Goal: Task Accomplishment & Management: Manage account settings

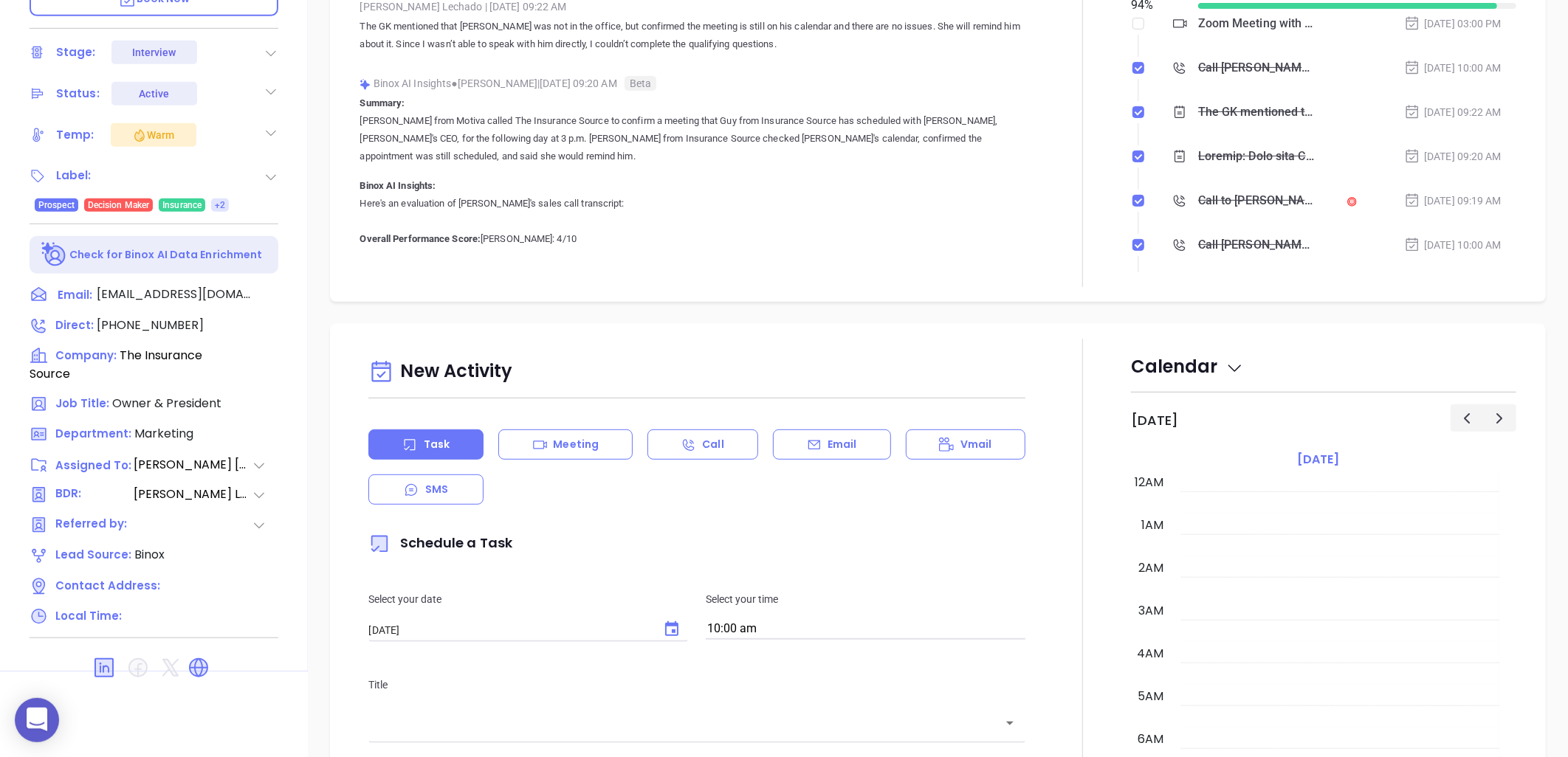
scroll to position [429, 0]
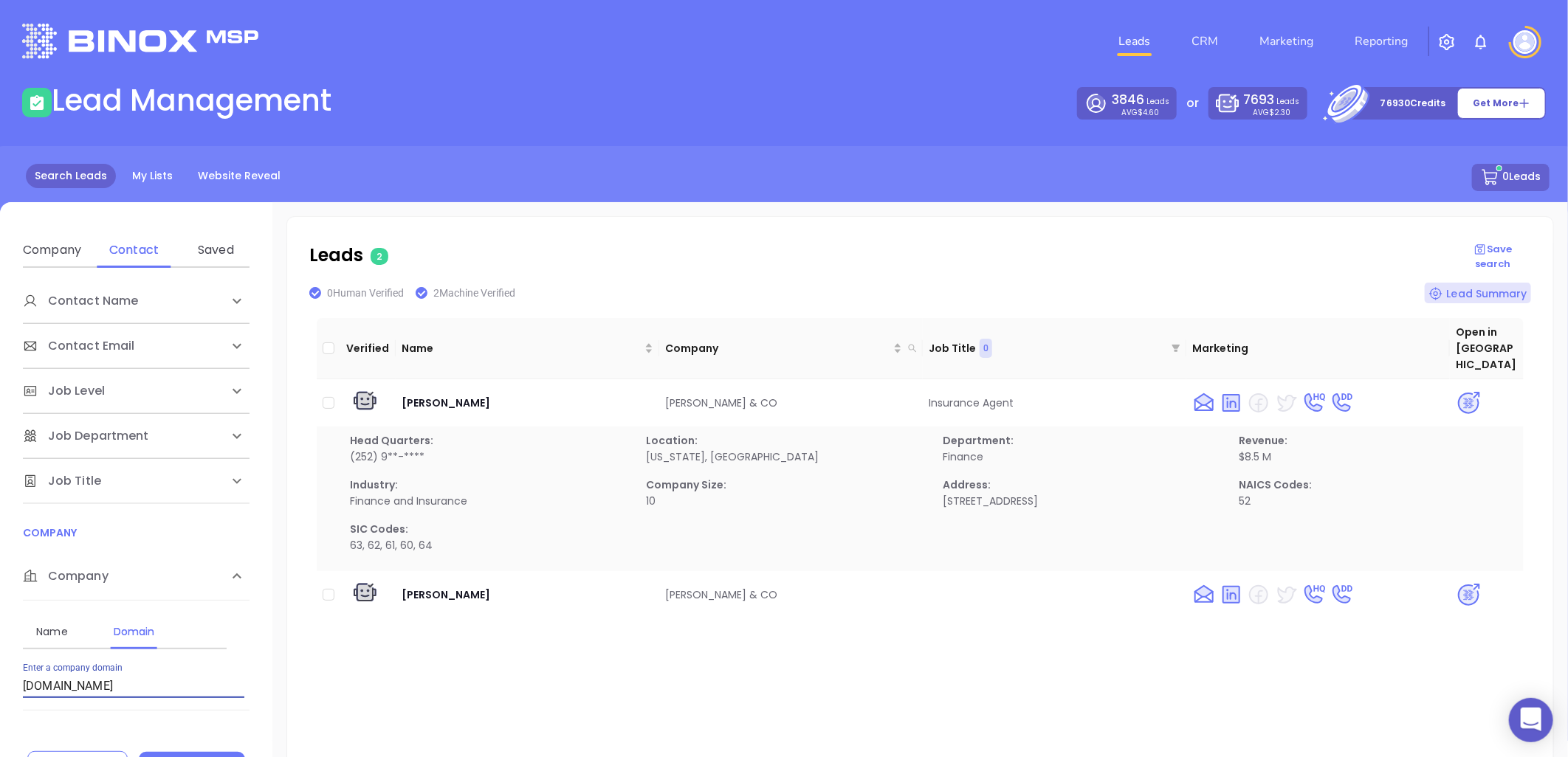
drag, startPoint x: 2, startPoint y: 678, endPoint x: -113, endPoint y: 678, distance: 115.0
click at [0, 678] on html "0 Leads CRM Marketing Reporting Financial Leads Leads Lead Management 3846 Lead…" at bounding box center [784, 378] width 1568 height 757
paste input "[DOMAIN_NAME]"
type input "[DOMAIN_NAME]"
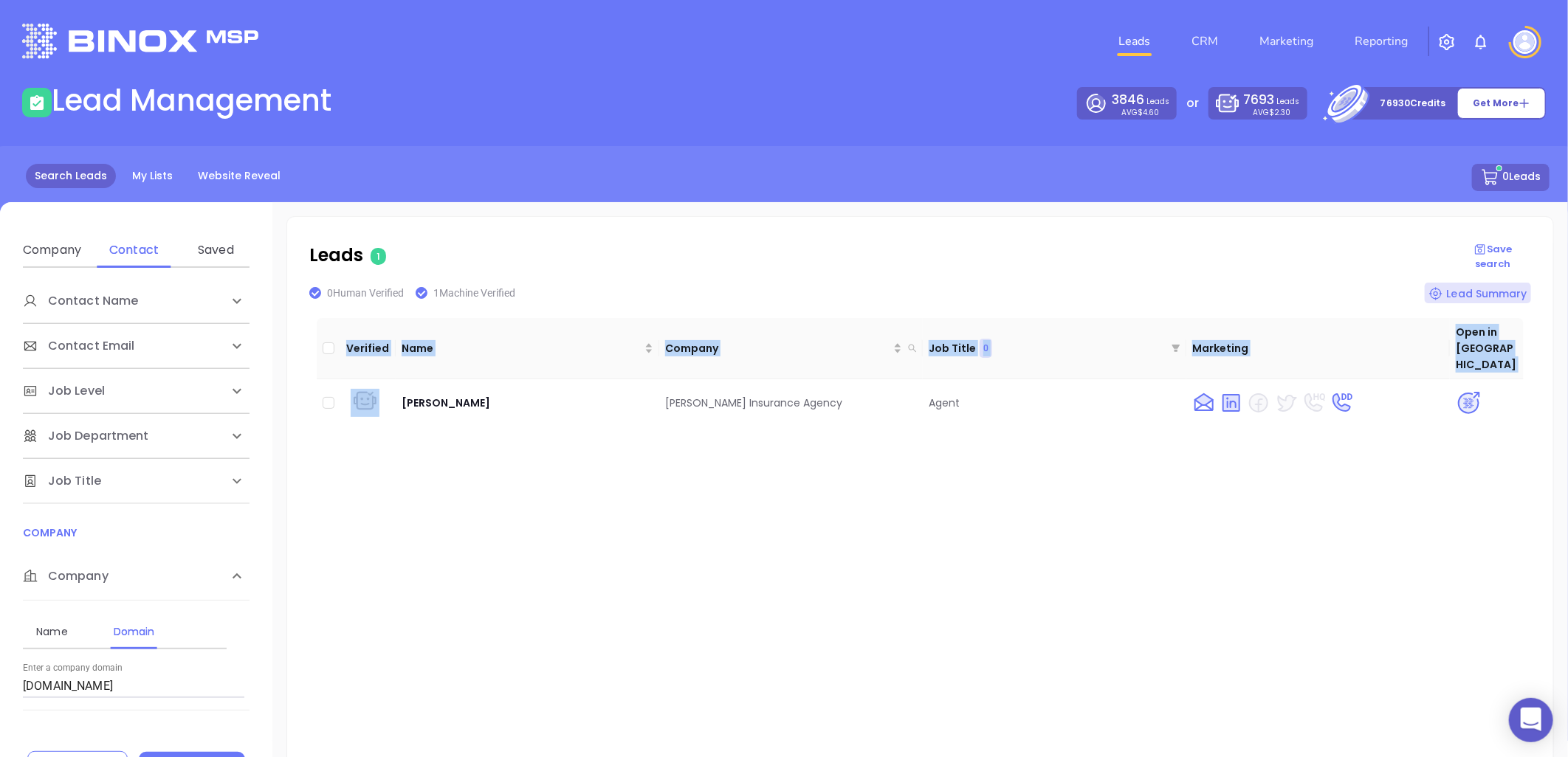
drag, startPoint x: 596, startPoint y: 410, endPoint x: 856, endPoint y: 436, distance: 261.3
click at [856, 436] on div "Verified Name Company Job Title 0 Marketing Open in Binox Zach Lawrence Miller …" at bounding box center [920, 550] width 1207 height 472
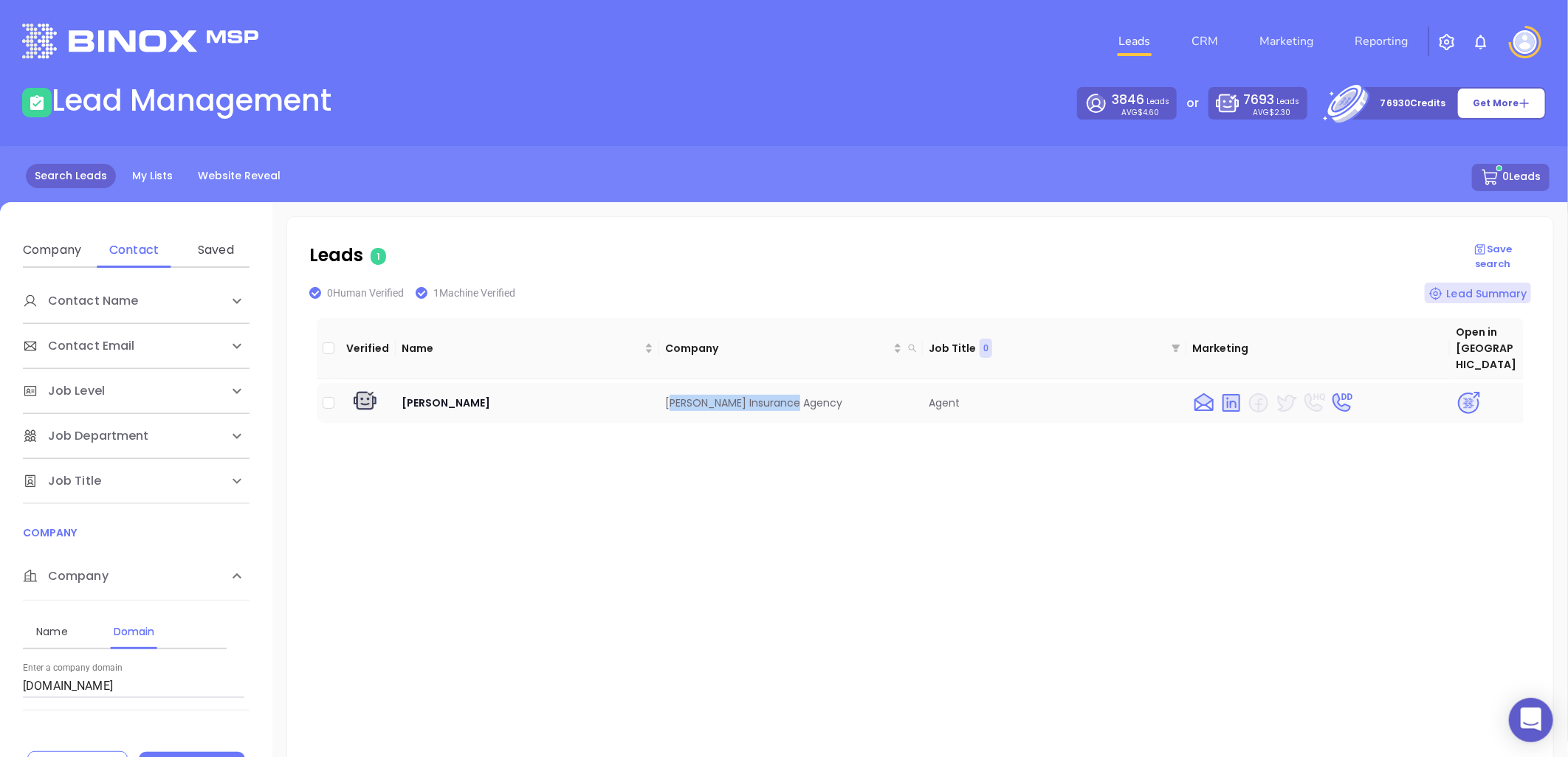
drag, startPoint x: 666, startPoint y: 377, endPoint x: 807, endPoint y: 388, distance: 141.4
click at [807, 388] on td "[PERSON_NAME] Insurance Agency" at bounding box center [791, 403] width 264 height 40
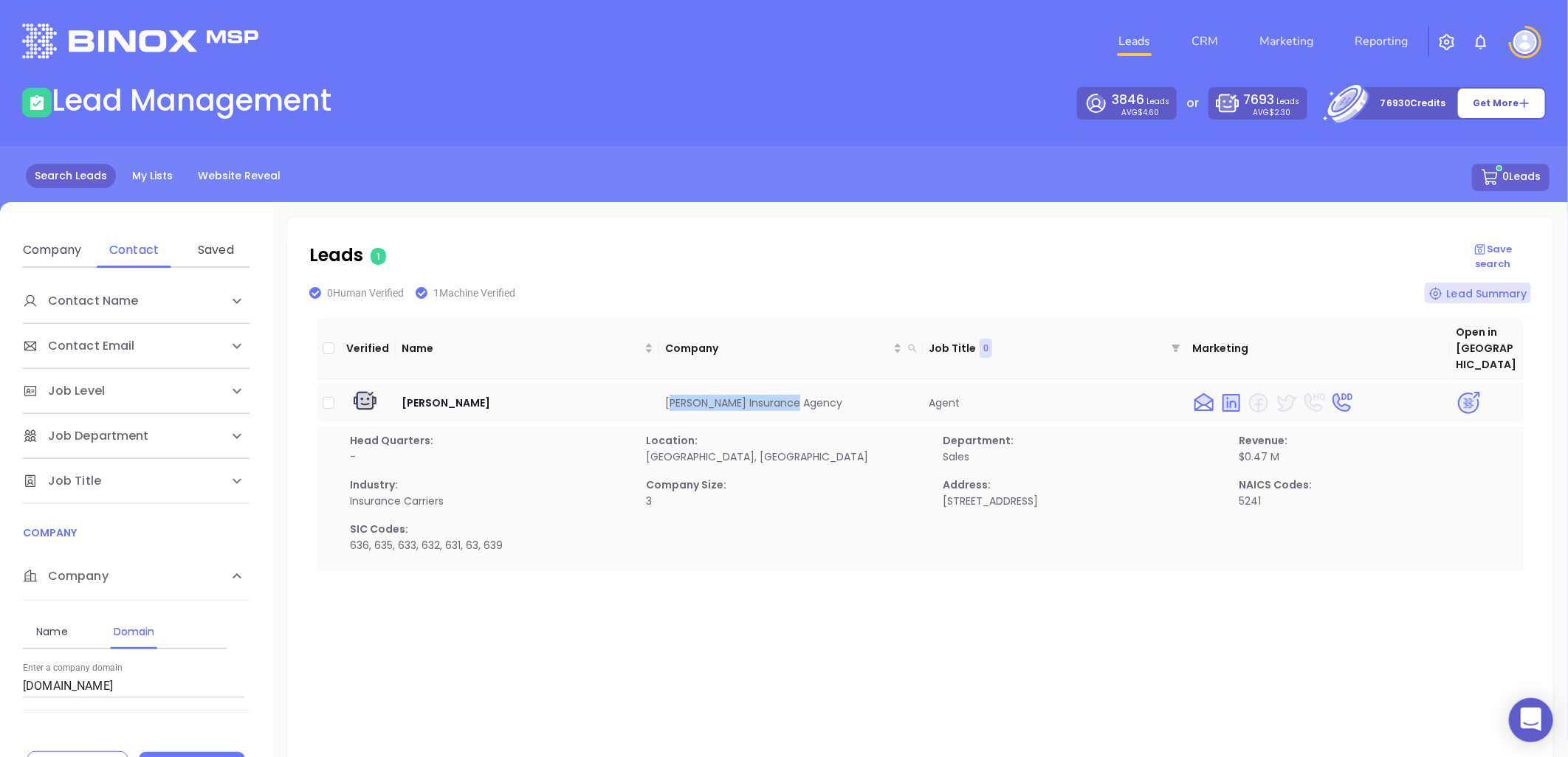
copy td "iller Insurance Agency"
click at [1459, 390] on img at bounding box center [1469, 404] width 26 height 26
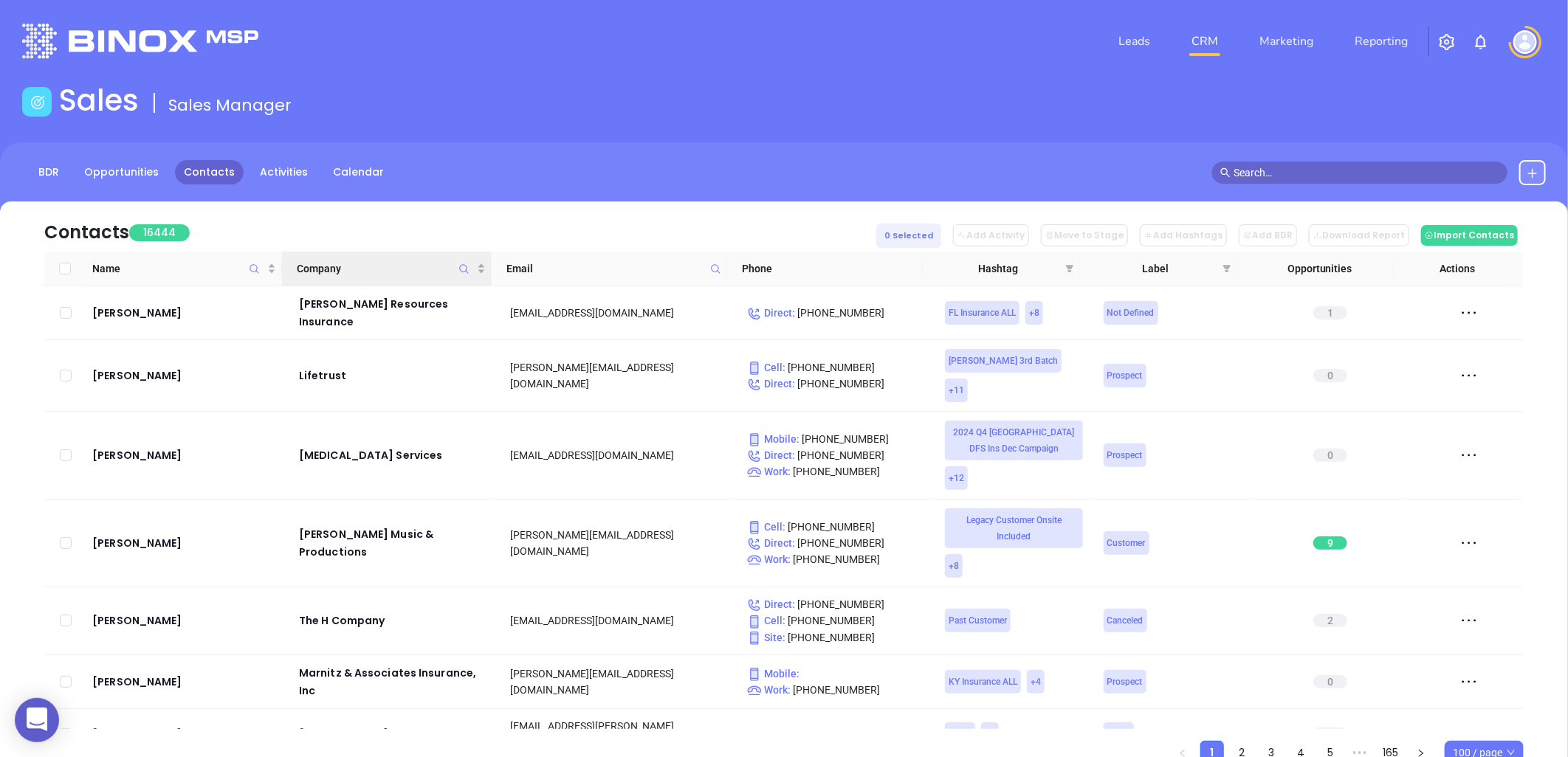
click at [465, 268] on icon "Company" at bounding box center [464, 269] width 11 height 11
paste input "iller Insurance Agency"
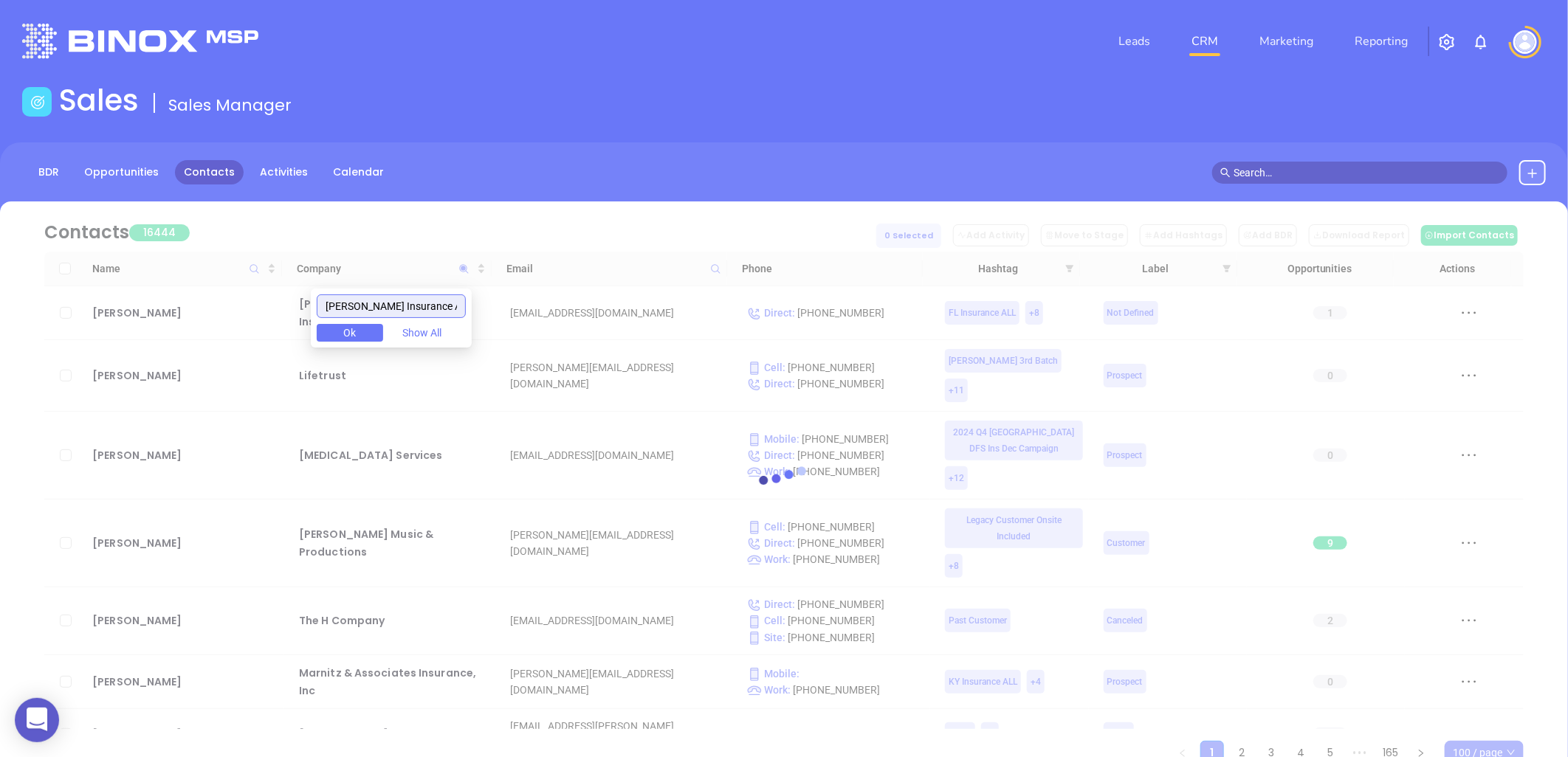
click at [333, 306] on input "miller Insurance Agency" at bounding box center [391, 306] width 149 height 24
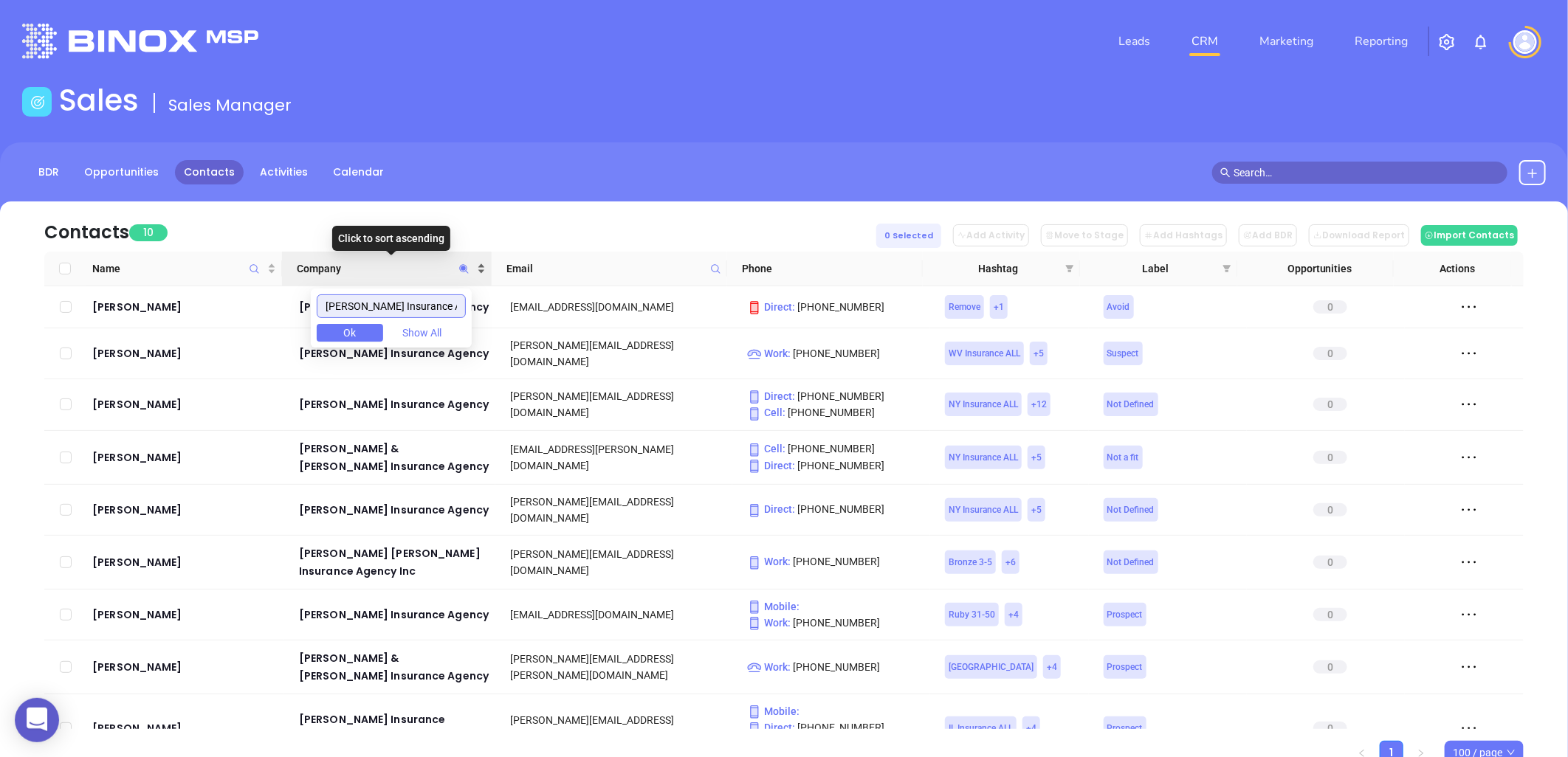
type input "miller Insurance Agency"
click at [480, 262] on div "Company" at bounding box center [391, 268] width 188 height 16
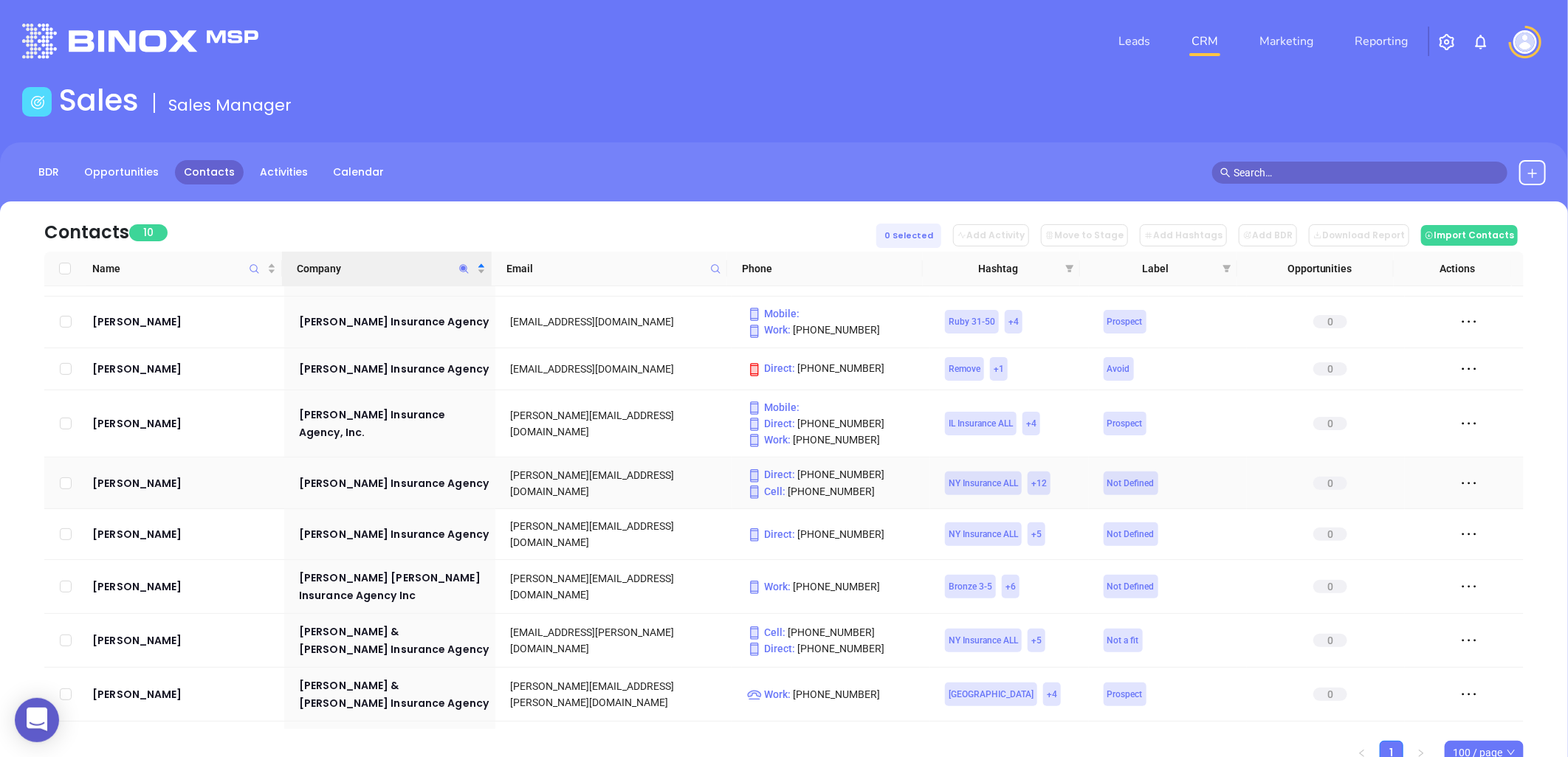
scroll to position [48, 0]
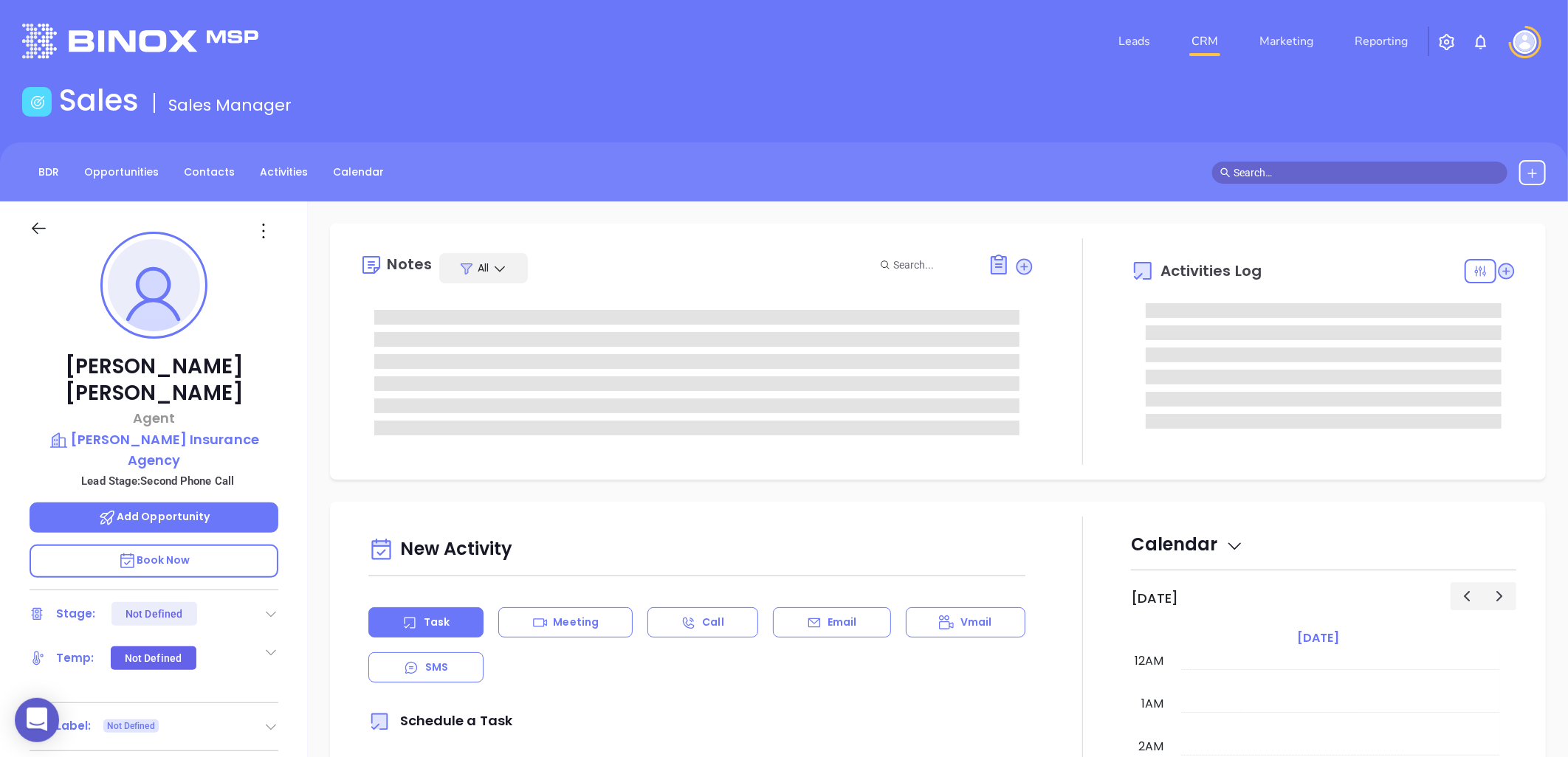
type input "10:00 am"
type input "[DATE]"
type input "[PERSON_NAME]"
click at [272, 607] on icon at bounding box center [270, 614] width 15 height 15
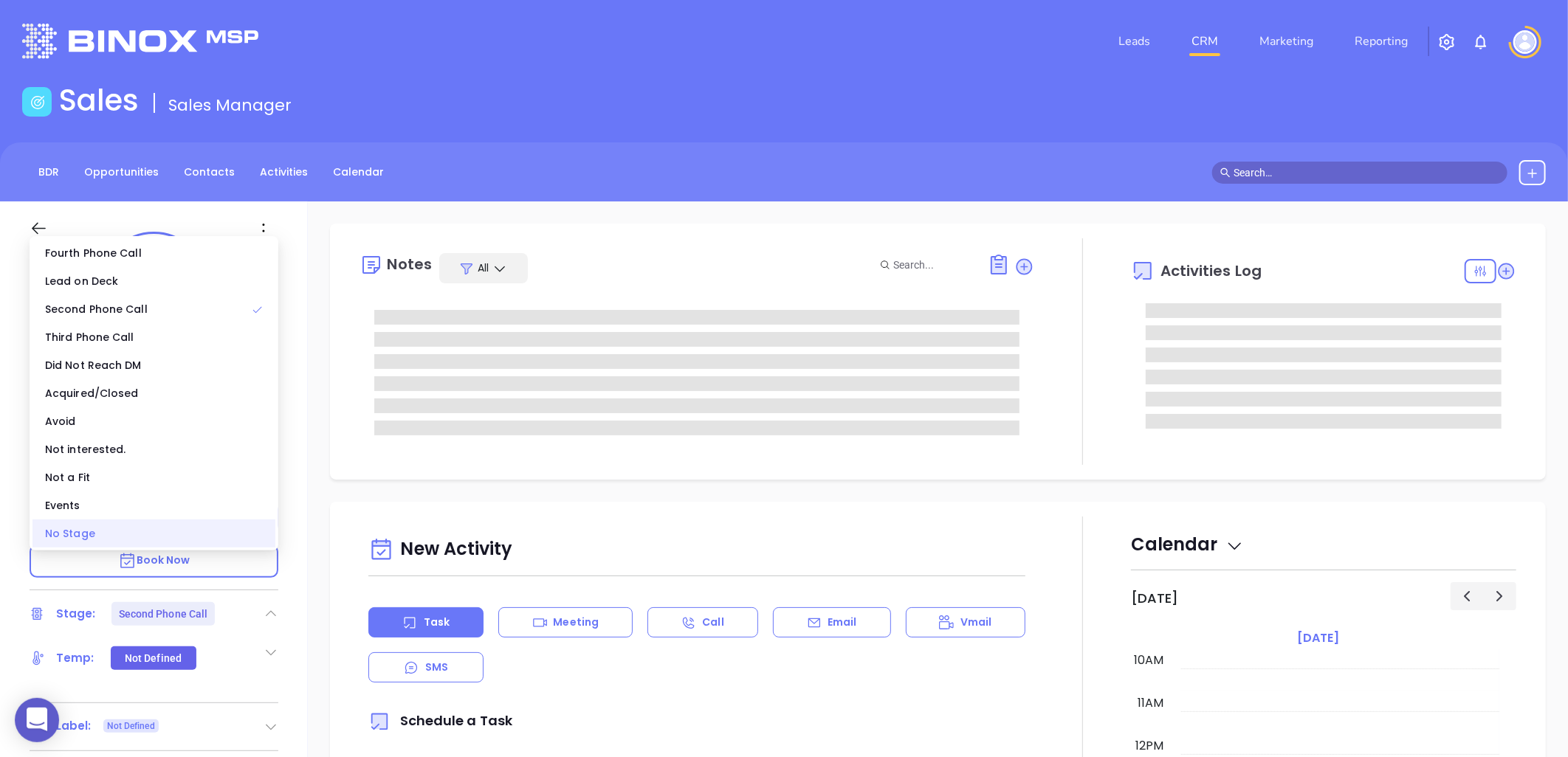
click at [185, 539] on div "No Stage" at bounding box center [153, 534] width 243 height 28
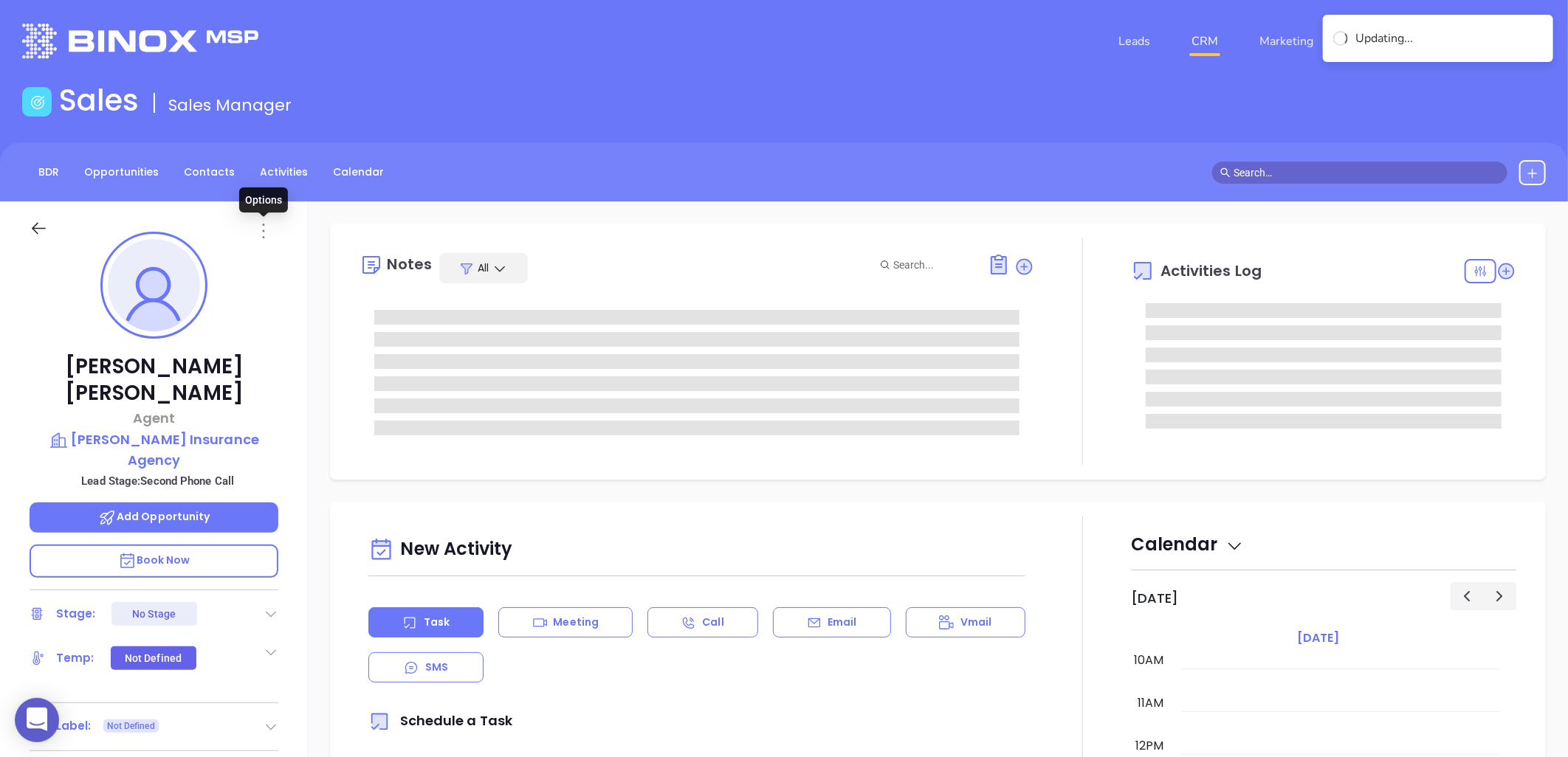
click at [264, 223] on icon at bounding box center [264, 230] width 2 height 15
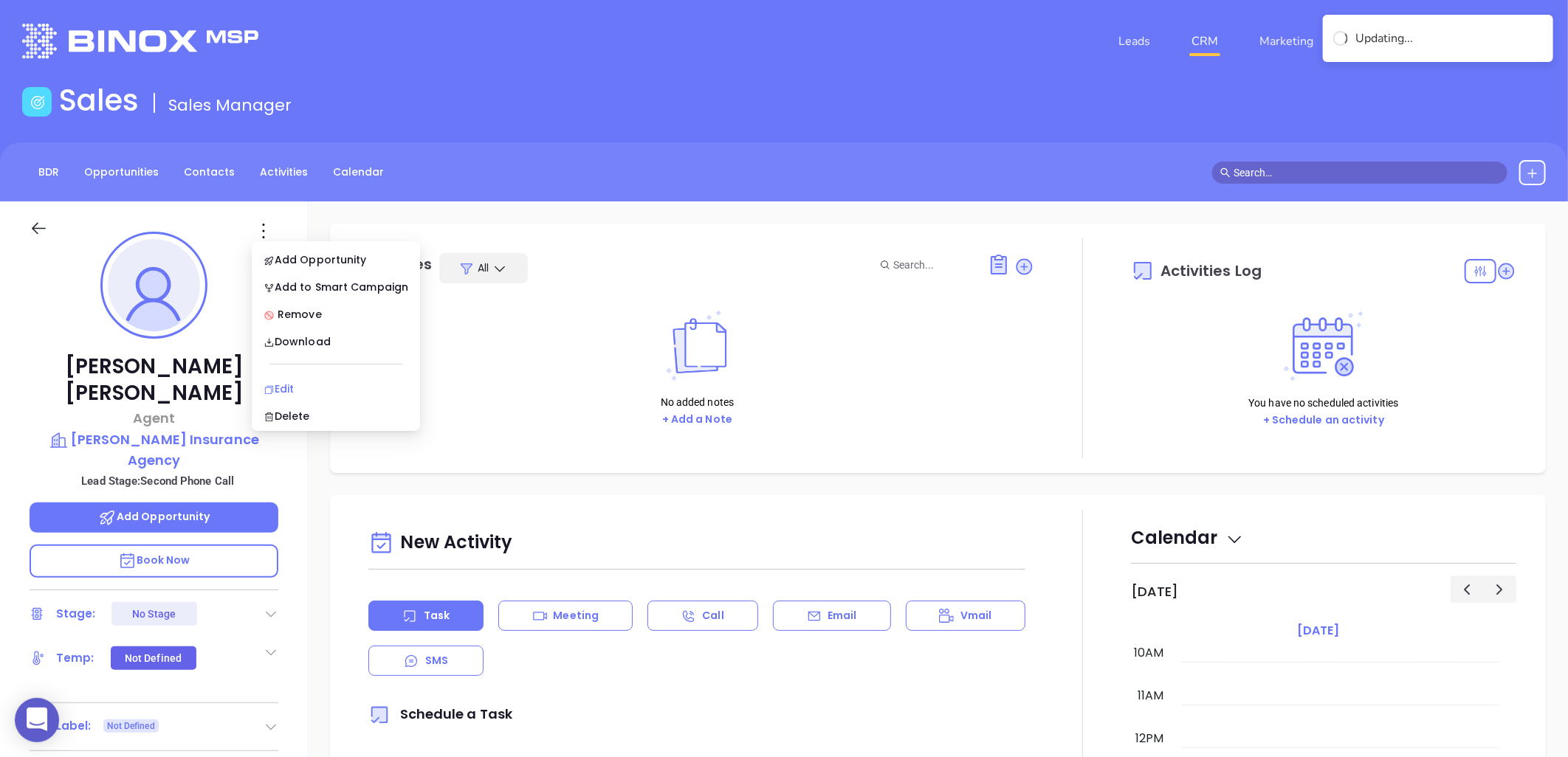
click at [284, 389] on div "Edit" at bounding box center [336, 388] width 145 height 16
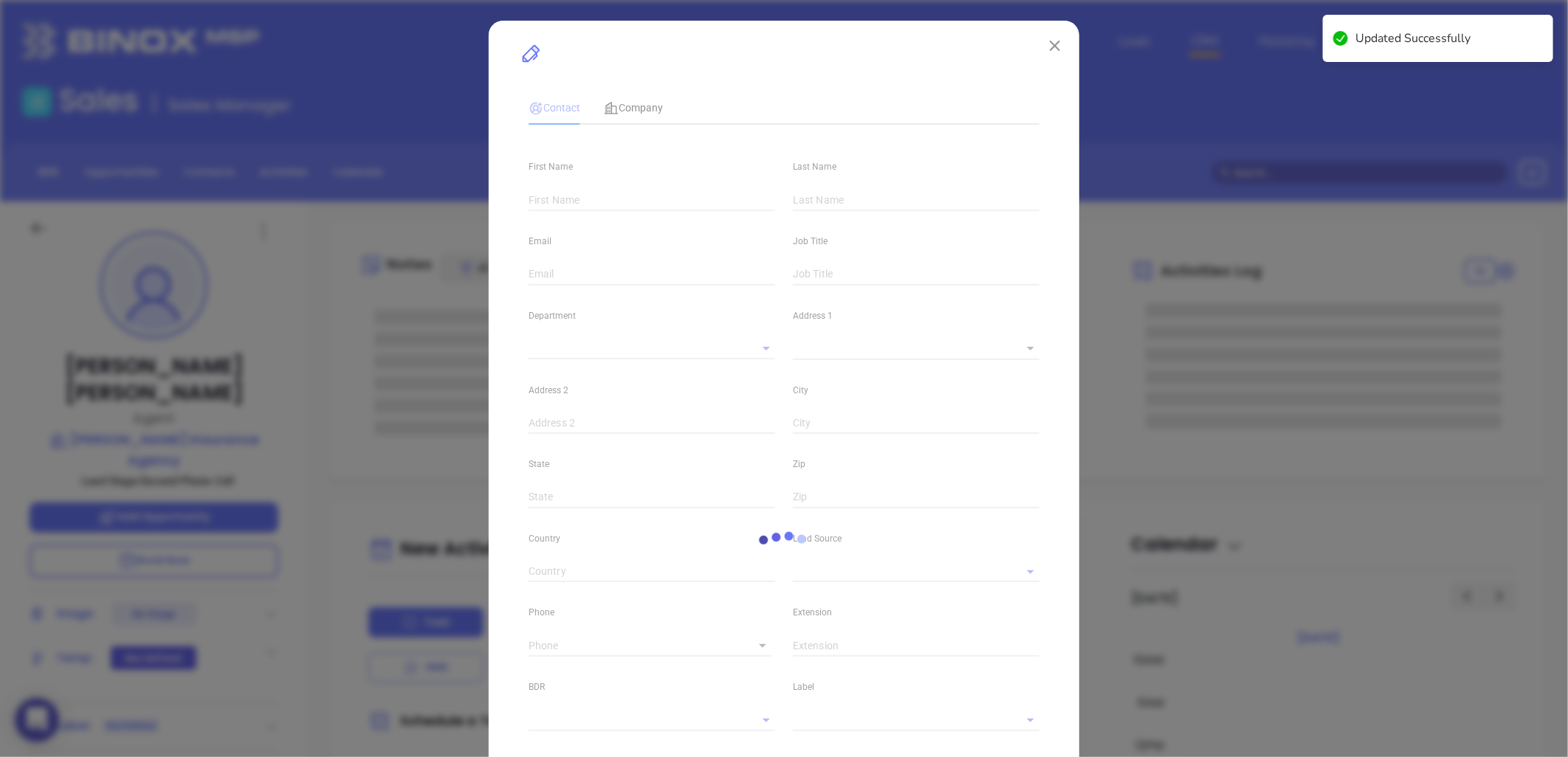
type input "[PERSON_NAME]"
type input "Lawrence"
type input "zach@millerinsurance.org"
type input "Agent"
type input "1"
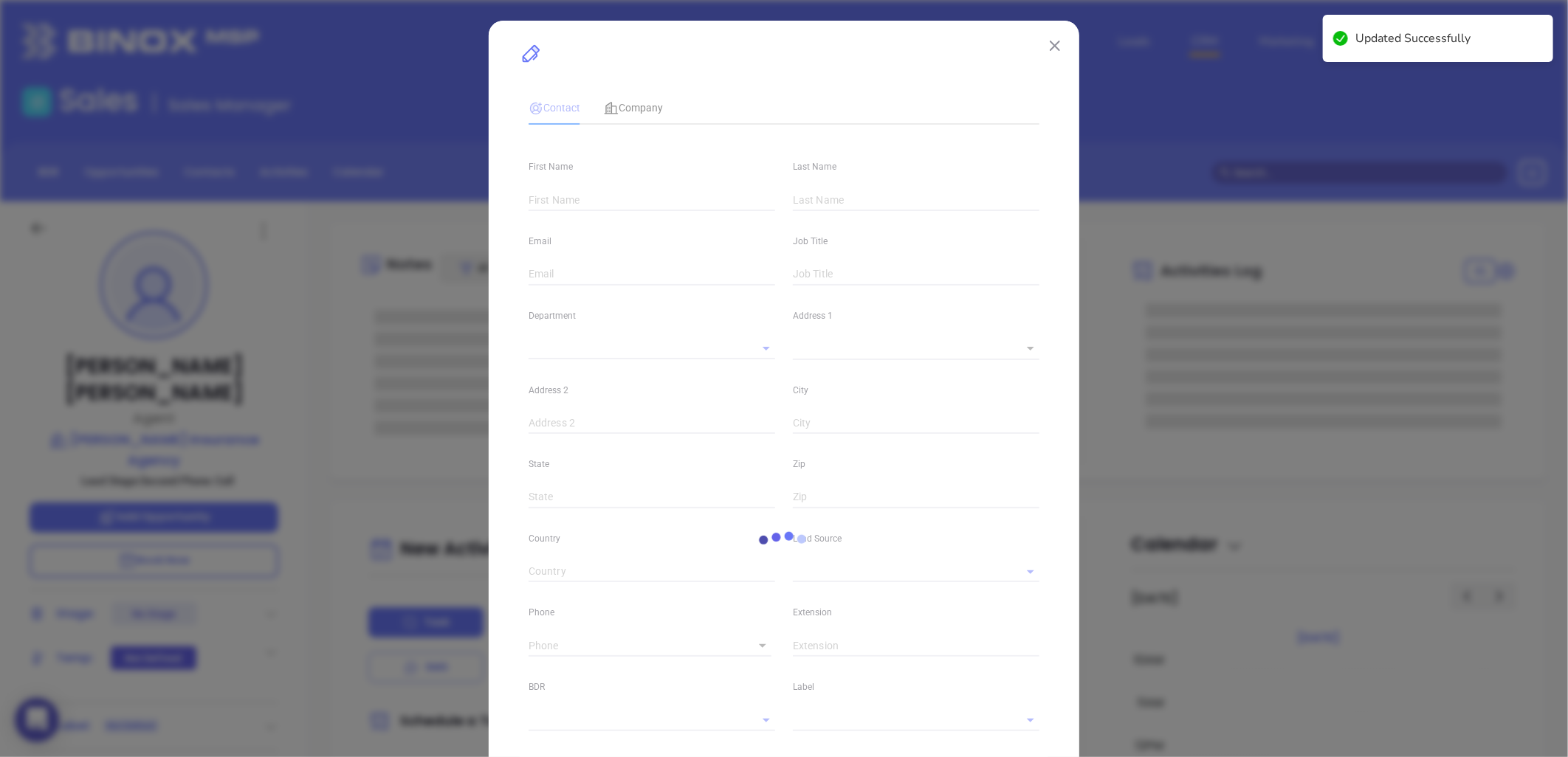
type input "linkedin.com/in/warren-lawrence"
type input "Marketing"
type input "Website Reveal"
type input "undefined undefined"
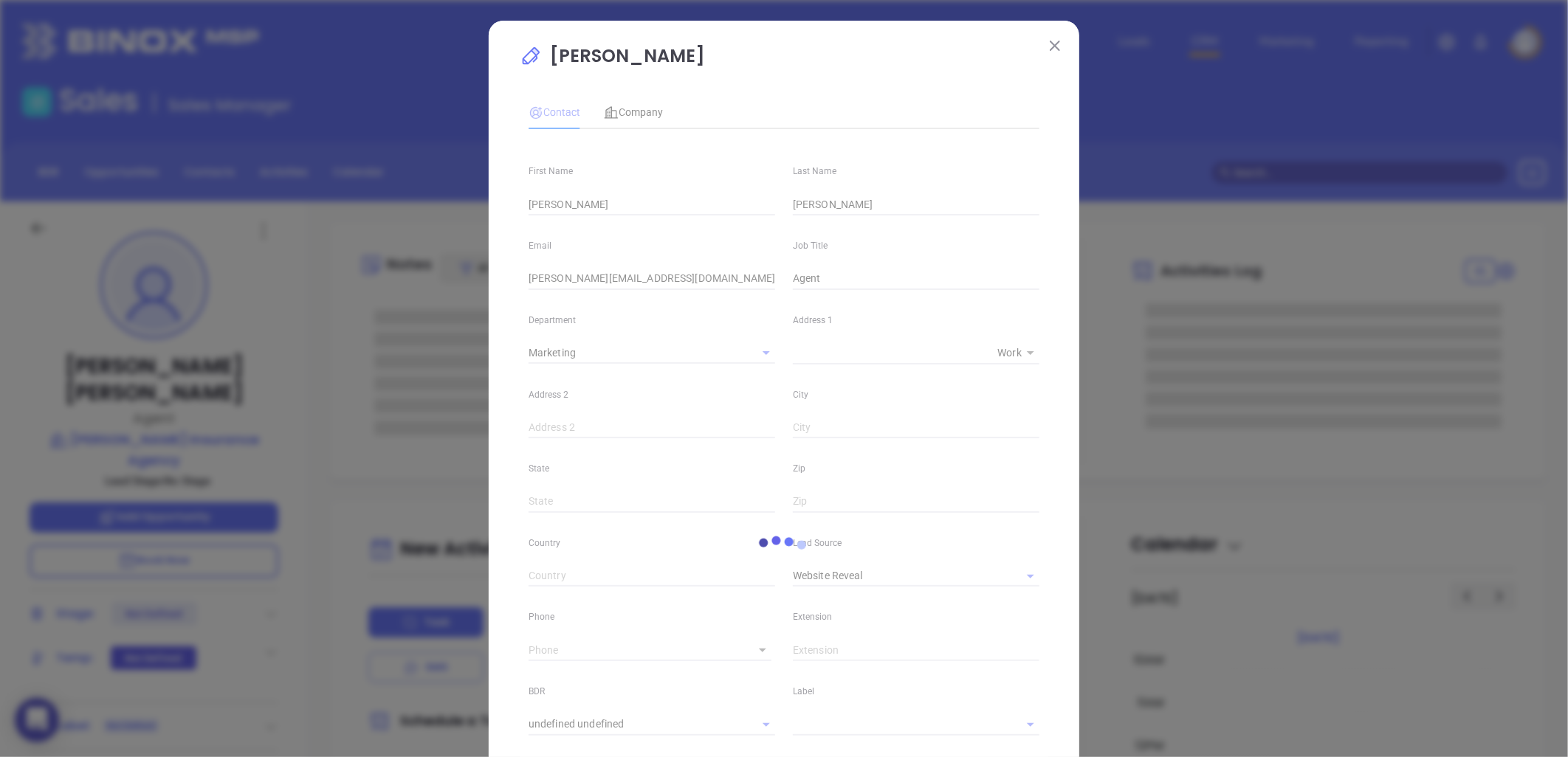
type input "1"
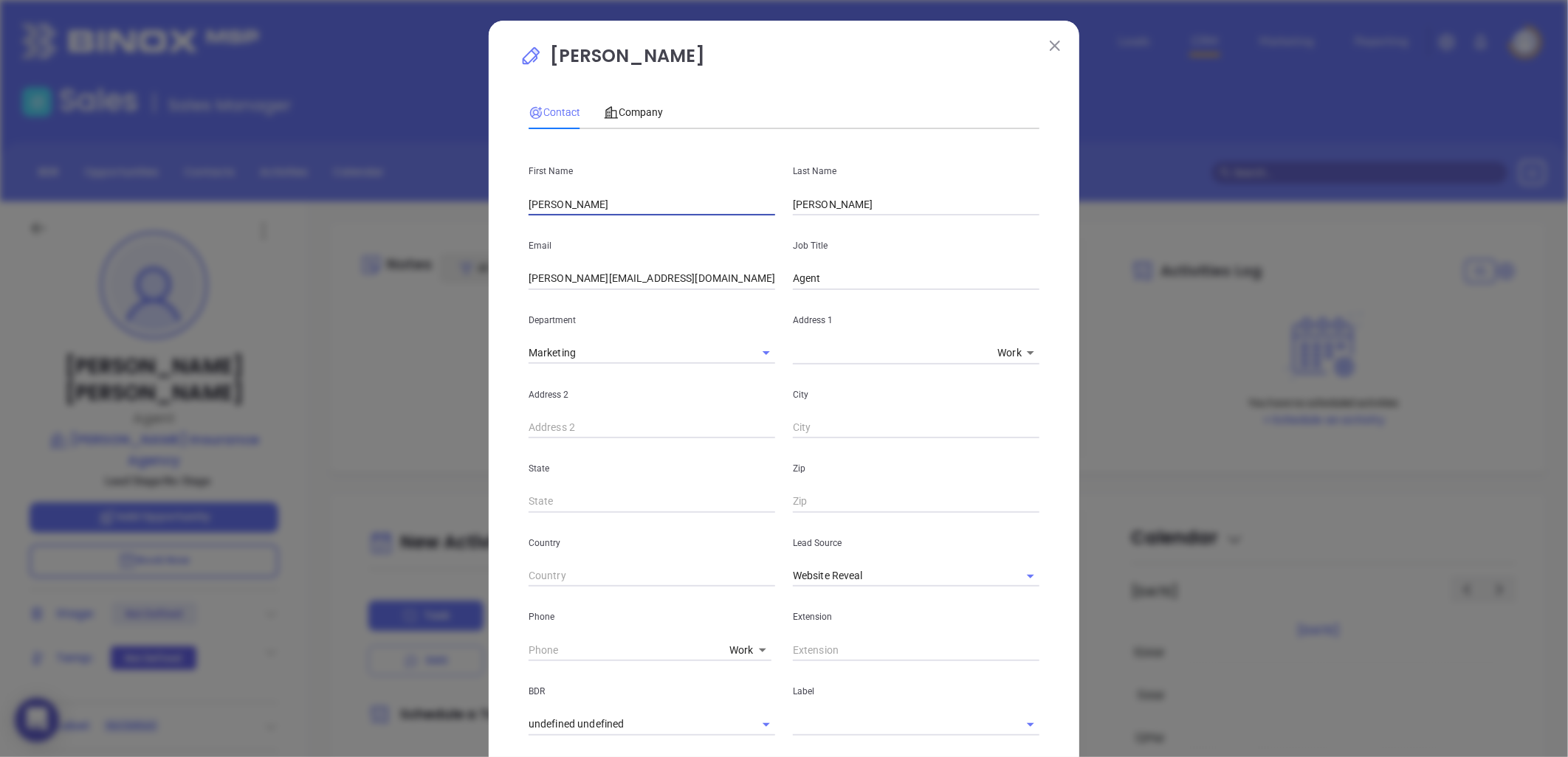
drag, startPoint x: 355, startPoint y: 223, endPoint x: 310, endPoint y: 229, distance: 45.4
click at [310, 229] on div "Zach Lawrence Contact Company First Name Zach Last Name Lawrence Email zach@mil…" at bounding box center [784, 378] width 1568 height 757
type input "David"
type input "Miller"
click at [578, 278] on input "zach@millerinsurance.org" at bounding box center [652, 279] width 247 height 22
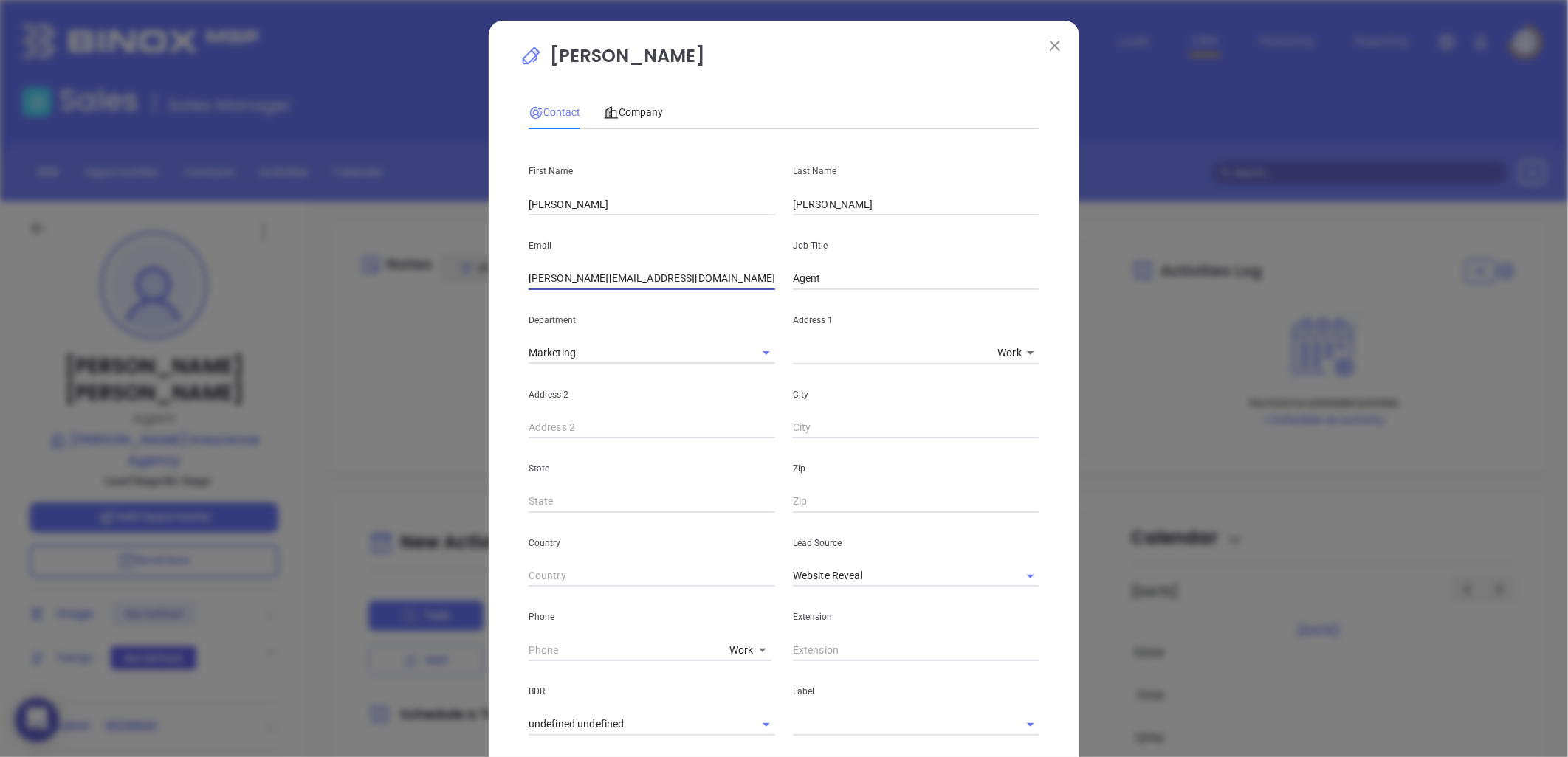
click at [578, 278] on input "zach@millerinsurance.org" at bounding box center [652, 279] width 247 height 22
paste input "David"
type input "[PERSON_NAME][EMAIL_ADDRESS][DOMAIN_NAME]"
drag, startPoint x: 824, startPoint y: 282, endPoint x: 748, endPoint y: 290, distance: 76.4
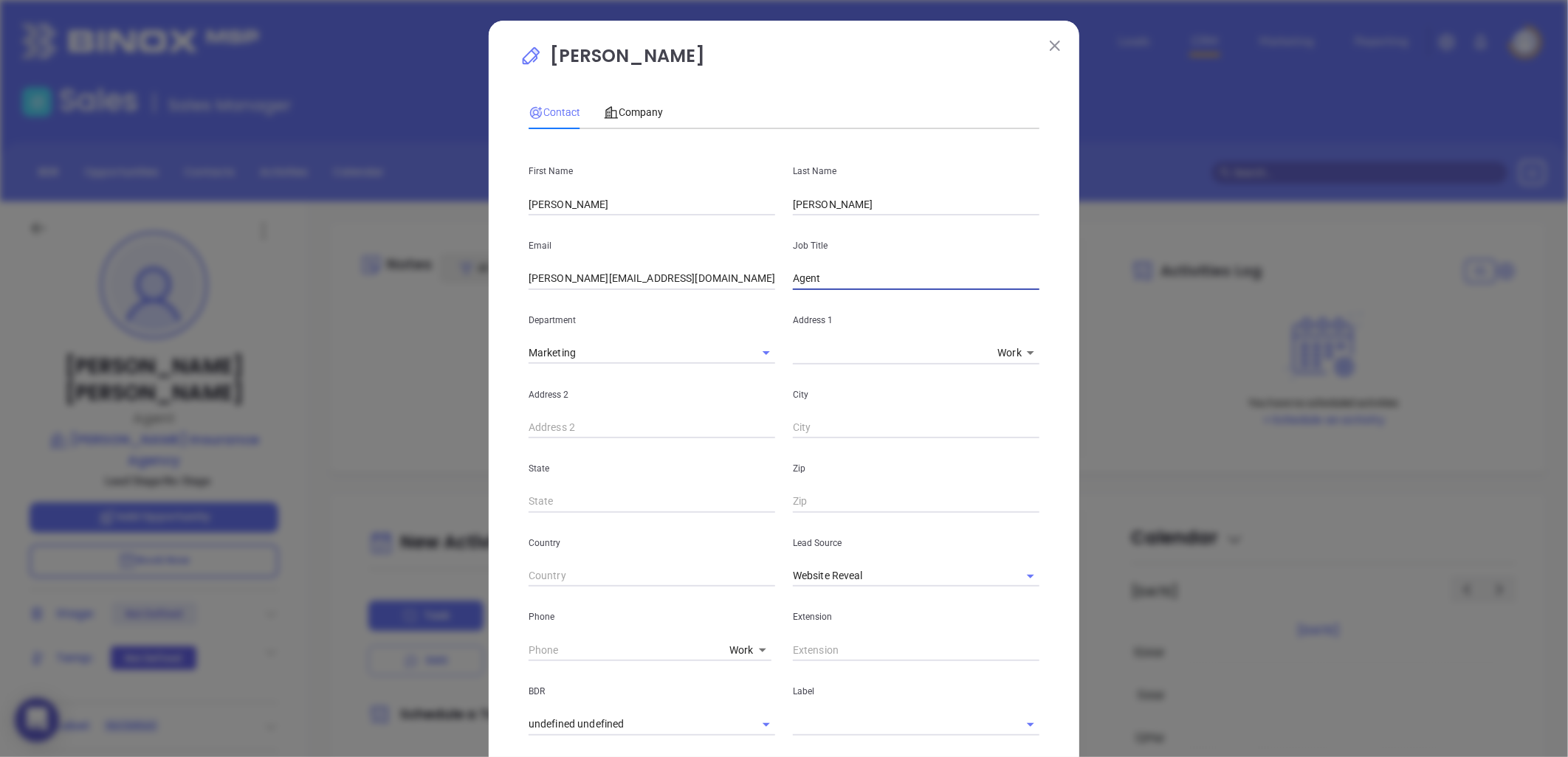
click at [753, 290] on div "Email David@millerinsurance.org Job Title Agent" at bounding box center [784, 253] width 529 height 75
drag, startPoint x: 999, startPoint y: 578, endPoint x: 967, endPoint y: 574, distance: 32.2
click at [1004, 578] on icon "Clear" at bounding box center [1011, 576] width 15 height 15
type input "President"
click at [928, 576] on input "text" at bounding box center [895, 576] width 205 height 22
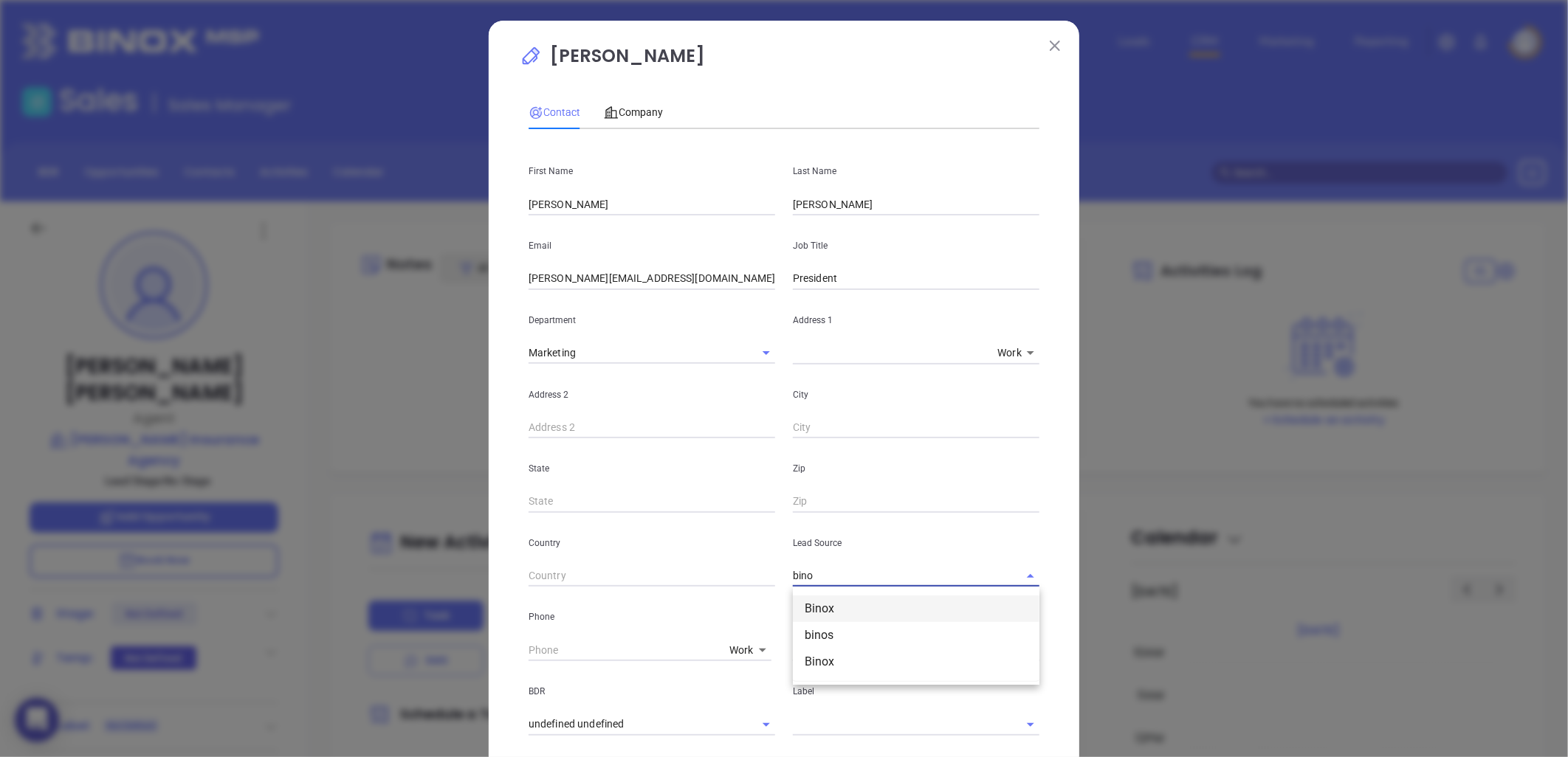
click at [854, 601] on li "Binox" at bounding box center [916, 608] width 247 height 26
type input "Binox"
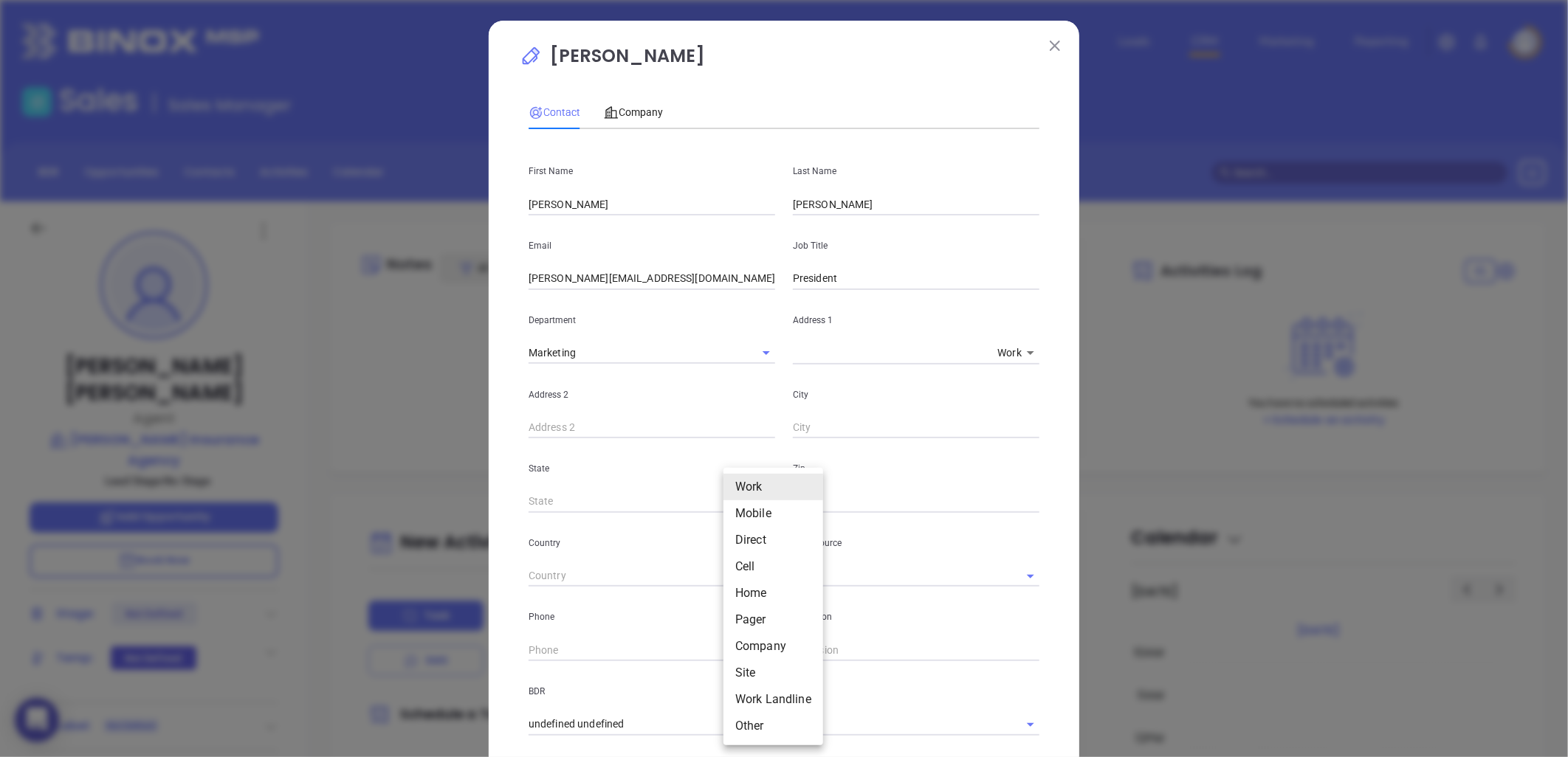
click at [739, 650] on body "0 Leads CRM Marketing Reporting Financial Leads Leads Sales Sales Manager BDR O…" at bounding box center [784, 378] width 1568 height 757
click at [761, 521] on li "Mobile" at bounding box center [773, 514] width 99 height 26
type input "(336) 877-5447"
type input "2"
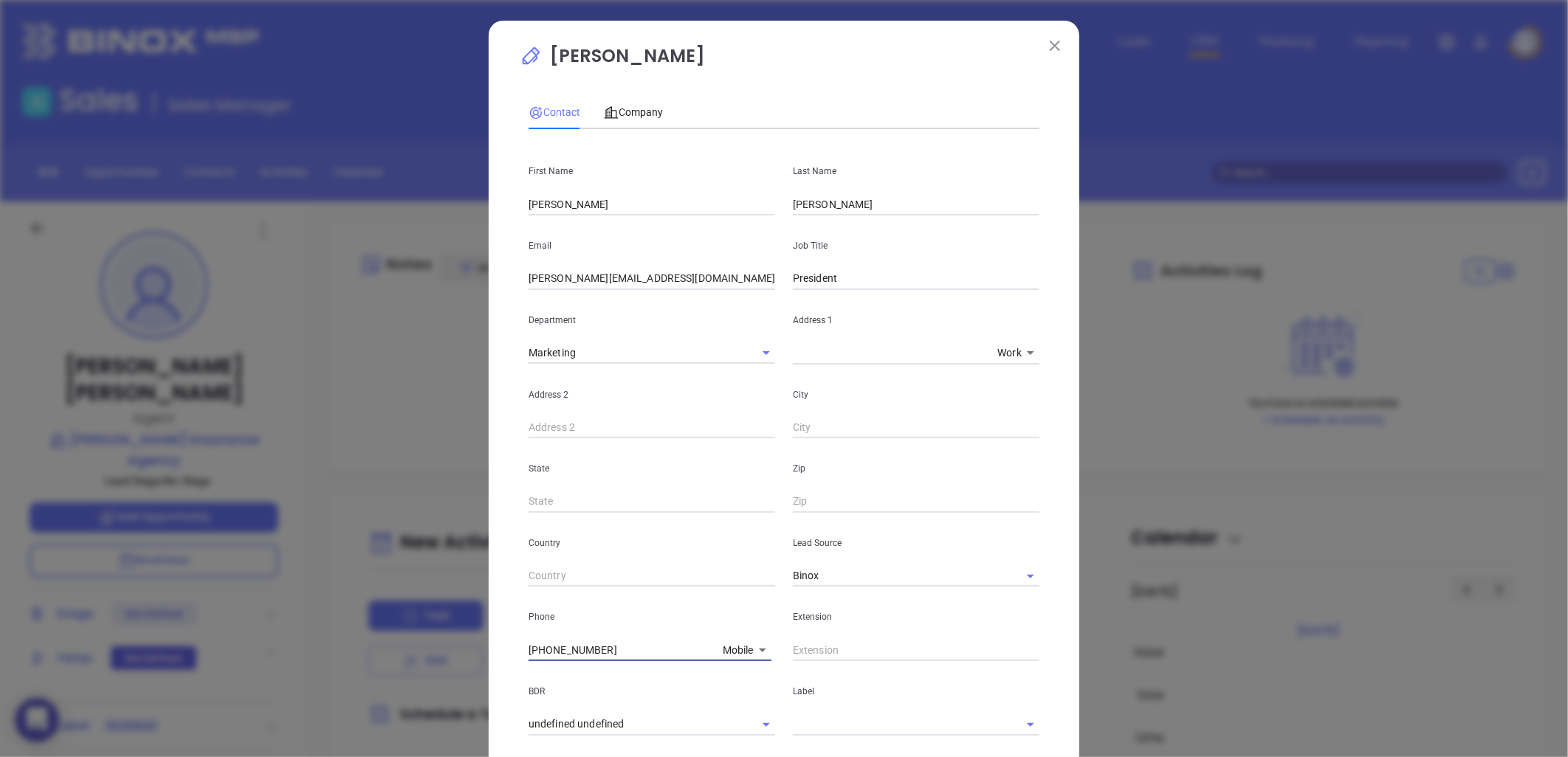
drag, startPoint x: 602, startPoint y: 642, endPoint x: 471, endPoint y: 641, distance: 131.0
click at [471, 641] on div "Zach Lawrence Contact Company First Name David Last Name Miller Email David@mil…" at bounding box center [784, 378] width 1568 height 757
type input "( ) -"
click at [747, 645] on body "0 Leads CRM Marketing Reporting Financial Leads Leads Sales Sales Manager BDR O…" at bounding box center [784, 378] width 1568 height 757
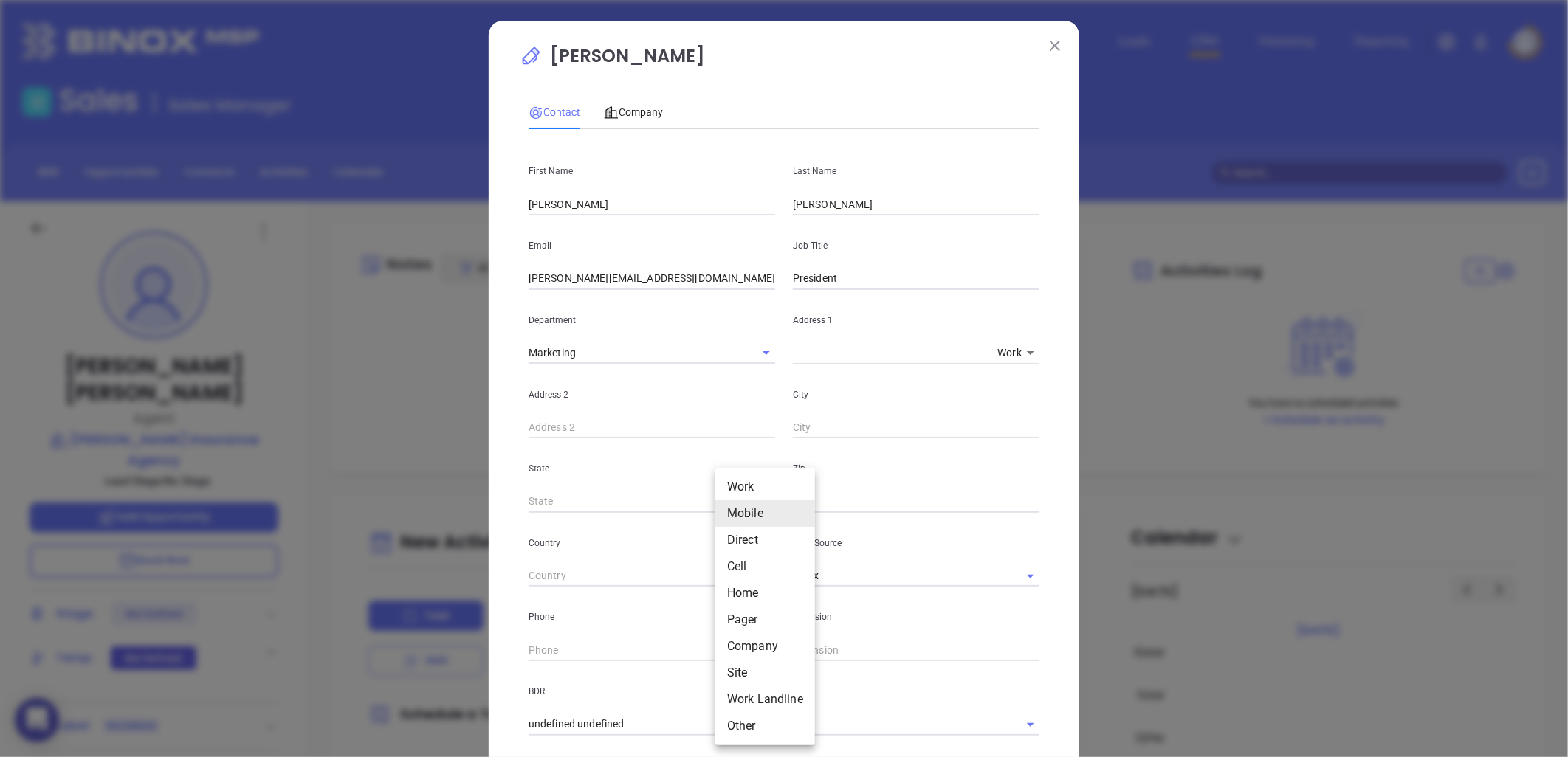
click at [738, 668] on li "Site" at bounding box center [764, 673] width 99 height 26
type input "11"
click at [581, 651] on input "( ) -" at bounding box center [630, 650] width 202 height 22
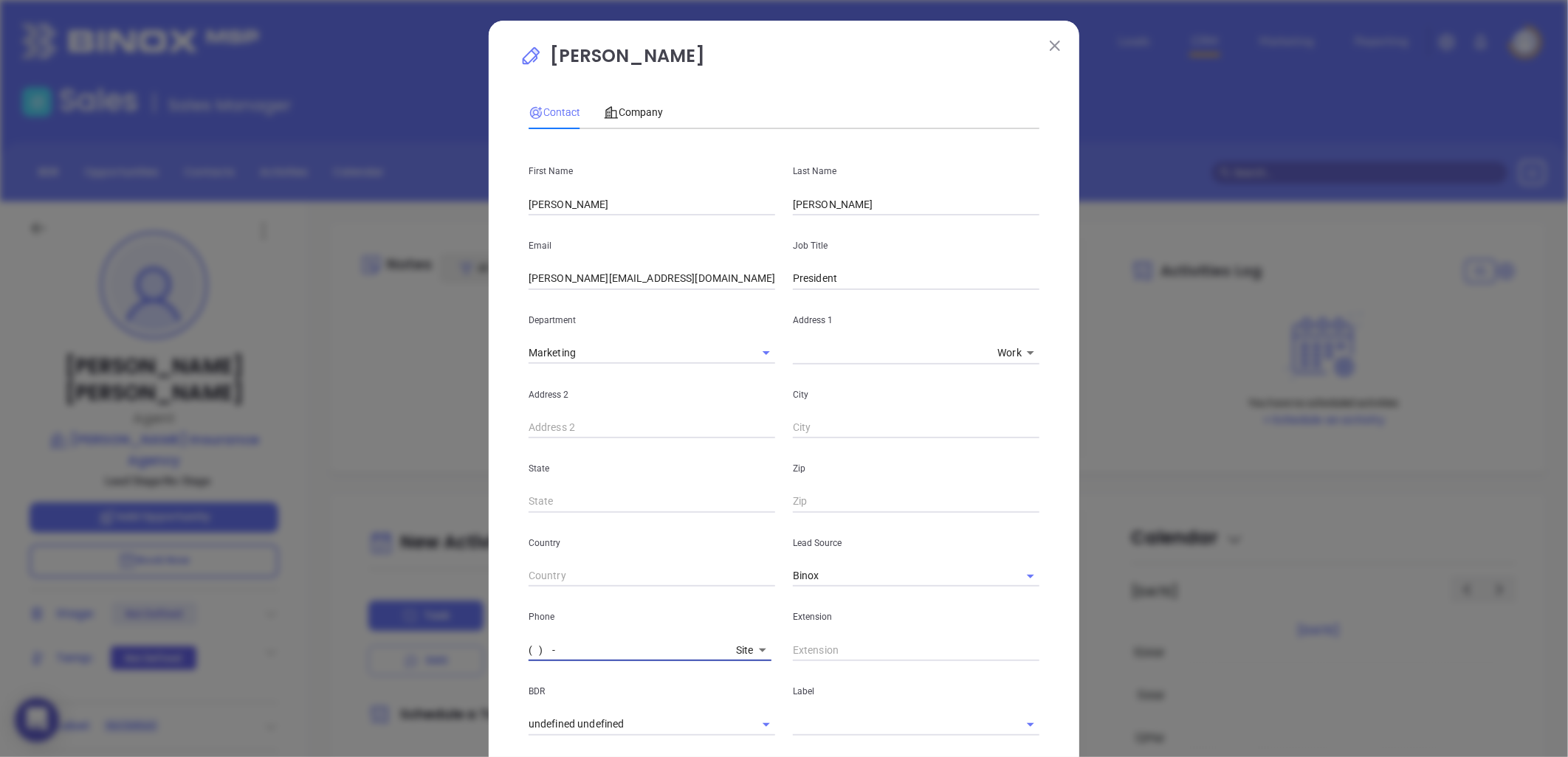
paste input "336) 246-7151"
type input "[PHONE_NUMBER]"
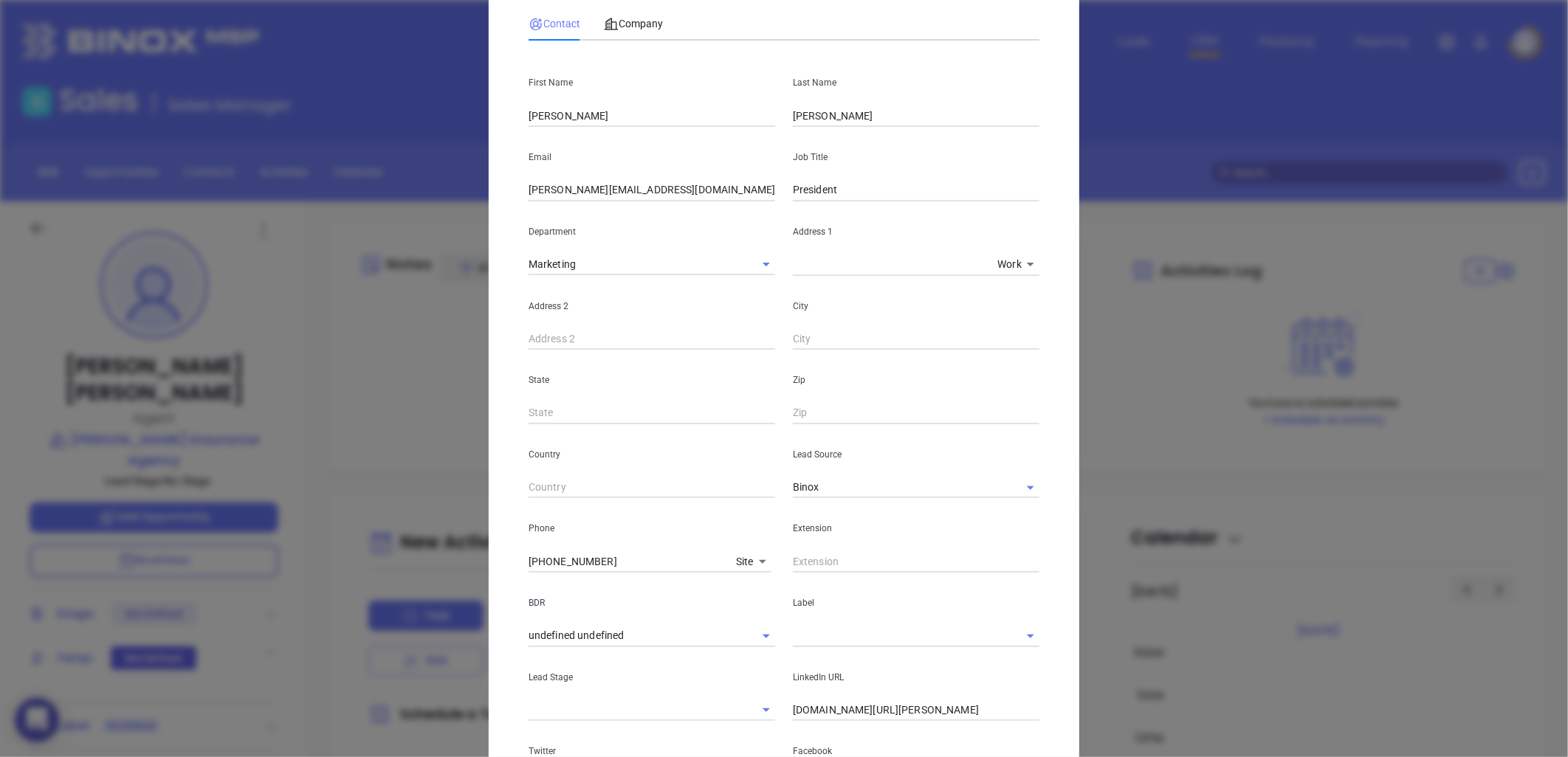
scroll to position [0, 0]
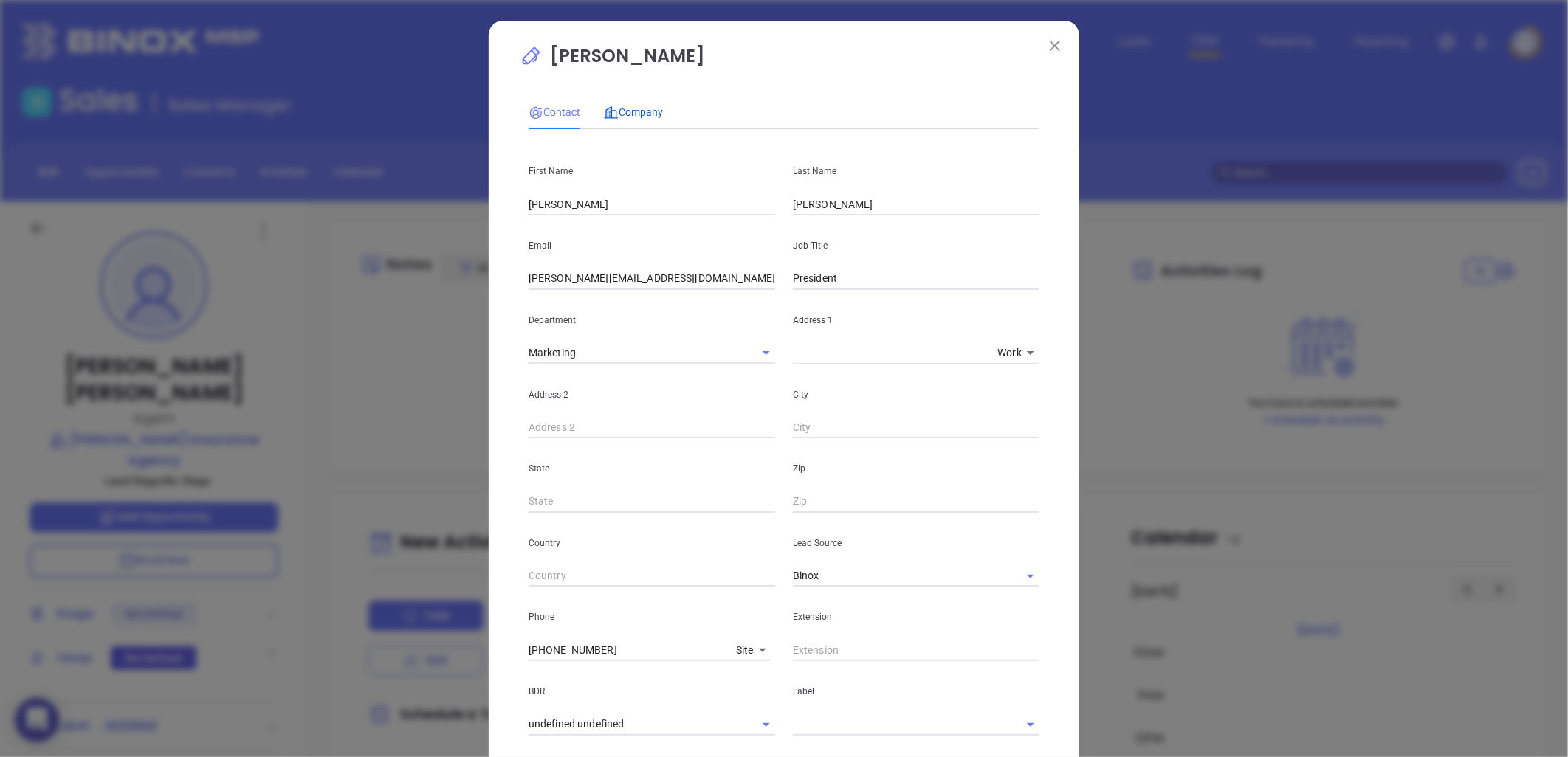
click at [613, 115] on span "Company" at bounding box center [633, 112] width 59 height 12
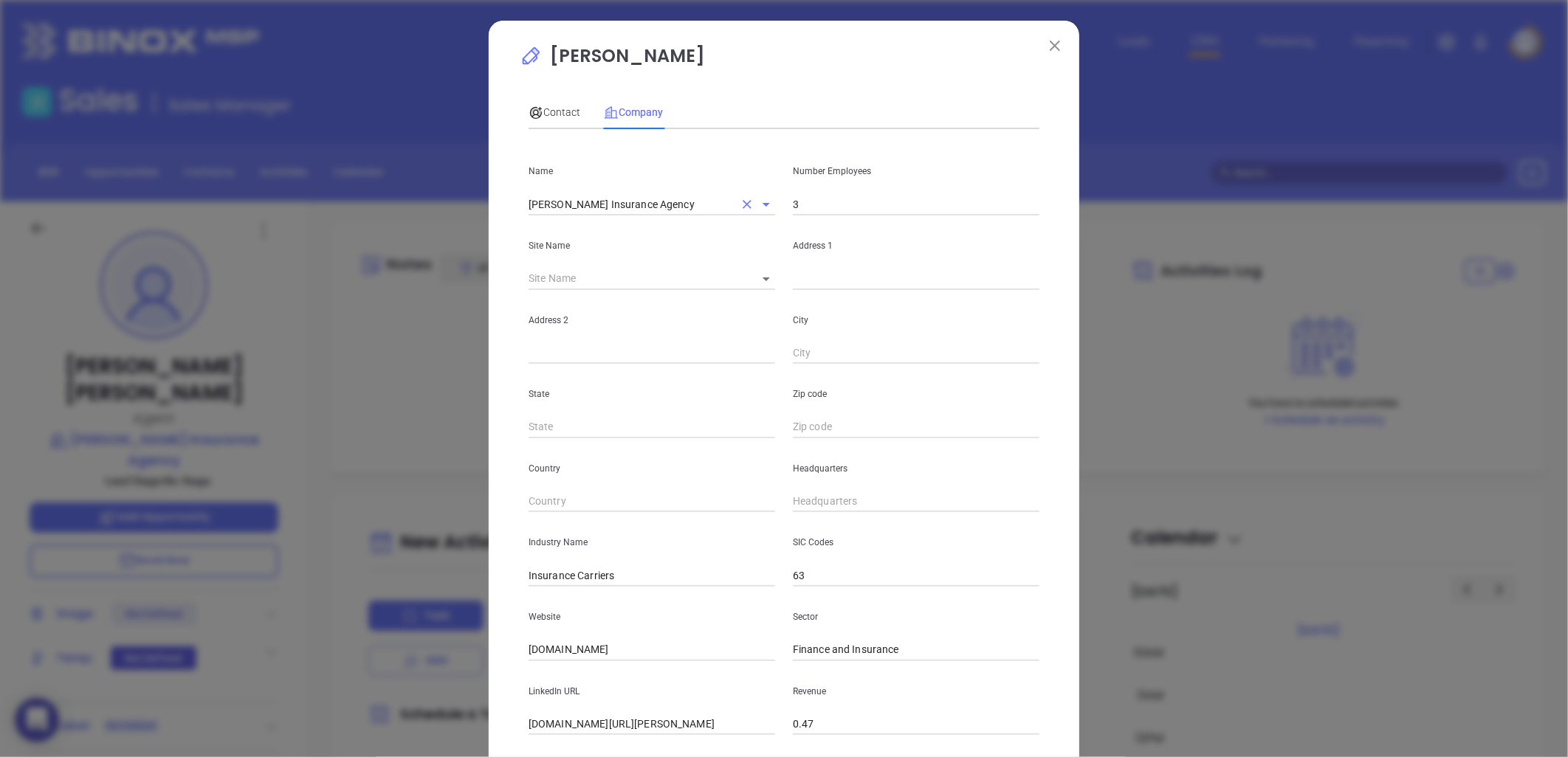
click at [596, 203] on input "[PERSON_NAME] Insurance Agency" at bounding box center [631, 204] width 205 height 22
click at [570, 109] on span "Contact" at bounding box center [554, 112] width 52 height 12
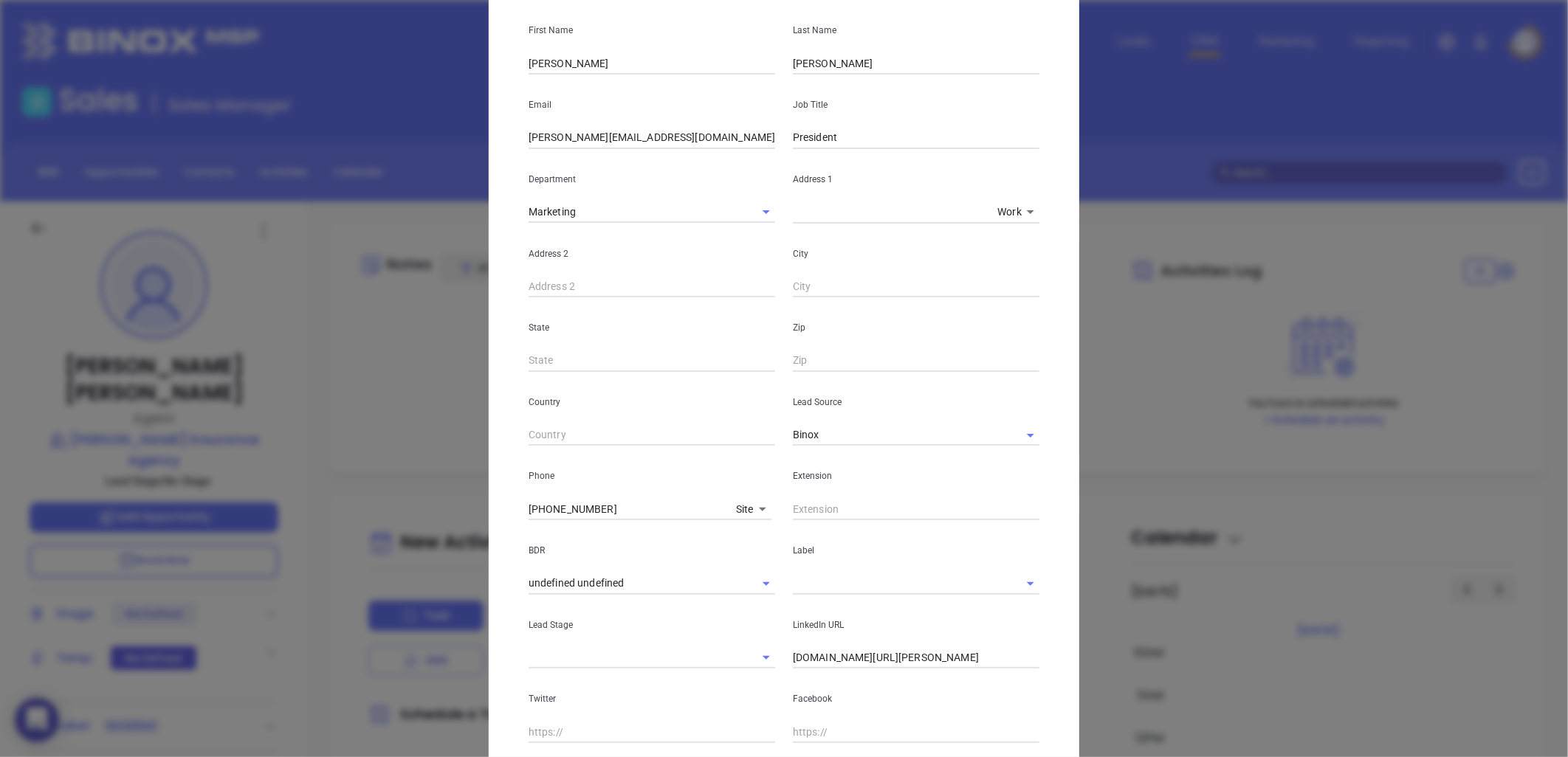
scroll to position [312, 0]
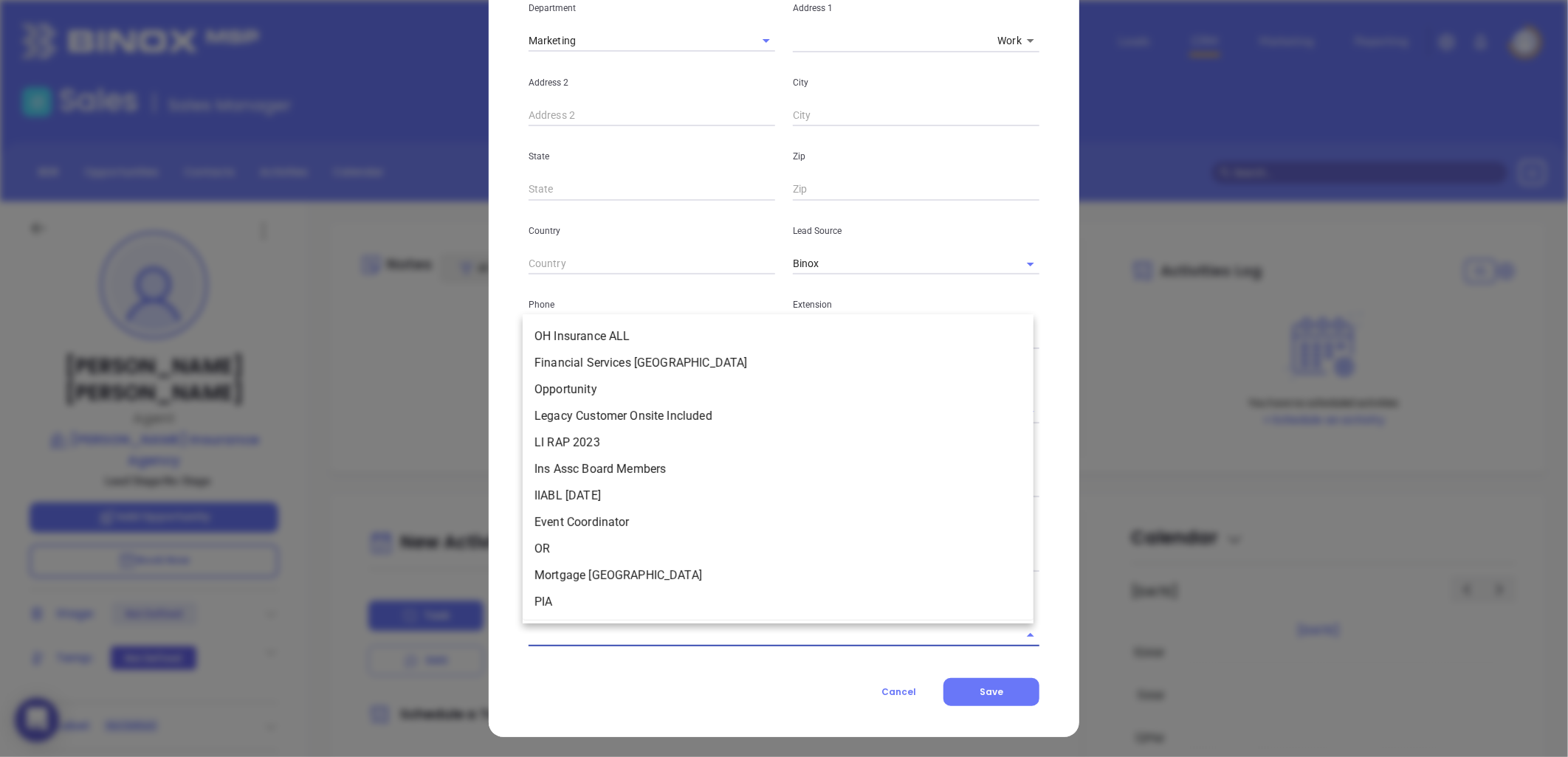
click at [719, 633] on input "text" at bounding box center [763, 635] width 469 height 22
click at [718, 633] on input "nc" at bounding box center [763, 635] width 469 height 22
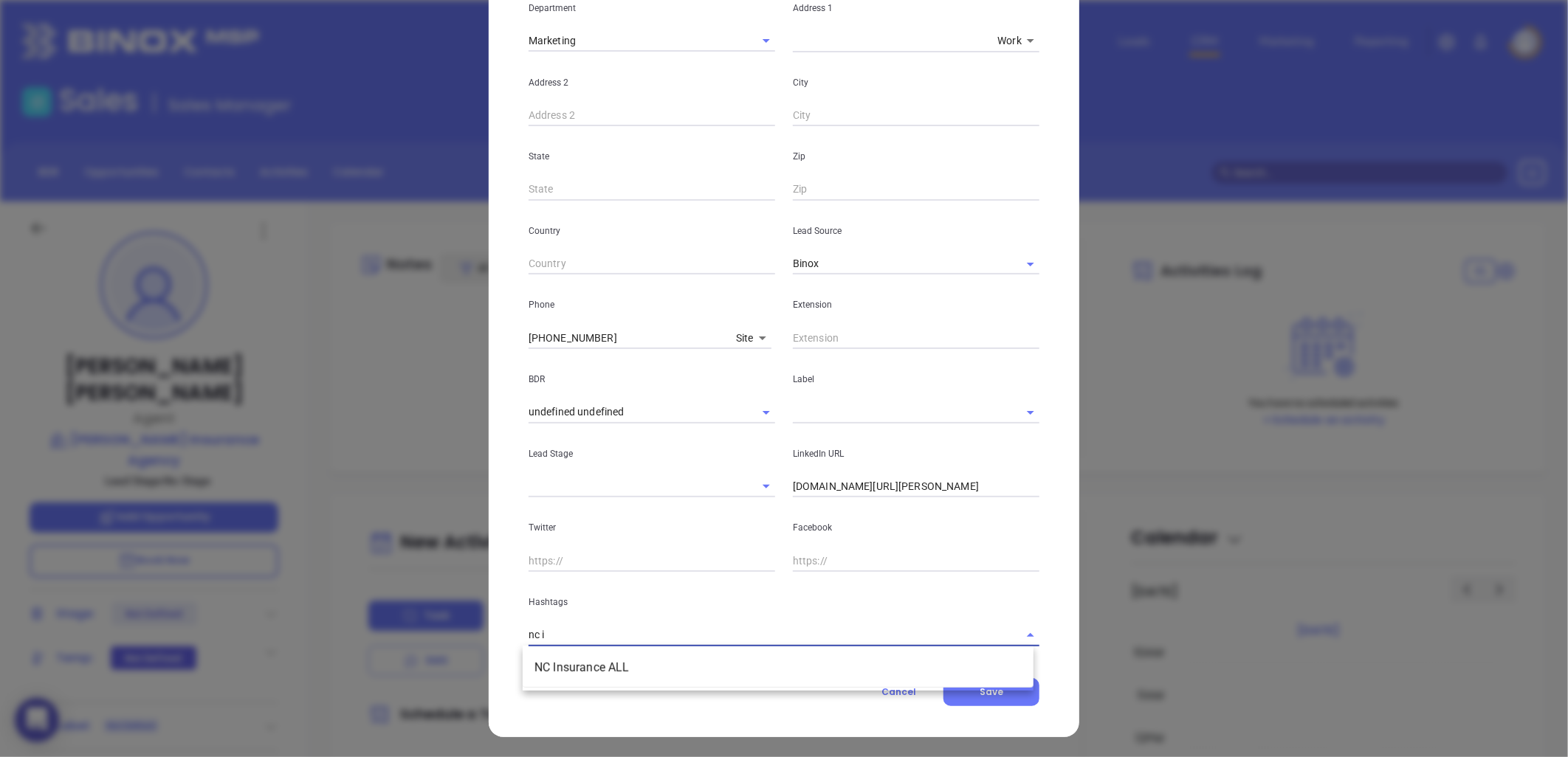
type input "nc in"
click at [636, 672] on li "NC Insurance ALL" at bounding box center [777, 668] width 511 height 26
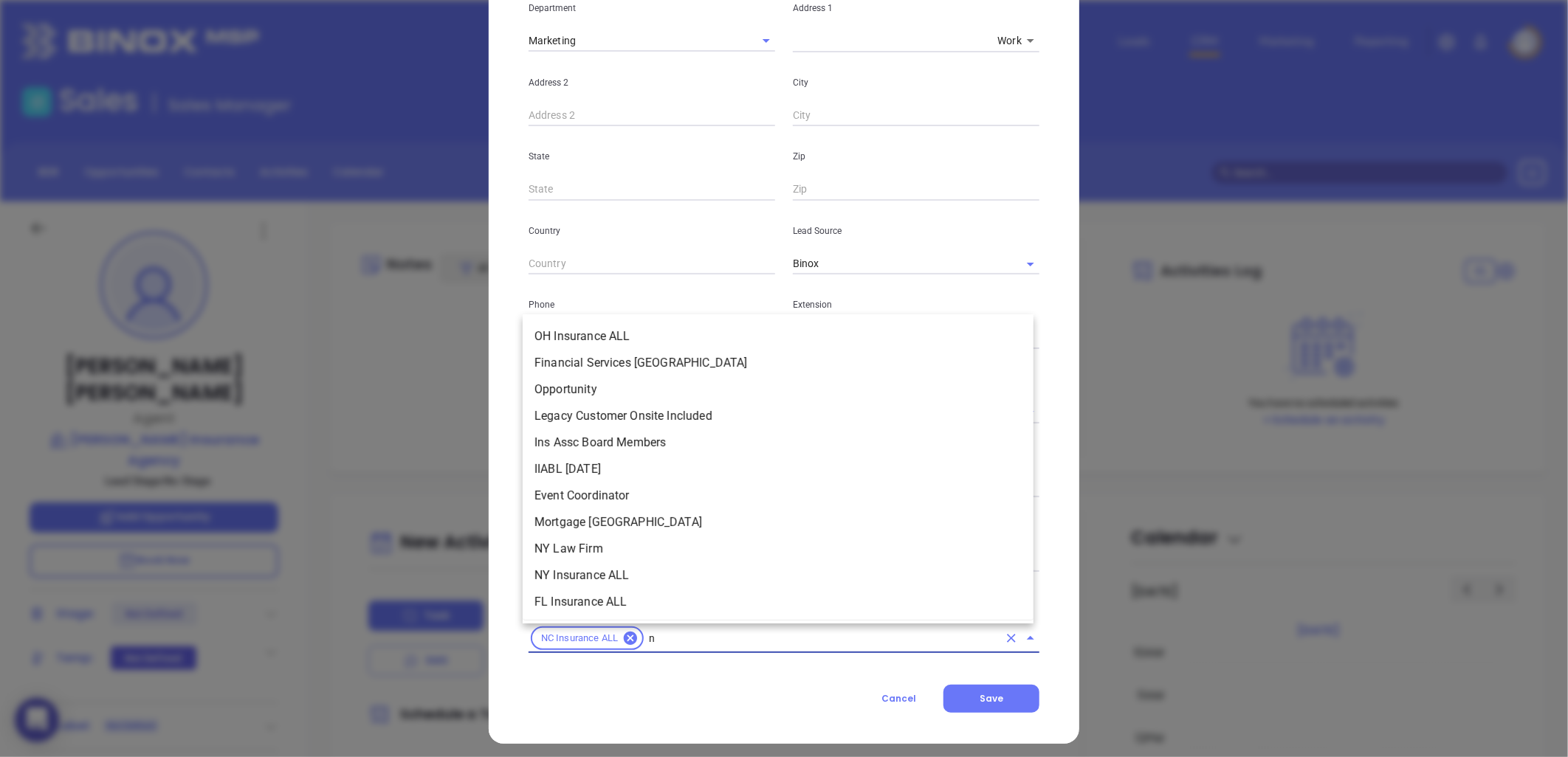
type input "nc"
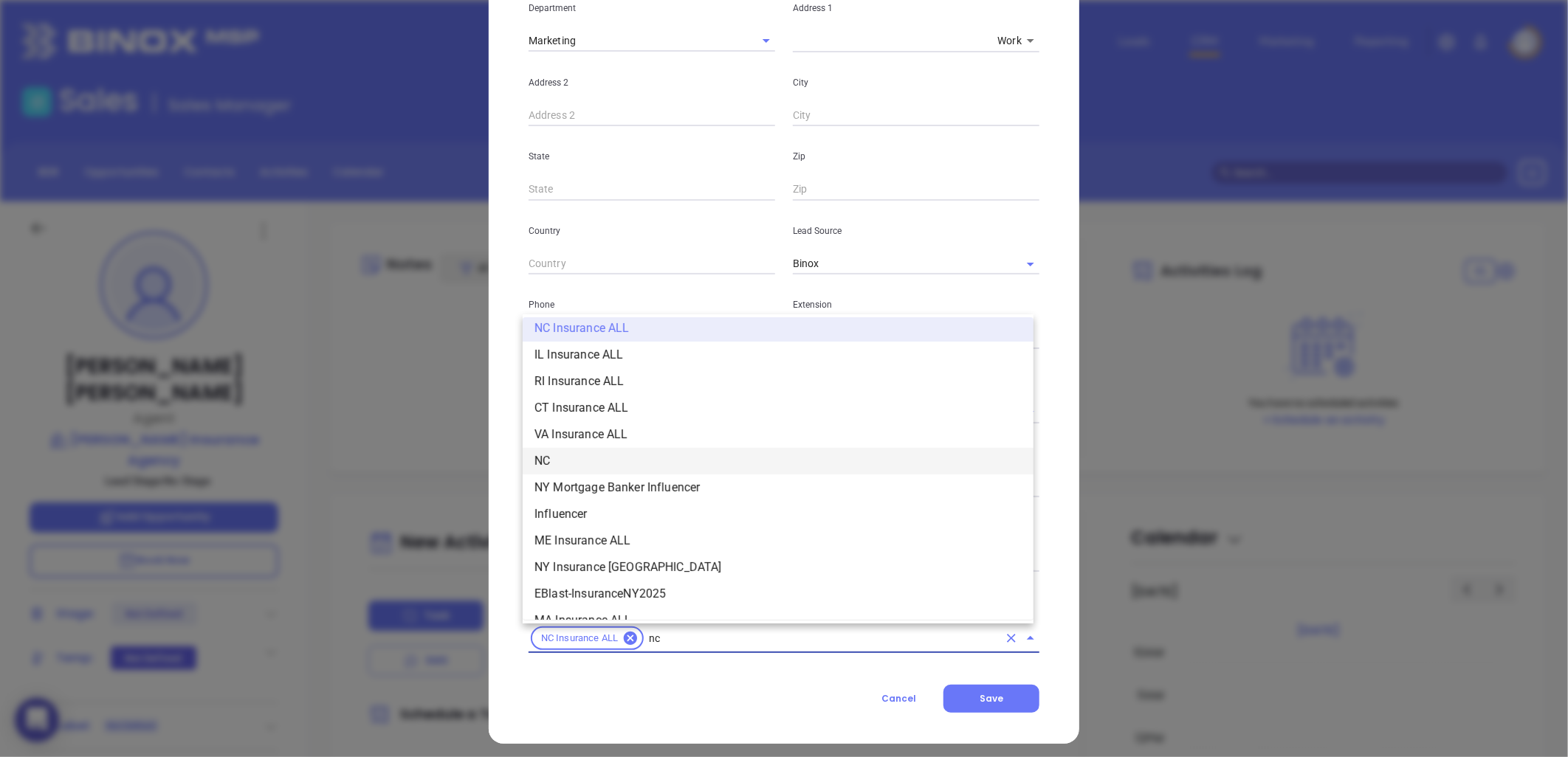
click at [587, 454] on li "NC" at bounding box center [777, 461] width 511 height 26
type input "insurance"
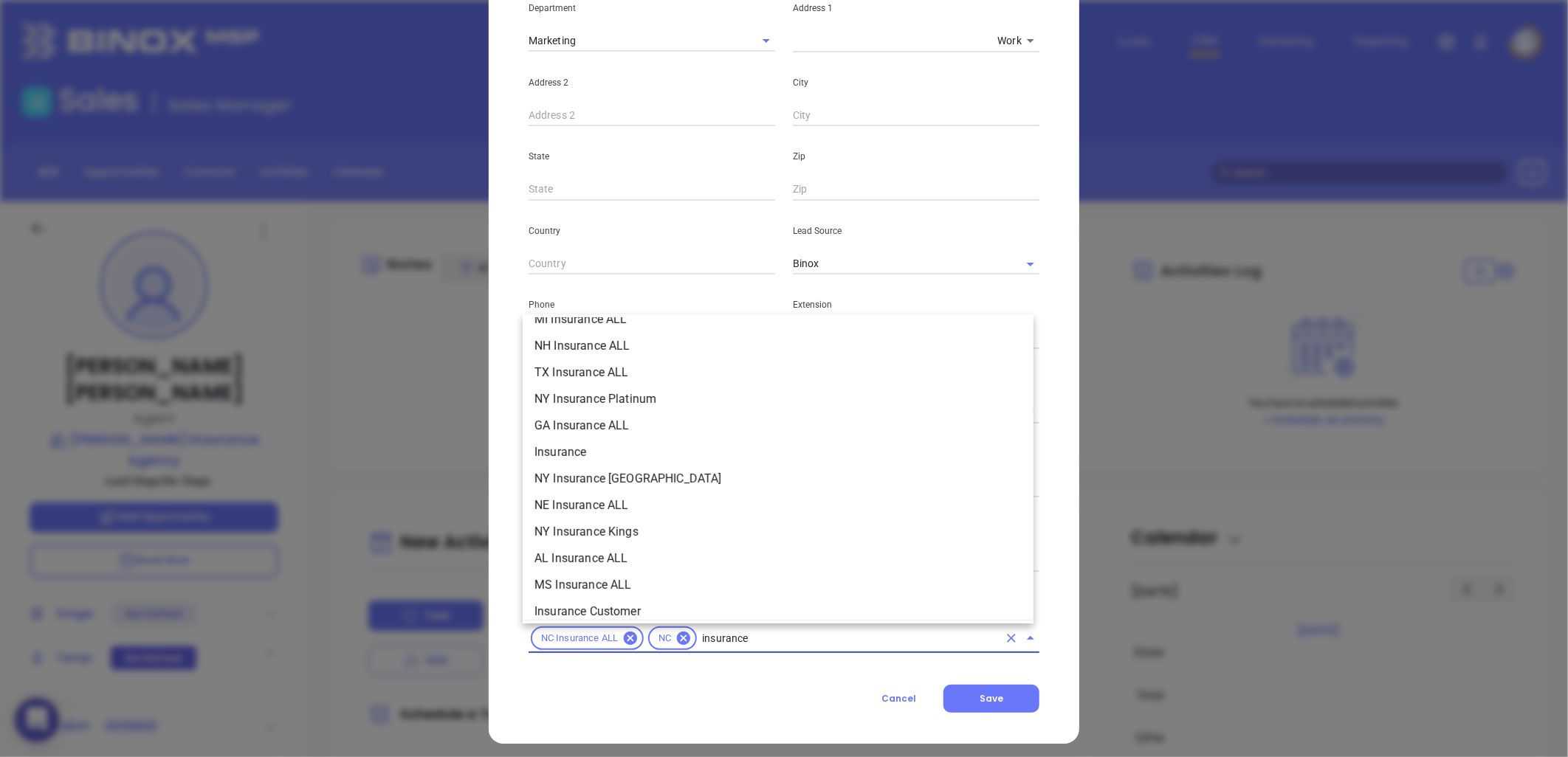
scroll to position [496, 0]
click at [586, 459] on li "Insurance" at bounding box center [777, 451] width 511 height 26
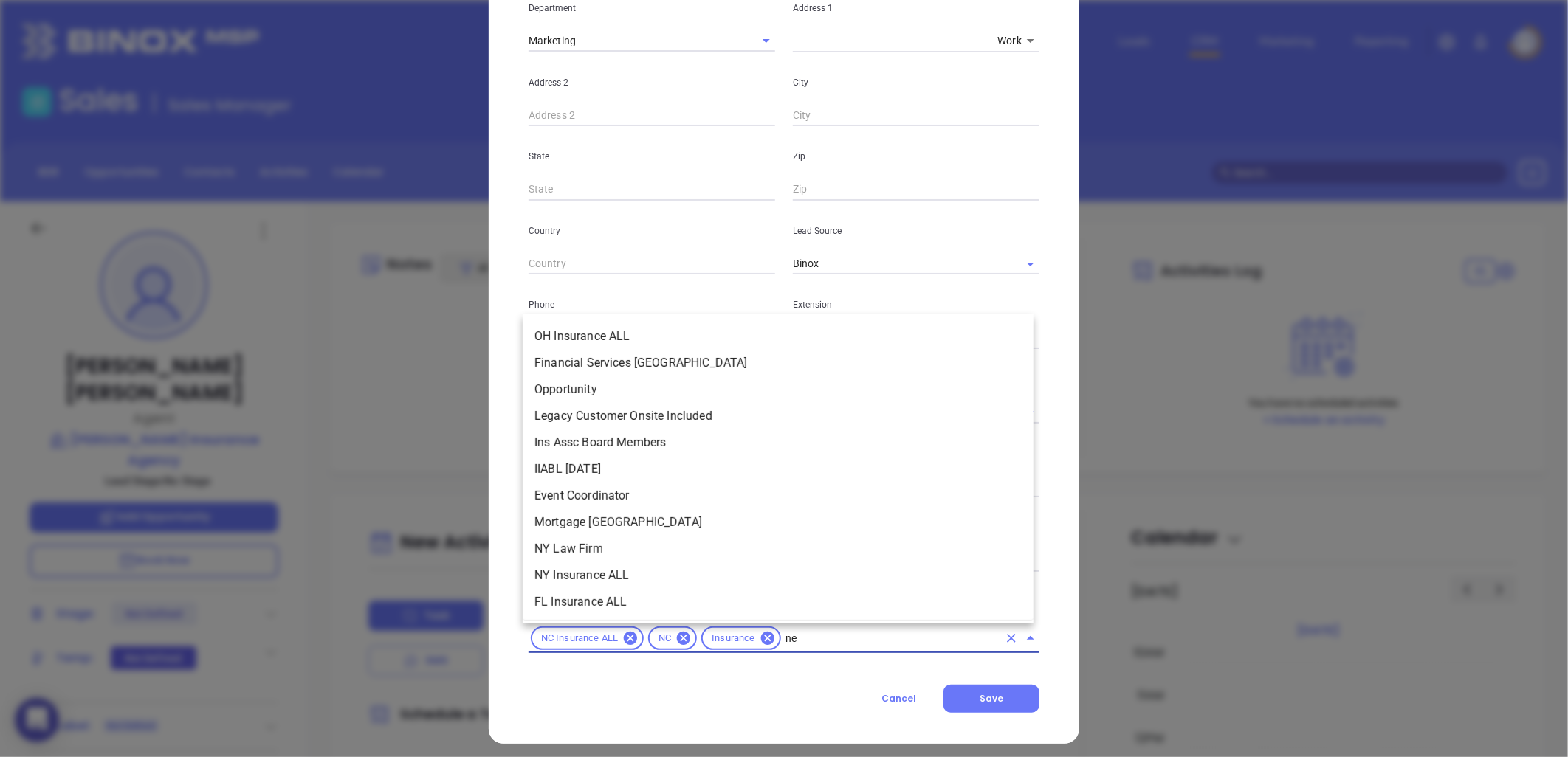
type input "new"
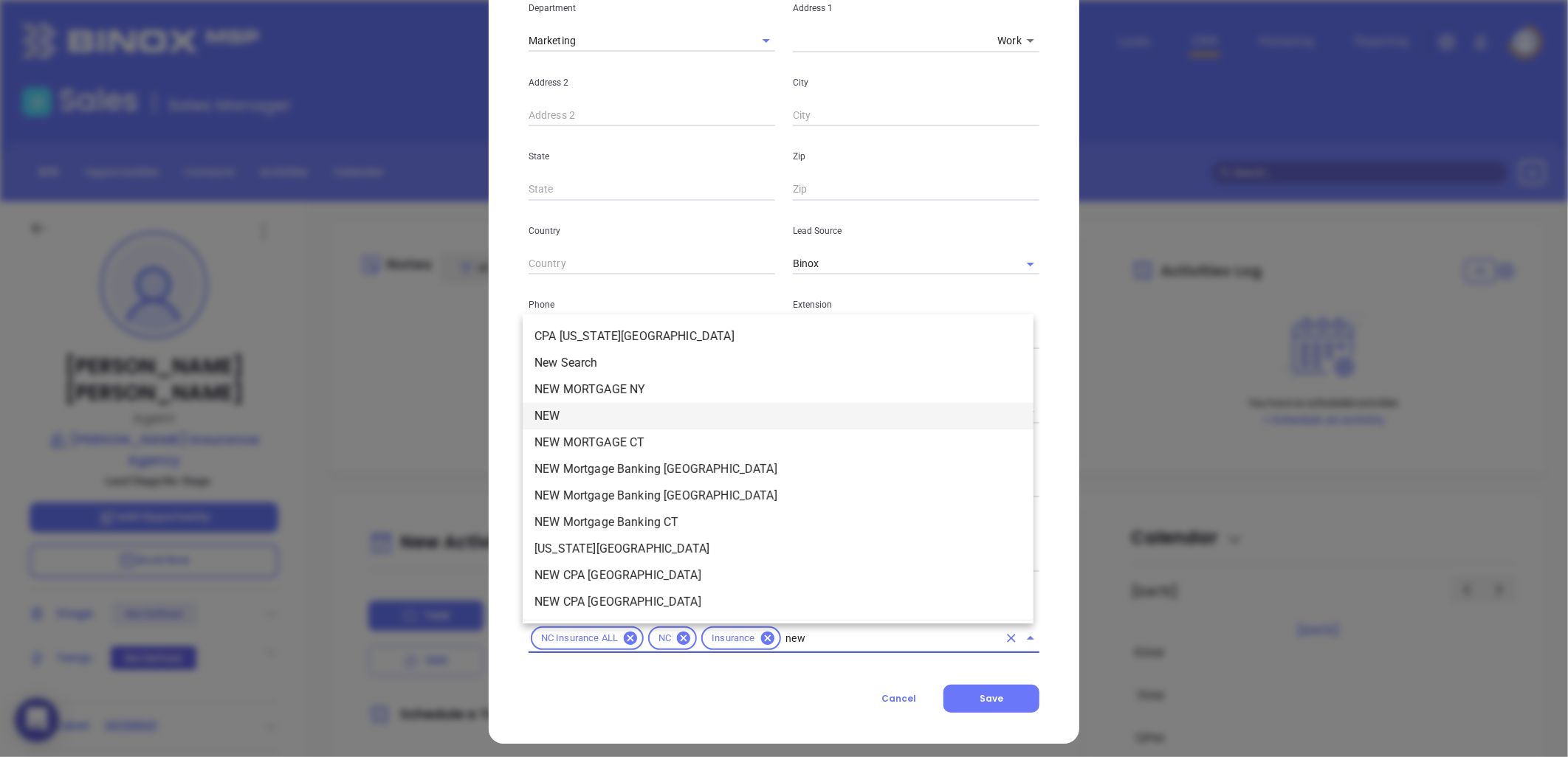
click at [573, 415] on li "NEW" at bounding box center [777, 416] width 511 height 26
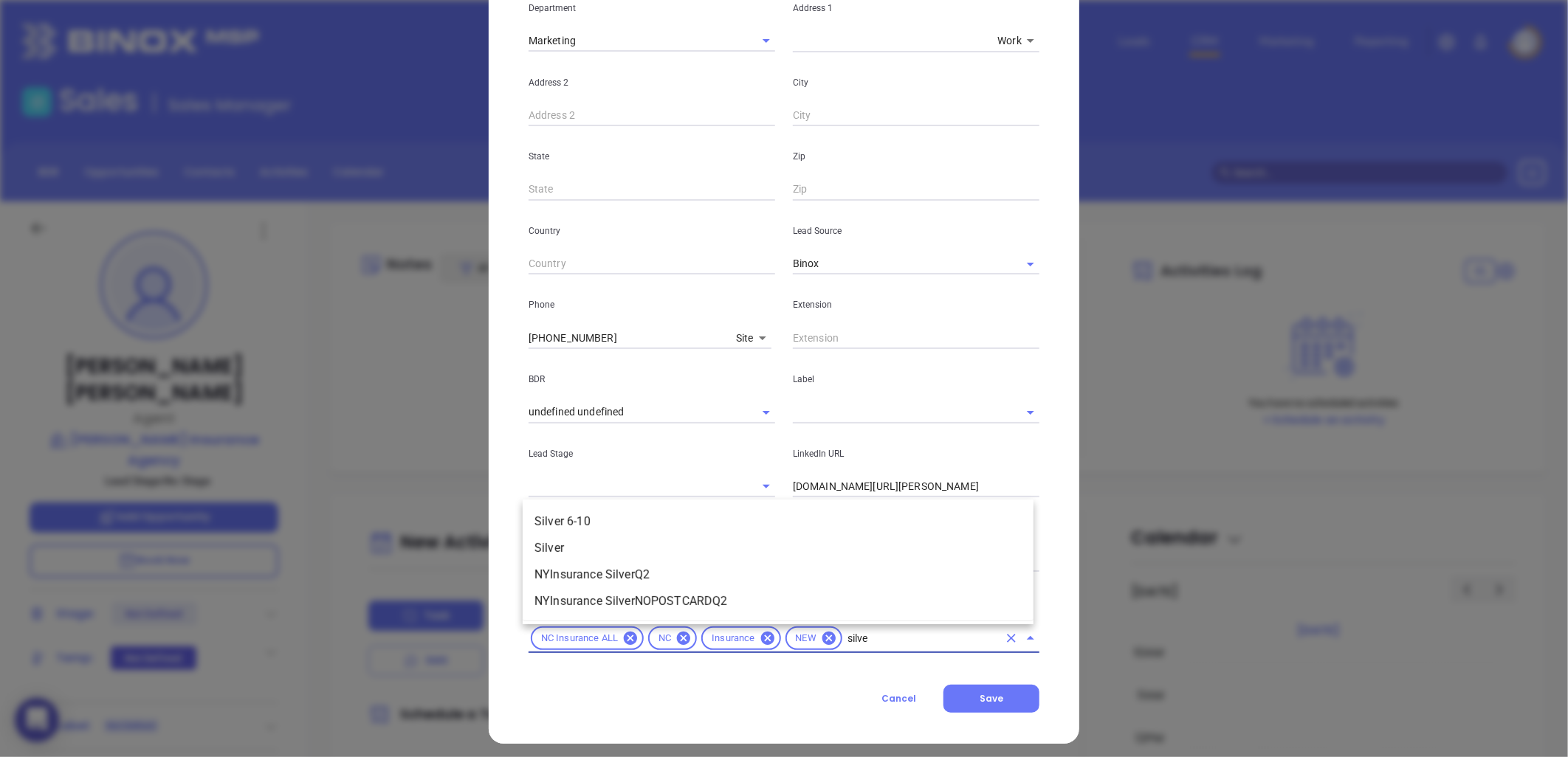
type input "silver"
click at [625, 521] on li "Silver 6-10" at bounding box center [777, 521] width 511 height 26
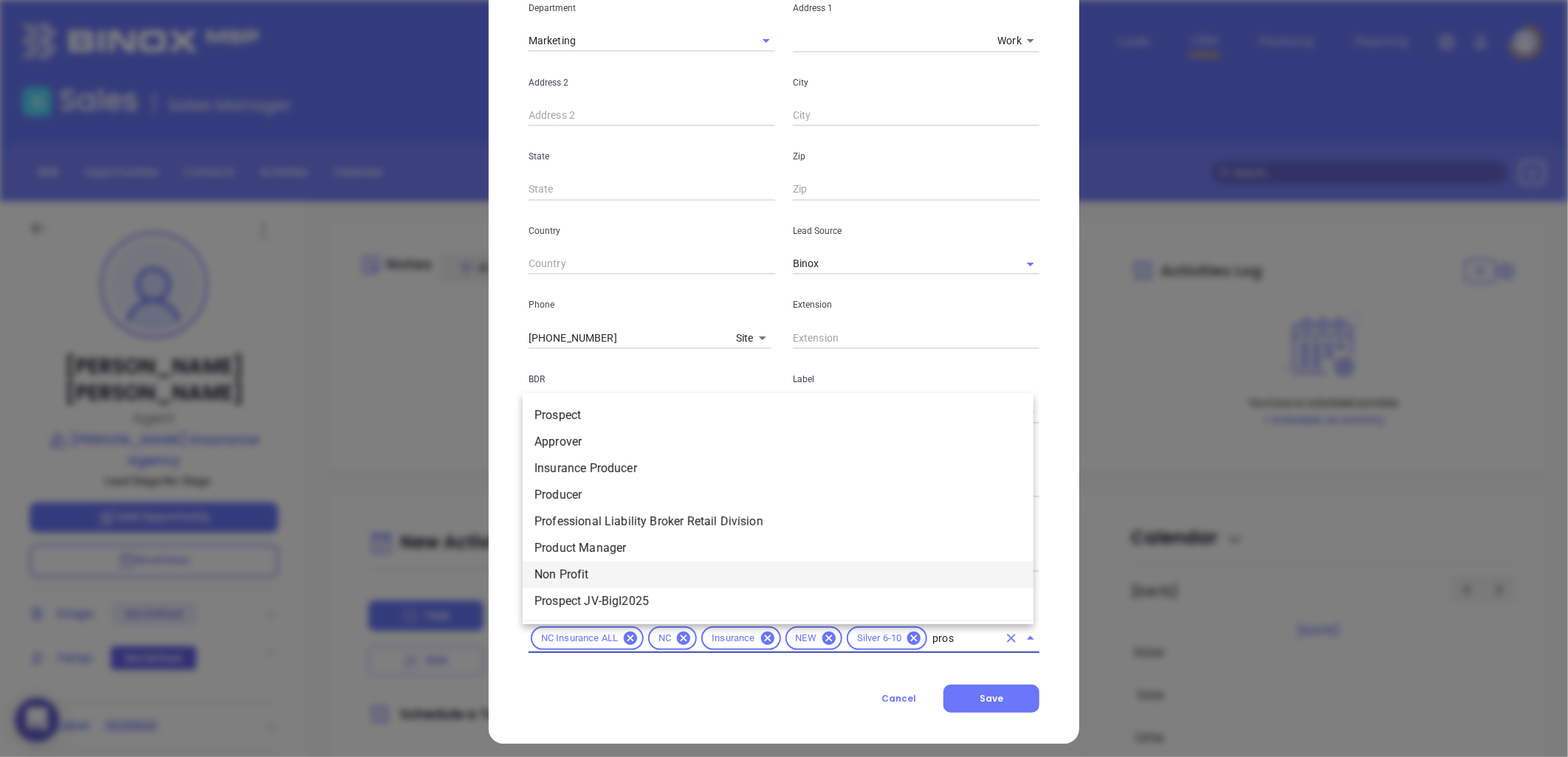
type input "prosp"
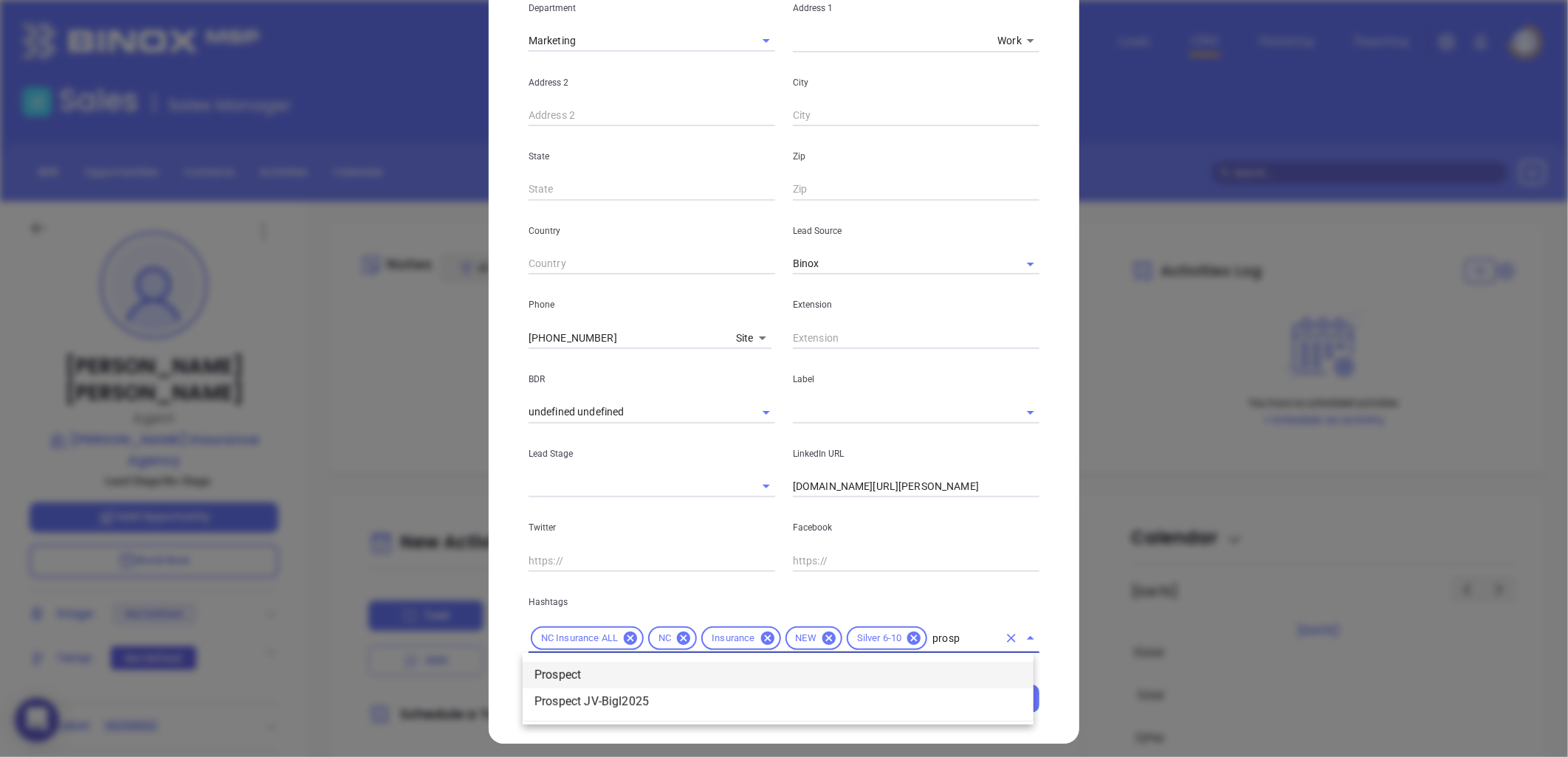
click at [636, 673] on li "Prospect" at bounding box center [777, 675] width 511 height 26
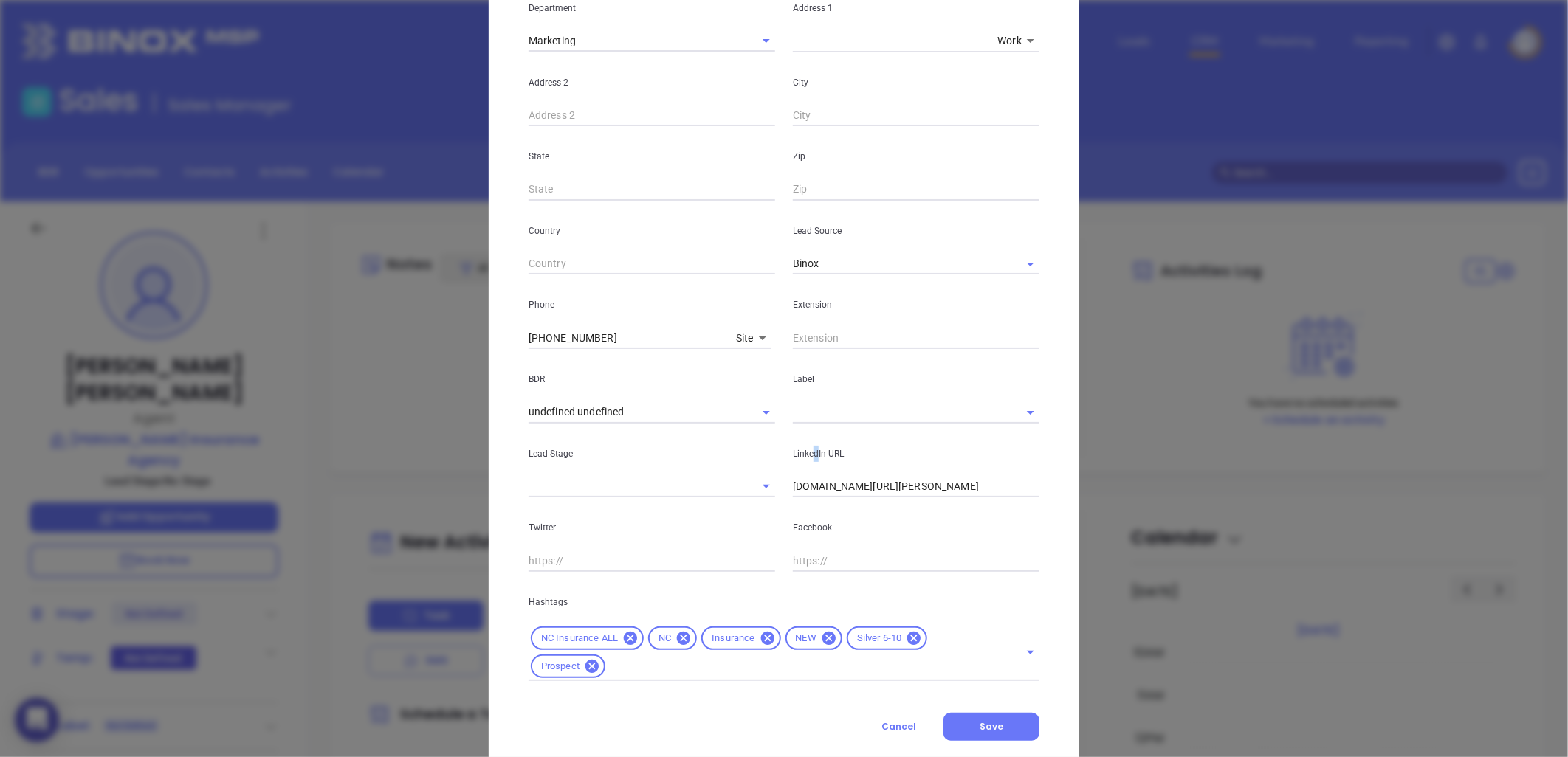
click at [805, 425] on div "LinkedIn URL linkedin.com/in/warren-lawrence" at bounding box center [916, 461] width 264 height 75
drag, startPoint x: 805, startPoint y: 425, endPoint x: 803, endPoint y: 417, distance: 8.2
click at [806, 417] on input "text" at bounding box center [895, 412] width 205 height 22
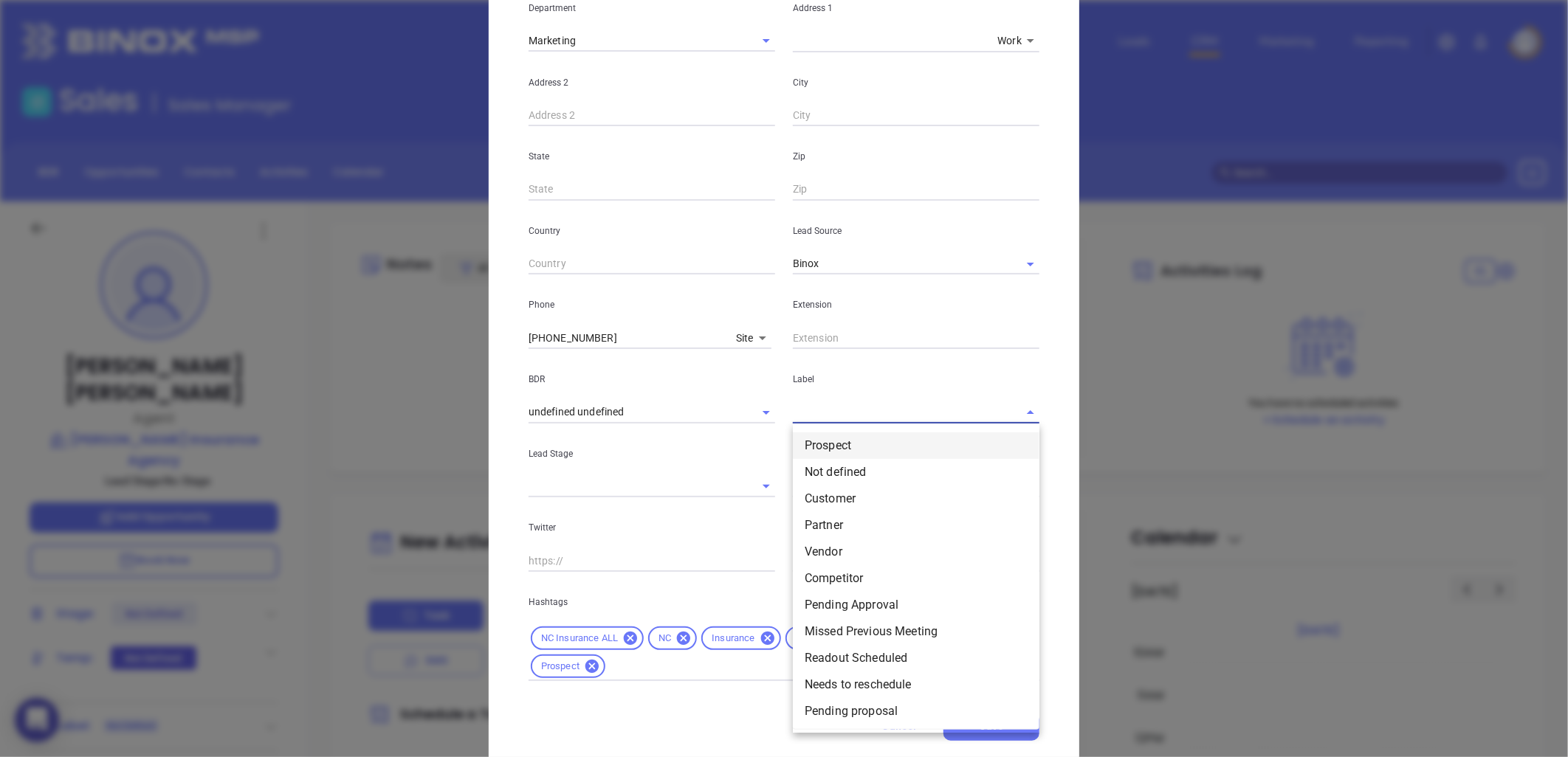
drag, startPoint x: 817, startPoint y: 444, endPoint x: 805, endPoint y: 431, distance: 17.7
click at [818, 444] on li "Prospect" at bounding box center [916, 445] width 247 height 26
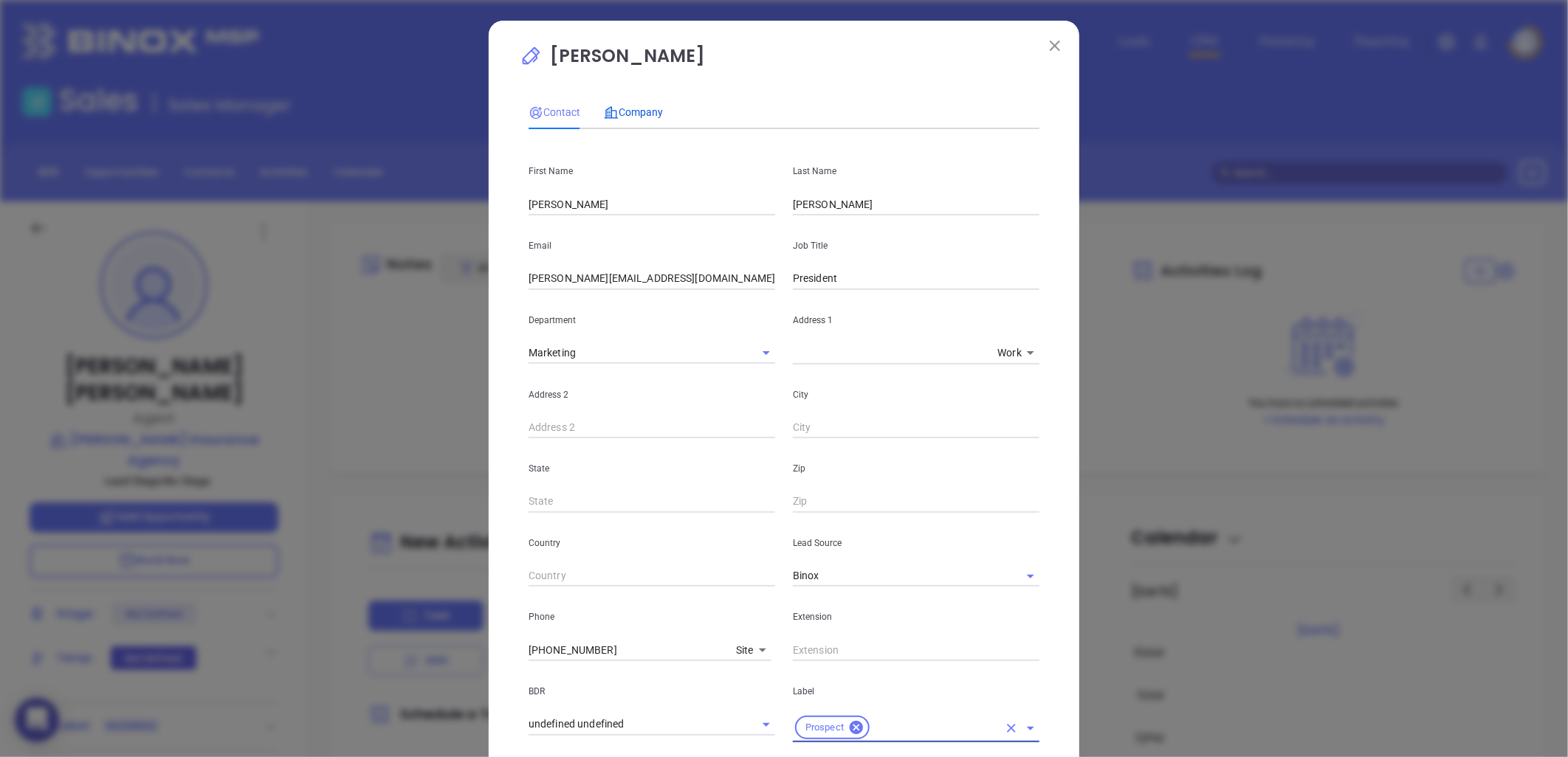
click at [630, 104] on div "Company" at bounding box center [633, 112] width 59 height 16
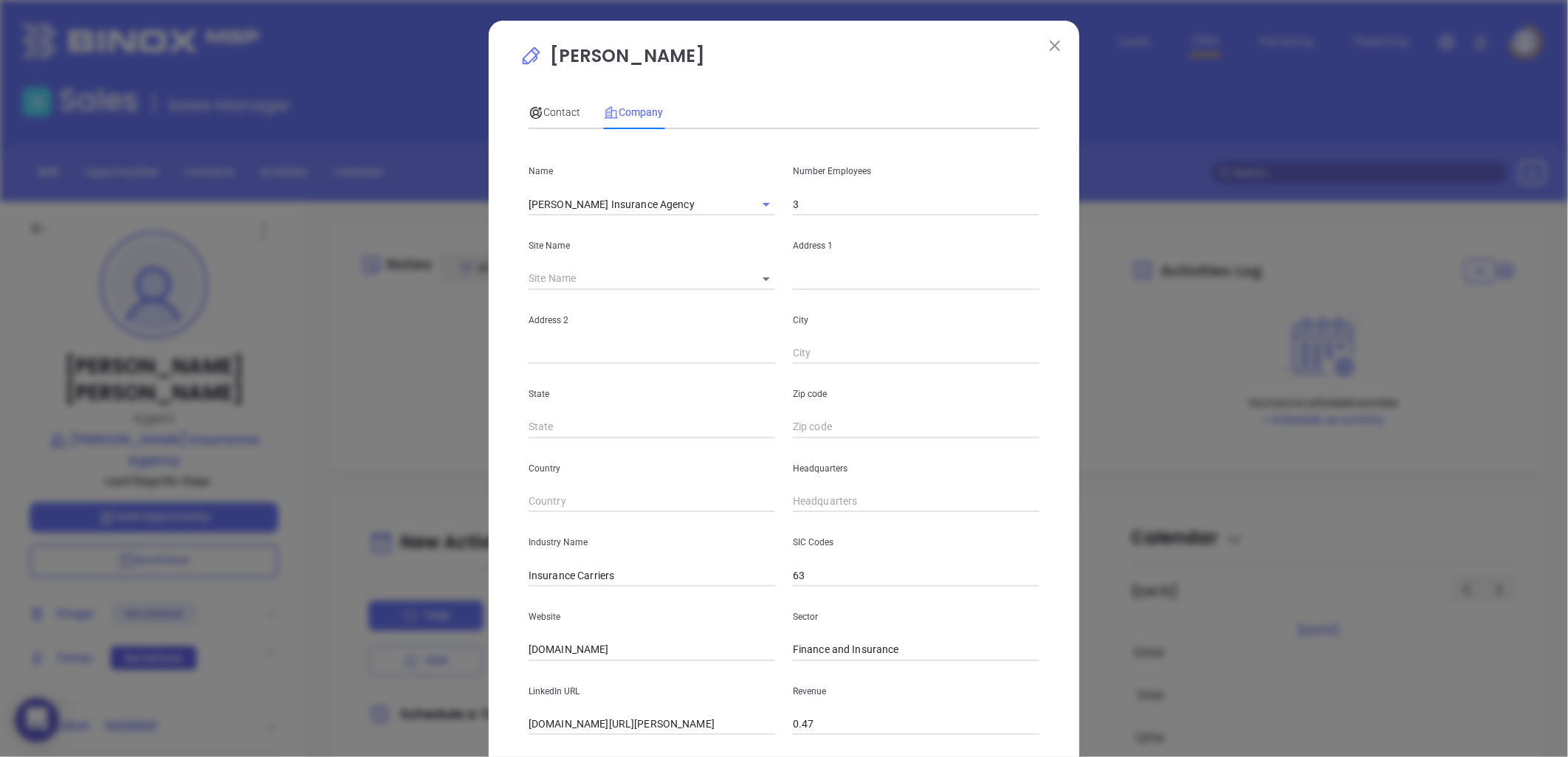
click at [832, 209] on input "3" at bounding box center [916, 204] width 247 height 22
type input "8"
click at [645, 726] on input "linkedin.com/company/miller-insurance-agency-nc" at bounding box center [652, 725] width 247 height 22
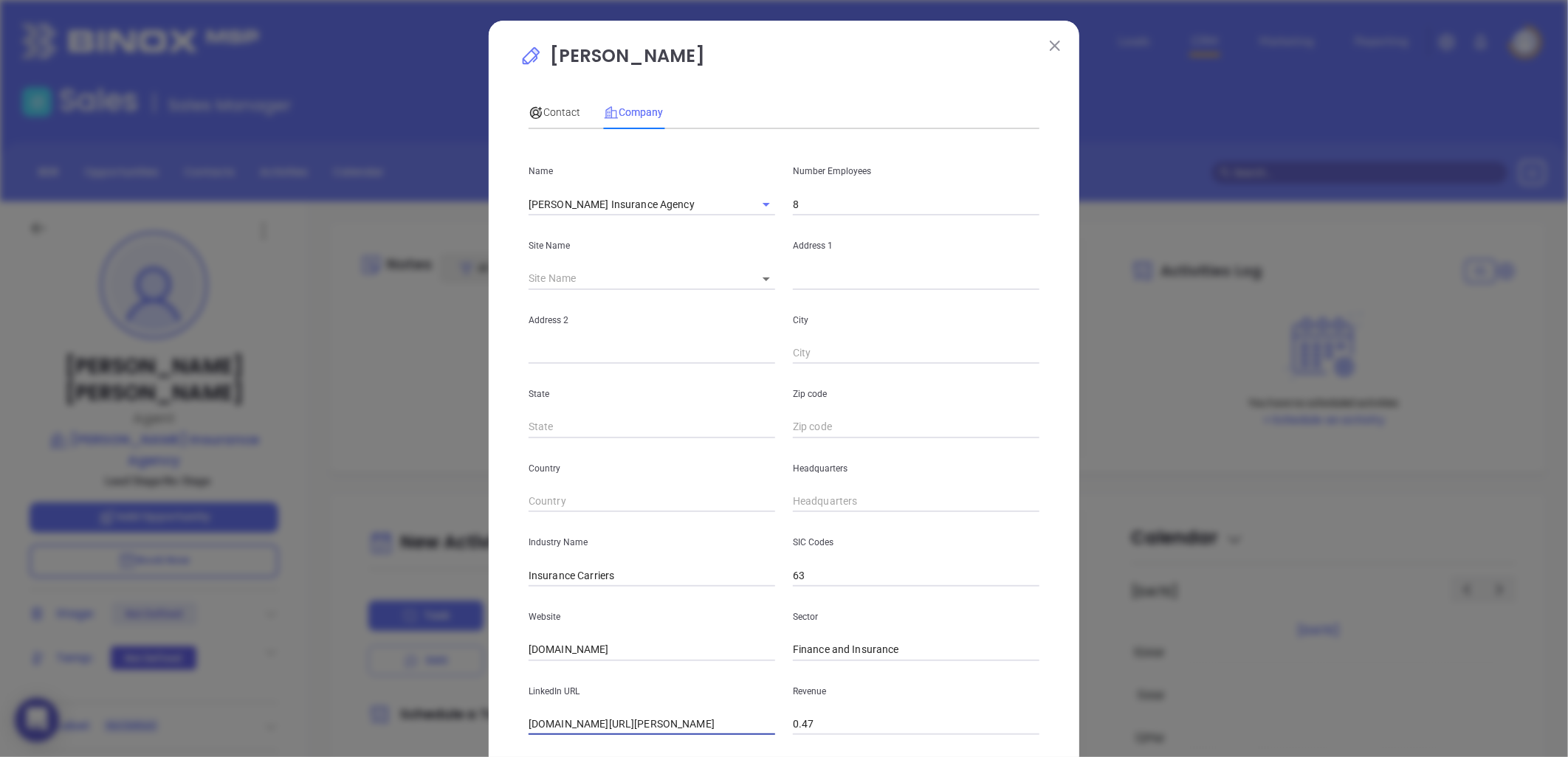
paste input "https://www.linkedin.com/company/miller-insurance-agency-nc/"
type input "https://www.linkedin.com/company/miller-insurance-agency-nc/"
drag, startPoint x: 622, startPoint y: 654, endPoint x: 395, endPoint y: 674, distance: 227.9
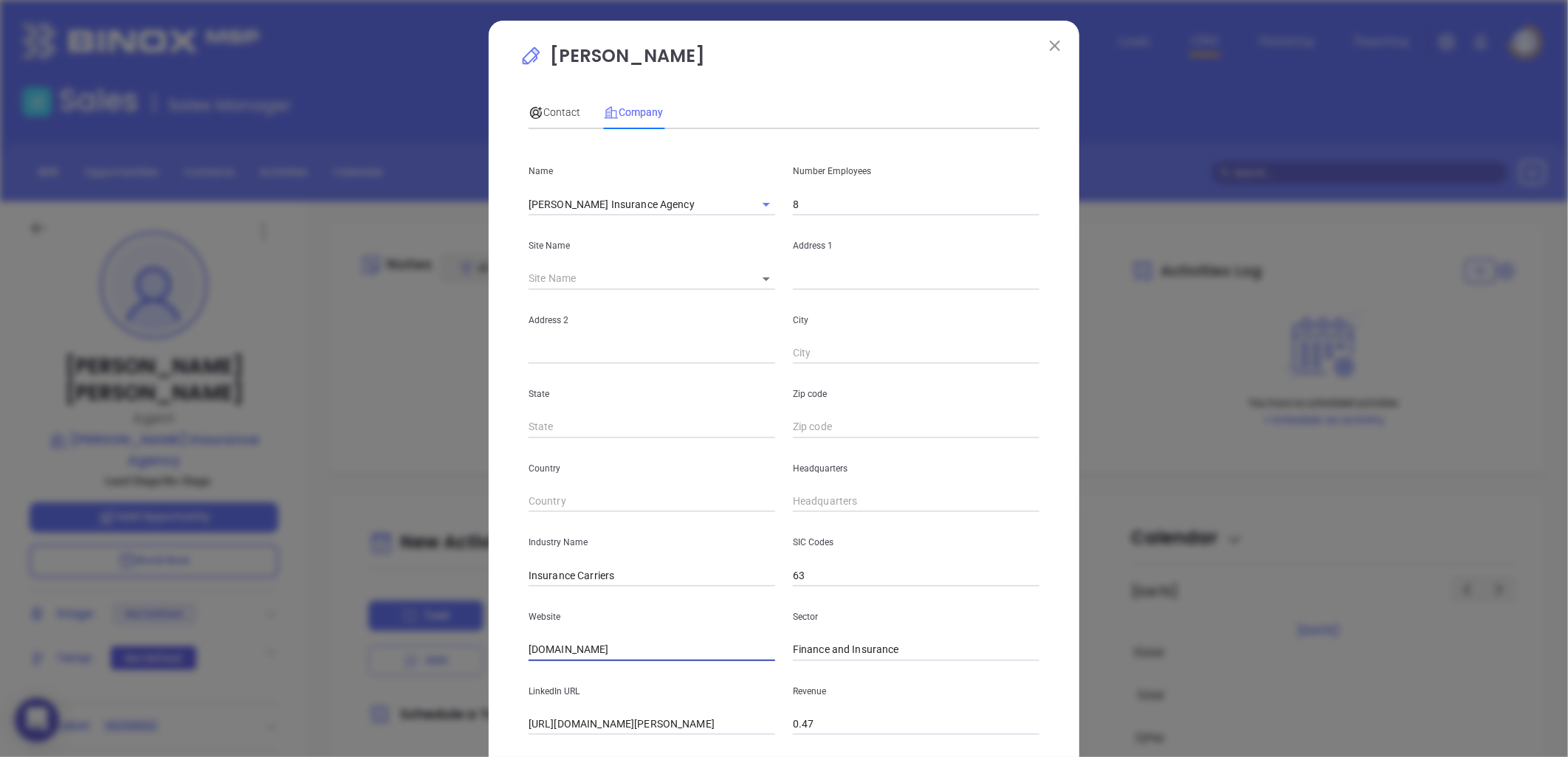
click at [387, 674] on div "Zach Lawrence Contact Company First Name David Last Name Miller Email David@mil…" at bounding box center [784, 378] width 1568 height 757
paste input "https://millerinsurance.org/"
type input "https://millerinsurance.org/"
drag, startPoint x: 571, startPoint y: 572, endPoint x: 736, endPoint y: 536, distance: 168.9
click at [757, 544] on div "Industry Name Insurance Carriers" at bounding box center [652, 549] width 264 height 75
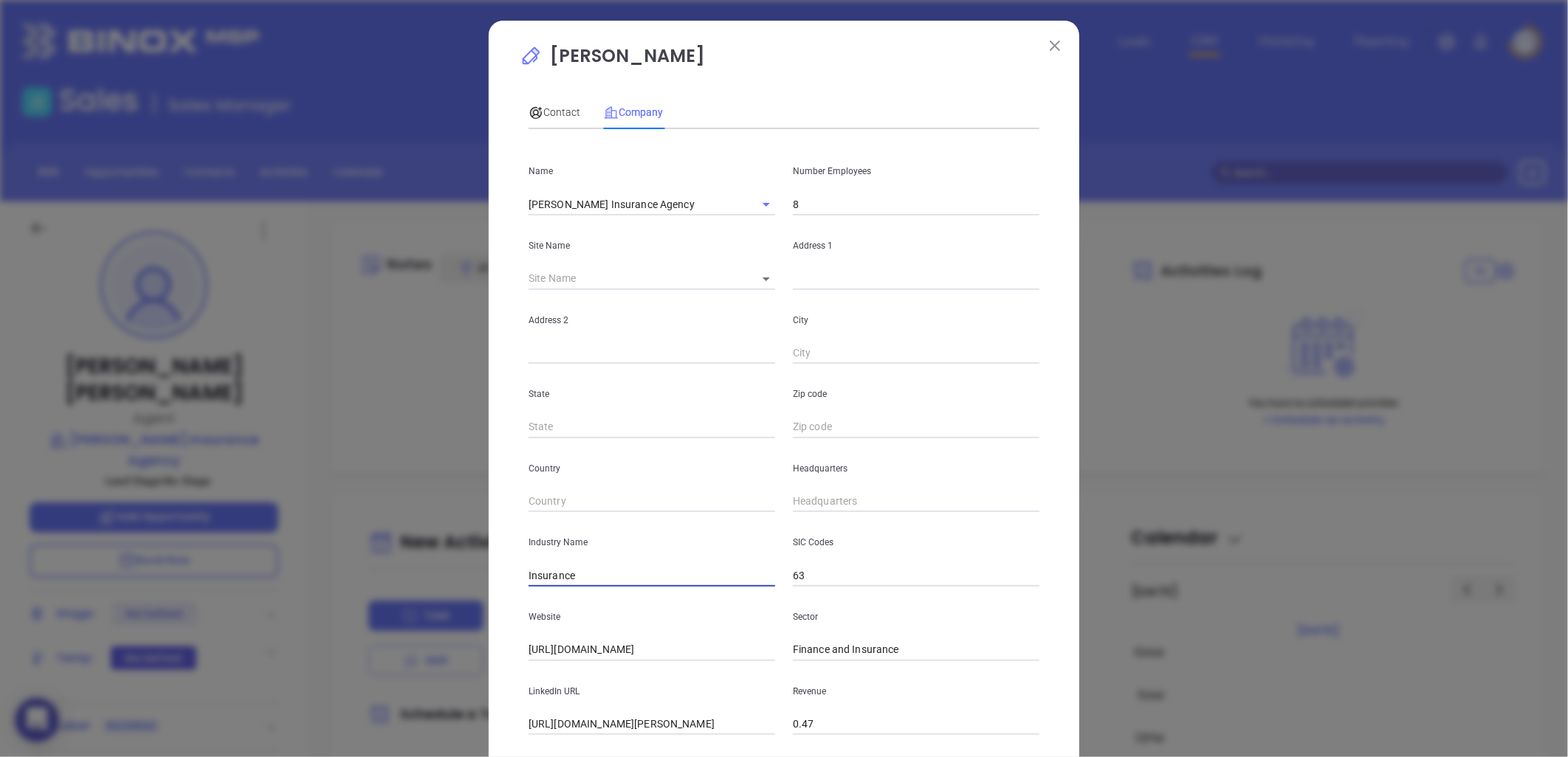
type input "Insurance"
click at [817, 502] on input "( ) -" at bounding box center [916, 501] width 247 height 22
paste input "336) 246-7151"
type input "[PHONE_NUMBER]"
click at [821, 281] on input "text" at bounding box center [916, 279] width 247 height 22
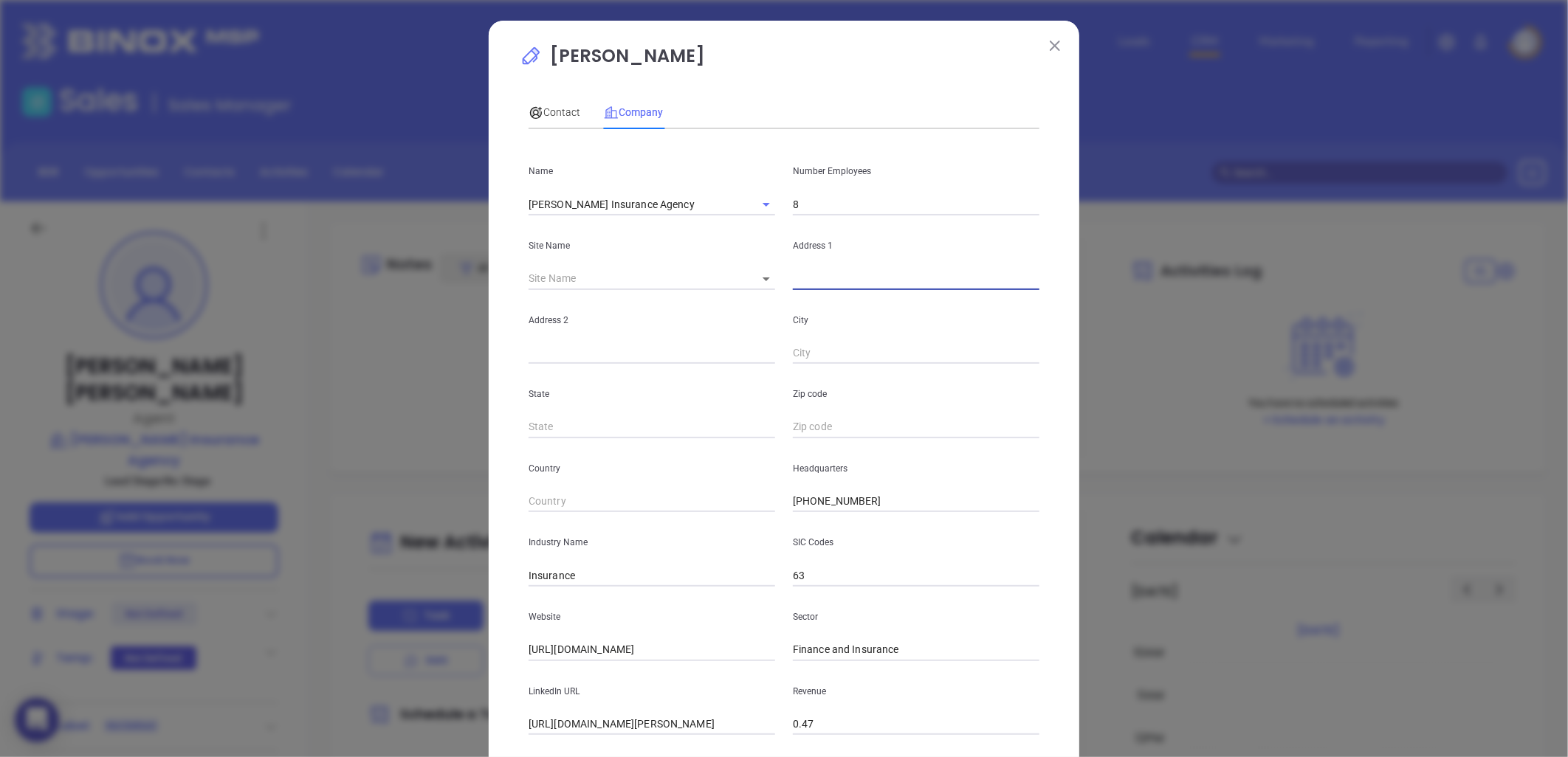
paste input "107 S Jefferson Ave. West Jefferson, NC 28694"
drag, startPoint x: 884, startPoint y: 278, endPoint x: 1190, endPoint y: 274, distance: 306.0
click at [1190, 274] on div "Zach Lawrence Contact Company First Name David Last Name Miller Email David@mil…" at bounding box center [784, 378] width 1568 height 757
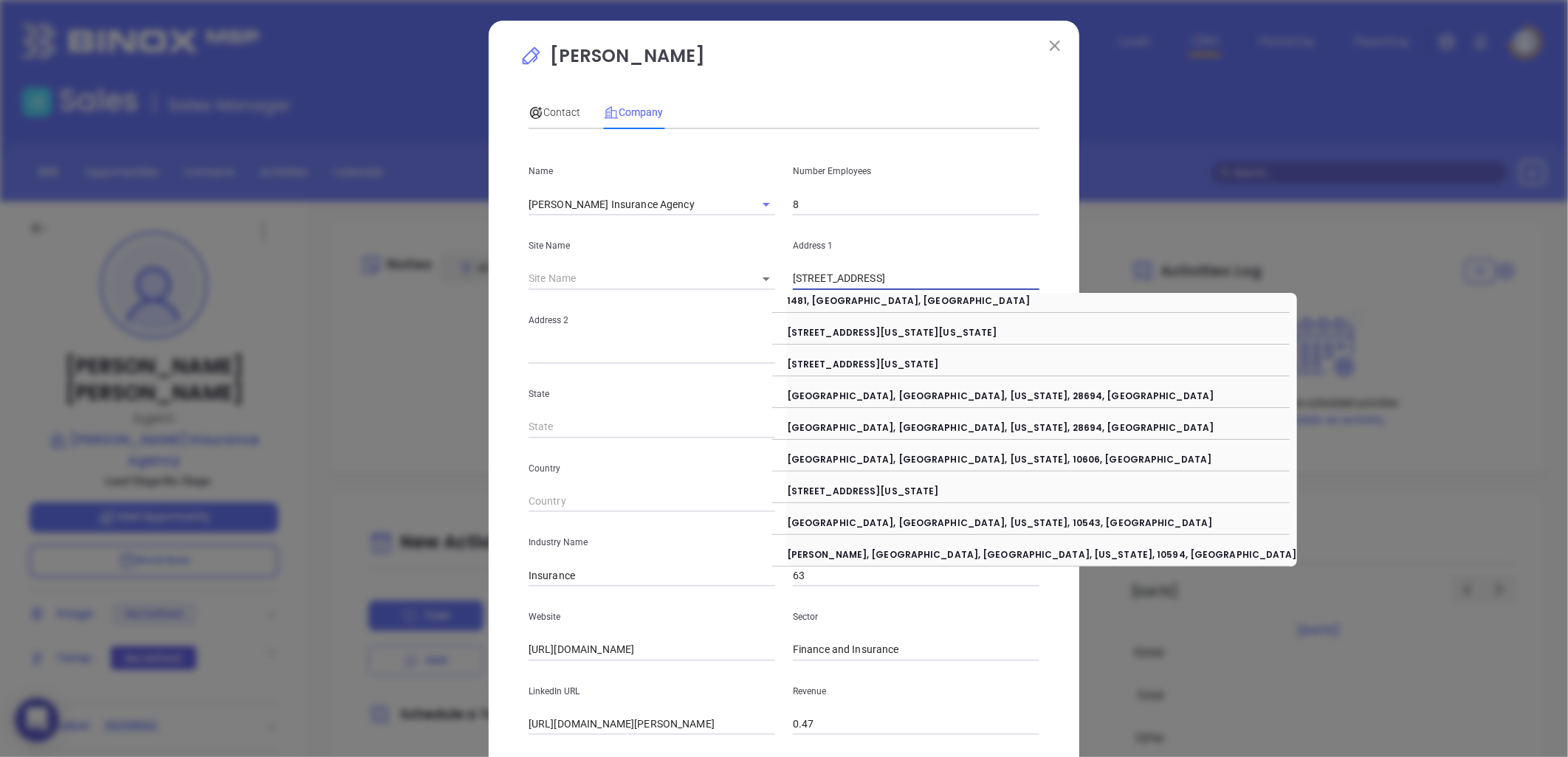
type input "107 S Jefferson Ave"
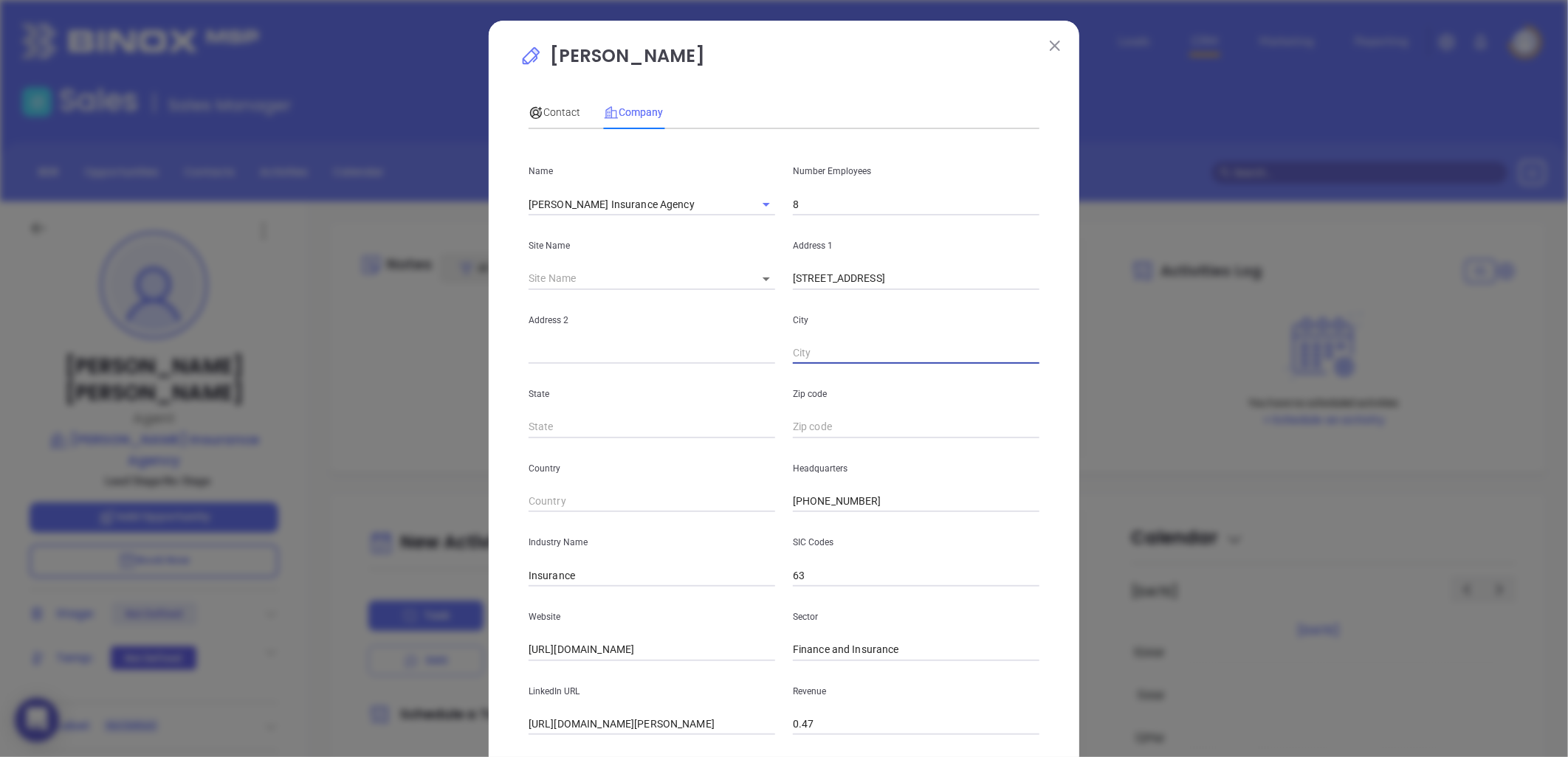
paste input "West Jefferson, NC 28694"
click at [793, 356] on input "West Jefferson, NC 28694" at bounding box center [916, 353] width 247 height 22
drag, startPoint x: 868, startPoint y: 350, endPoint x: 1059, endPoint y: 343, distance: 191.1
click at [1059, 343] on div "Zach Lawrence Contact Company First Name David Last Name Miller Email David@mil…" at bounding box center [784, 423] width 591 height 805
drag, startPoint x: 860, startPoint y: 353, endPoint x: 1043, endPoint y: 335, distance: 183.9
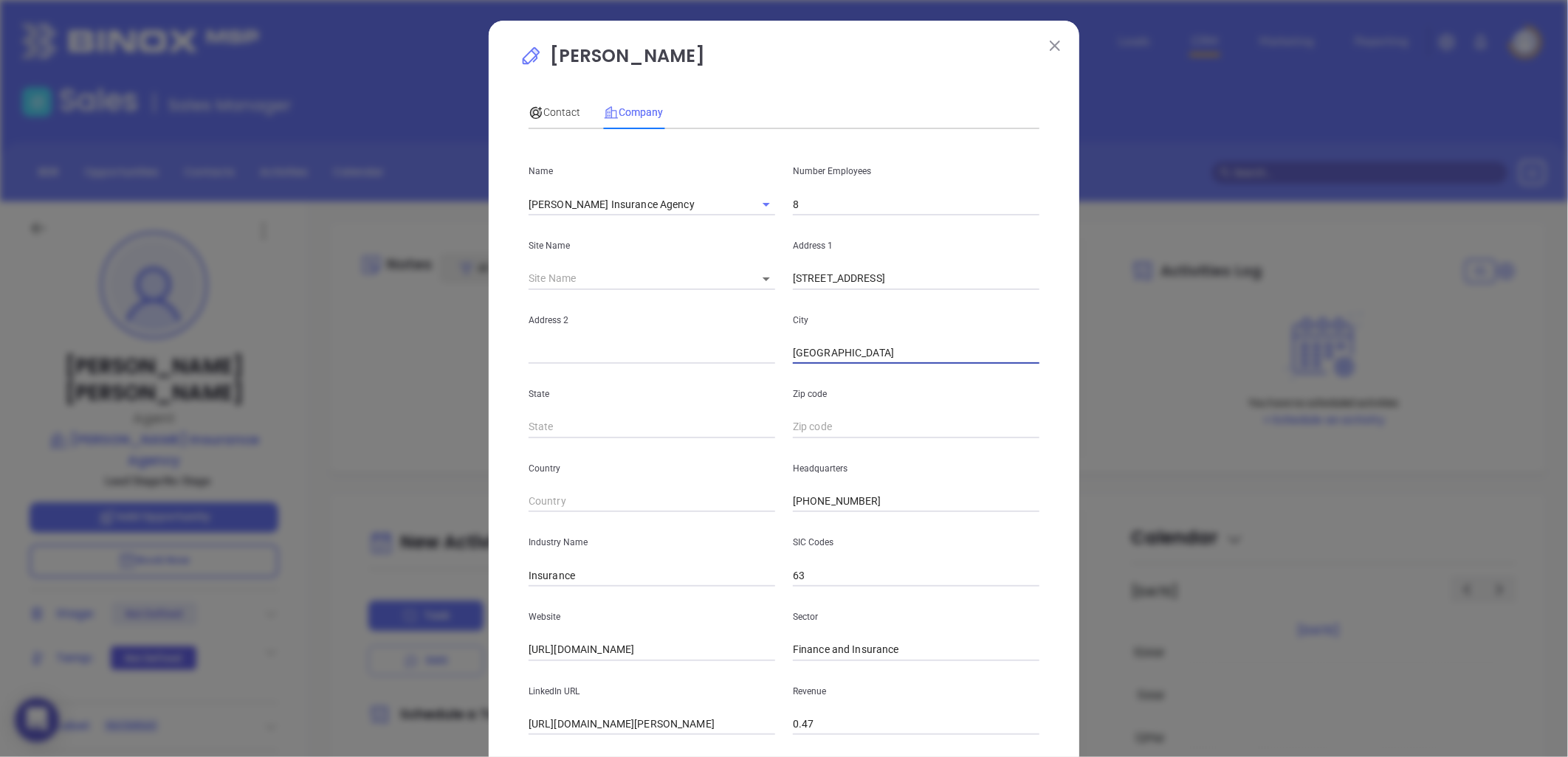
click at [1043, 335] on div "Zach Lawrence Contact Company First Name David Last Name Miller Email David@mil…" at bounding box center [784, 423] width 591 height 805
type input "West Jefferson"
type input "NC"
paste input "NC 28694"
type input "28694"
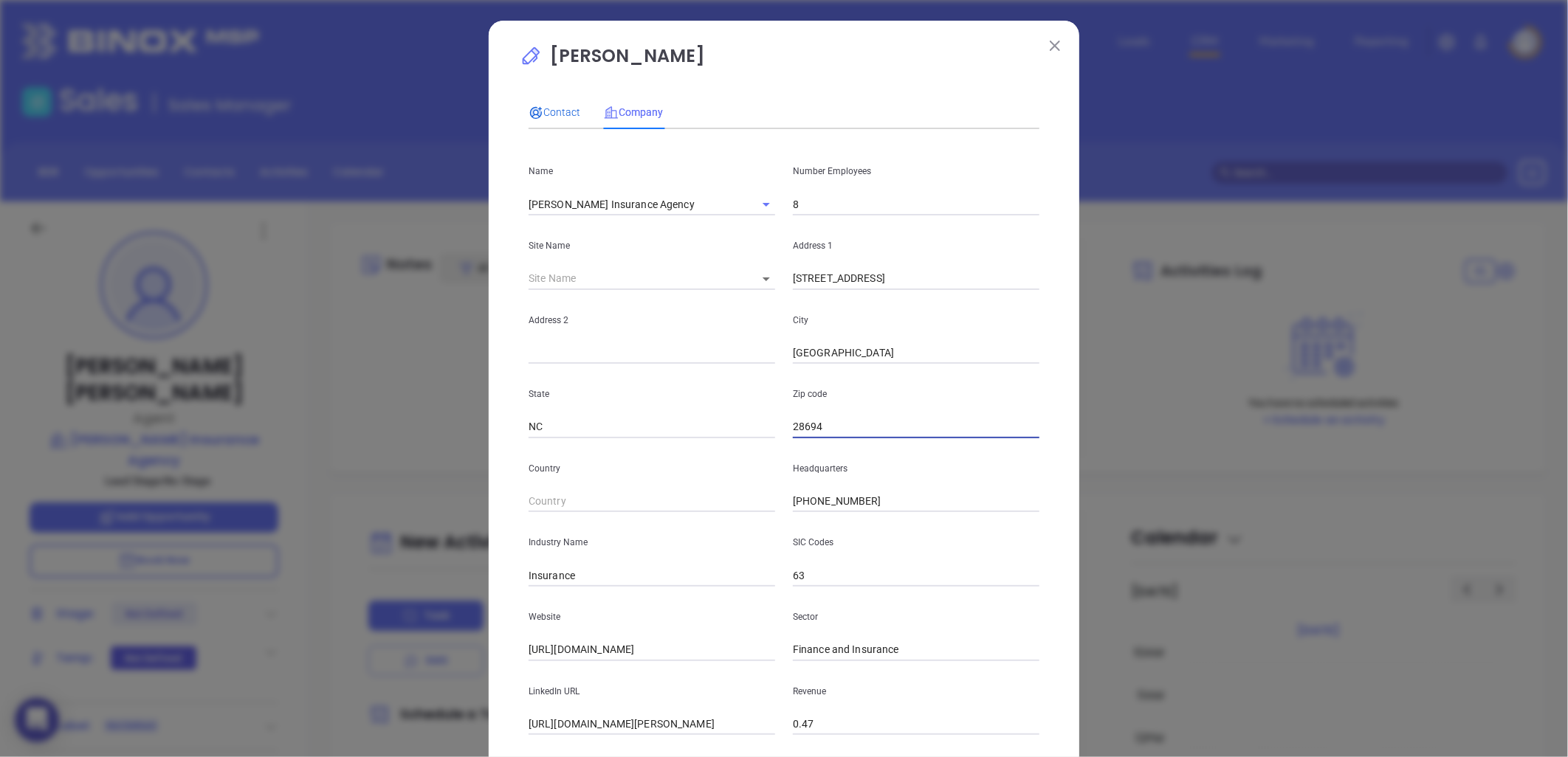
click at [545, 111] on span "Contact" at bounding box center [554, 112] width 52 height 12
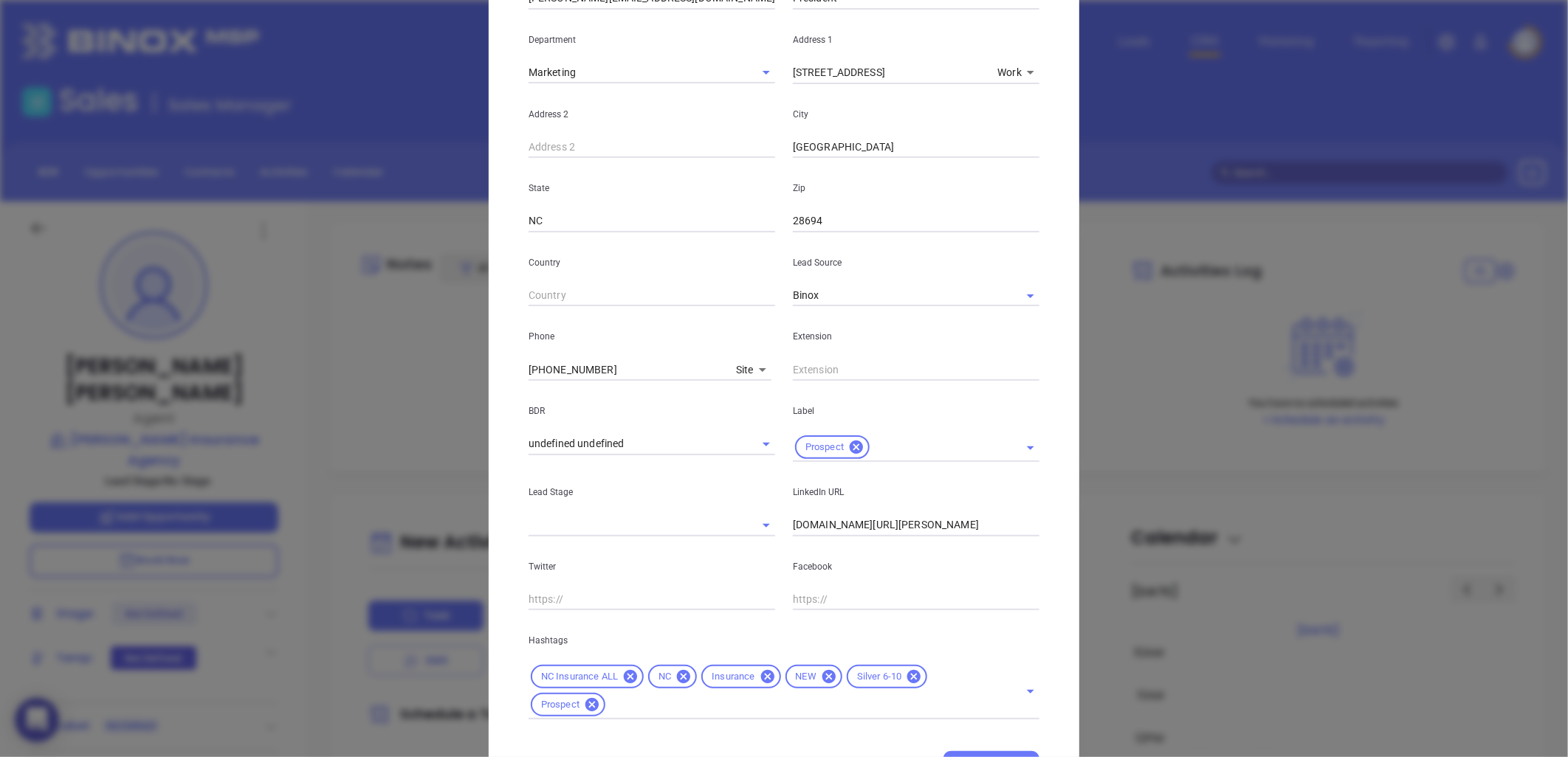
scroll to position [354, 0]
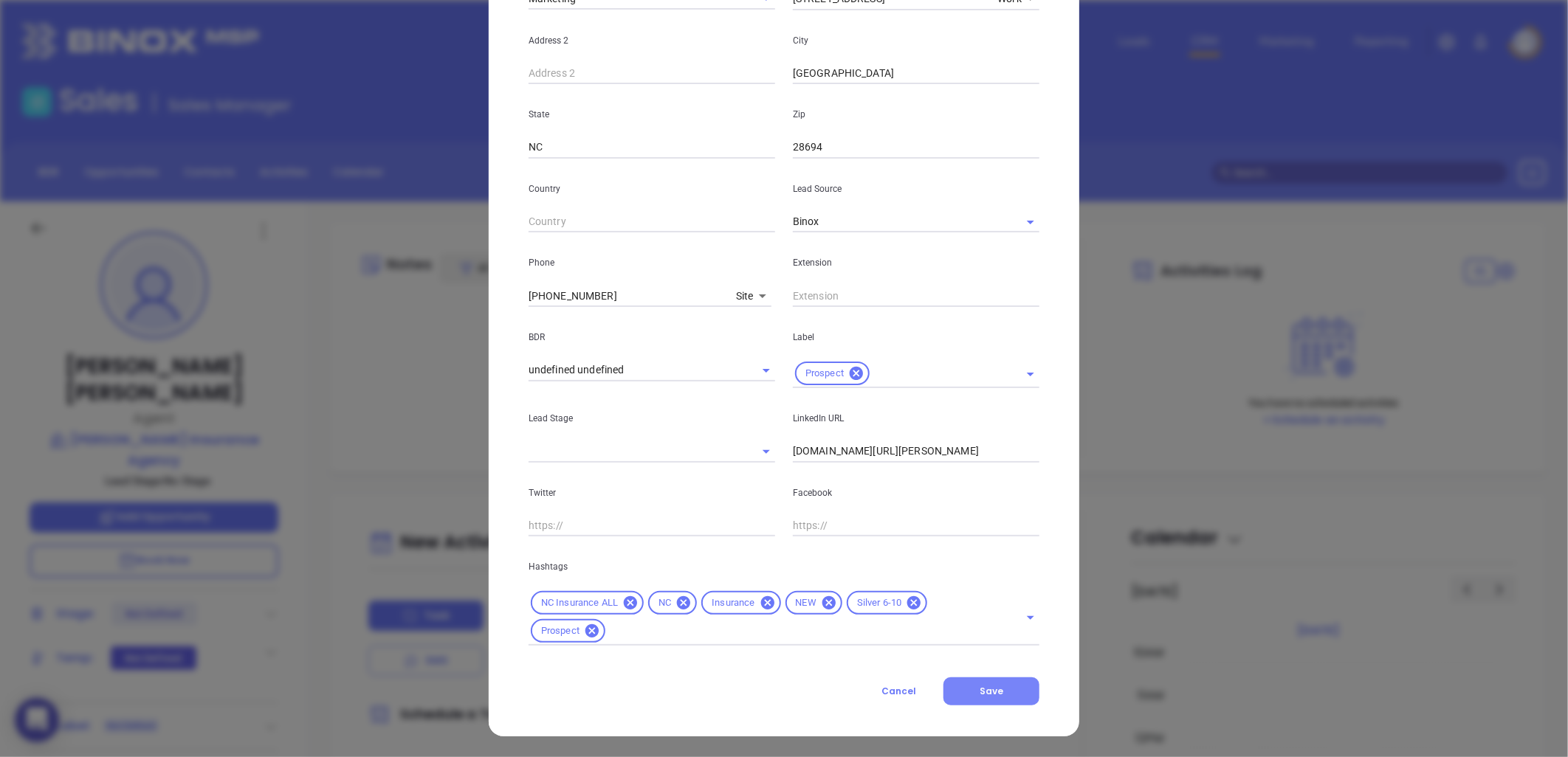
click at [992, 681] on button "Save" at bounding box center [992, 692] width 96 height 28
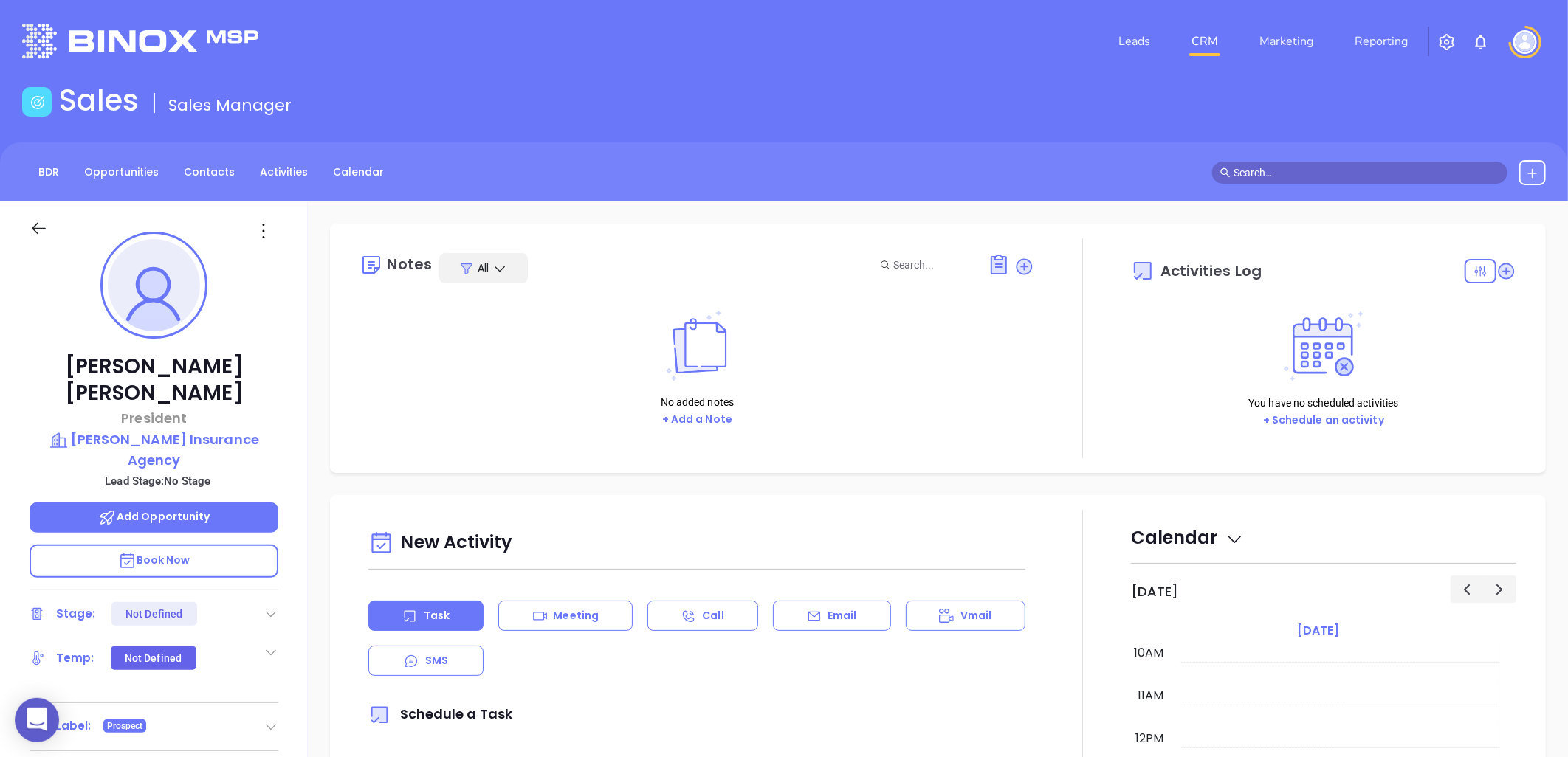
drag, startPoint x: 1020, startPoint y: 263, endPoint x: 979, endPoint y: 285, distance: 46.5
click at [1020, 263] on icon at bounding box center [1024, 266] width 15 height 15
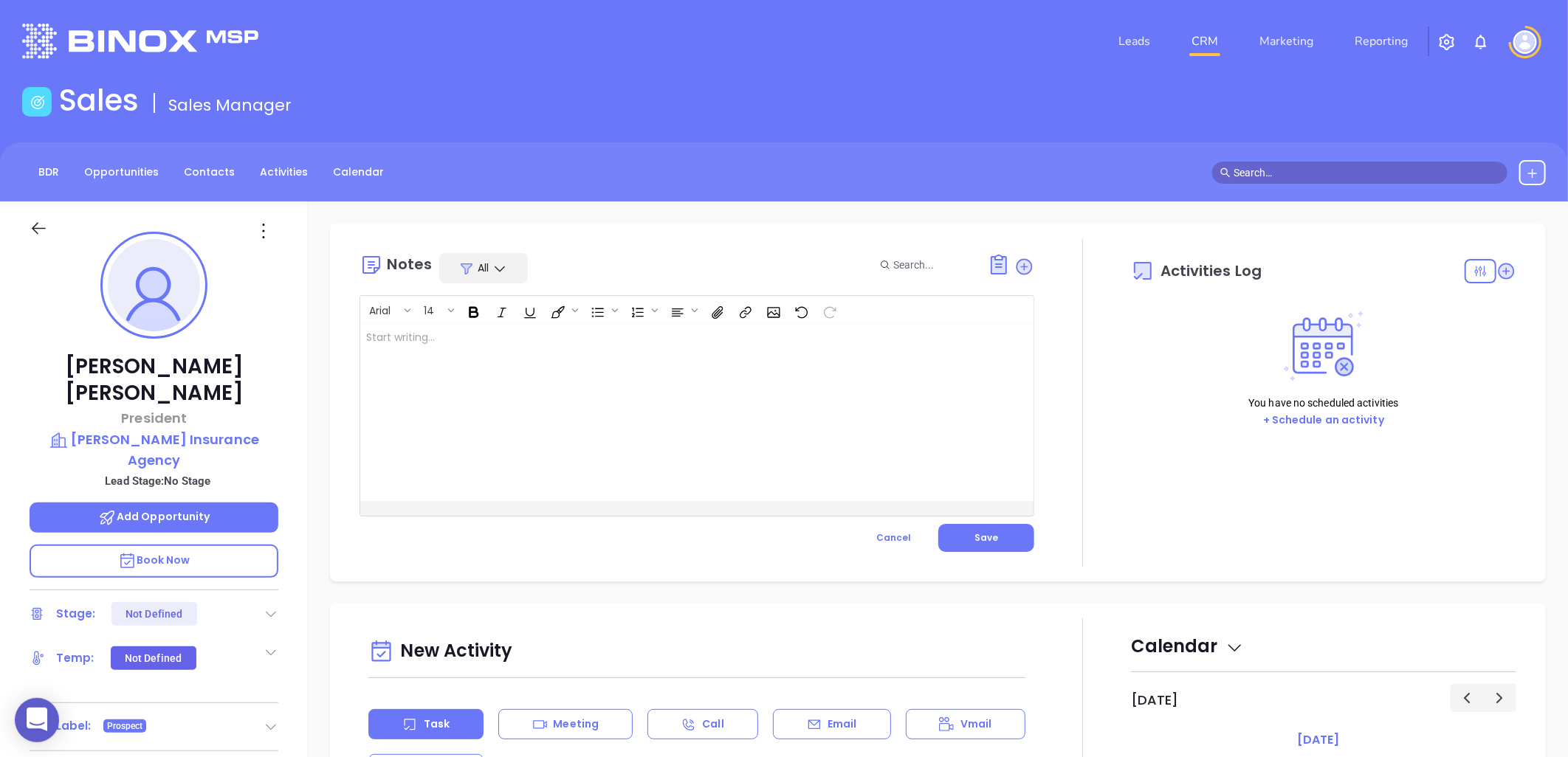
click at [556, 360] on div at bounding box center [673, 413] width 626 height 177
click at [975, 535] on span "Save" at bounding box center [986, 538] width 24 height 12
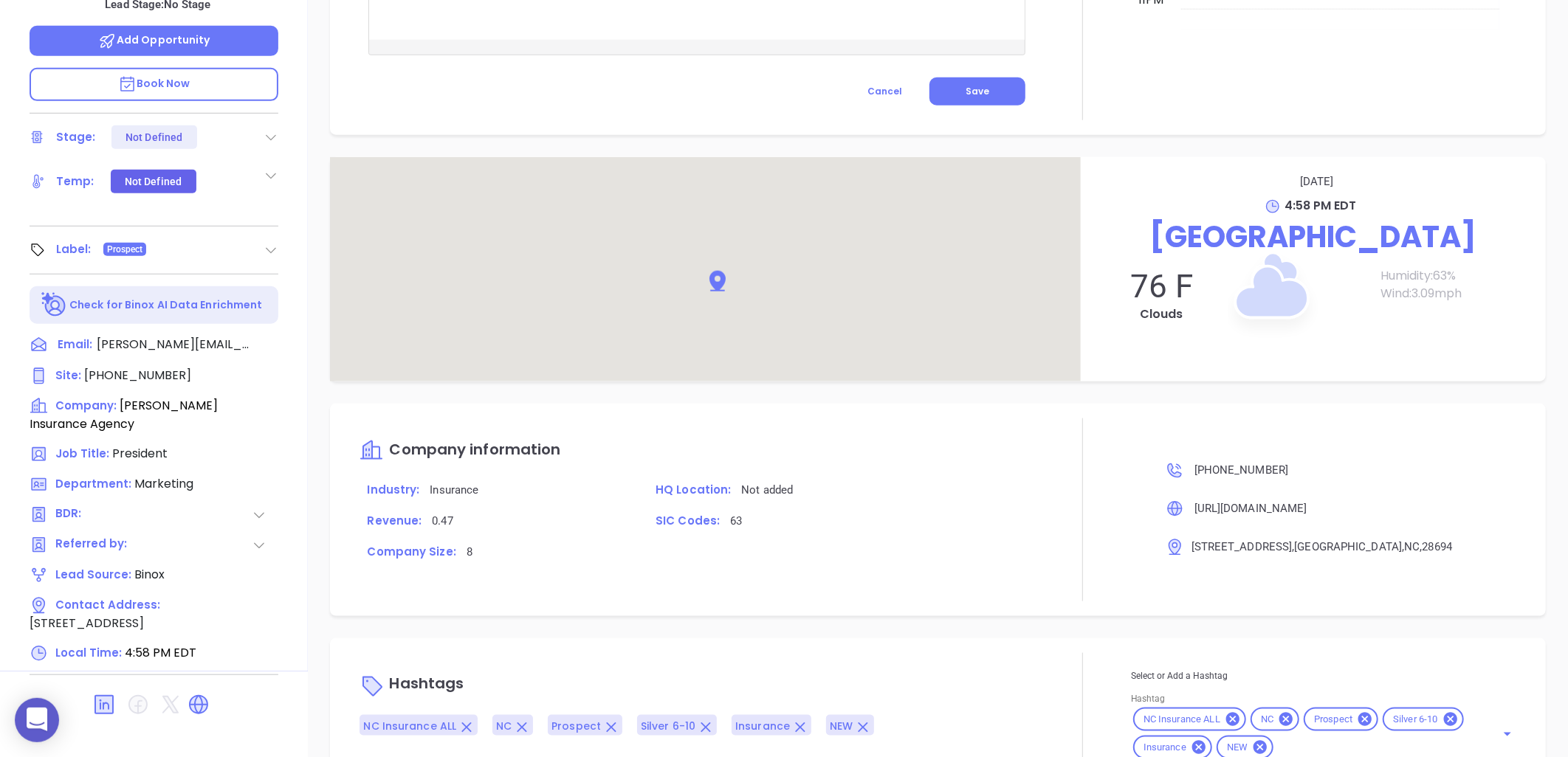
scroll to position [712, 0]
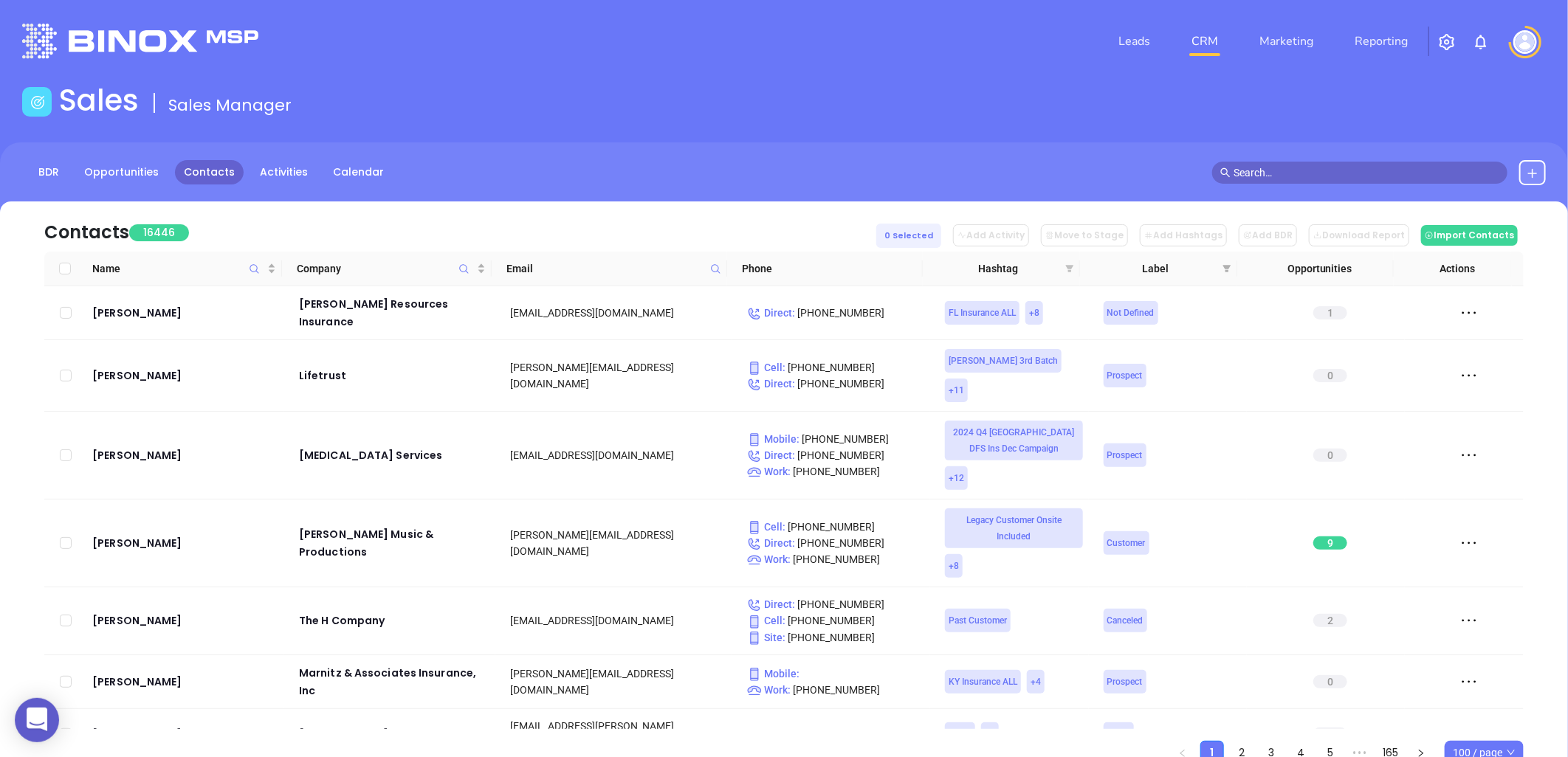
click at [1068, 266] on icon "filter" at bounding box center [1070, 269] width 8 height 8
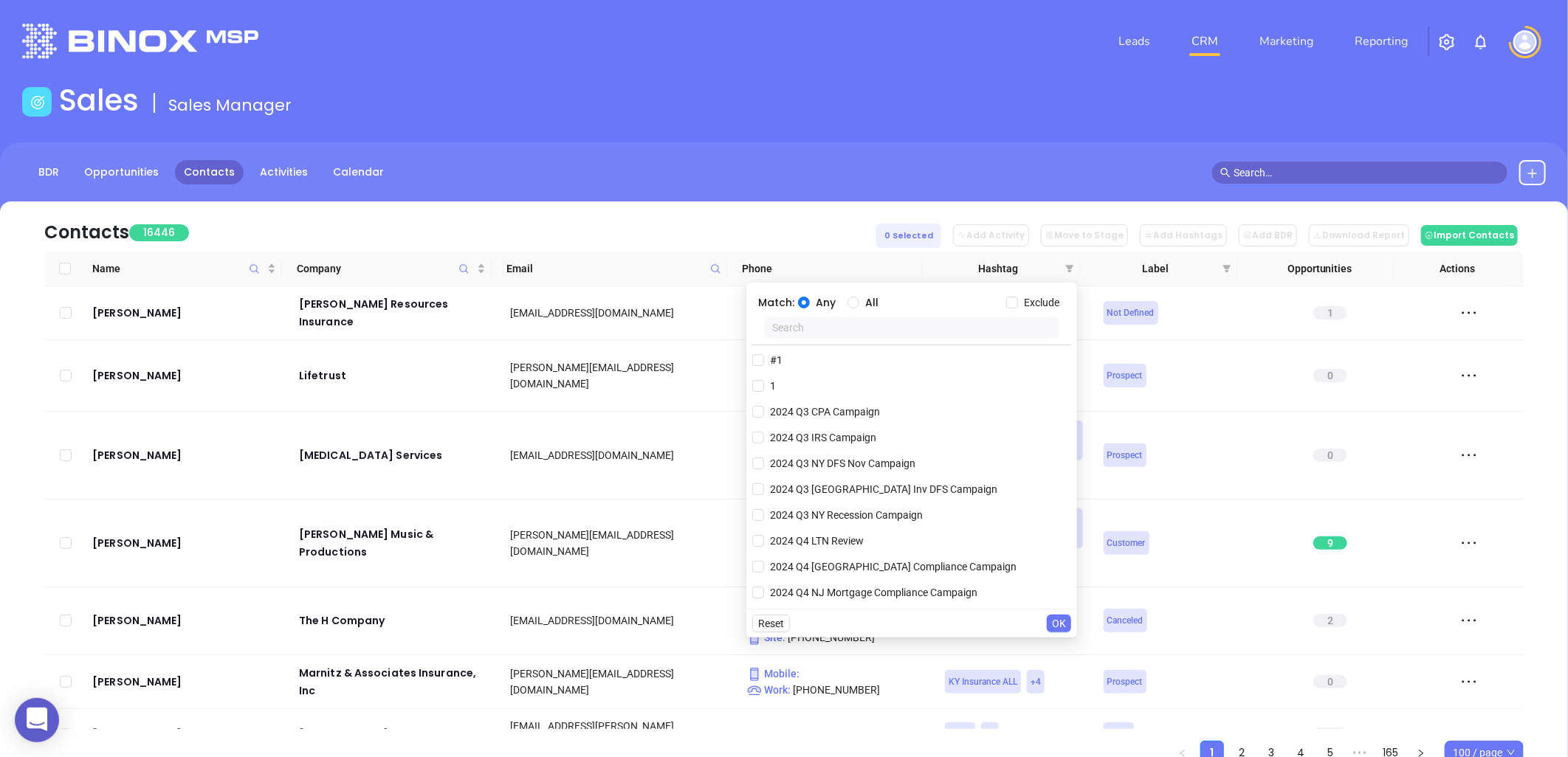
click at [910, 330] on input "text" at bounding box center [912, 327] width 295 height 22
click at [845, 323] on input "text" at bounding box center [912, 327] width 295 height 22
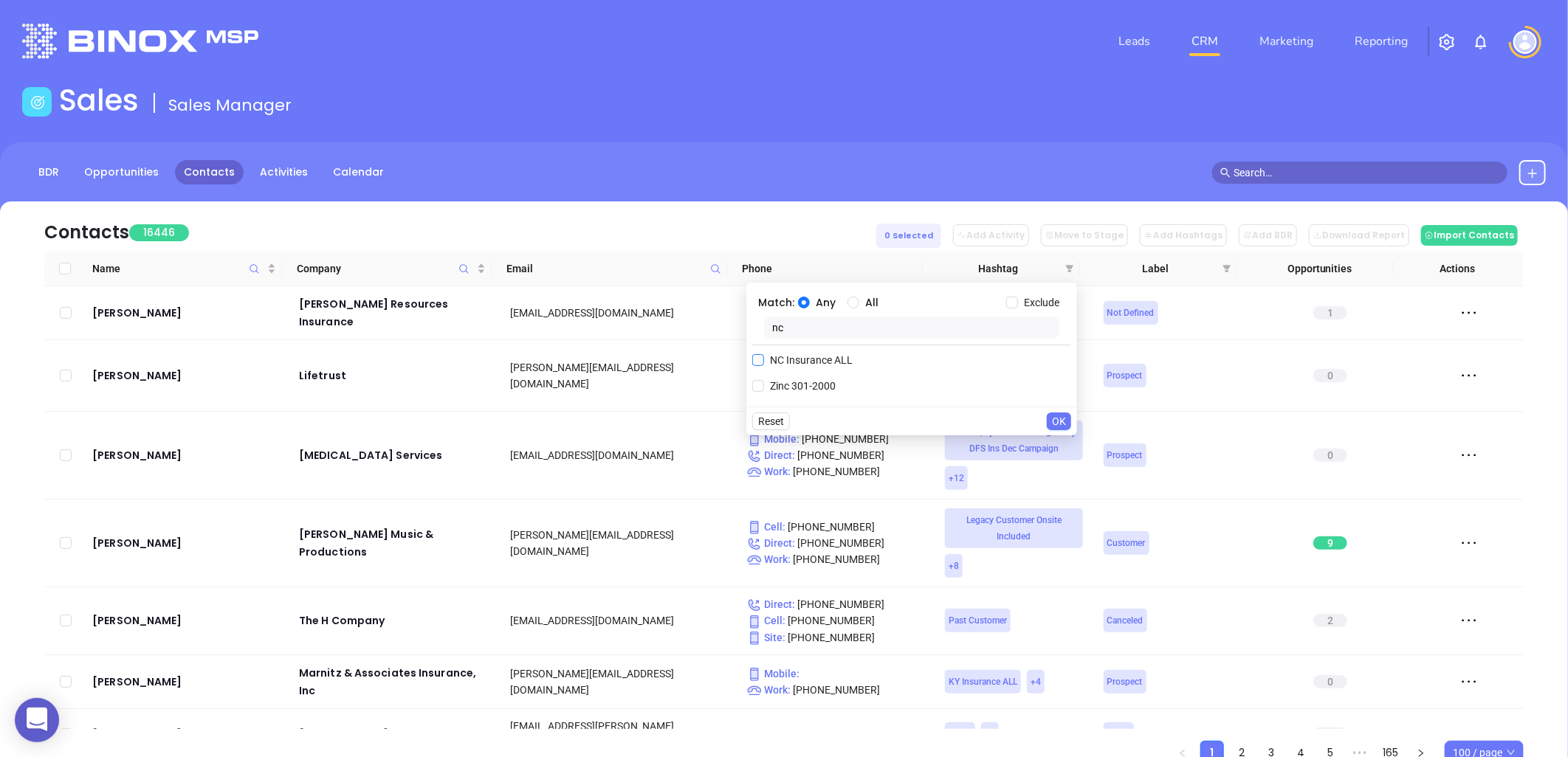
type input "nc"
click at [824, 357] on span "NC Insurance ALL" at bounding box center [811, 360] width 95 height 16
click at [764, 357] on input "NC Insurance ALL" at bounding box center [757, 360] width 12 height 12
checkbox input "true"
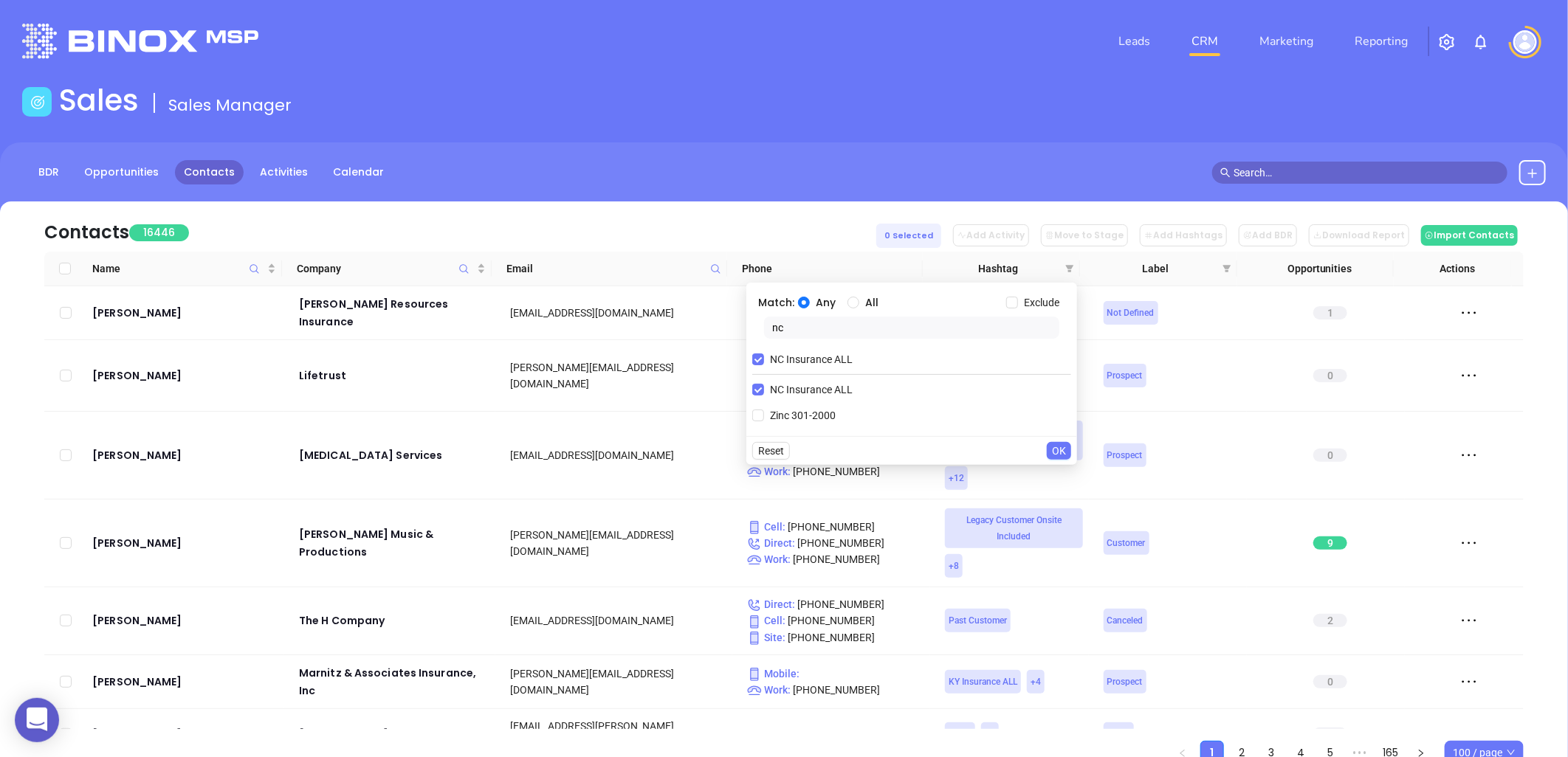
click at [1012, 303] on input "Exclude" at bounding box center [1012, 302] width 12 height 12
checkbox input "true"
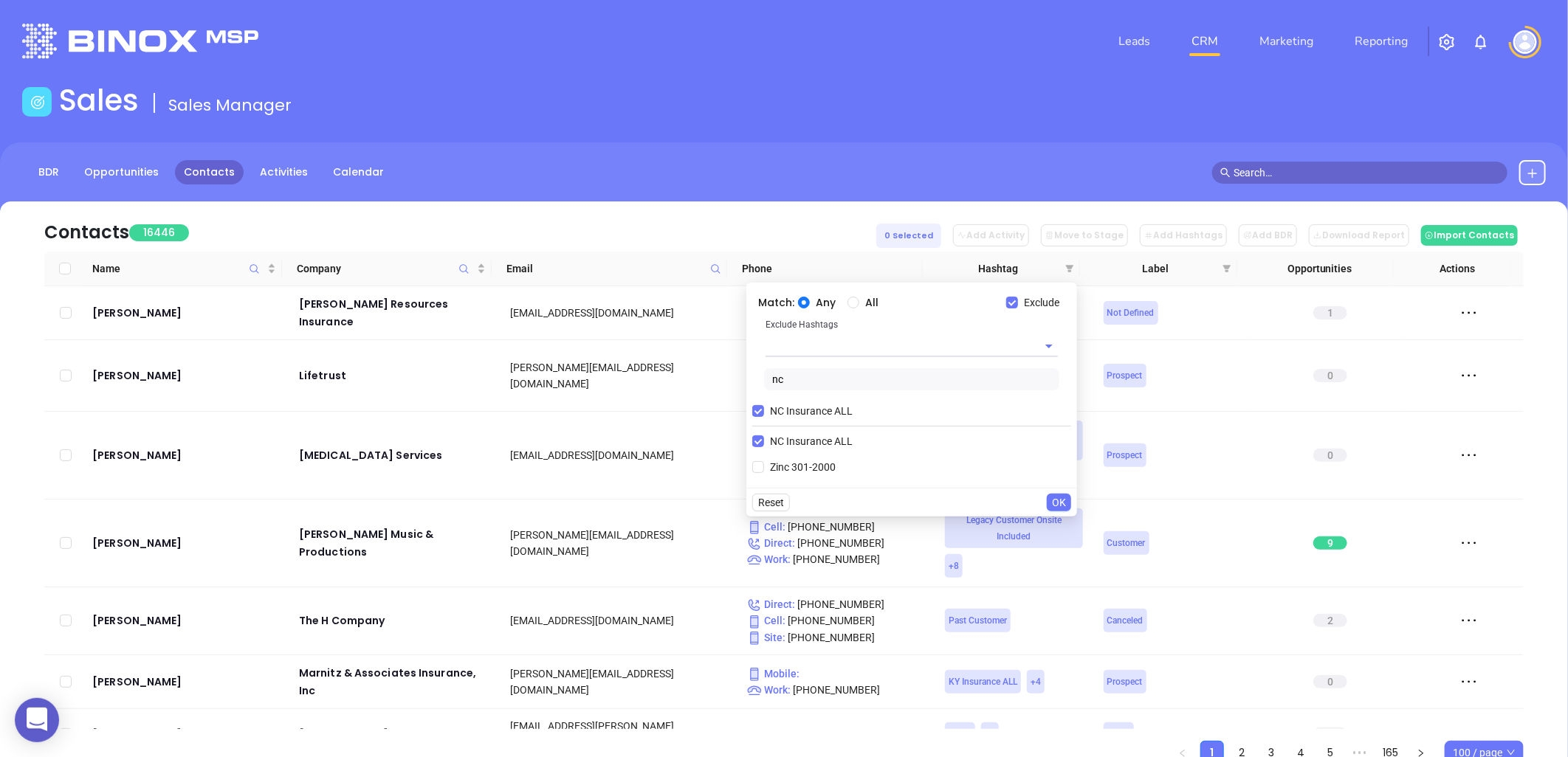
click at [821, 340] on input "text" at bounding box center [891, 346] width 251 height 22
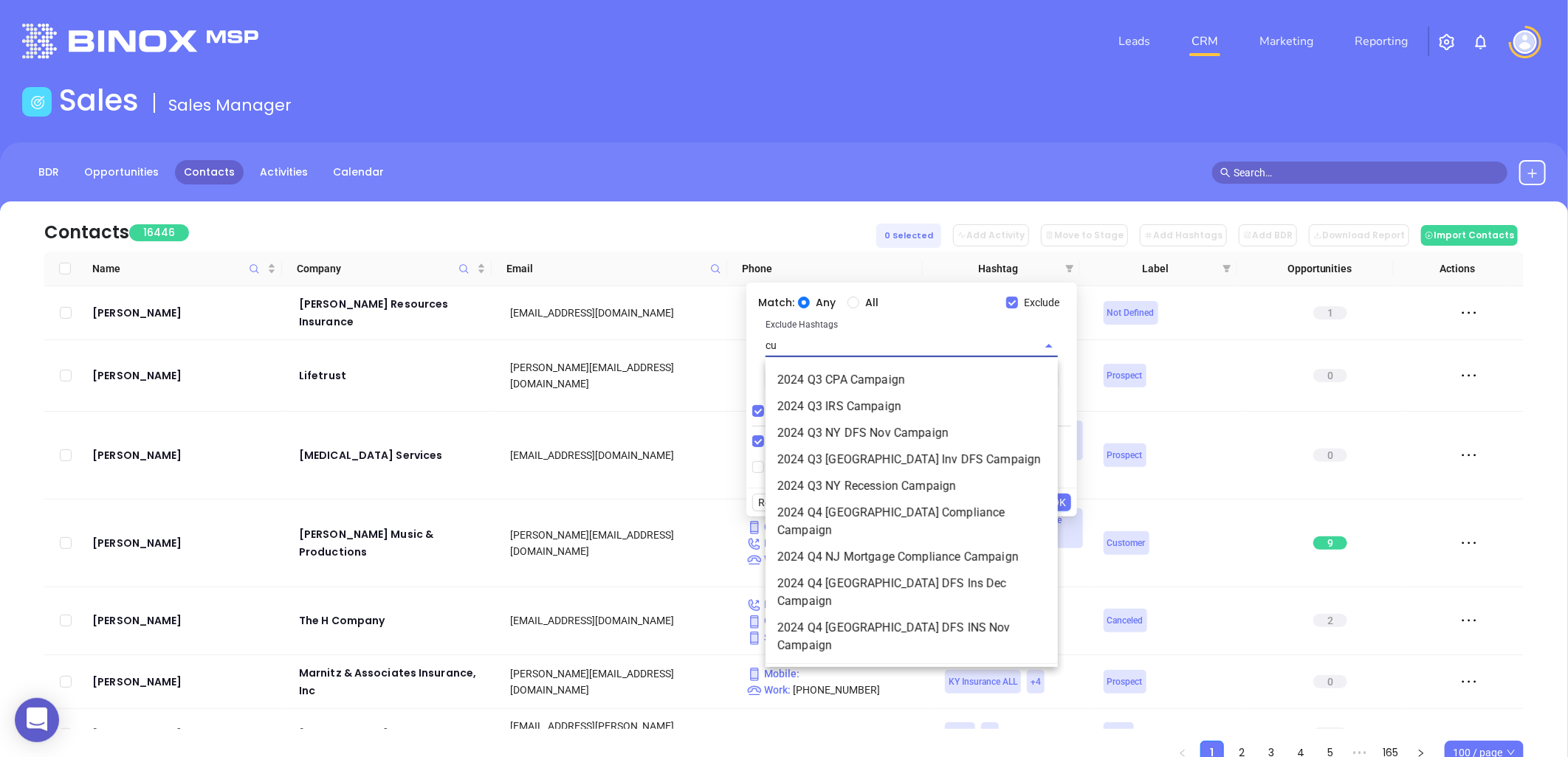
type input "cus"
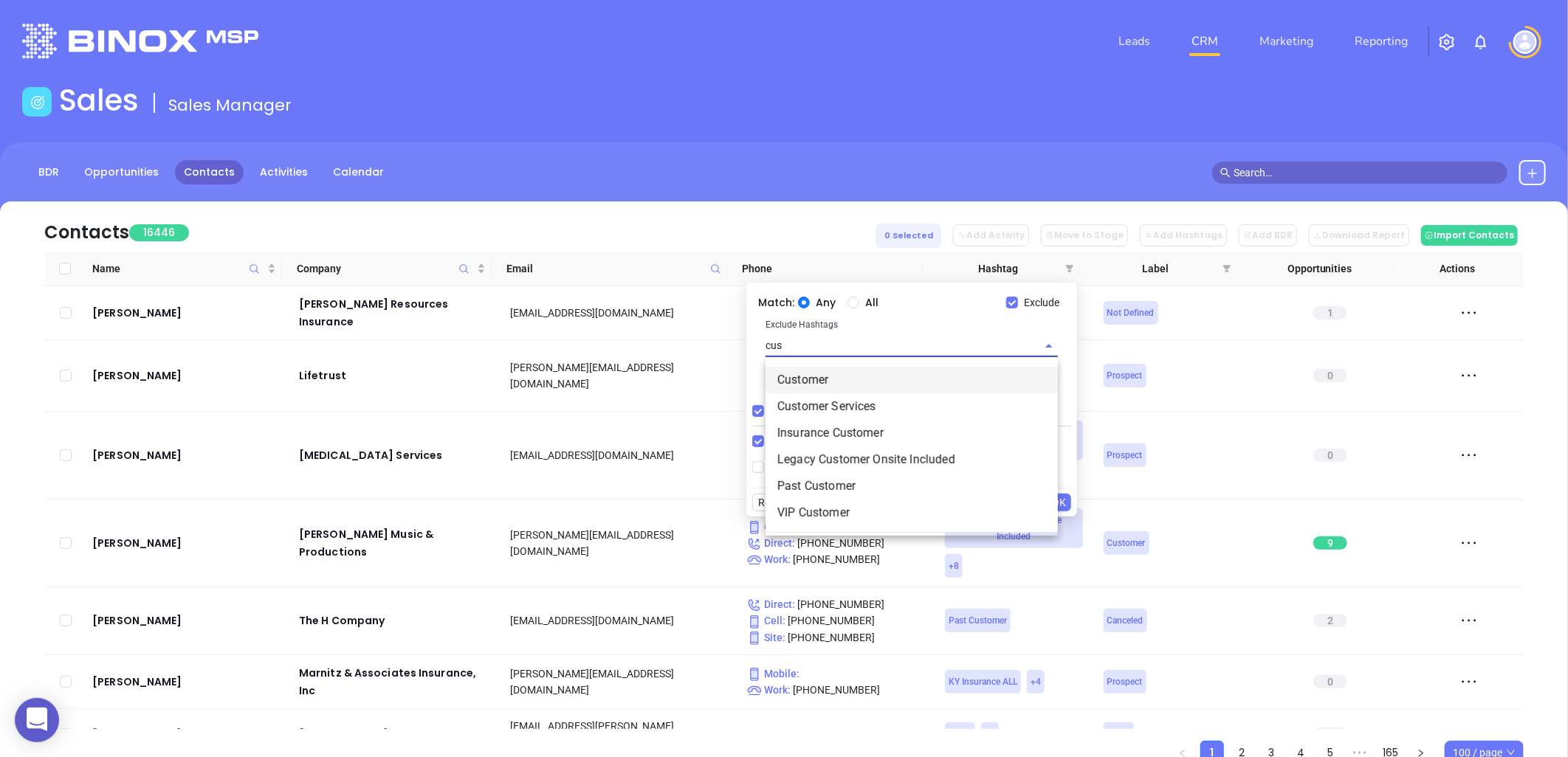
click at [814, 377] on li "Customer" at bounding box center [912, 380] width 292 height 26
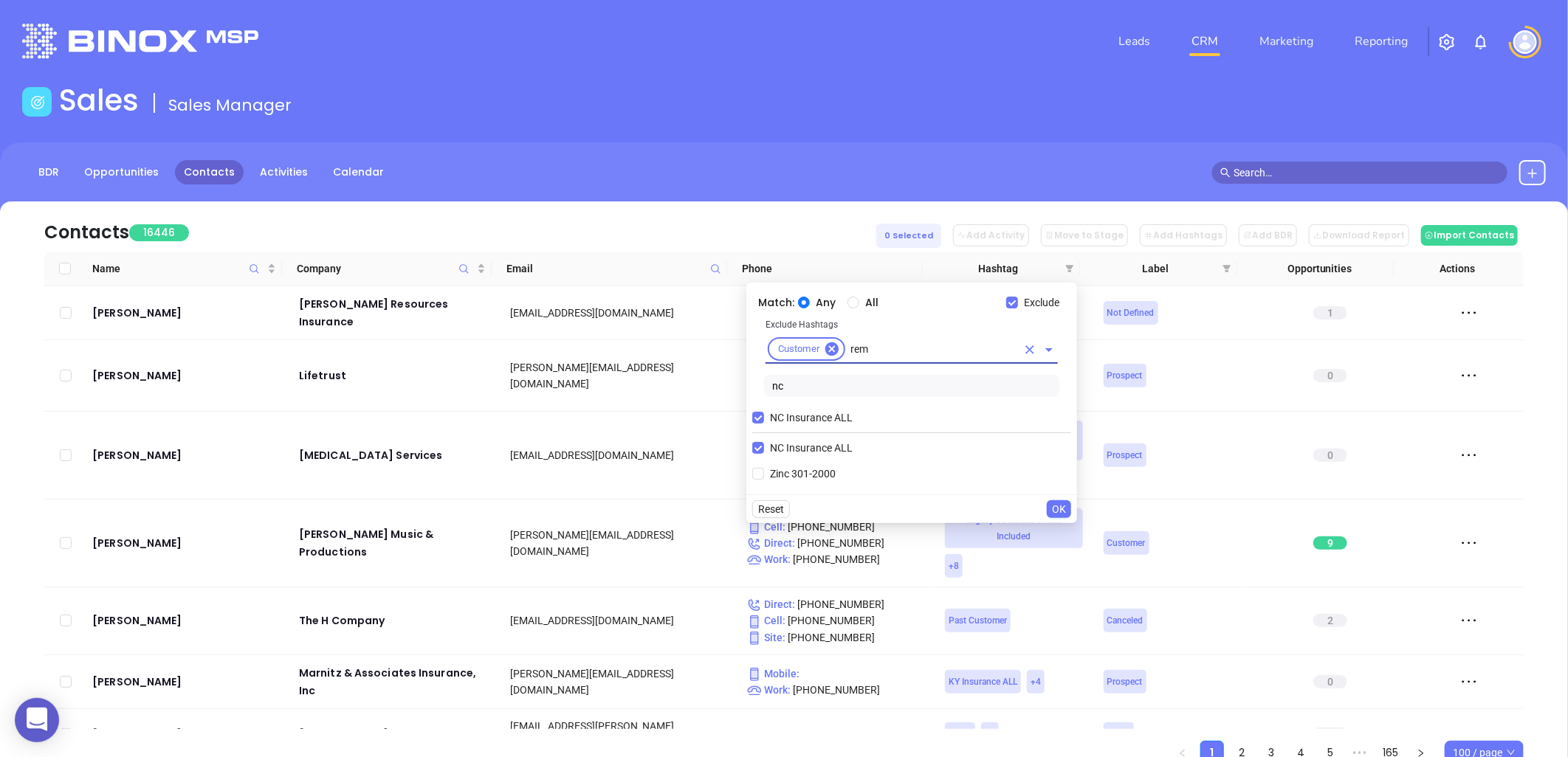
type input "remo"
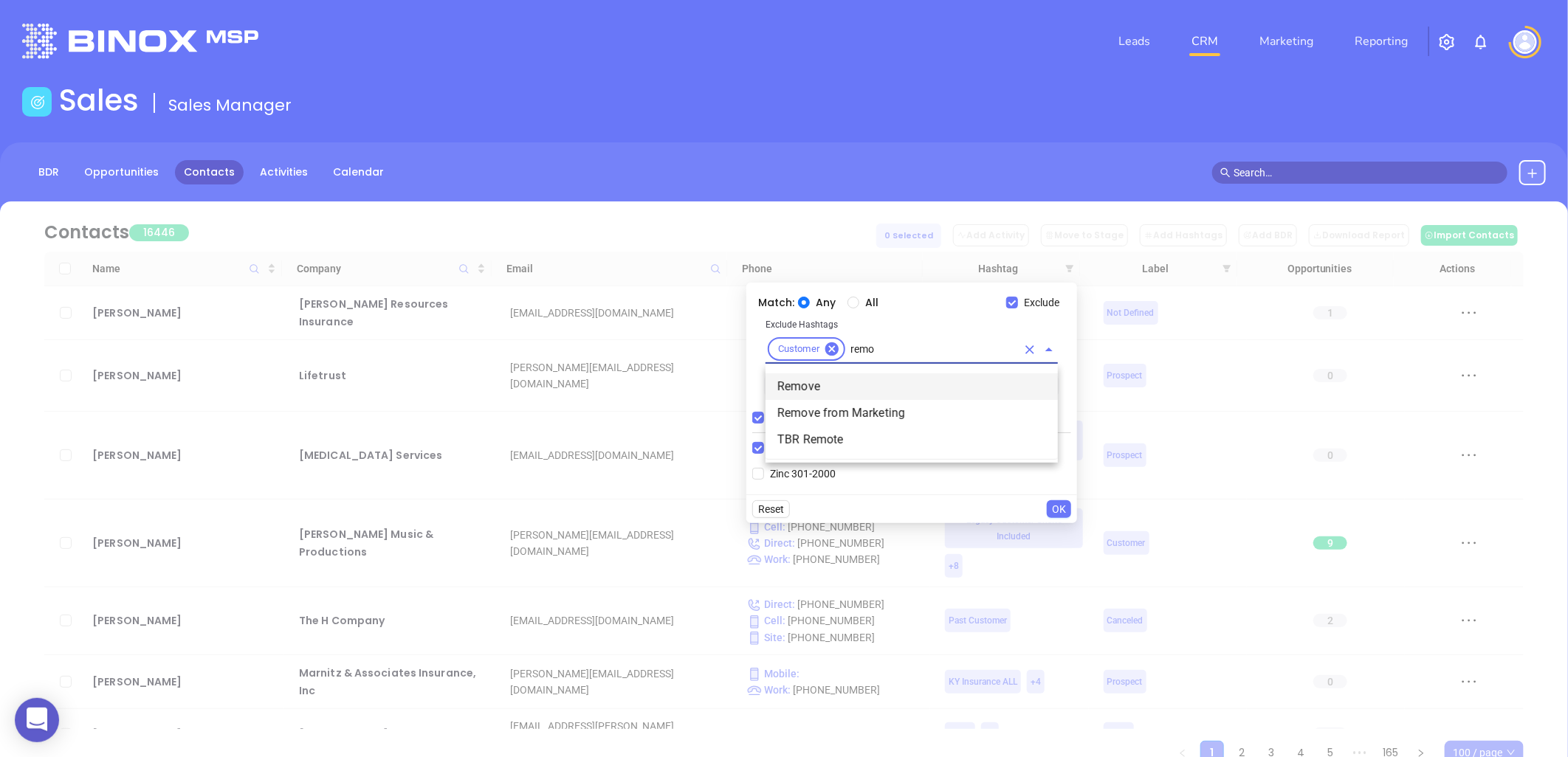
click at [814, 377] on li "Remove" at bounding box center [912, 387] width 292 height 26
type input "remo"
click at [812, 410] on li "Remove from Marketing" at bounding box center [912, 413] width 292 height 26
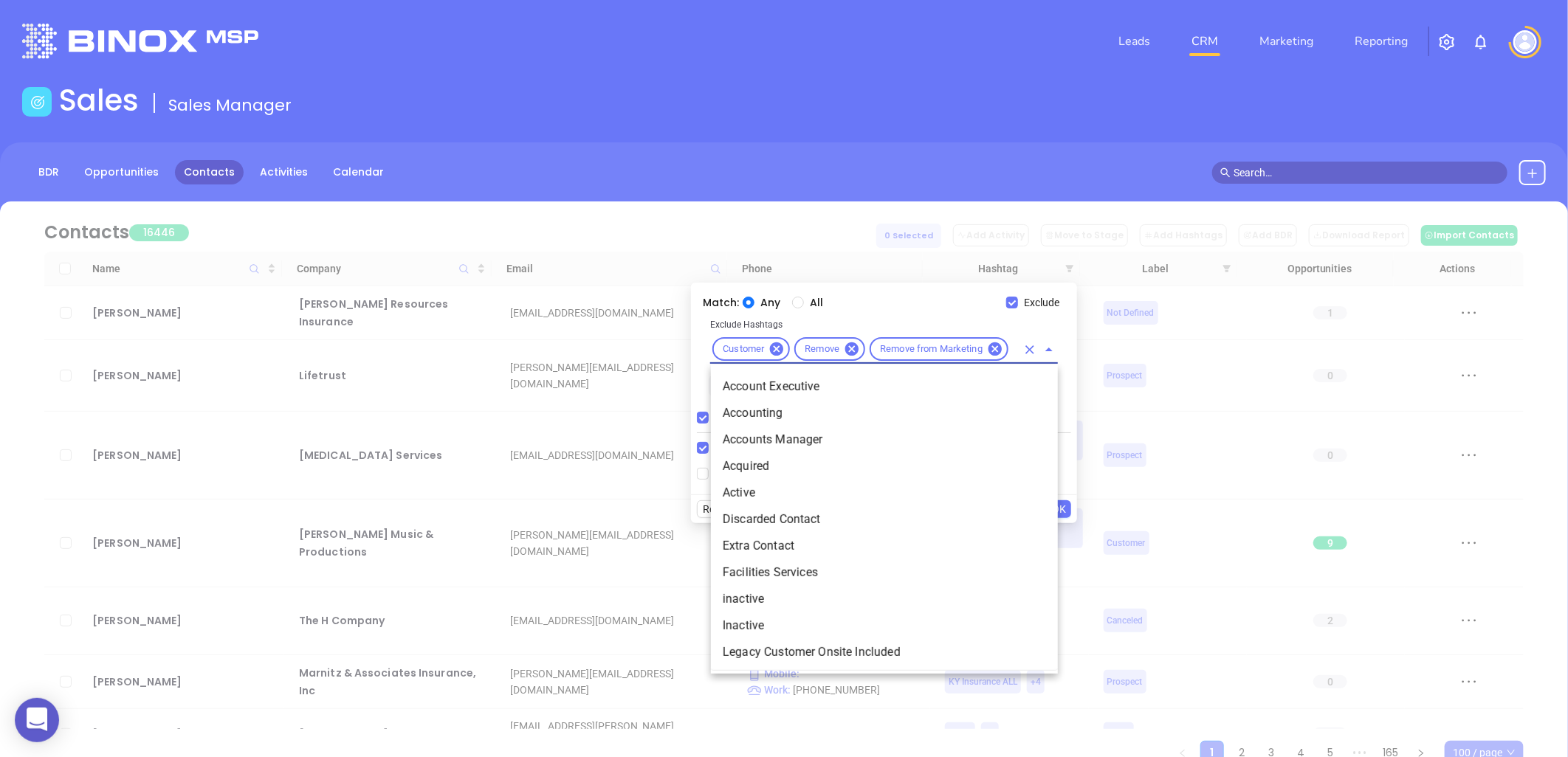
scroll to position [0, 15]
type input "acq"
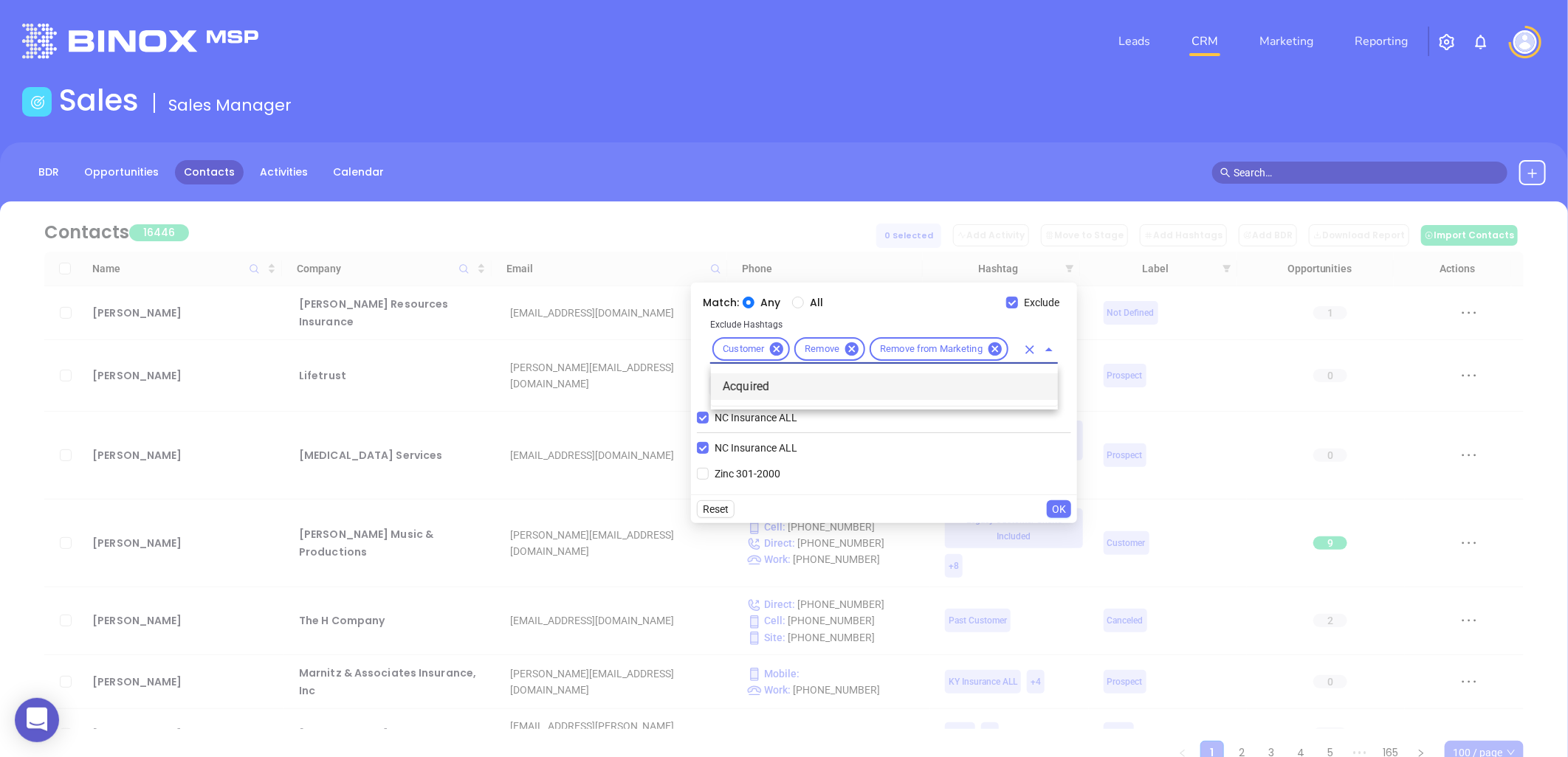
click at [748, 386] on li "Acquired" at bounding box center [885, 387] width 347 height 26
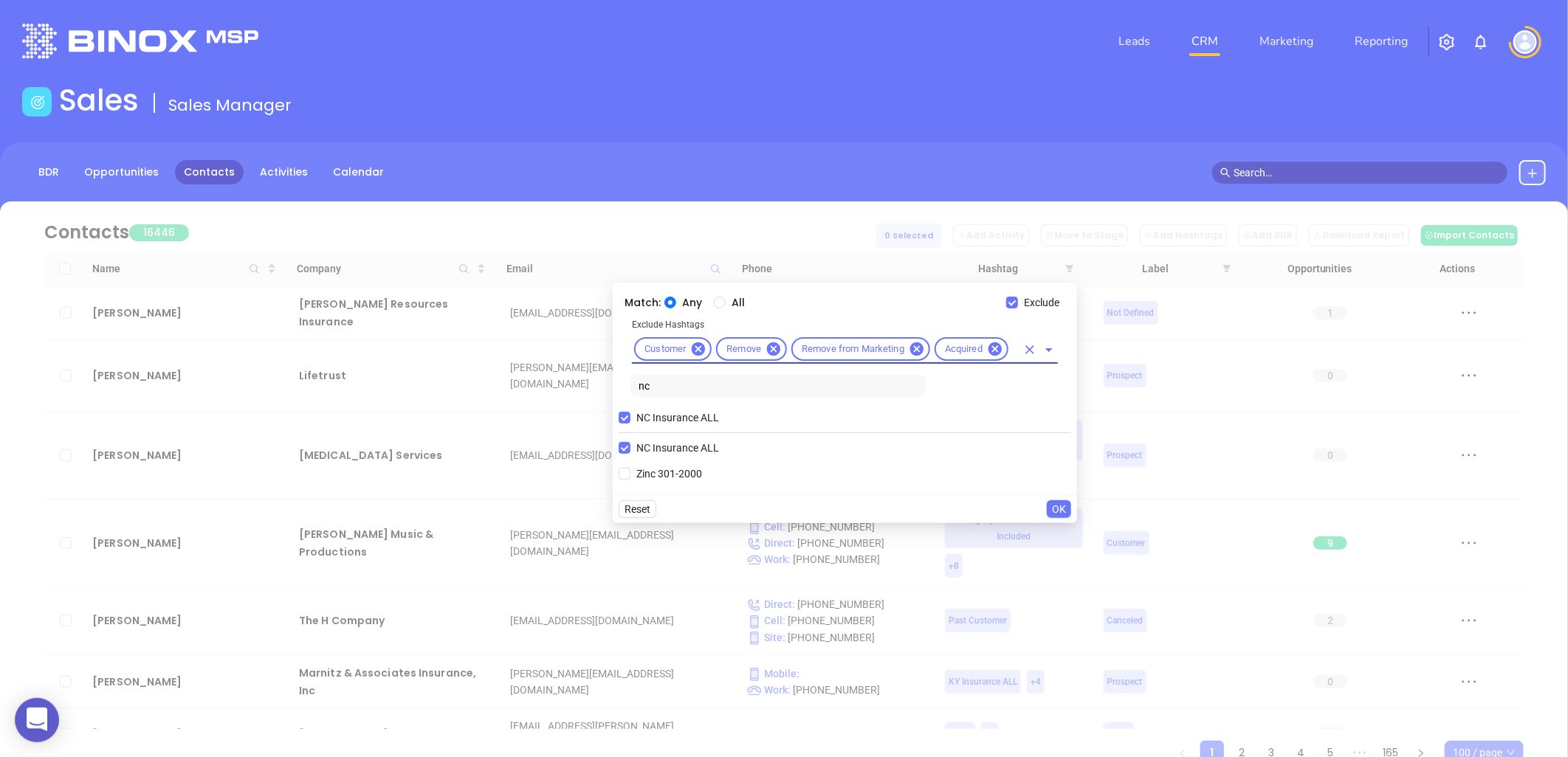
scroll to position [0, 0]
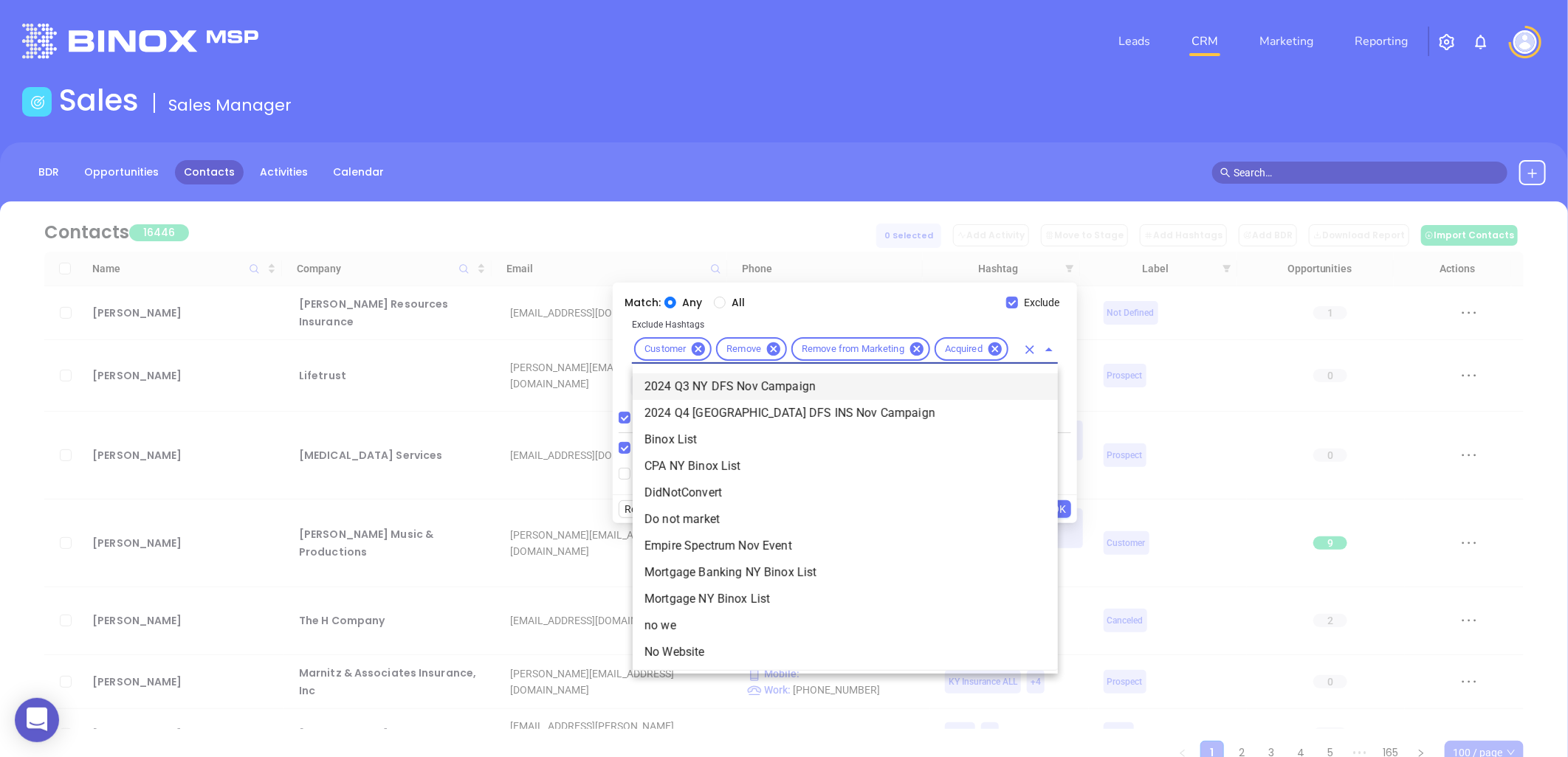
type input "not"
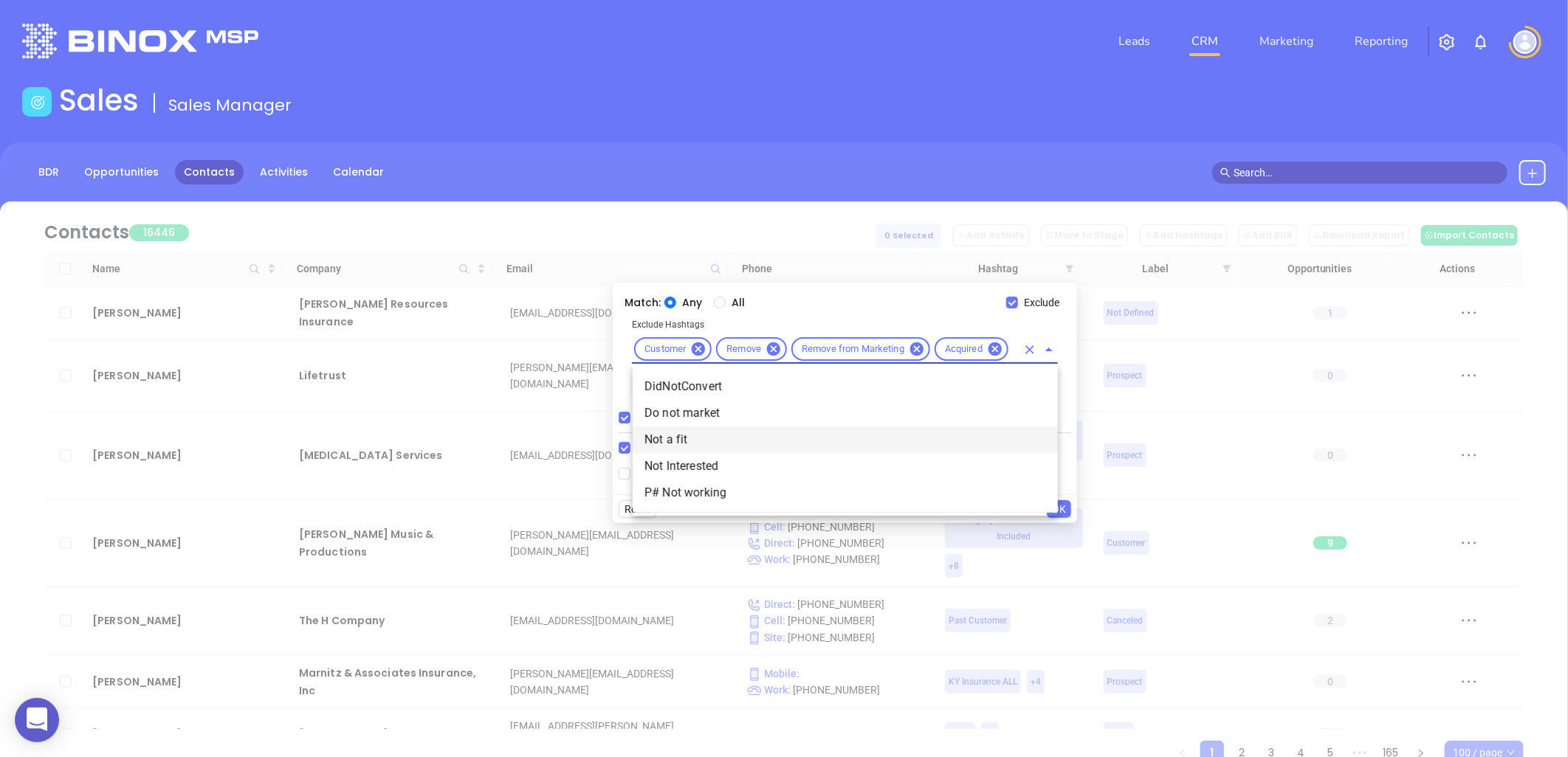
click at [699, 444] on li "Not a fit" at bounding box center [845, 440] width 425 height 26
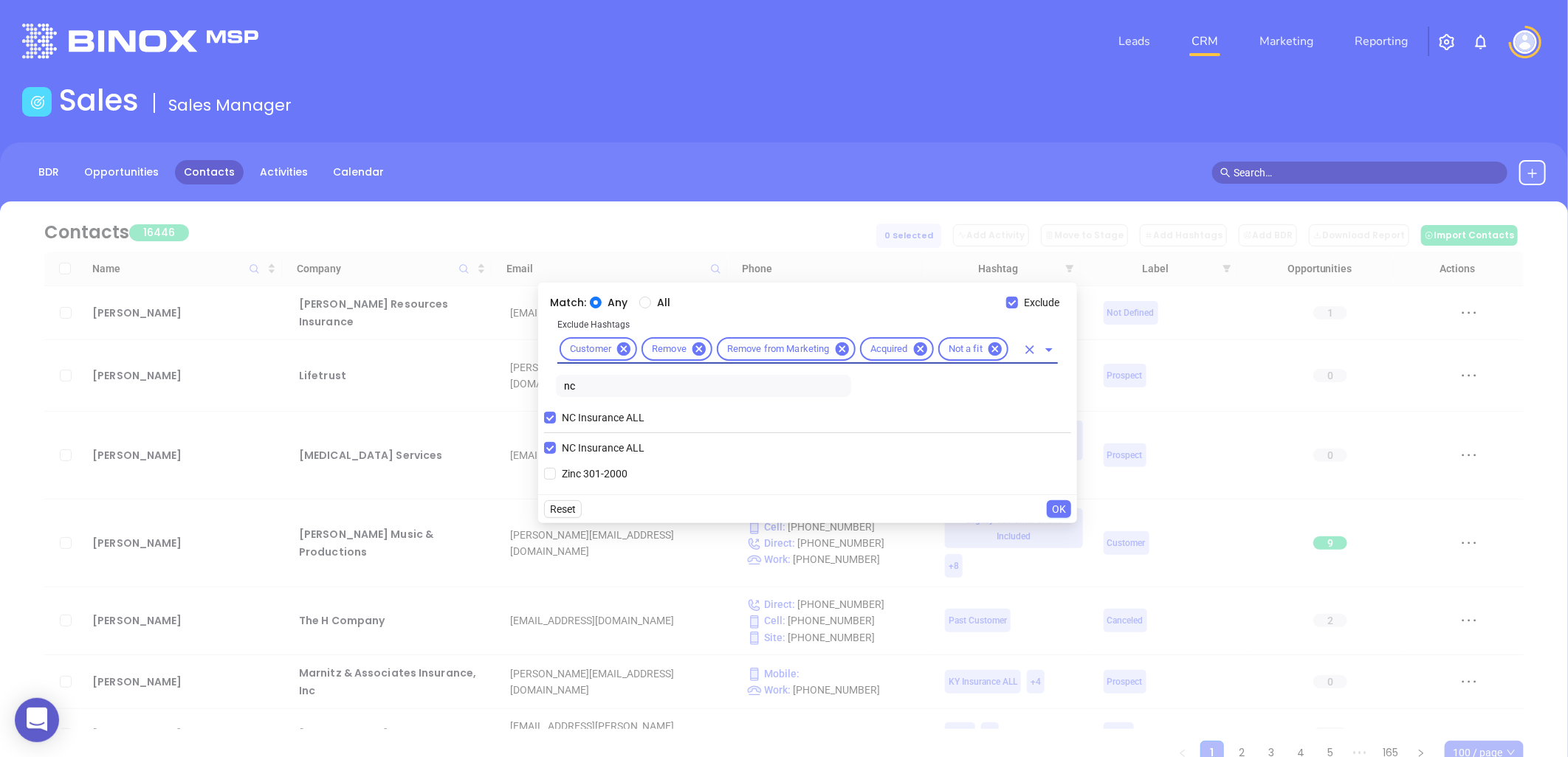
scroll to position [0, 0]
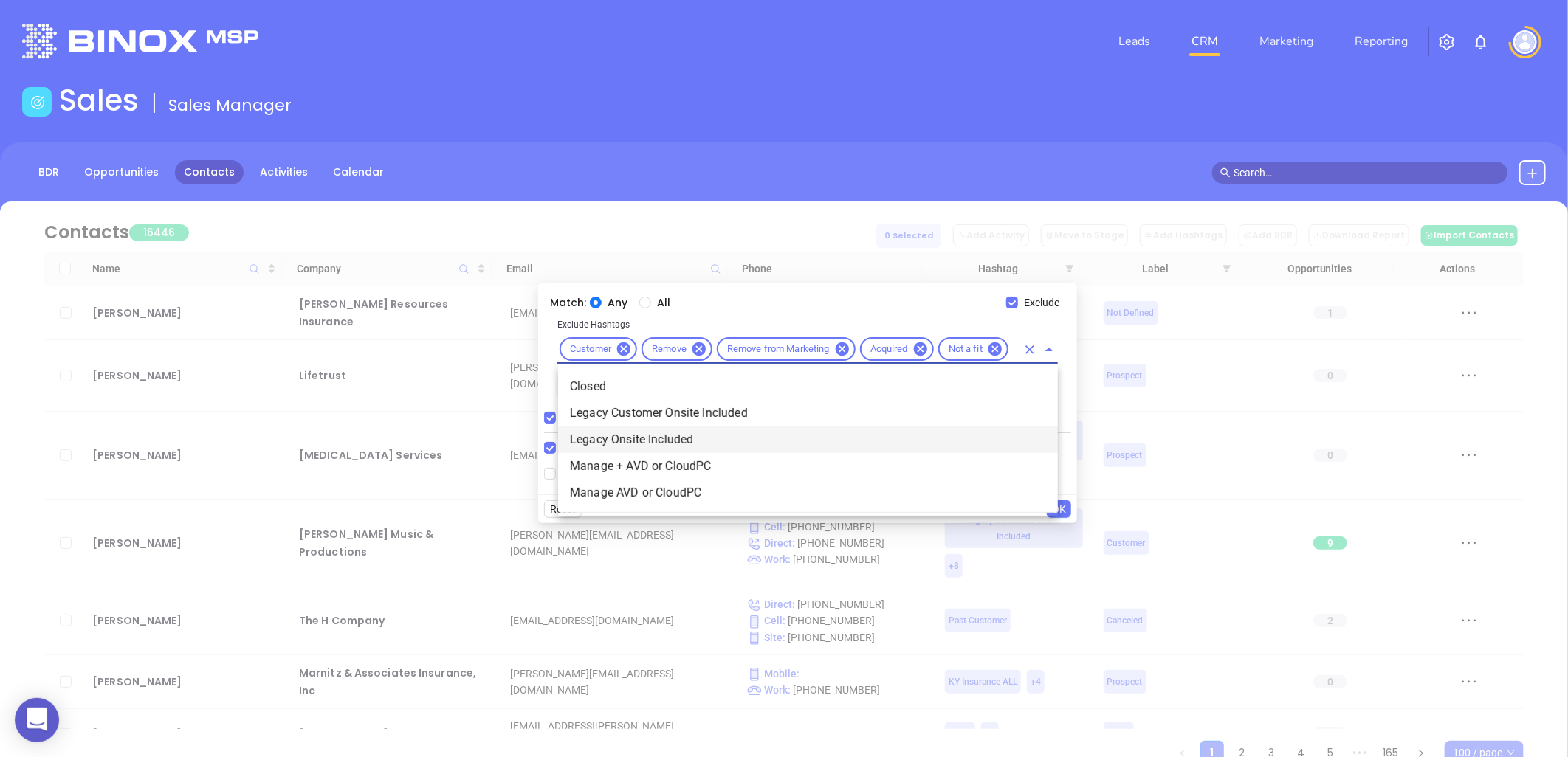
type input "clo"
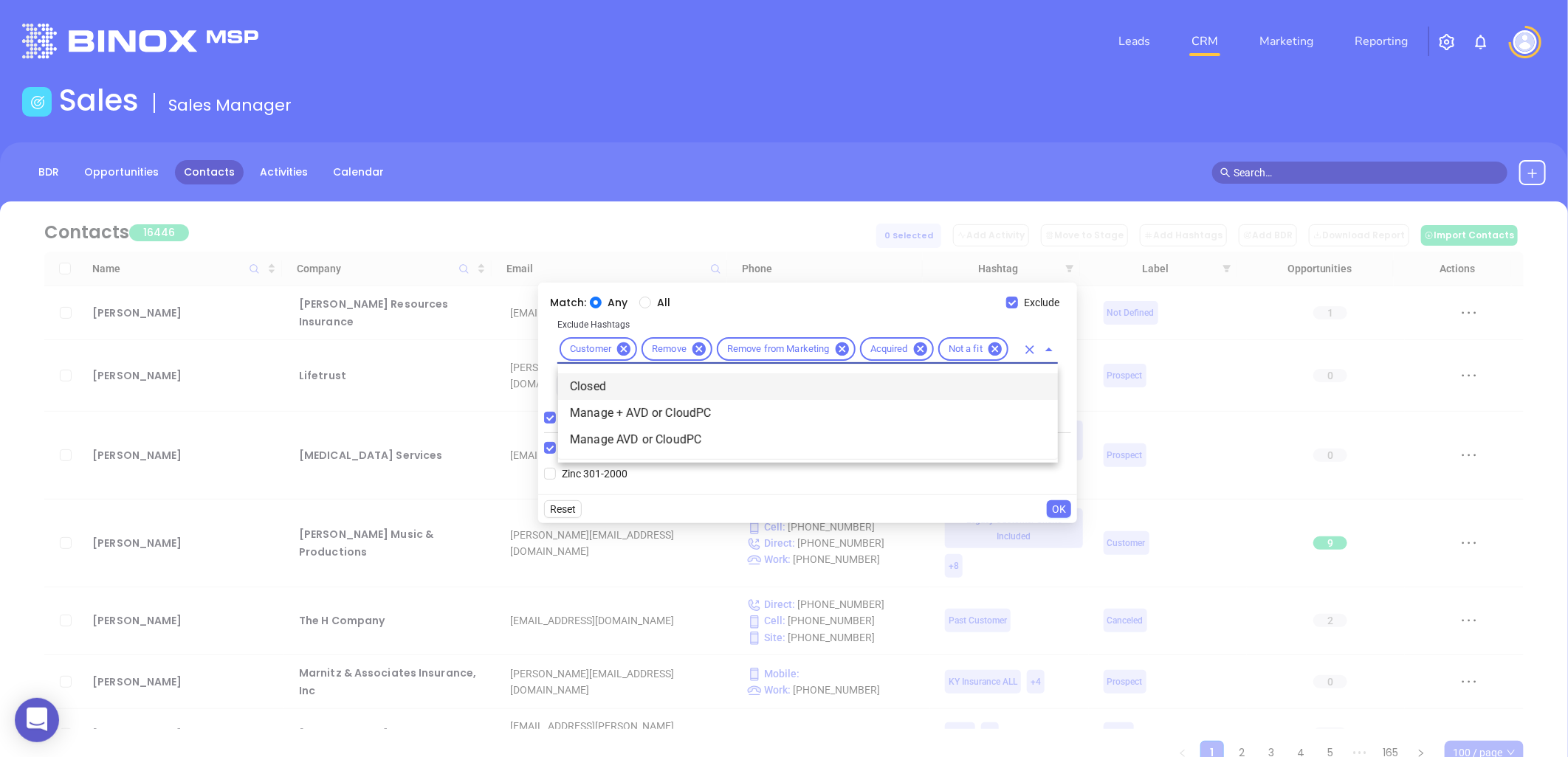
click at [637, 381] on li "Closed" at bounding box center [808, 387] width 500 height 26
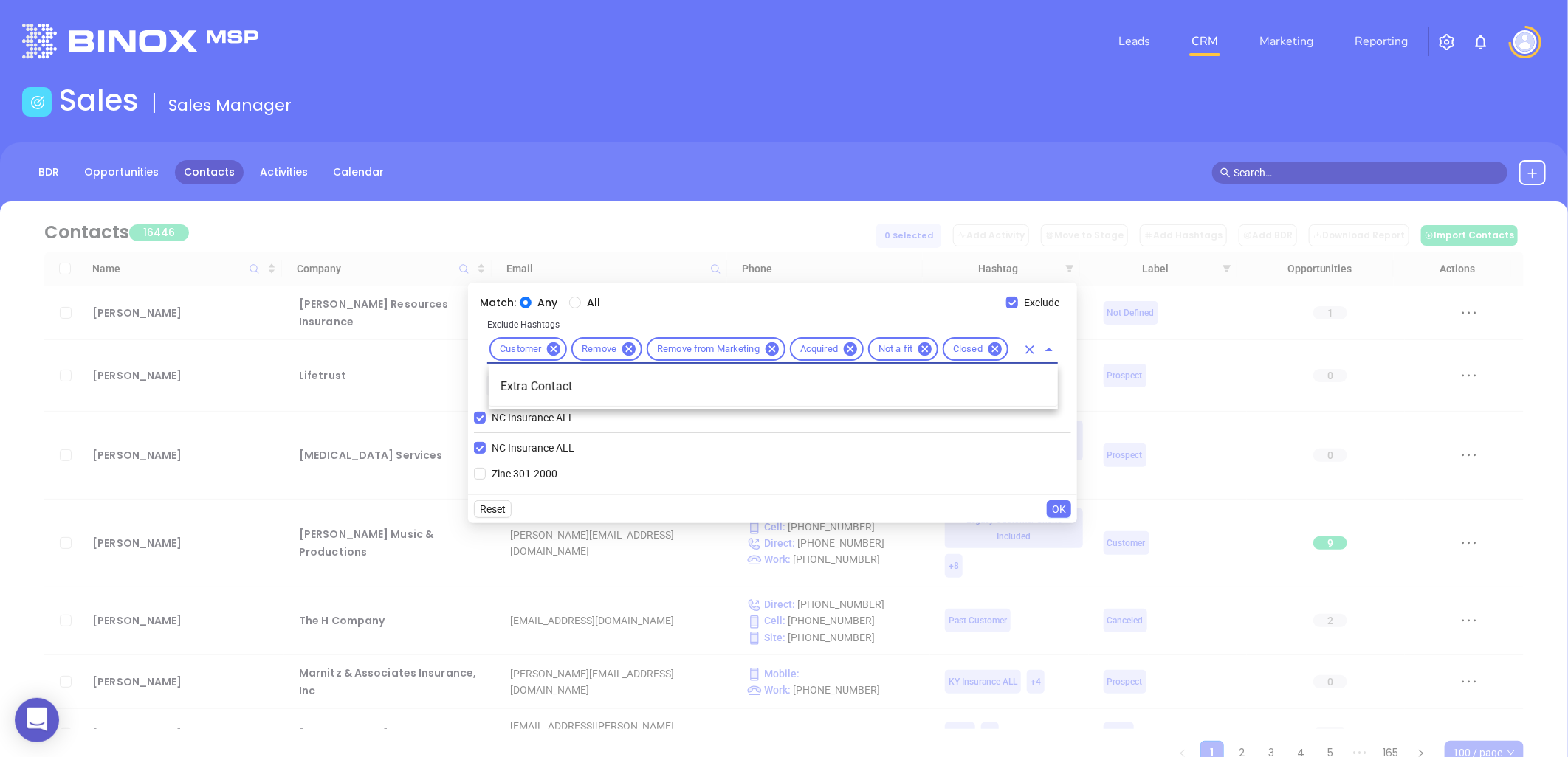
scroll to position [0, 22]
type input "extra"
click at [637, 380] on li "Extra Contact" at bounding box center [773, 387] width 569 height 26
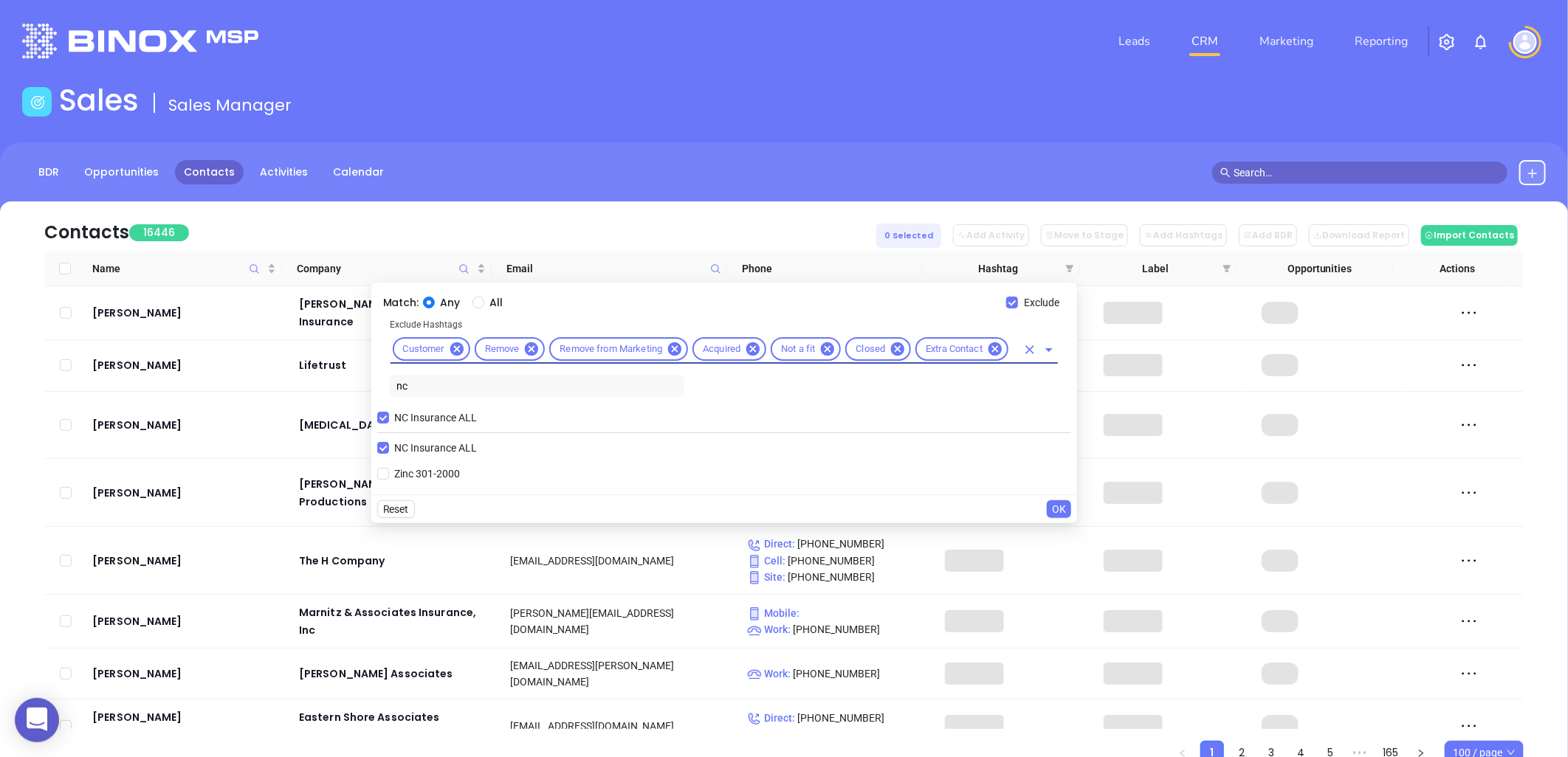
scroll to position [0, 0]
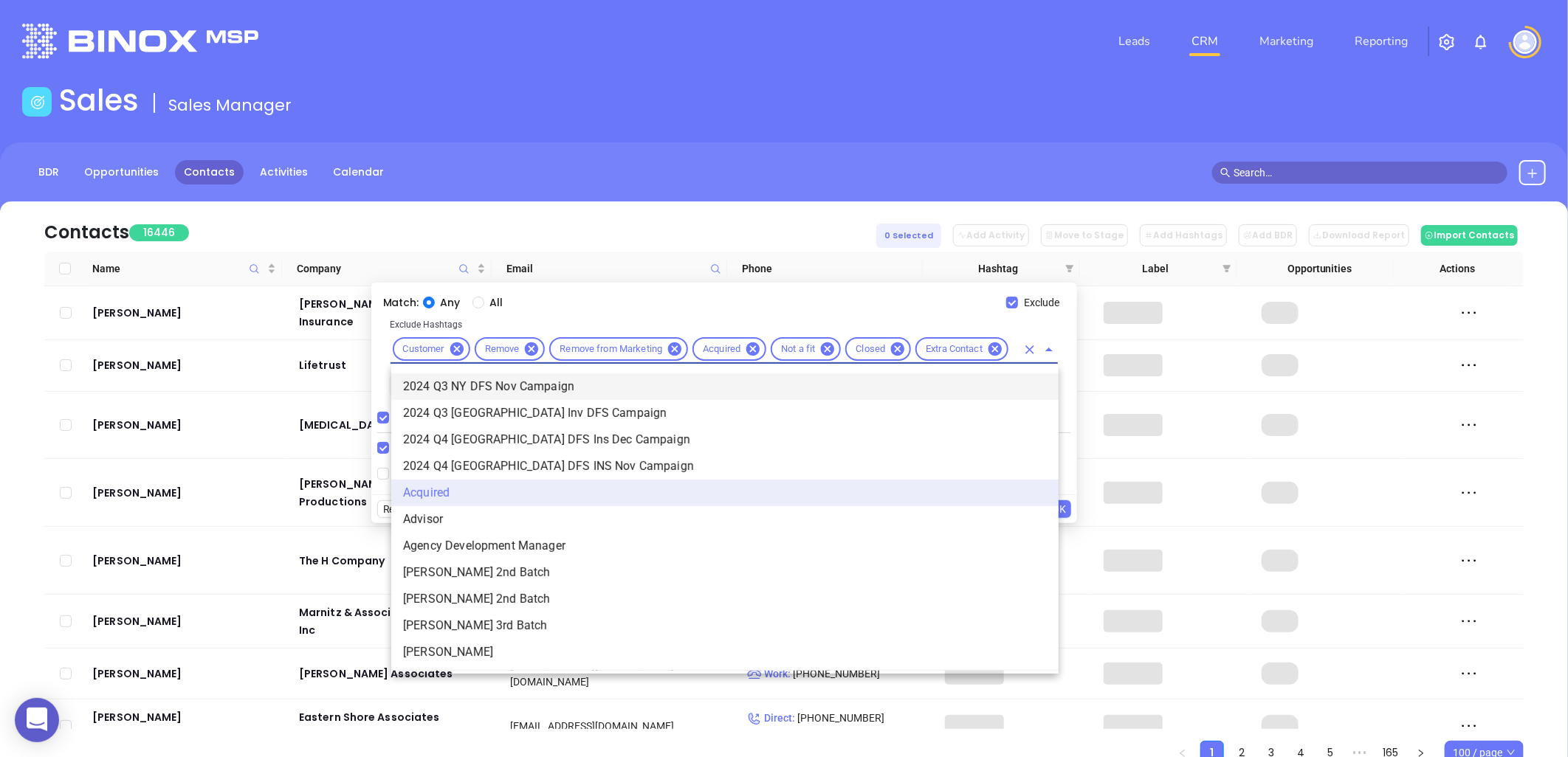
type input "dis"
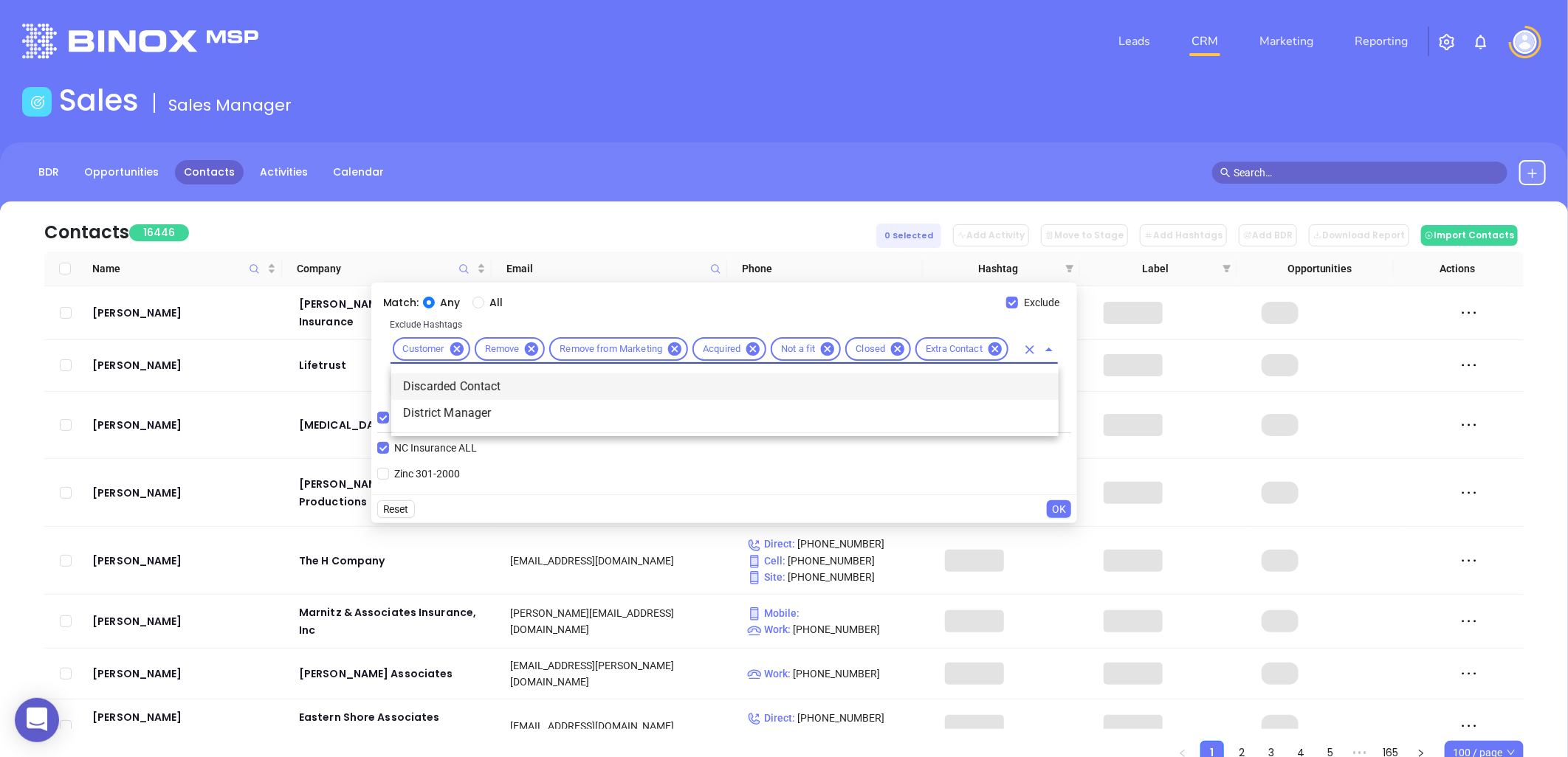
click at [474, 380] on li "Discarded Contact" at bounding box center [725, 387] width 667 height 26
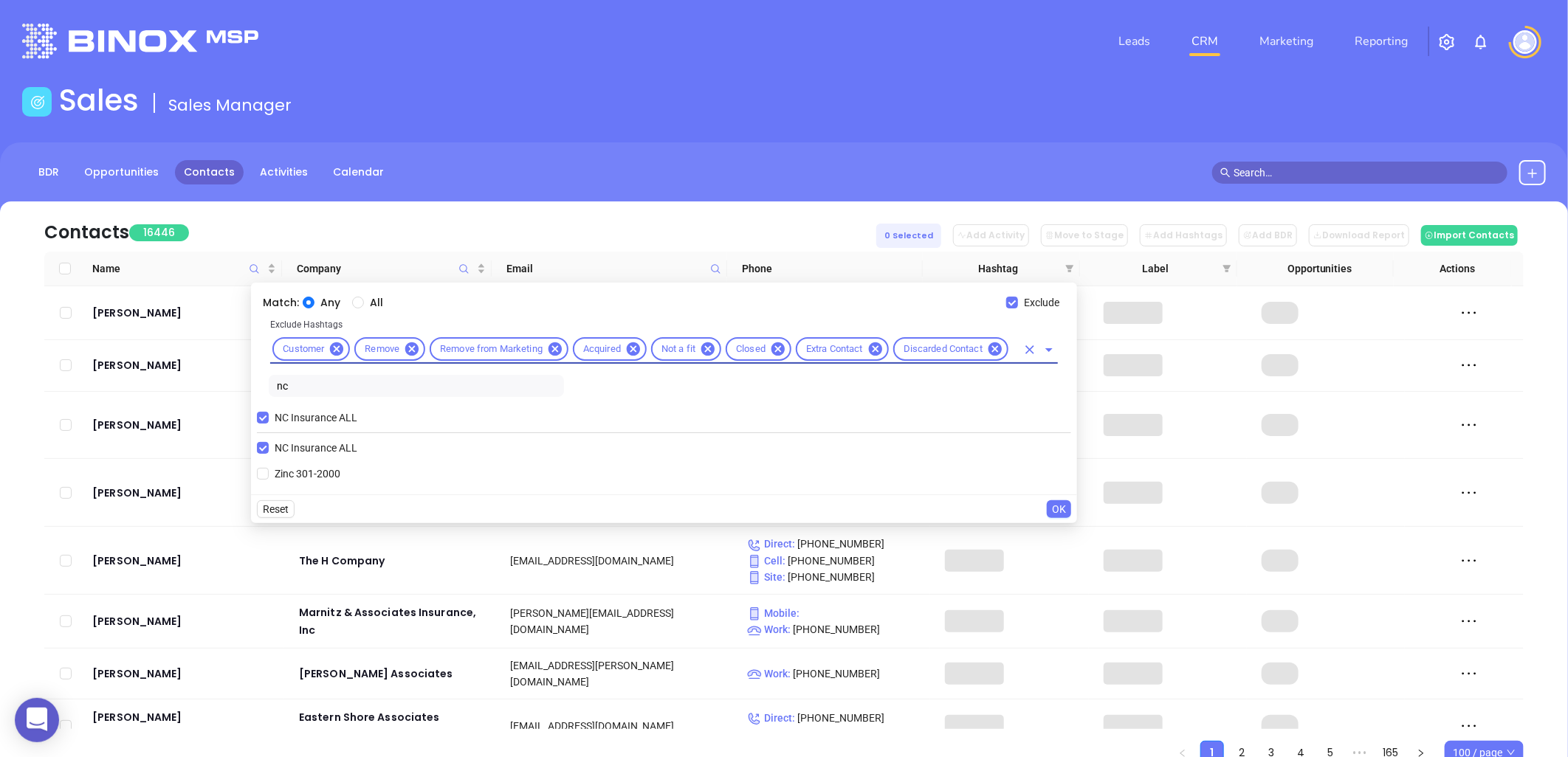
scroll to position [0, 0]
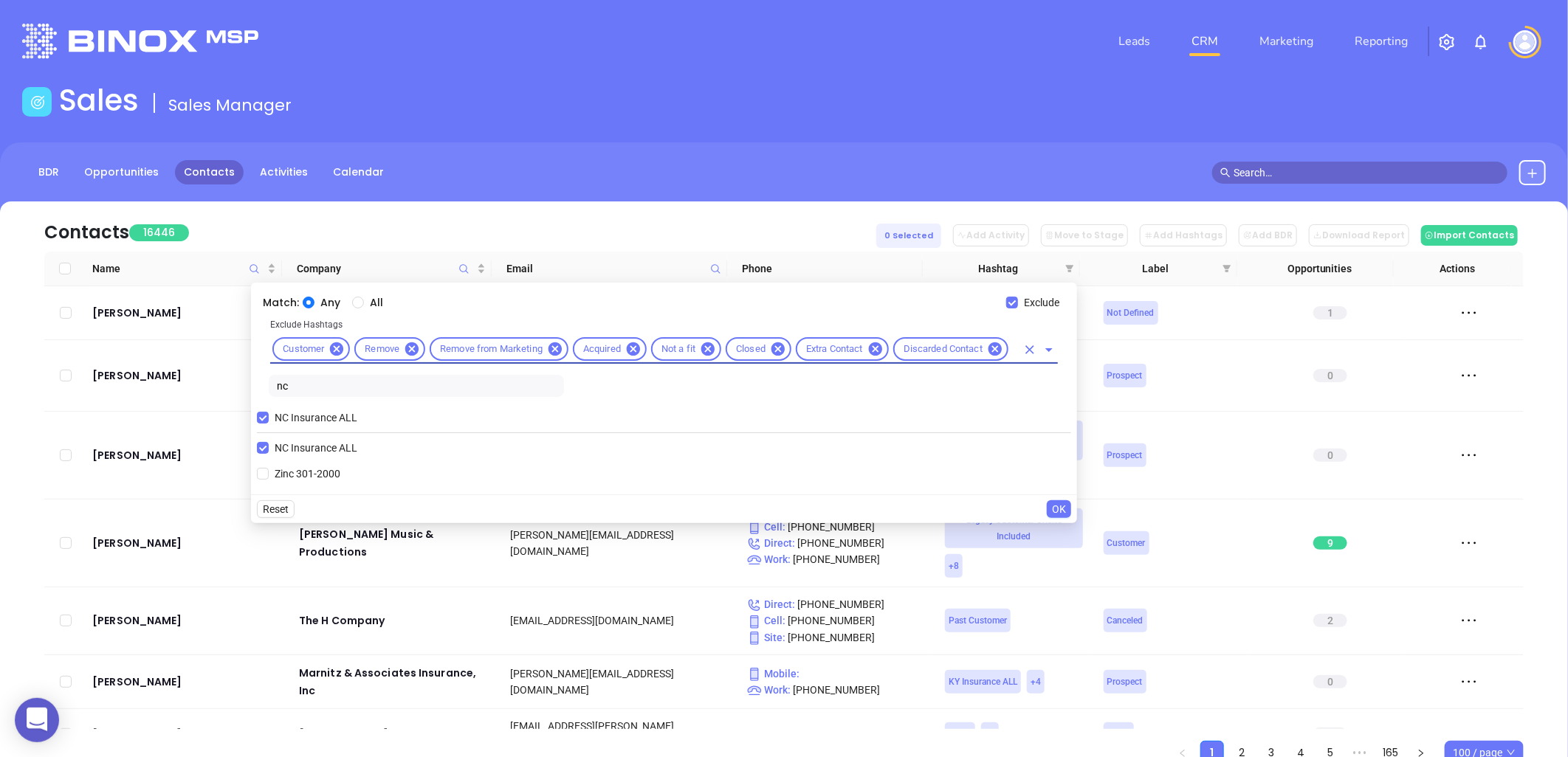
click at [1015, 353] on input "text" at bounding box center [1014, 350] width 6 height 18
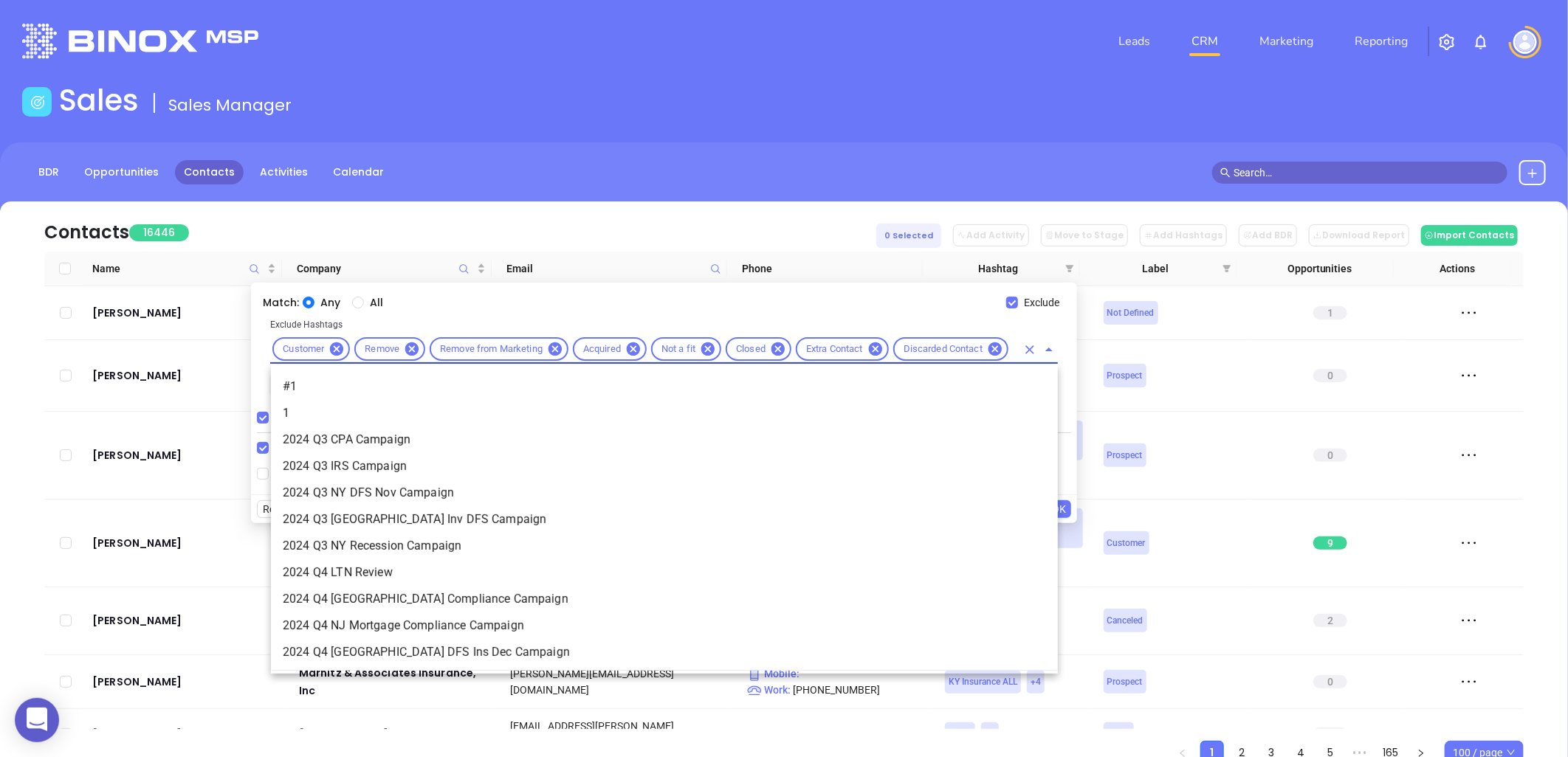
scroll to position [2892, 0]
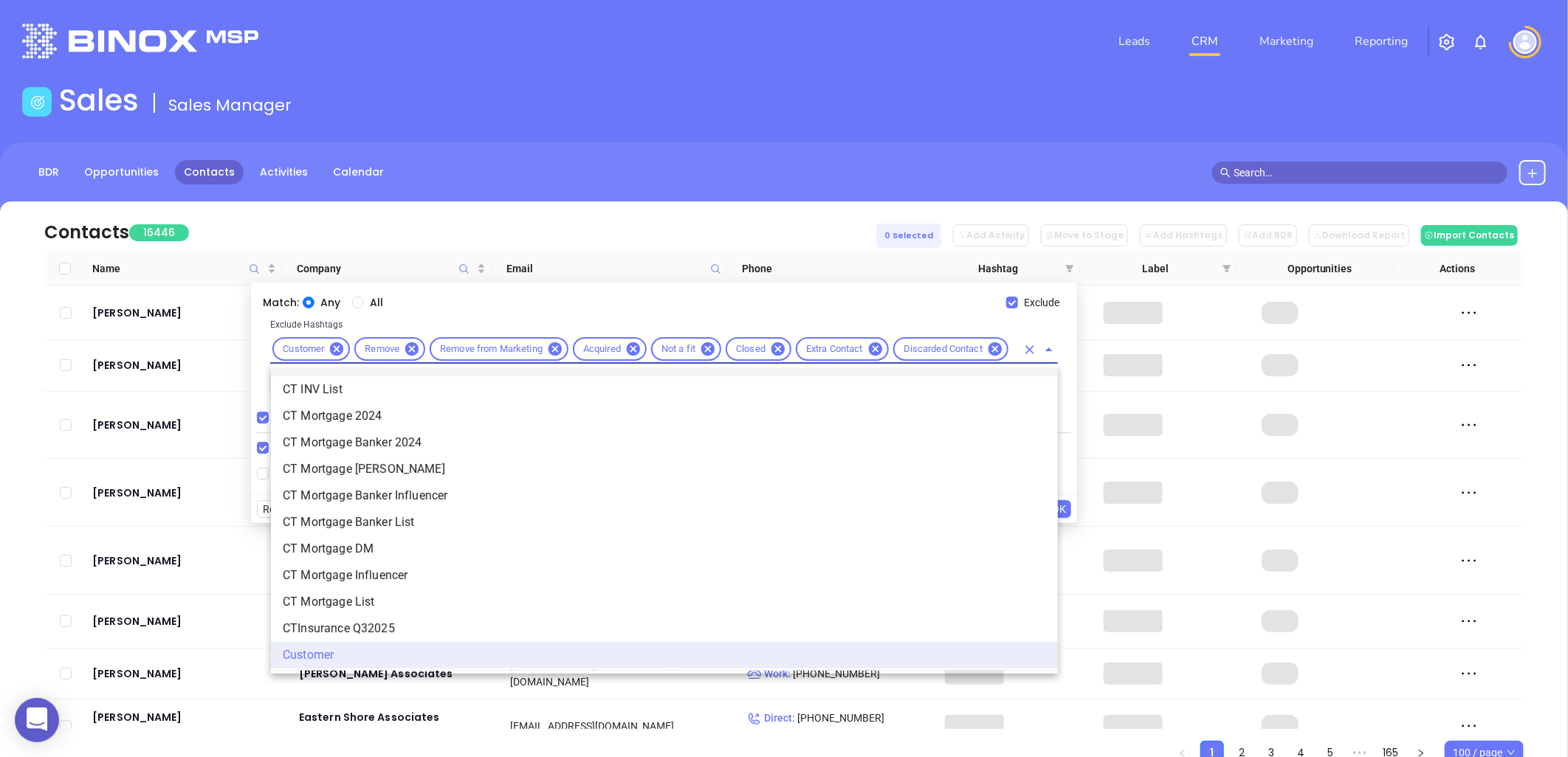
click at [1015, 344] on input "text" at bounding box center [1014, 350] width 6 height 18
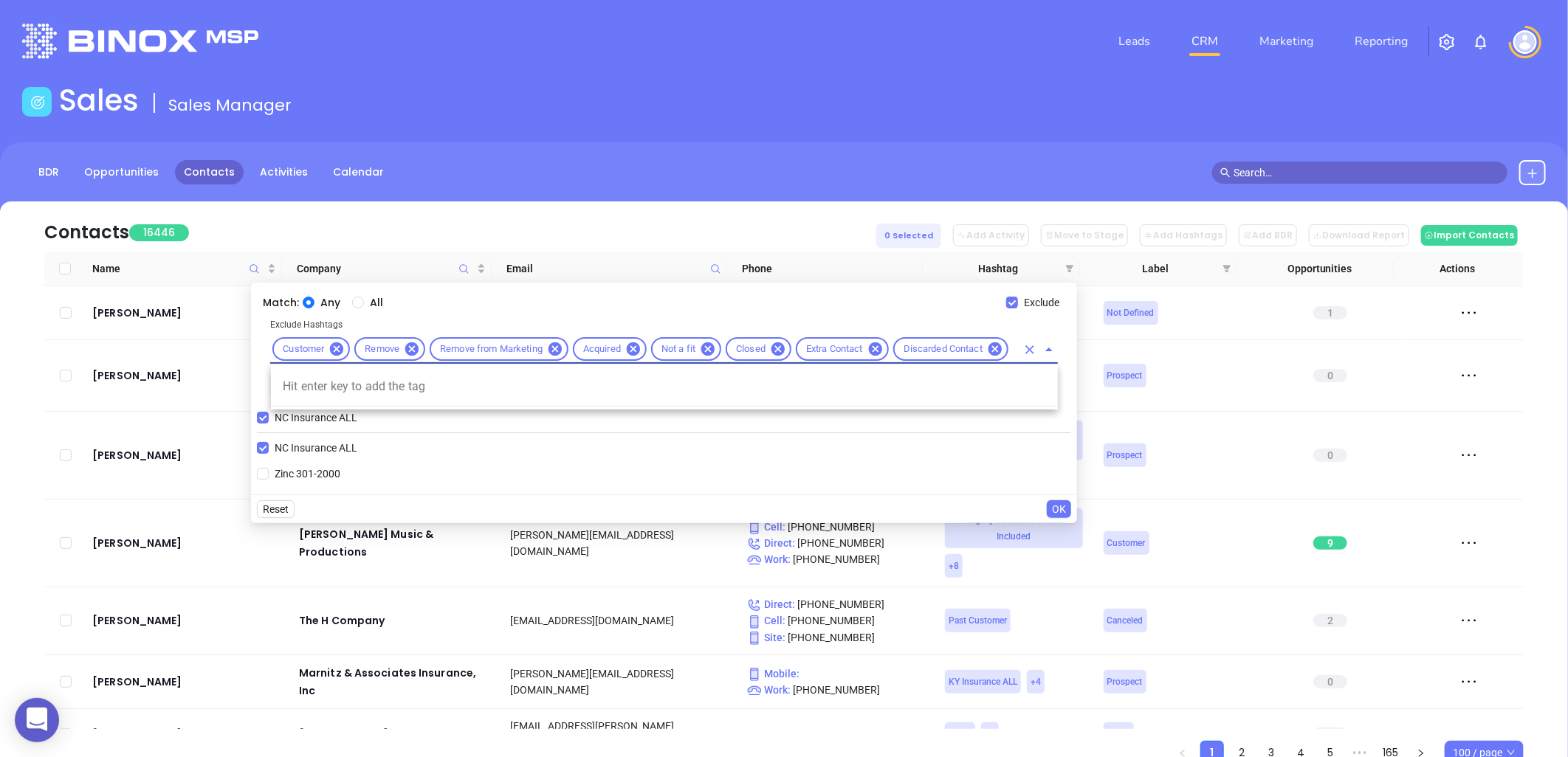
scroll to position [0, 8]
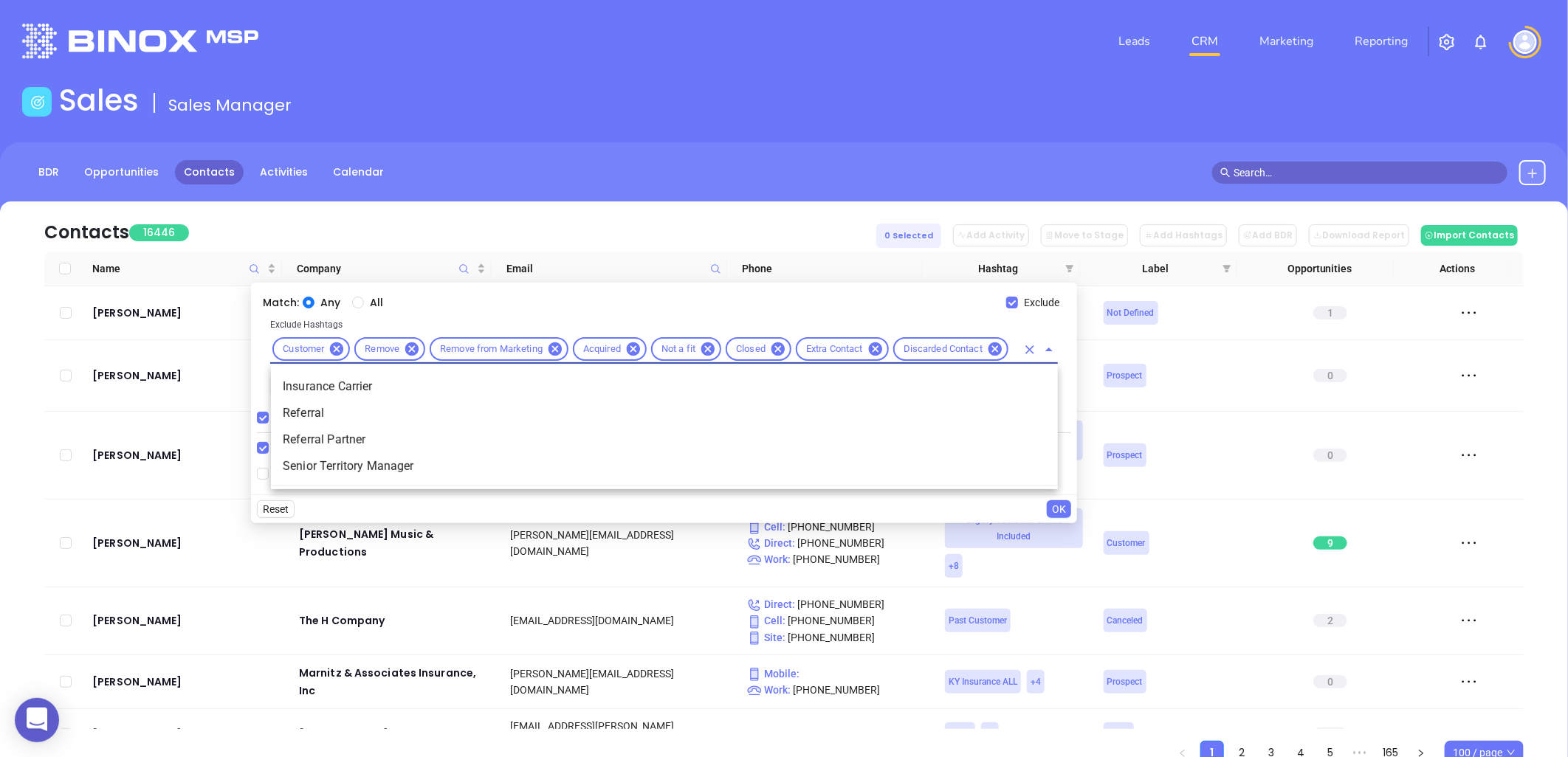
type input "r"
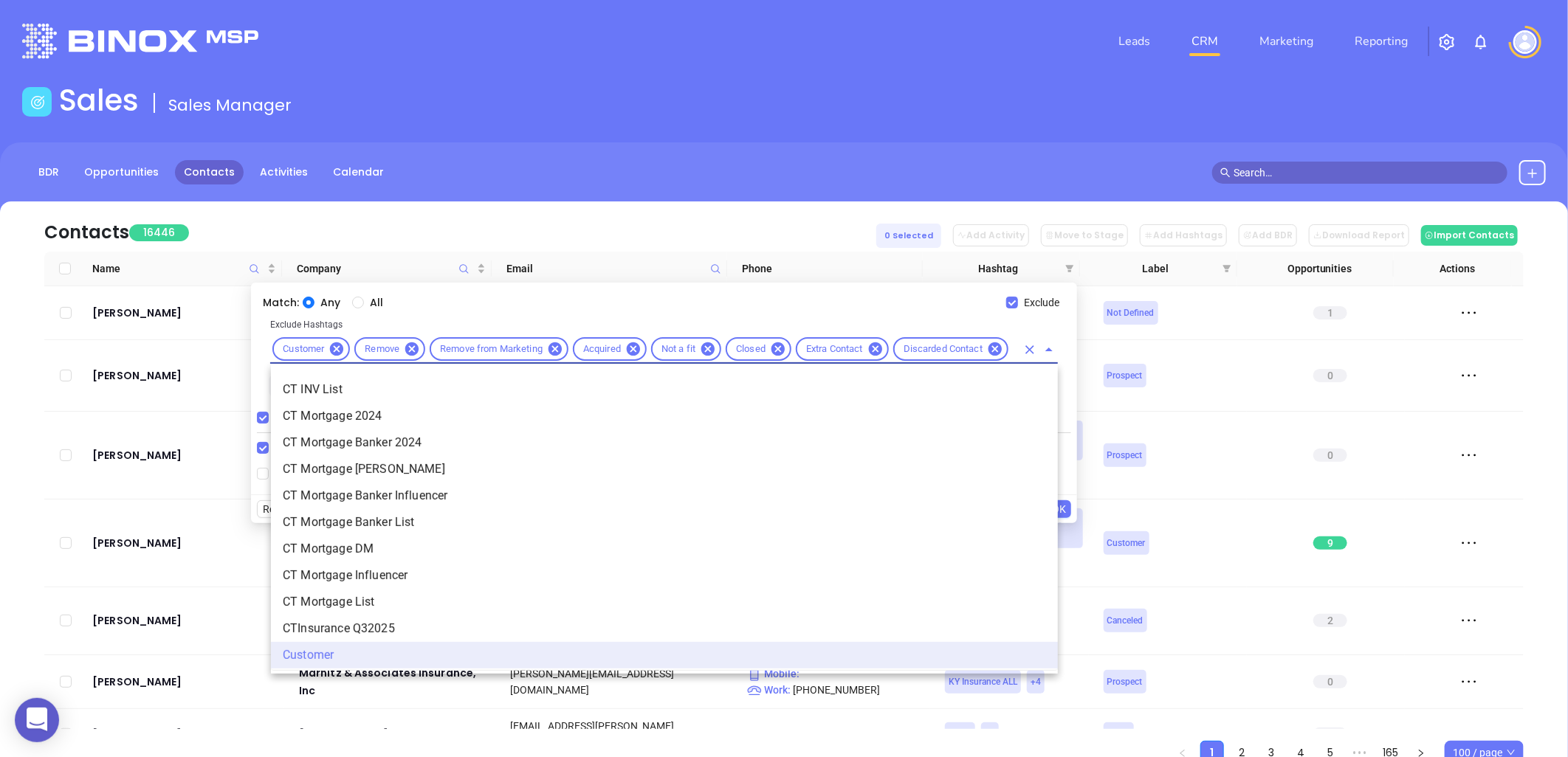
scroll to position [0, 0]
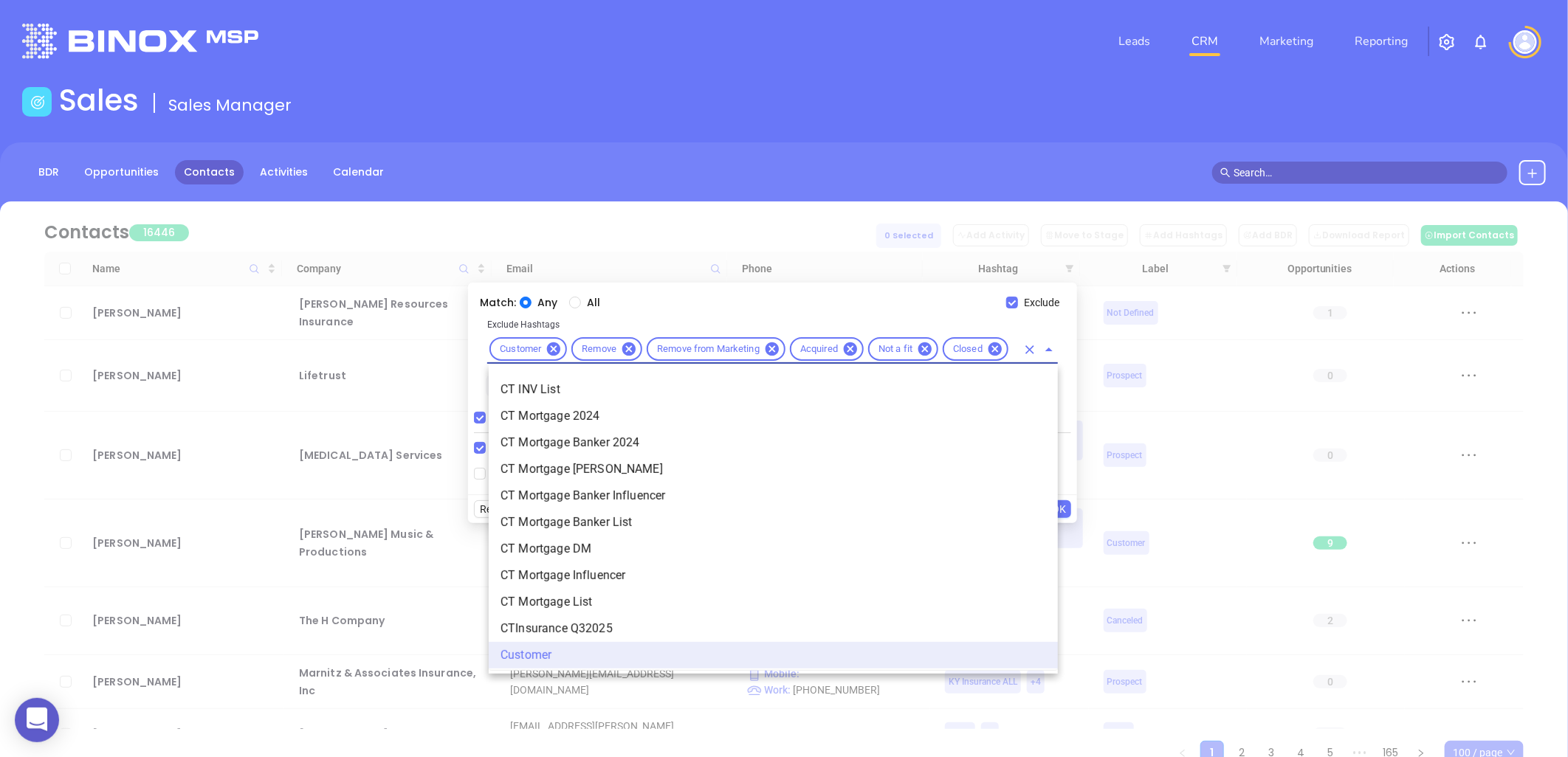
click at [1012, 345] on input "text" at bounding box center [1014, 350] width 6 height 18
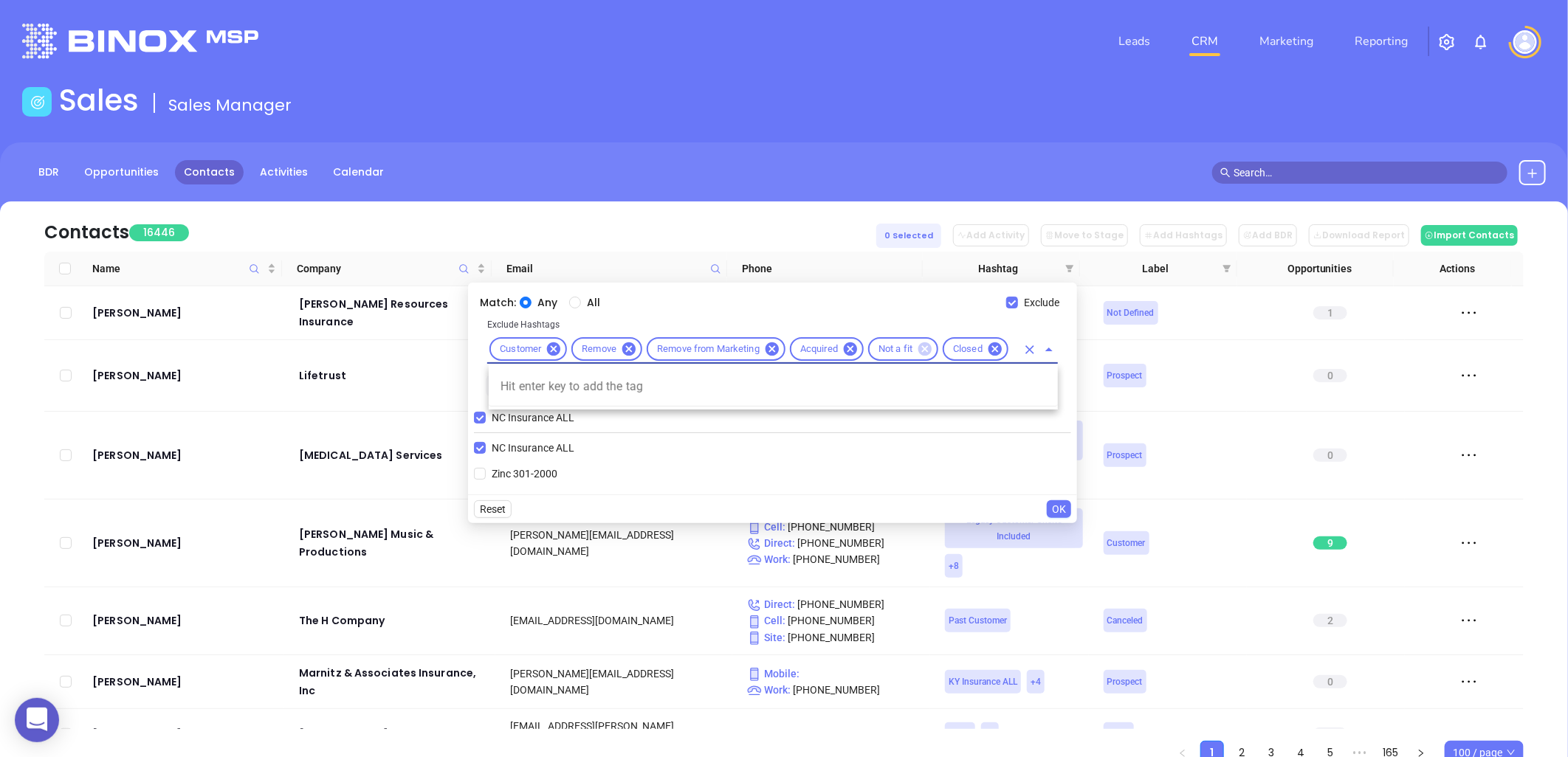
scroll to position [0, 25]
type input "reavo"
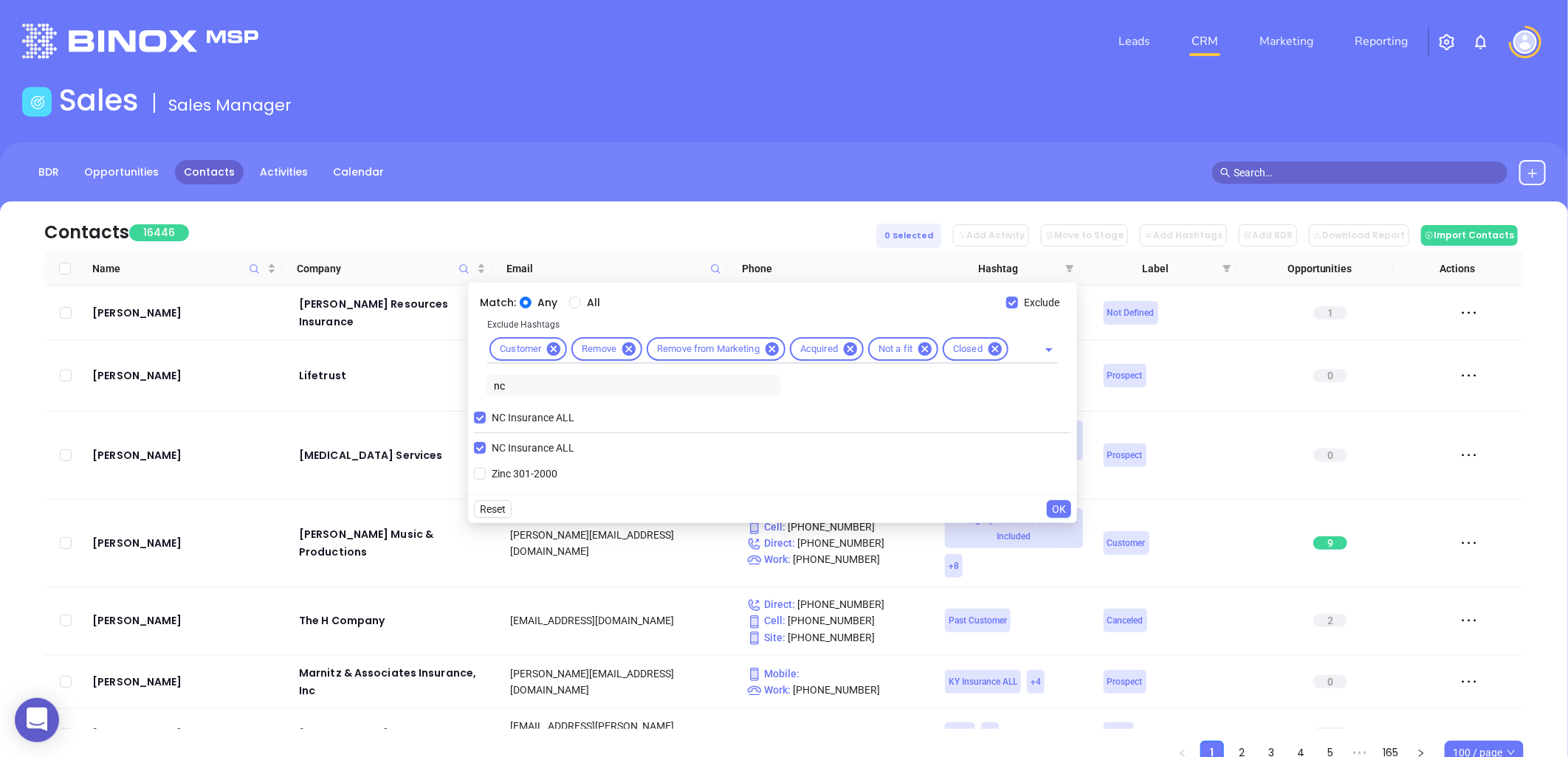
click at [970, 461] on div "NC Insurance ALL NC Insurance ALL Zinc 301-2000" at bounding box center [772, 445] width 597 height 85
click at [1014, 350] on input "text" at bounding box center [1014, 350] width 6 height 18
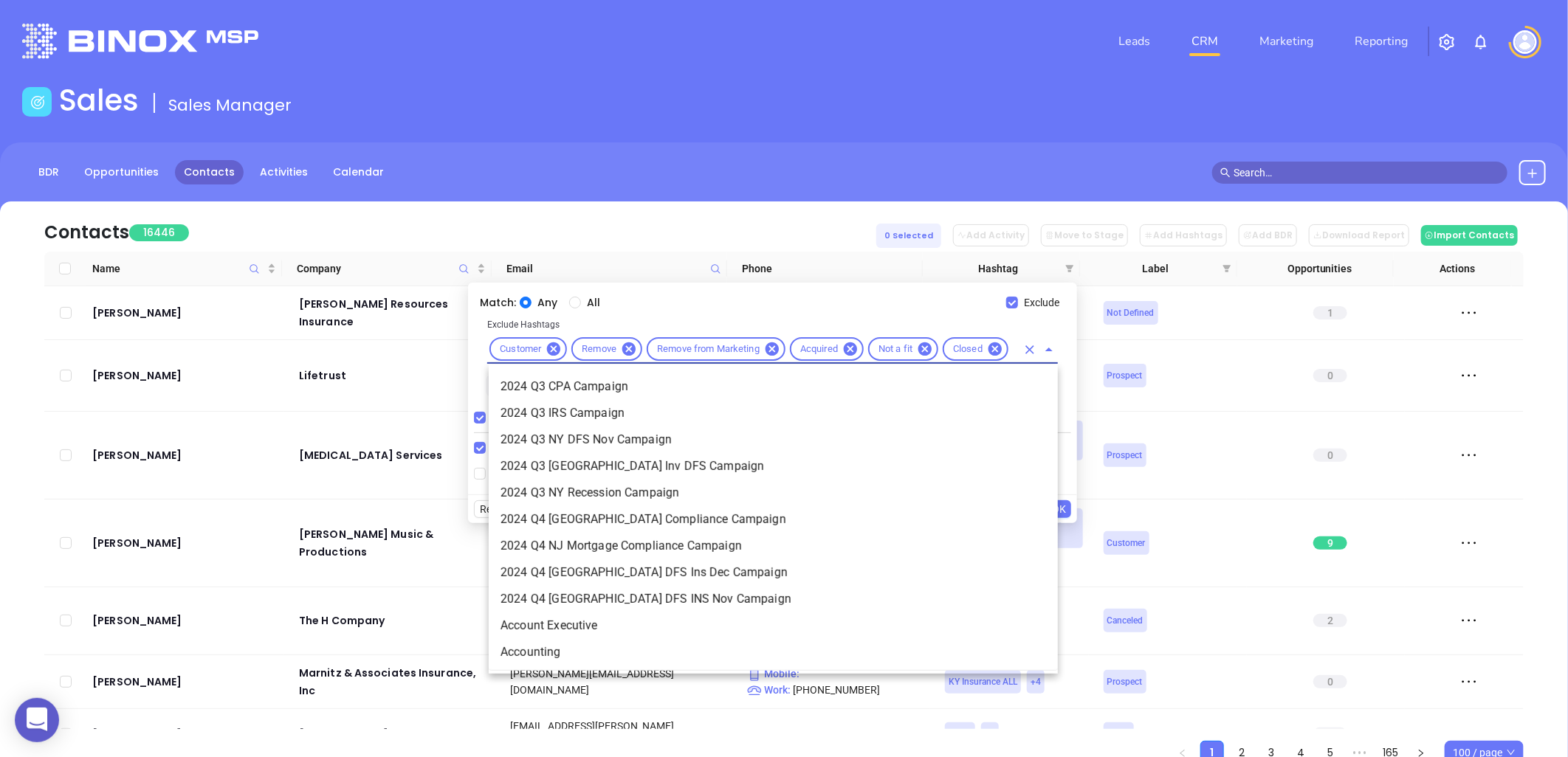
type input "av"
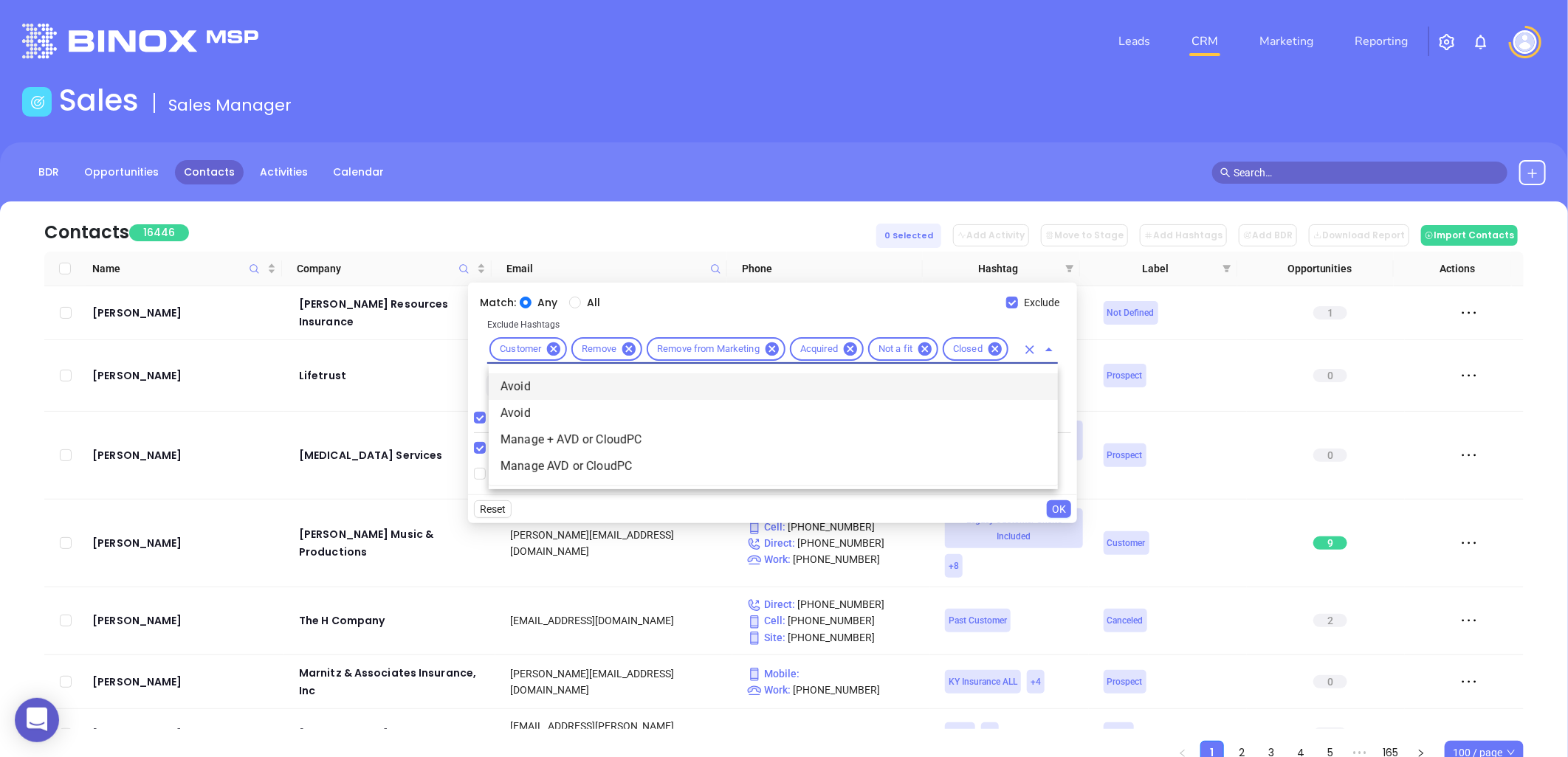
click at [536, 385] on li "Avoid" at bounding box center [773, 387] width 569 height 26
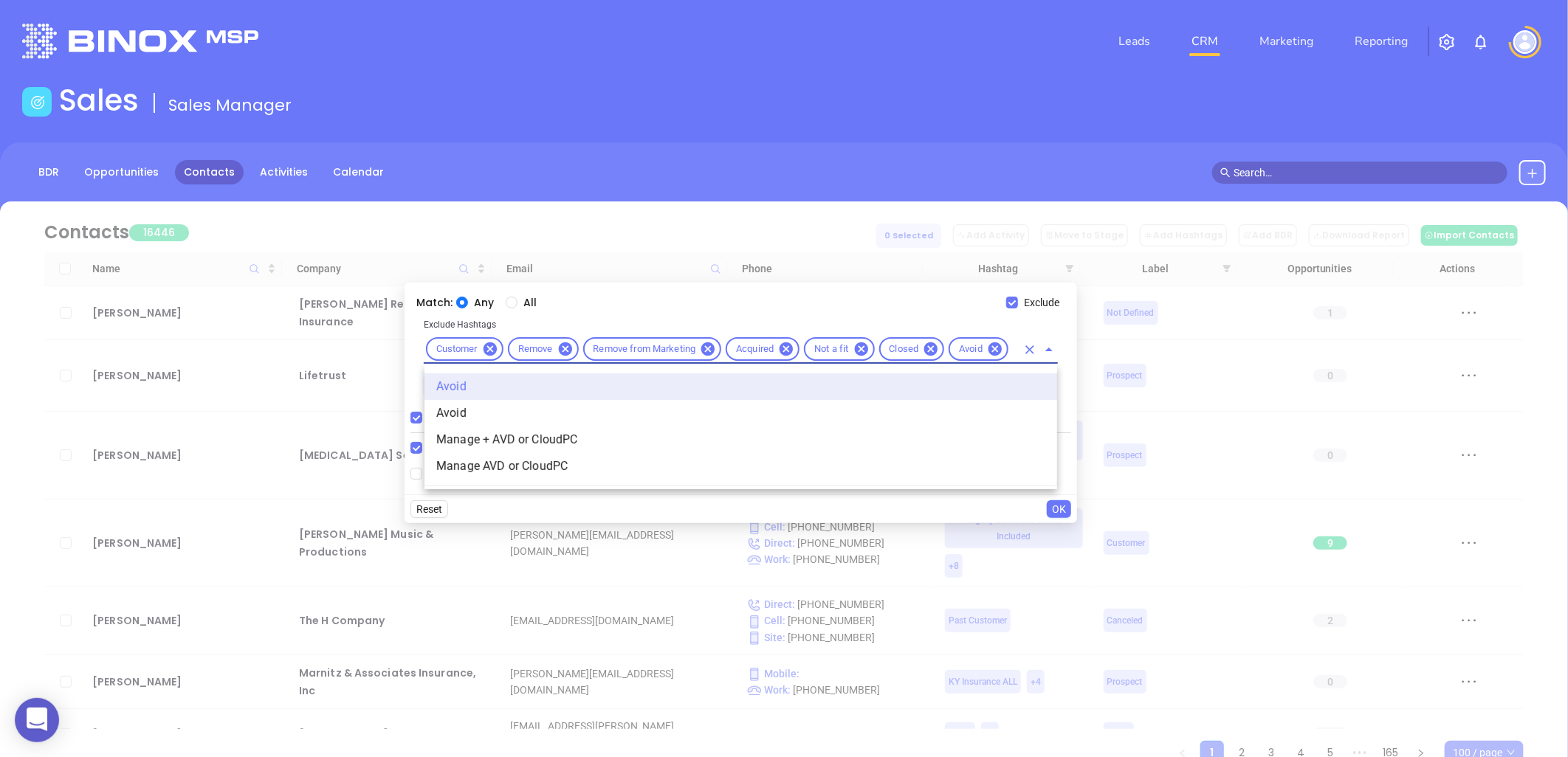
type input "avo"
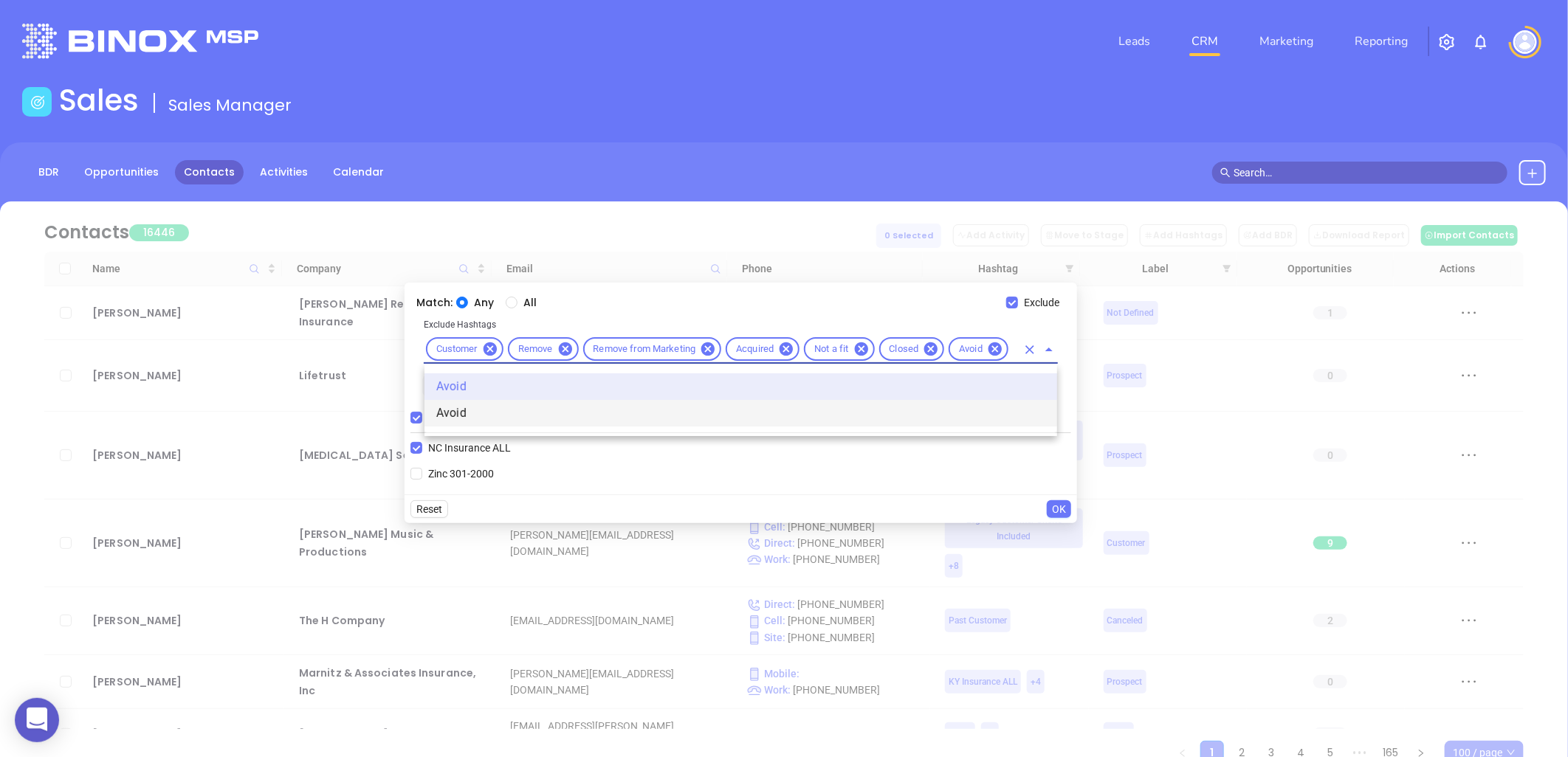
click at [467, 411] on li "Avoid" at bounding box center [740, 413] width 633 height 26
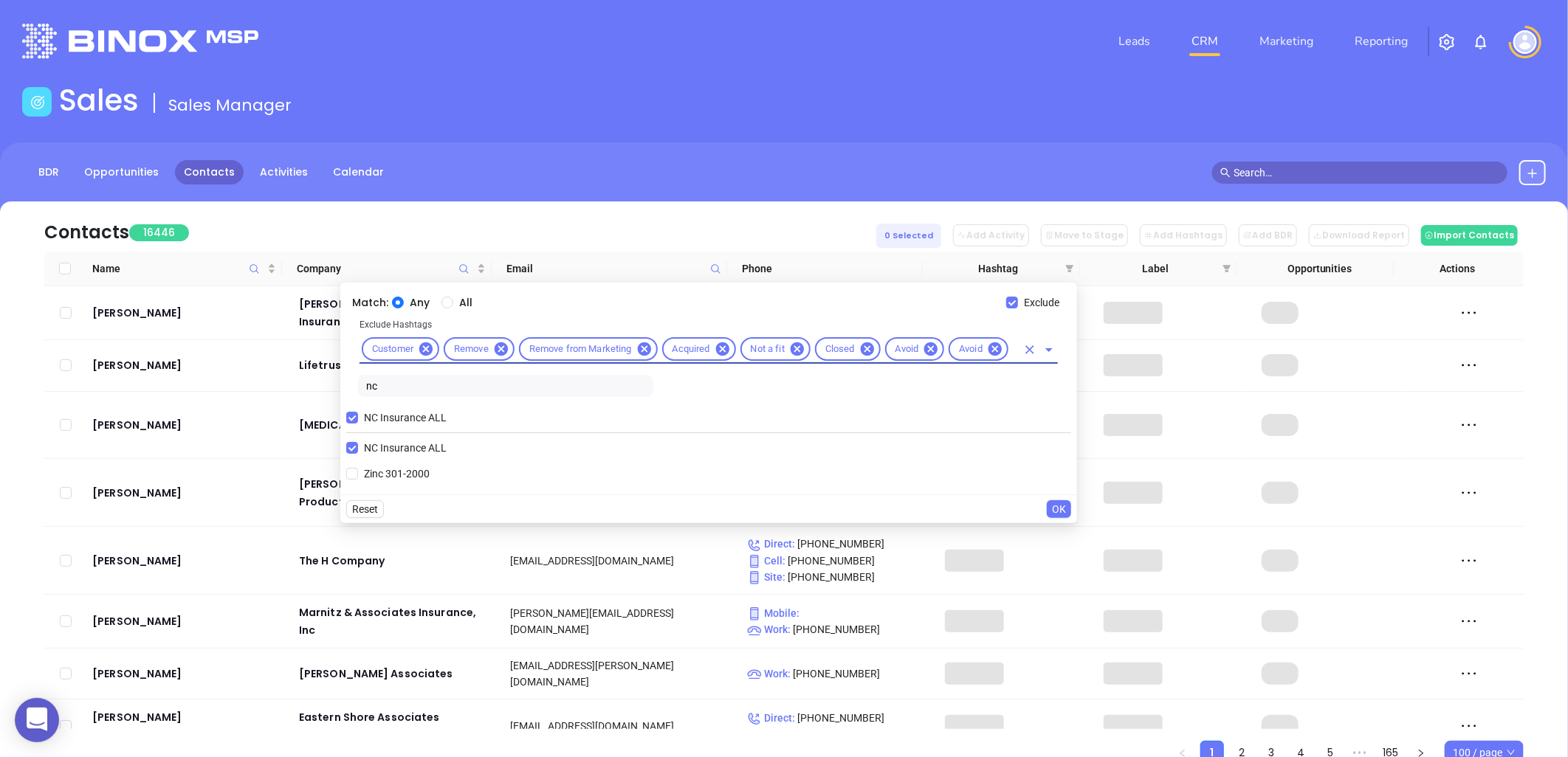
click at [1017, 355] on div "Customer Remove Remove from Marketing Acquired Not a fit Closed Avoid Avoid" at bounding box center [709, 349] width 698 height 28
type input "disca"
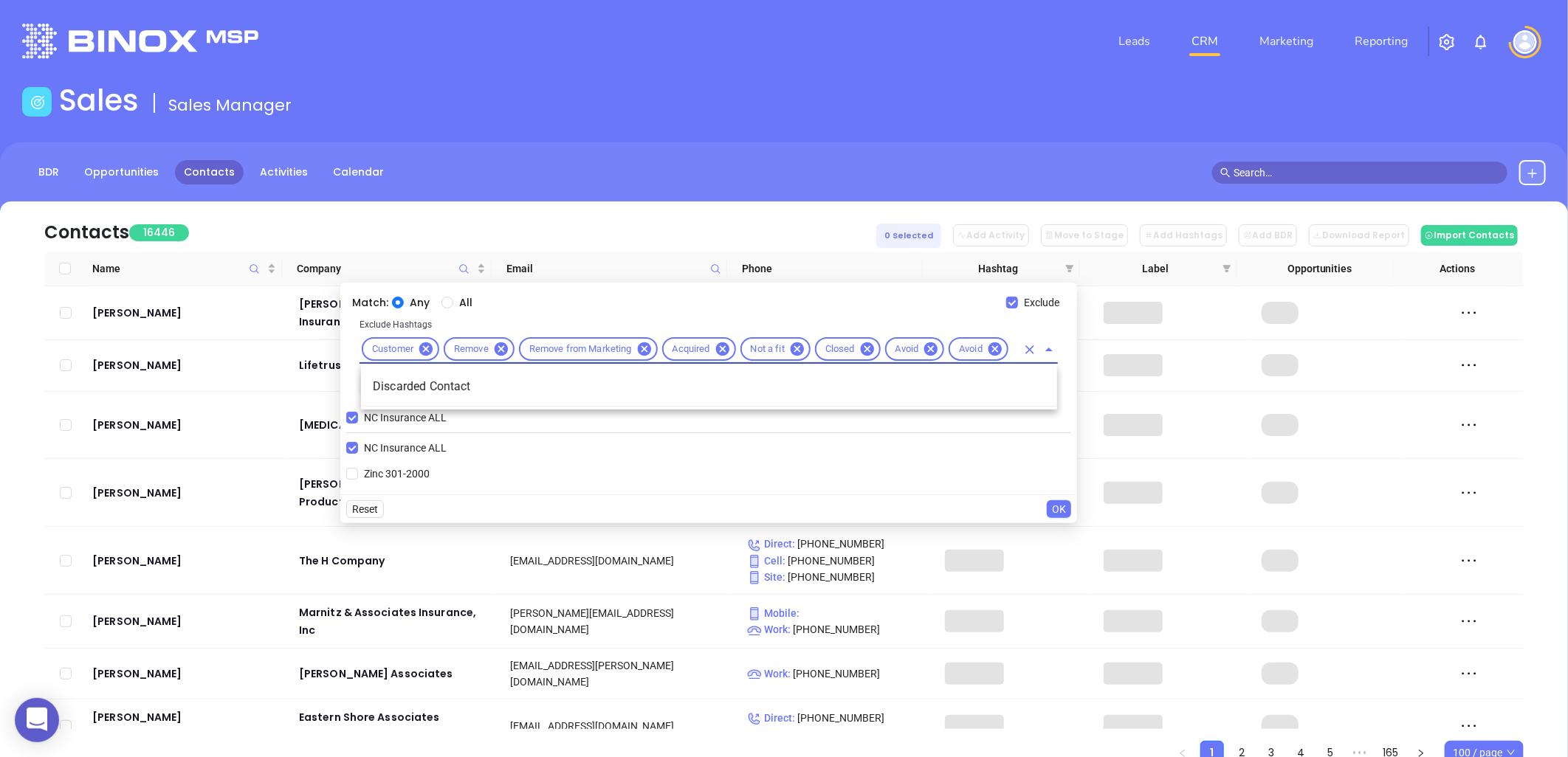
scroll to position [0, 24]
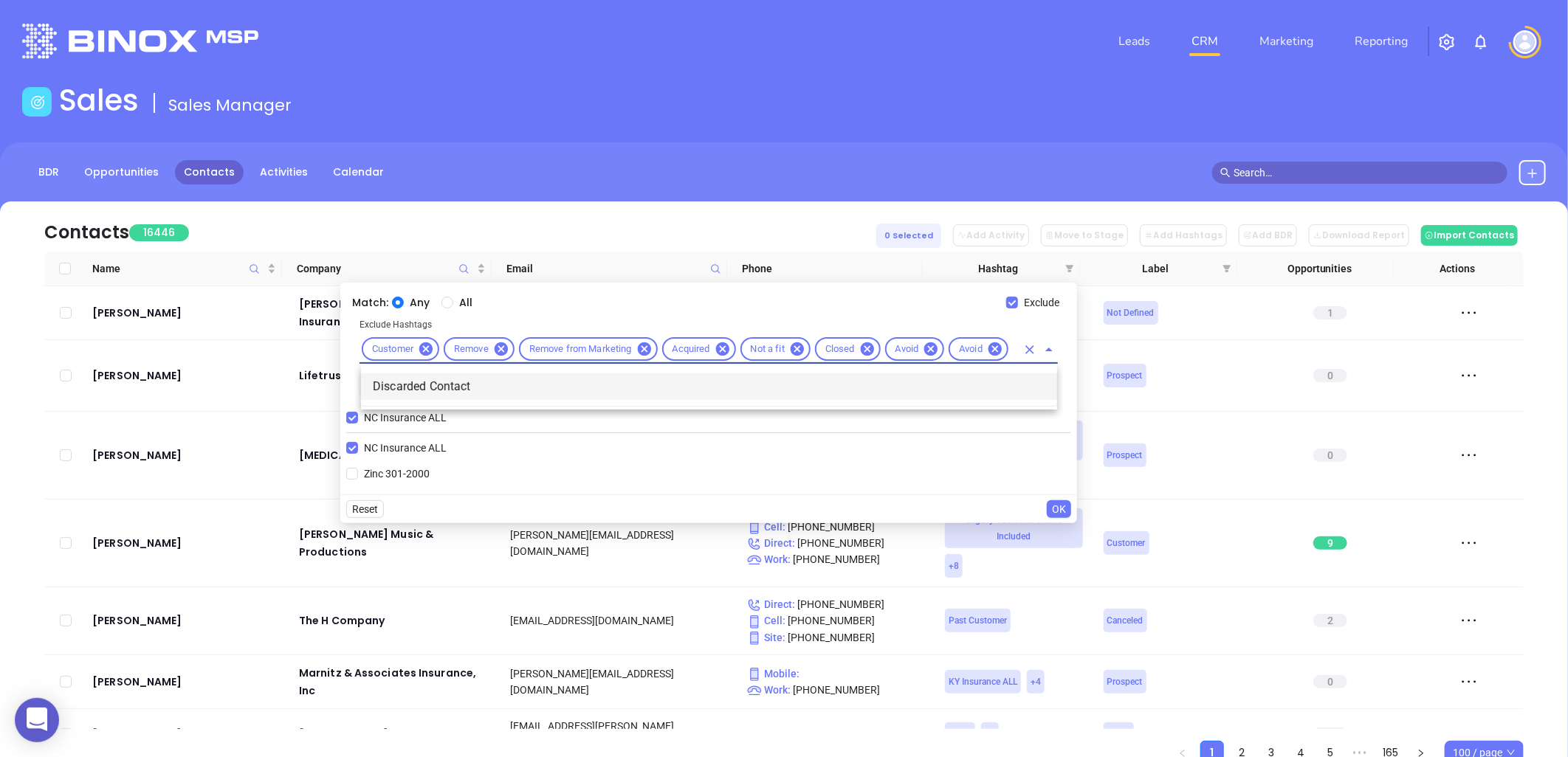
click at [450, 384] on li "Discarded Contact" at bounding box center [710, 387] width 697 height 26
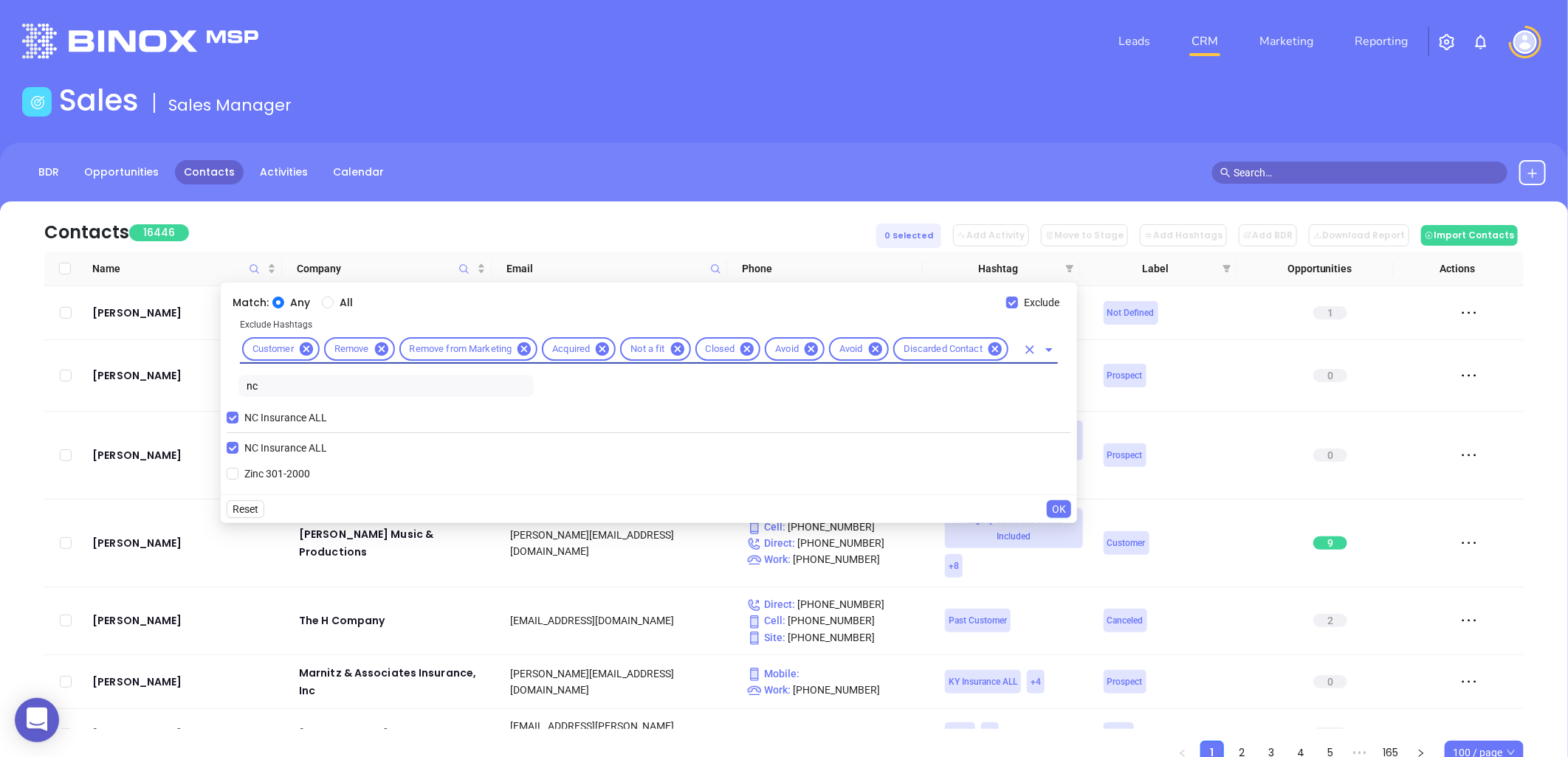
scroll to position [0, 0]
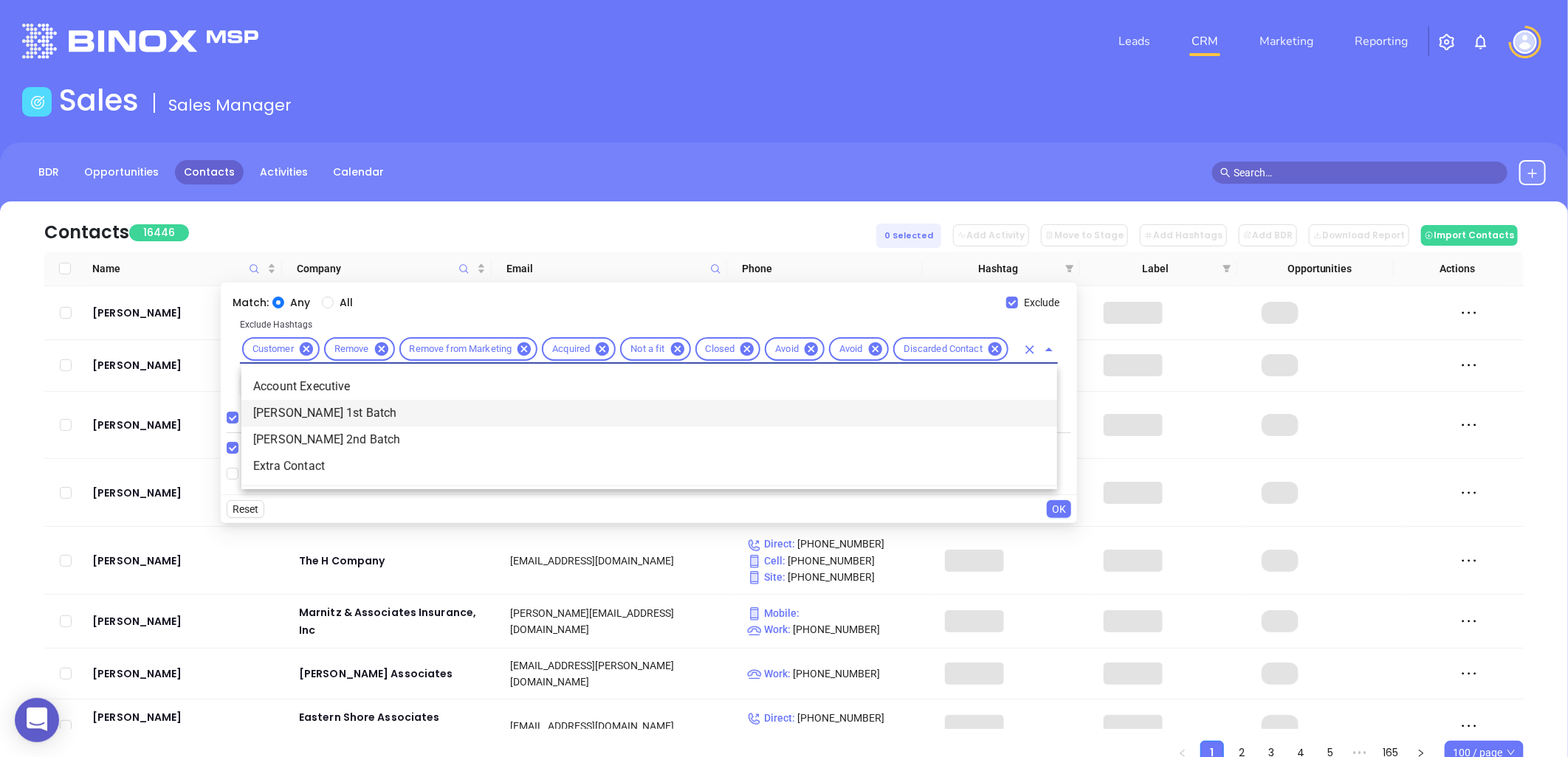
type input "extr"
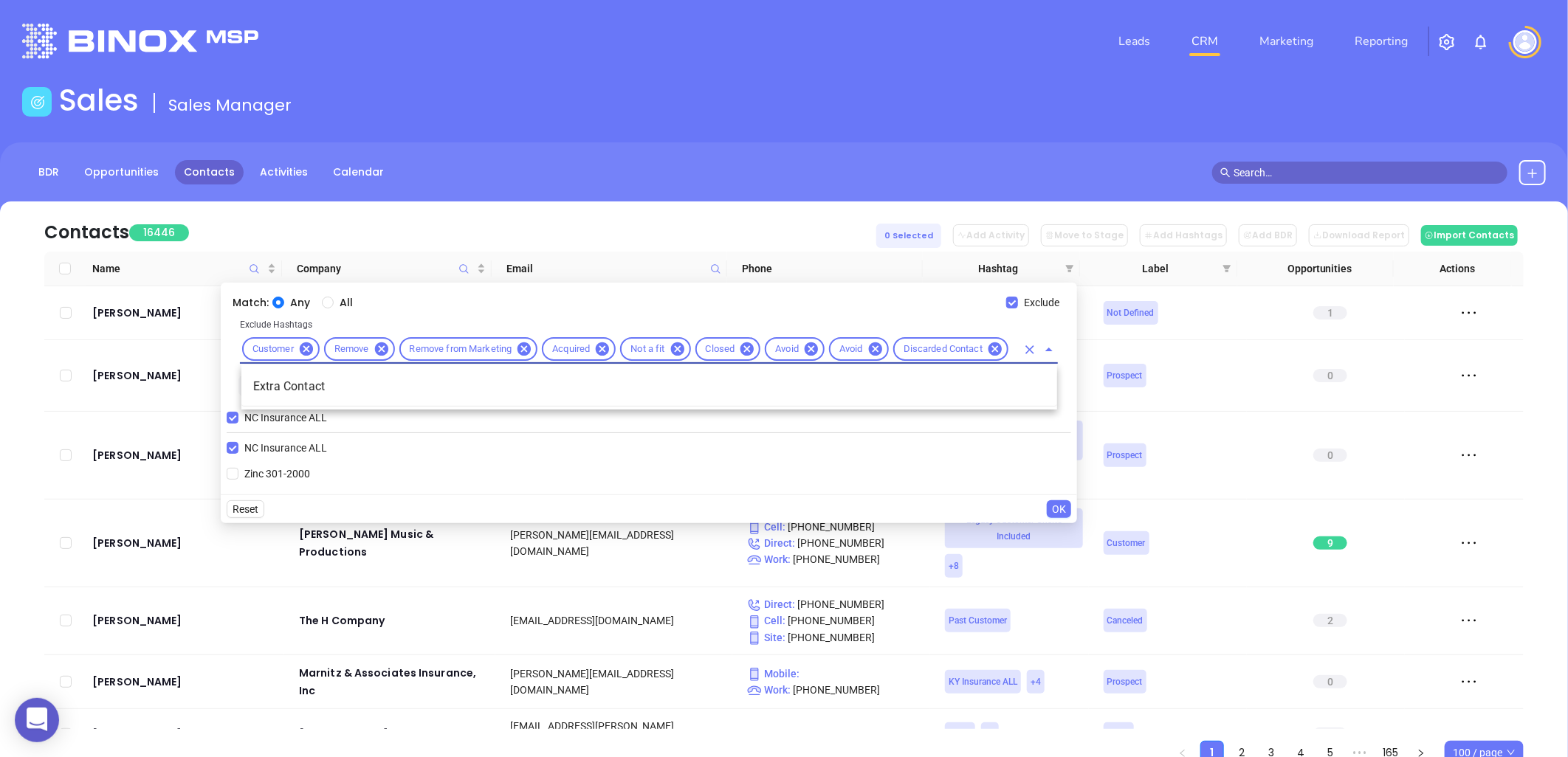
scroll to position [0, 16]
click at [648, 384] on li "Extra Contact" at bounding box center [649, 387] width 816 height 26
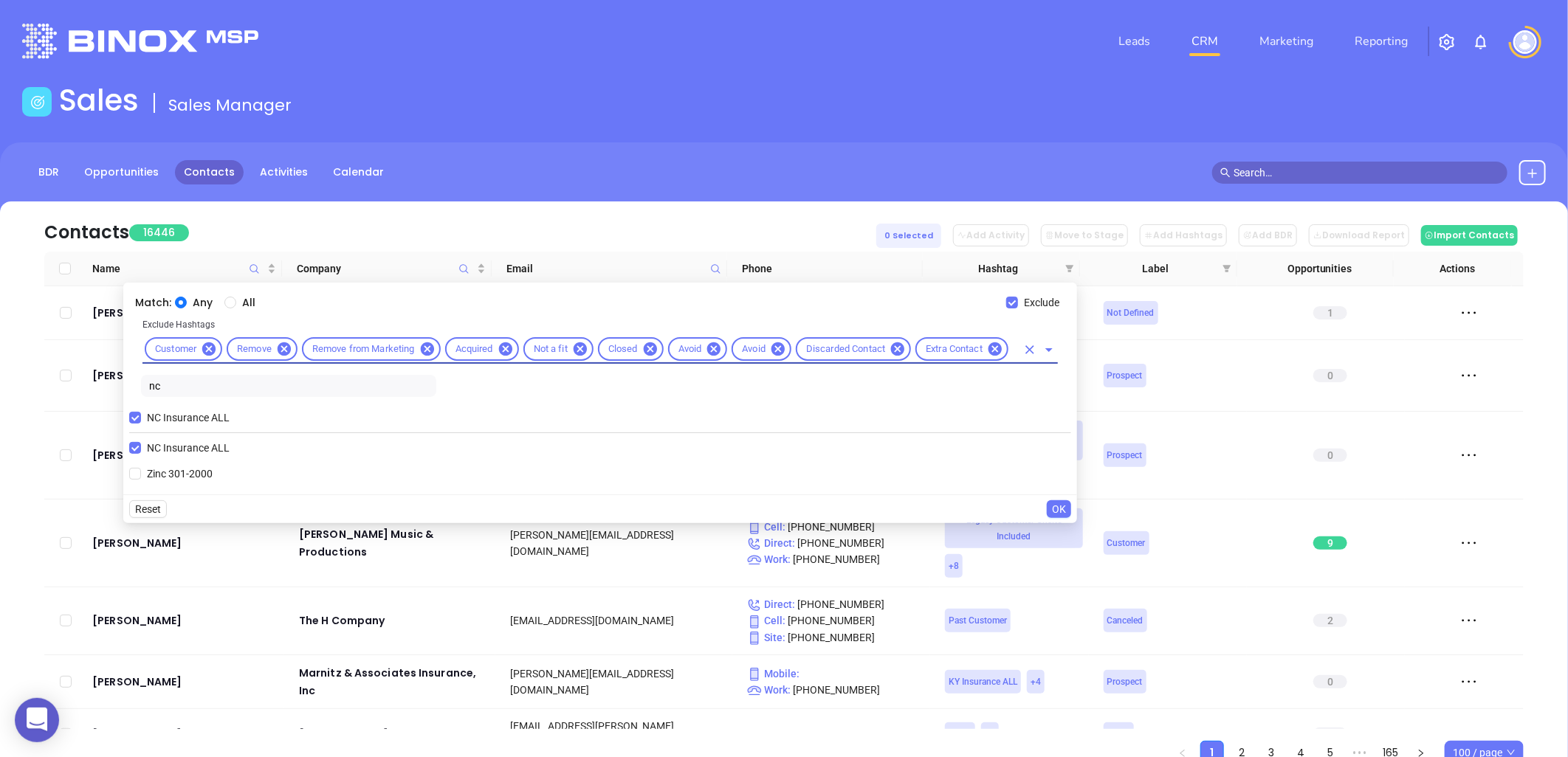
scroll to position [0, 0]
click at [1015, 350] on input "text" at bounding box center [1014, 350] width 6 height 18
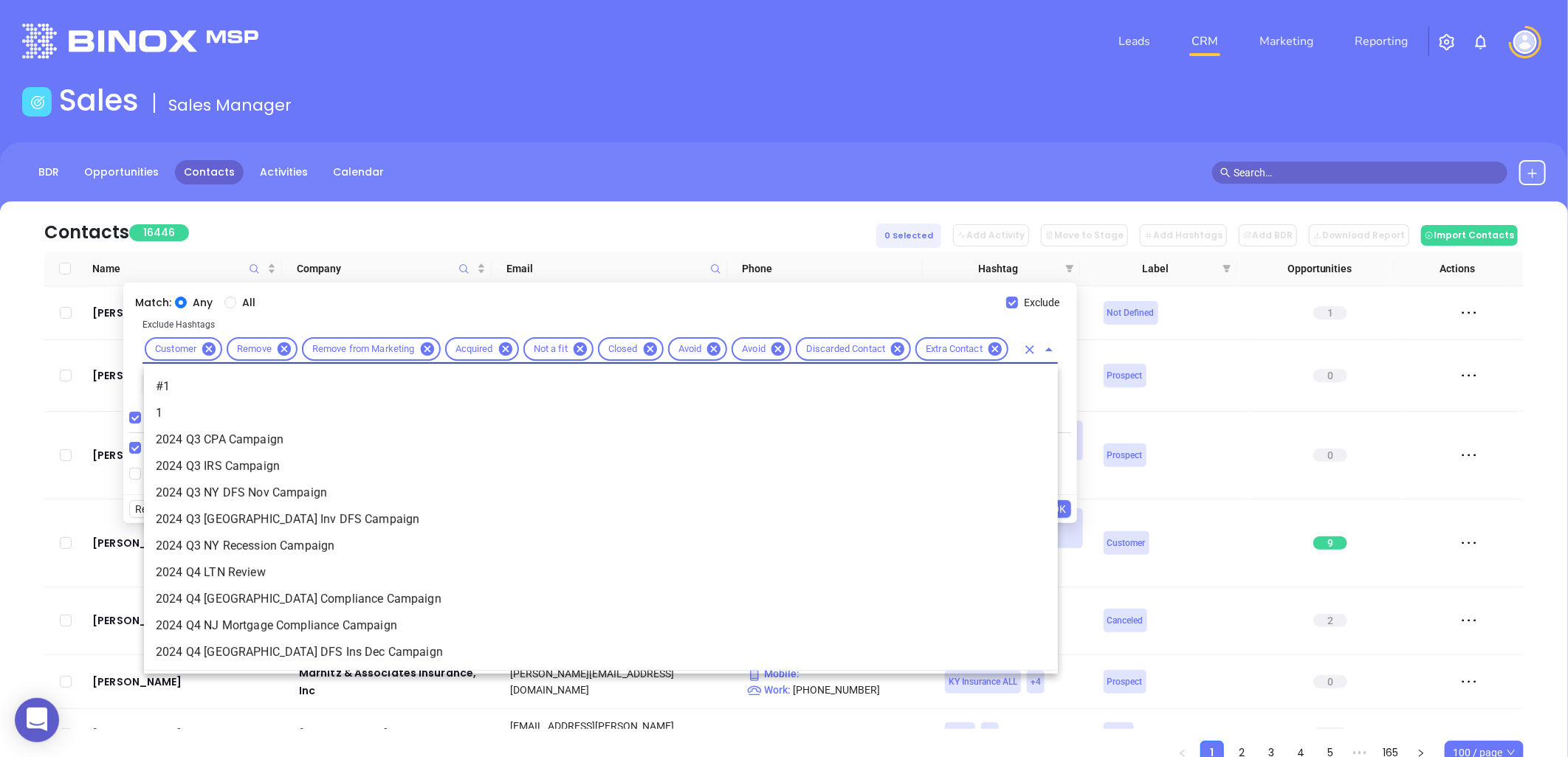
scroll to position [2892, 0]
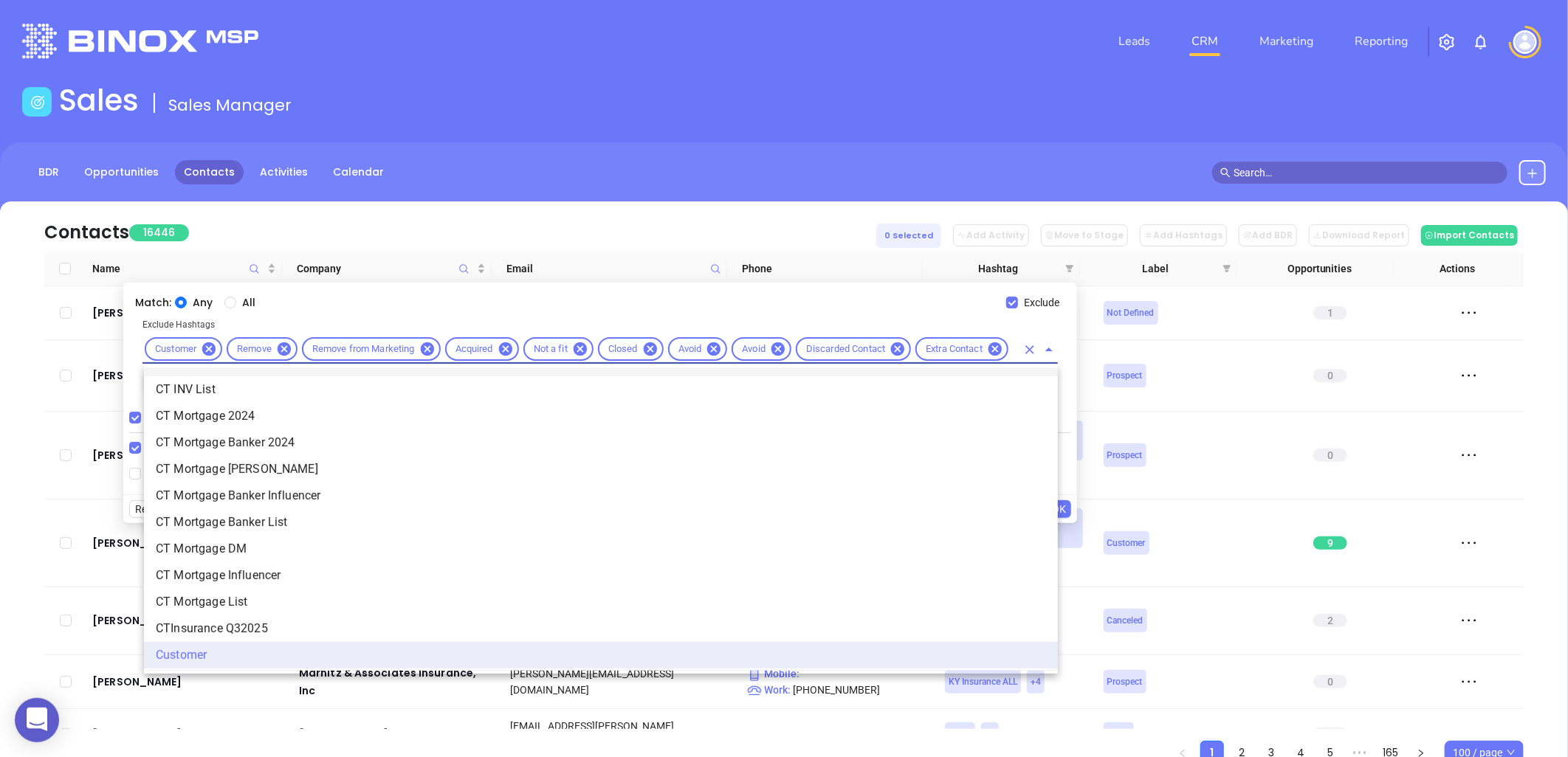
click at [842, 303] on div "Any All" at bounding box center [590, 302] width 831 height 16
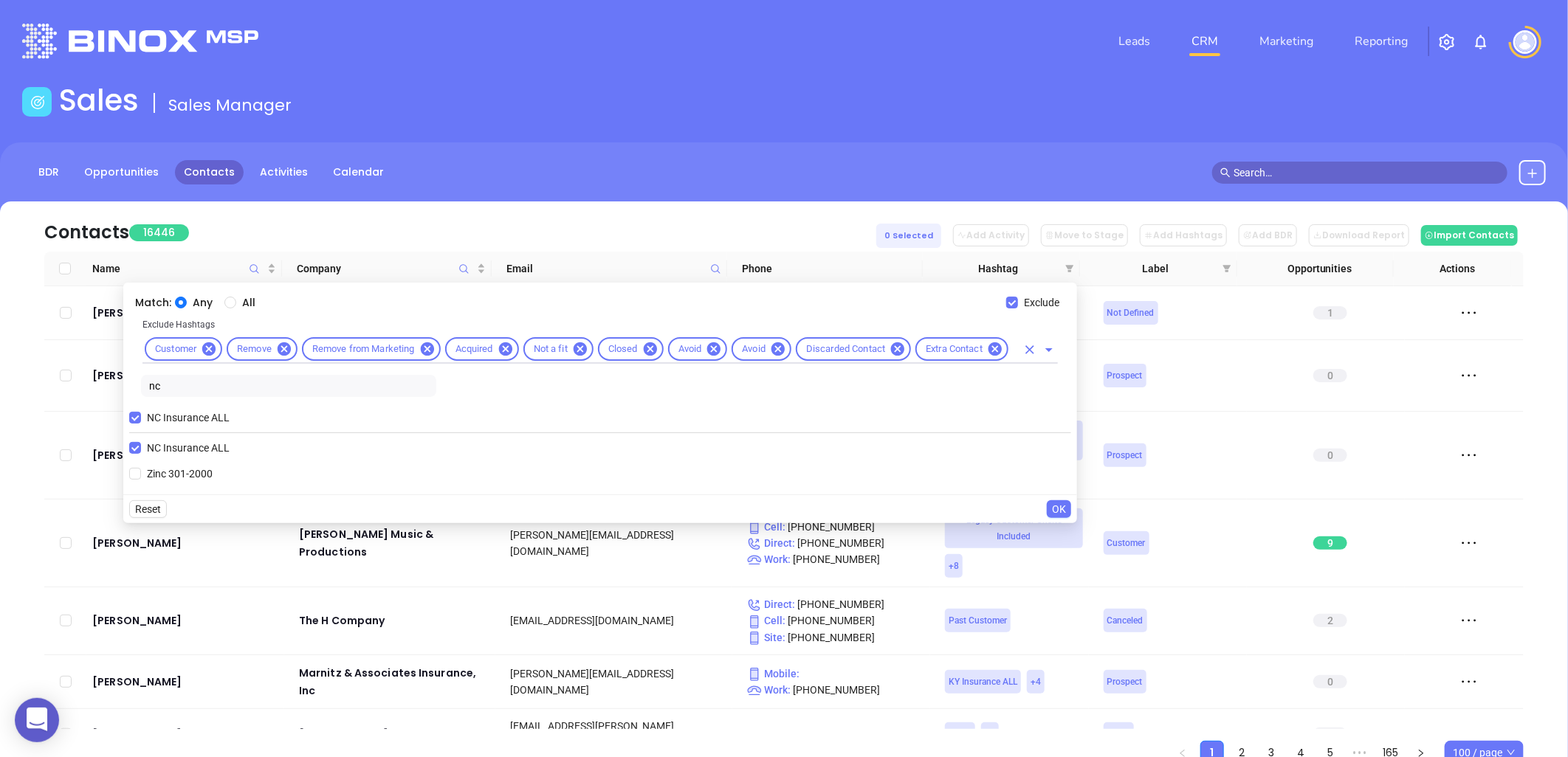
click at [1015, 349] on input "text" at bounding box center [1014, 350] width 6 height 18
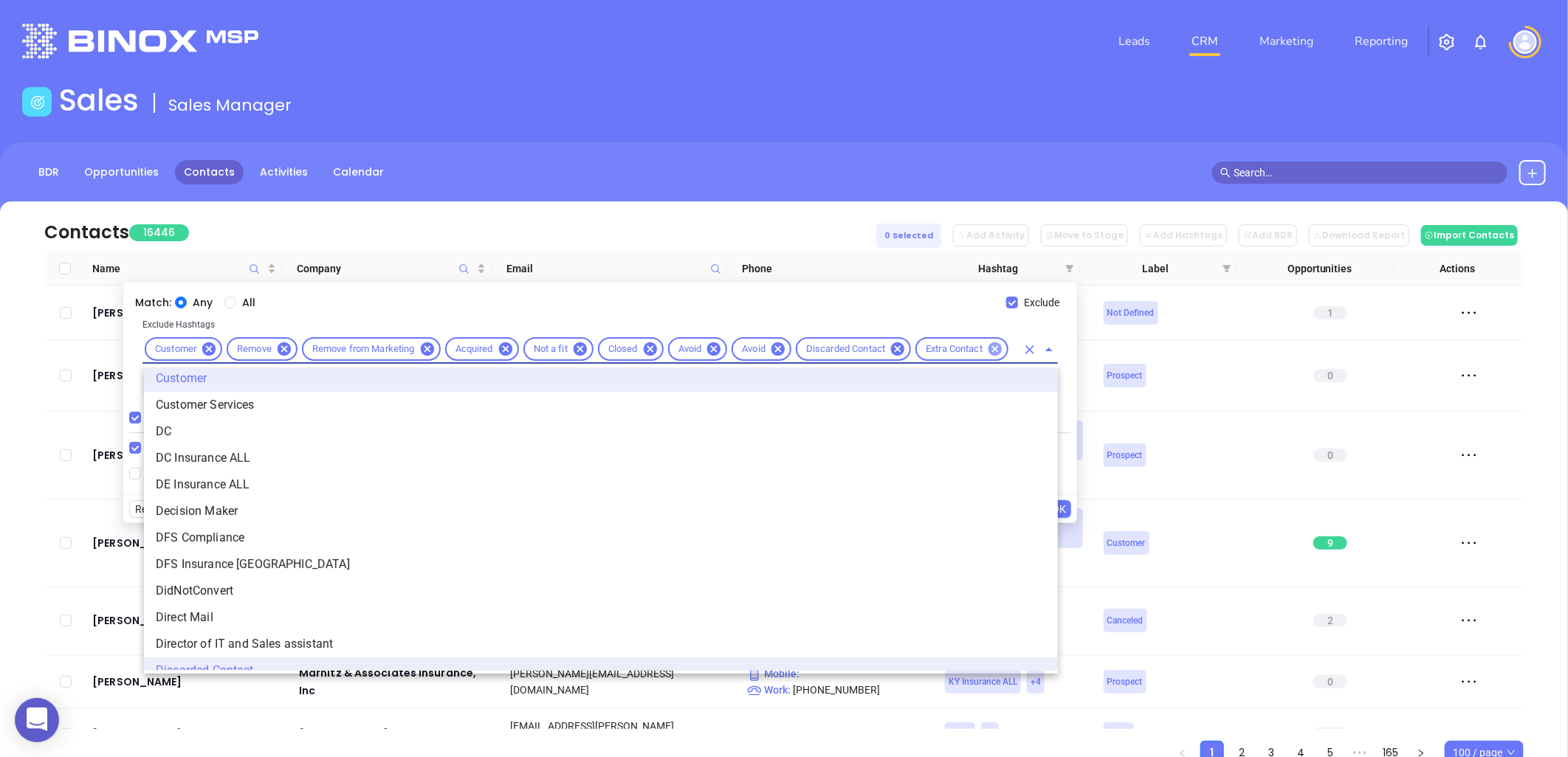
scroll to position [0, 0]
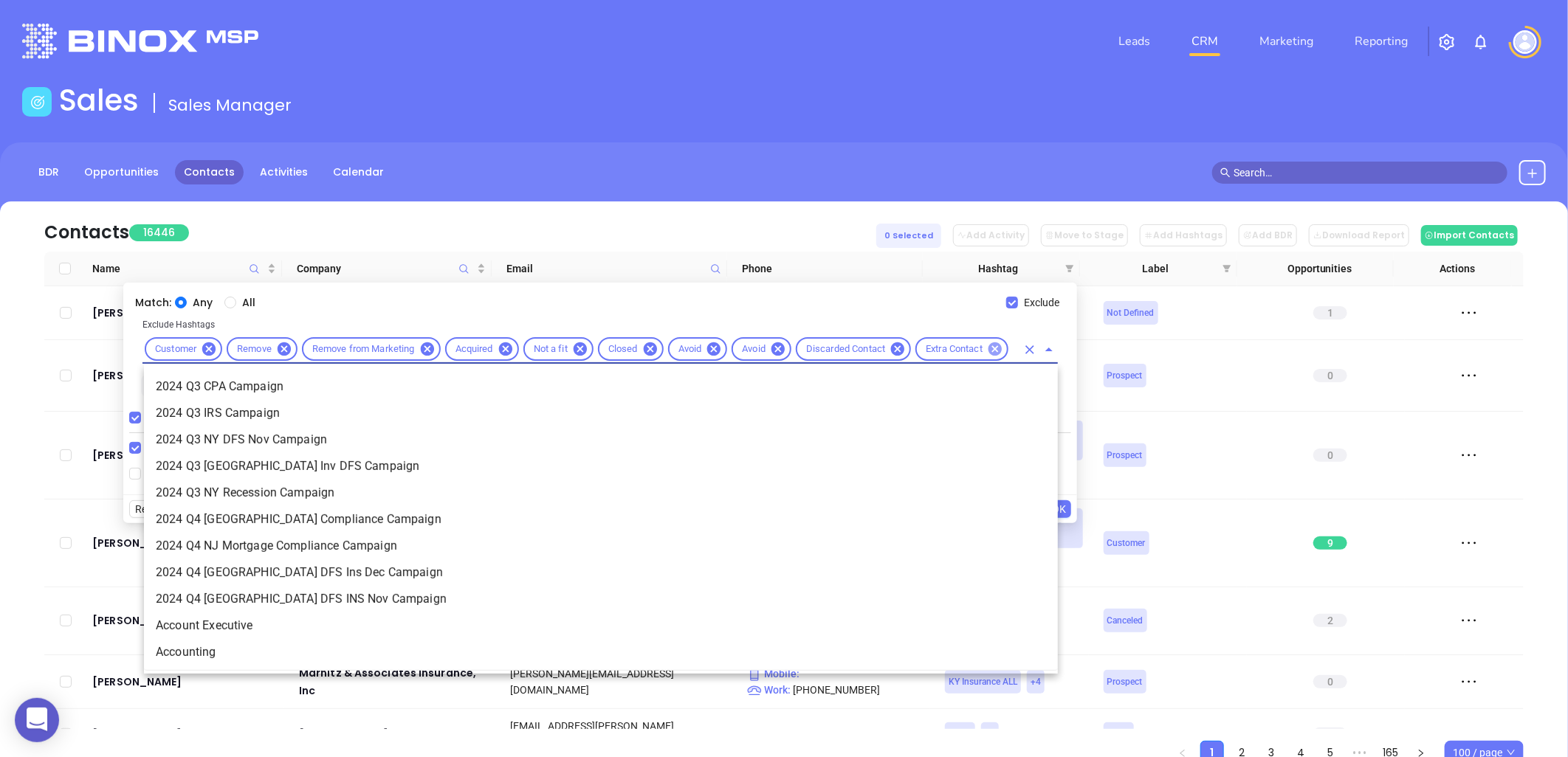
type input "cop"
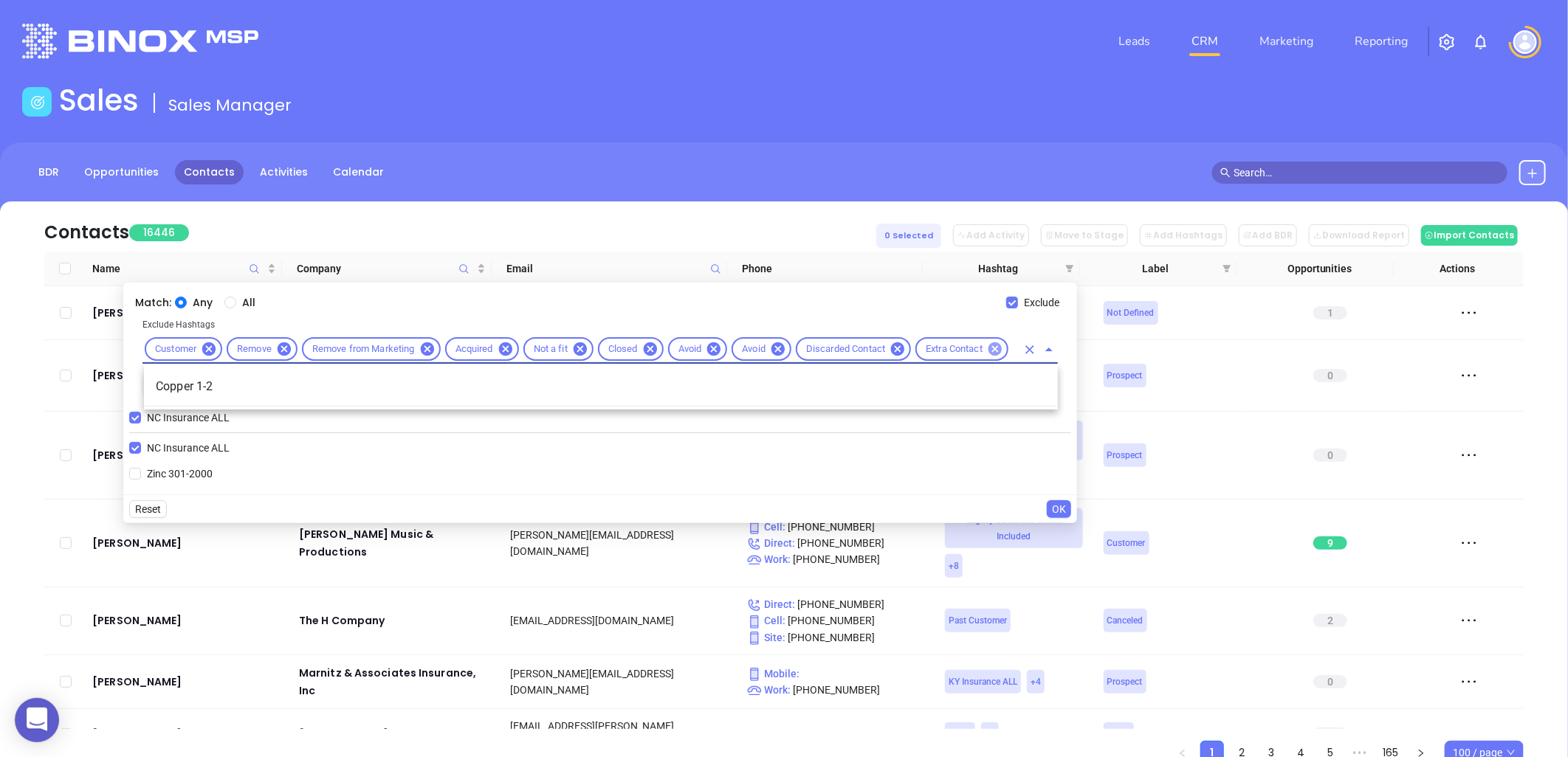
scroll to position [0, 16]
click at [364, 384] on li "Copper 1-2" at bounding box center [601, 387] width 914 height 26
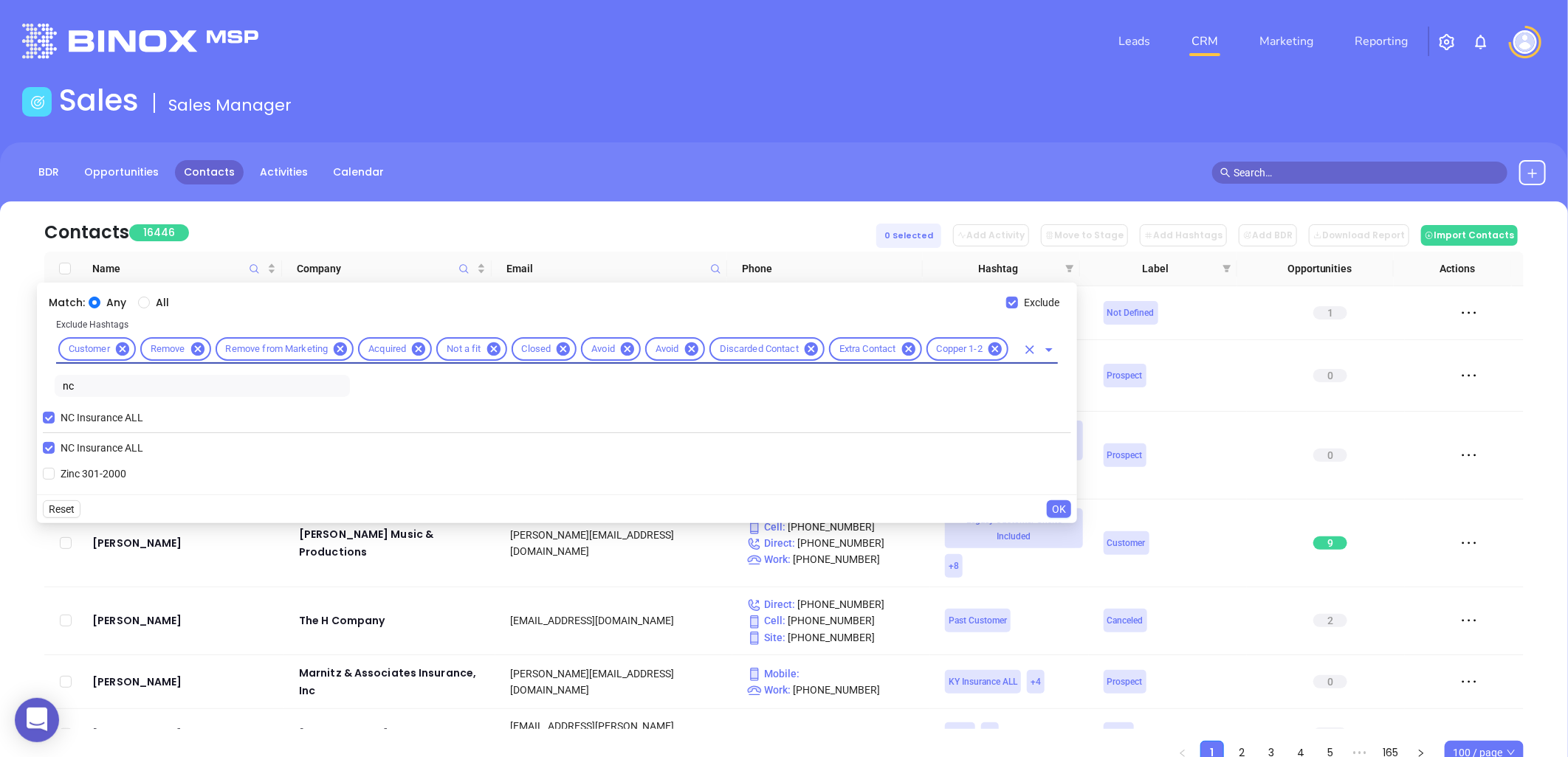
scroll to position [0, 0]
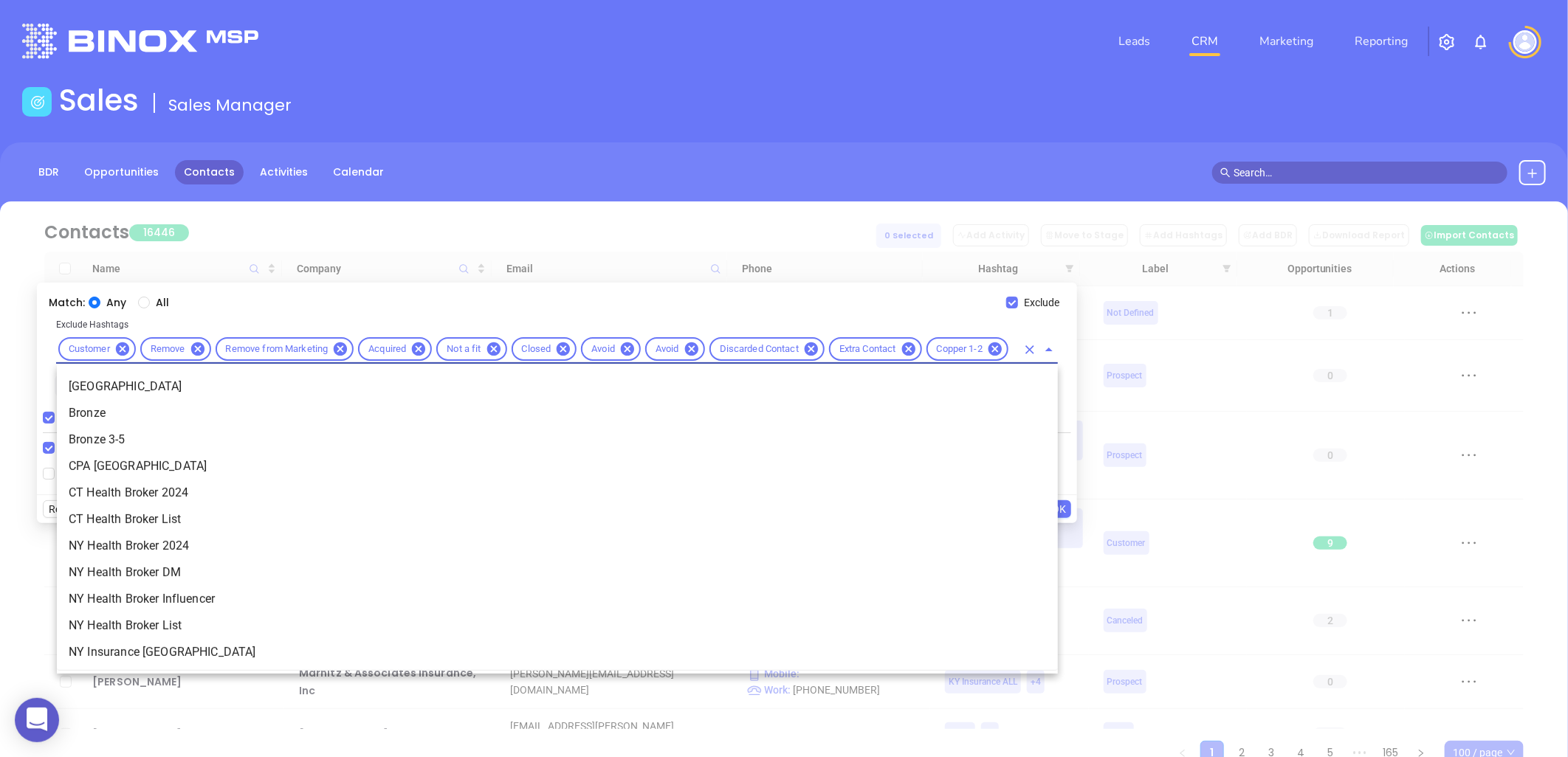
type input "bro"
click at [149, 441] on li "Bronze 3-5" at bounding box center [557, 440] width 1001 height 26
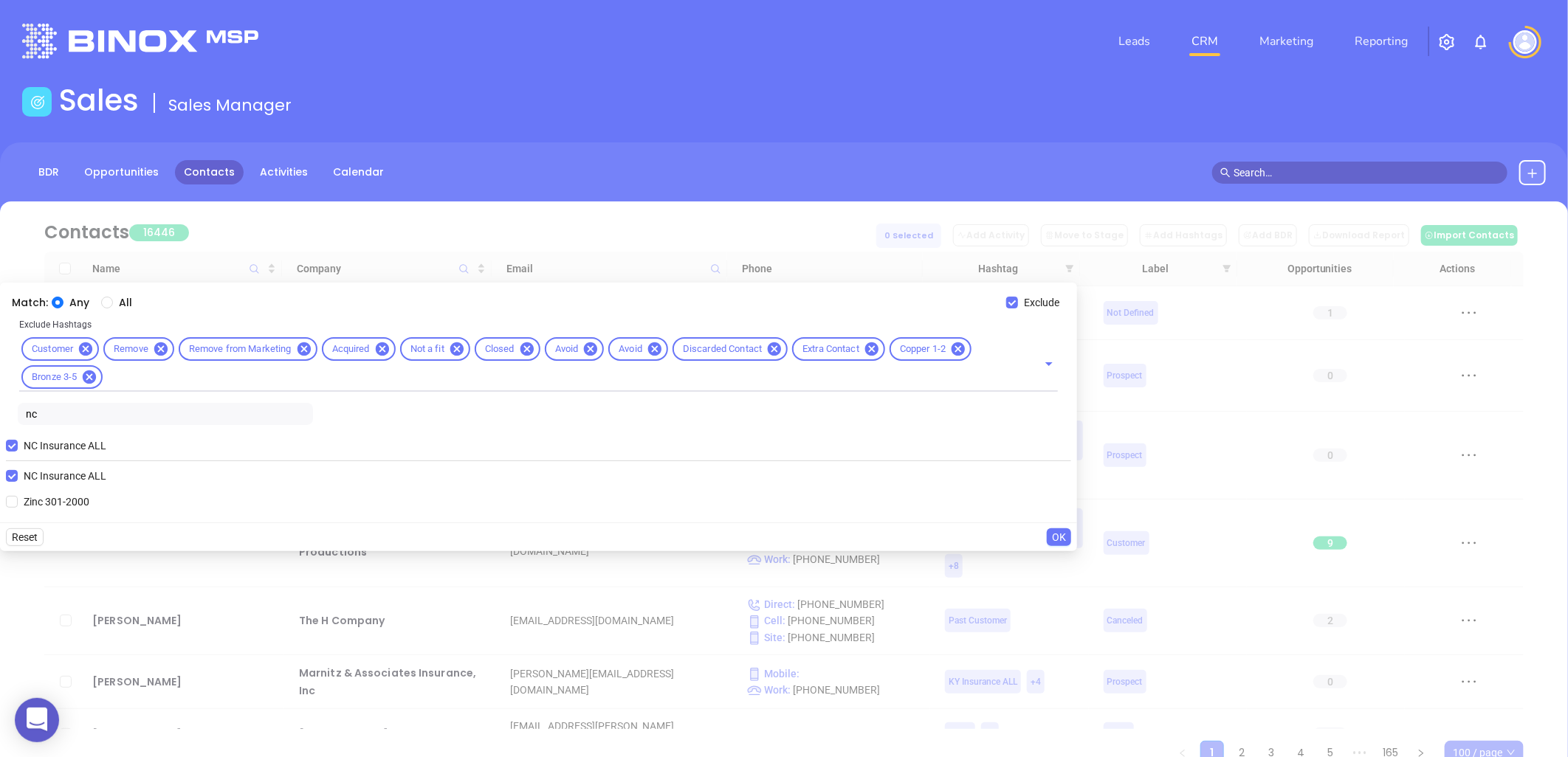
click at [1059, 536] on span "OK" at bounding box center [1059, 537] width 14 height 16
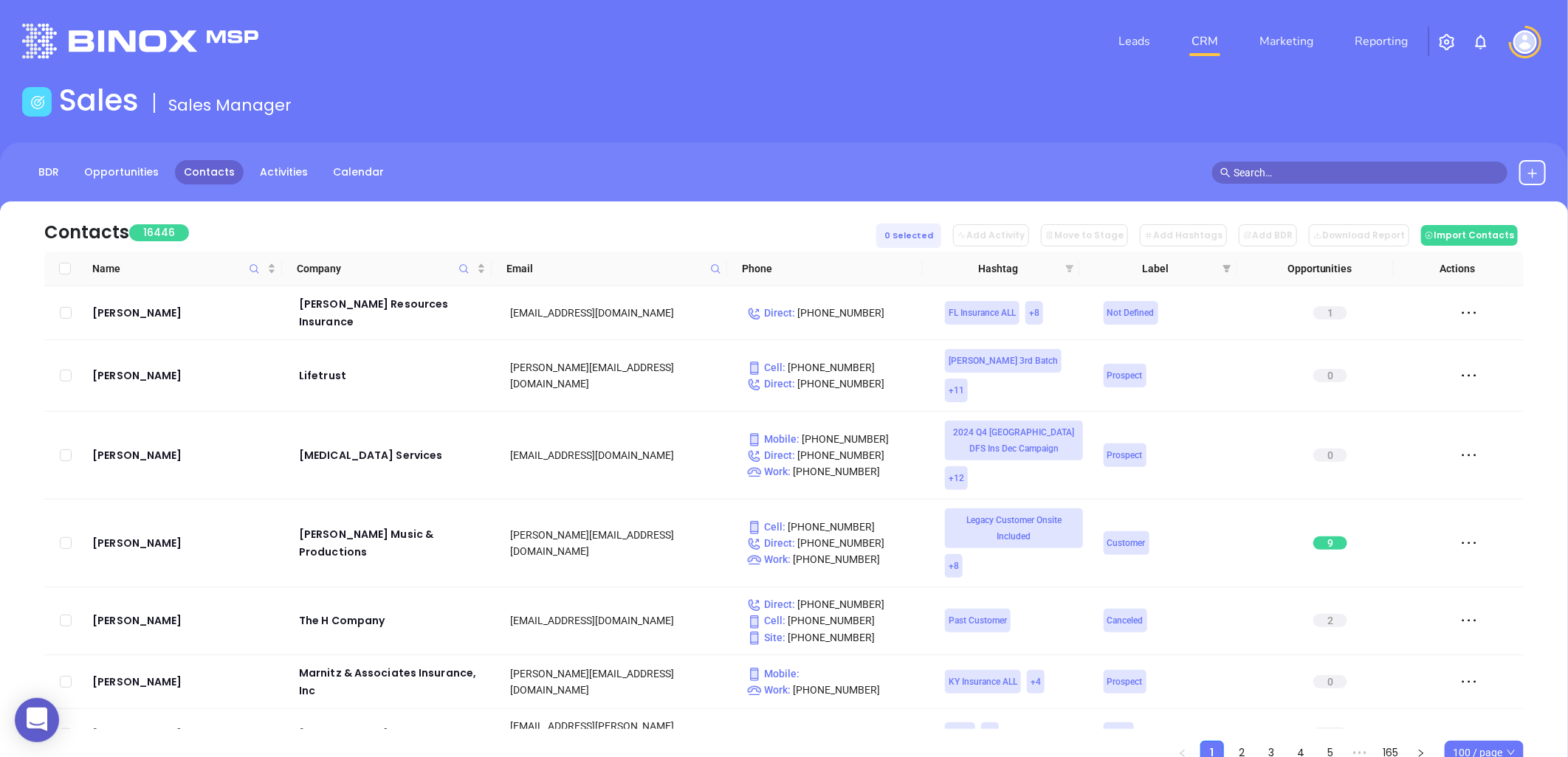
click at [1068, 266] on icon "filter" at bounding box center [1070, 269] width 8 height 8
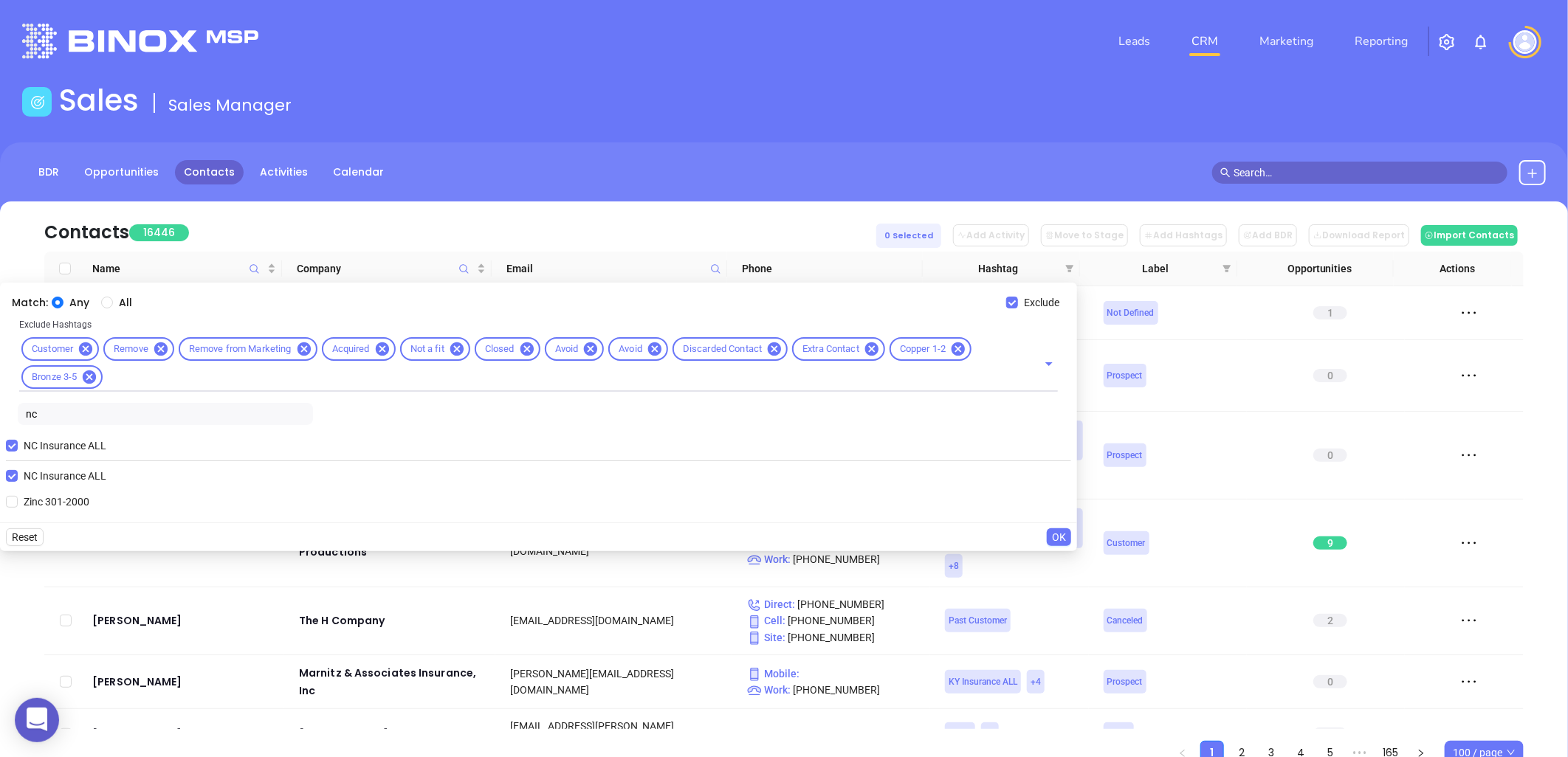
click at [1059, 533] on span "OK" at bounding box center [1059, 537] width 14 height 16
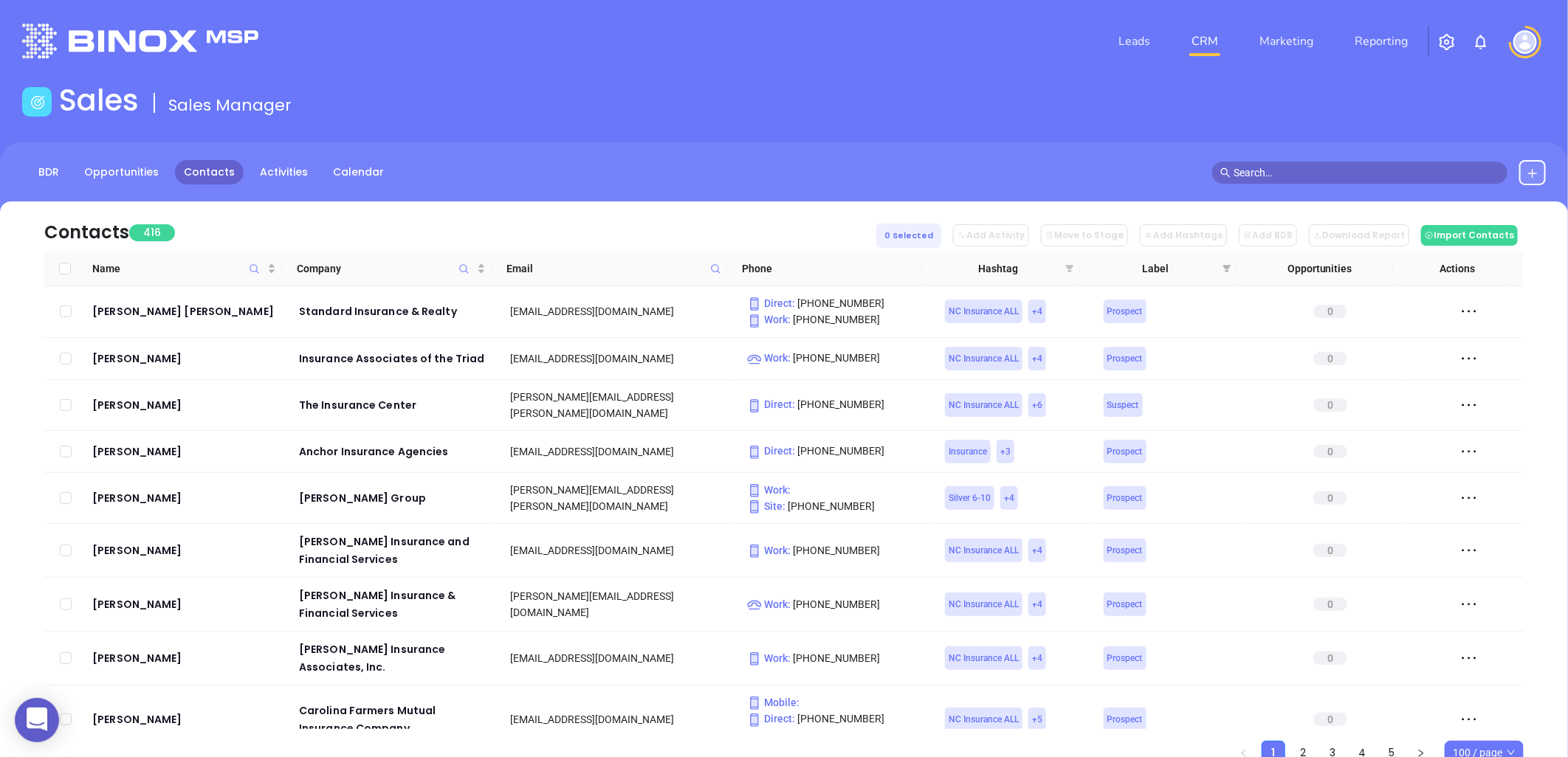
click at [1067, 267] on icon "filter" at bounding box center [1070, 269] width 8 height 8
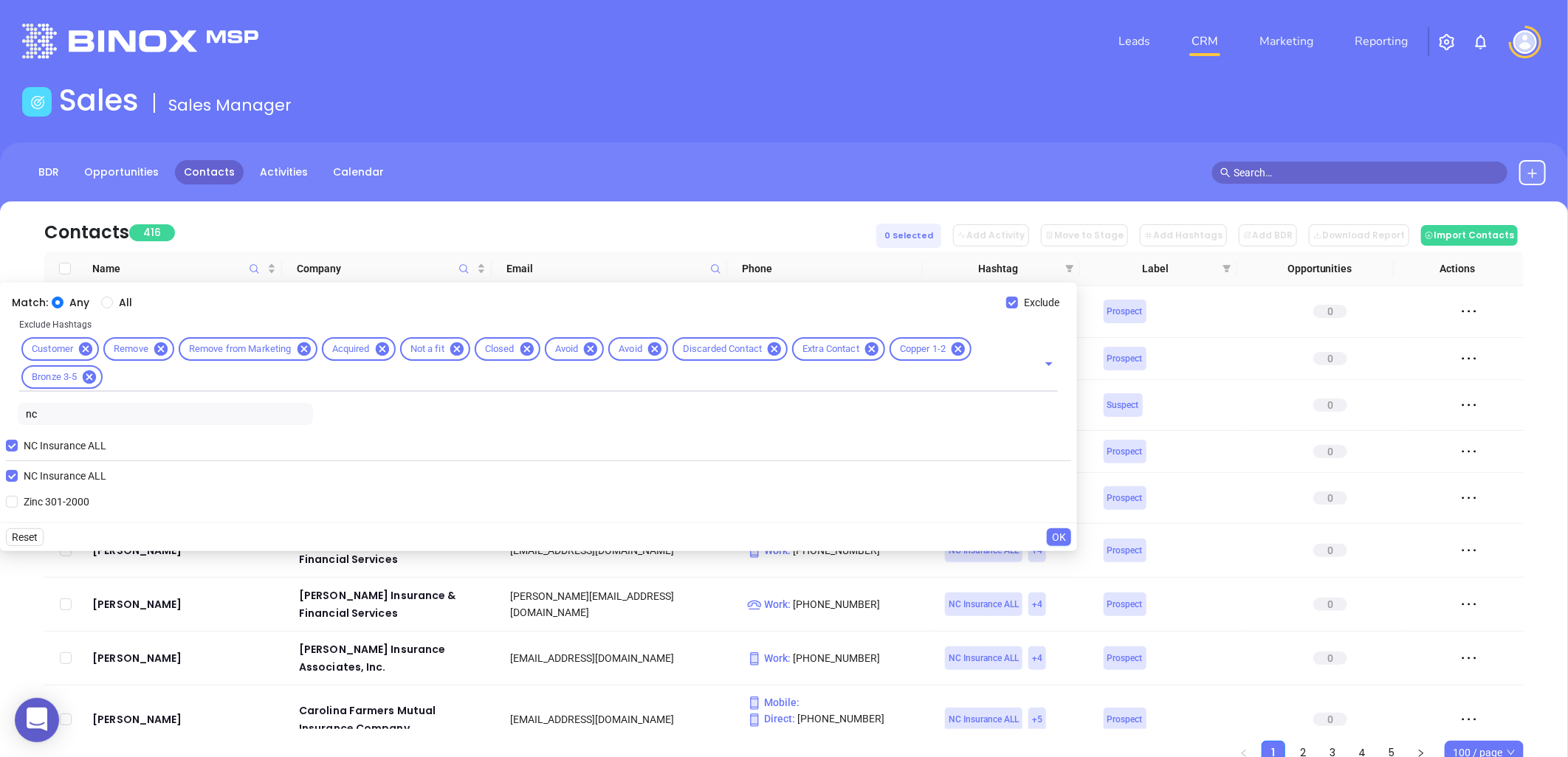
click at [1056, 530] on span "OK" at bounding box center [1059, 537] width 14 height 16
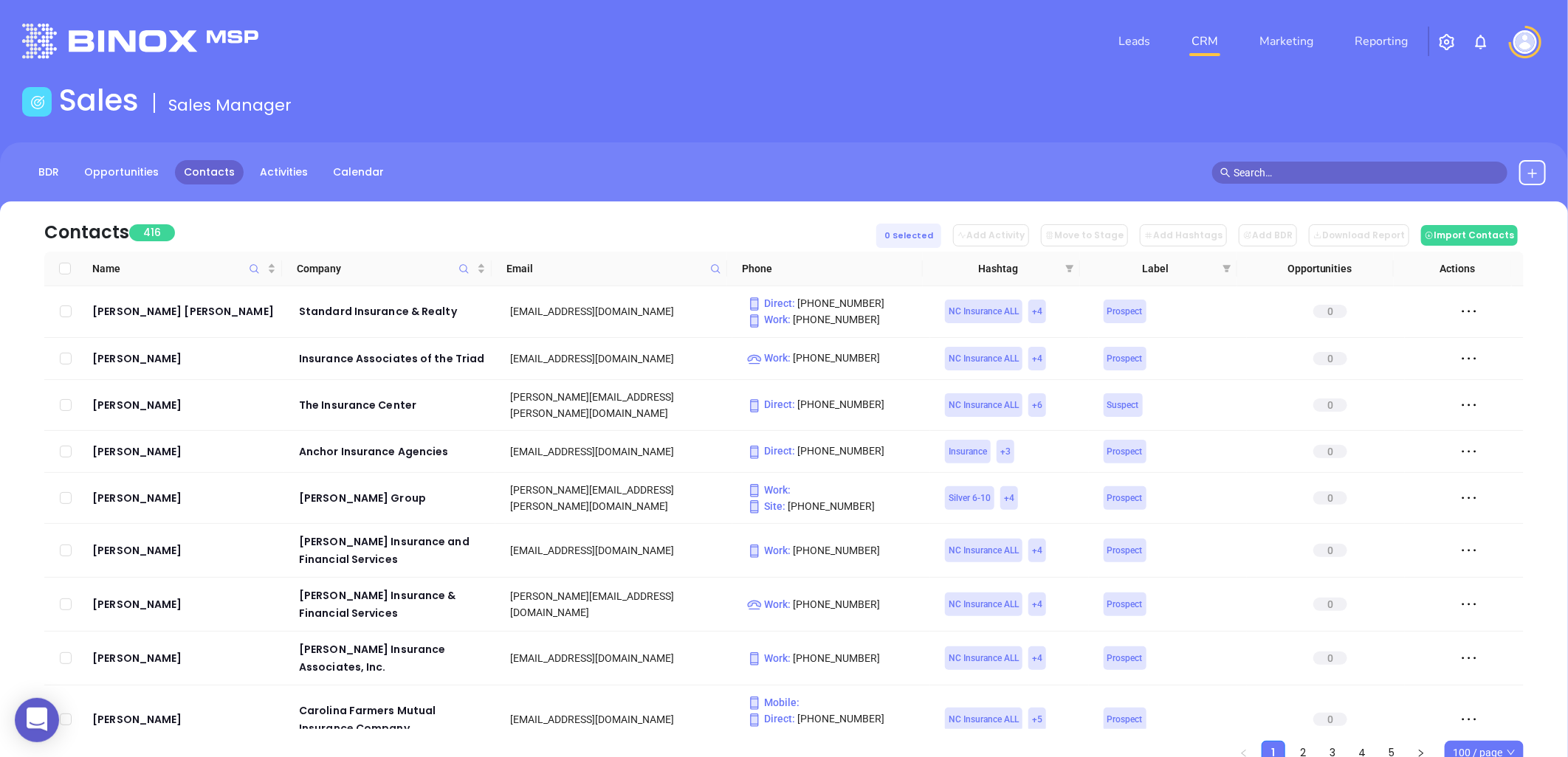
scroll to position [164, 0]
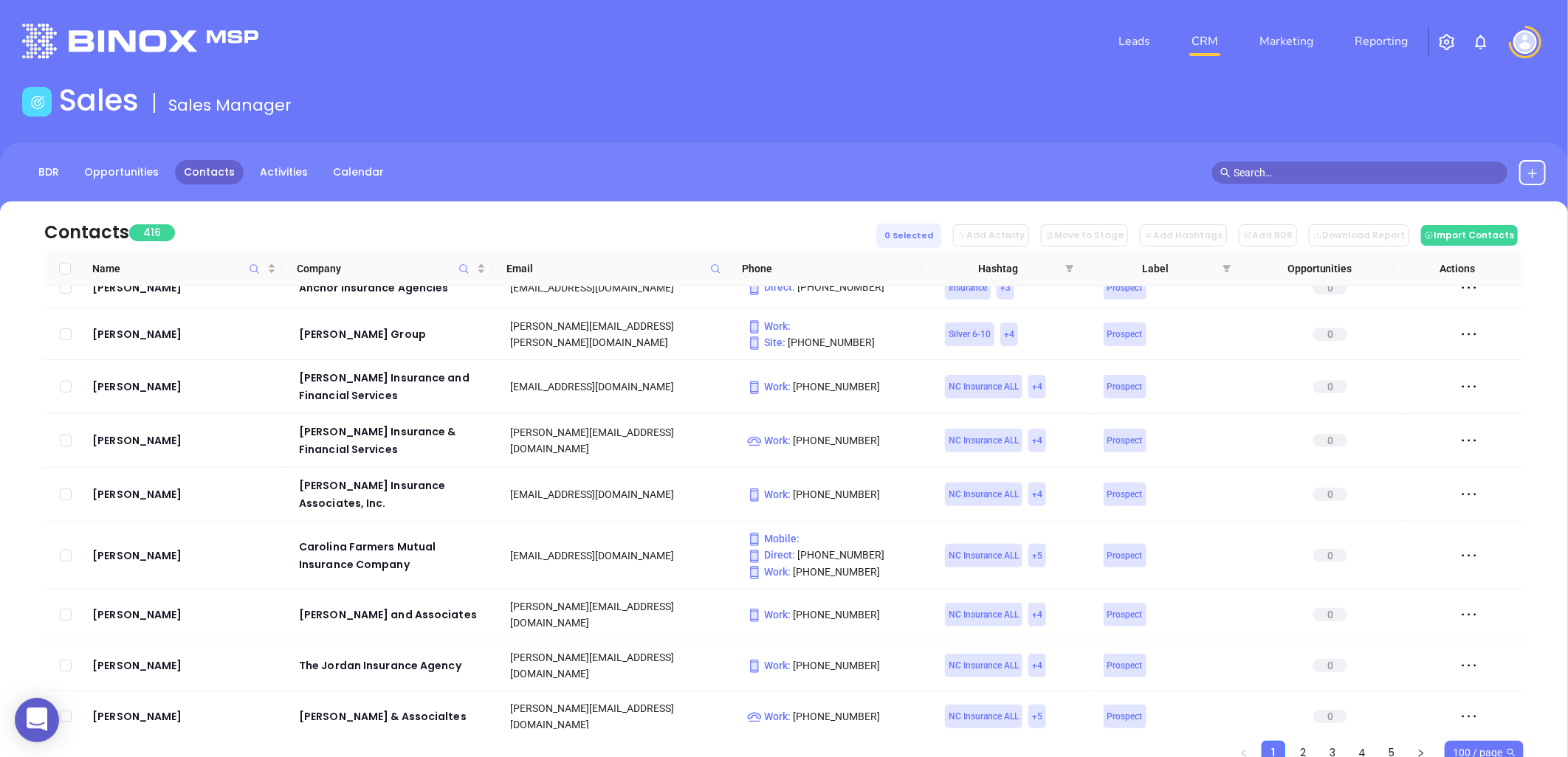
click at [1481, 750] on span "100 / page" at bounding box center [1484, 752] width 62 height 22
click at [1481, 721] on div "500 / page" at bounding box center [1484, 722] width 55 height 16
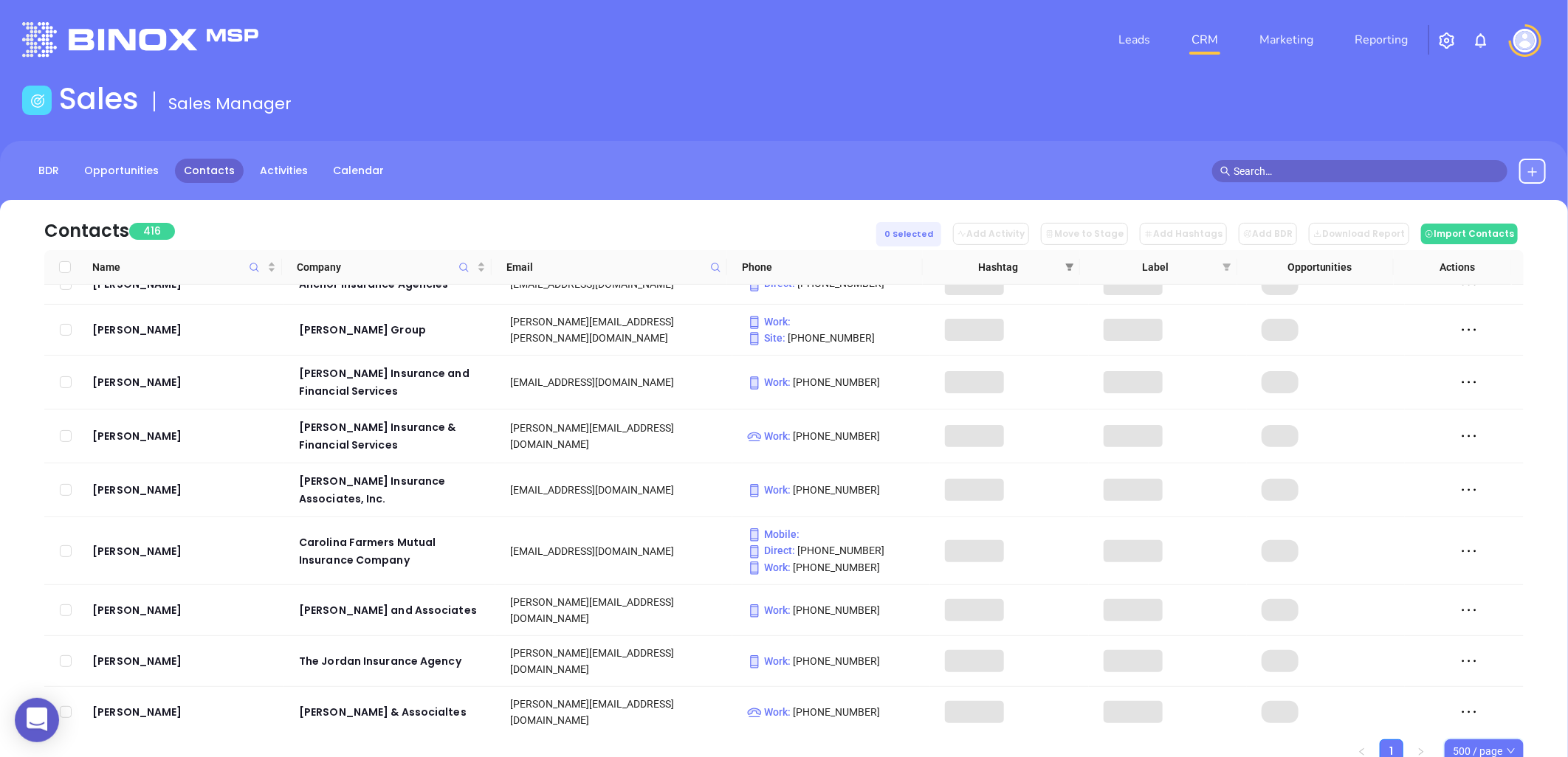
click at [1068, 268] on icon "filter" at bounding box center [1069, 266] width 8 height 8
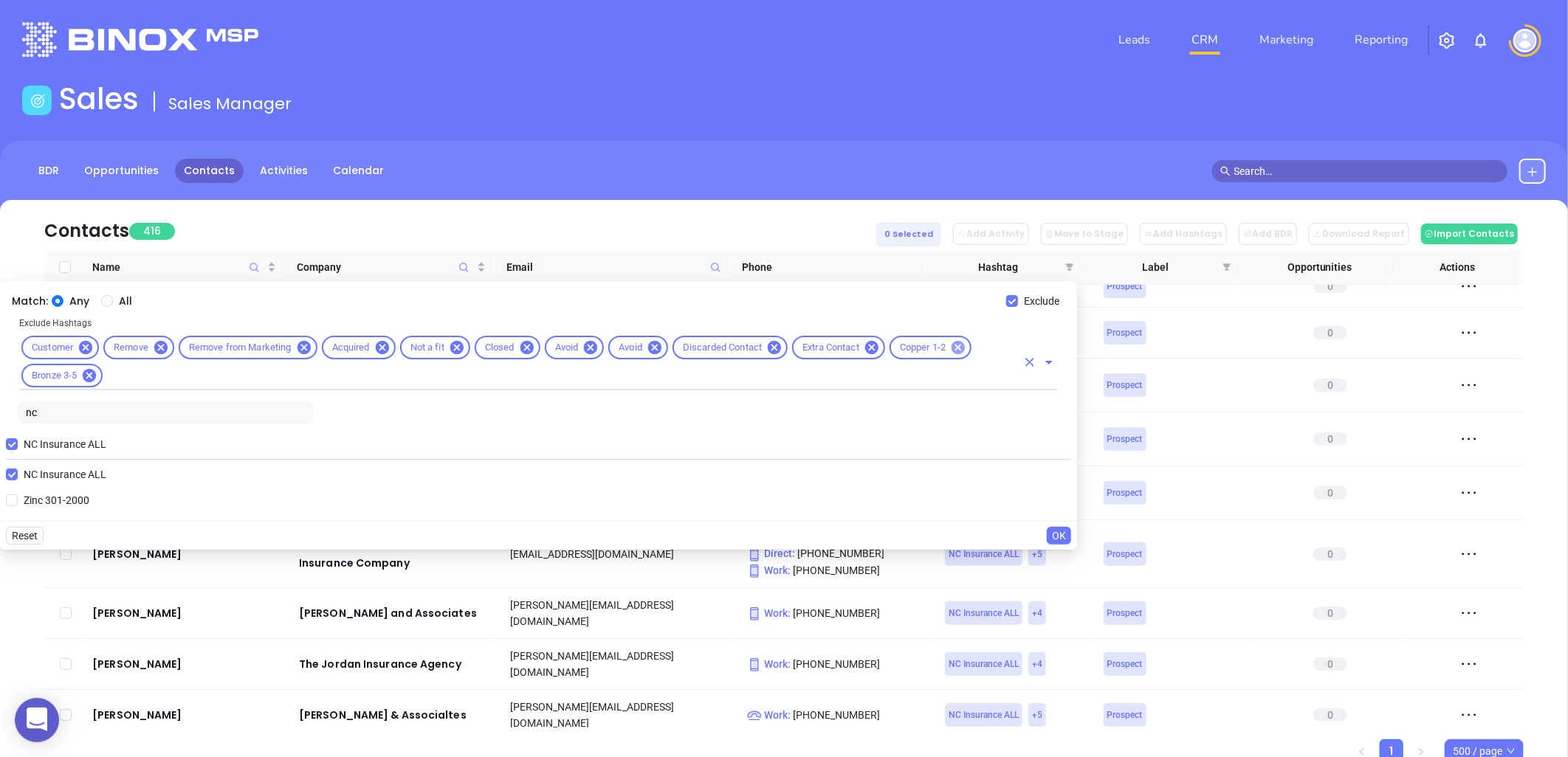
click at [960, 347] on icon at bounding box center [958, 347] width 16 height 16
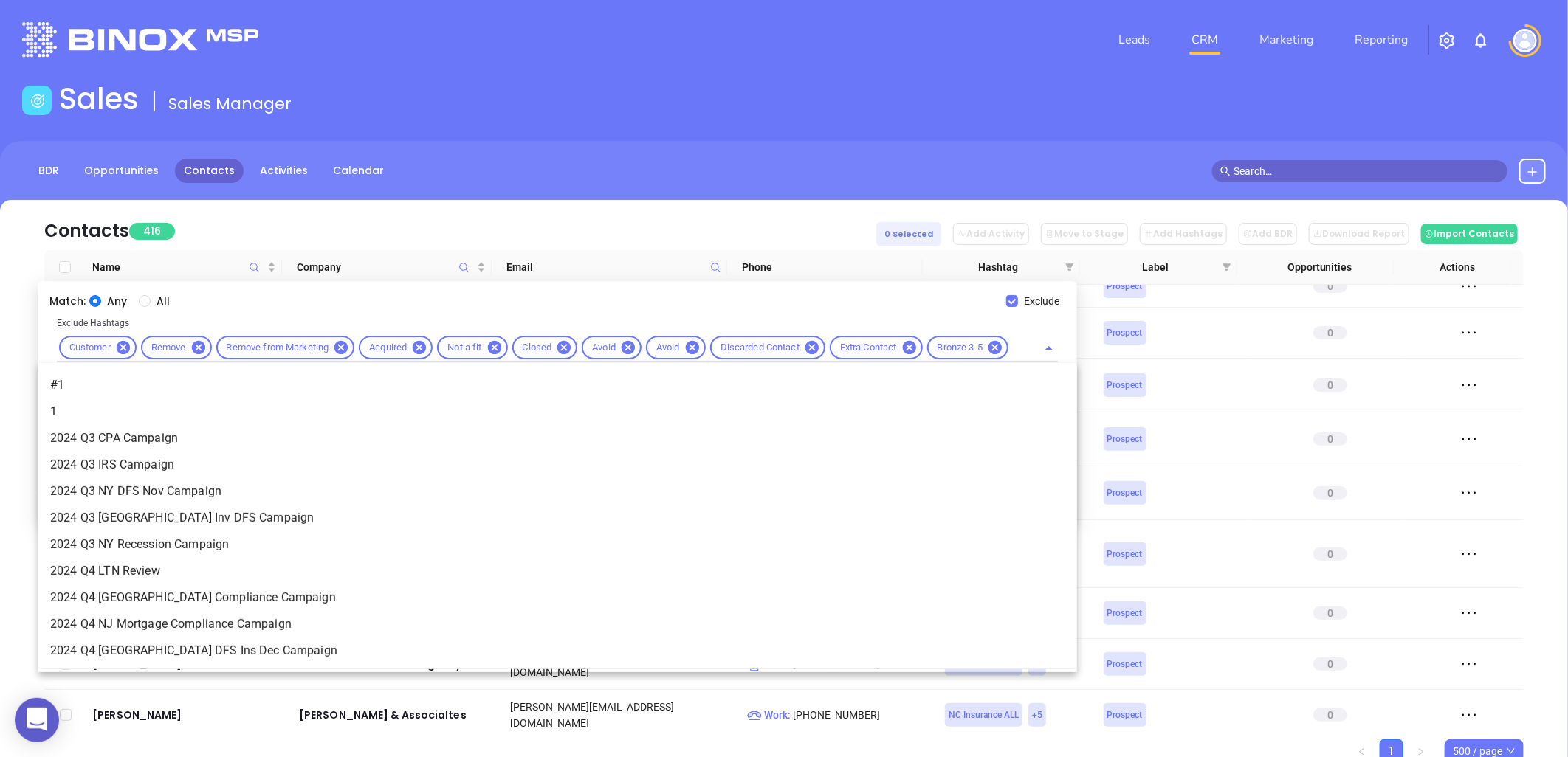
scroll to position [2892, 0]
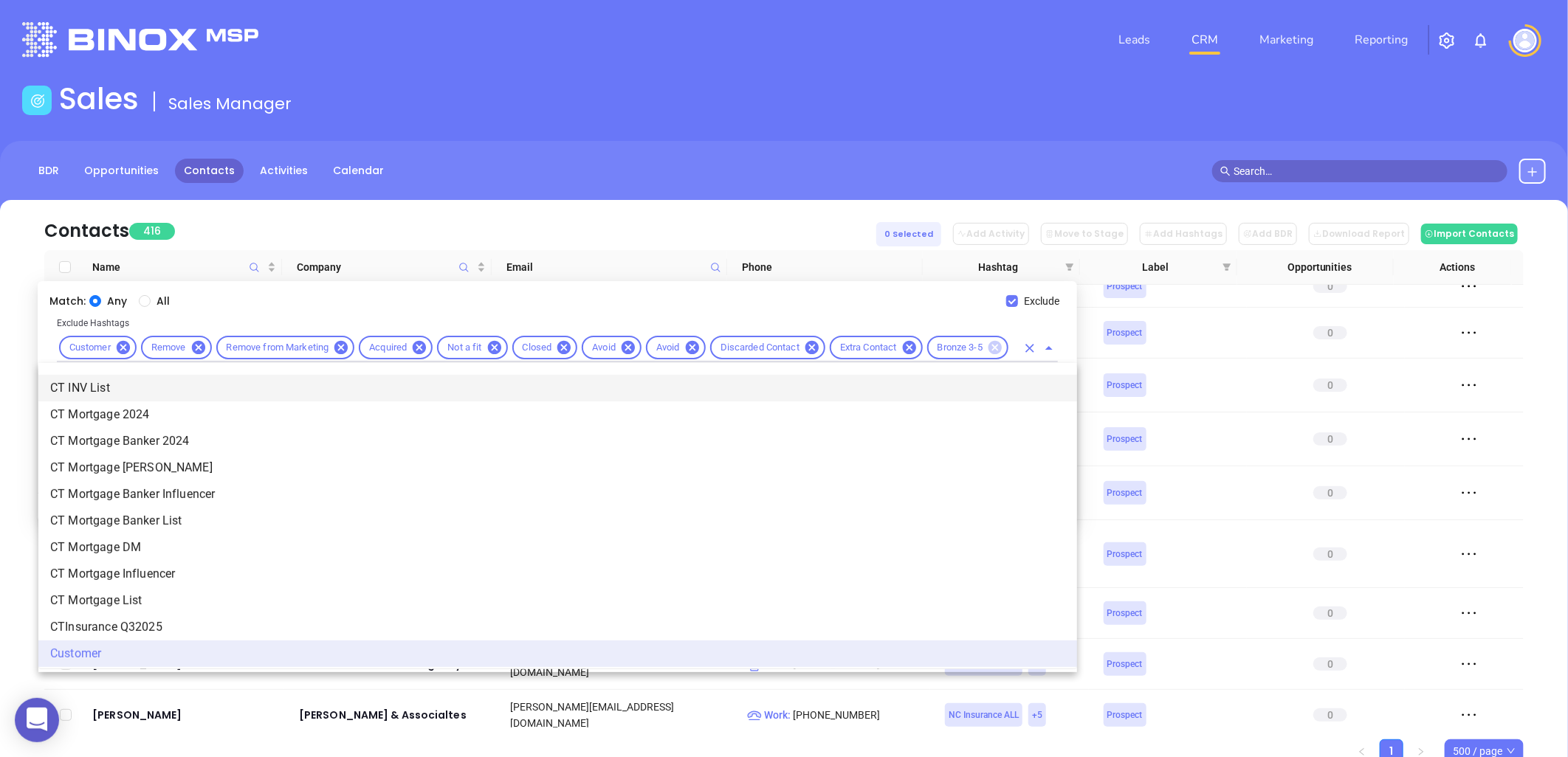
click at [997, 349] on icon at bounding box center [995, 347] width 13 height 13
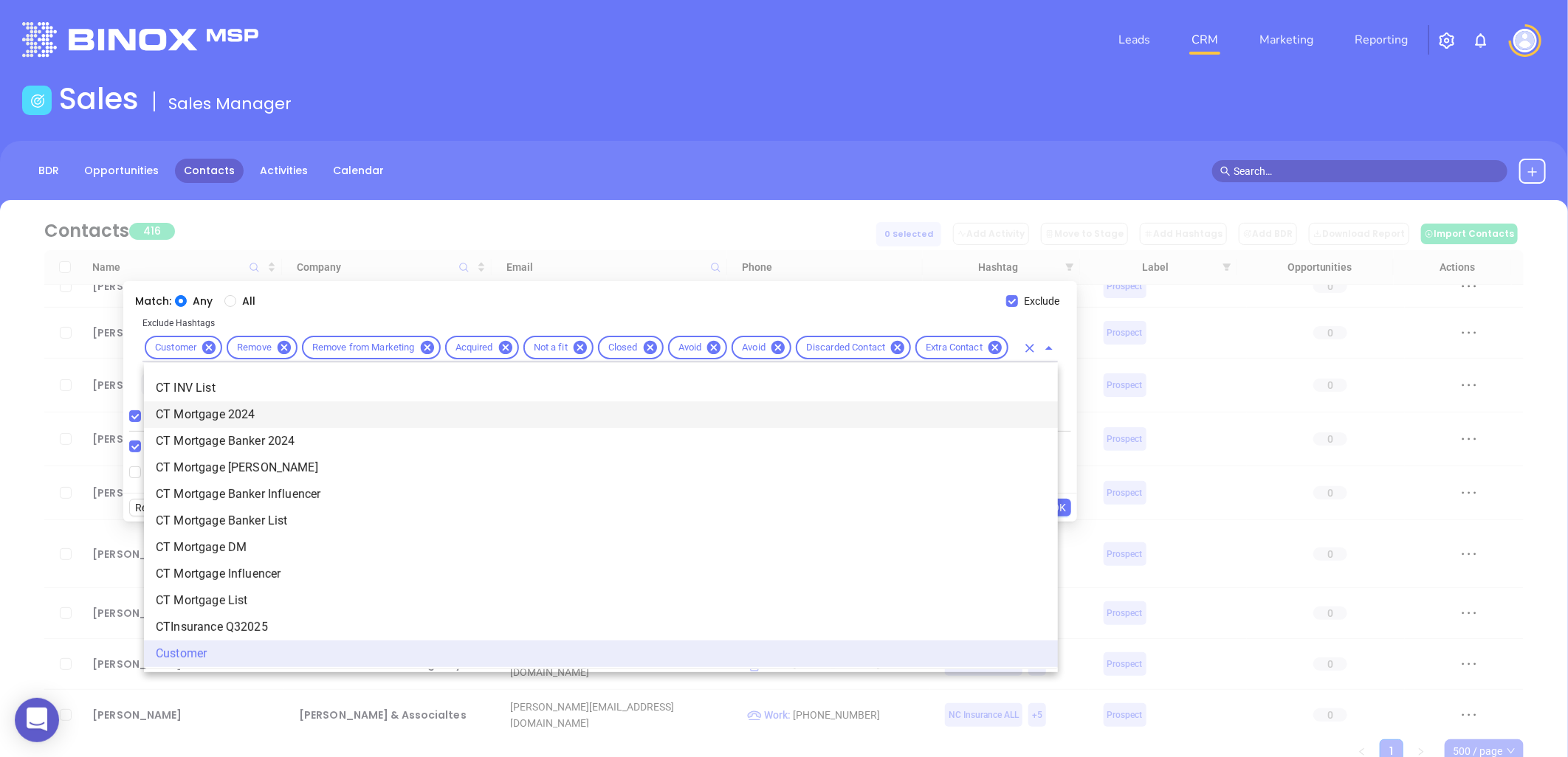
click at [865, 296] on div "Any All" at bounding box center [590, 300] width 831 height 16
click at [1047, 348] on icon "Close" at bounding box center [1049, 347] width 8 height 4
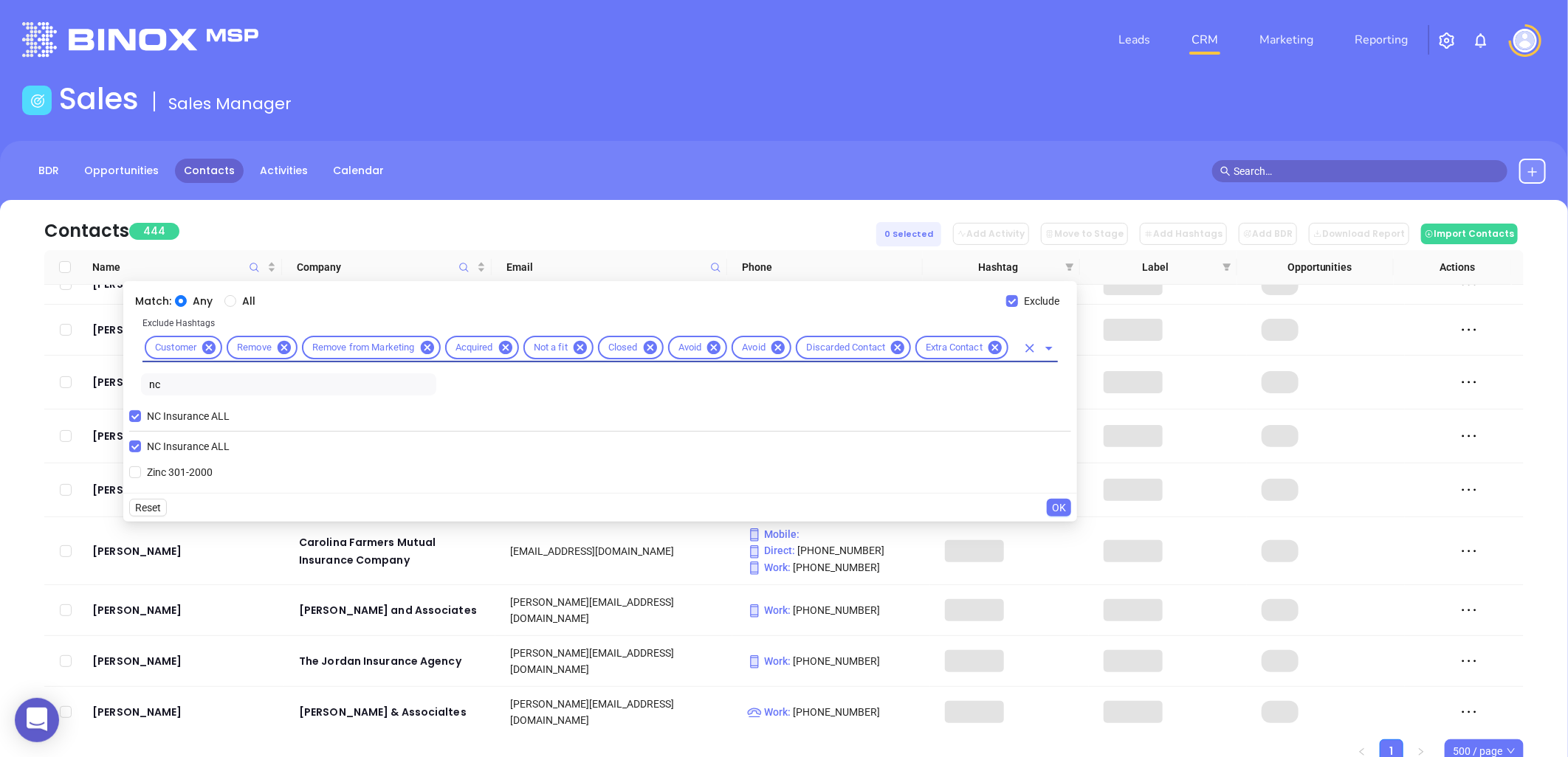
click at [1058, 505] on span "OK" at bounding box center [1059, 507] width 14 height 16
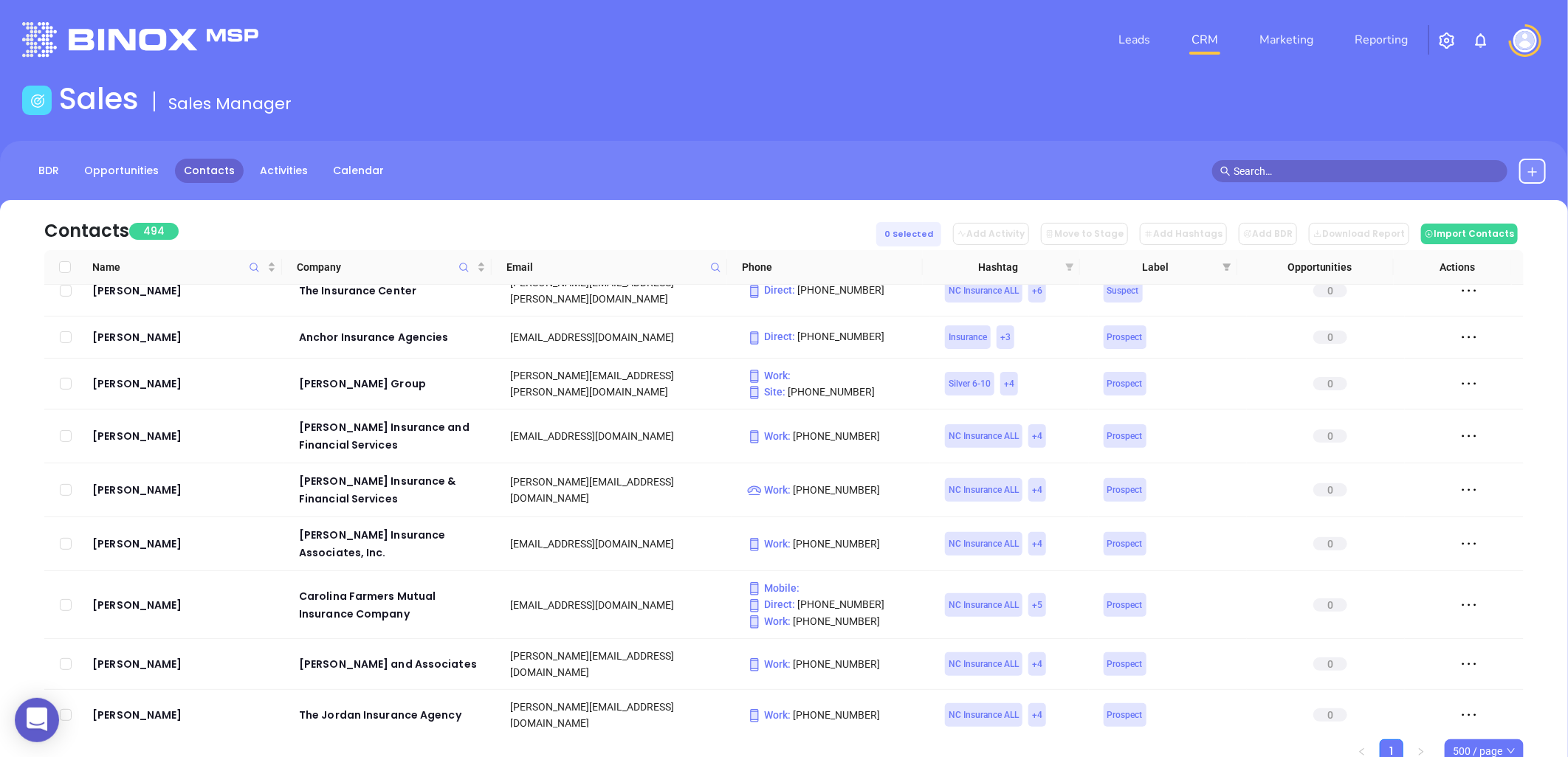
click at [1070, 266] on icon "filter" at bounding box center [1070, 267] width 8 height 8
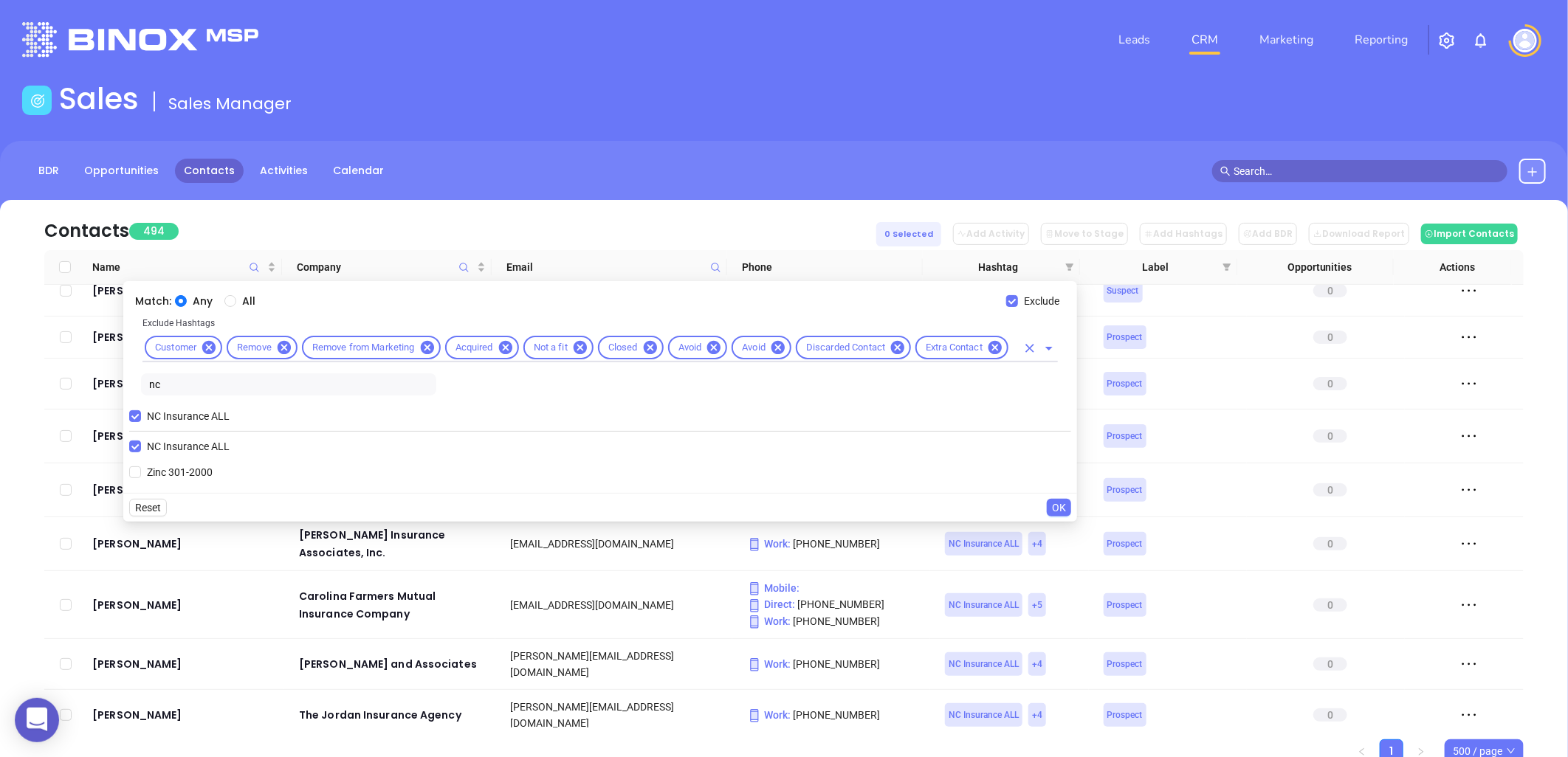
click at [1013, 343] on input "text" at bounding box center [1014, 348] width 6 height 18
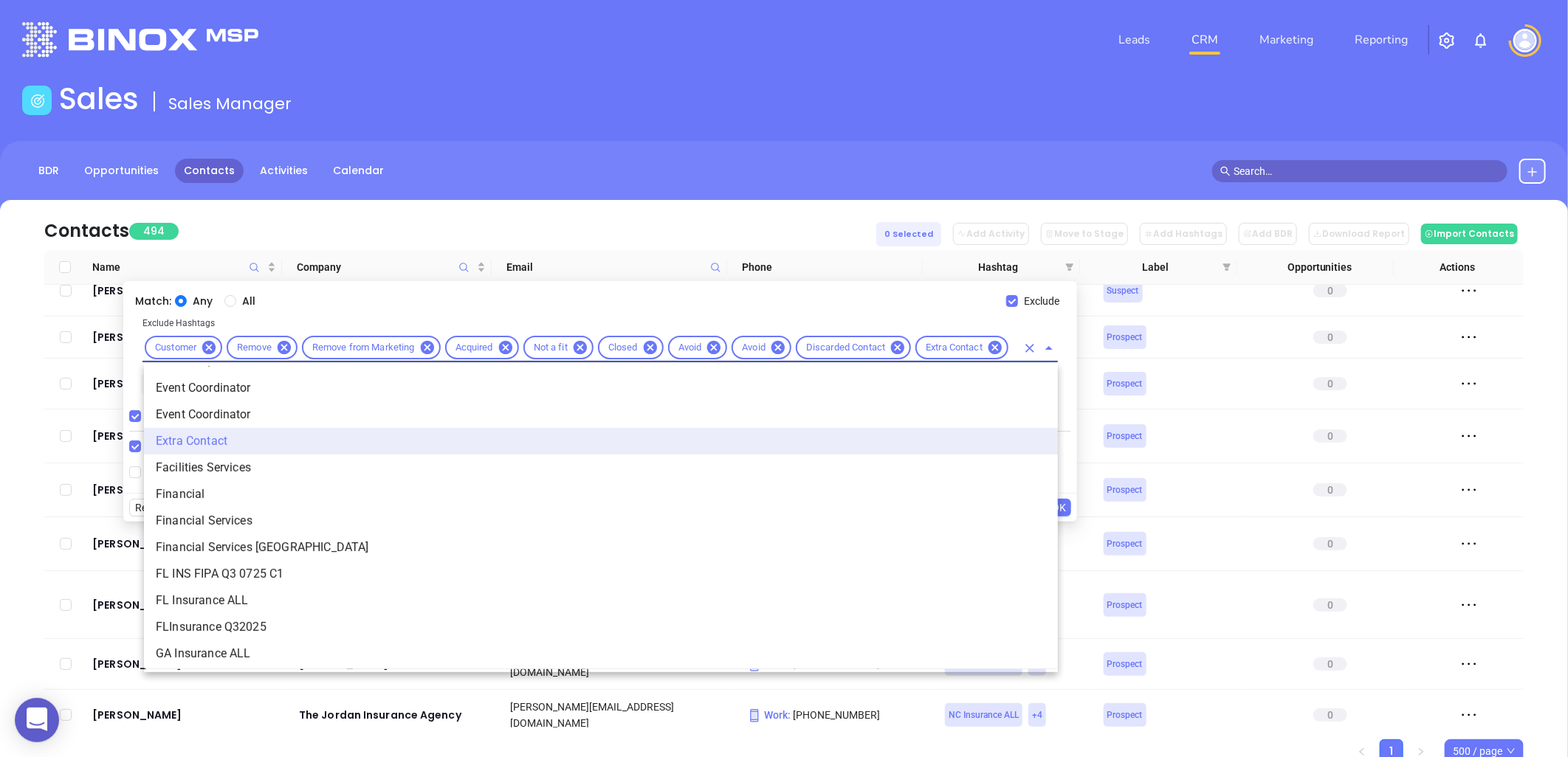
scroll to position [0, 5]
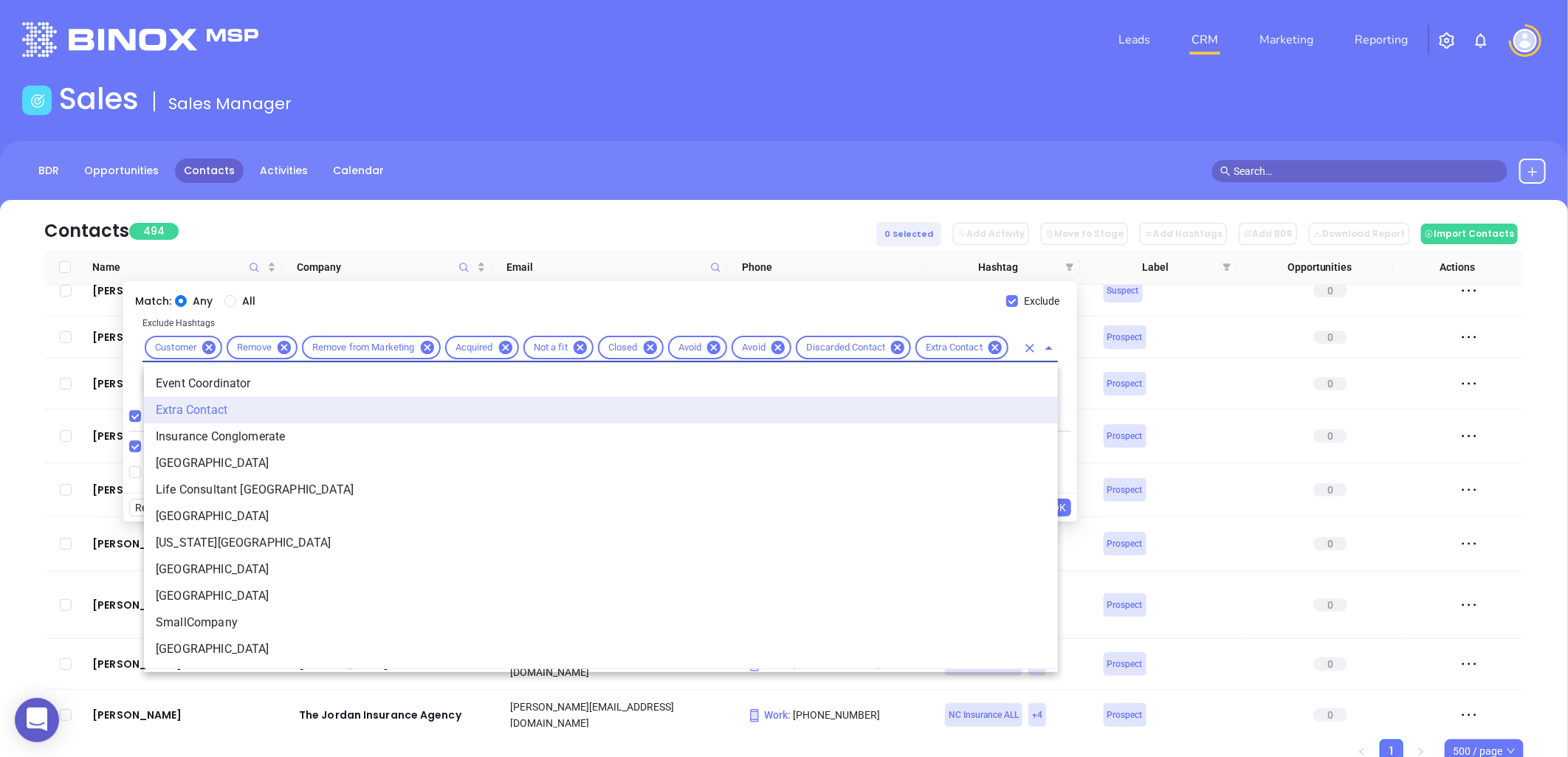
type input "COP"
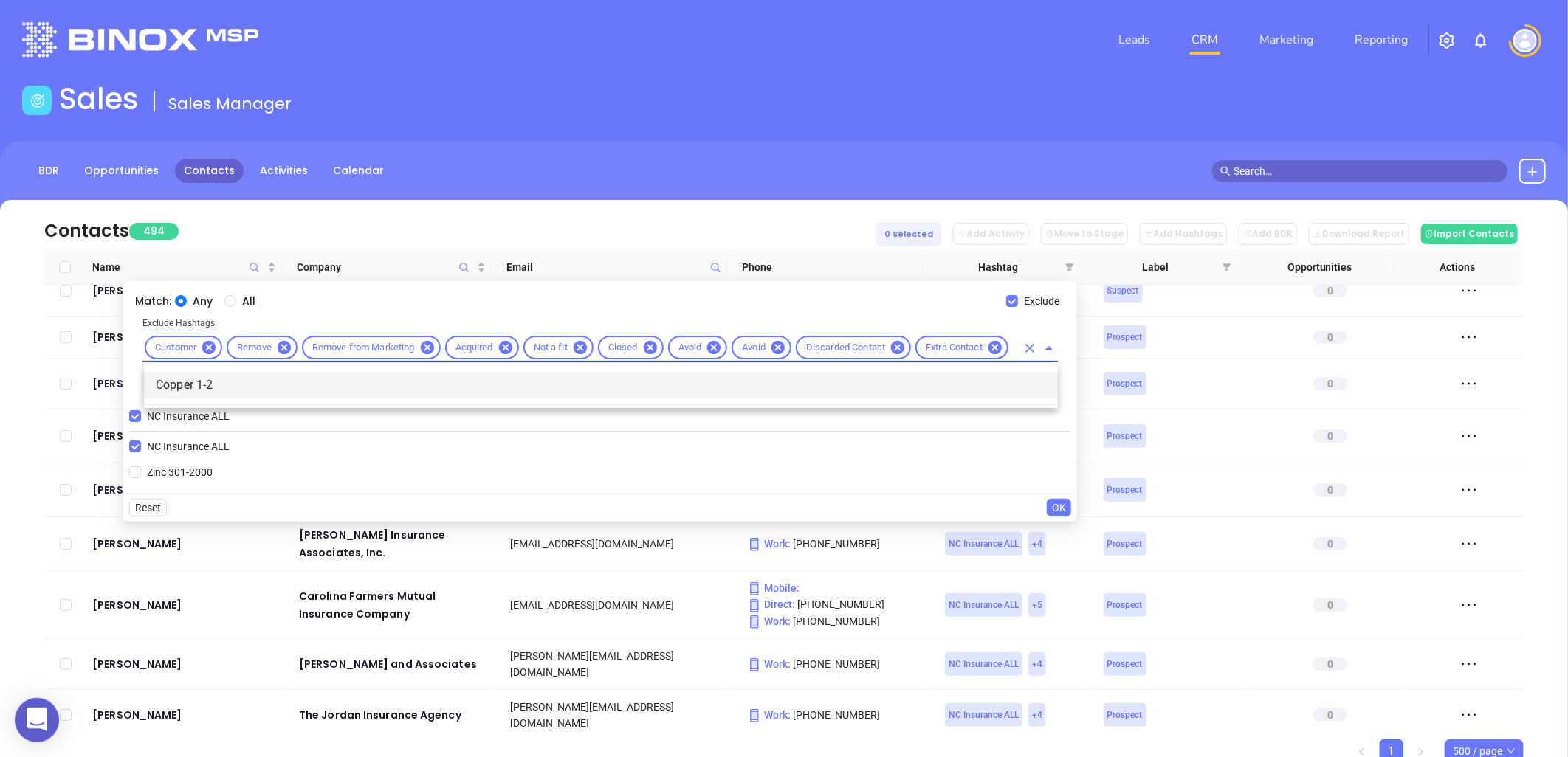
click at [676, 391] on li "Copper 1-2" at bounding box center [601, 385] width 914 height 26
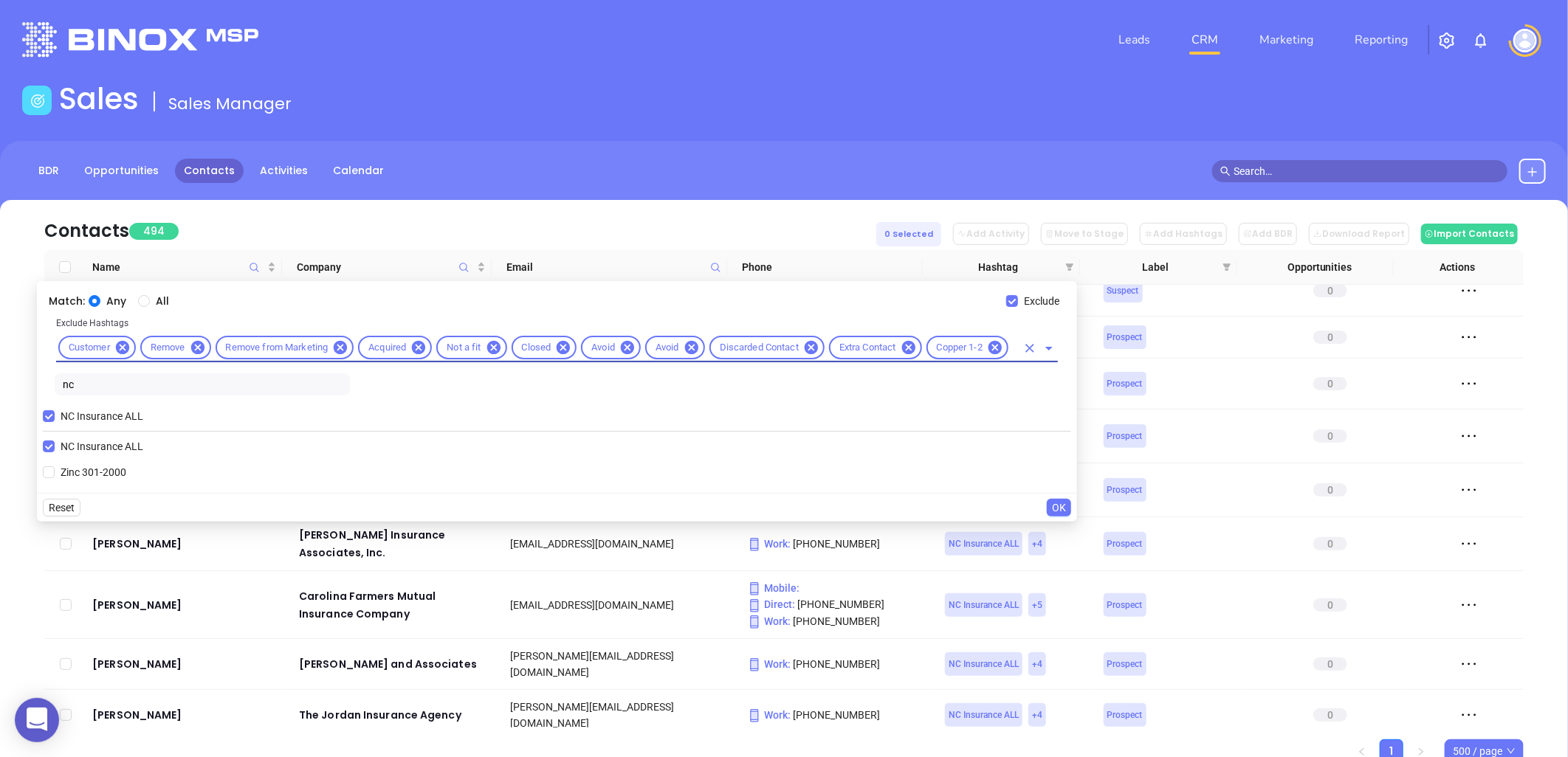
scroll to position [0, 0]
type input "BRON"
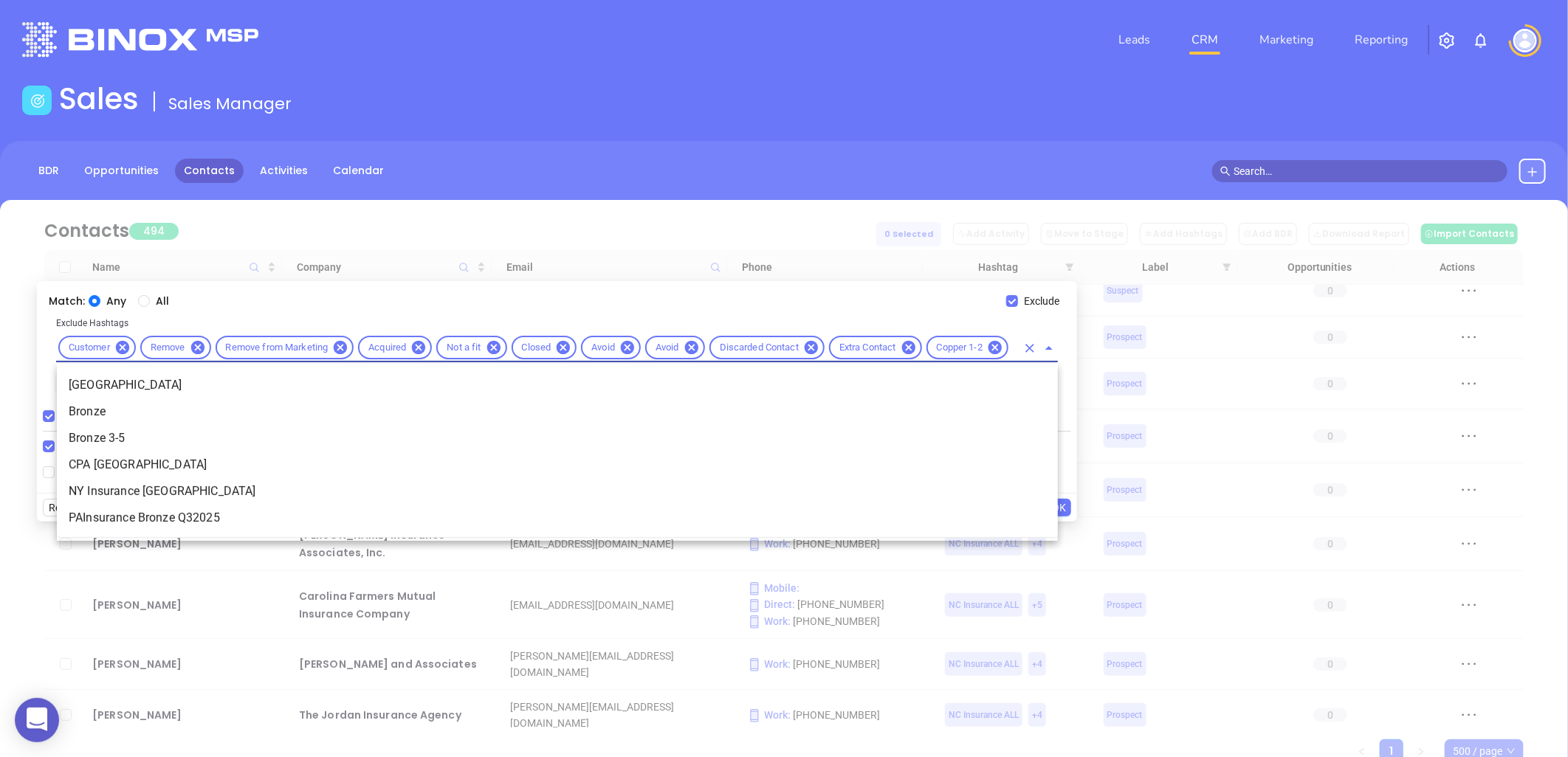
scroll to position [0, 26]
click at [122, 437] on li "Bronze 3-5" at bounding box center [557, 438] width 1001 height 26
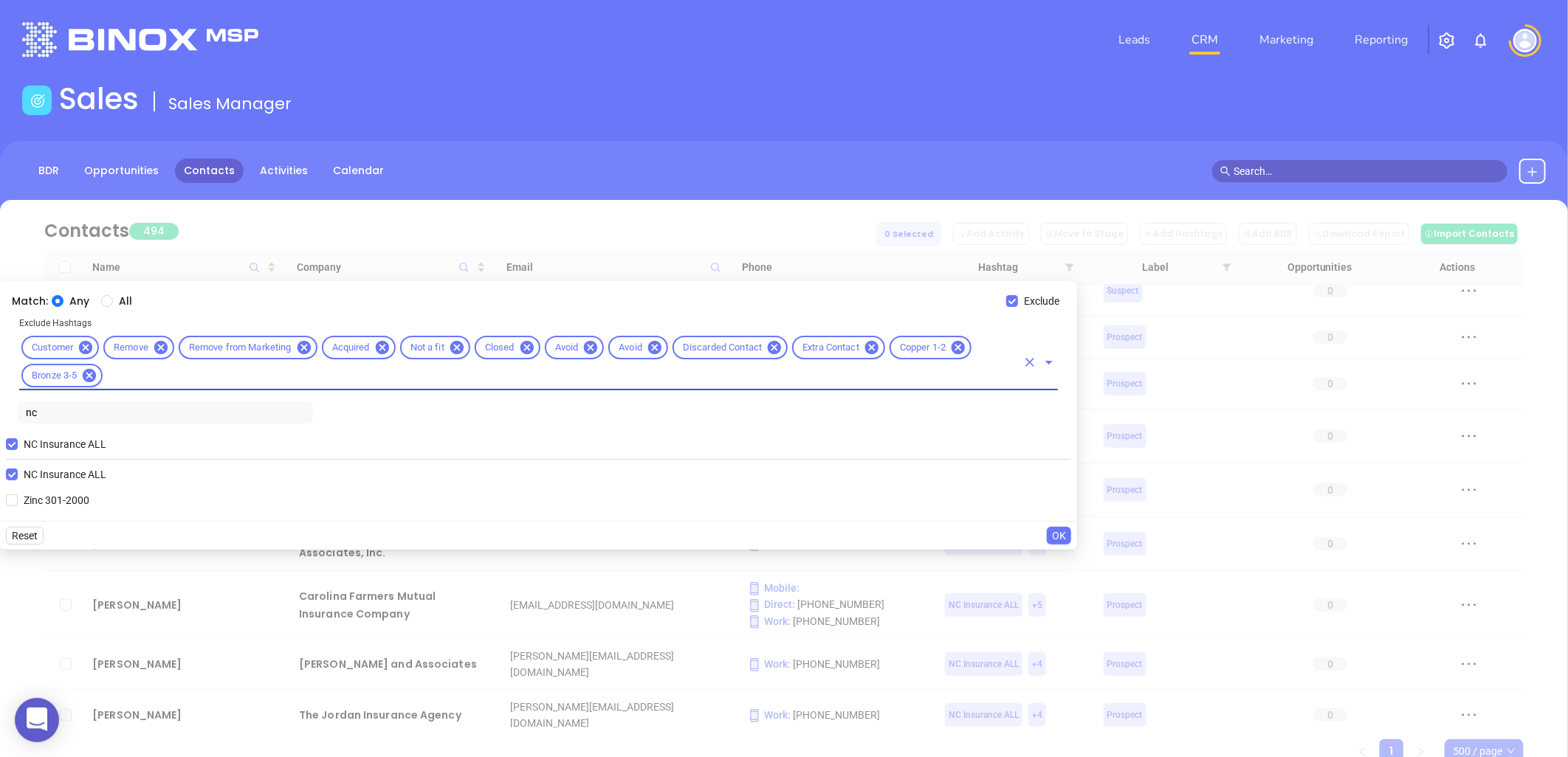
scroll to position [0, 0]
click at [156, 381] on input "text" at bounding box center [560, 376] width 912 height 18
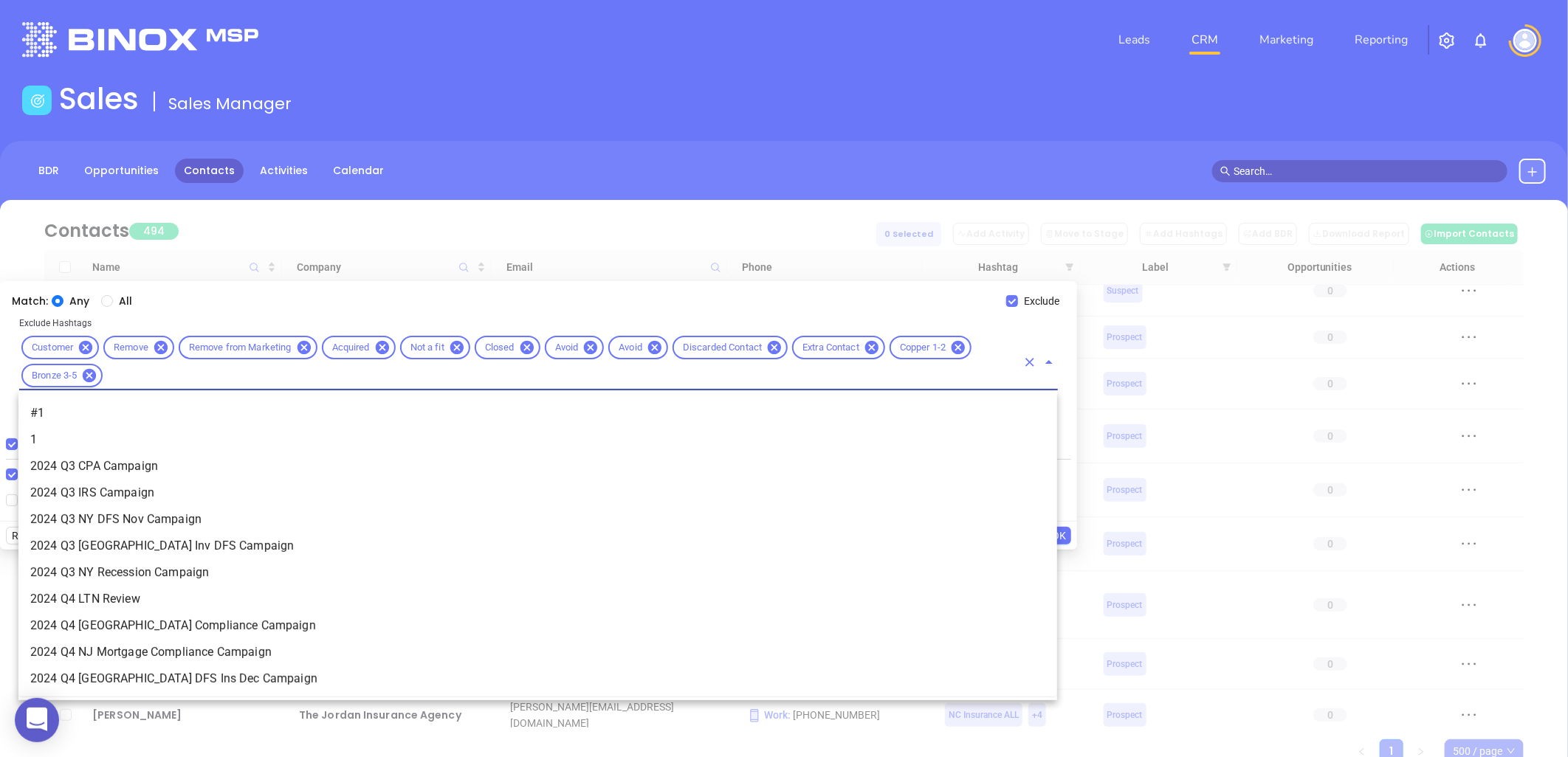
scroll to position [2892, 0]
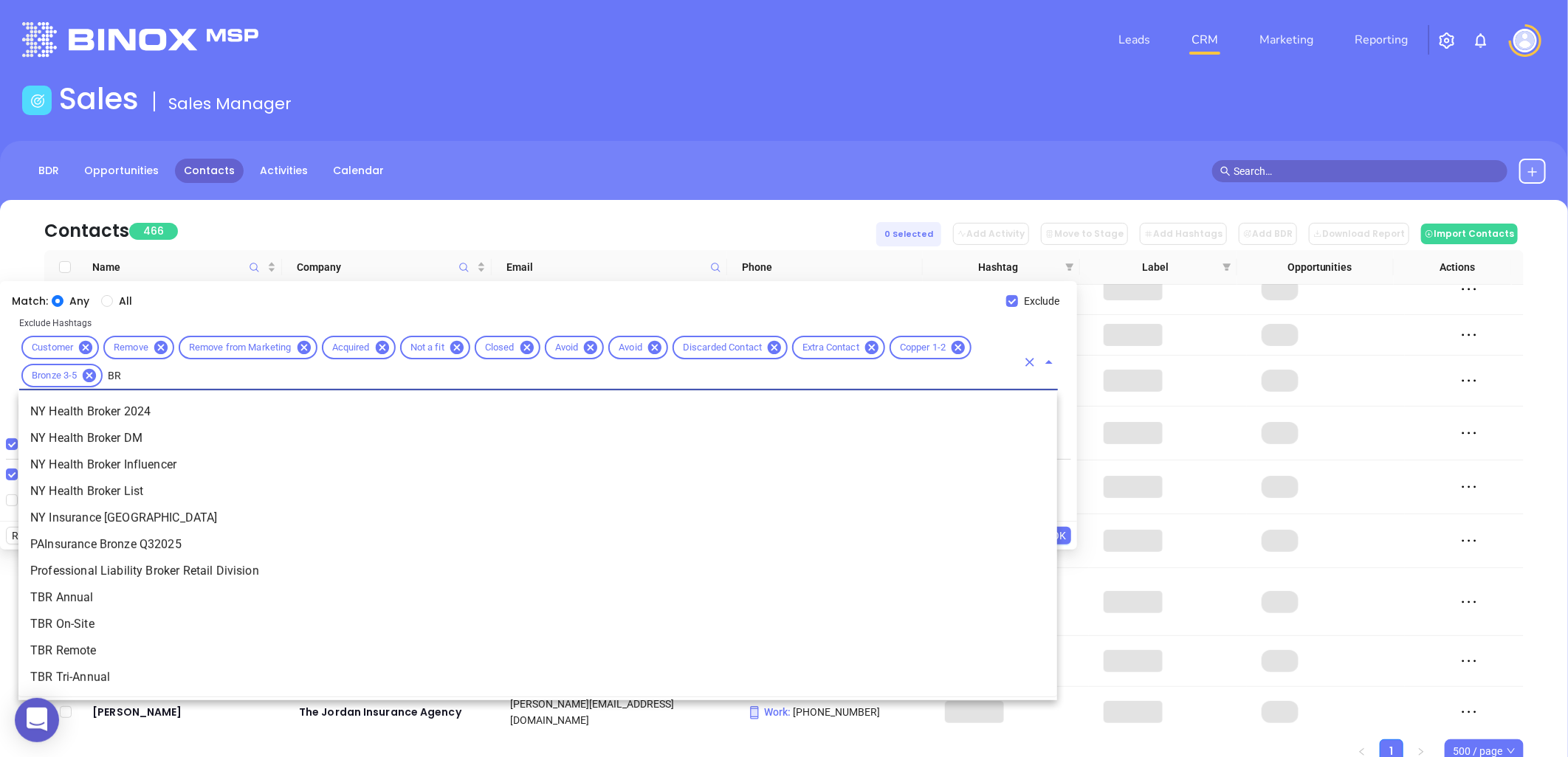
type input "B"
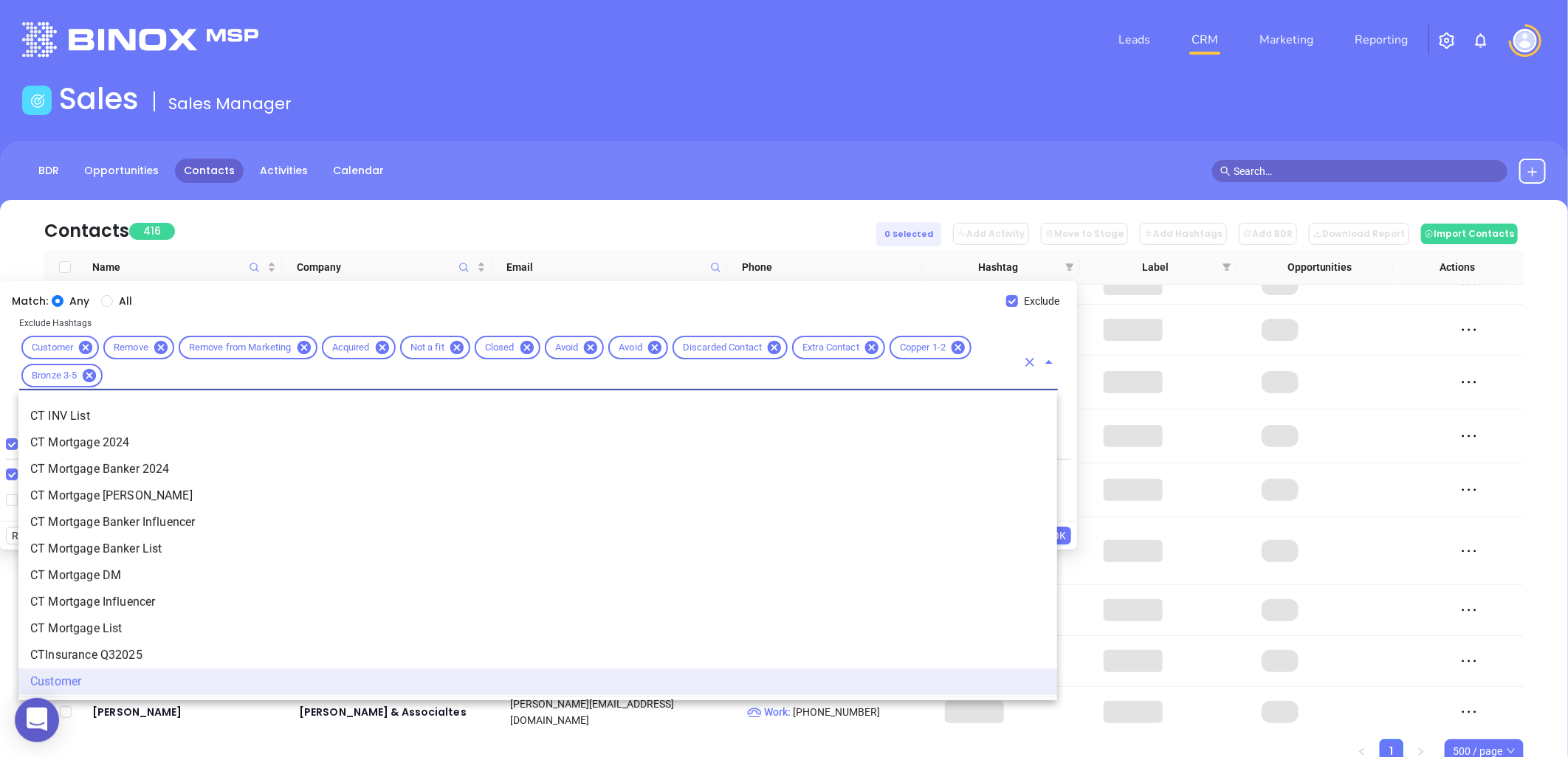
click at [1050, 363] on icon "Close" at bounding box center [1049, 362] width 8 height 4
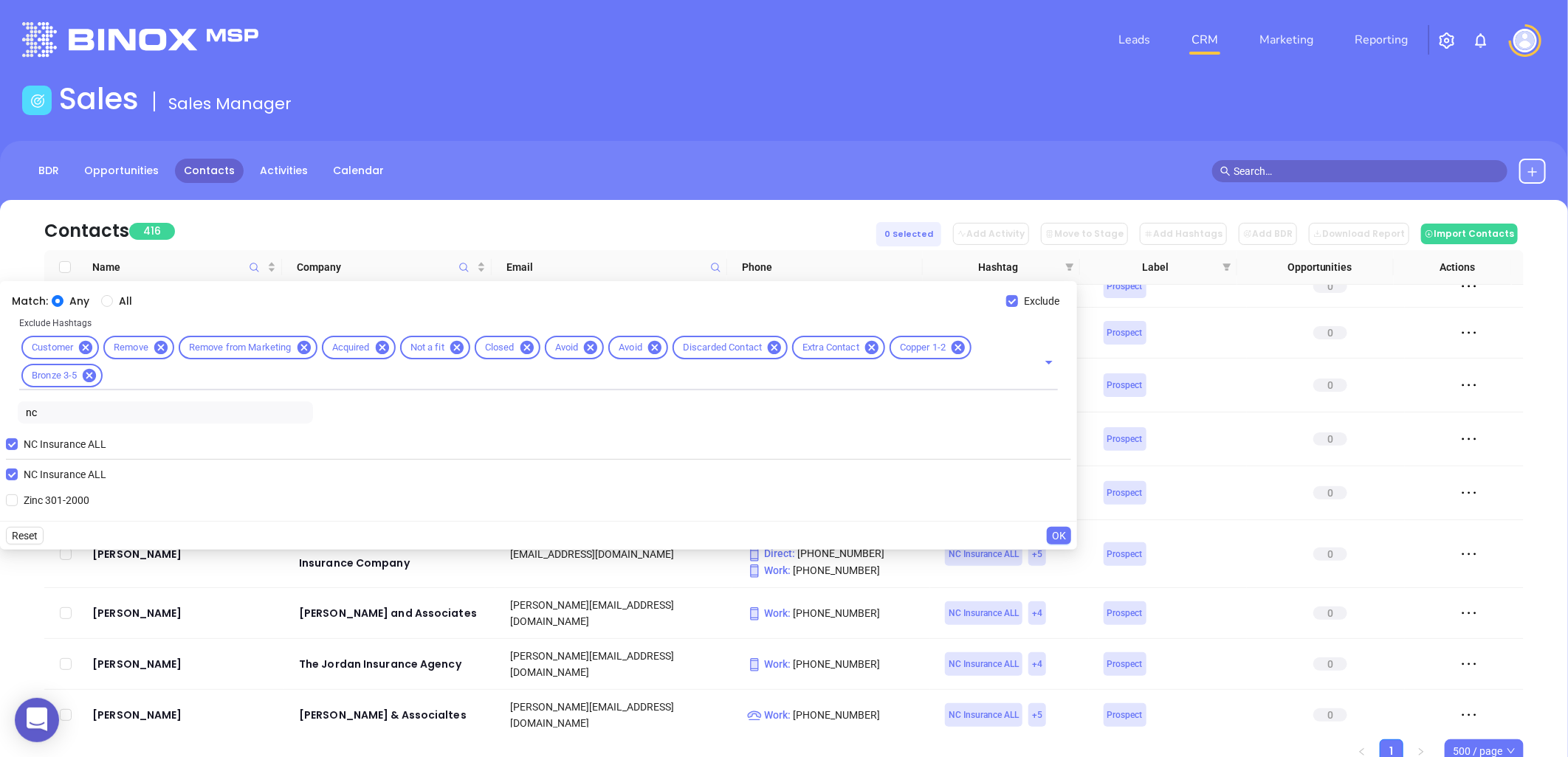
click at [1058, 535] on span "OK" at bounding box center [1059, 535] width 14 height 16
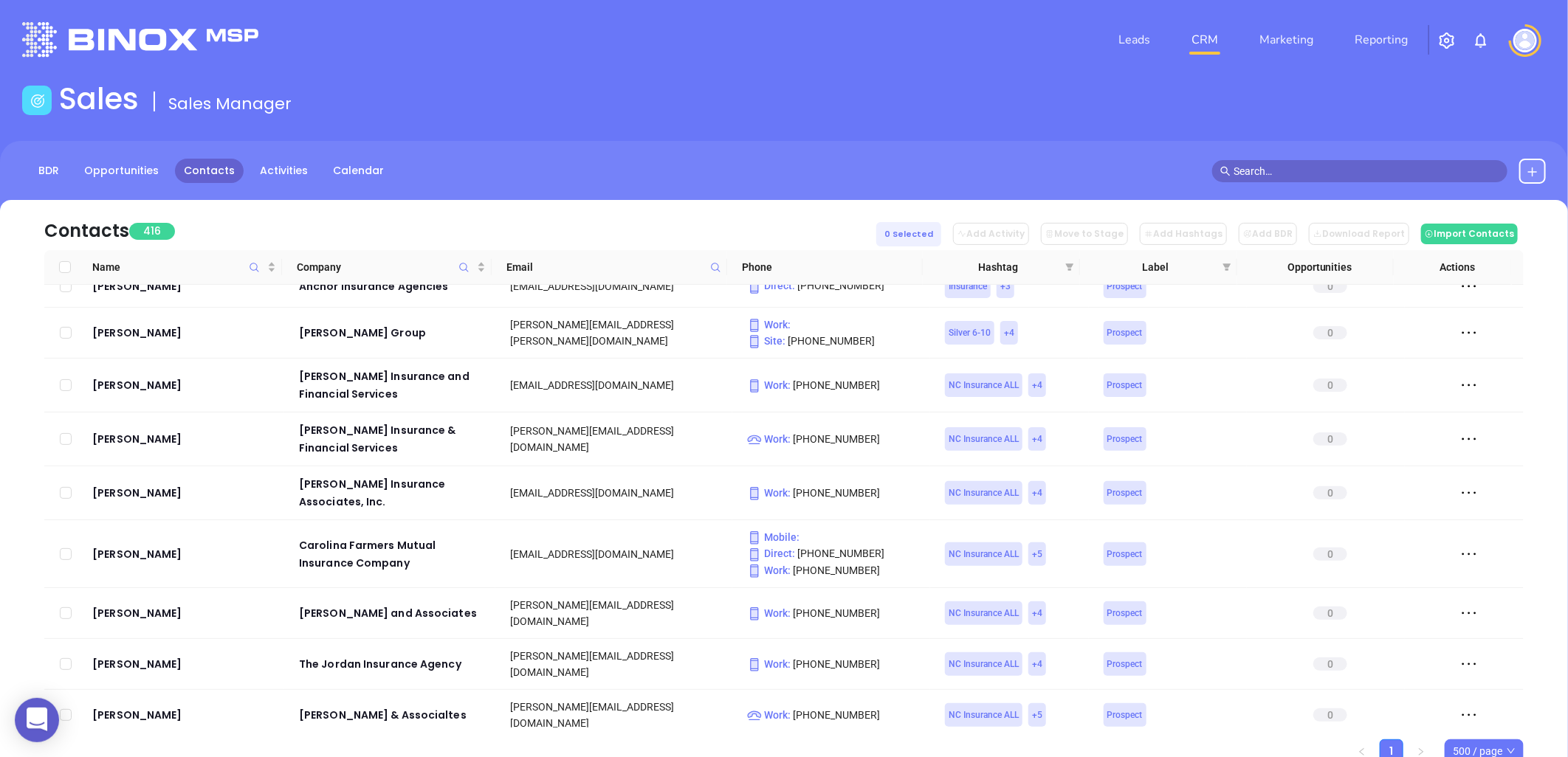
drag, startPoint x: 1073, startPoint y: 262, endPoint x: 875, endPoint y: 340, distance: 212.8
click at [1073, 263] on icon "filter" at bounding box center [1069, 266] width 8 height 8
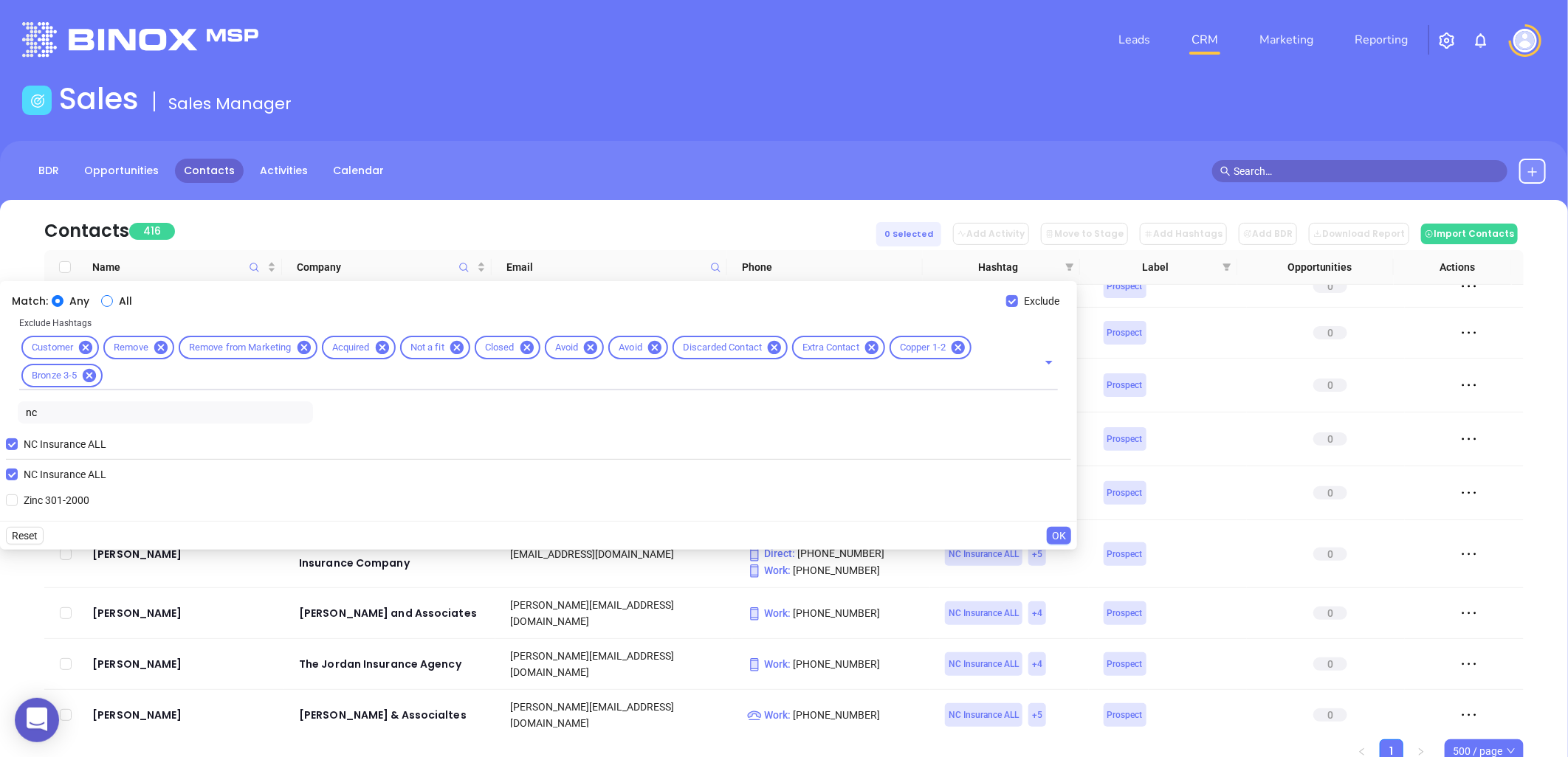
click at [109, 300] on input "All" at bounding box center [106, 300] width 12 height 12
radio input "true"
drag, startPoint x: 45, startPoint y: 414, endPoint x: 10, endPoint y: 416, distance: 35.1
click at [10, 416] on div "Exclude Hashtags Customer Remove Remove from Marketing Acquired Not a fit Close…" at bounding box center [539, 372] width 1066 height 115
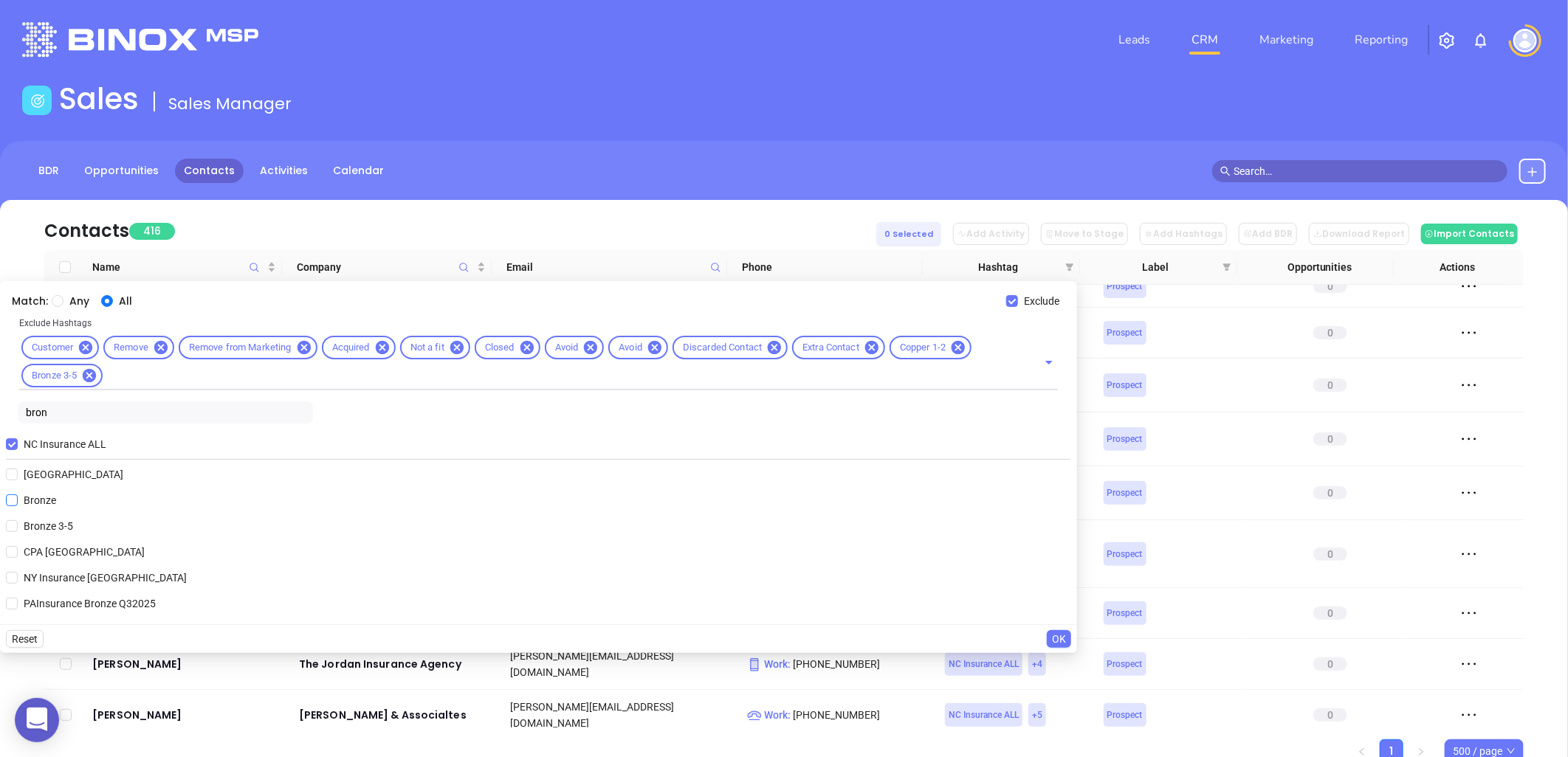
type input "bron"
drag, startPoint x: 54, startPoint y: 502, endPoint x: 293, endPoint y: 430, distance: 249.6
click at [54, 501] on span "Bronze" at bounding box center [39, 500] width 44 height 16
click at [18, 501] on input "Bronze" at bounding box center [12, 500] width 12 height 12
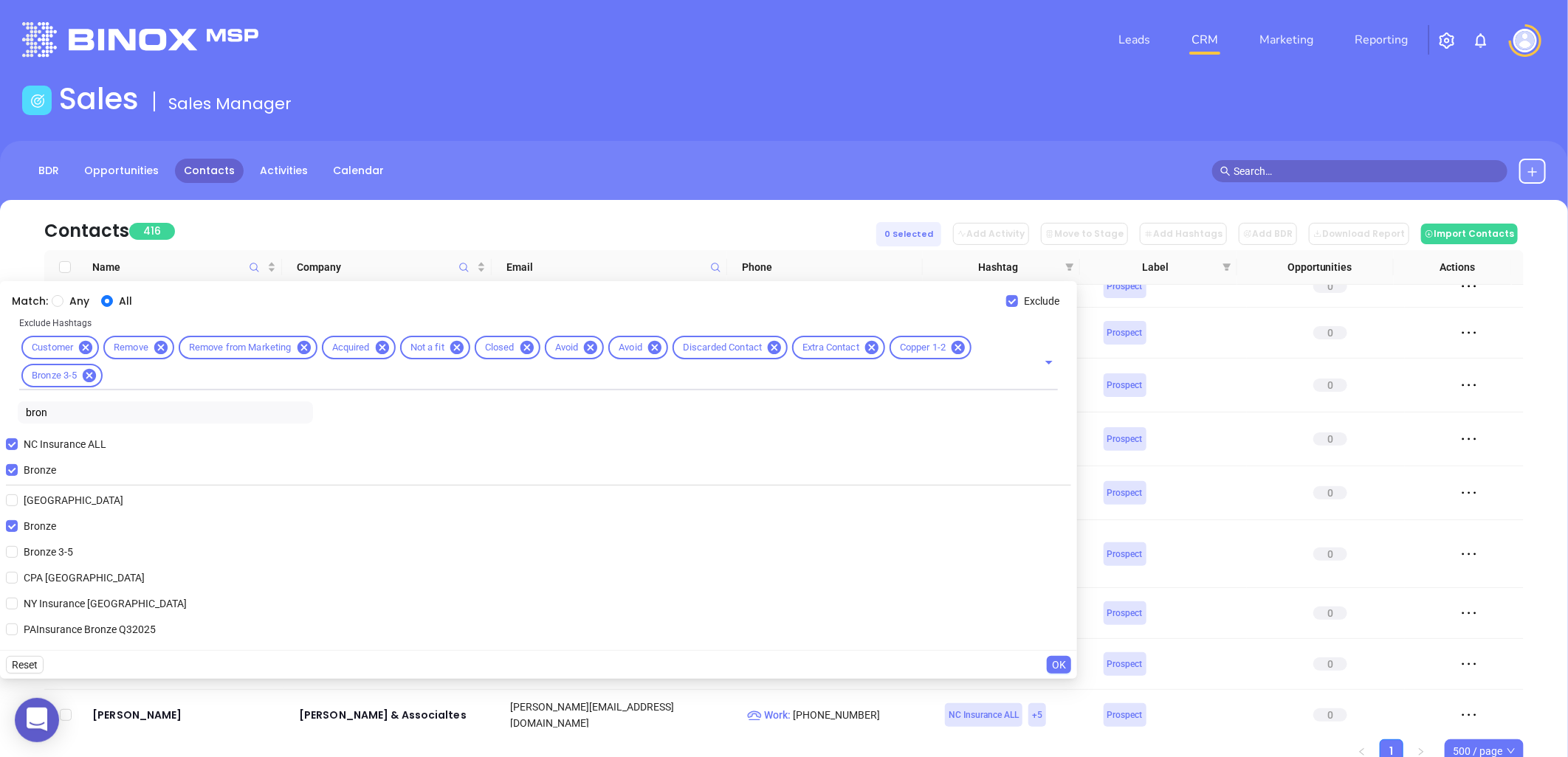
click at [1060, 662] on span "OK" at bounding box center [1059, 665] width 14 height 16
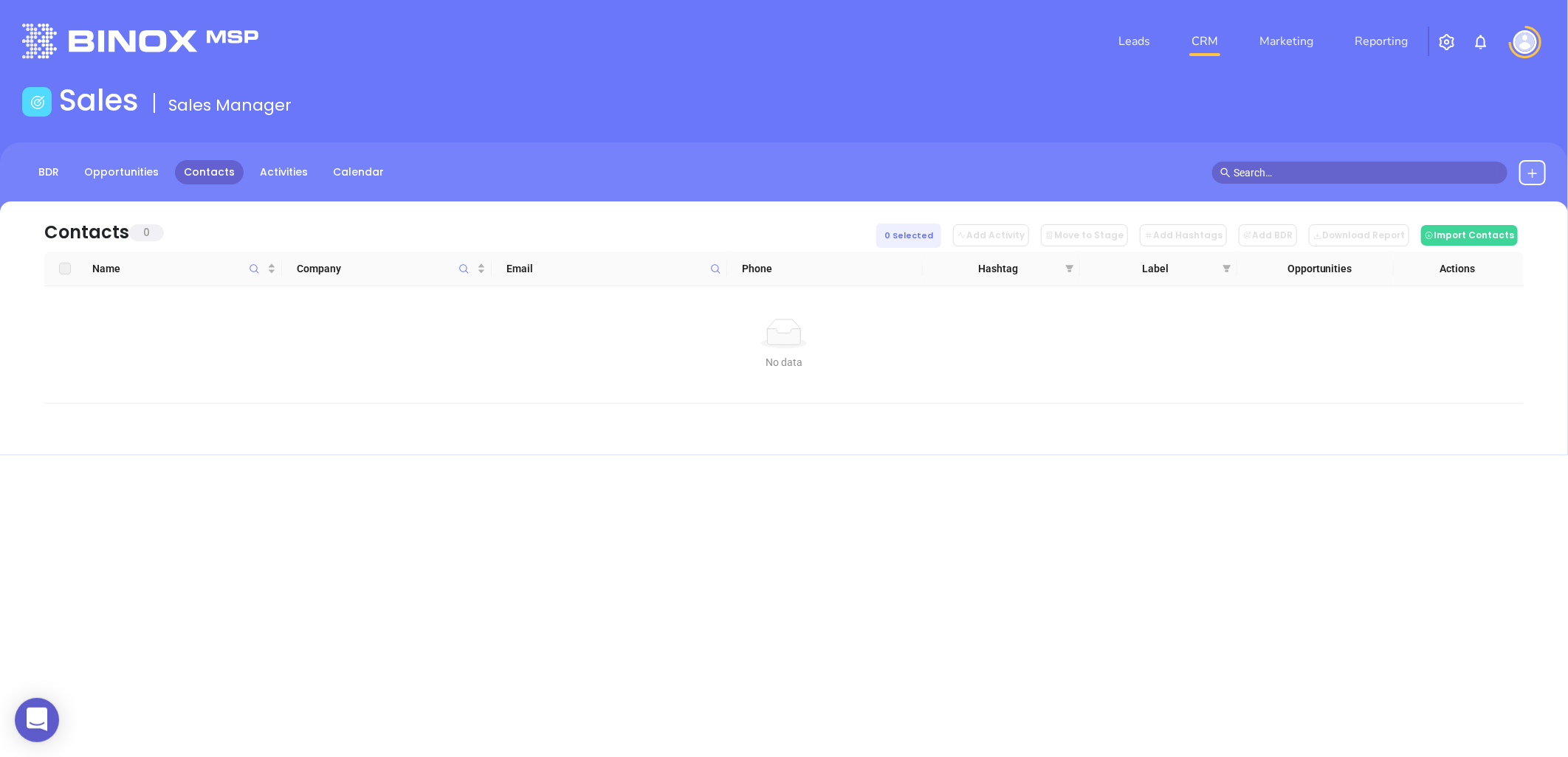
scroll to position [0, 0]
click at [1075, 267] on icon "filter" at bounding box center [1078, 268] width 8 height 8
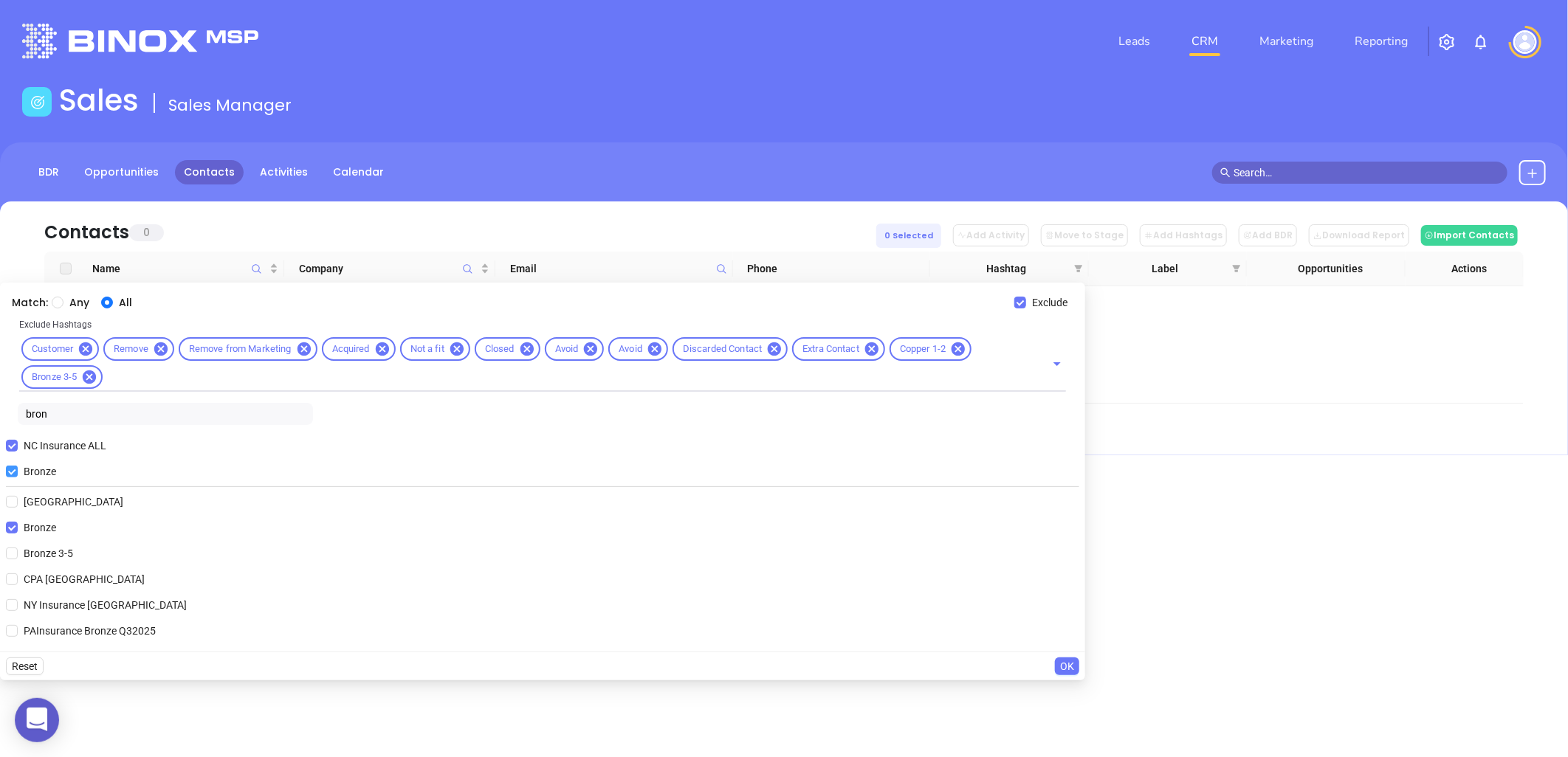
click at [9, 469] on input "Bronze" at bounding box center [12, 471] width 12 height 12
checkbox input "false"
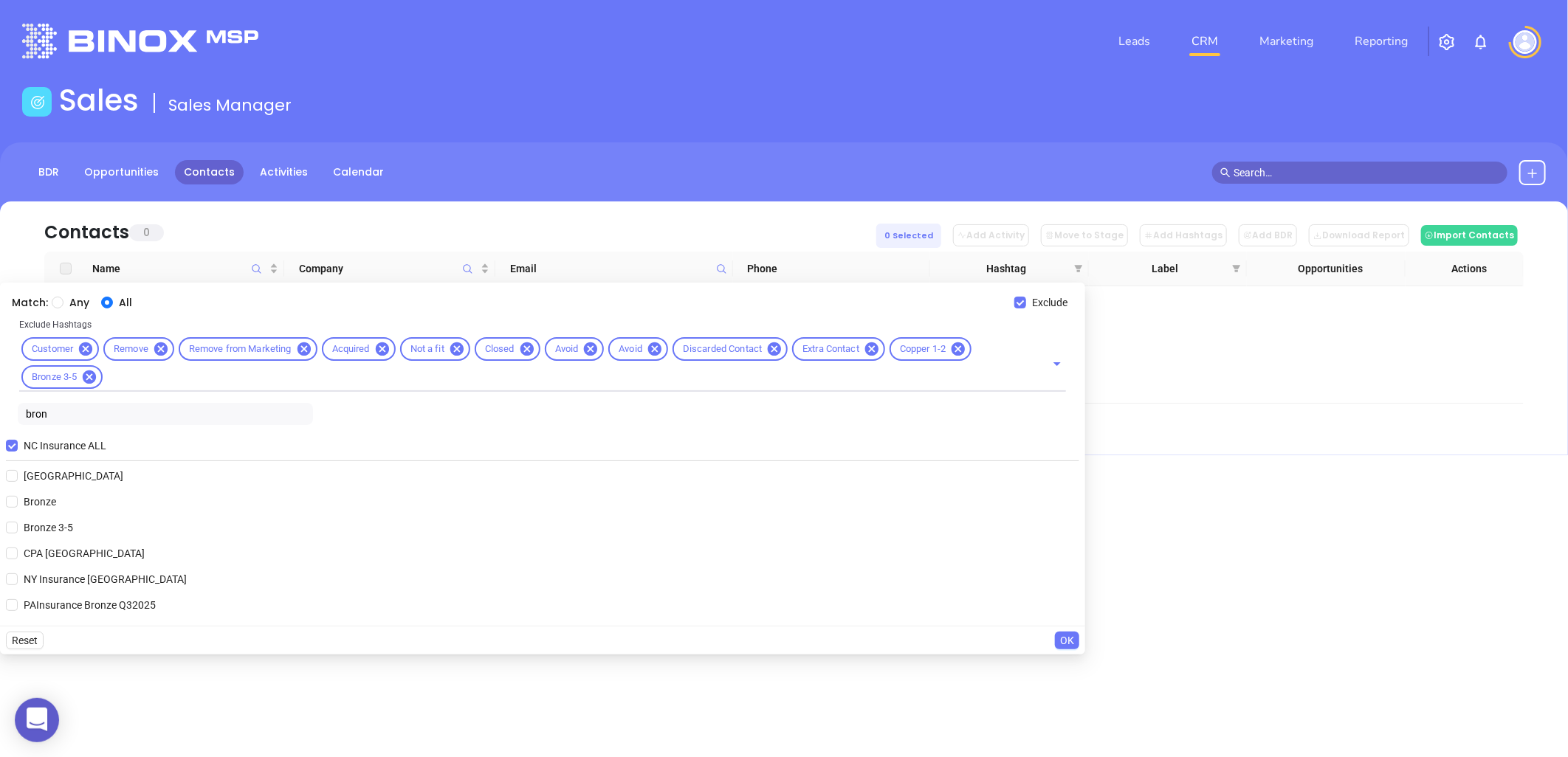
click at [1070, 639] on span "OK" at bounding box center [1067, 640] width 14 height 16
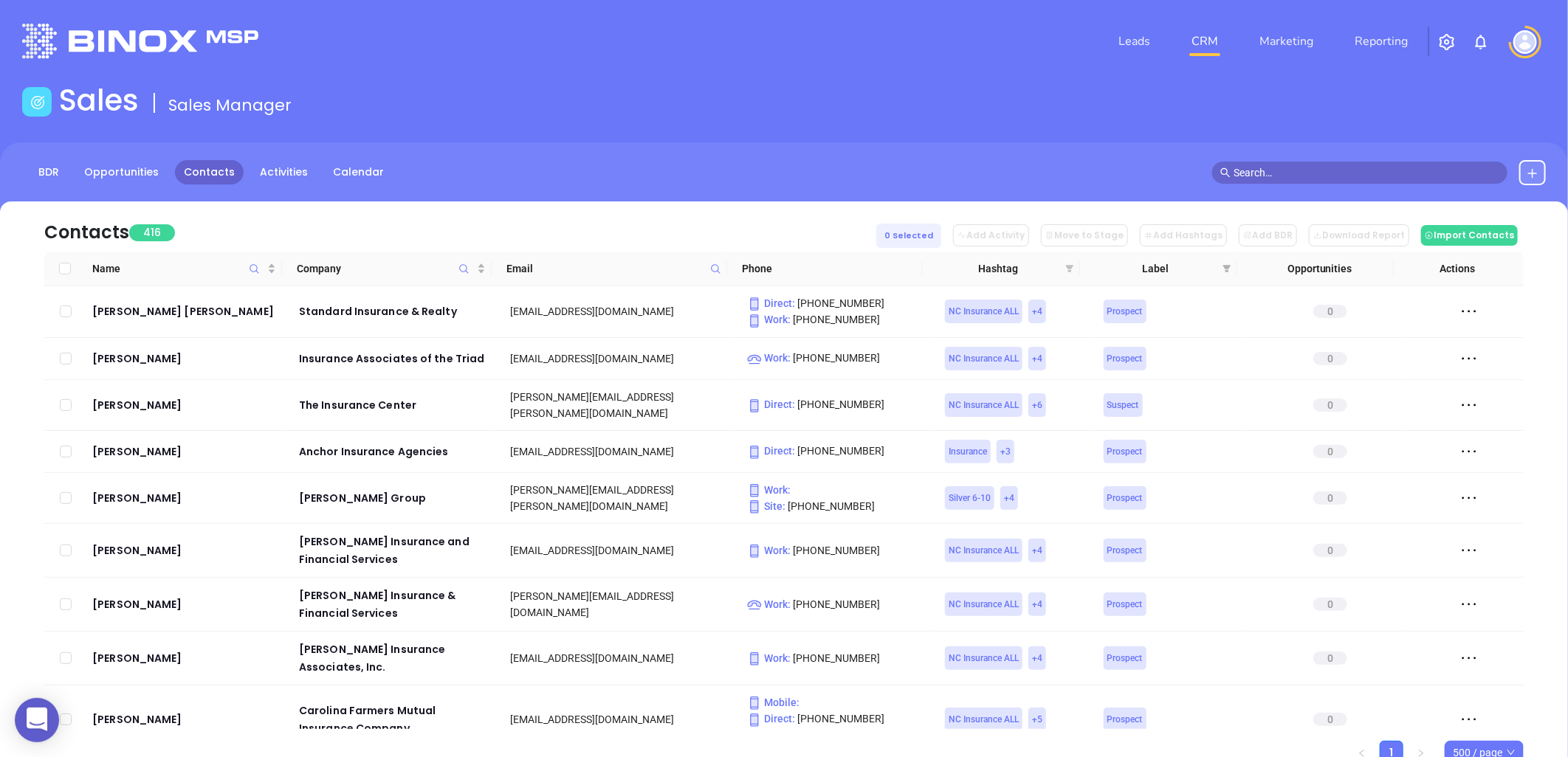
click at [1068, 268] on icon "filter" at bounding box center [1070, 269] width 8 height 8
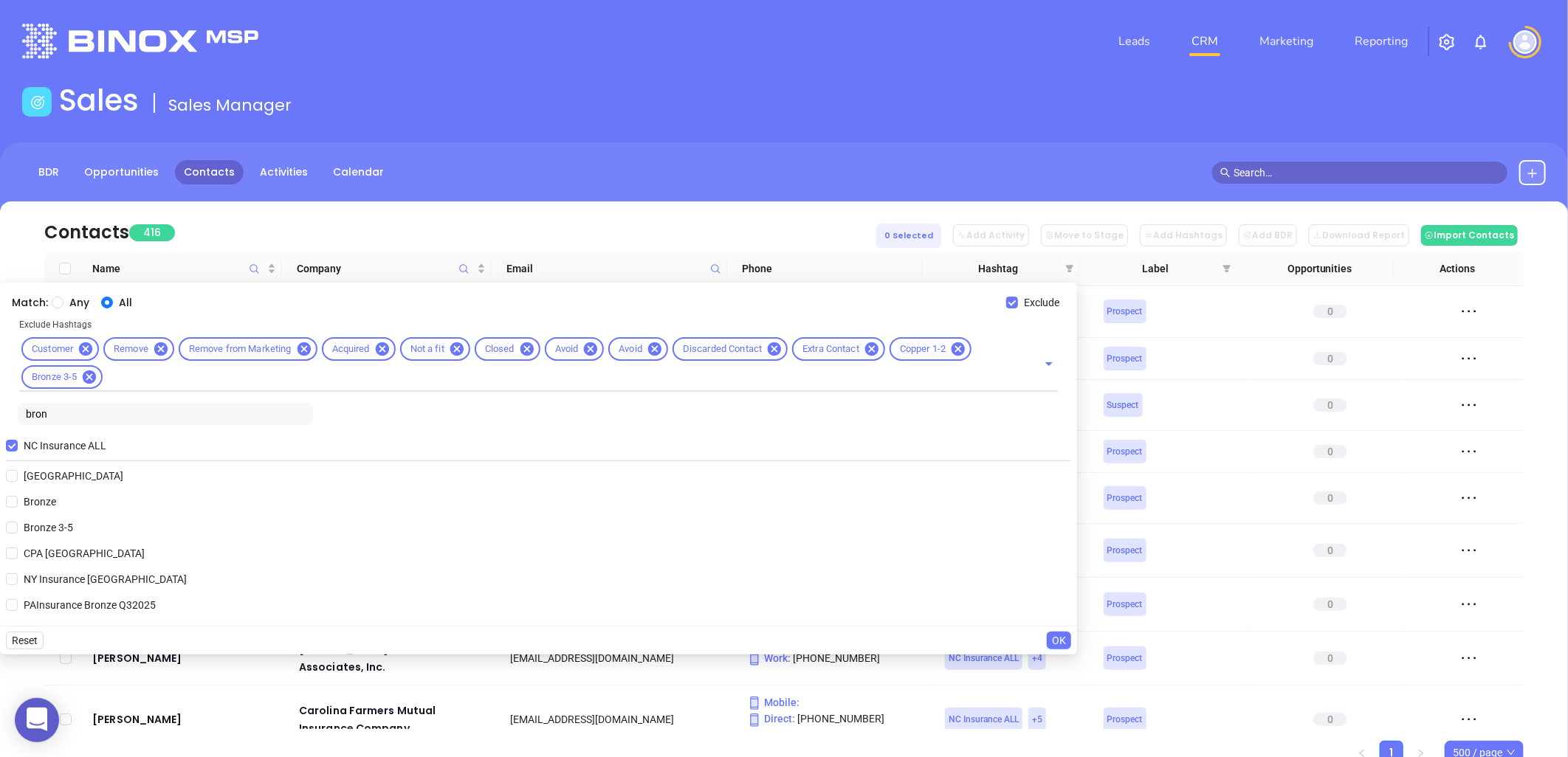
click at [1127, 194] on div "BDR Opportunities Contacts Activities Calendar" at bounding box center [784, 179] width 1568 height 74
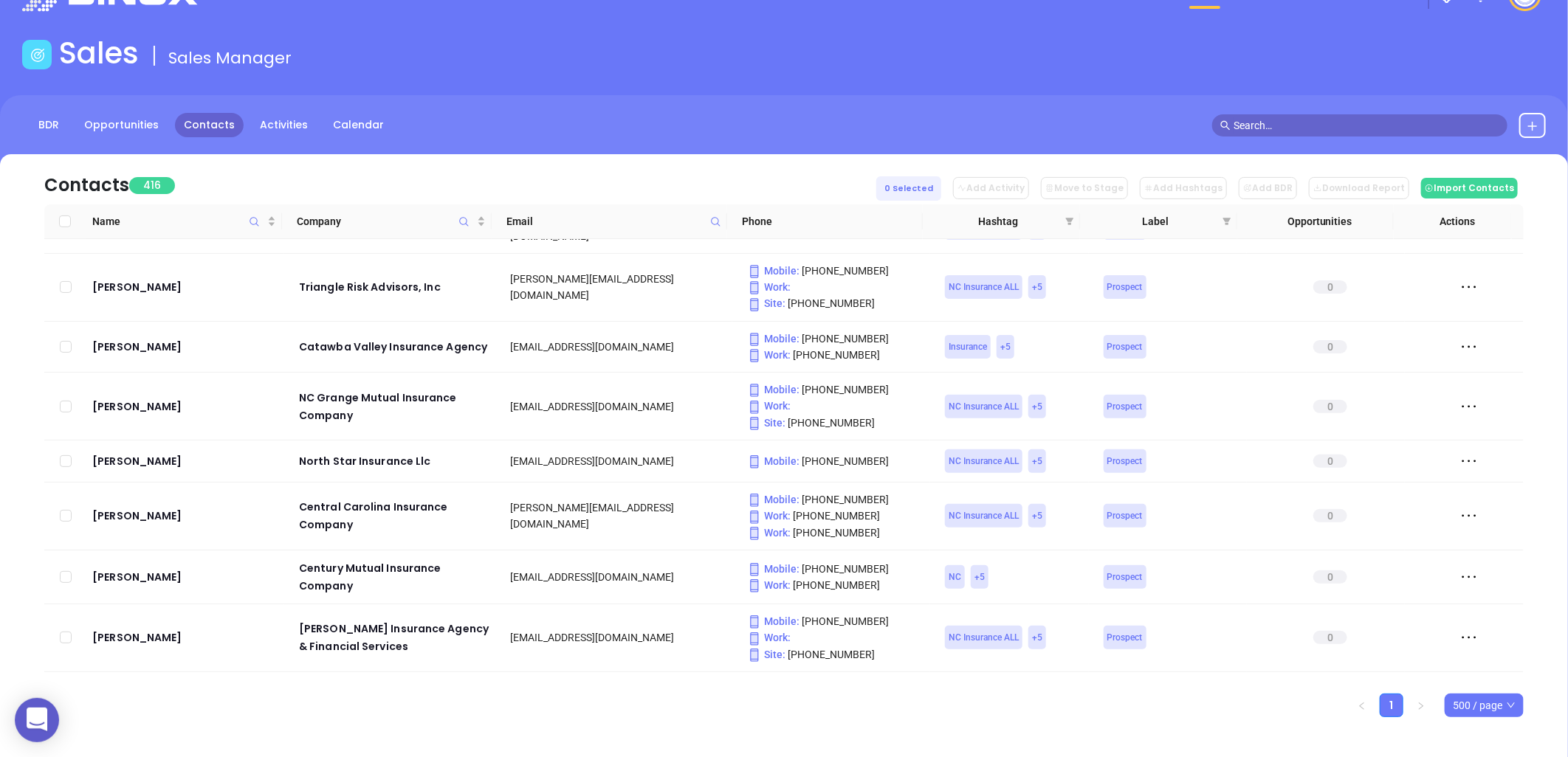
scroll to position [58, 0]
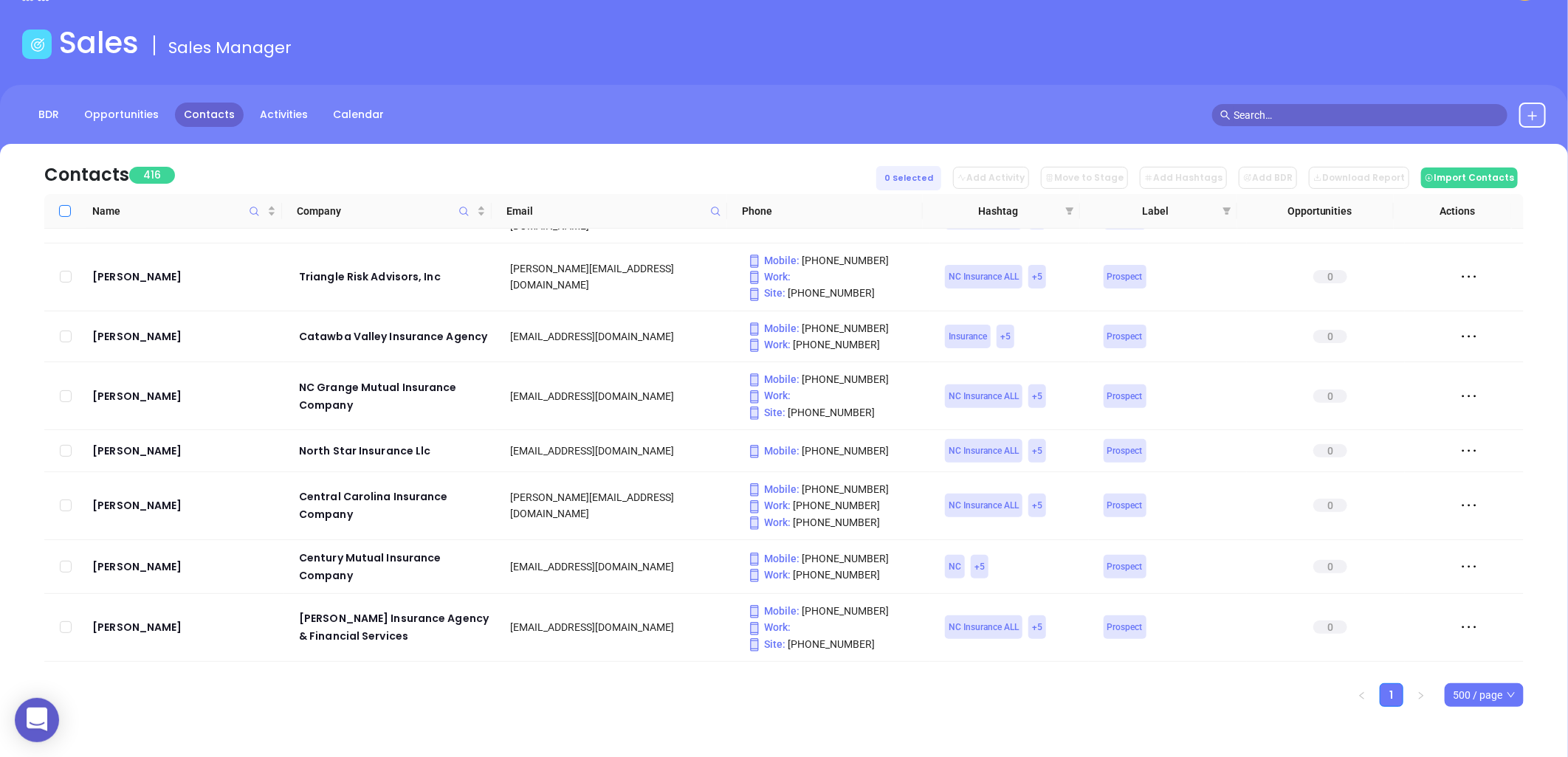
click at [61, 212] on input "Select all" at bounding box center [65, 210] width 12 height 12
checkbox input "true"
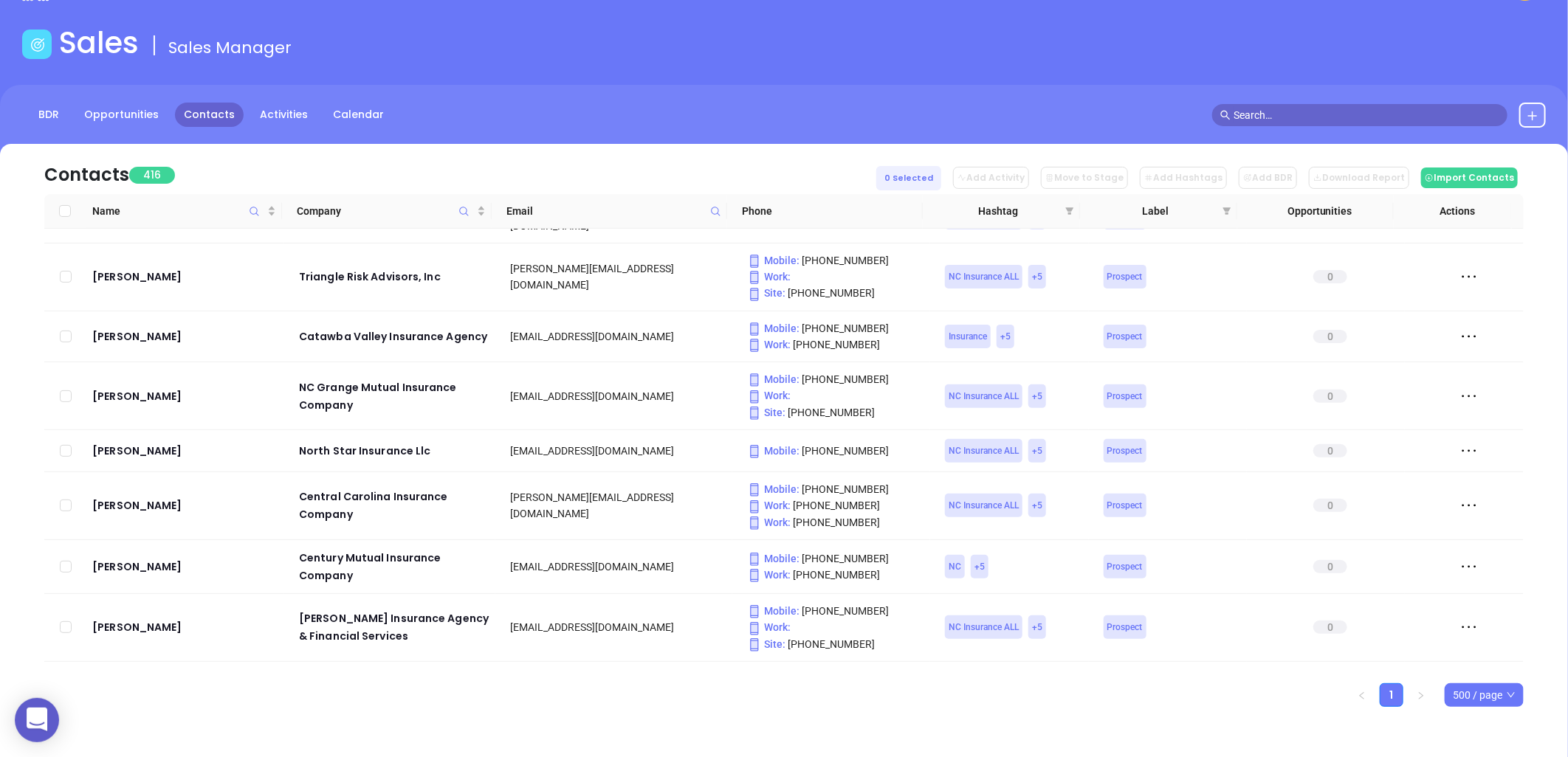
checkbox input "true"
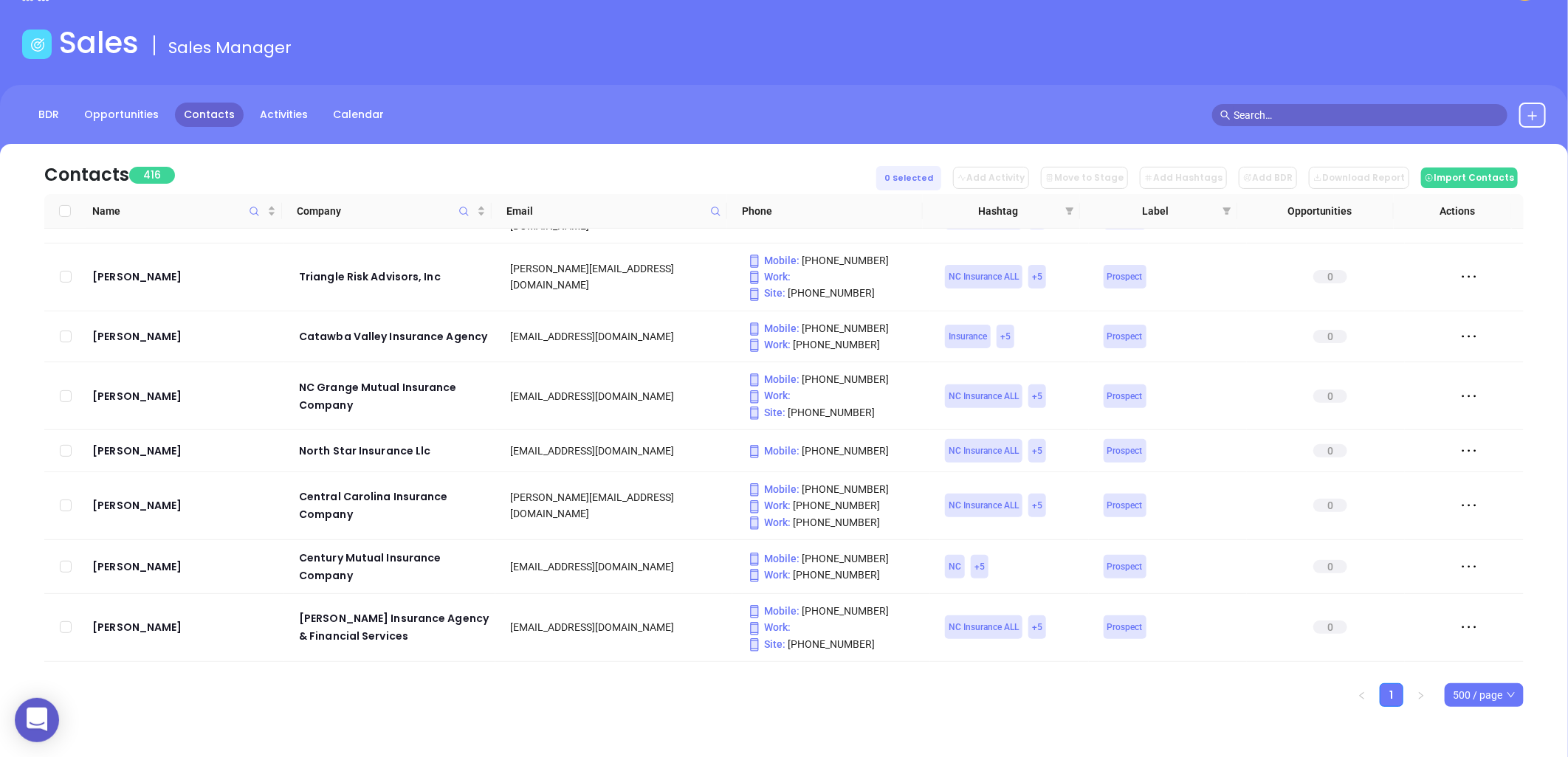
checkbox input "true"
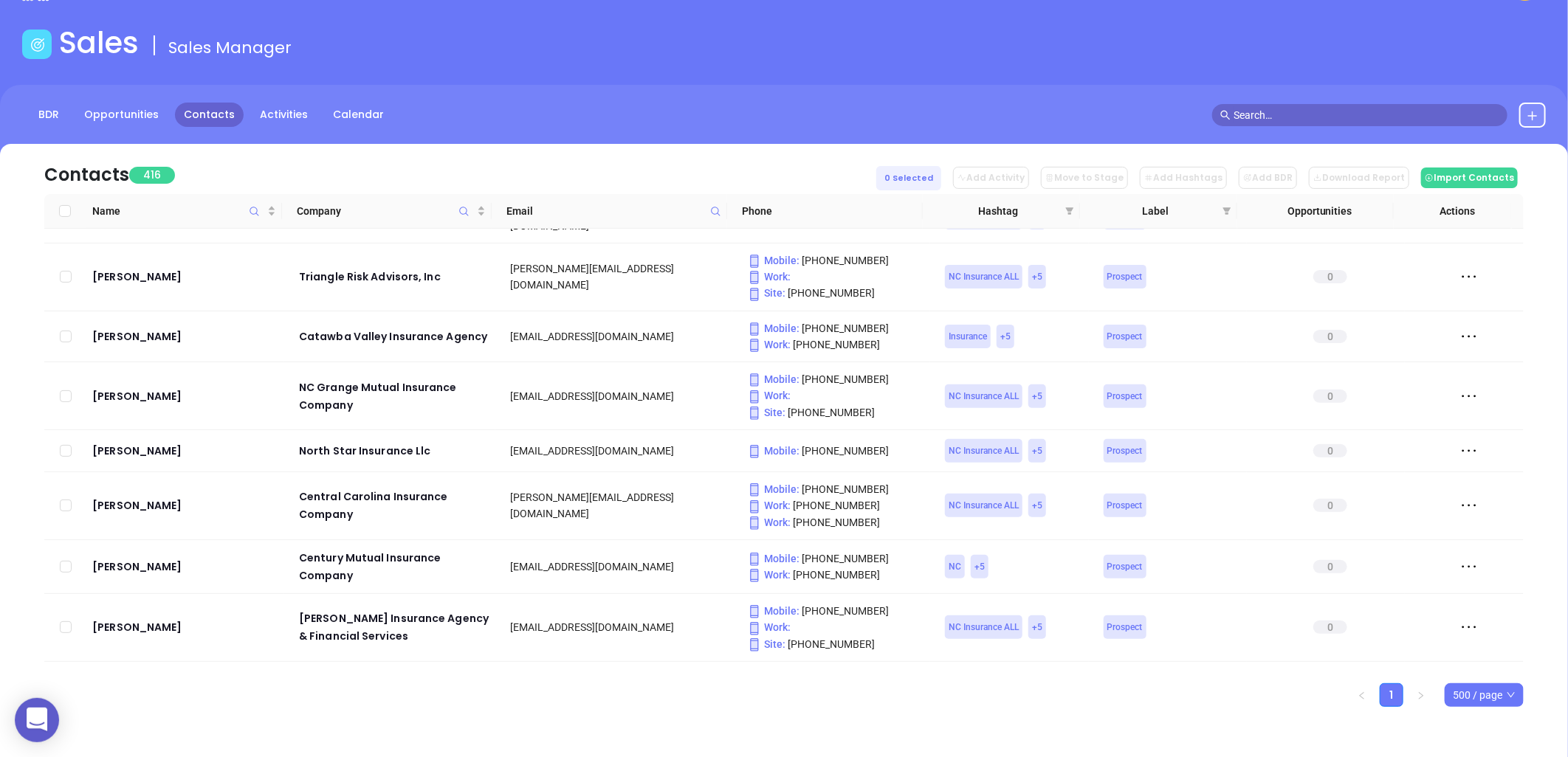
checkbox input "true"
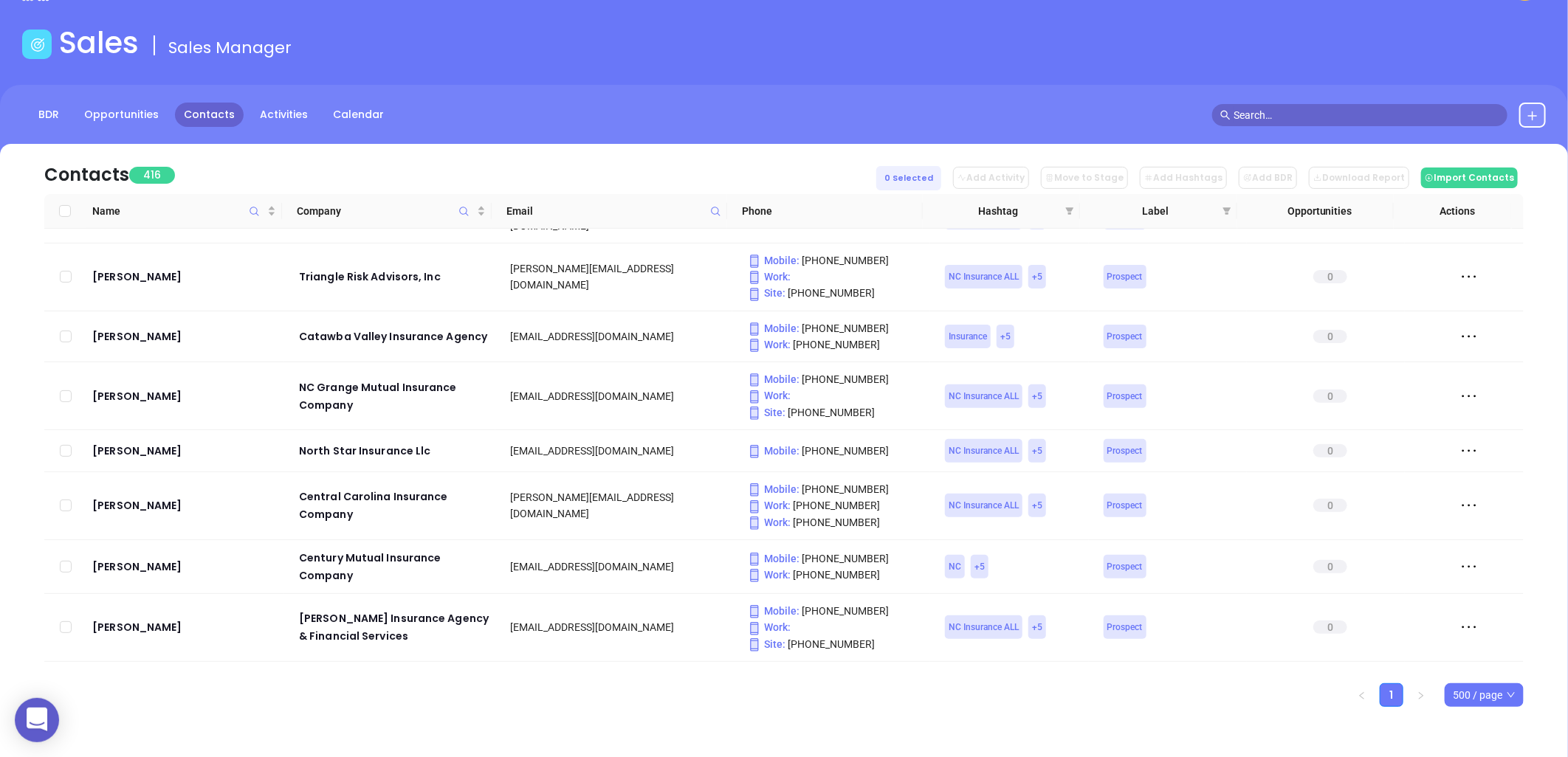
checkbox input "true"
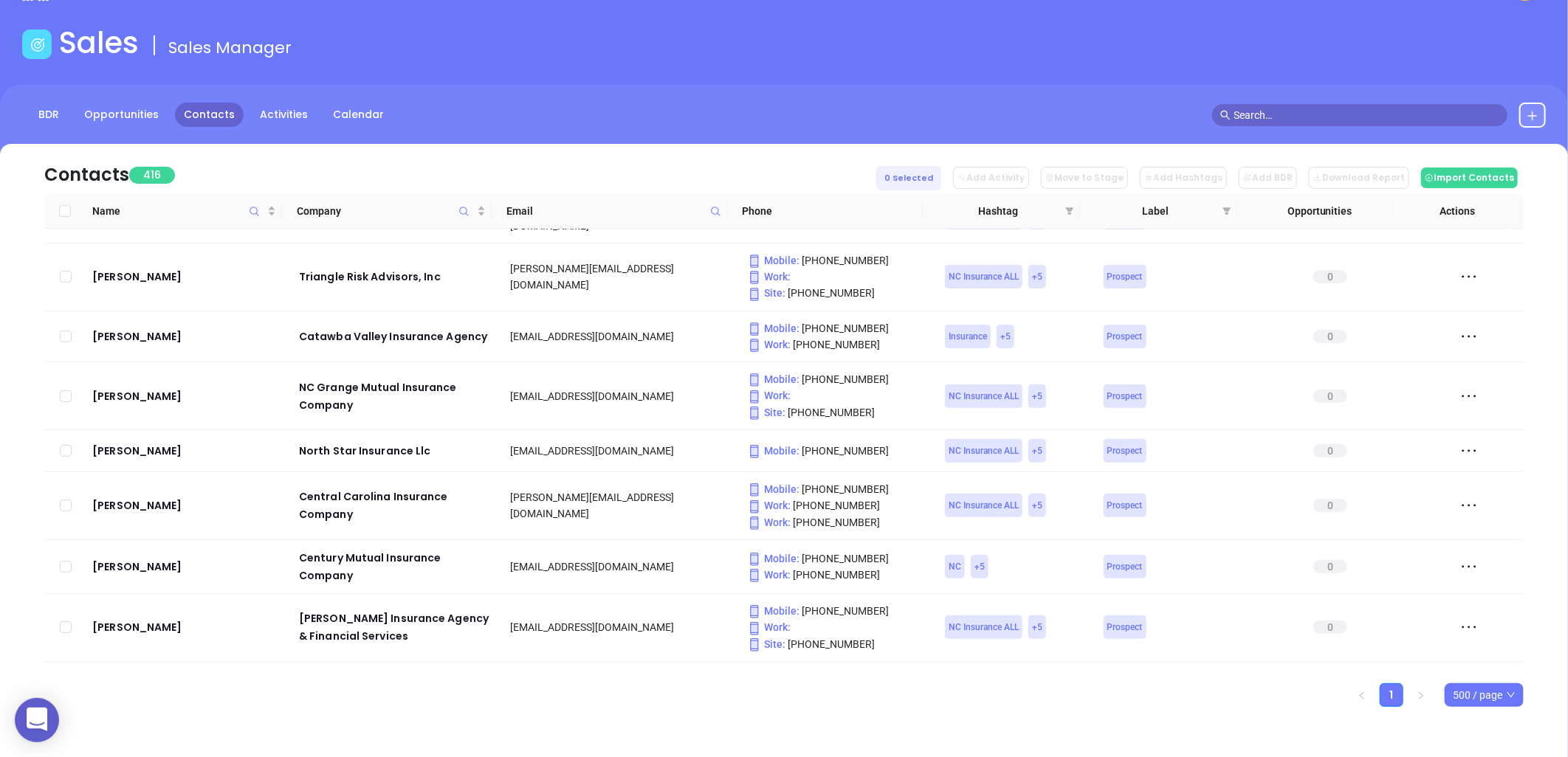
checkbox input "true"
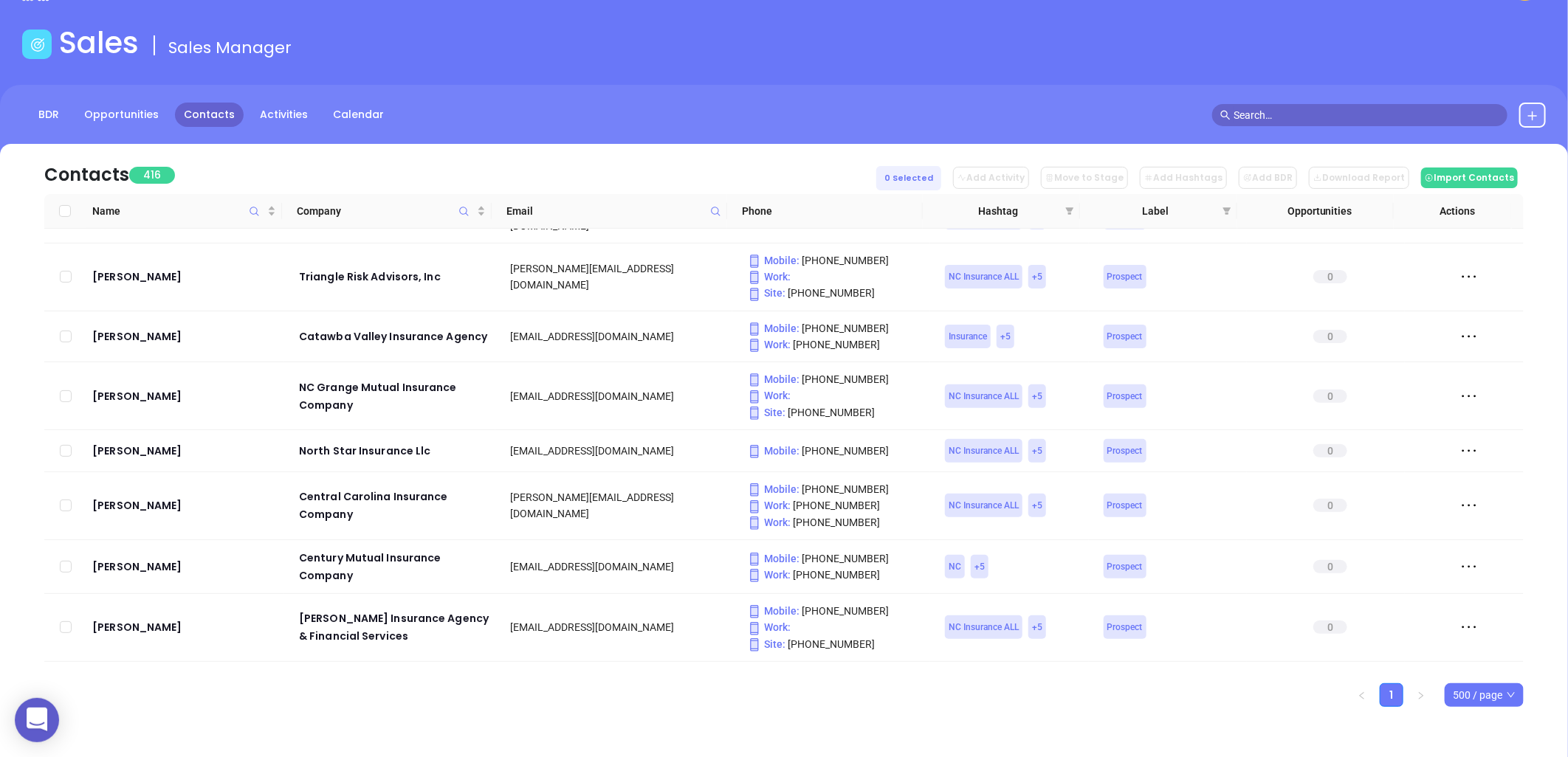
checkbox input "true"
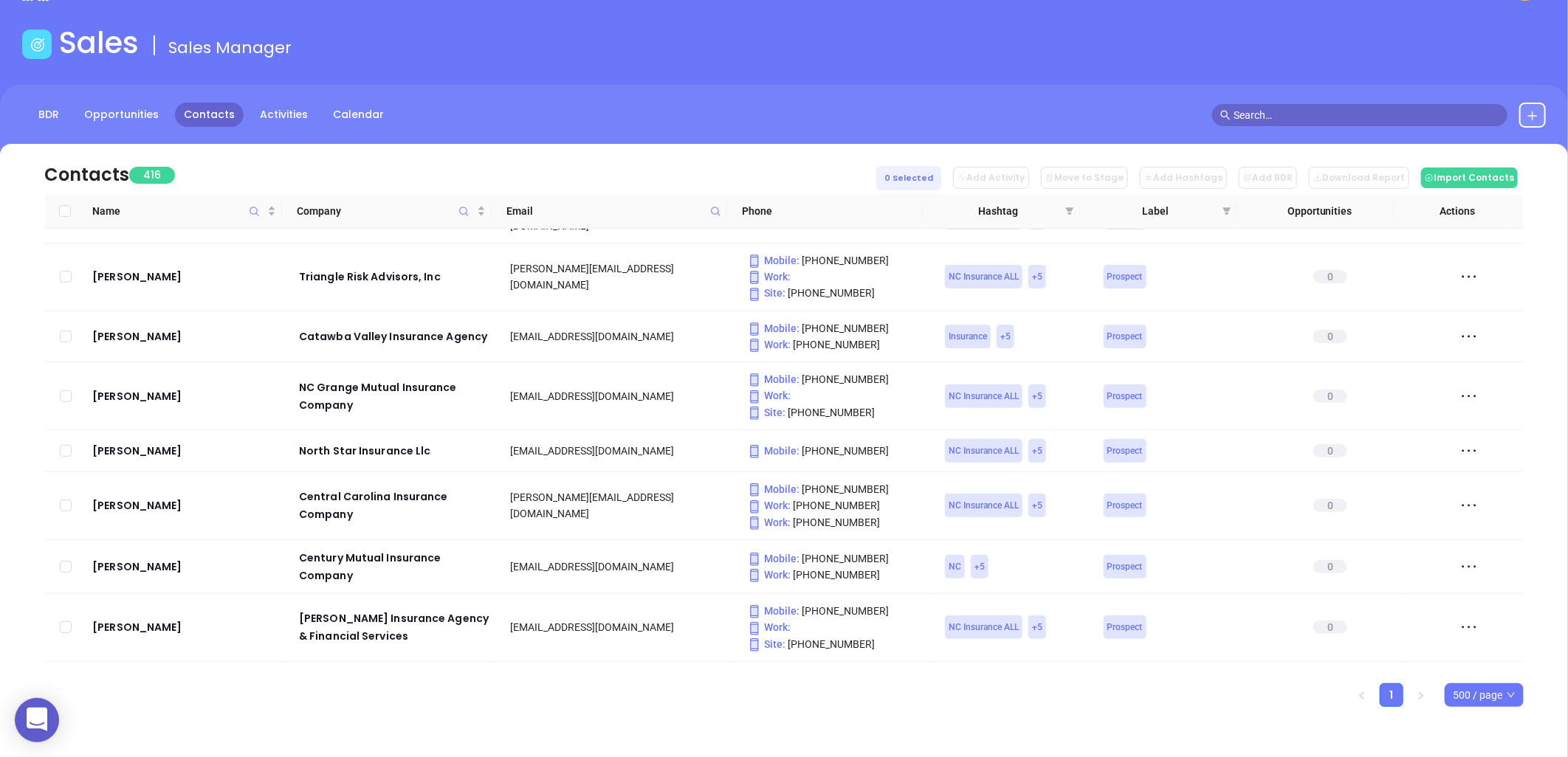
checkbox input "true"
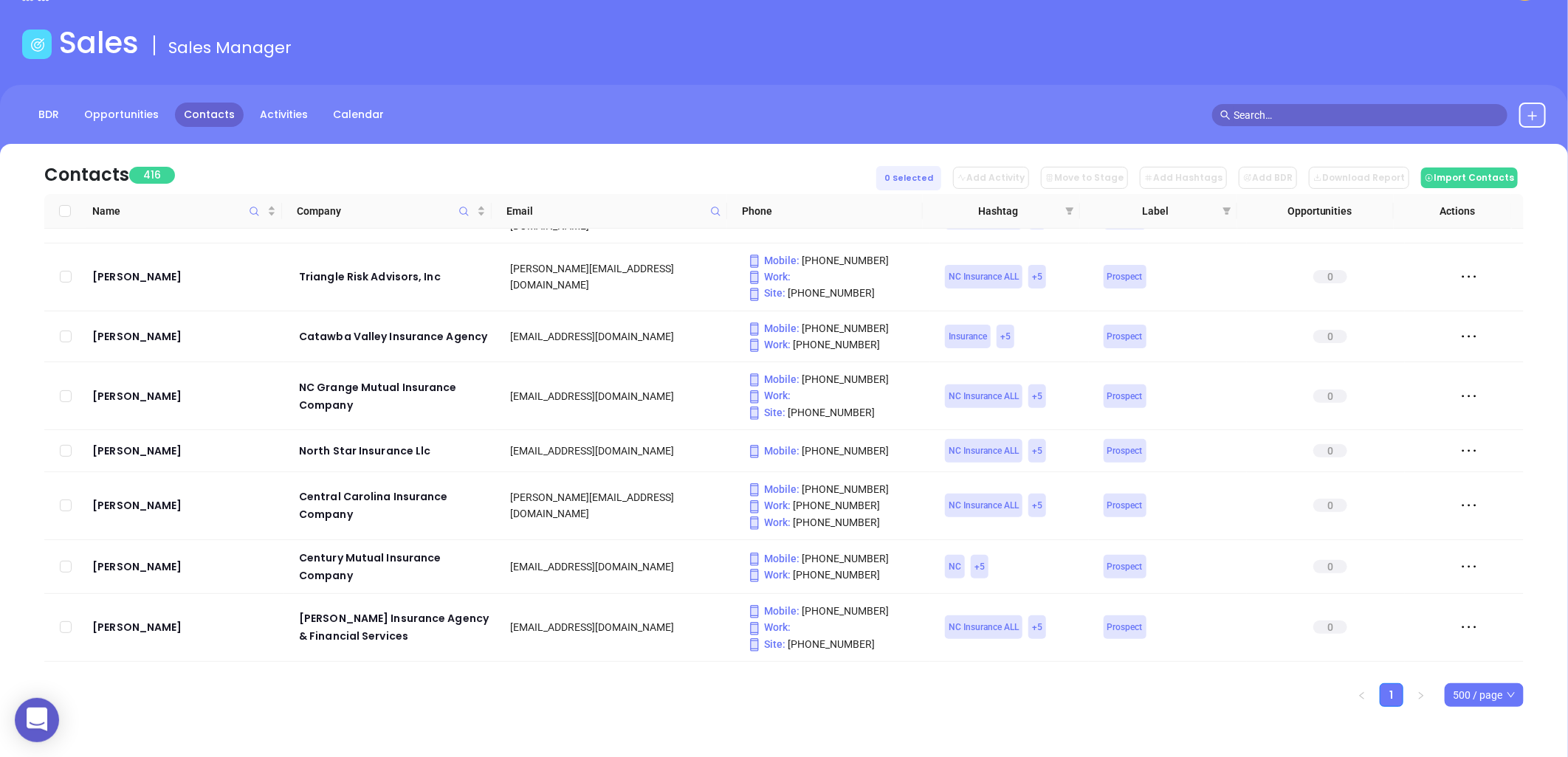
checkbox input "true"
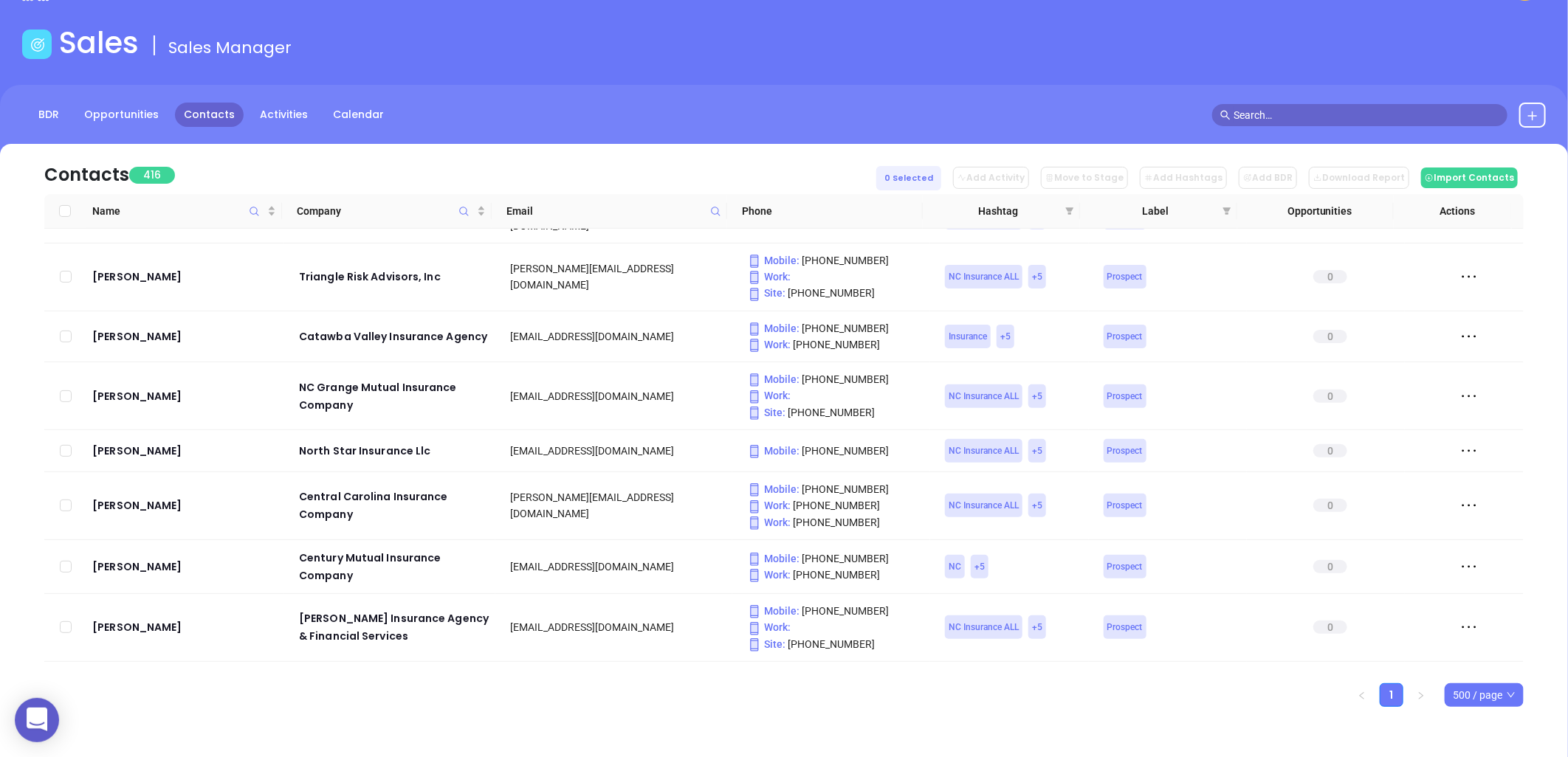
checkbox input "true"
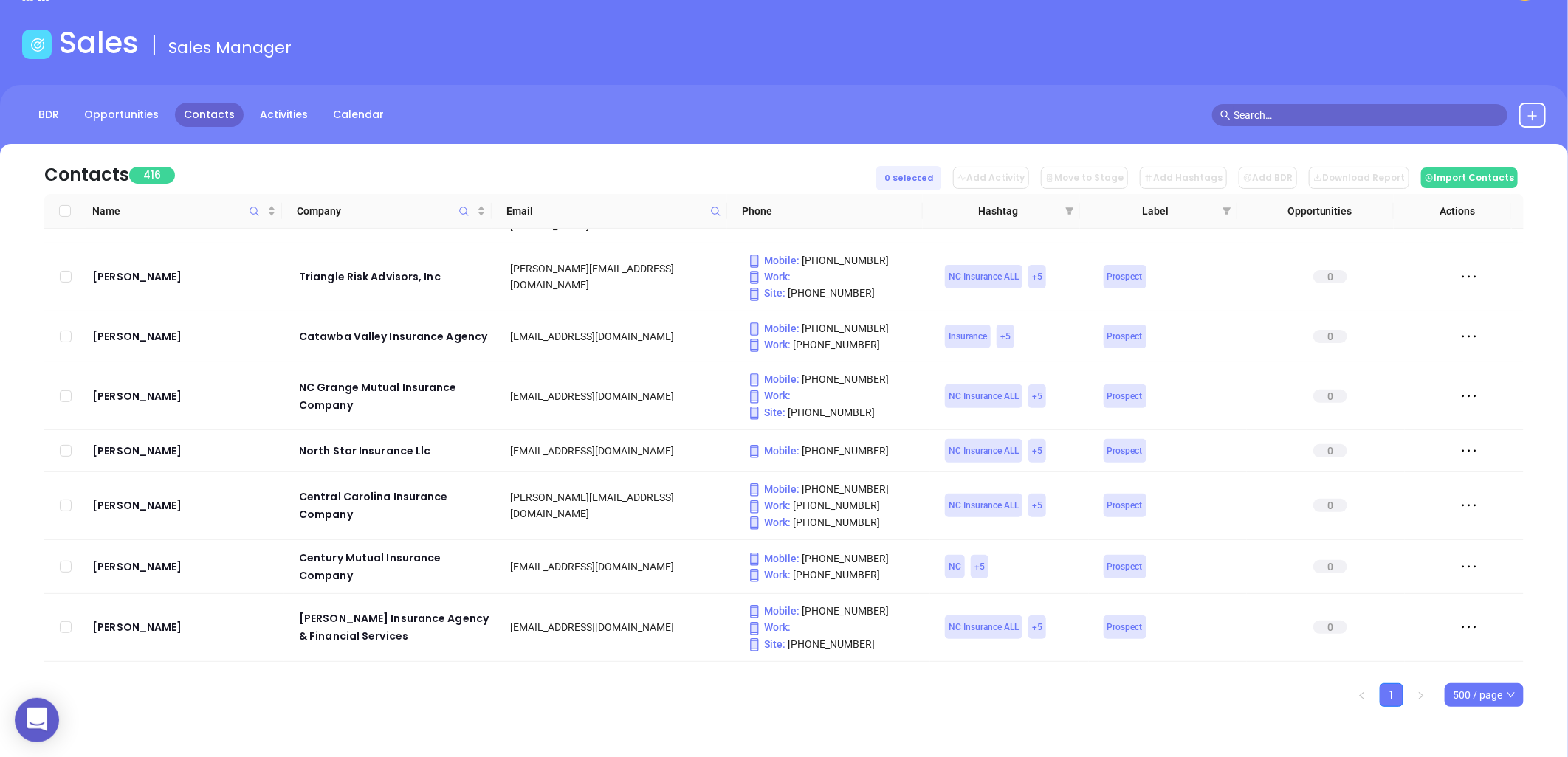
checkbox input "true"
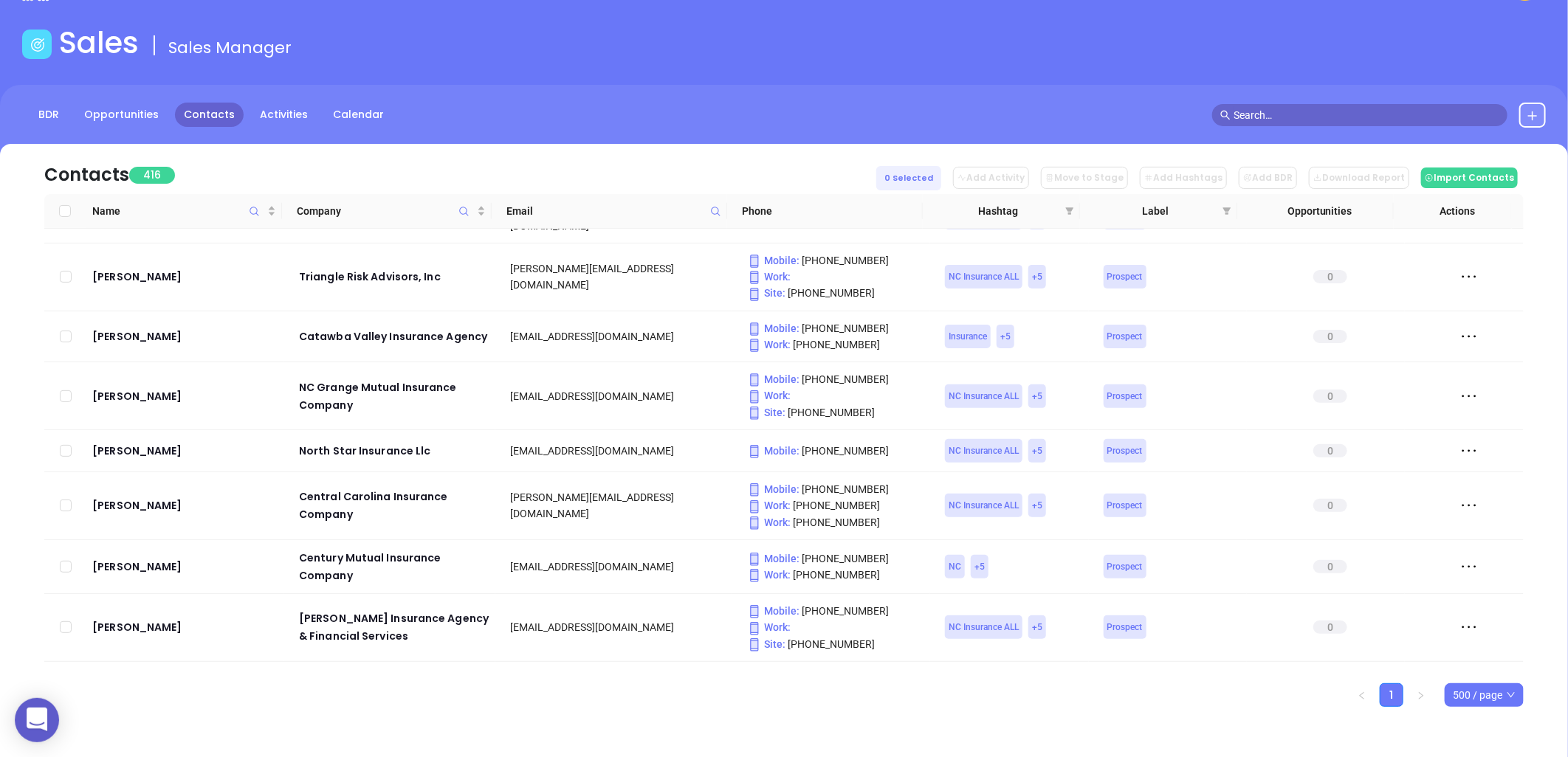
checkbox input "true"
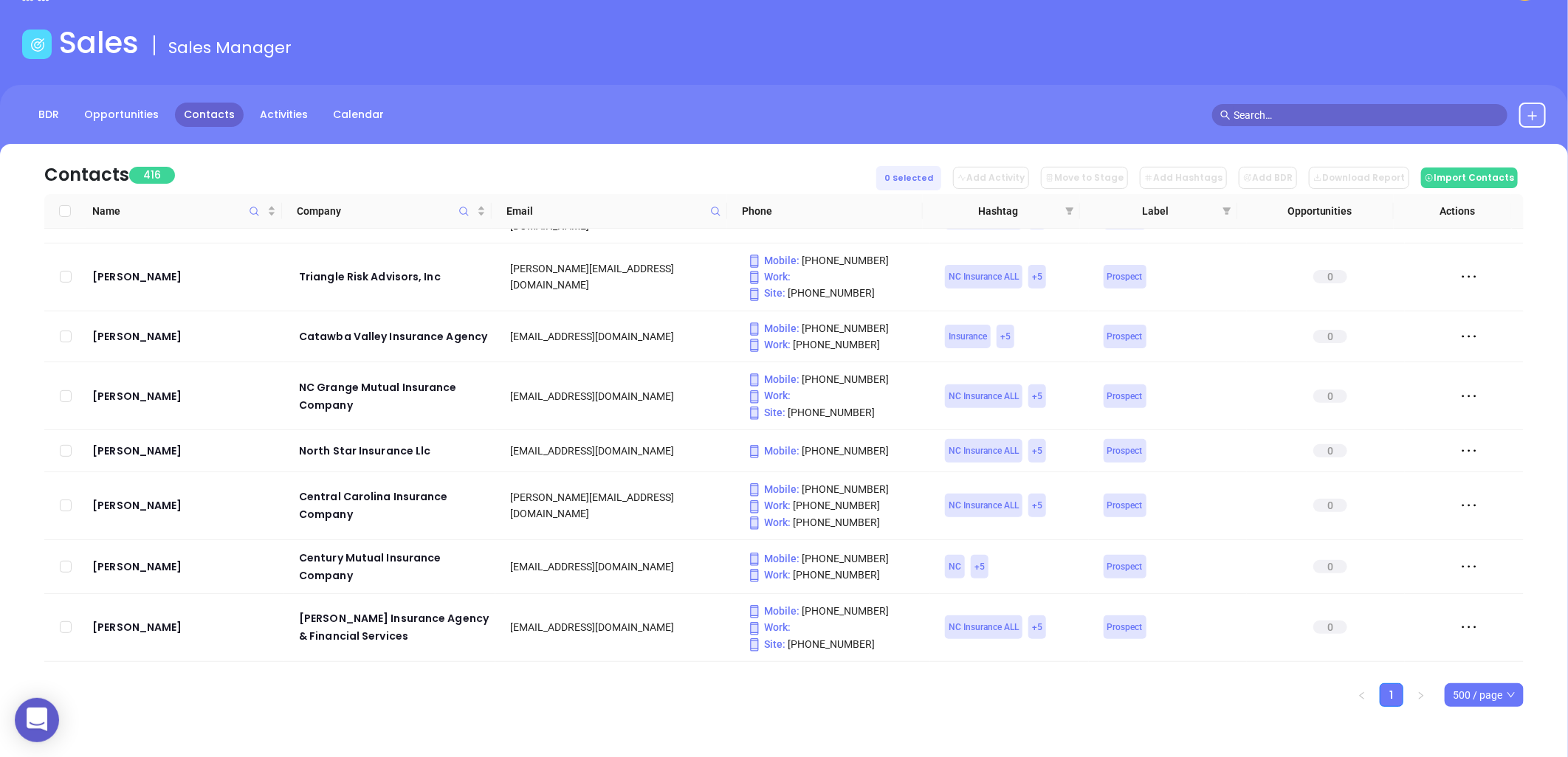
checkbox input "true"
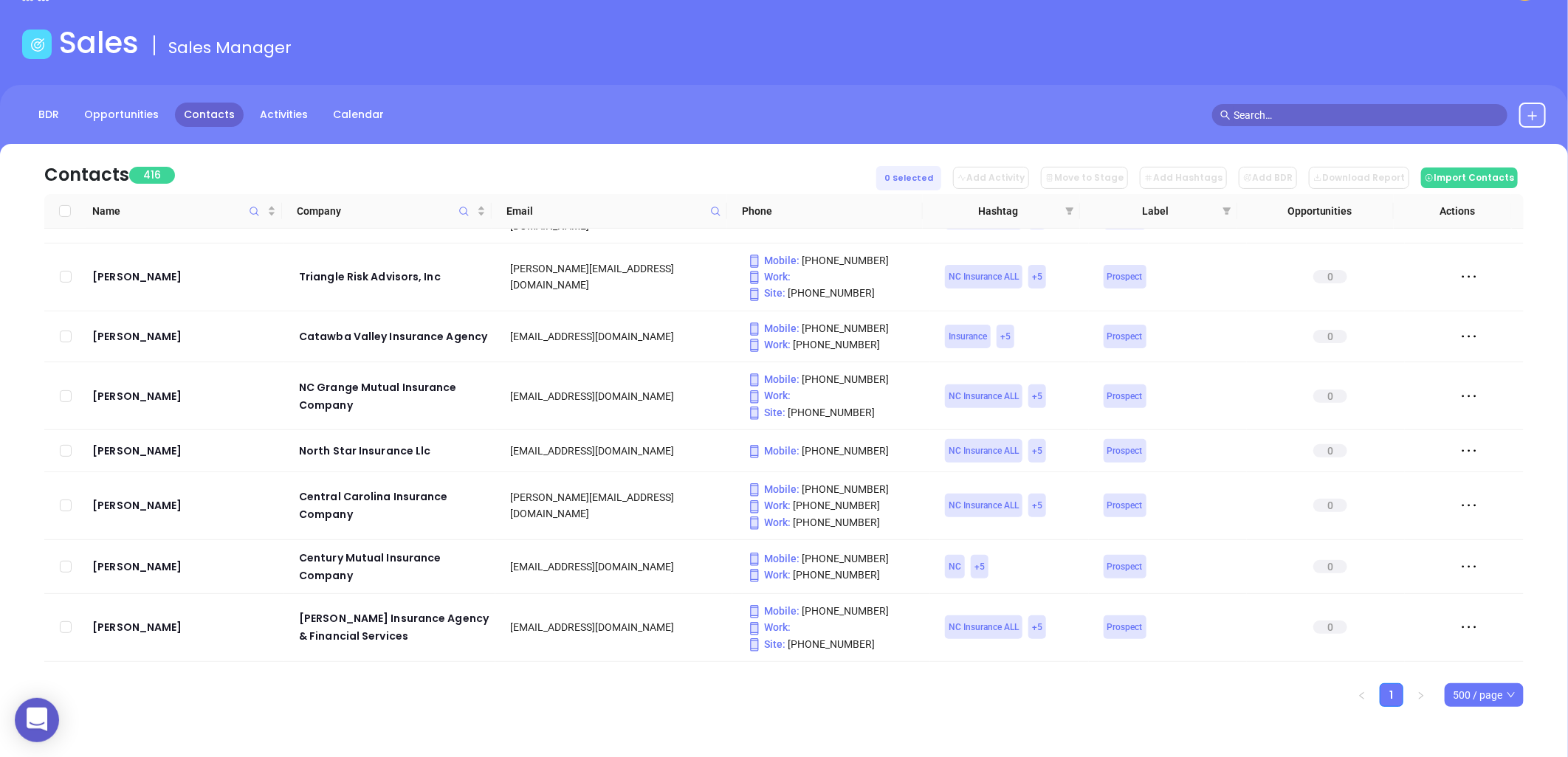
checkbox input "true"
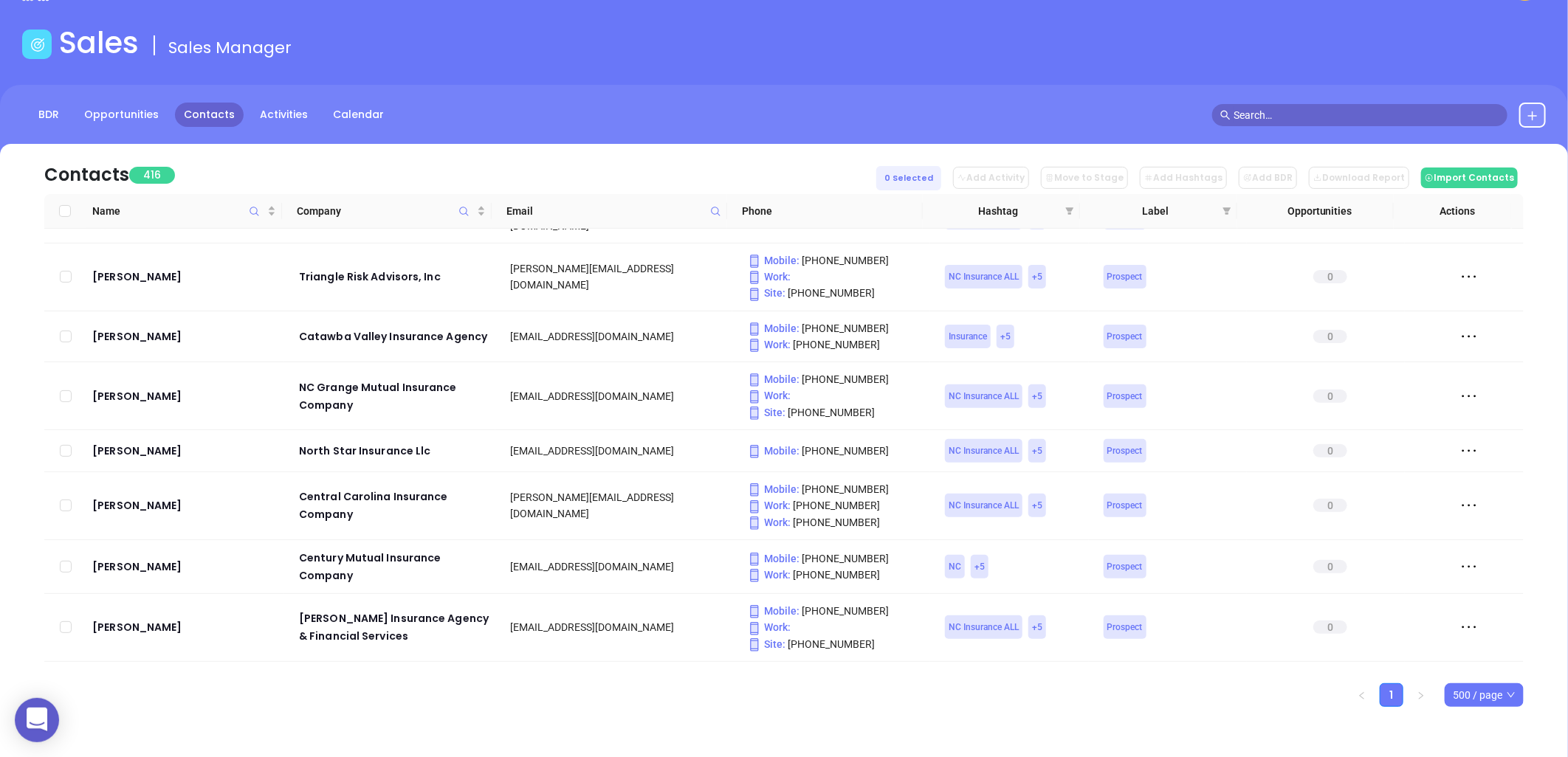
checkbox input "true"
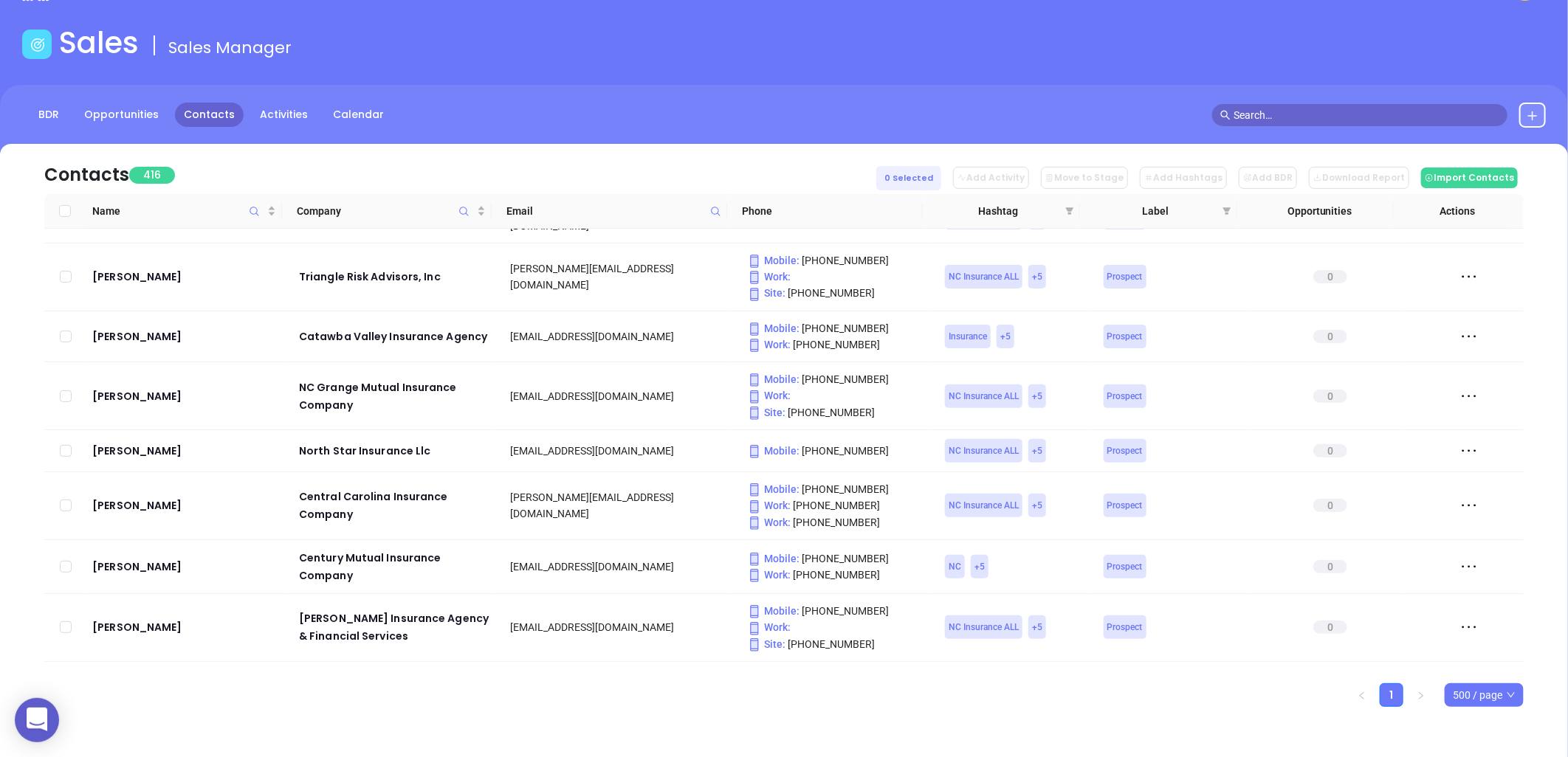
checkbox input "true"
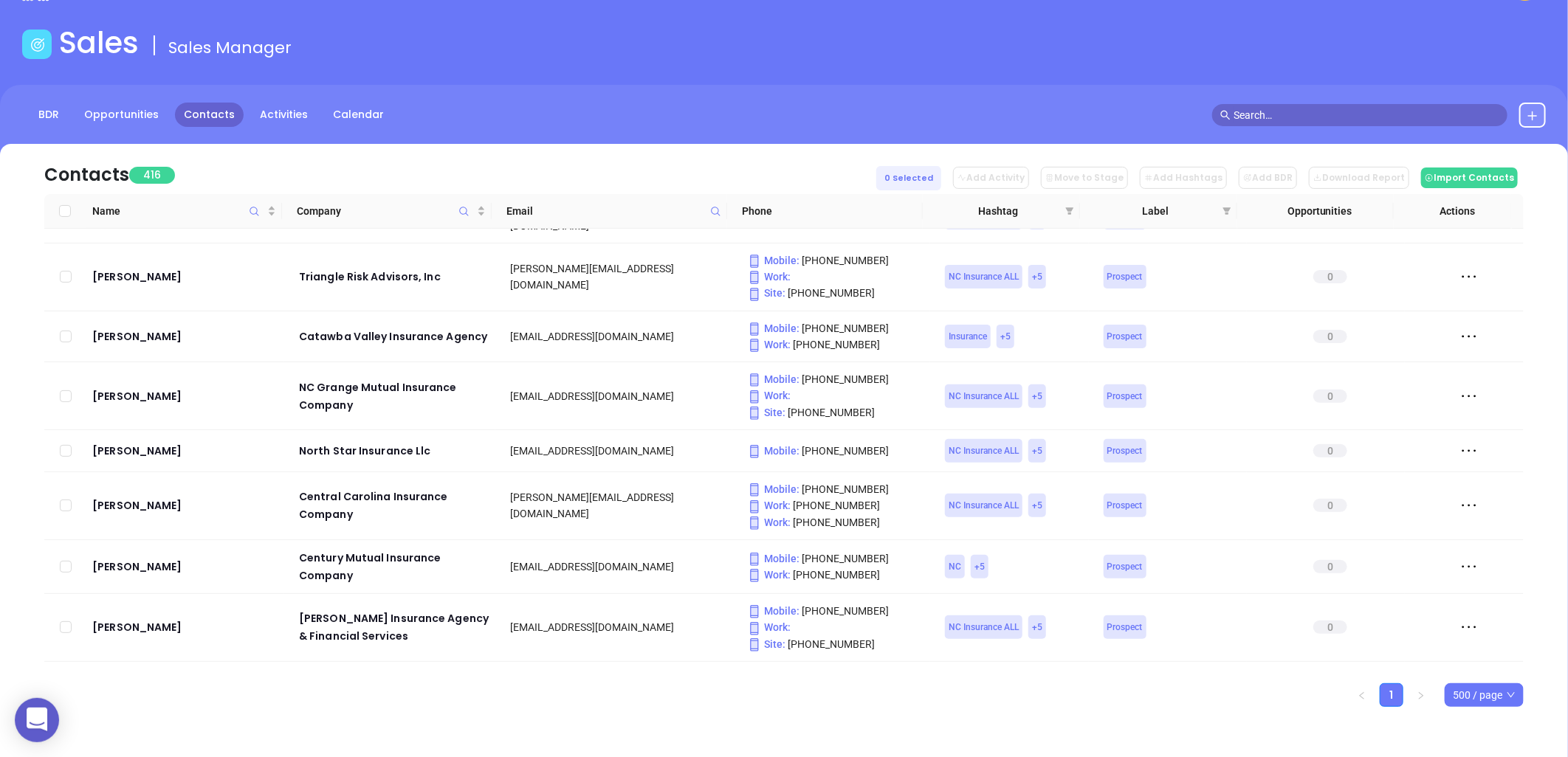
checkbox input "true"
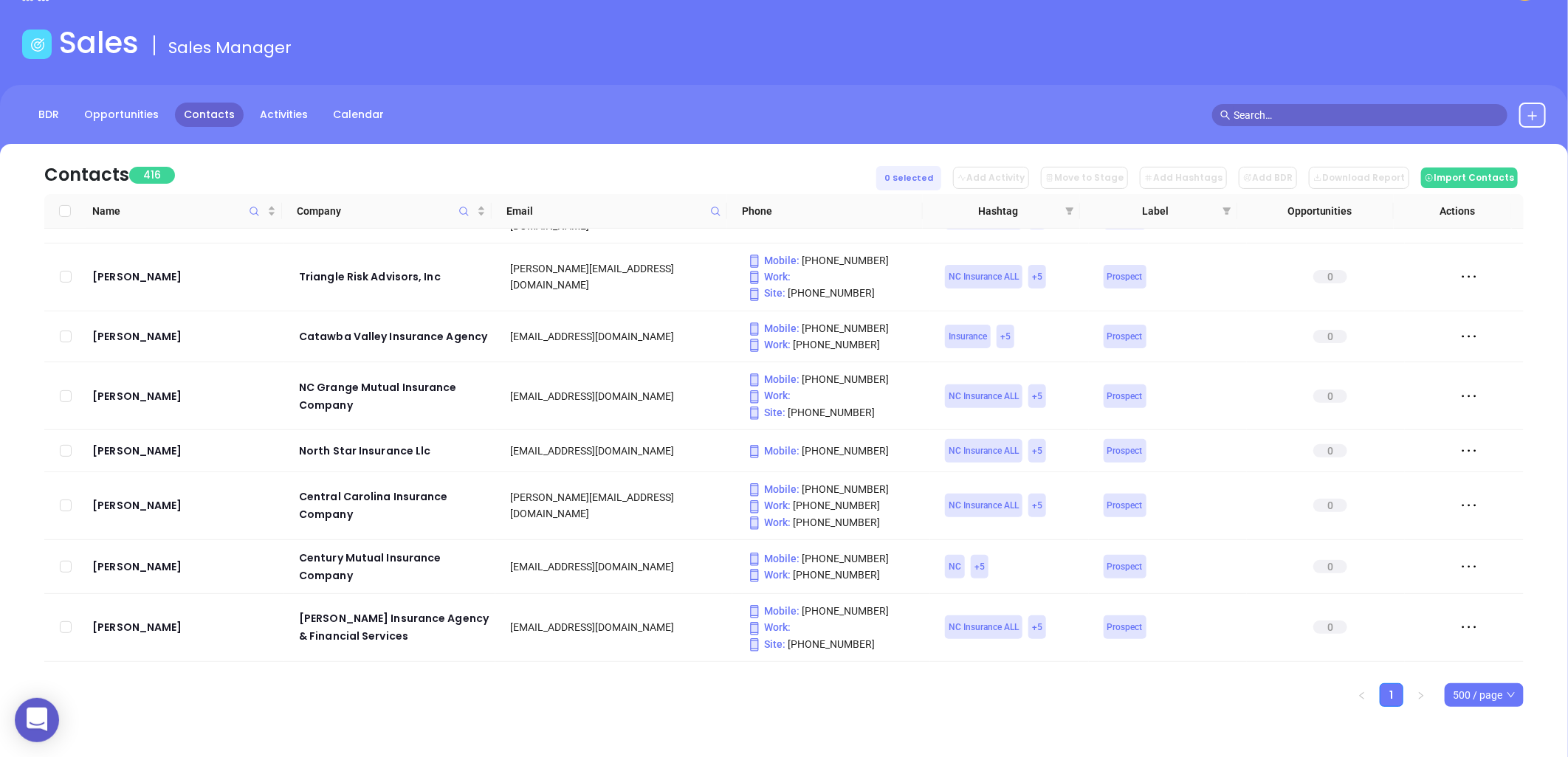
checkbox input "true"
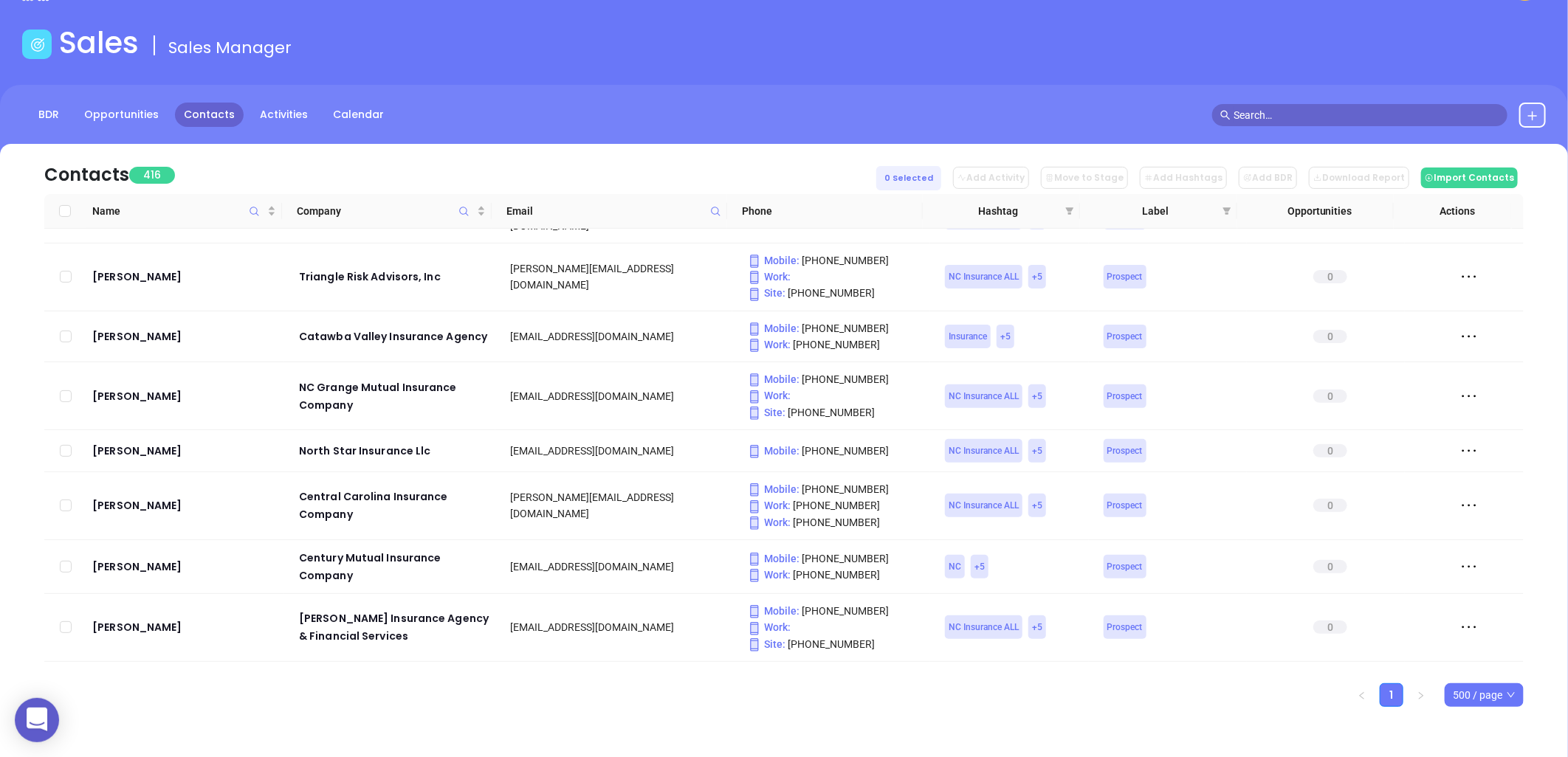
checkbox input "true"
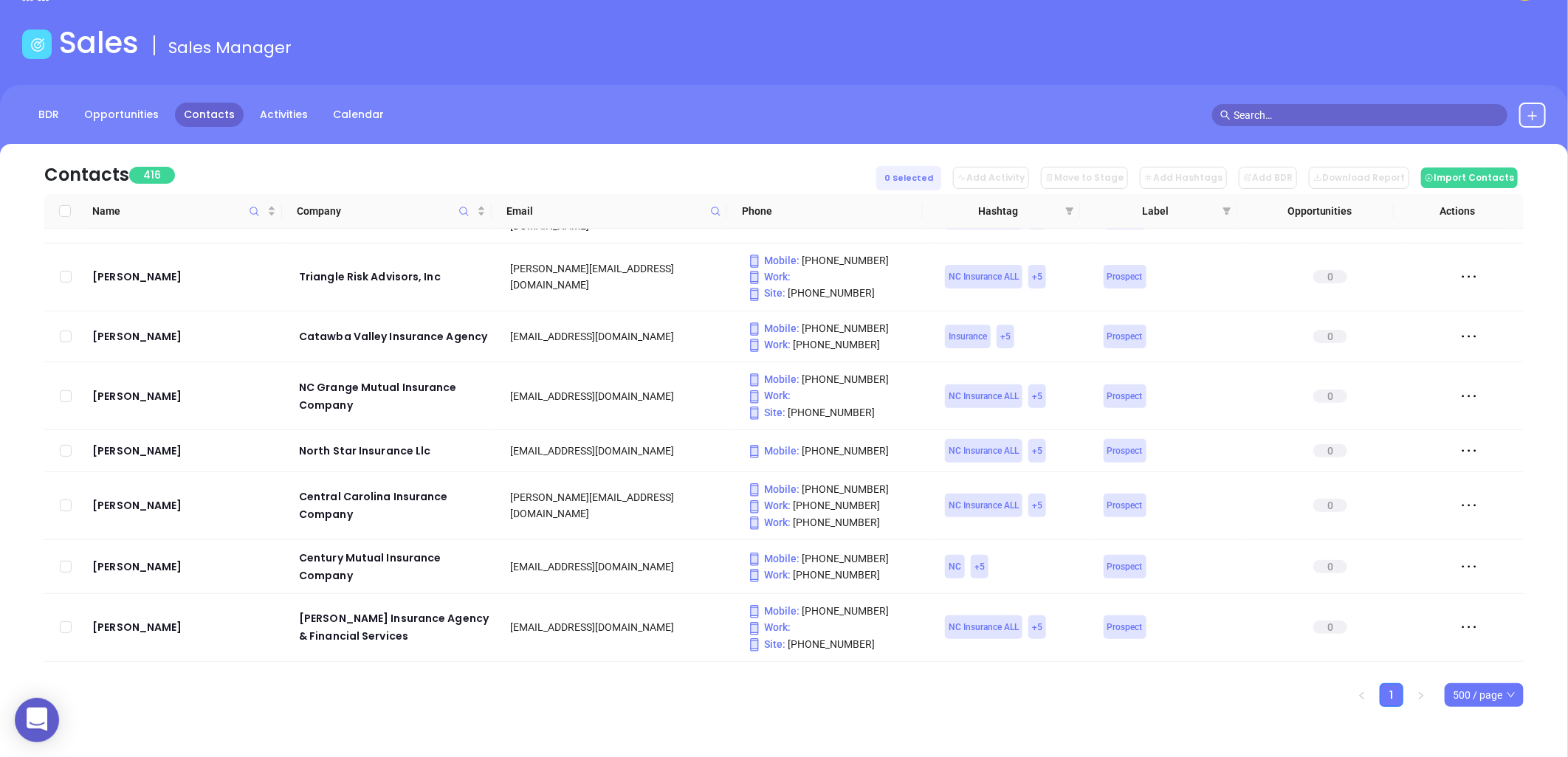
checkbox input "true"
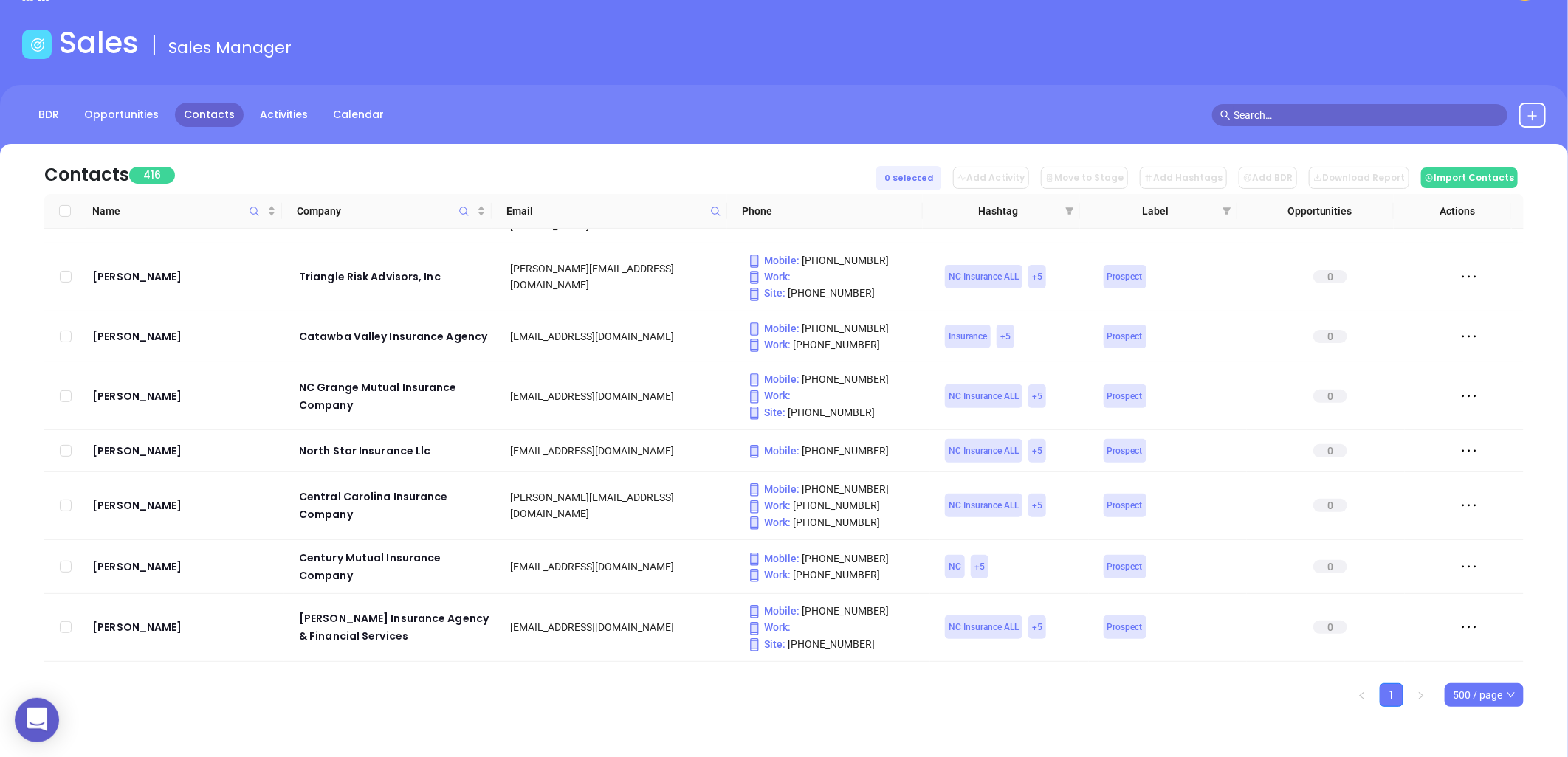
checkbox input "true"
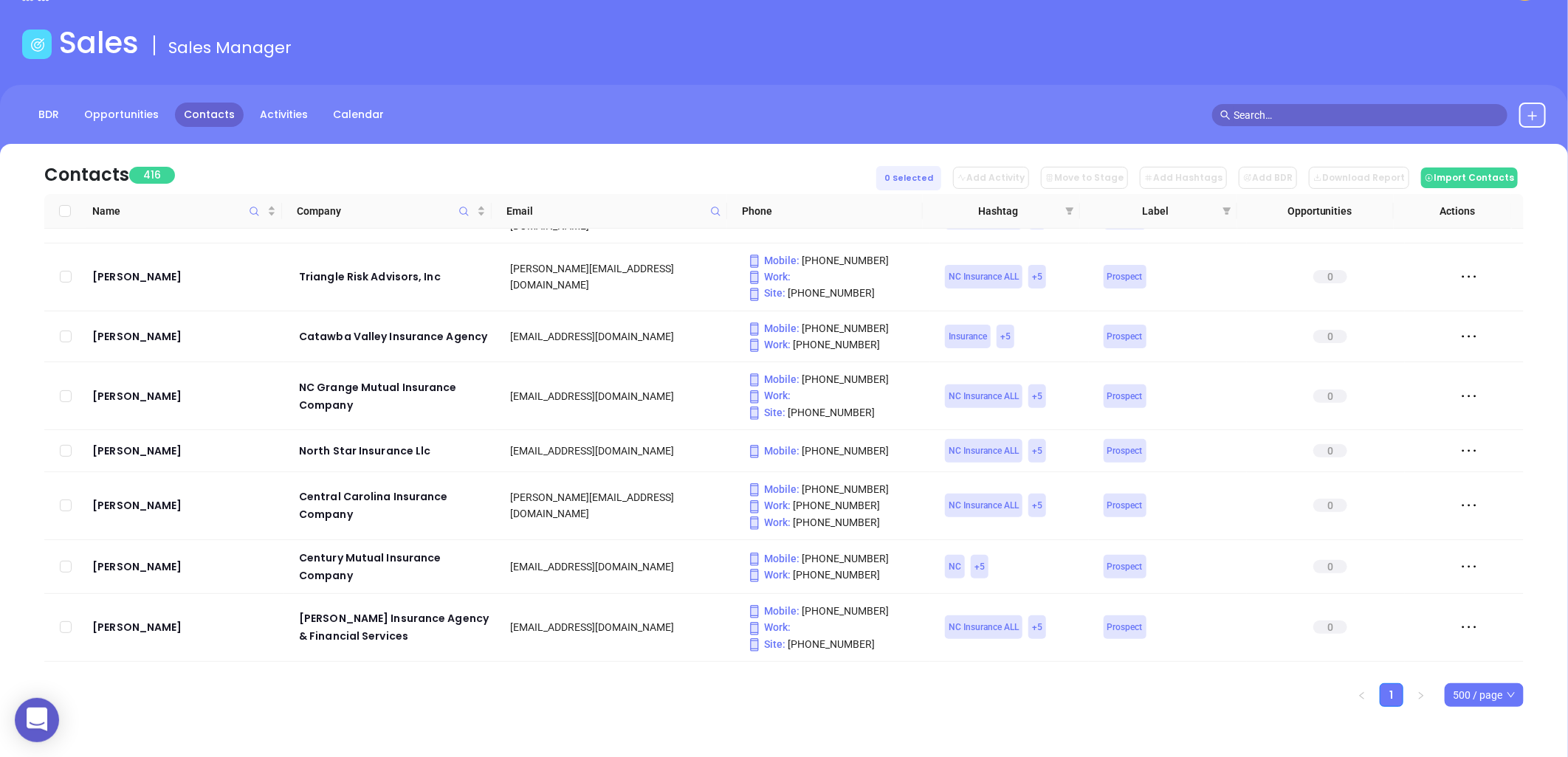
checkbox input "true"
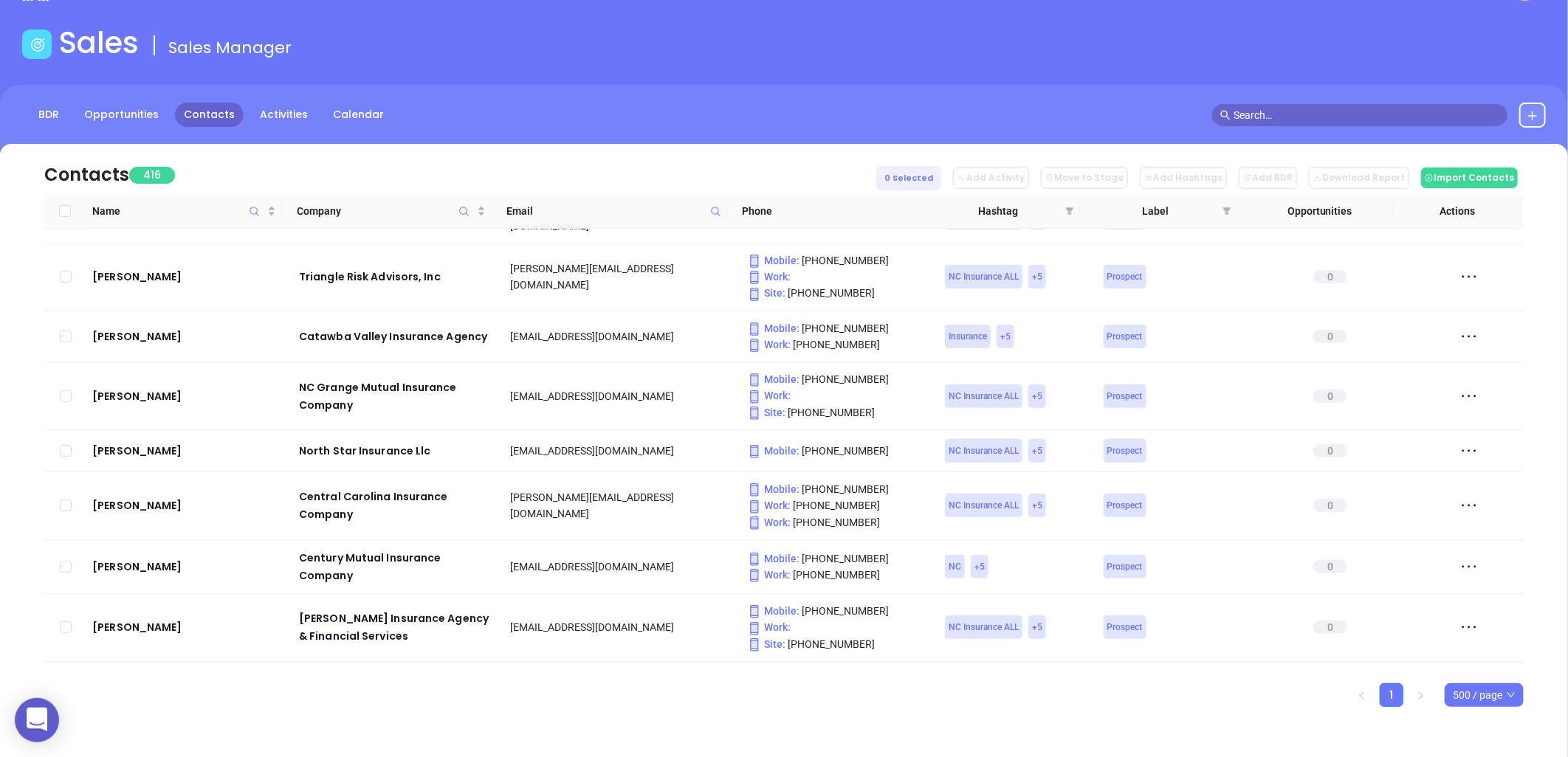
checkbox input "true"
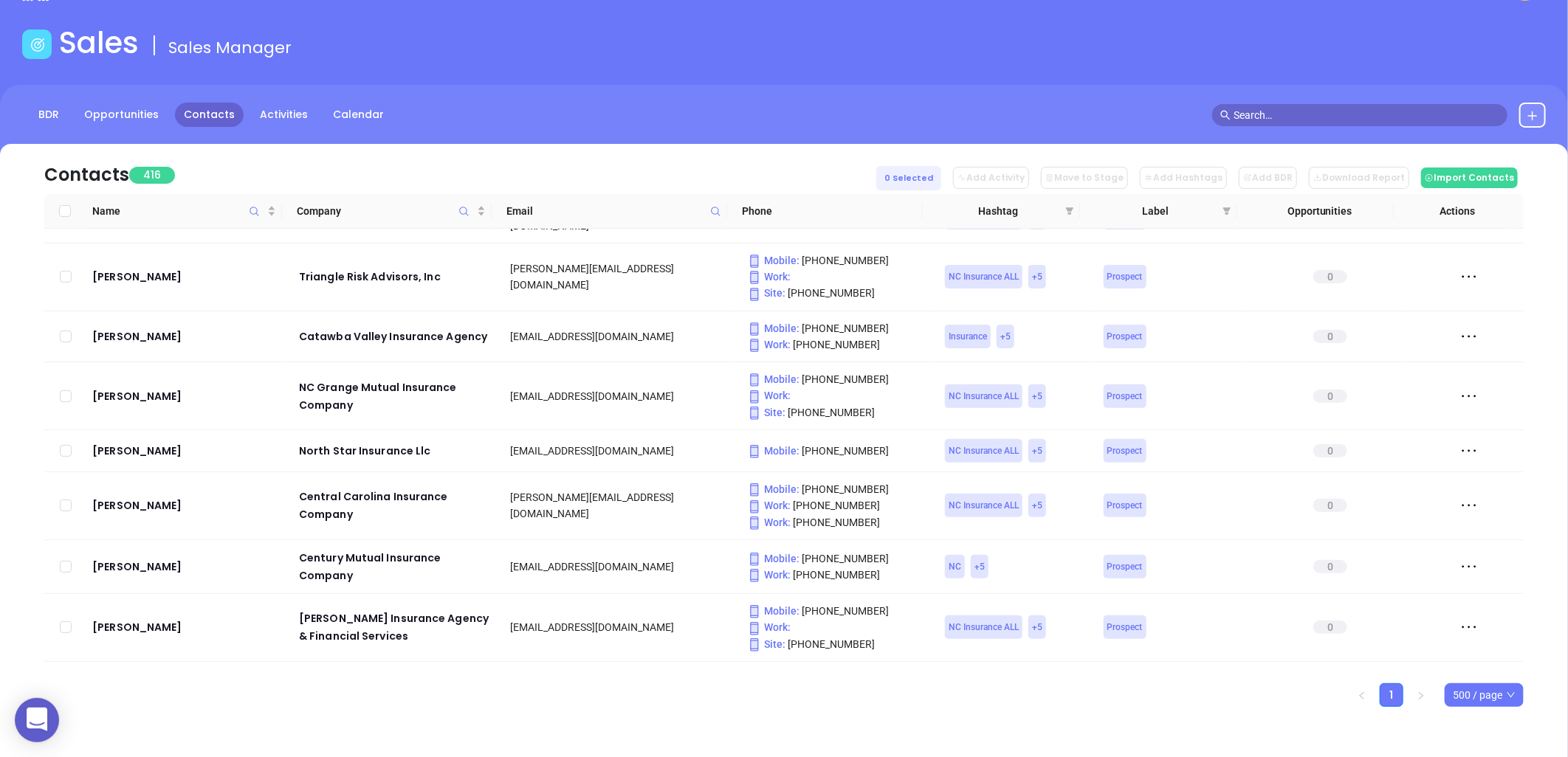
checkbox input "true"
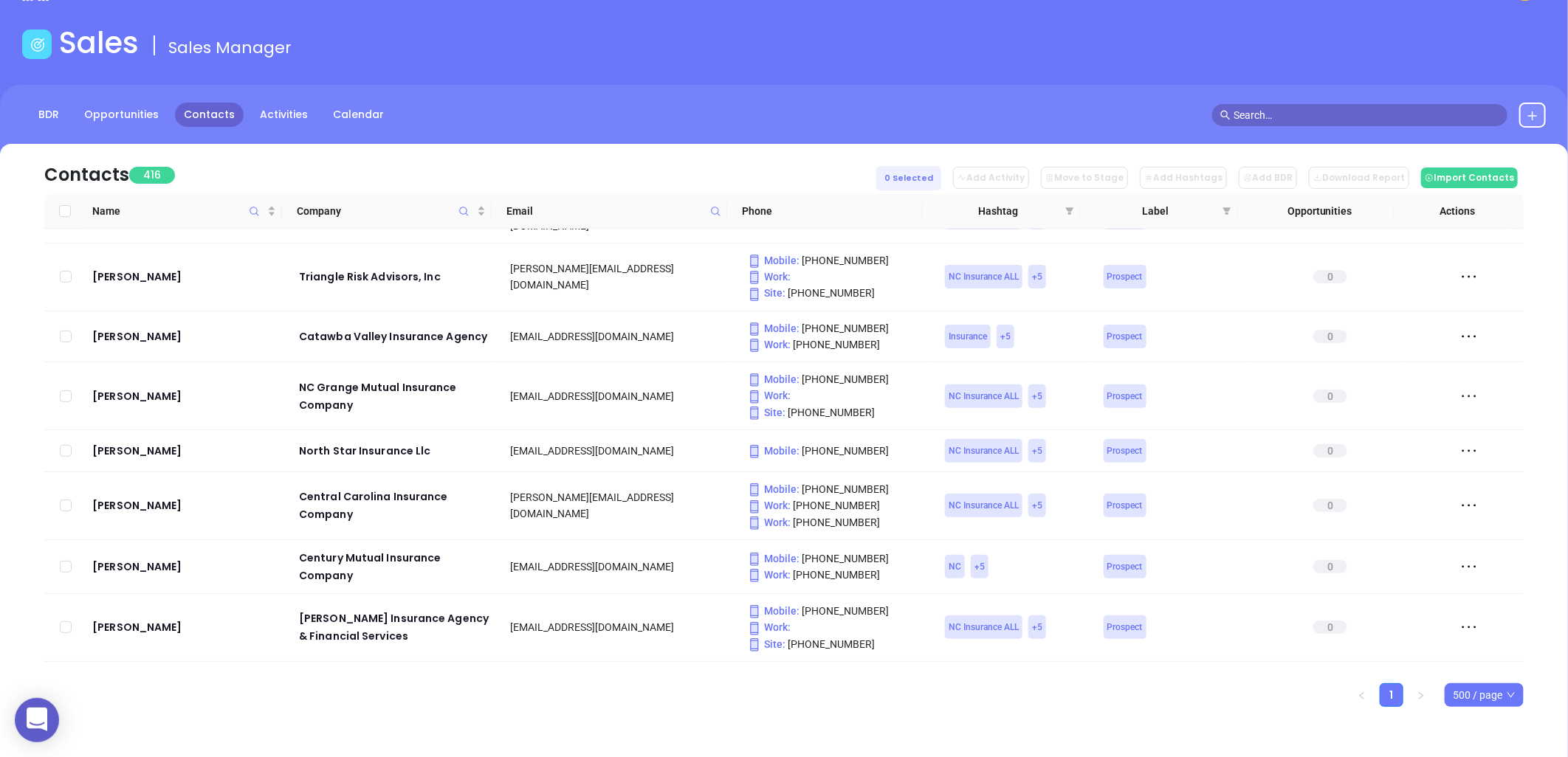
checkbox input "true"
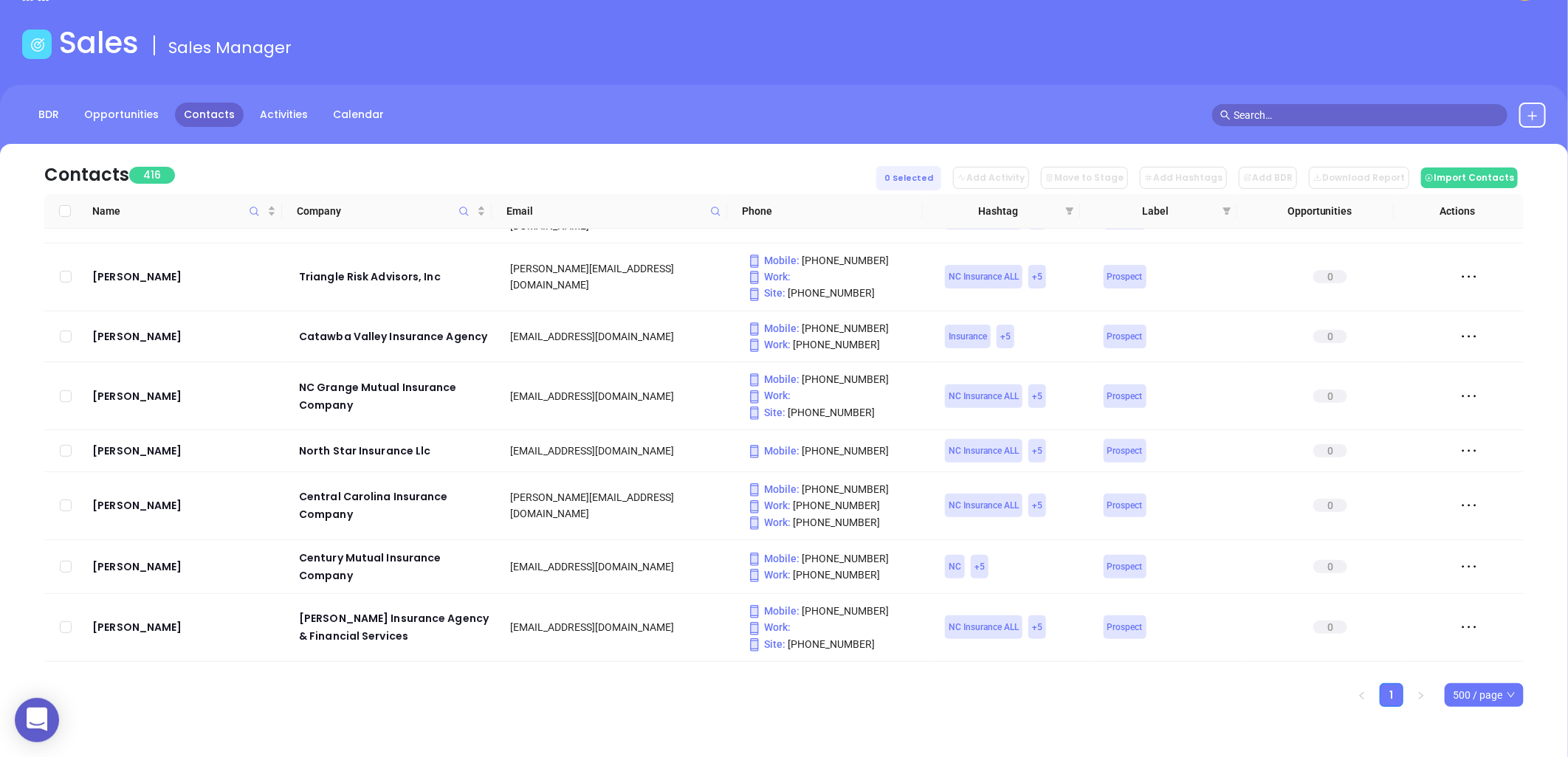
checkbox input "true"
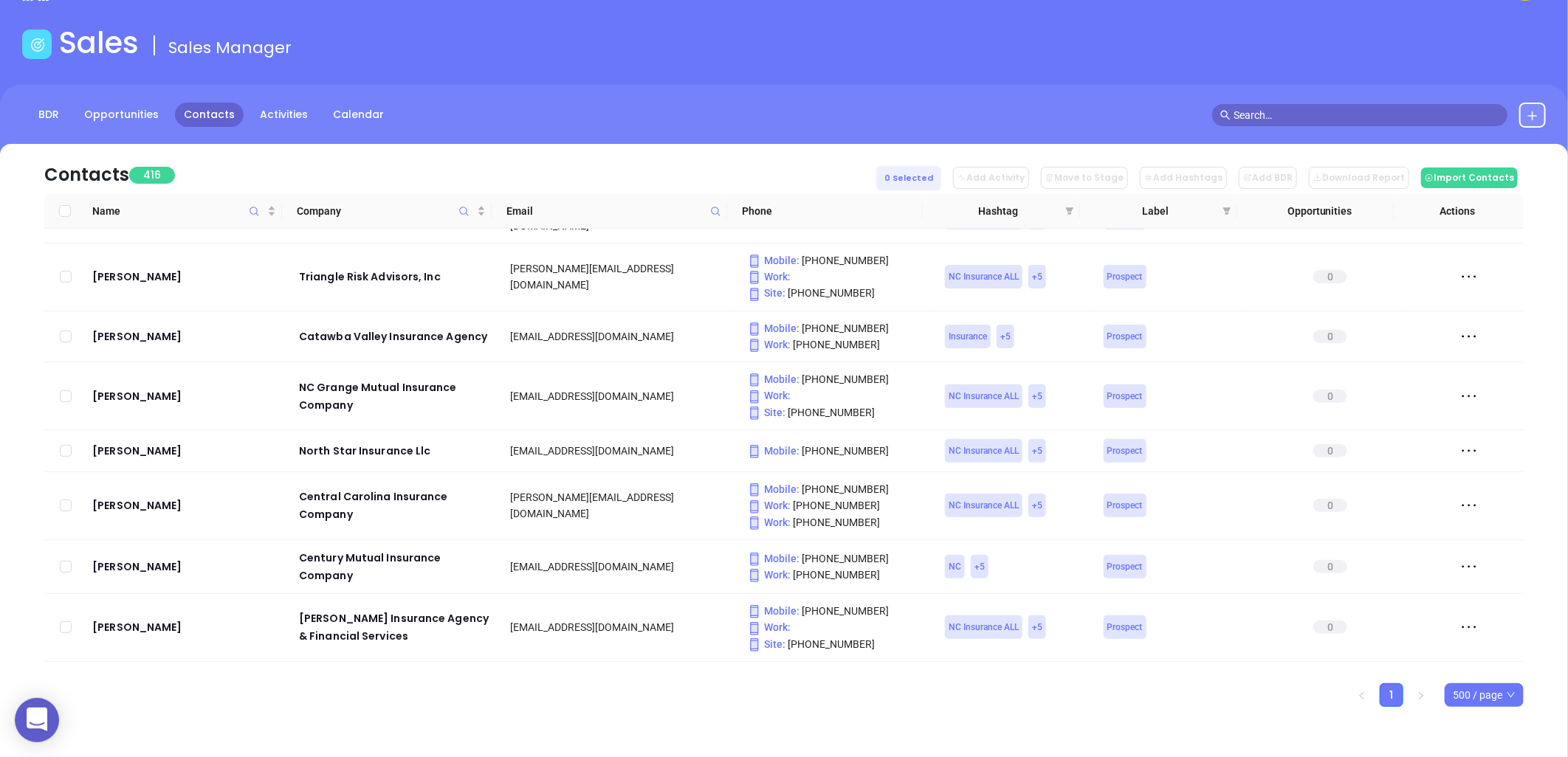
checkbox input "true"
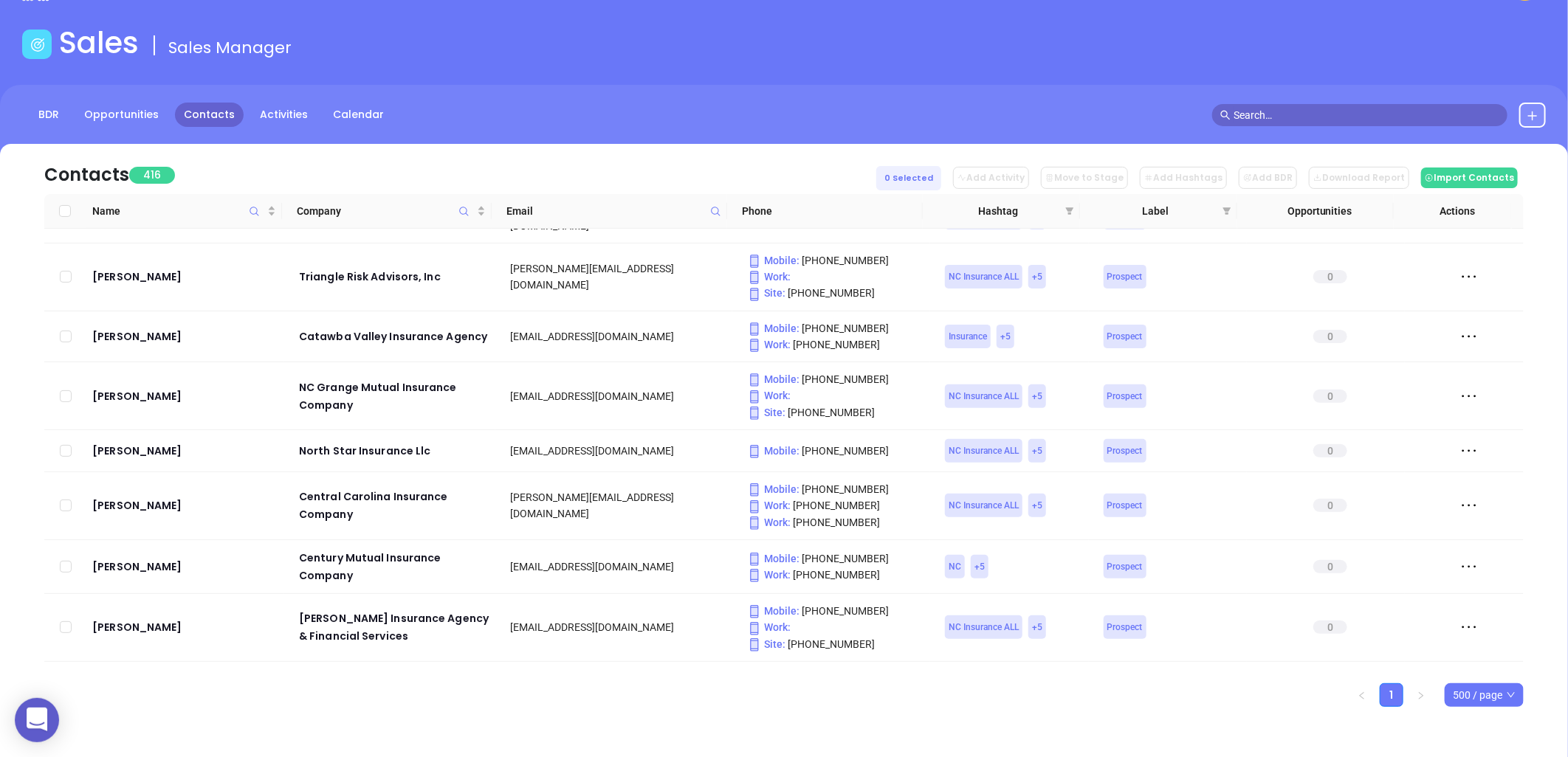
checkbox input "true"
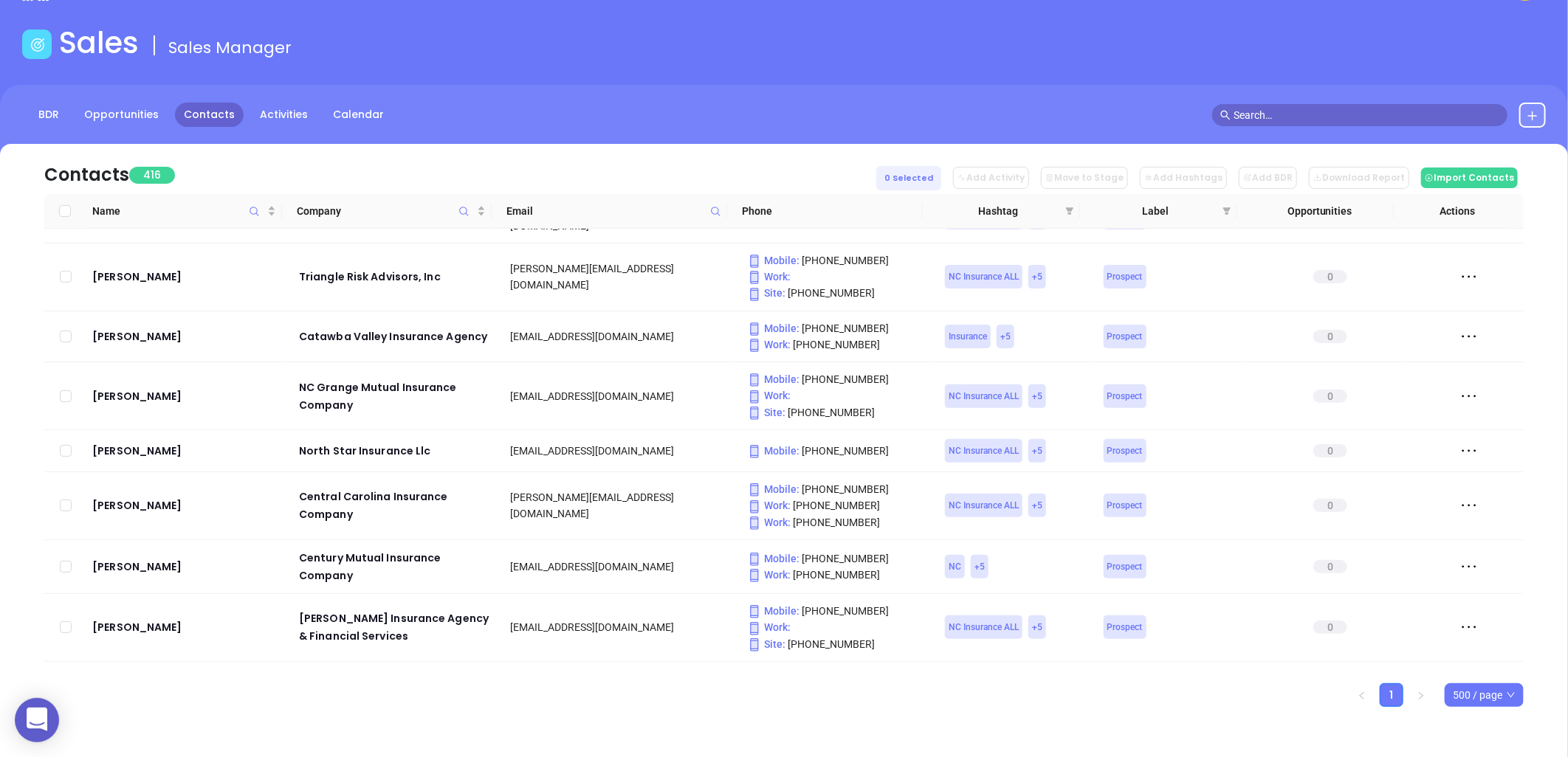
checkbox input "true"
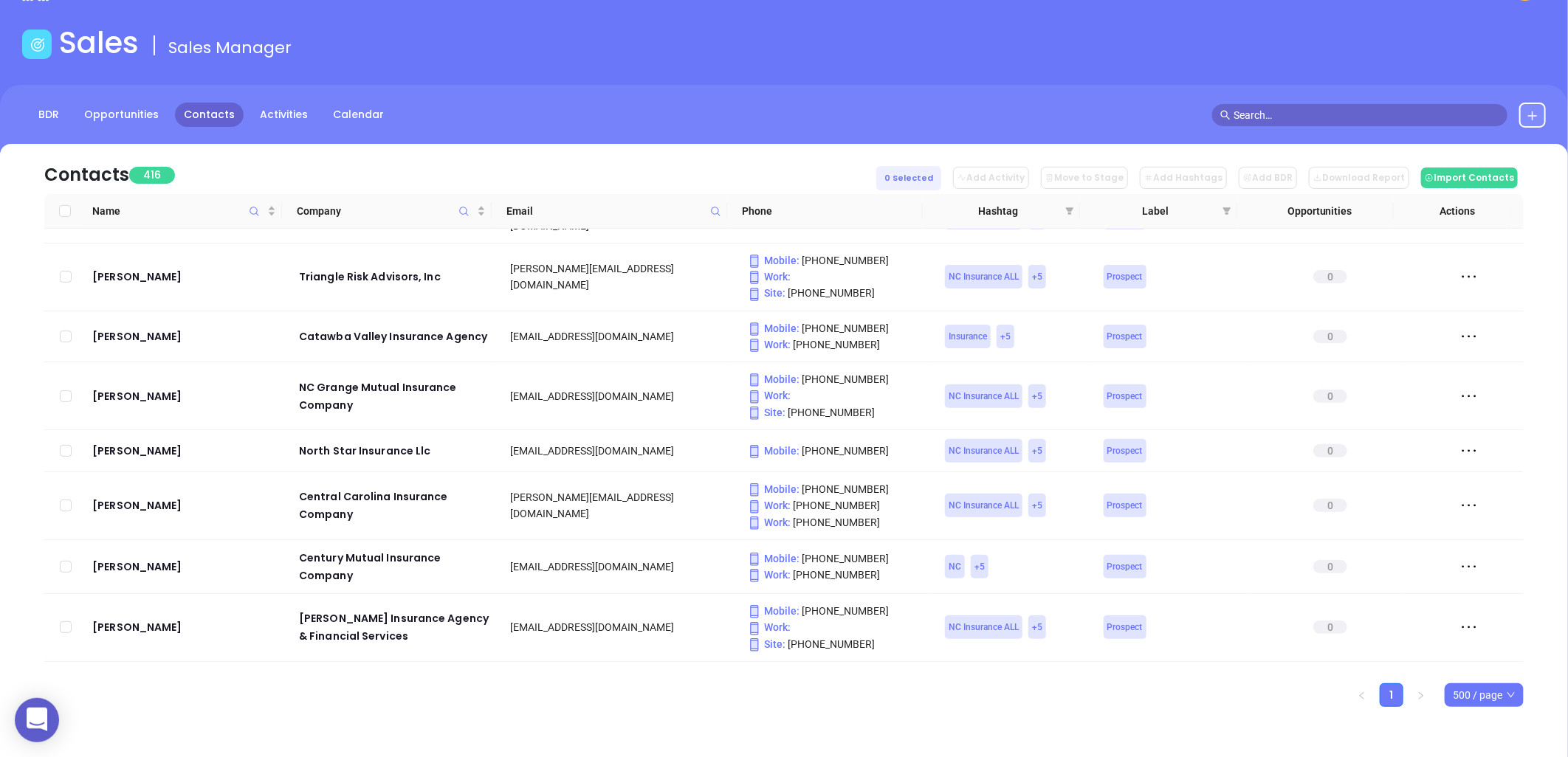
checkbox input "true"
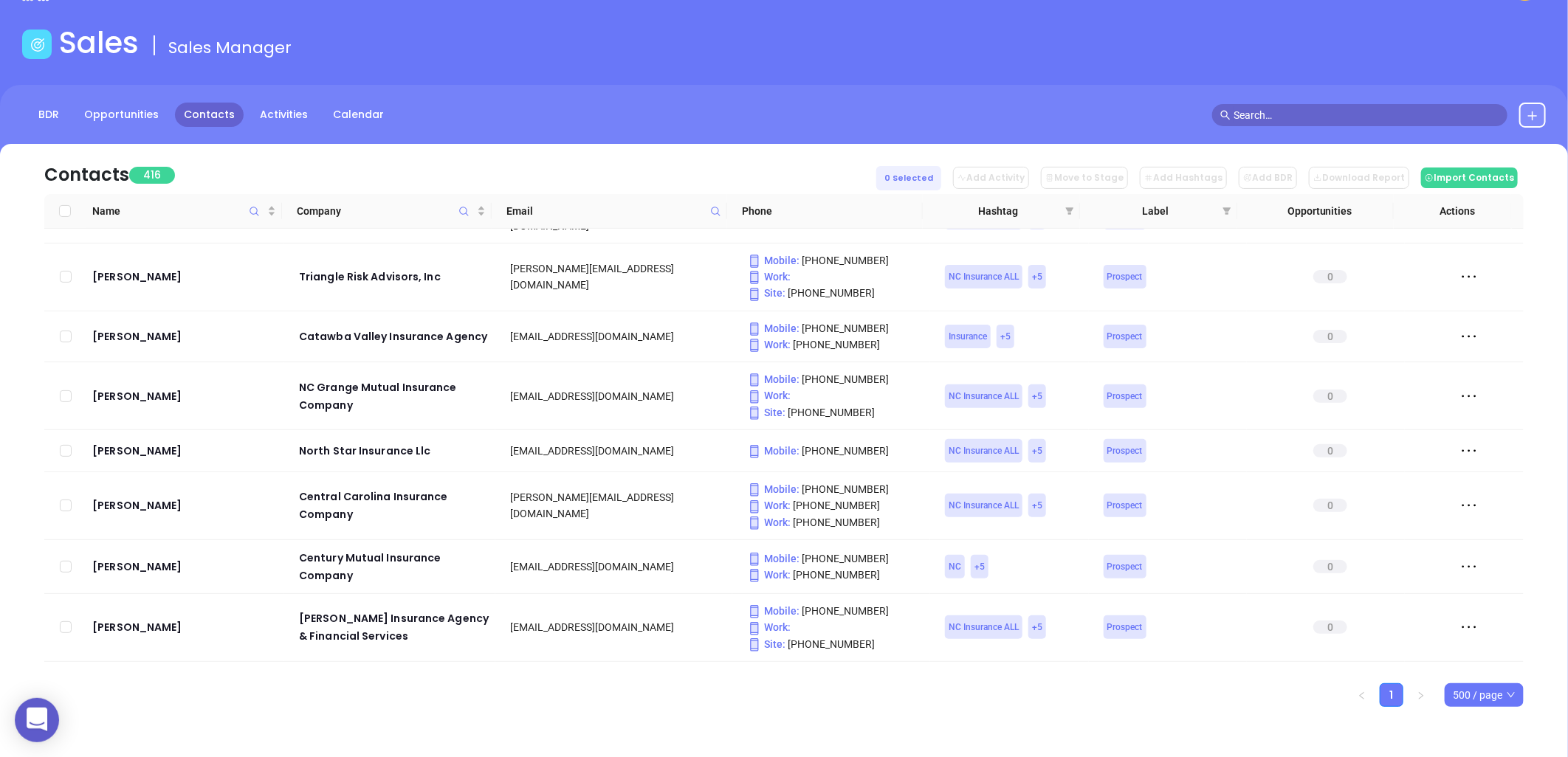
checkbox input "true"
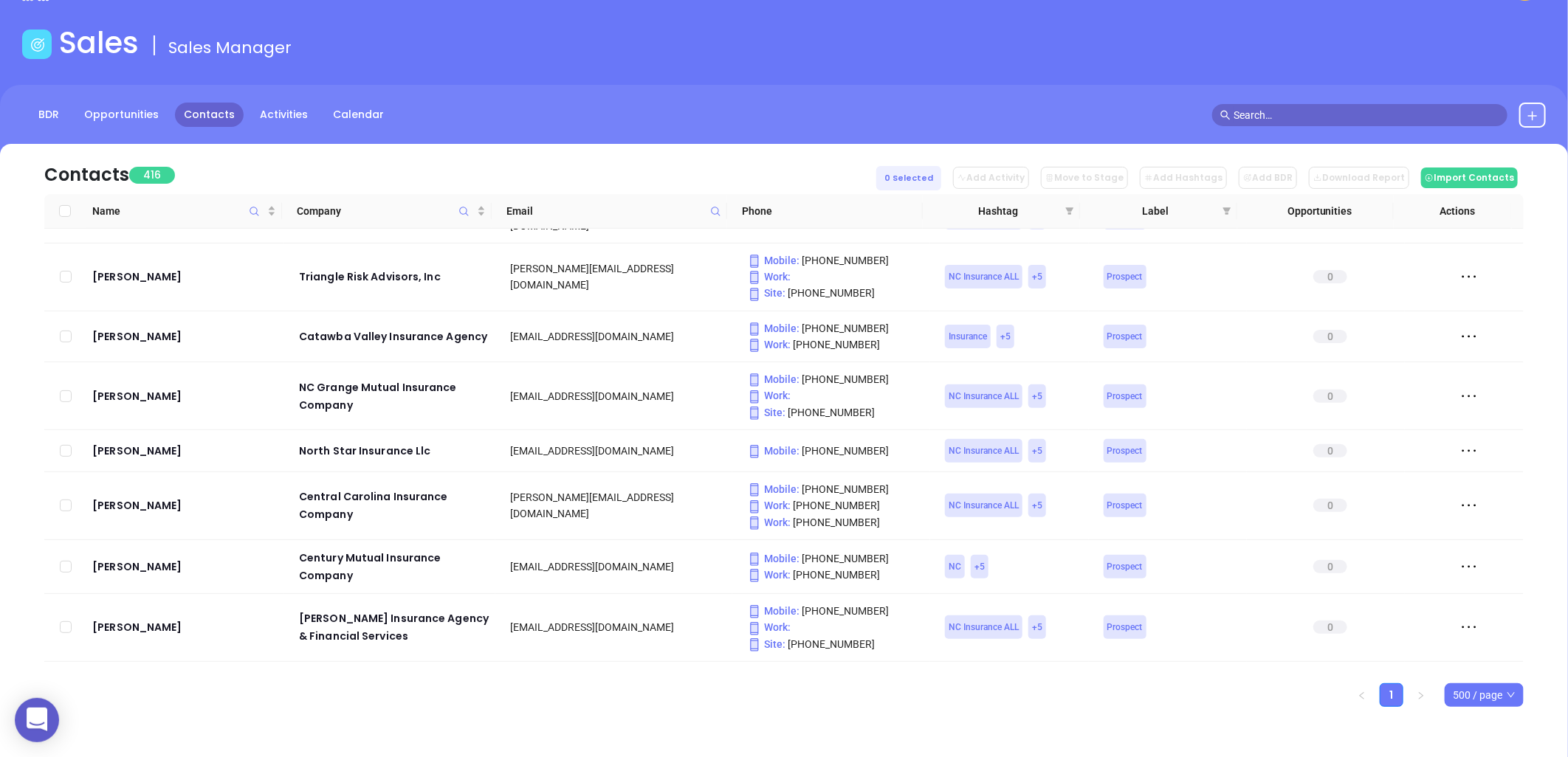
checkbox input "true"
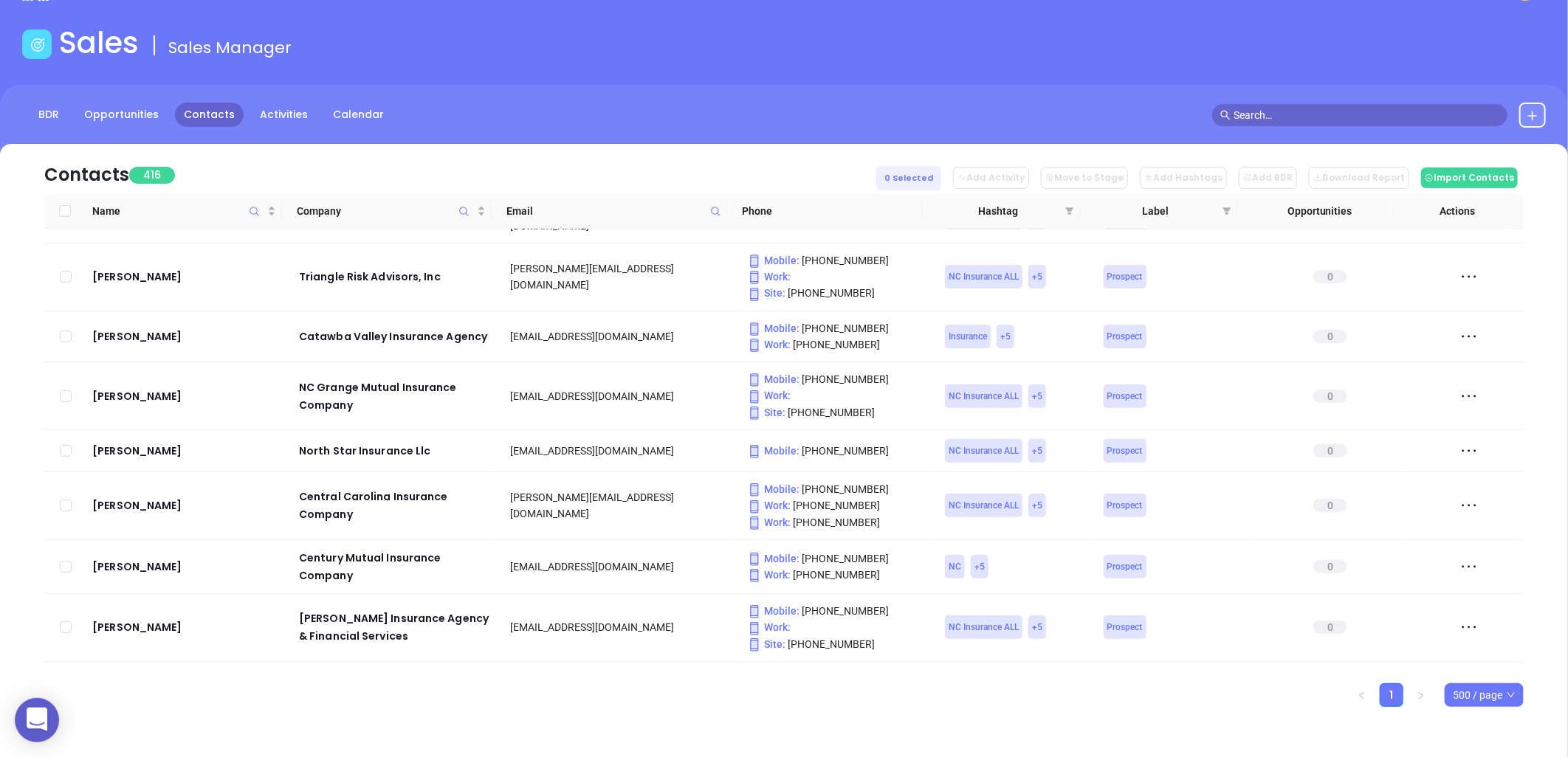
checkbox input "true"
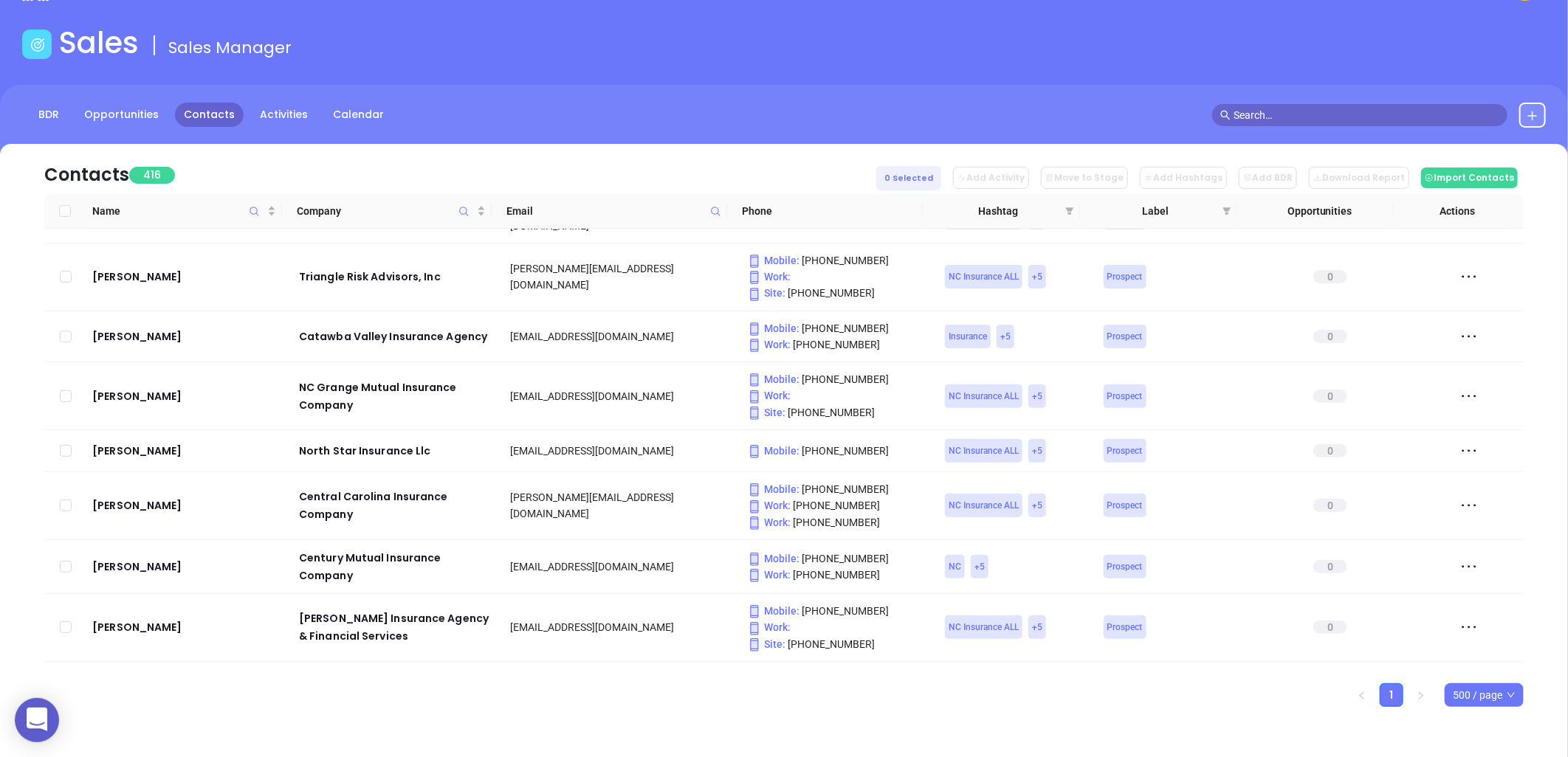
checkbox input "true"
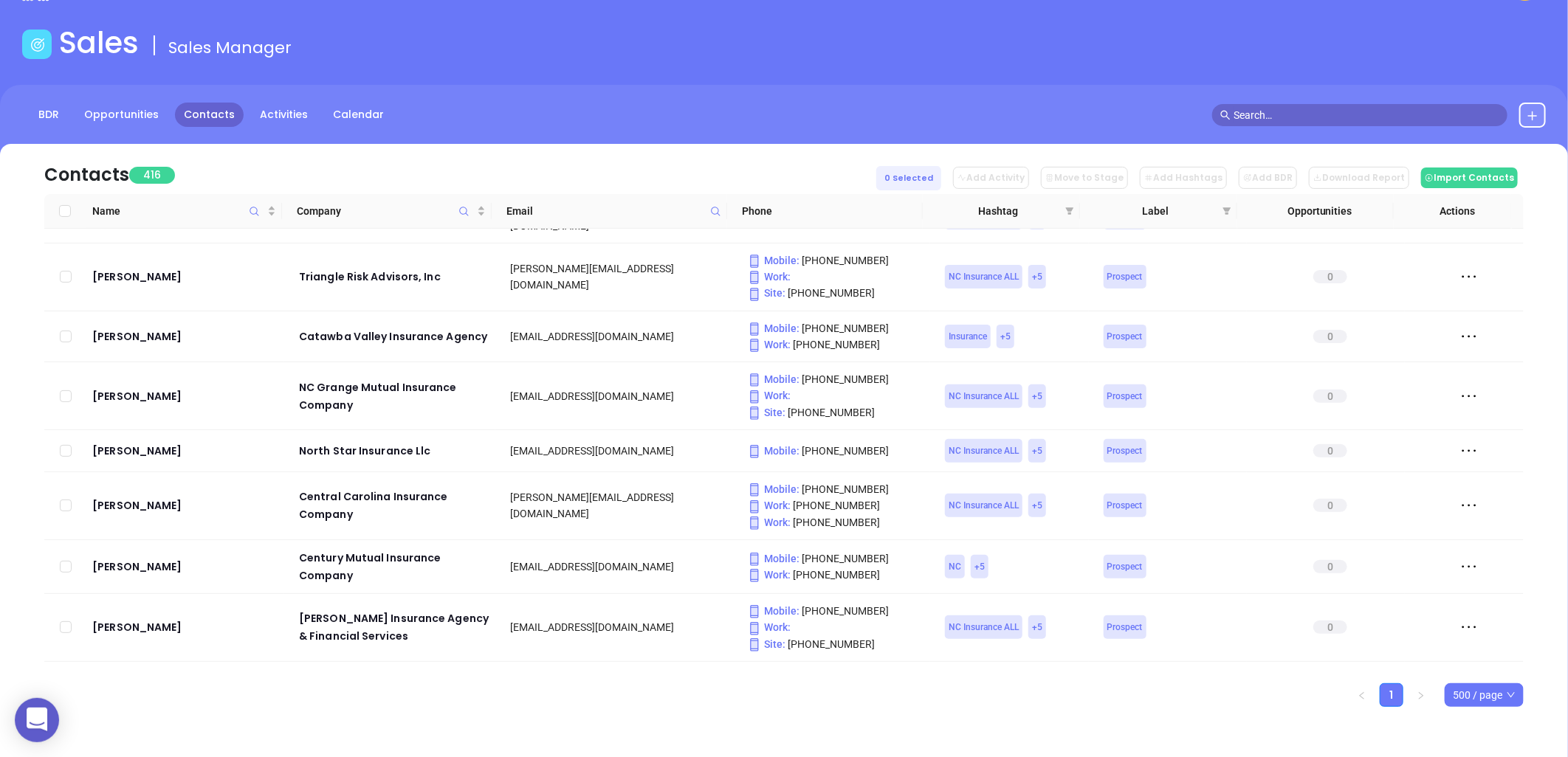
checkbox input "true"
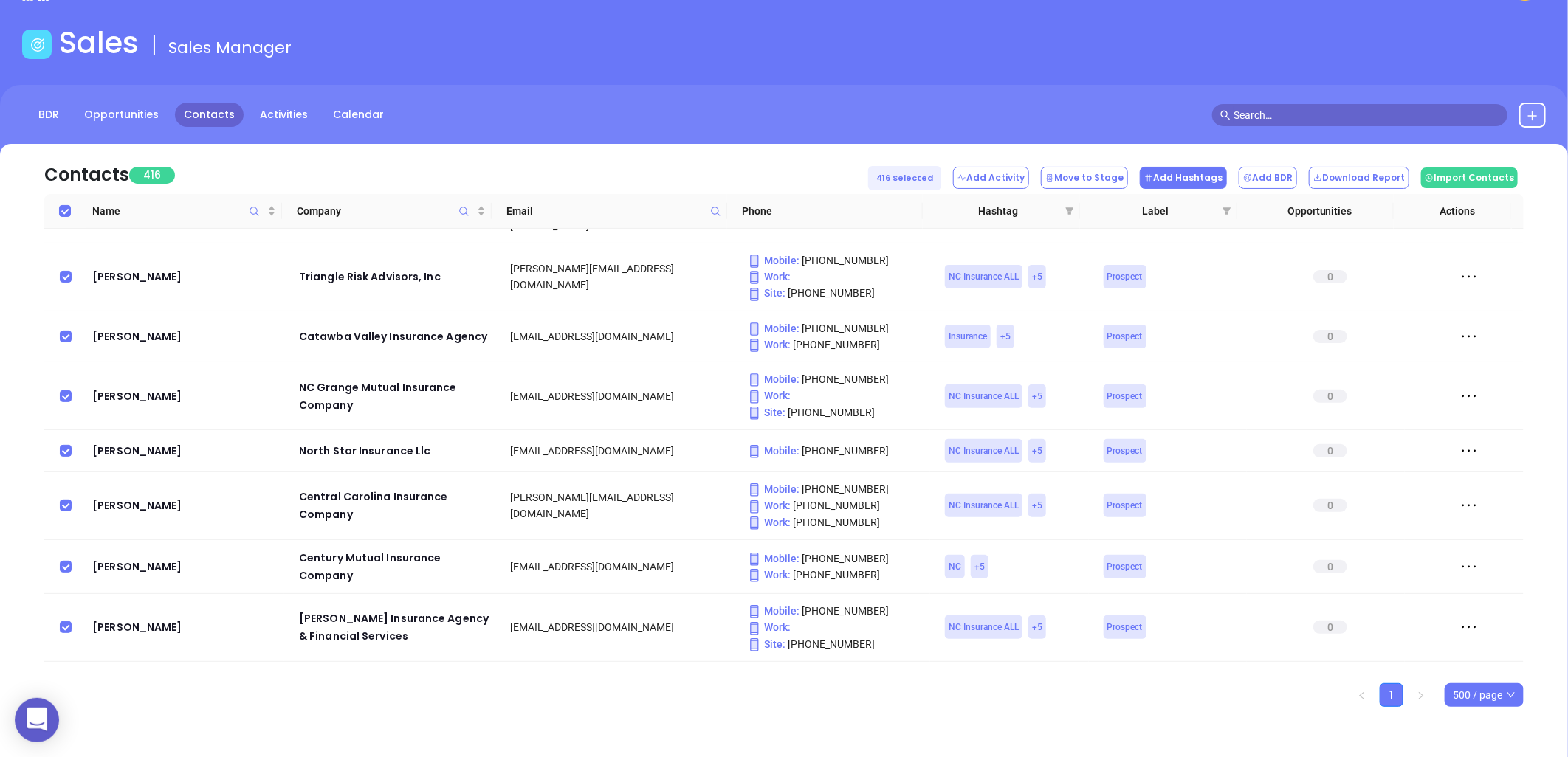
click at [1198, 176] on button "Add Hashtags" at bounding box center [1183, 178] width 87 height 22
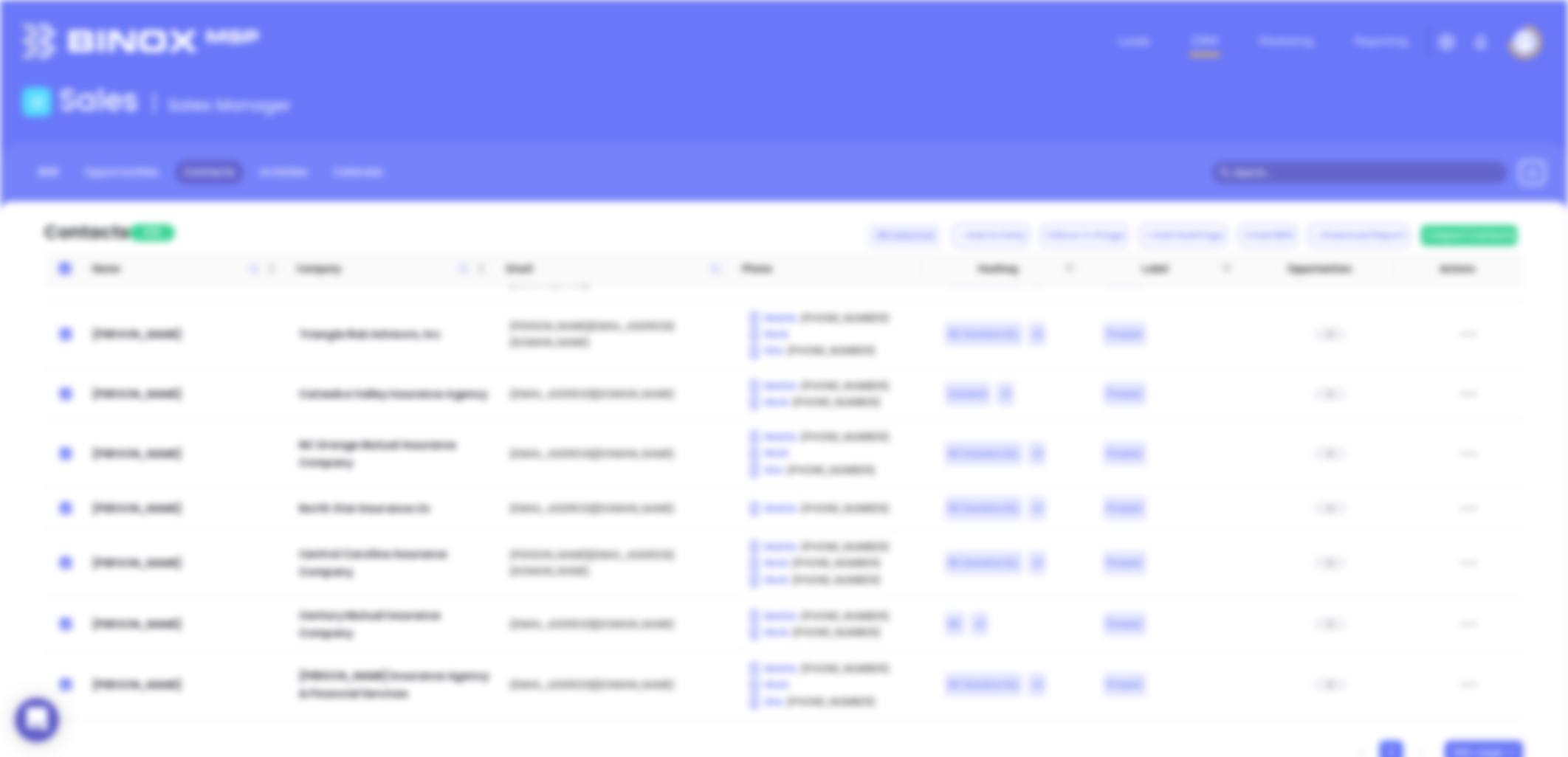
scroll to position [0, 0]
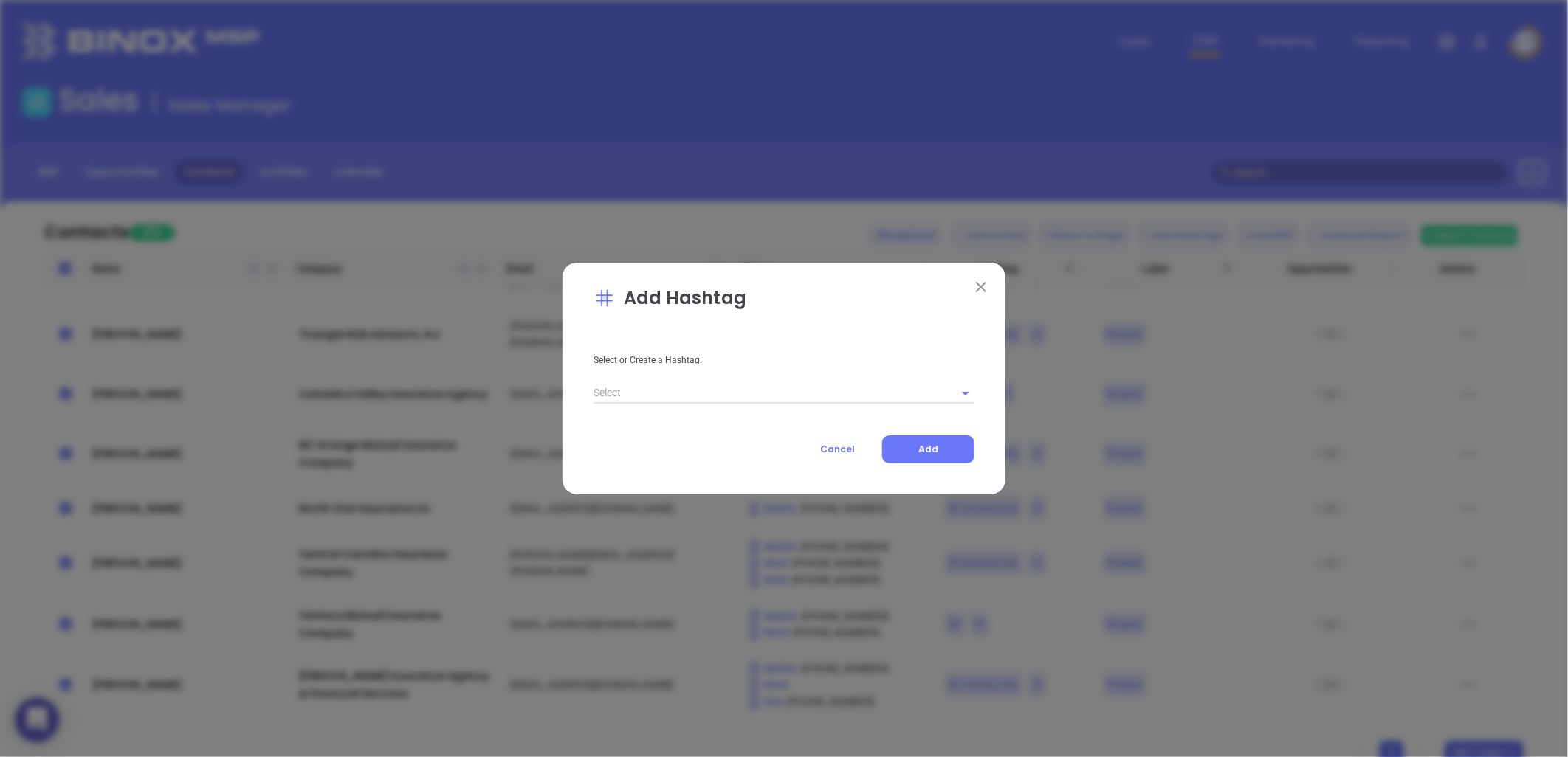
click at [638, 400] on input "text" at bounding box center [763, 393] width 340 height 22
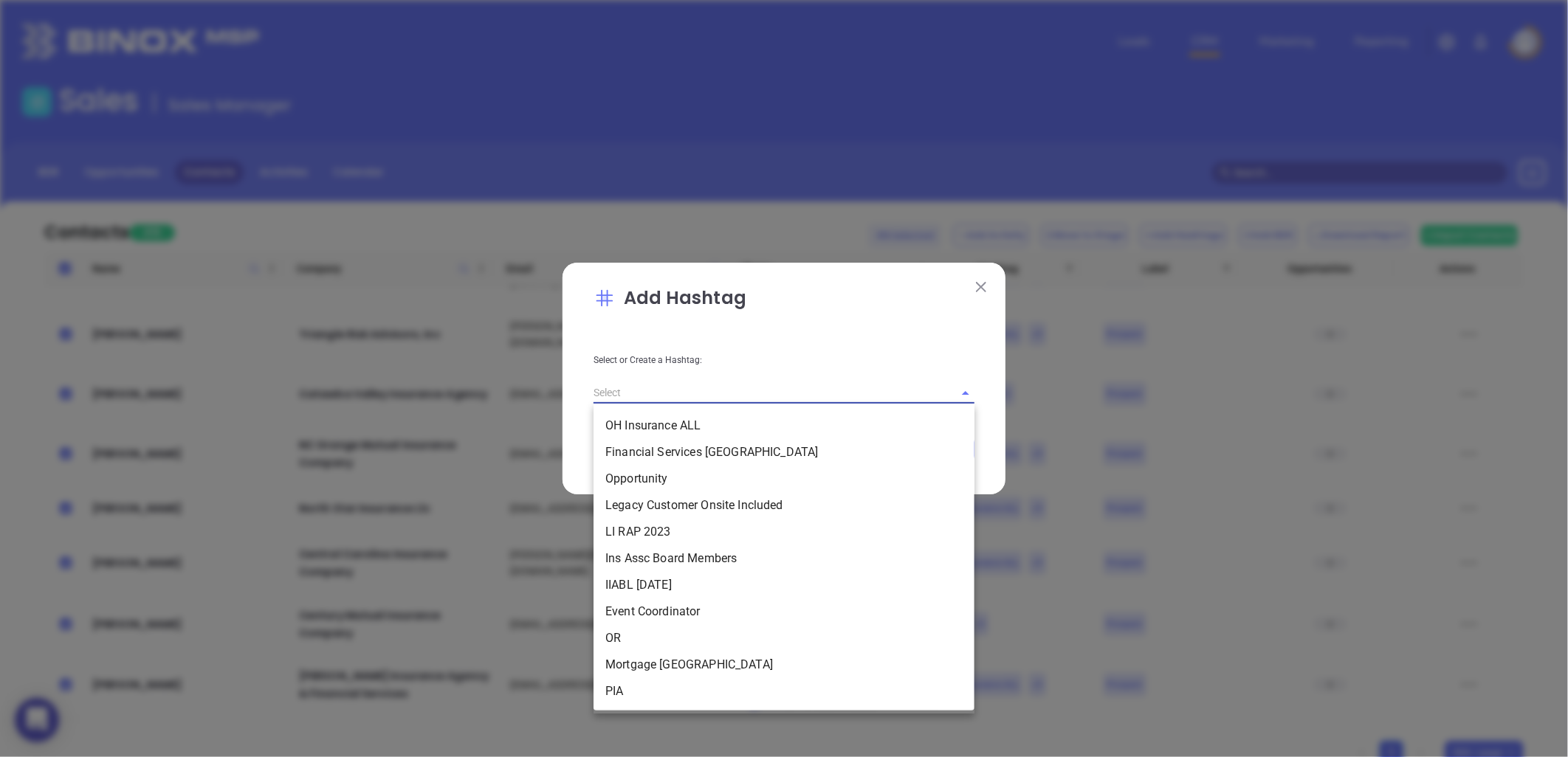
paste input "NC INS IDSA Q3 0825 C"
click at [654, 398] on input "text" at bounding box center [763, 393] width 340 height 22
paste input "NC INS IDSA Q3 0825 C"
click at [661, 394] on input "text" at bounding box center [763, 393] width 340 height 22
paste input "NC INS IDSA Q3 0825 C"
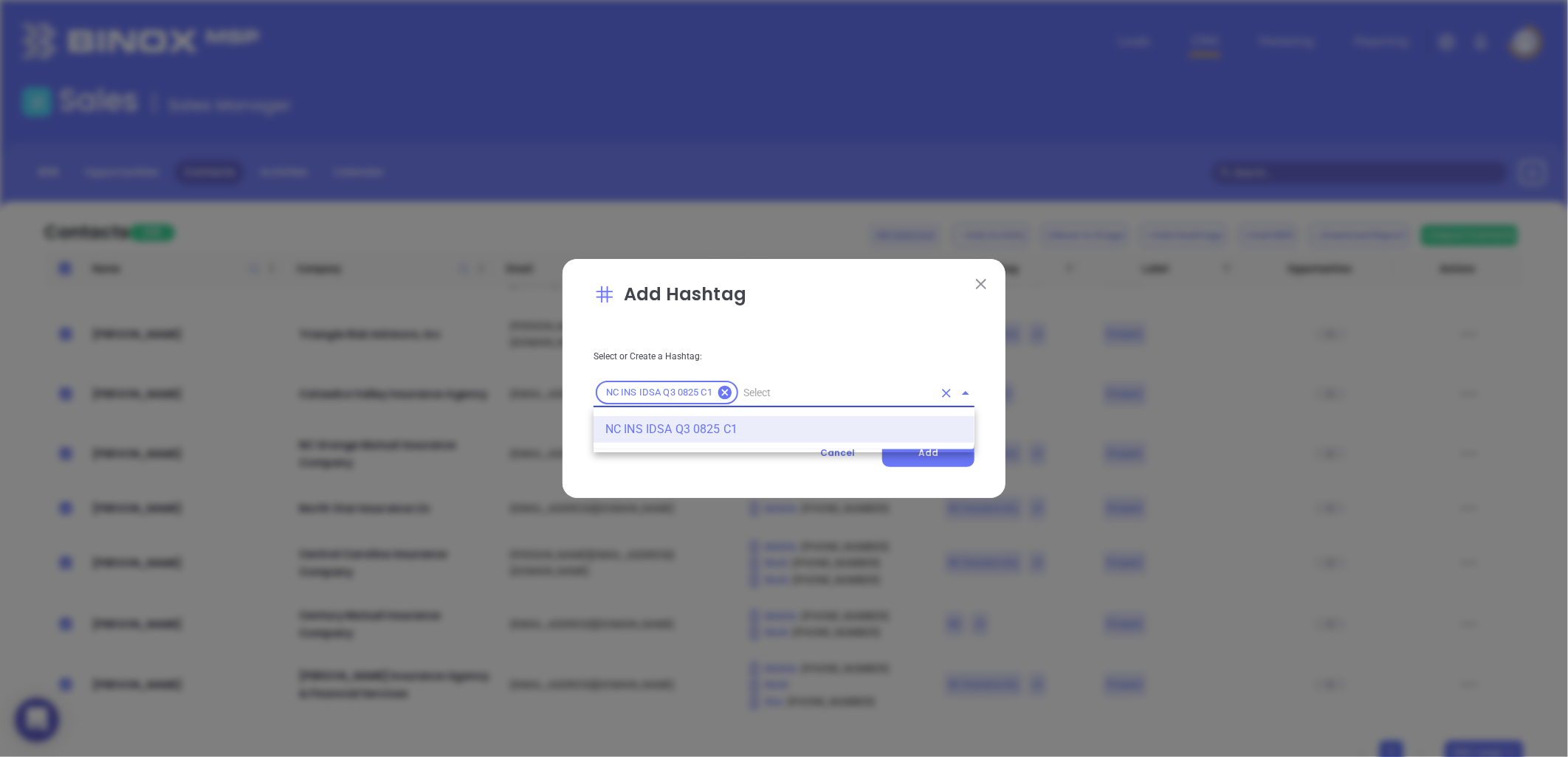
click at [682, 425] on li "NC INS IDSA Q3 0825 C1" at bounding box center [784, 429] width 381 height 26
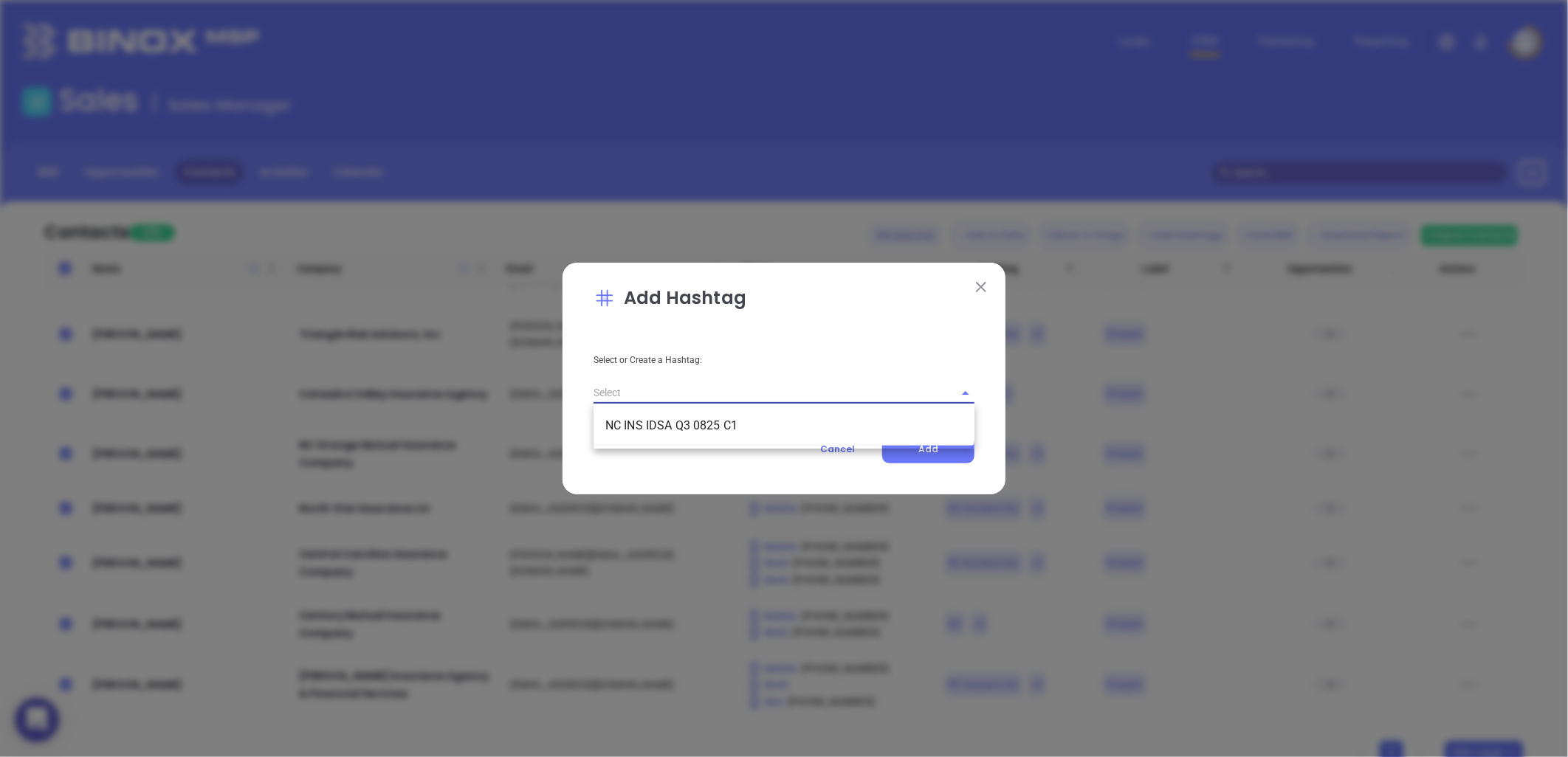
click at [663, 392] on input "text" at bounding box center [763, 393] width 340 height 22
click at [683, 427] on li "NC INS IDSA Q3 0825 C1" at bounding box center [784, 426] width 381 height 26
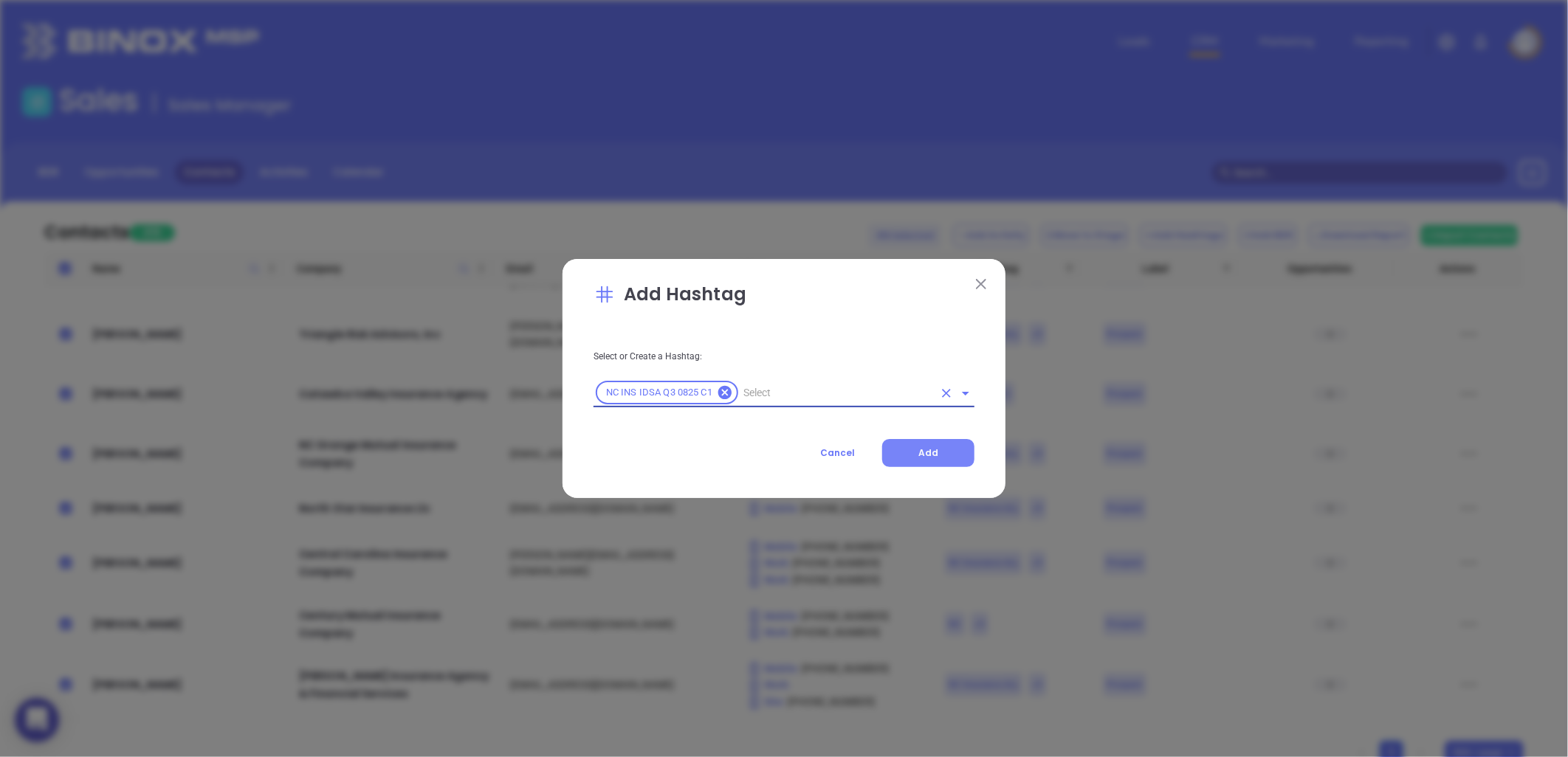
click at [942, 452] on button "Add" at bounding box center [928, 453] width 92 height 28
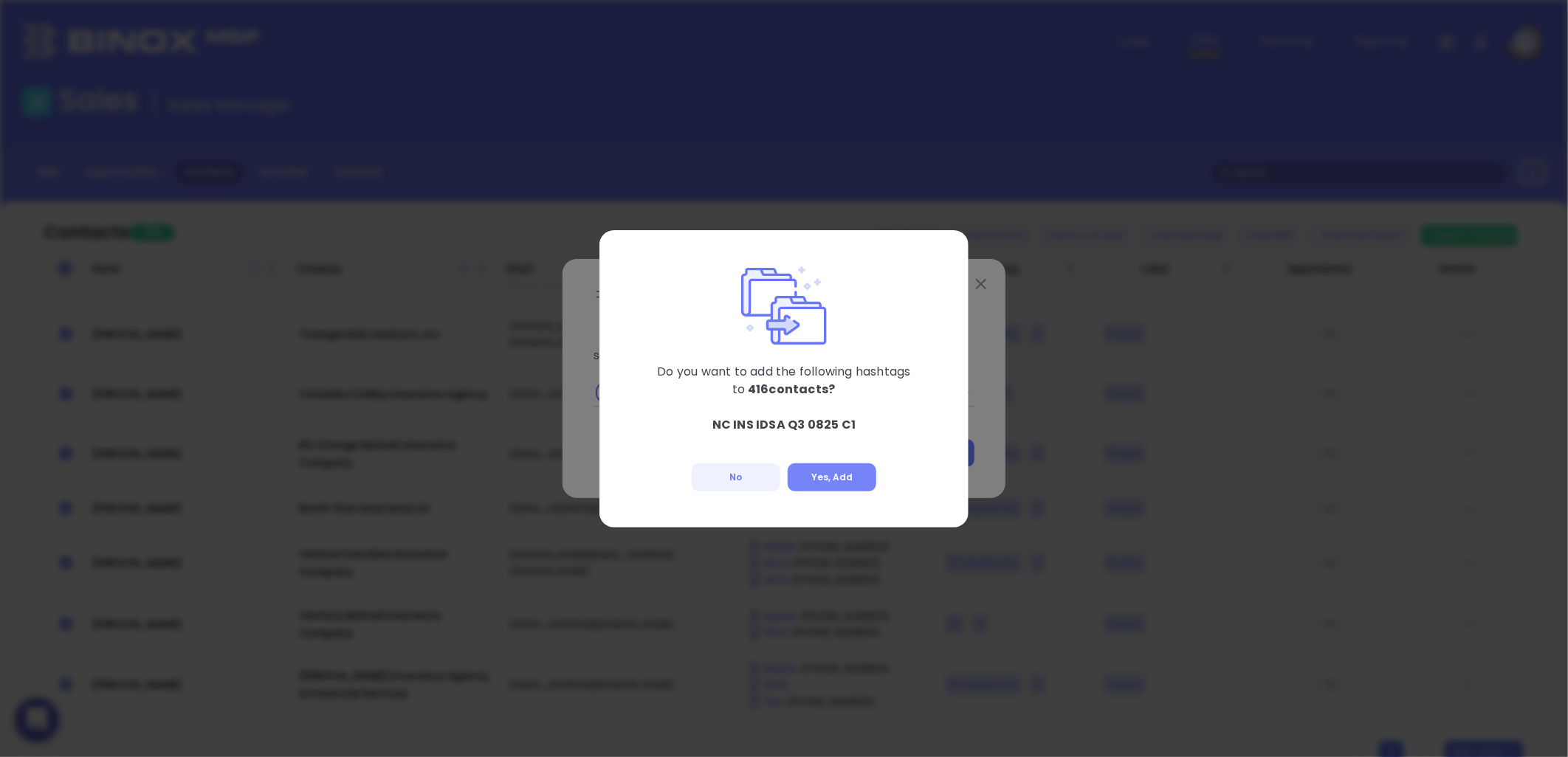
click at [831, 477] on button "Yes, Add" at bounding box center [831, 477] width 89 height 28
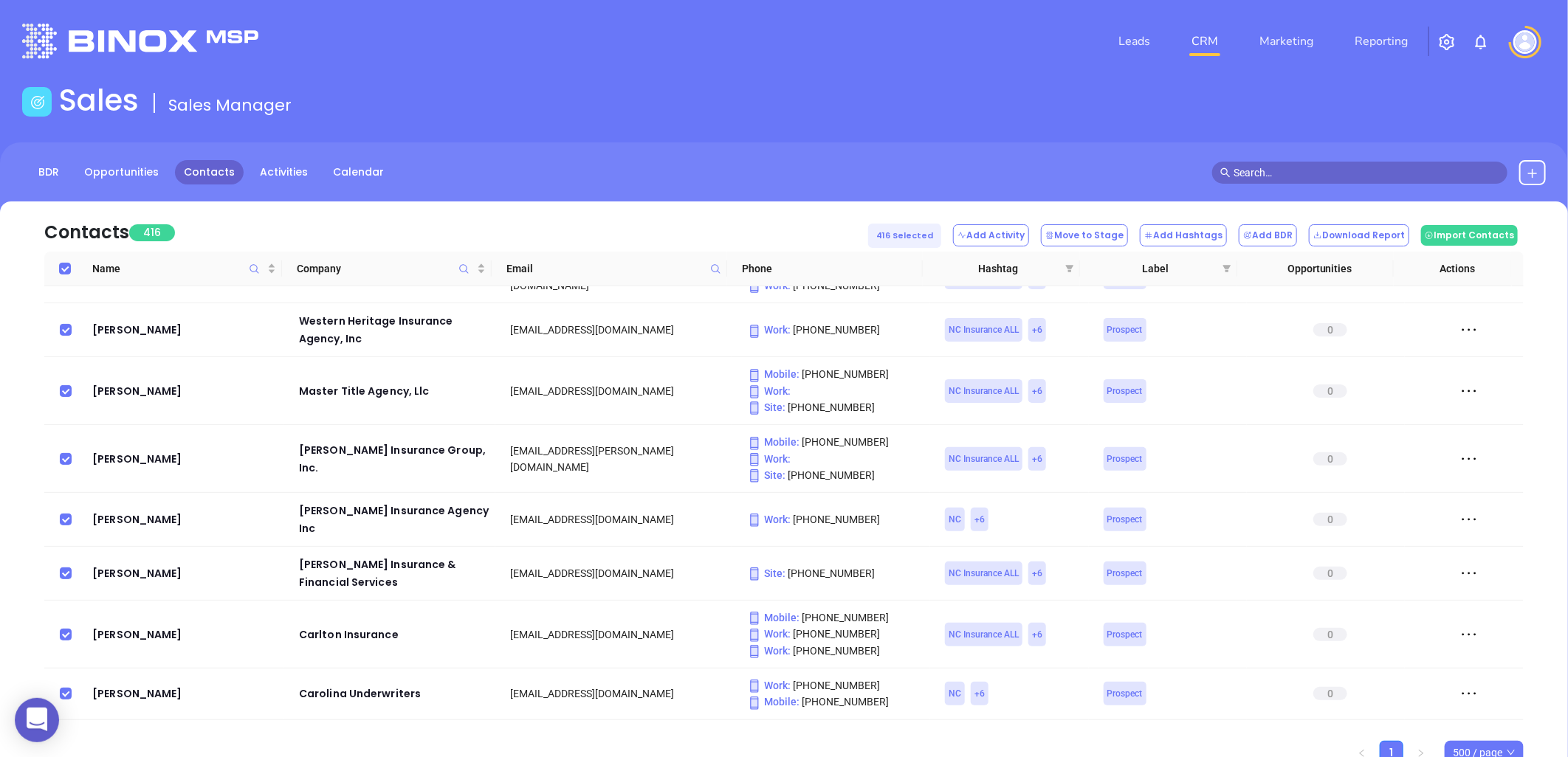
scroll to position [18464, 0]
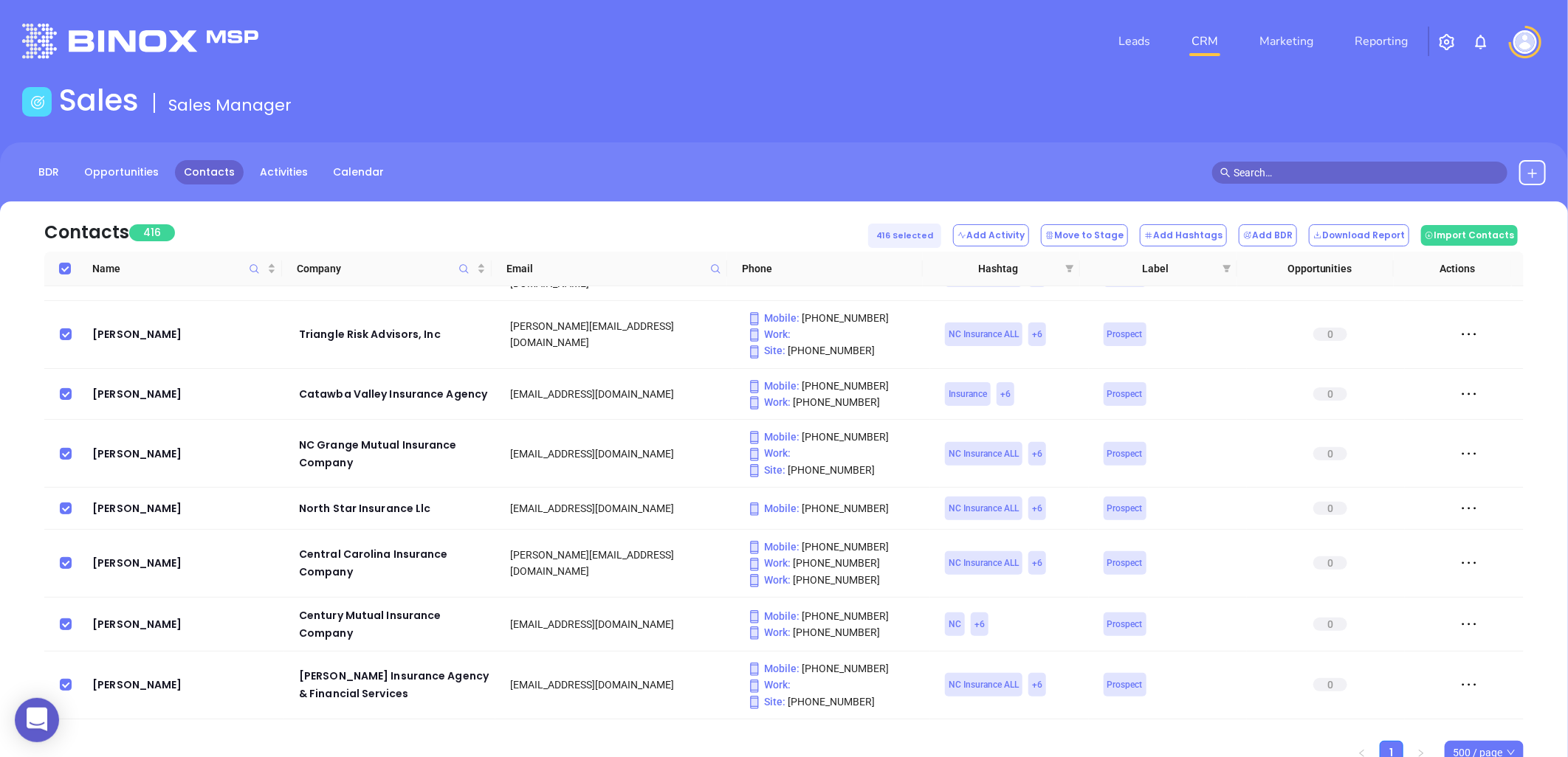
drag, startPoint x: 128, startPoint y: 362, endPoint x: 189, endPoint y: 371, distance: 61.7
click at [62, 270] on input "Select all" at bounding box center [65, 268] width 12 height 12
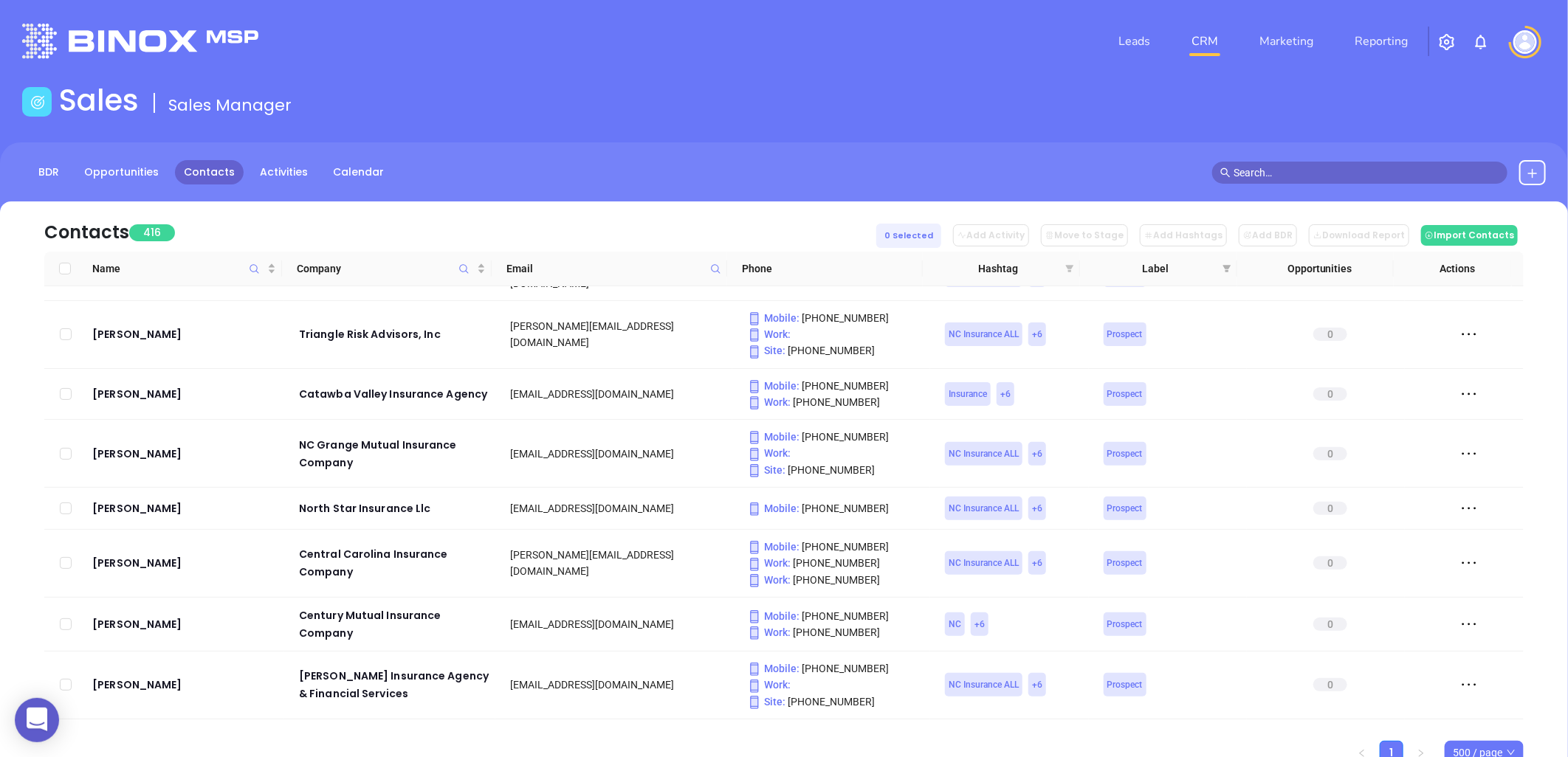
click at [1070, 266] on icon "filter" at bounding box center [1070, 269] width 8 height 8
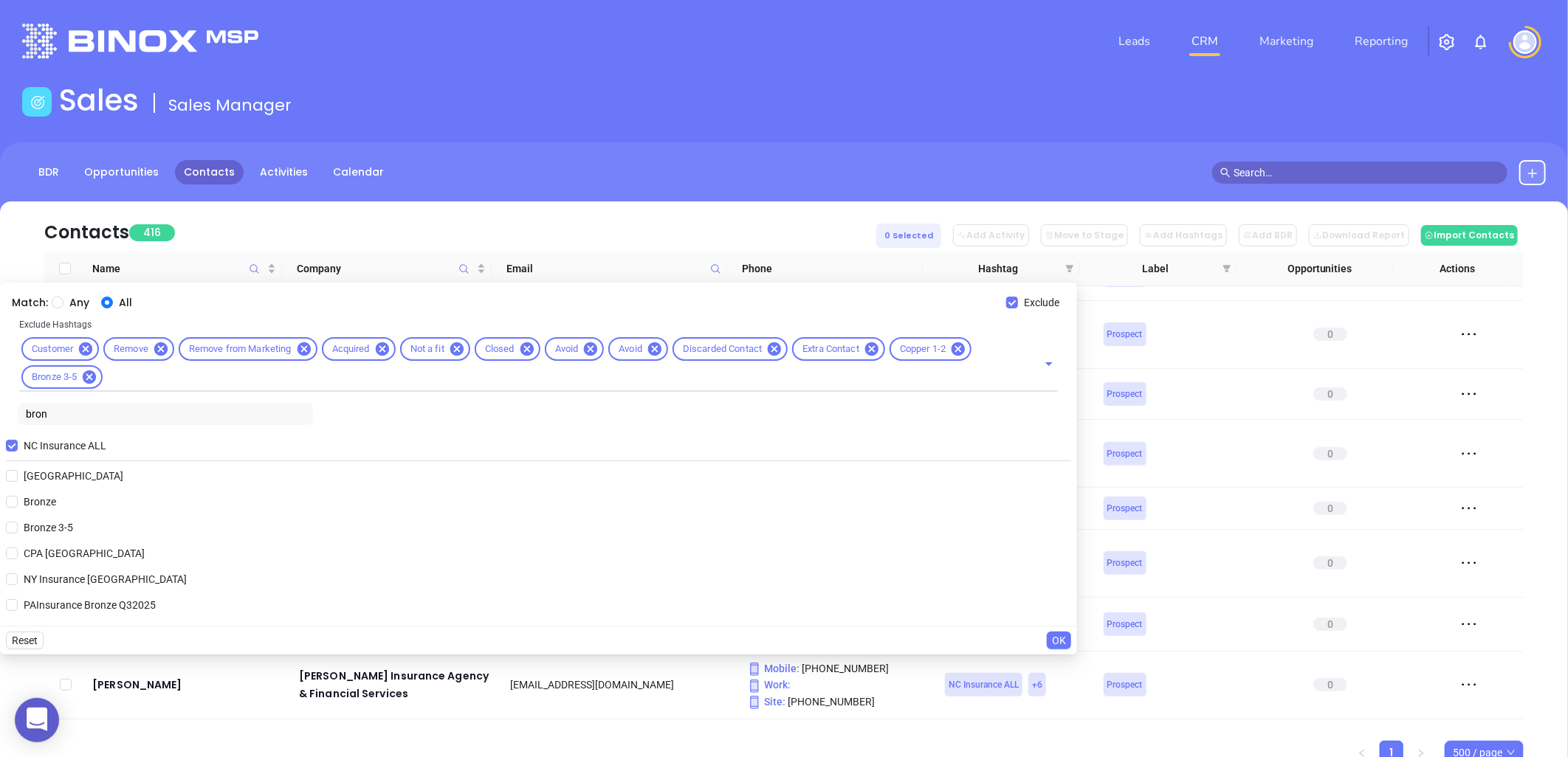
drag, startPoint x: 12, startPoint y: 446, endPoint x: 67, endPoint y: 424, distance: 59.2
click at [12, 445] on input "NC Insurance ALL" at bounding box center [12, 445] width 12 height 12
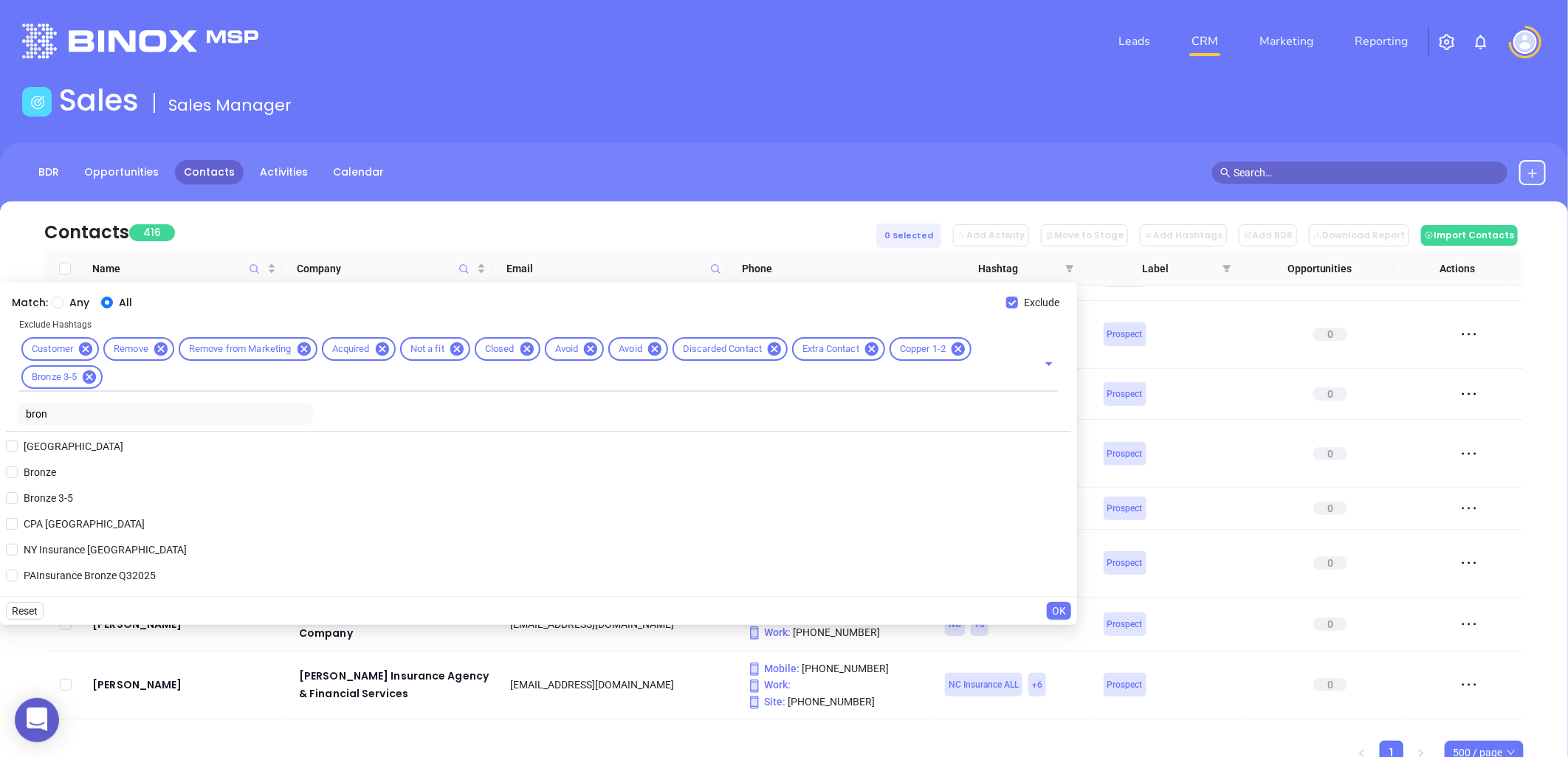
drag, startPoint x: 62, startPoint y: 415, endPoint x: 2, endPoint y: 423, distance: 60.5
click at [2, 423] on div "Match: Any All Exclude Exclude Hashtags Customer Remove Remove from Marketing A…" at bounding box center [539, 439] width 1077 height 313
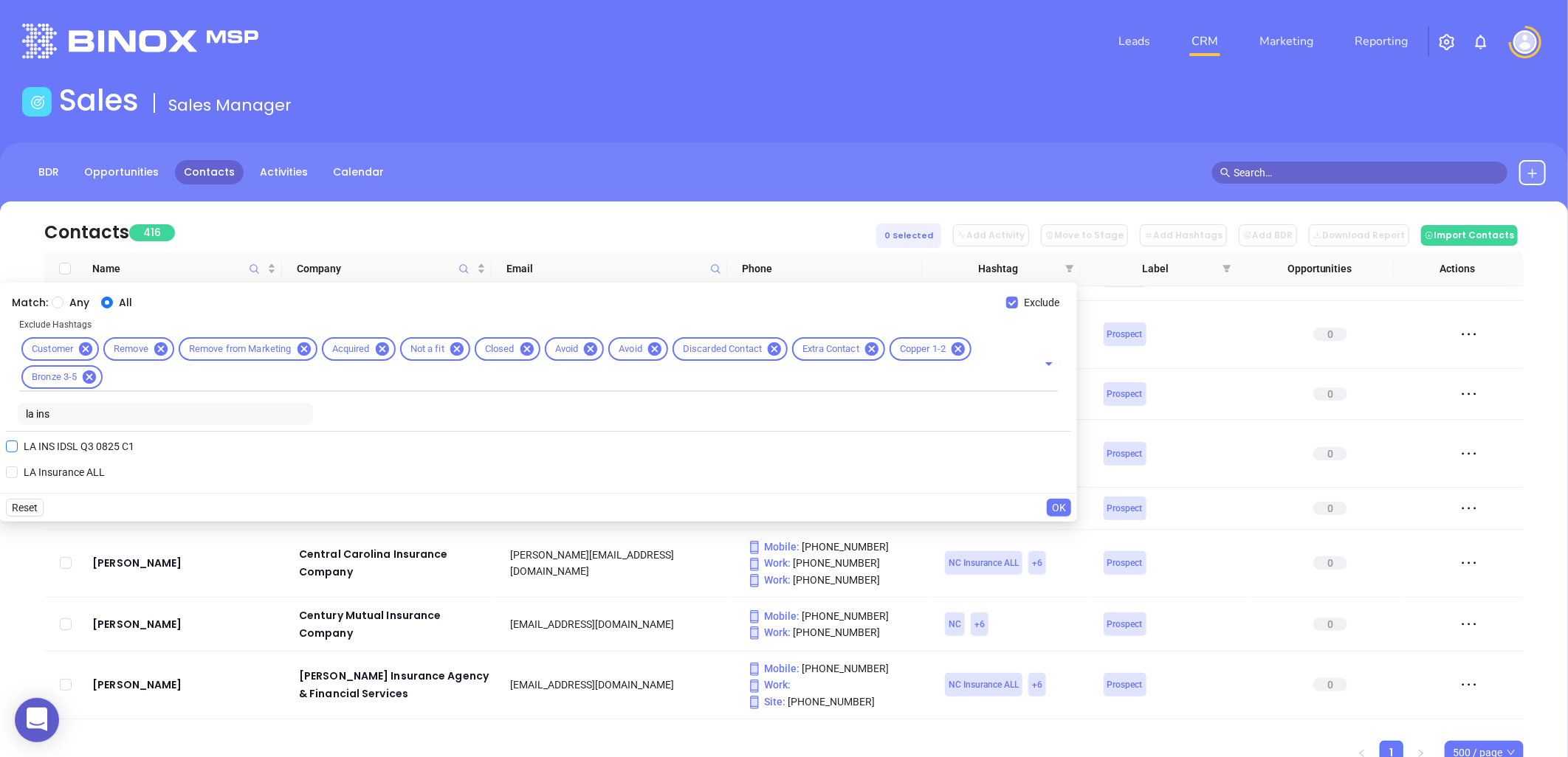
click at [97, 449] on span "LA INS IDSL Q3 0825 C1" at bounding box center [79, 446] width 123 height 16
click at [18, 449] on input "LA INS IDSL Q3 0825 C1" at bounding box center [12, 446] width 12 height 12
click at [1058, 534] on span "OK" at bounding box center [1059, 537] width 14 height 16
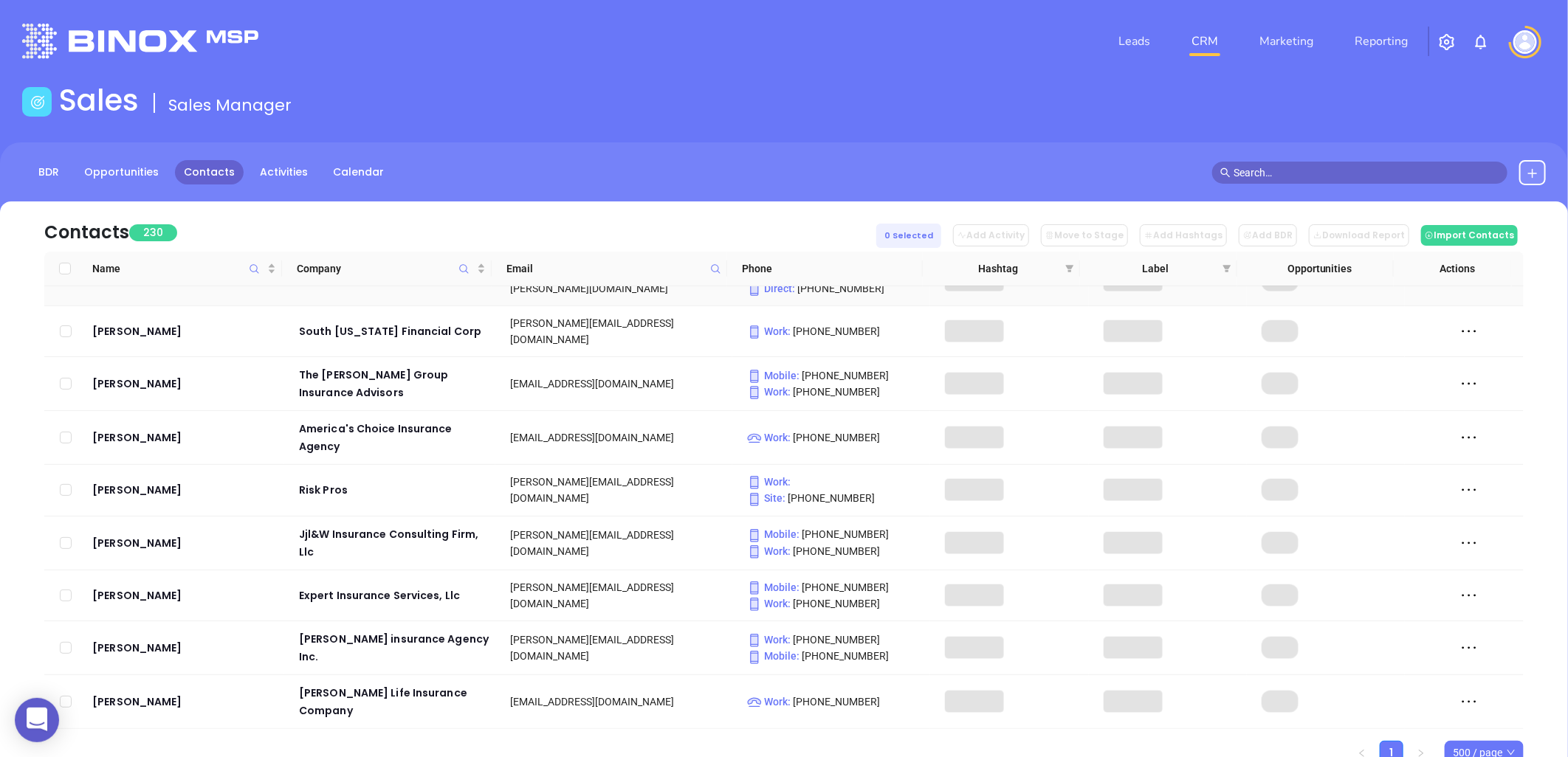
scroll to position [10619, 0]
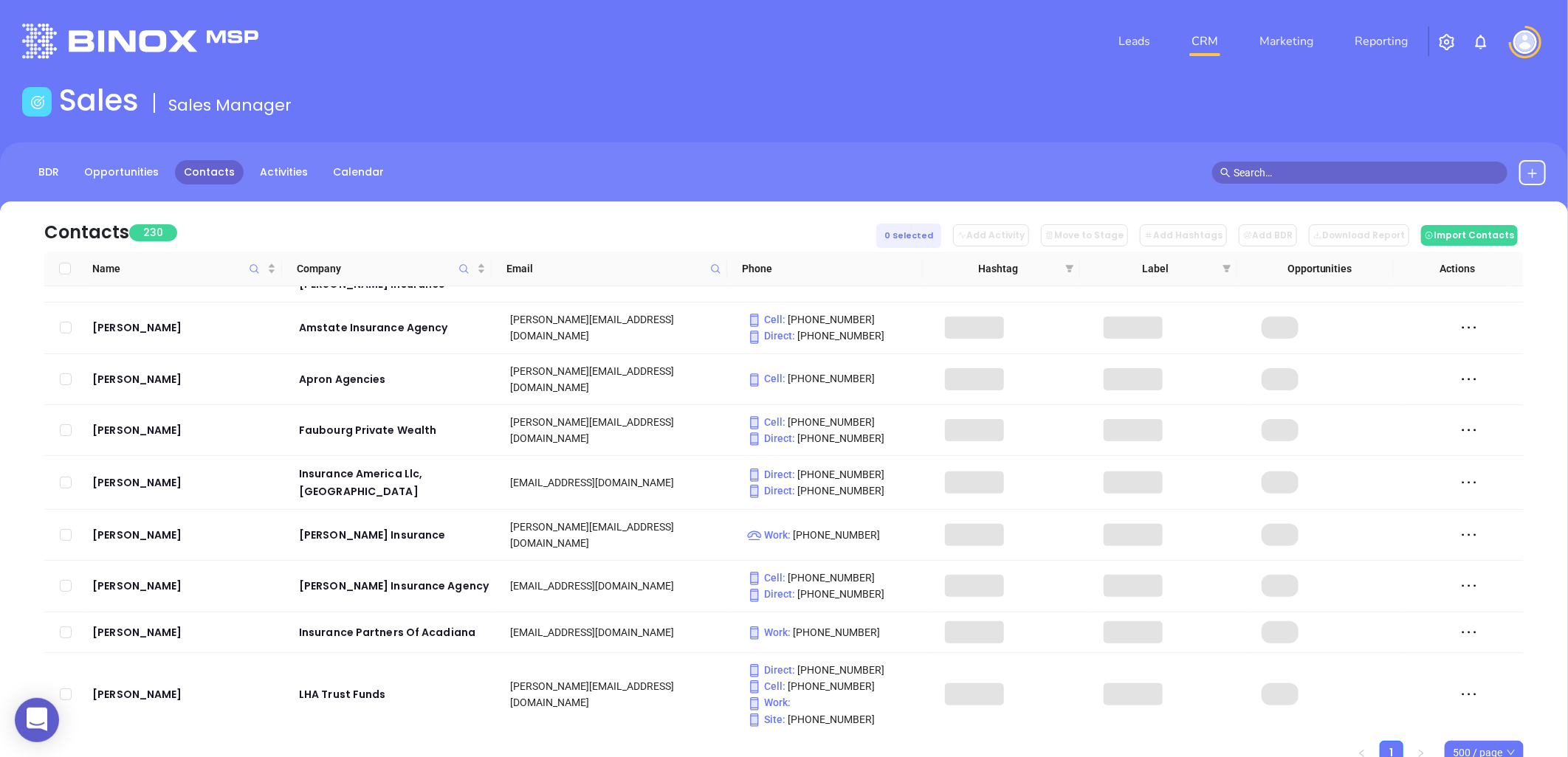
click at [64, 270] on input "Select all" at bounding box center [65, 268] width 12 height 12
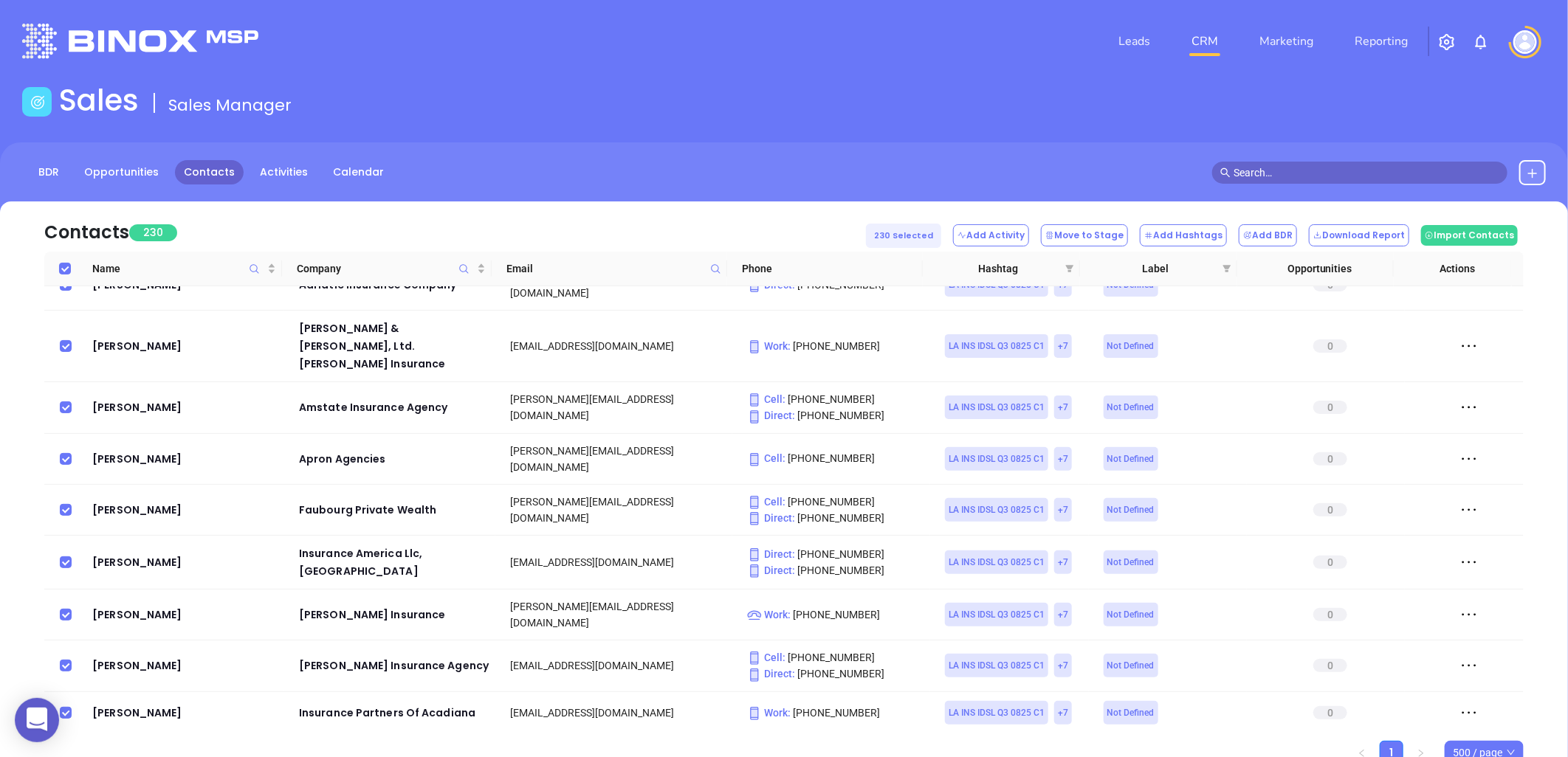
scroll to position [10812, 0]
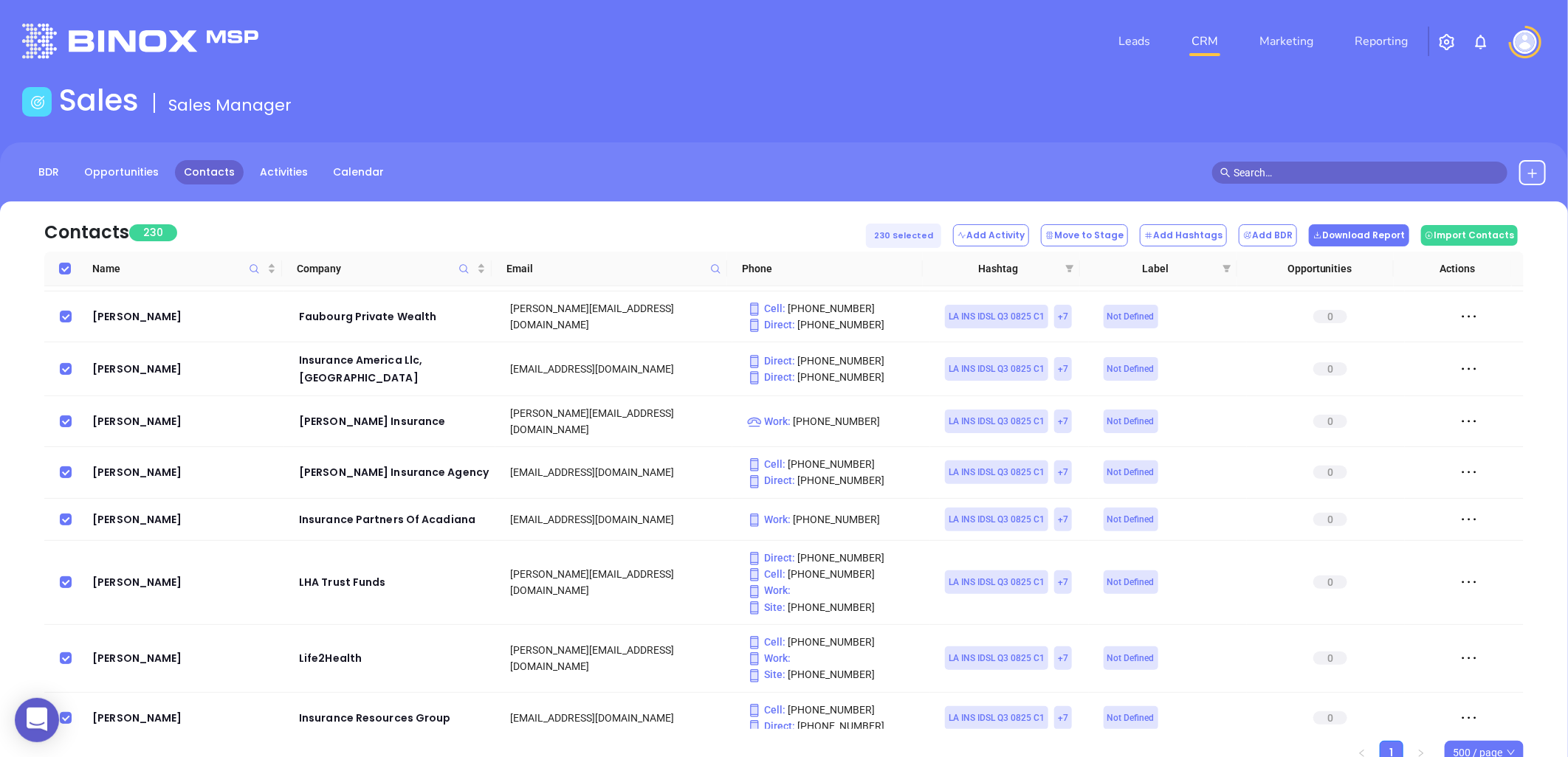
click at [1378, 238] on button "Download Report" at bounding box center [1359, 235] width 100 height 22
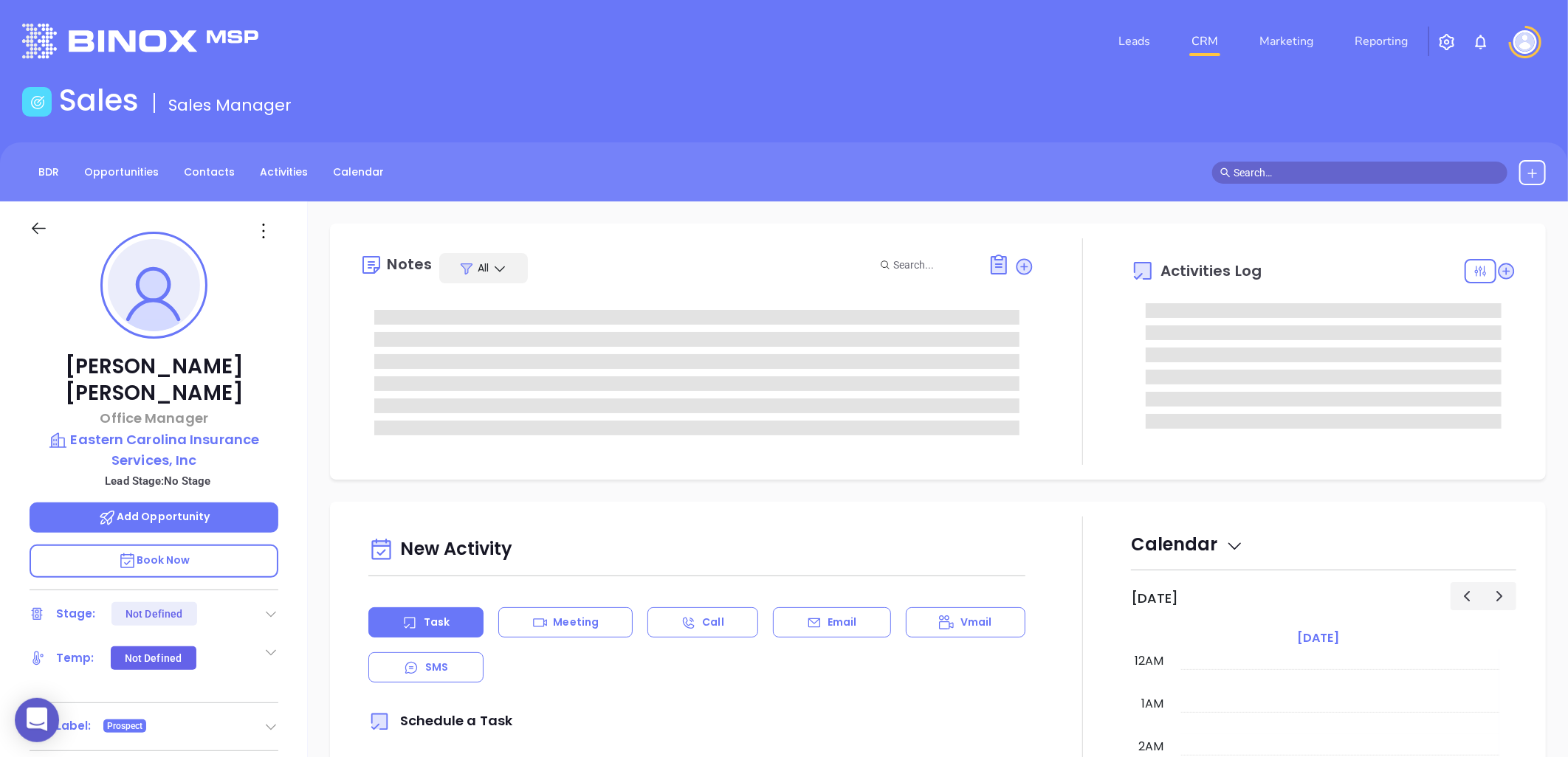
type input "[DATE]"
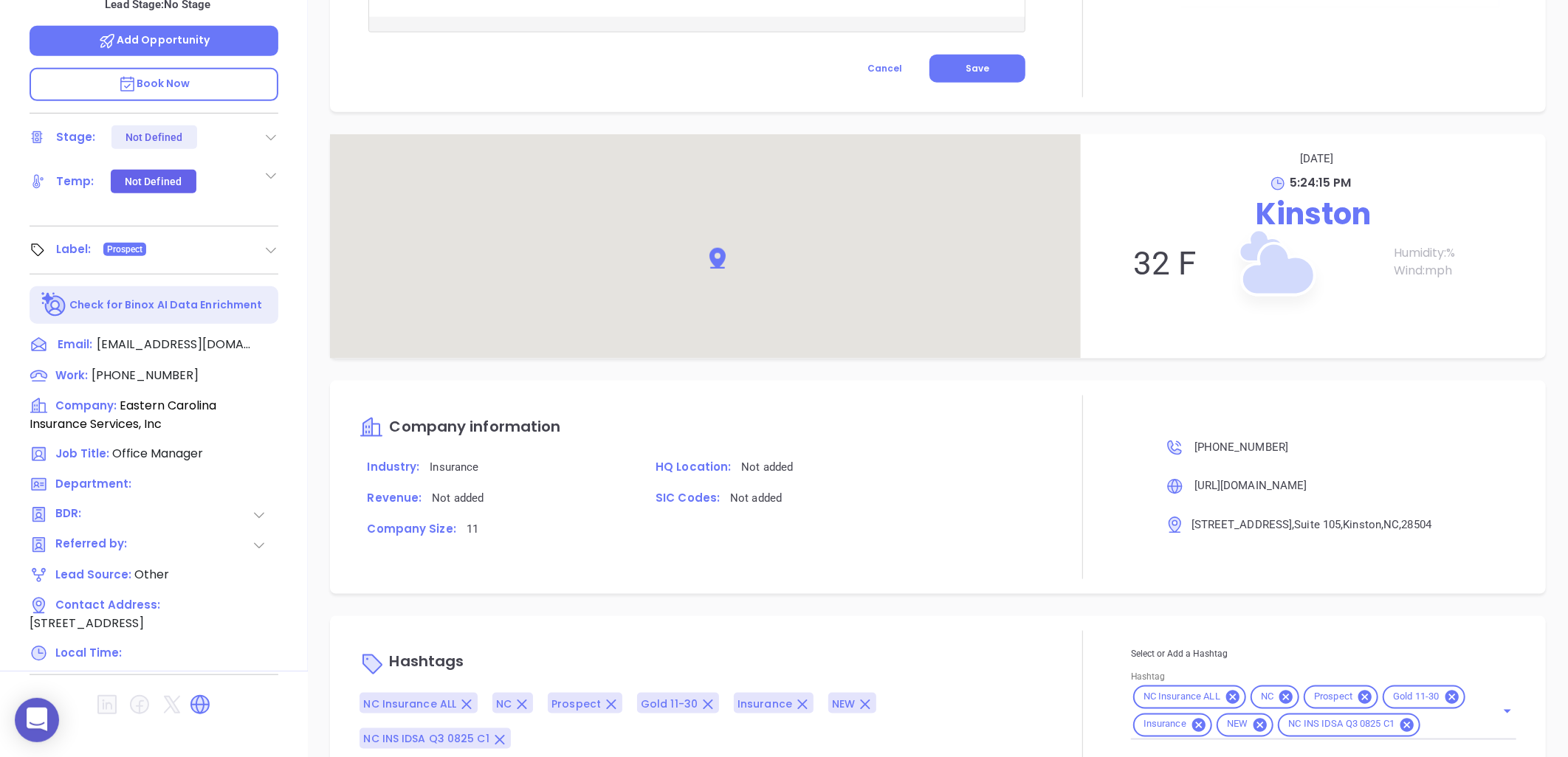
scroll to position [815, 0]
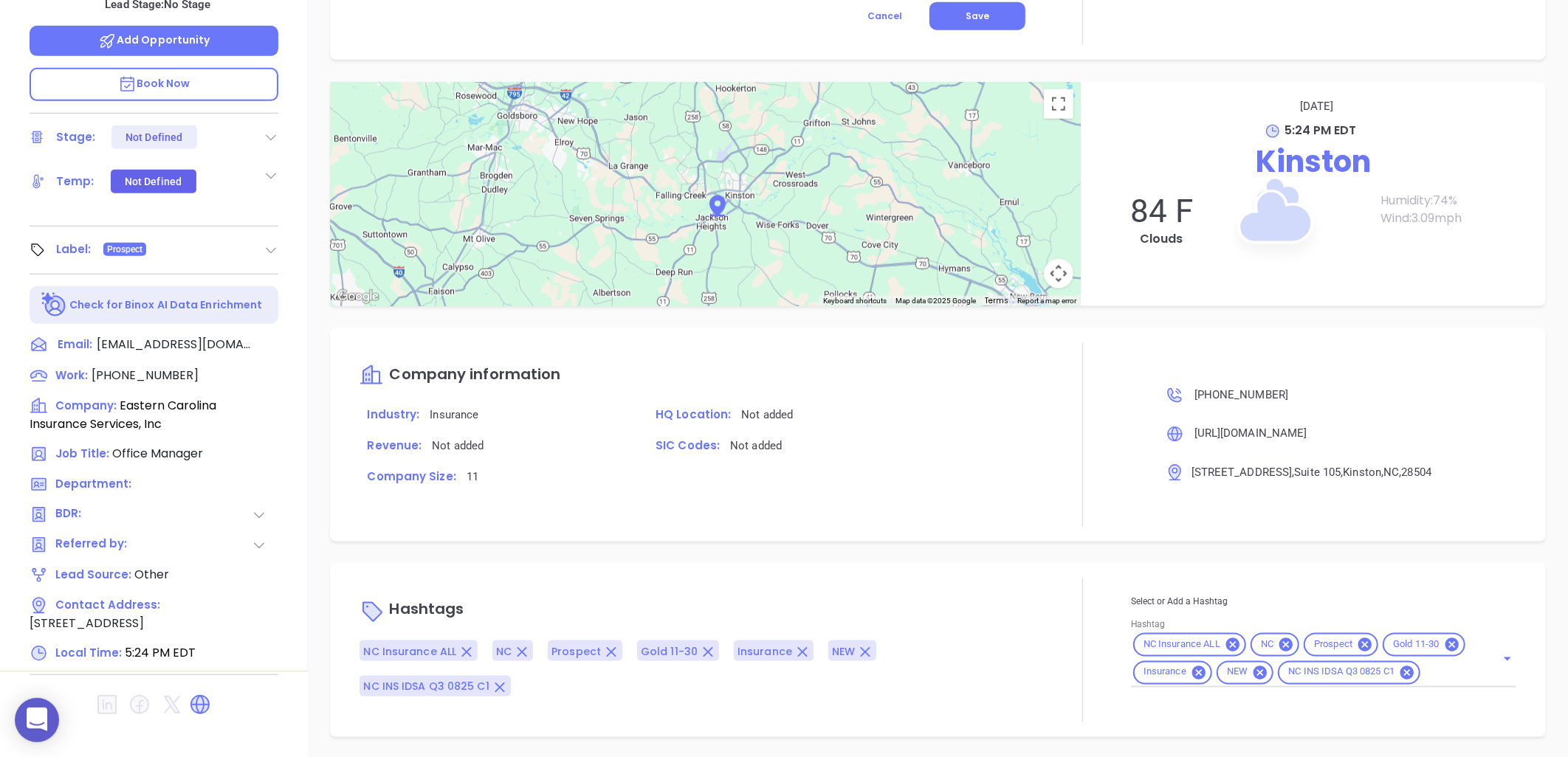
type input "[PERSON_NAME]"
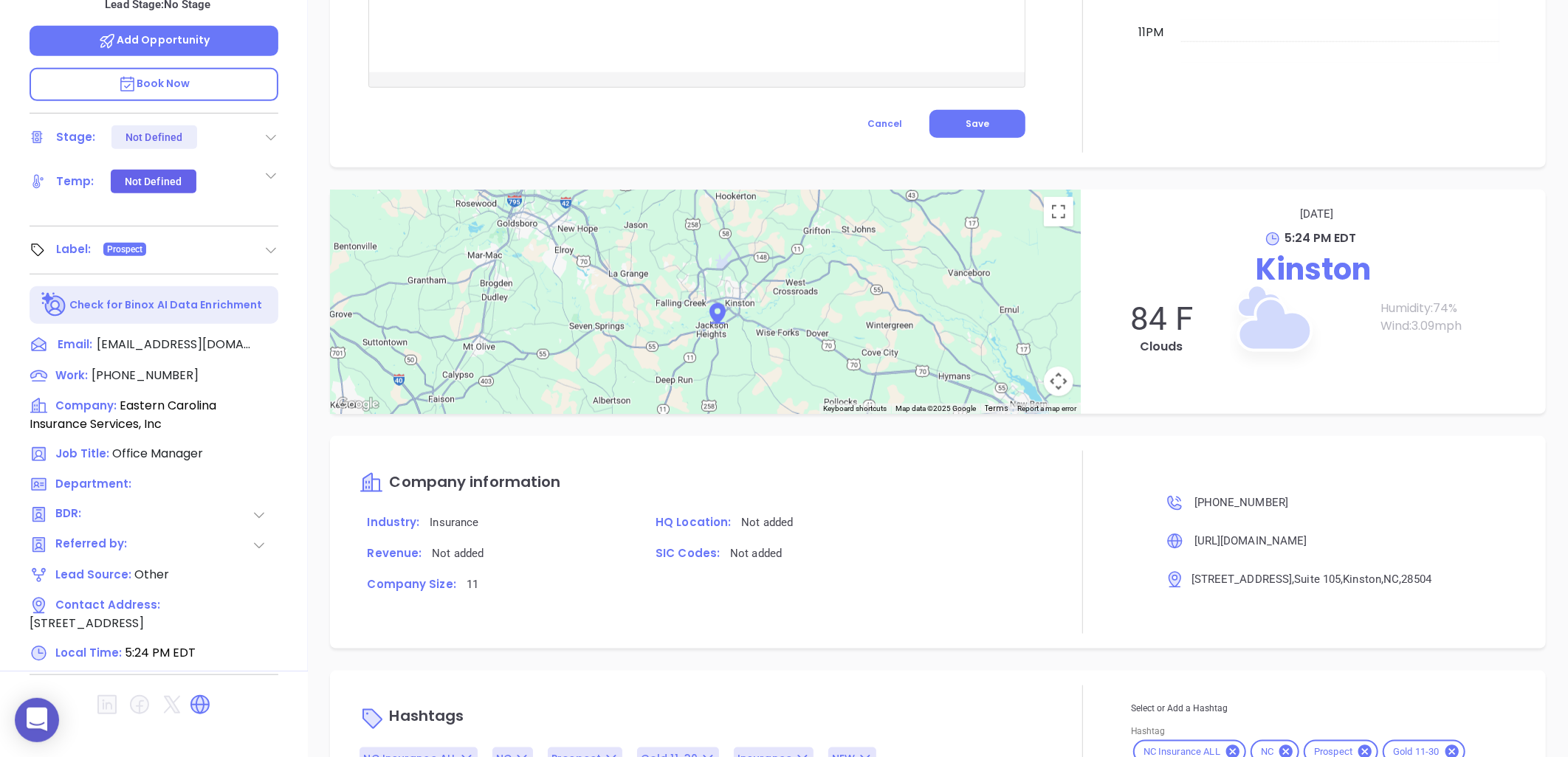
scroll to position [485, 0]
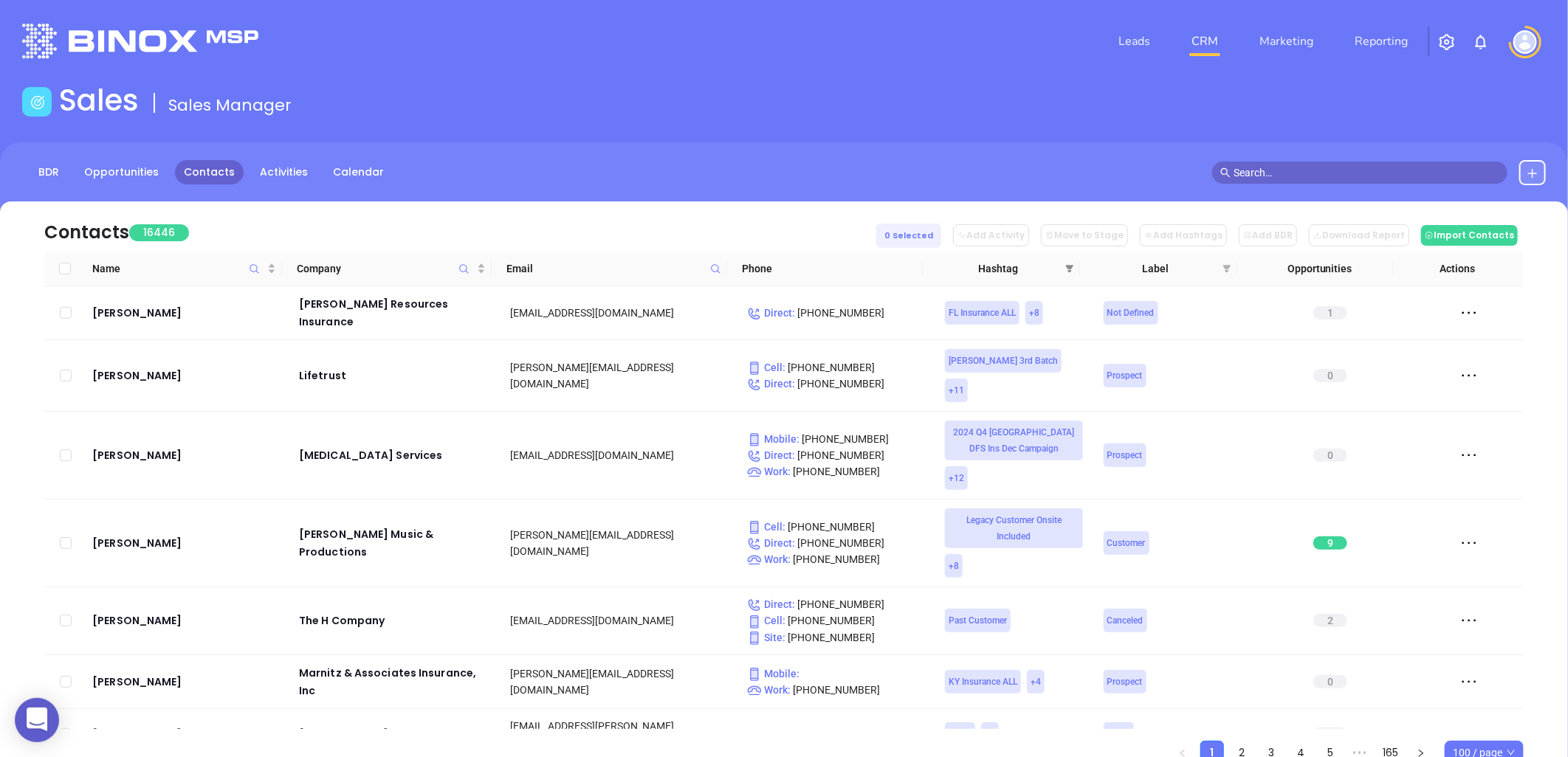
click at [1067, 268] on icon "filter" at bounding box center [1069, 268] width 8 height 8
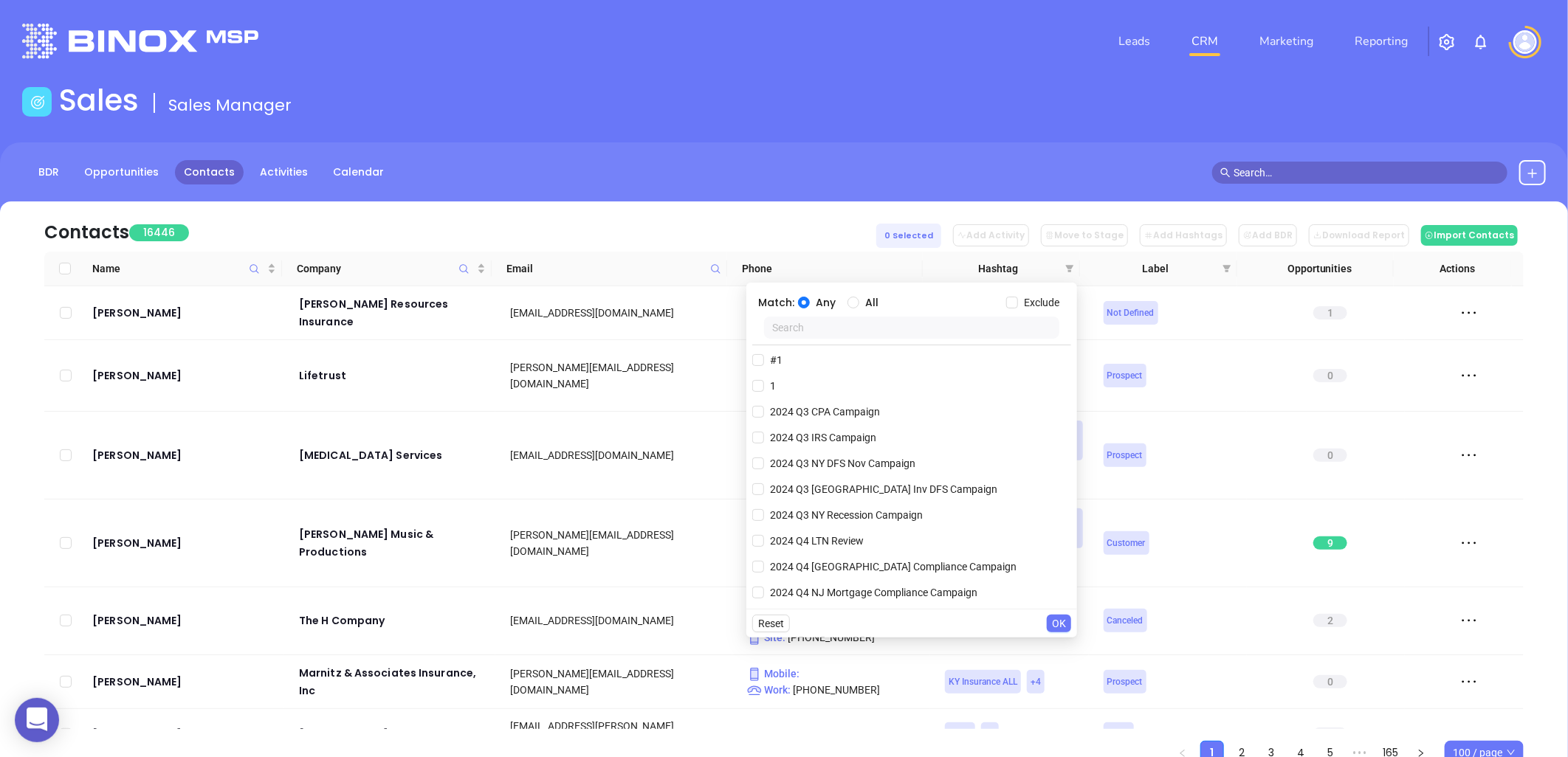
click at [838, 320] on input "text" at bounding box center [912, 327] width 295 height 22
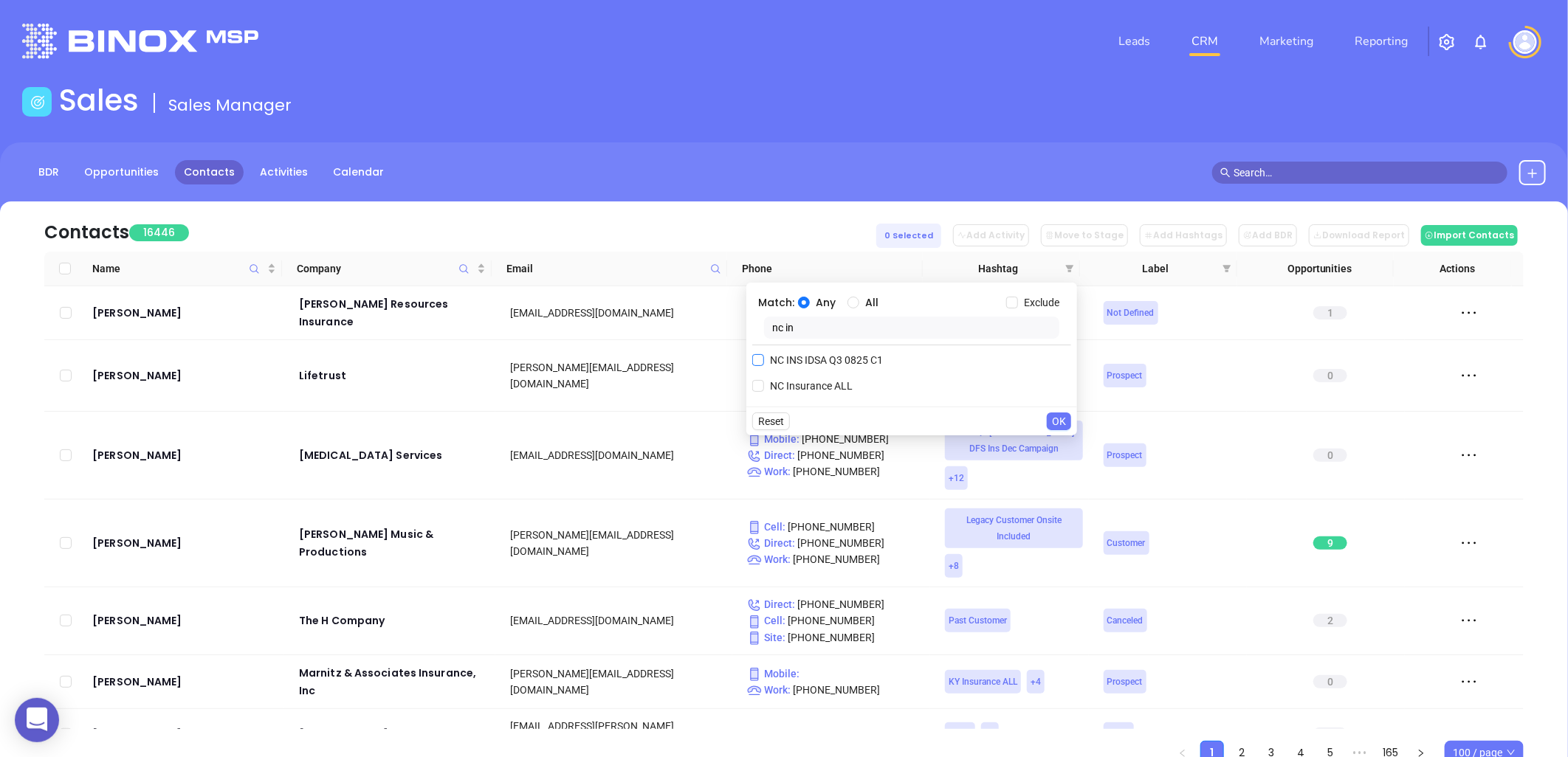
type input "nc in"
click at [824, 369] on label "NC INS IDSA Q3 0825 C1" at bounding box center [820, 360] width 136 height 22
click at [764, 366] on input "NC INS IDSA Q3 0825 C1" at bounding box center [757, 360] width 12 height 12
checkbox input "true"
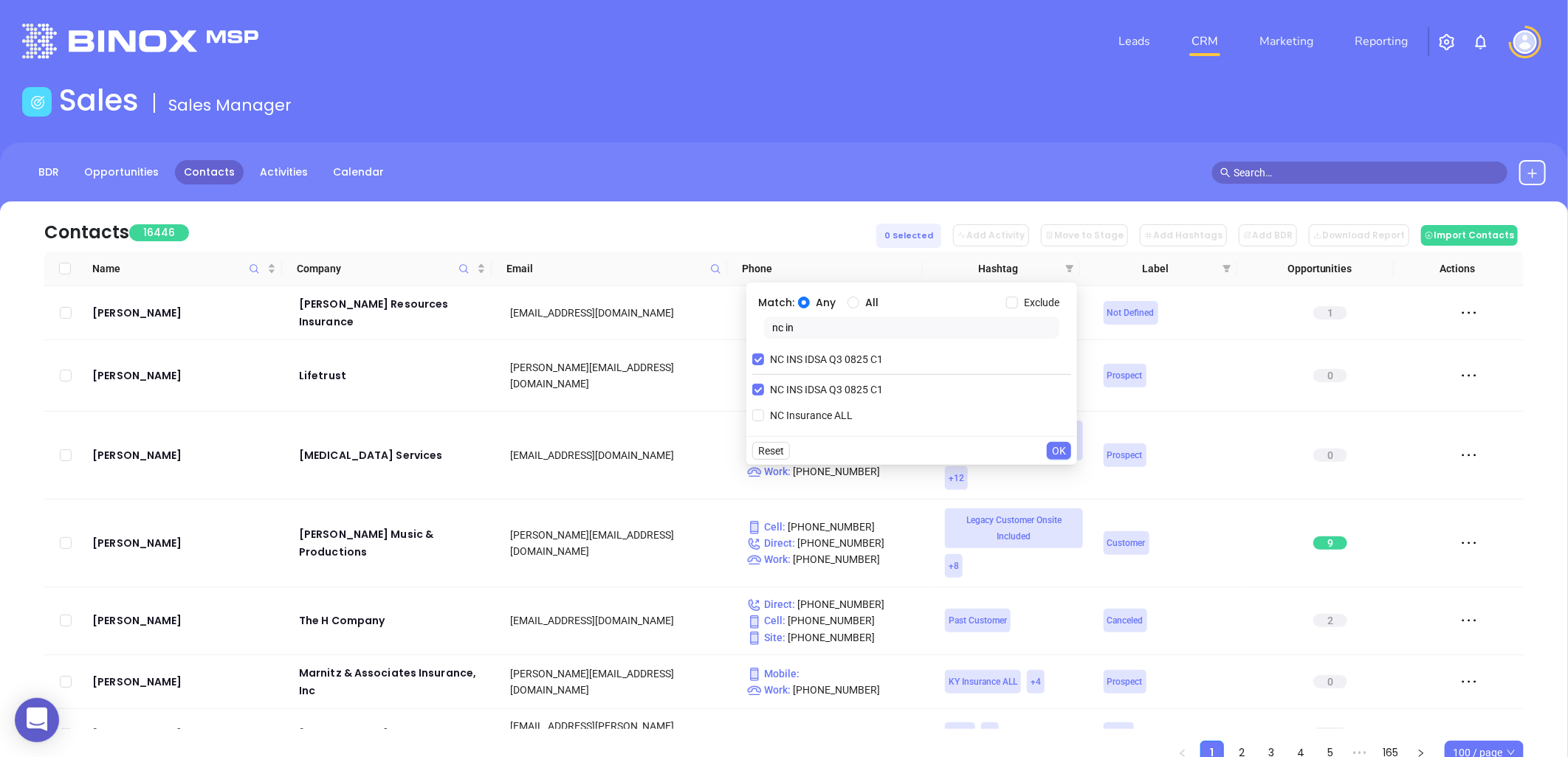
click at [1067, 449] on button "OK" at bounding box center [1059, 451] width 25 height 18
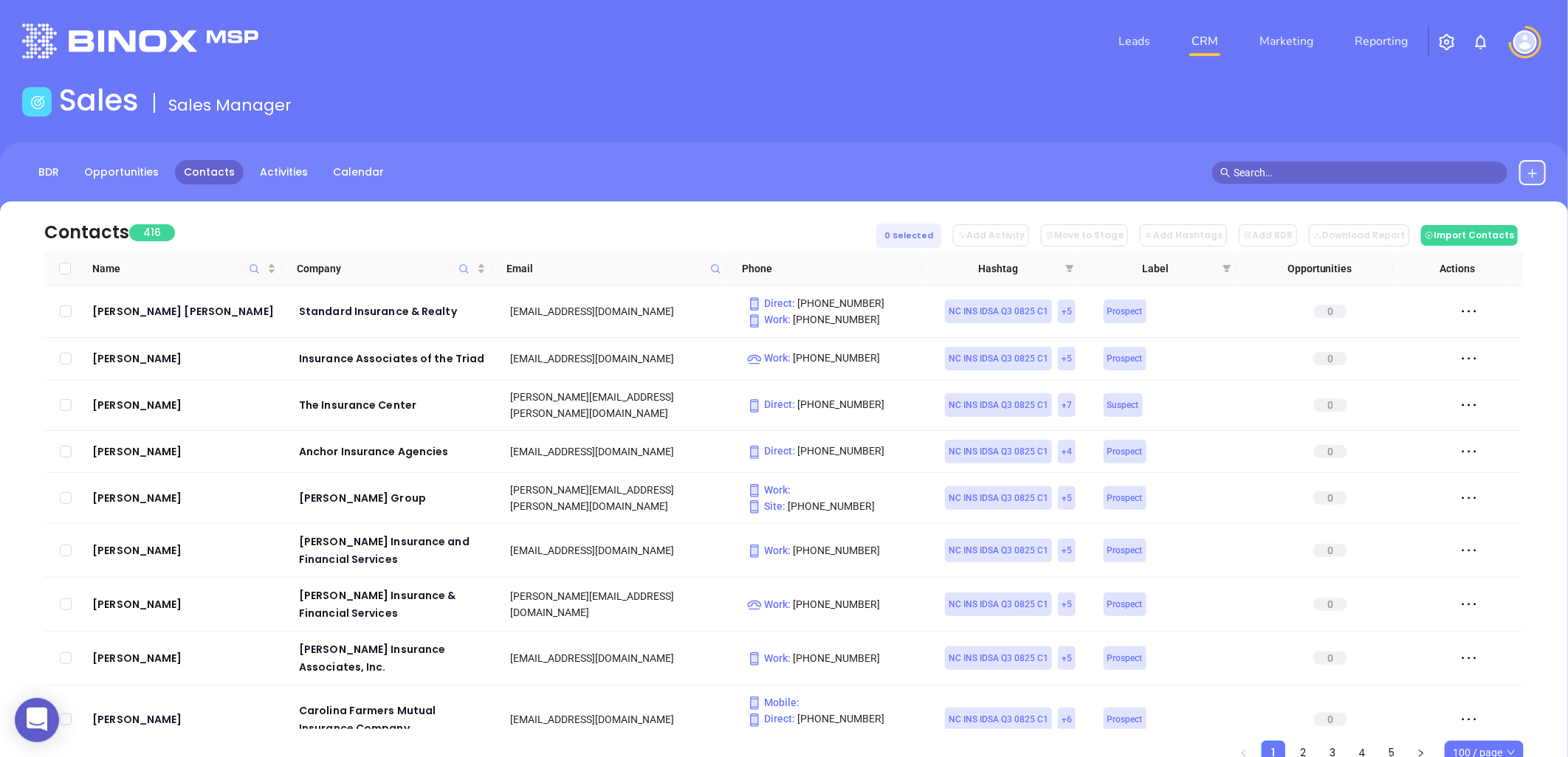
click at [1489, 749] on span "100 / page" at bounding box center [1484, 752] width 62 height 22
click at [1468, 698] on div "100 / page" at bounding box center [1484, 698] width 55 height 16
click at [60, 266] on input "Select all" at bounding box center [65, 266] width 12 height 12
checkbox input "true"
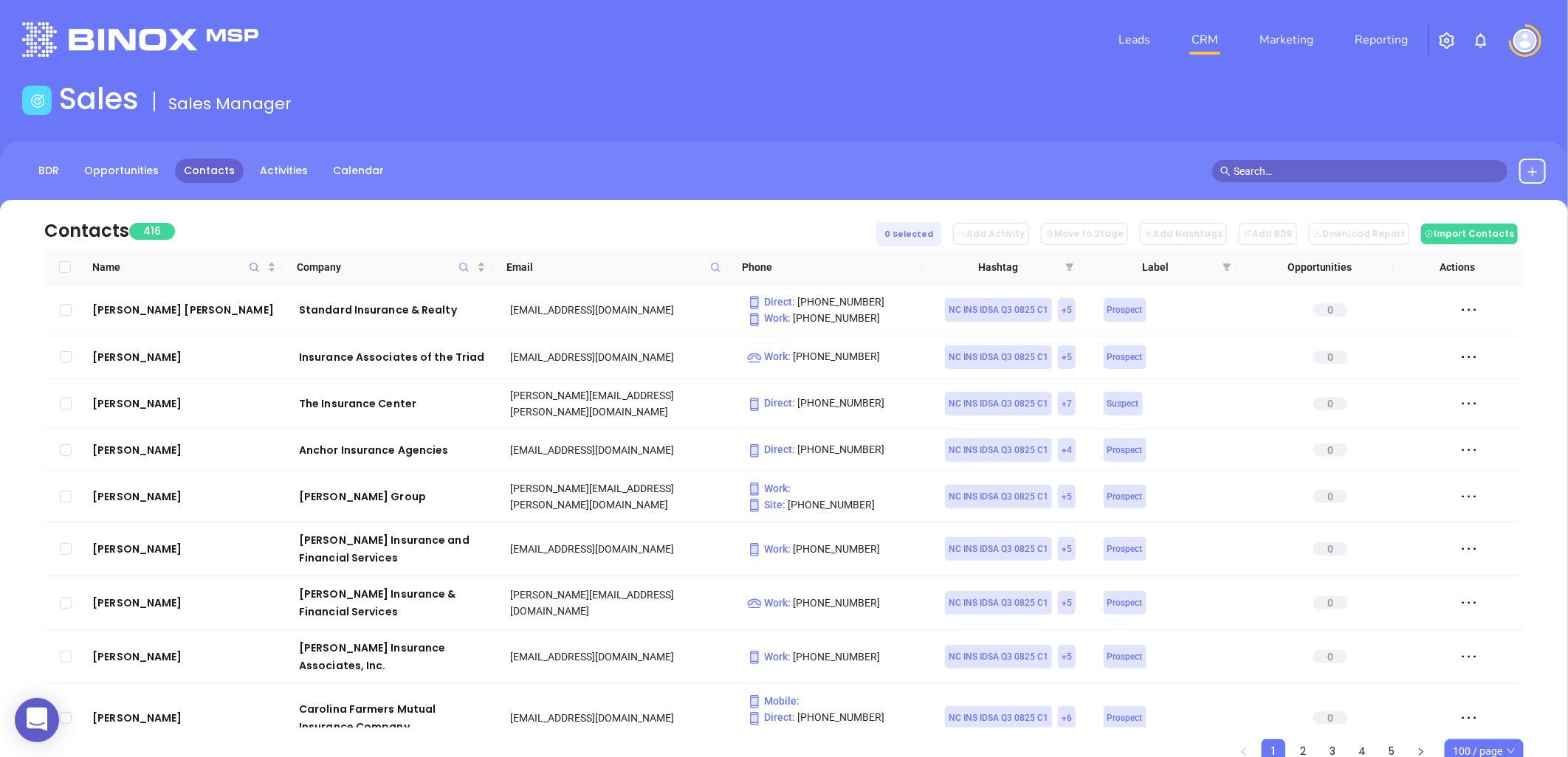
checkbox input "true"
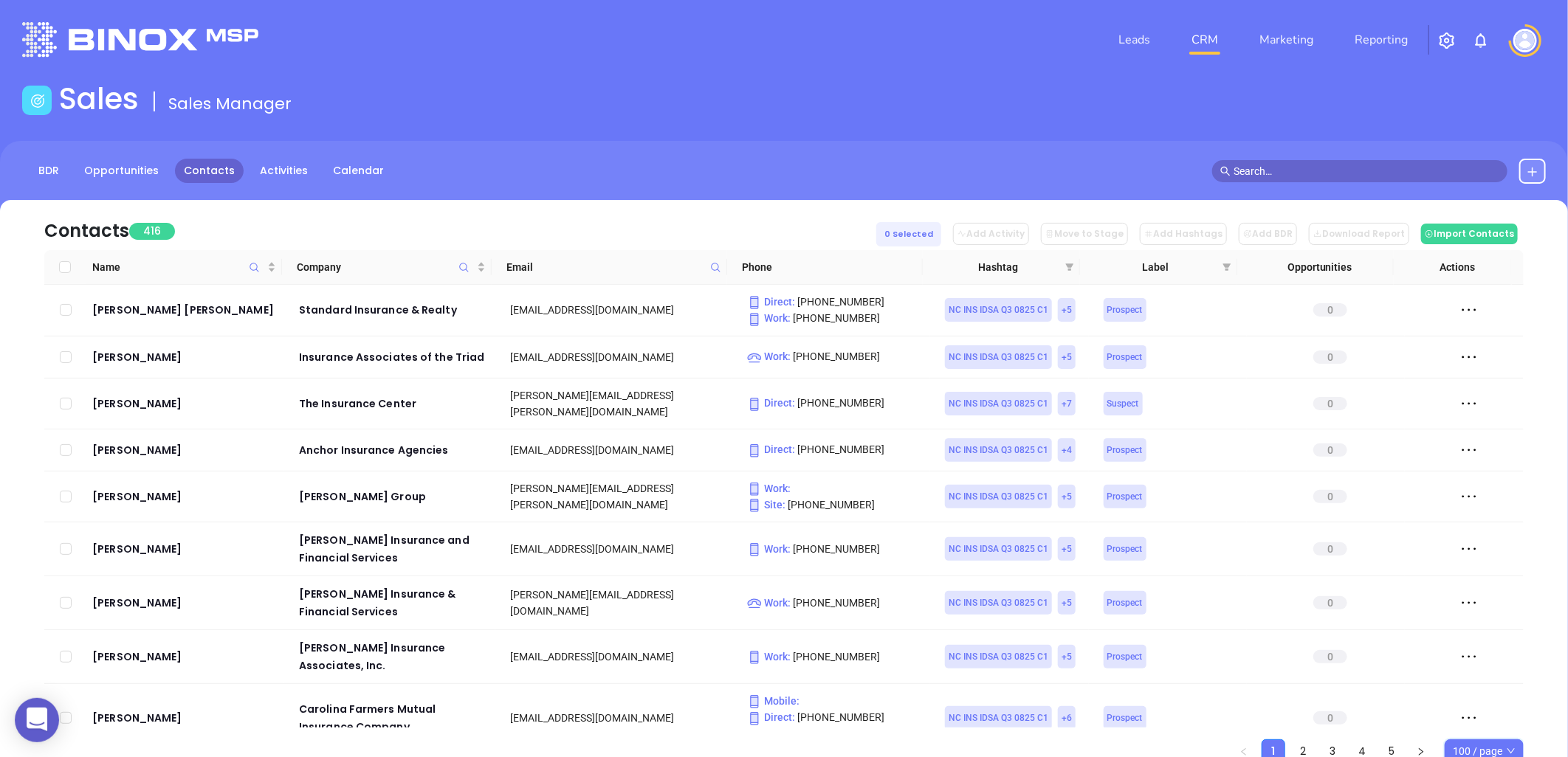
checkbox input "true"
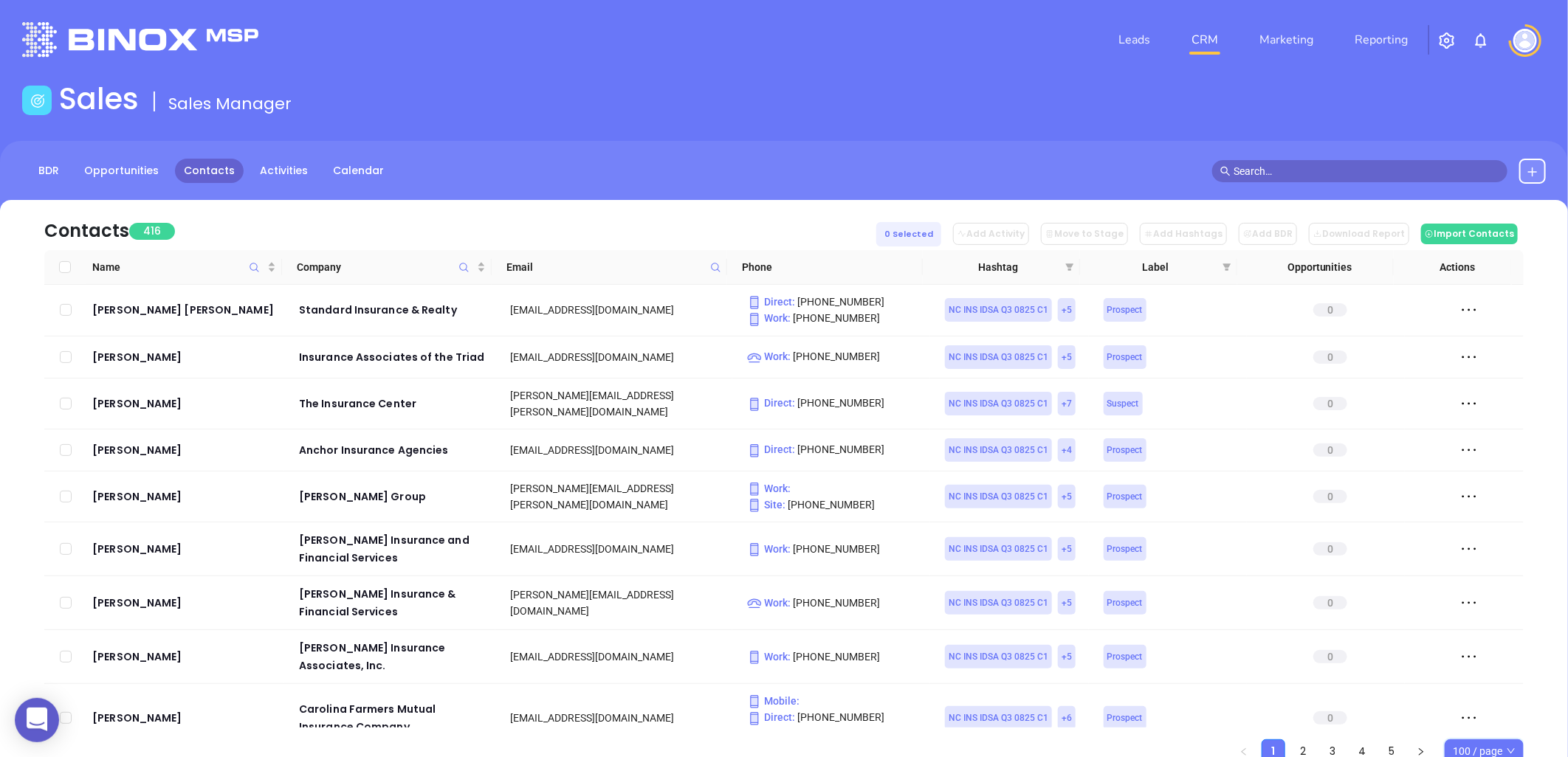
checkbox input "true"
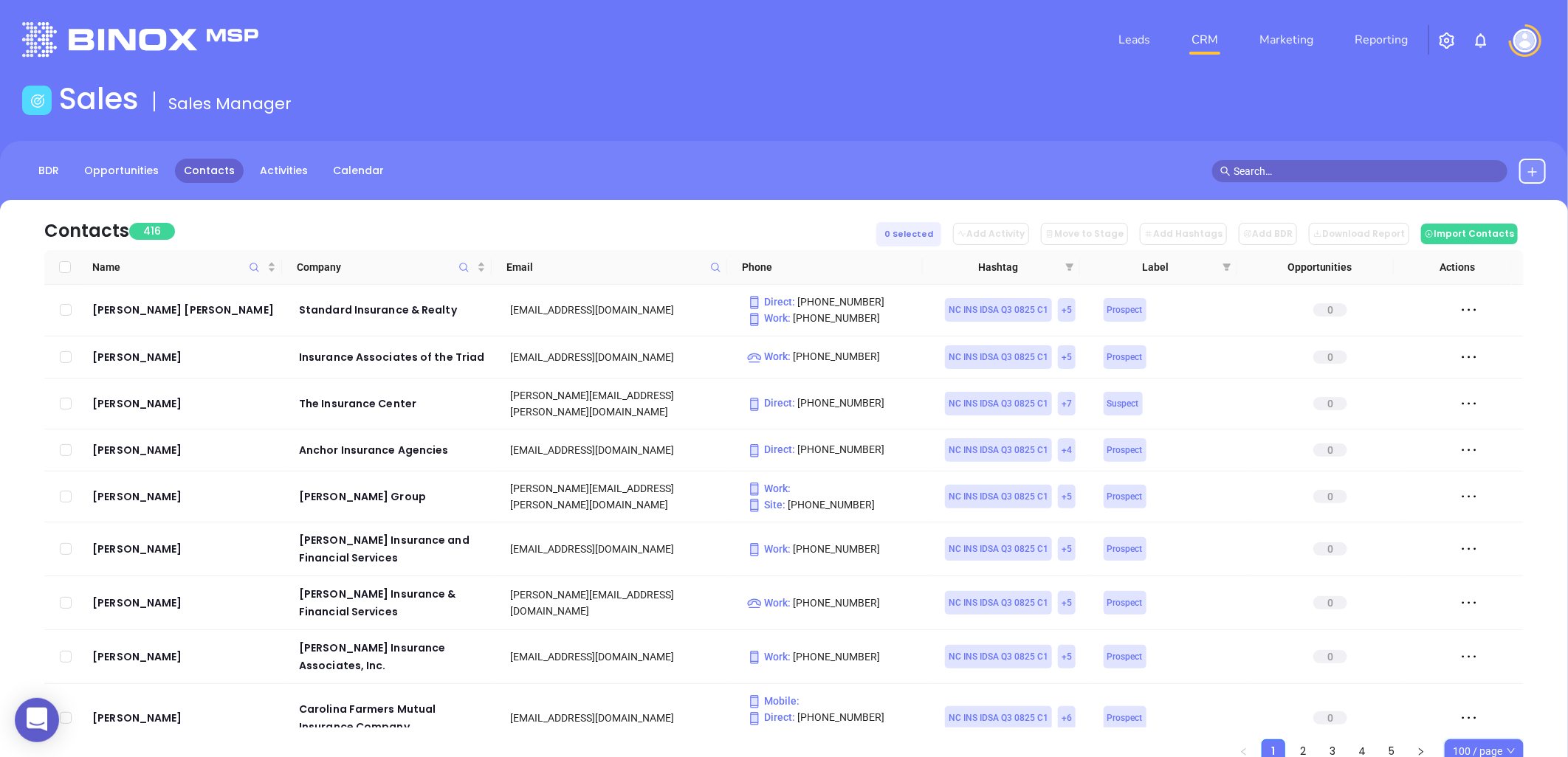
checkbox input "true"
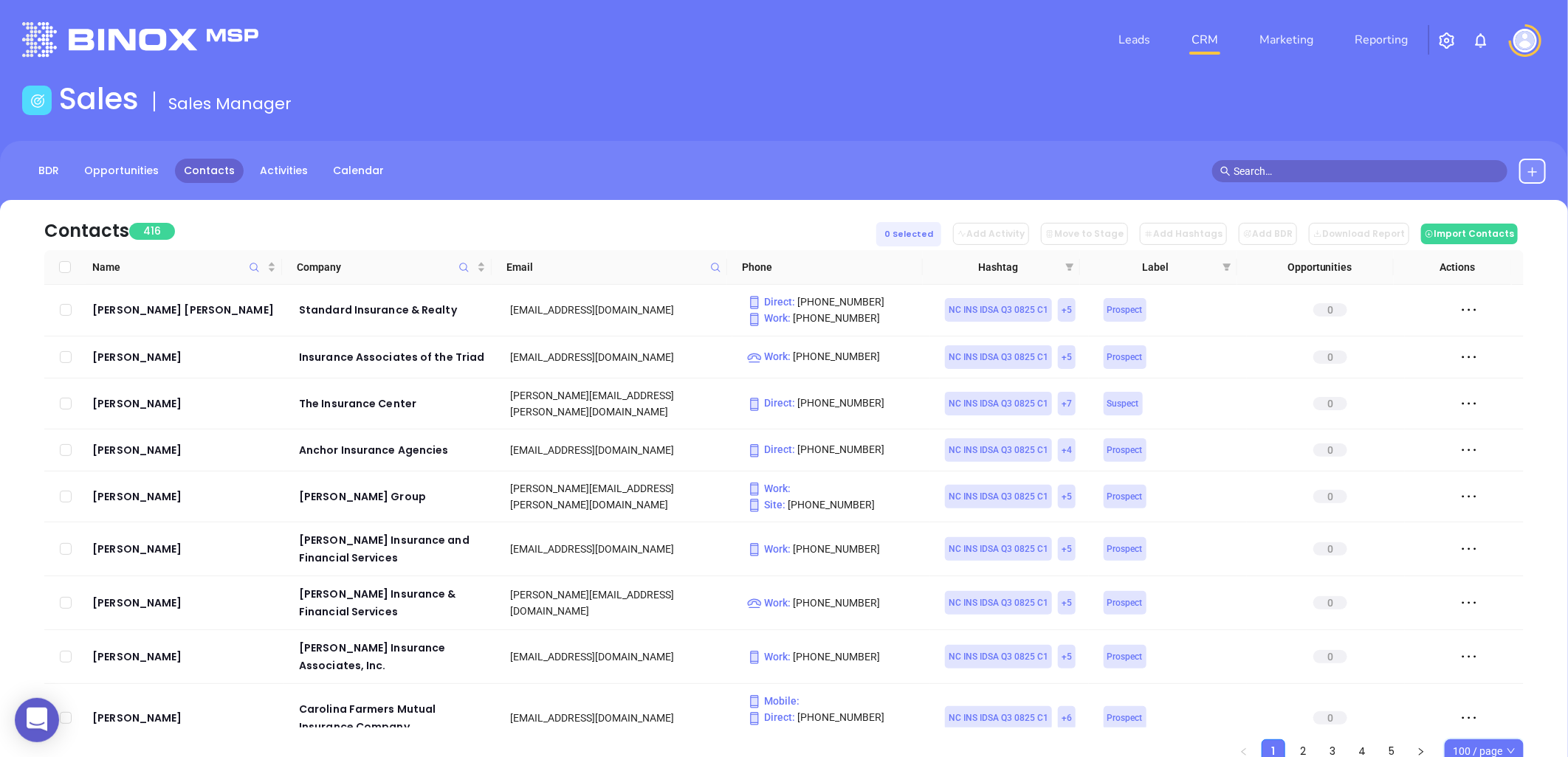
checkbox input "true"
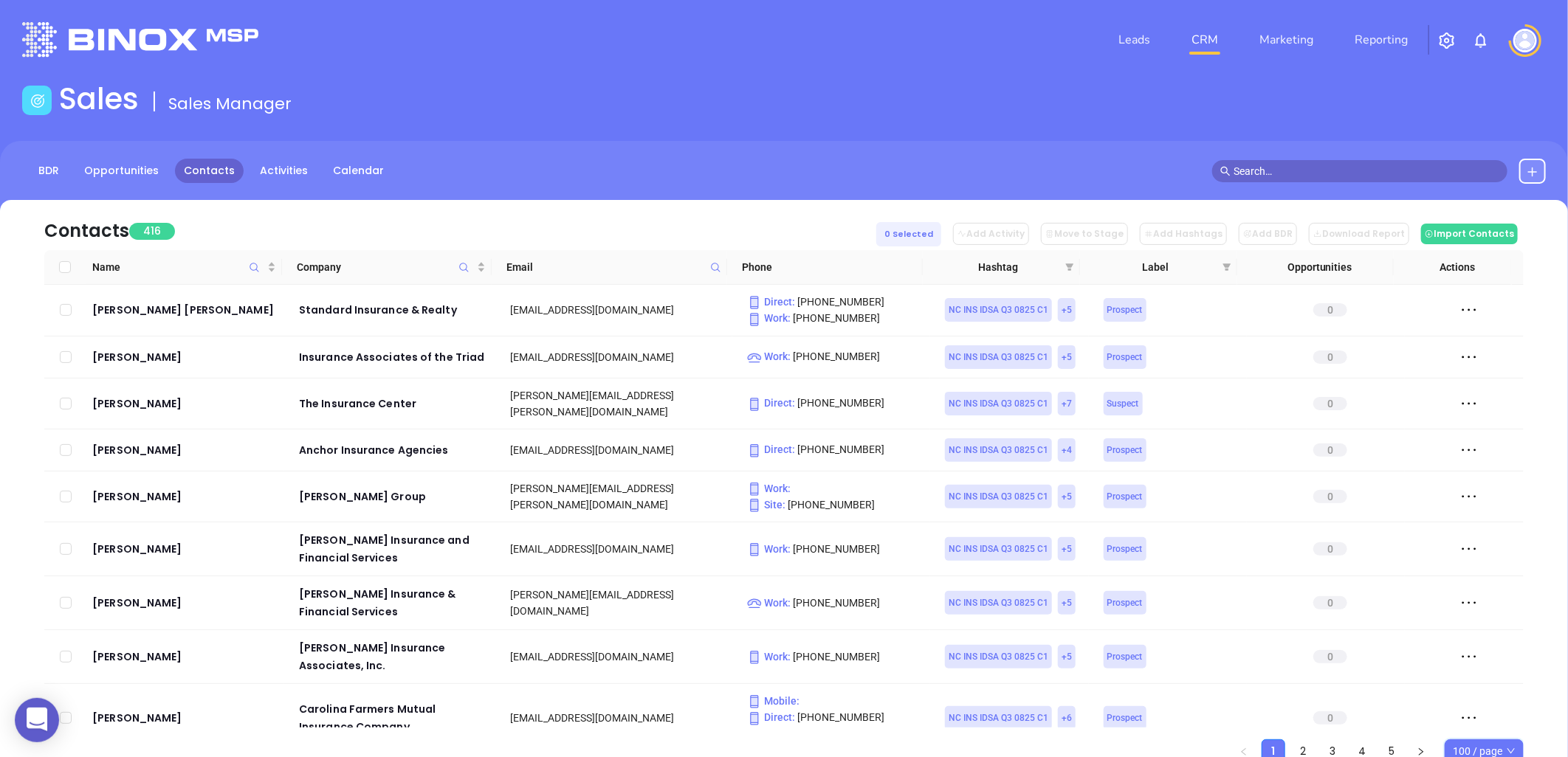
checkbox input "true"
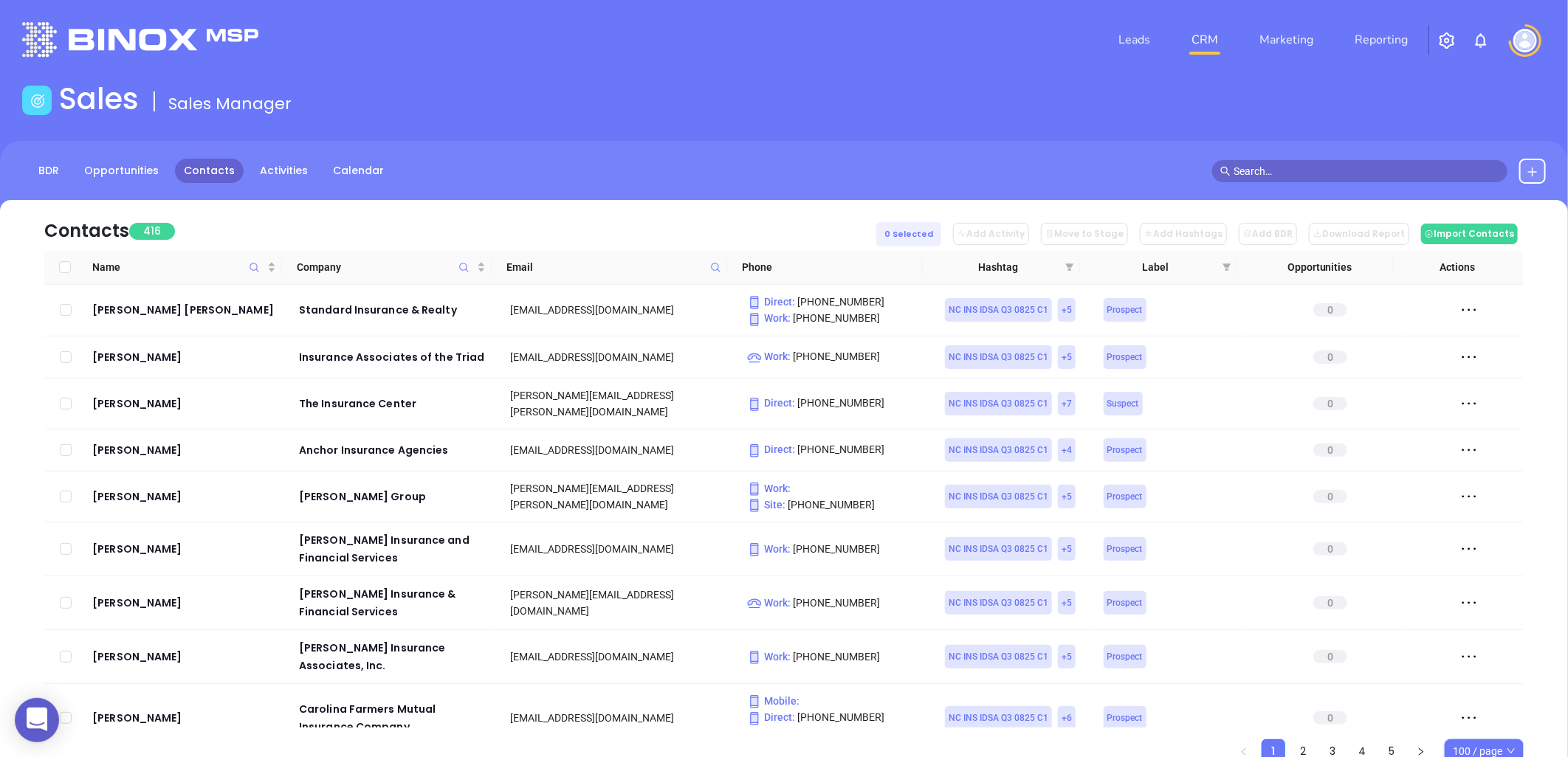
checkbox input "true"
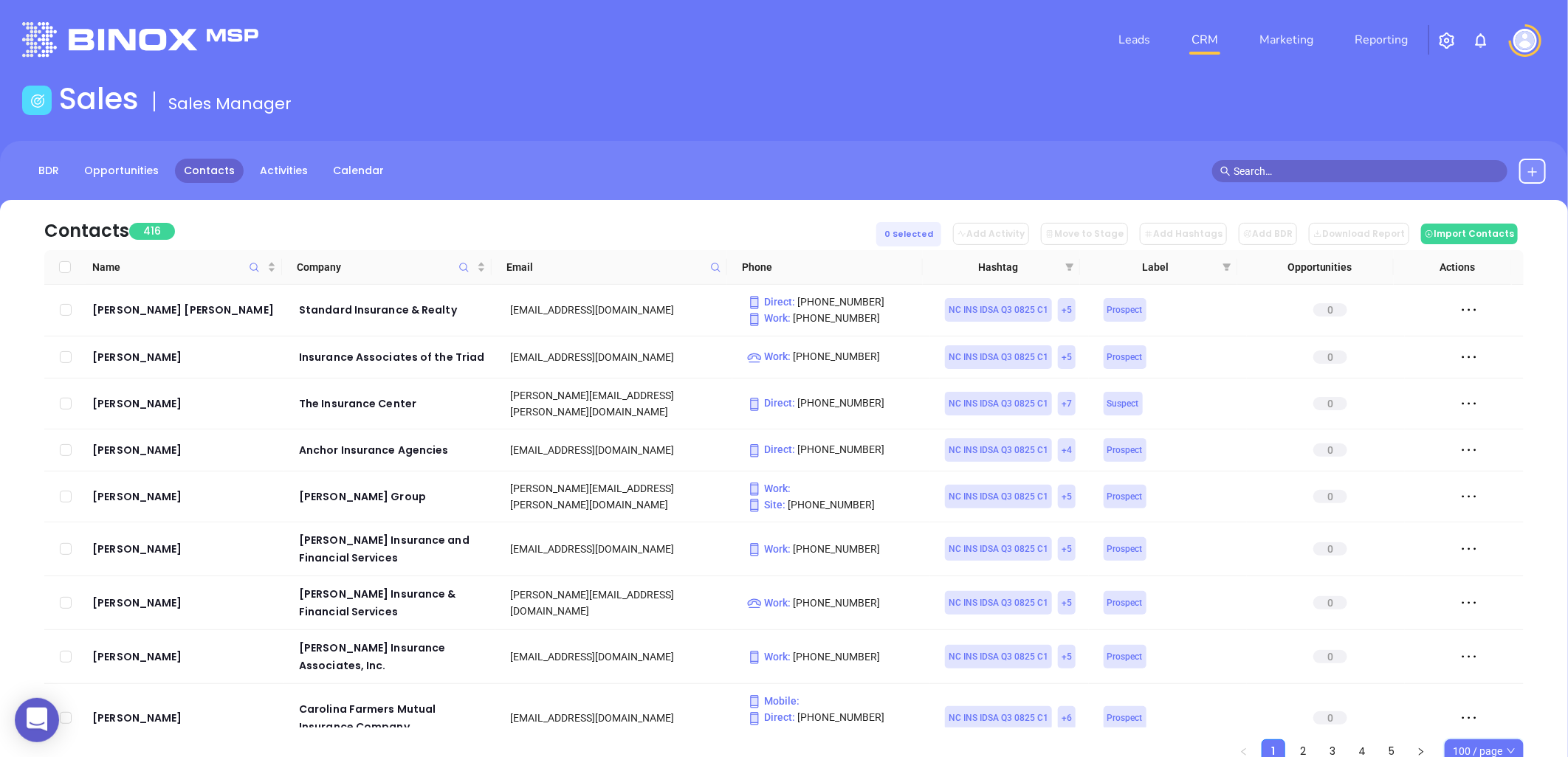
checkbox input "true"
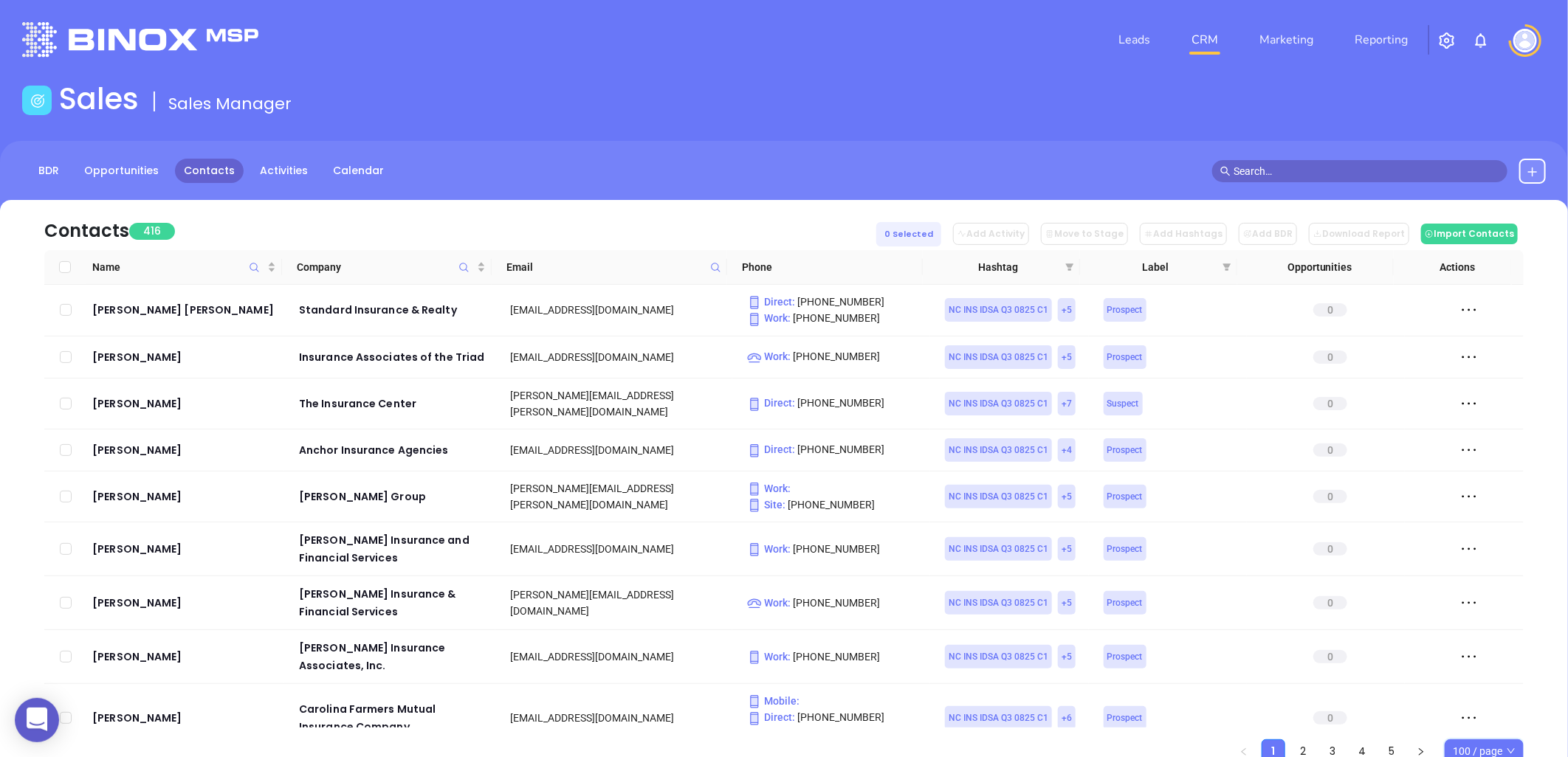
checkbox input "true"
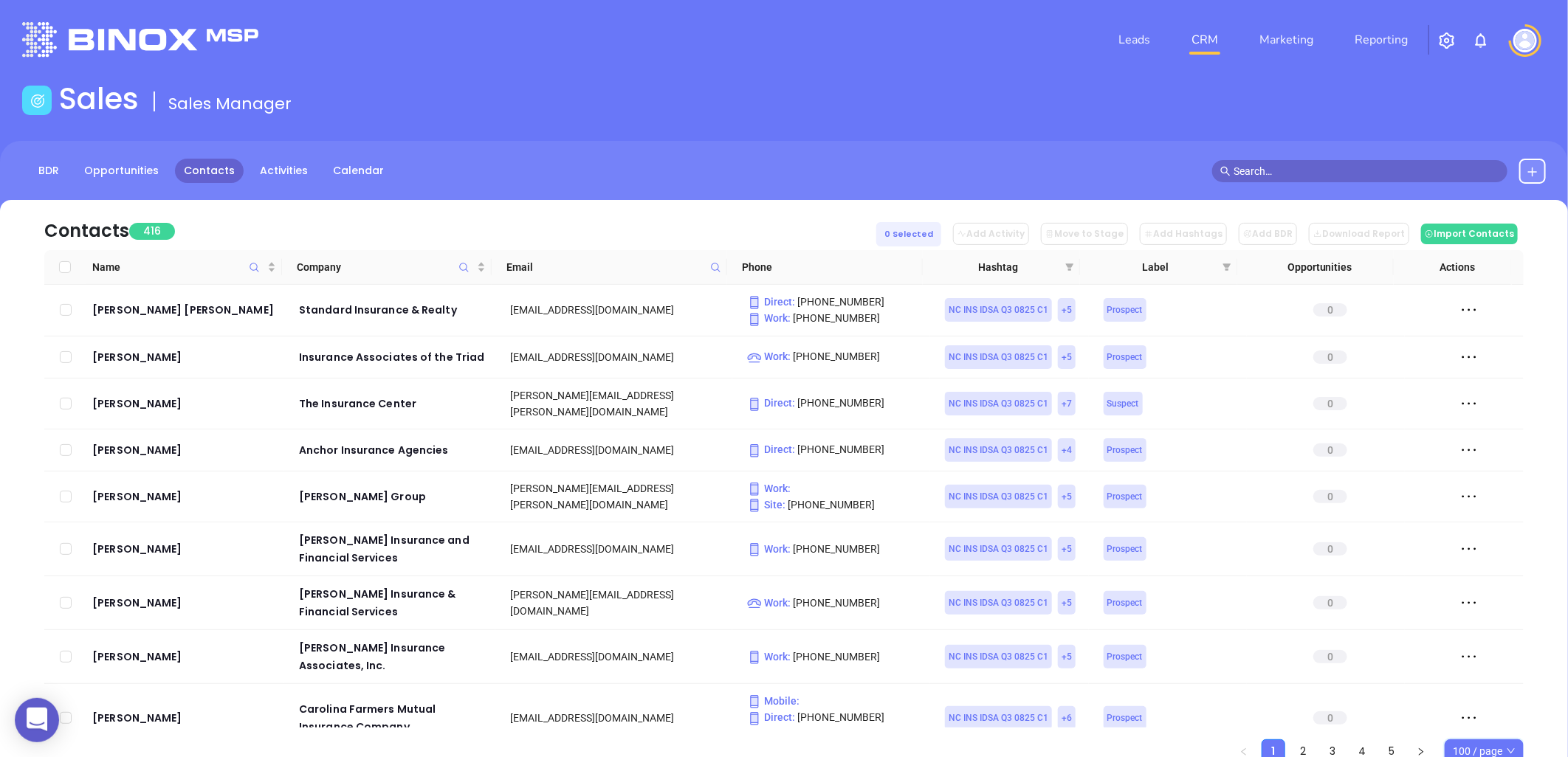
checkbox input "true"
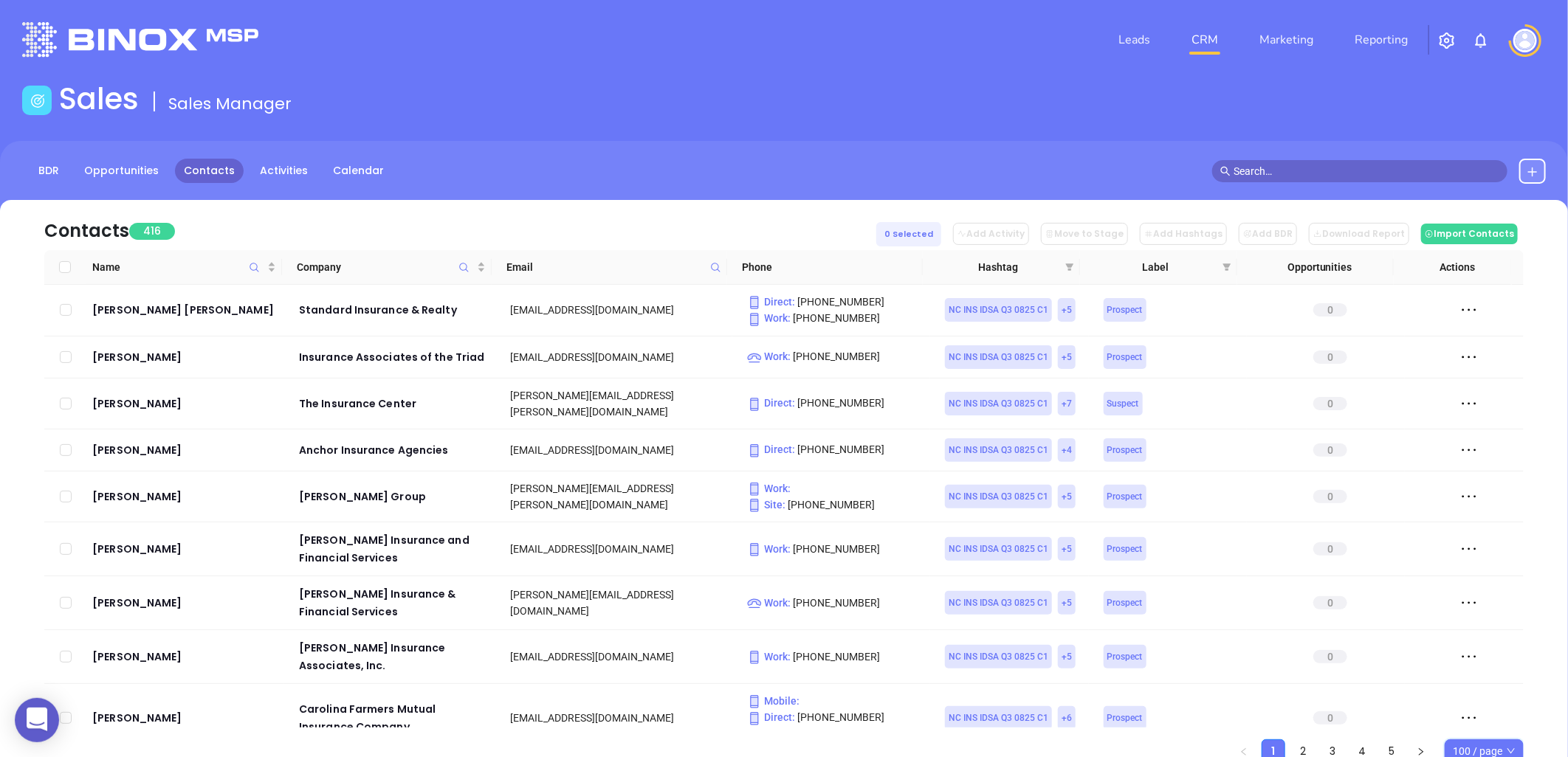
checkbox input "true"
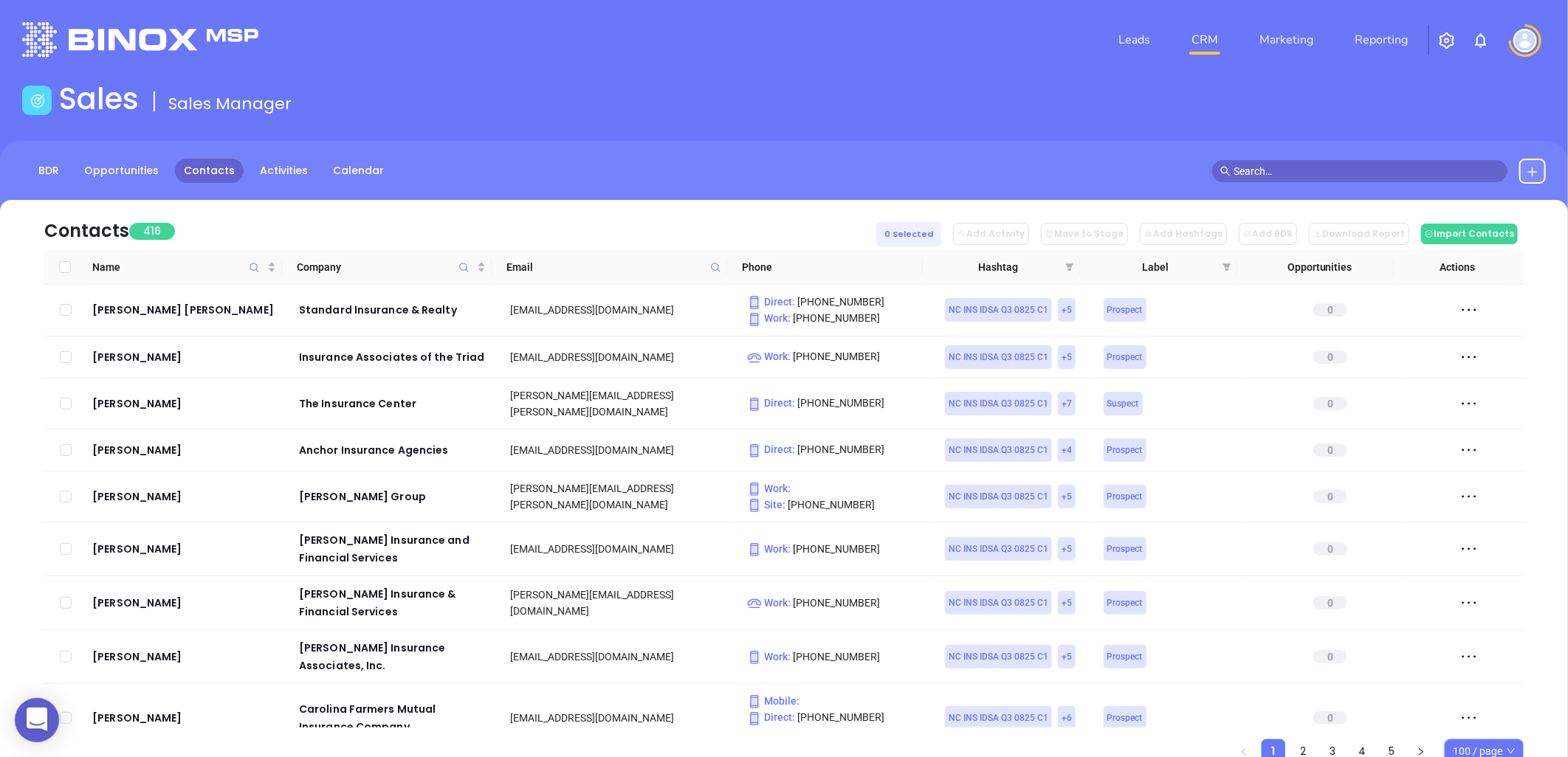
checkbox input "true"
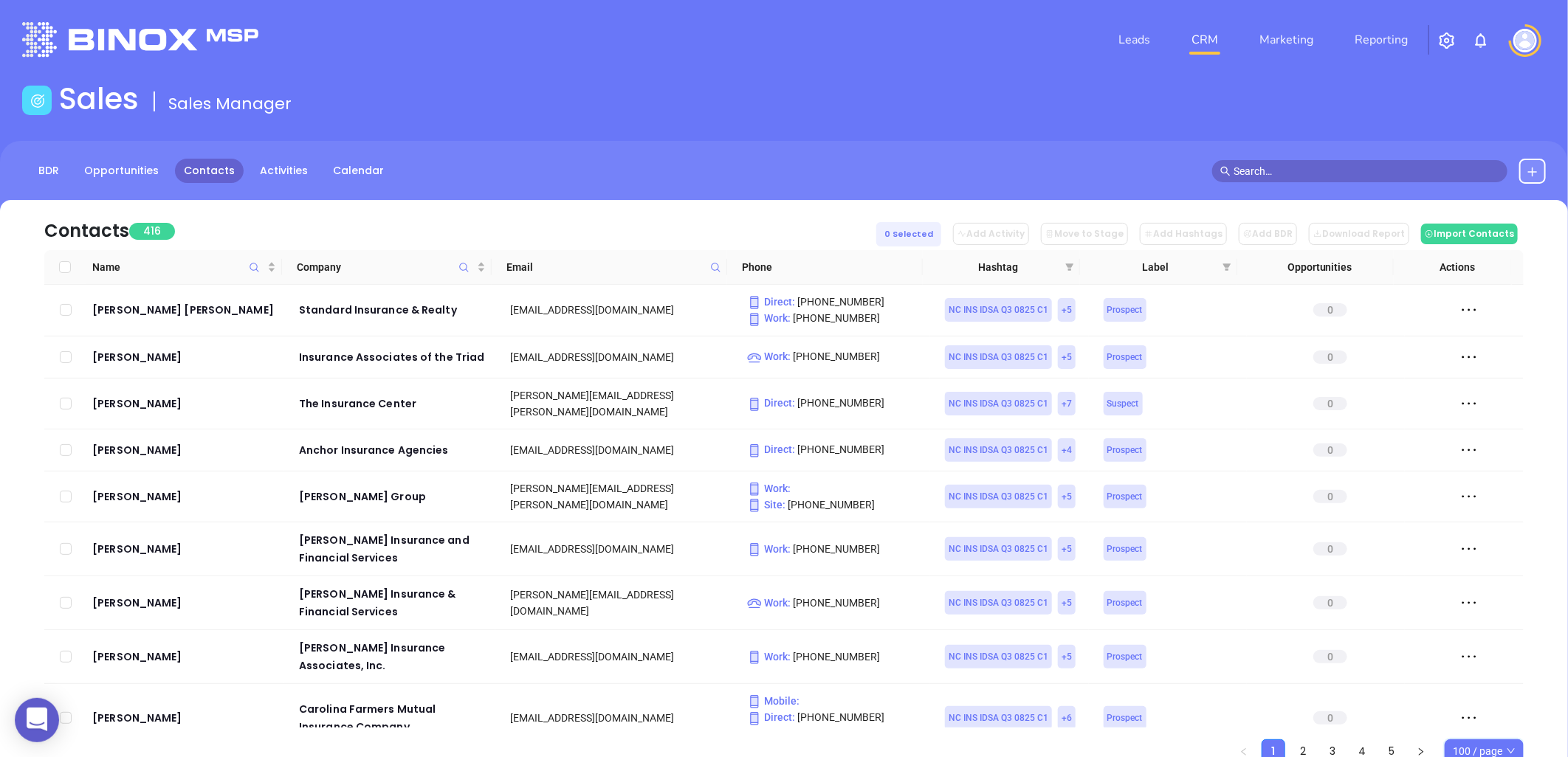
checkbox input "true"
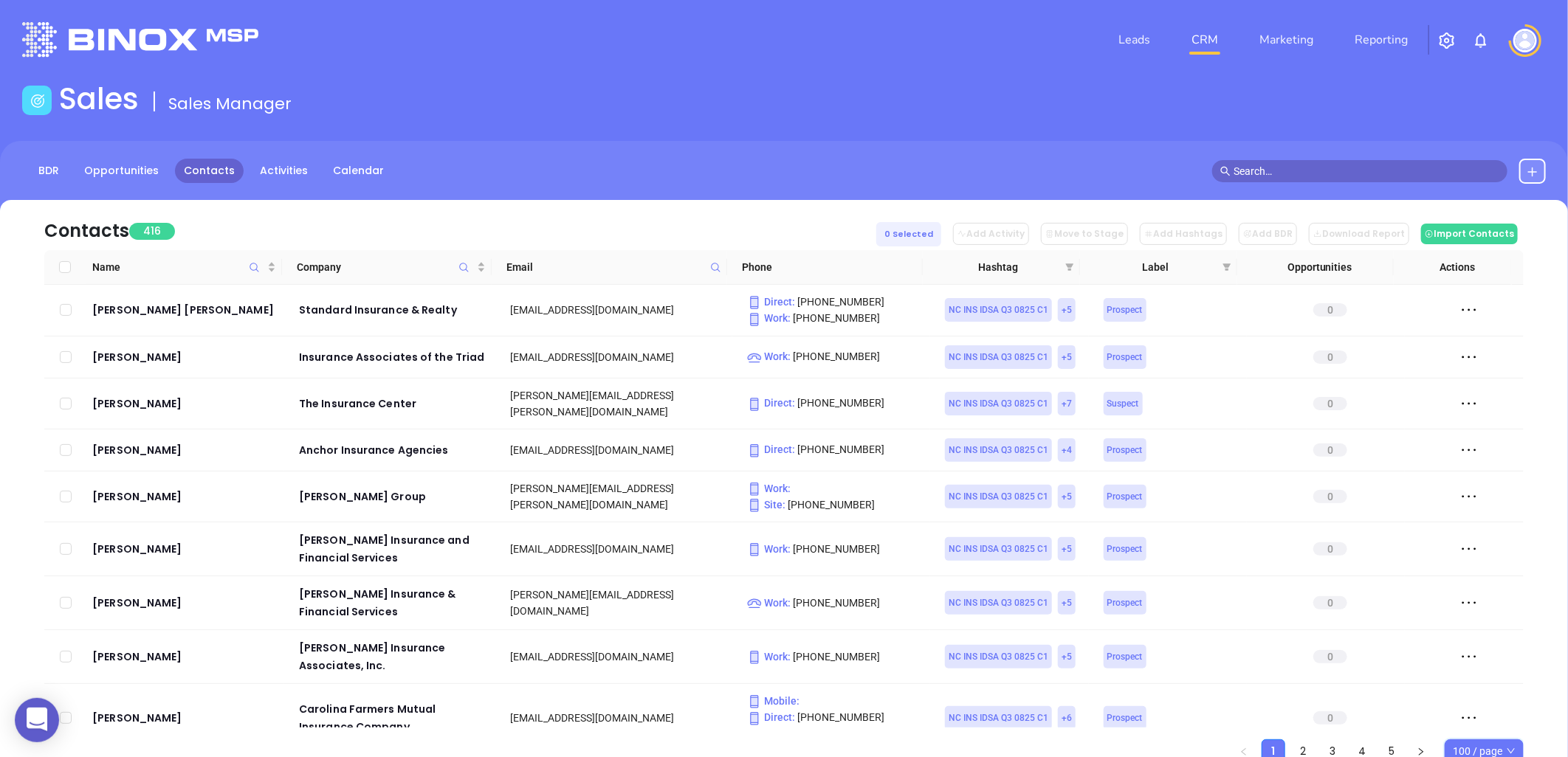
checkbox input "true"
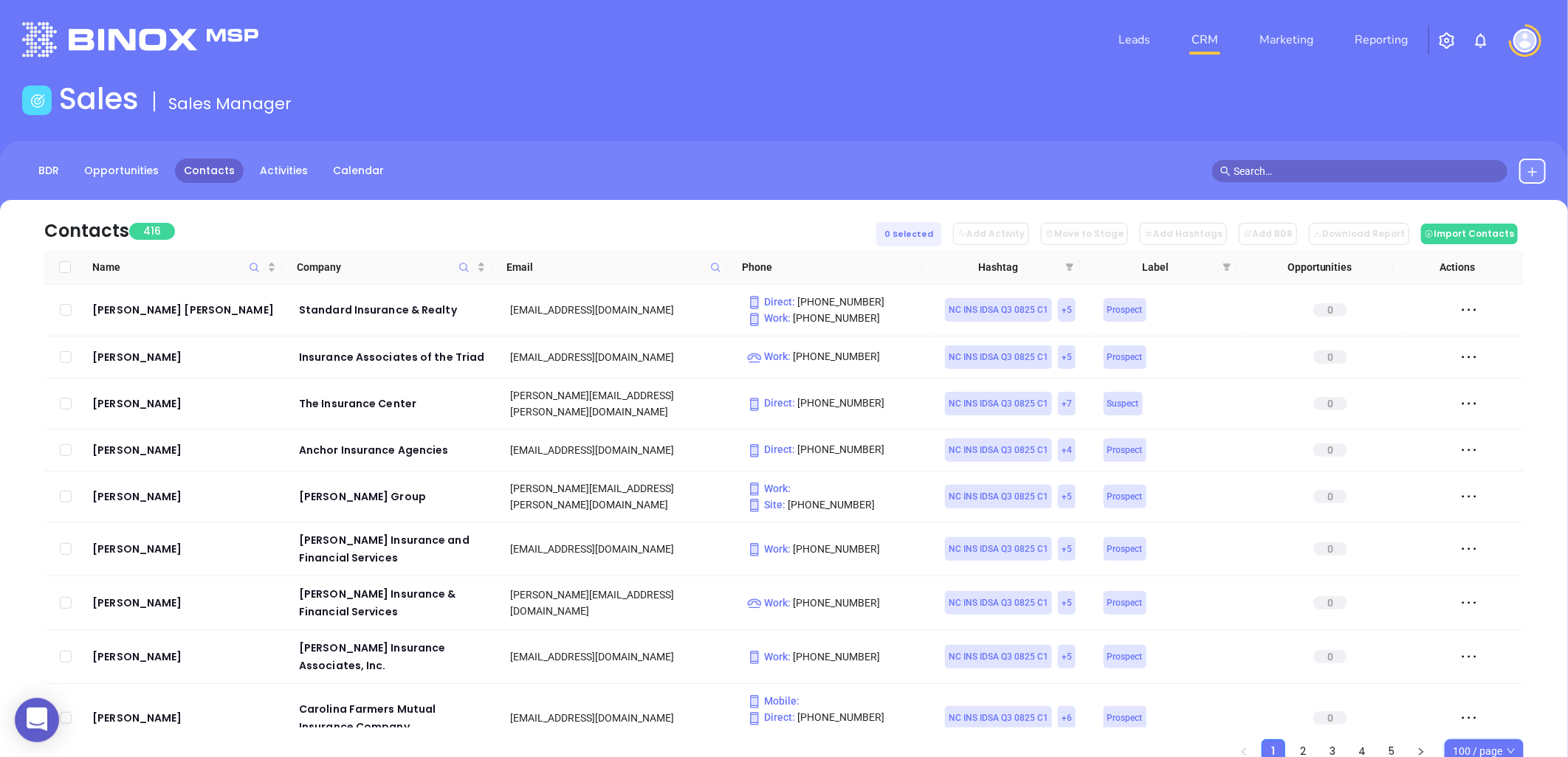
checkbox input "true"
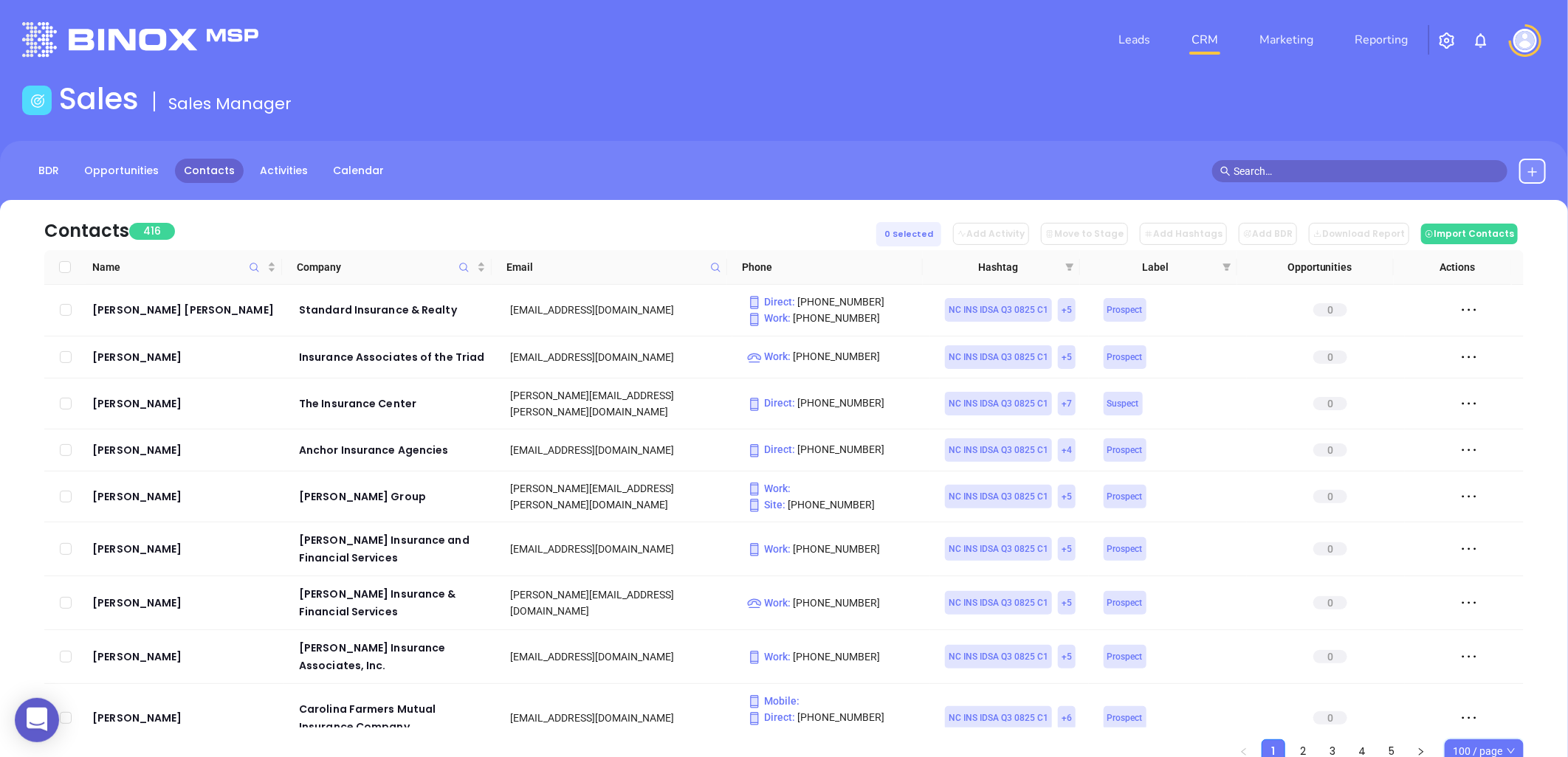
checkbox input "true"
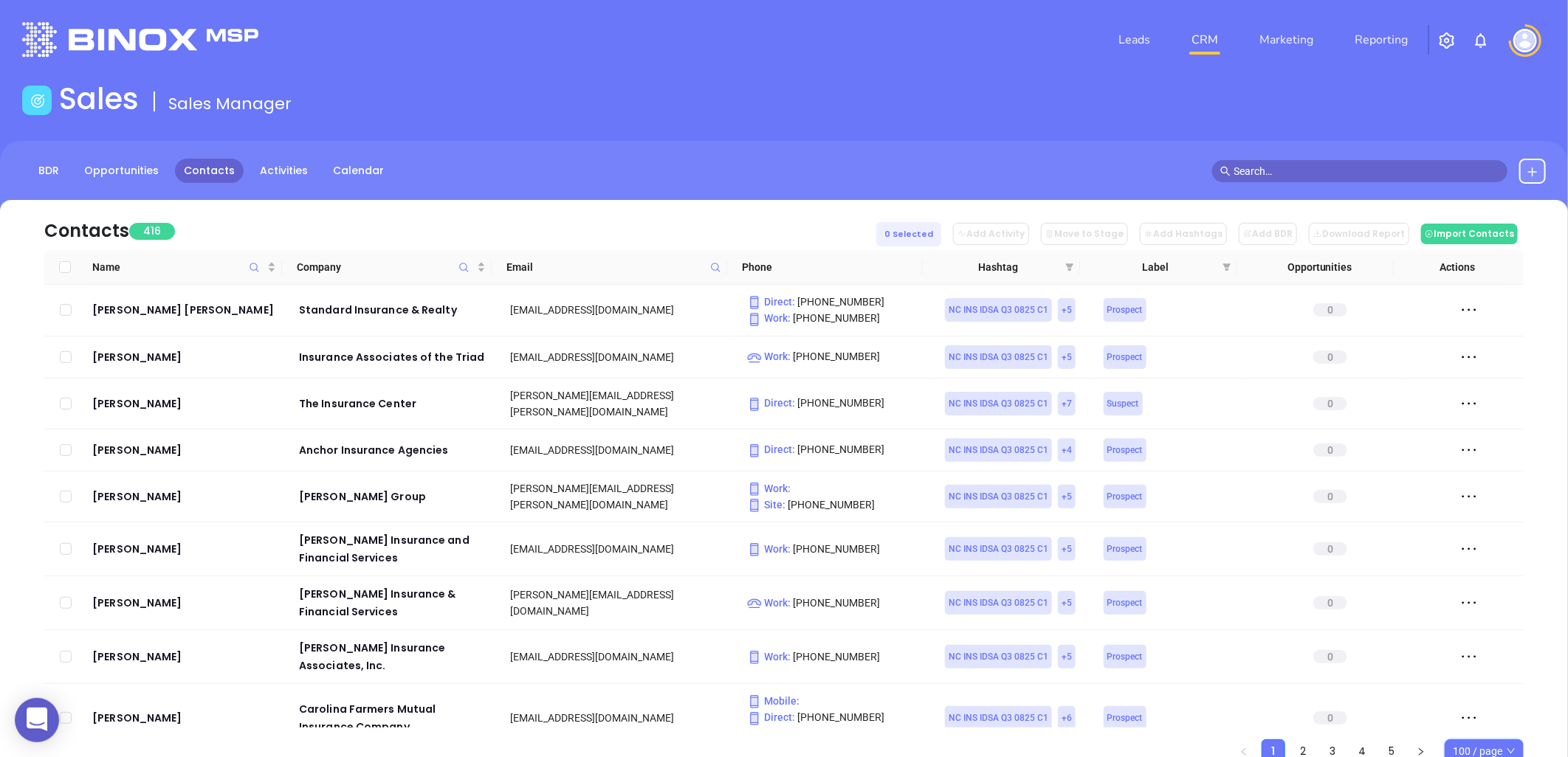
checkbox input "true"
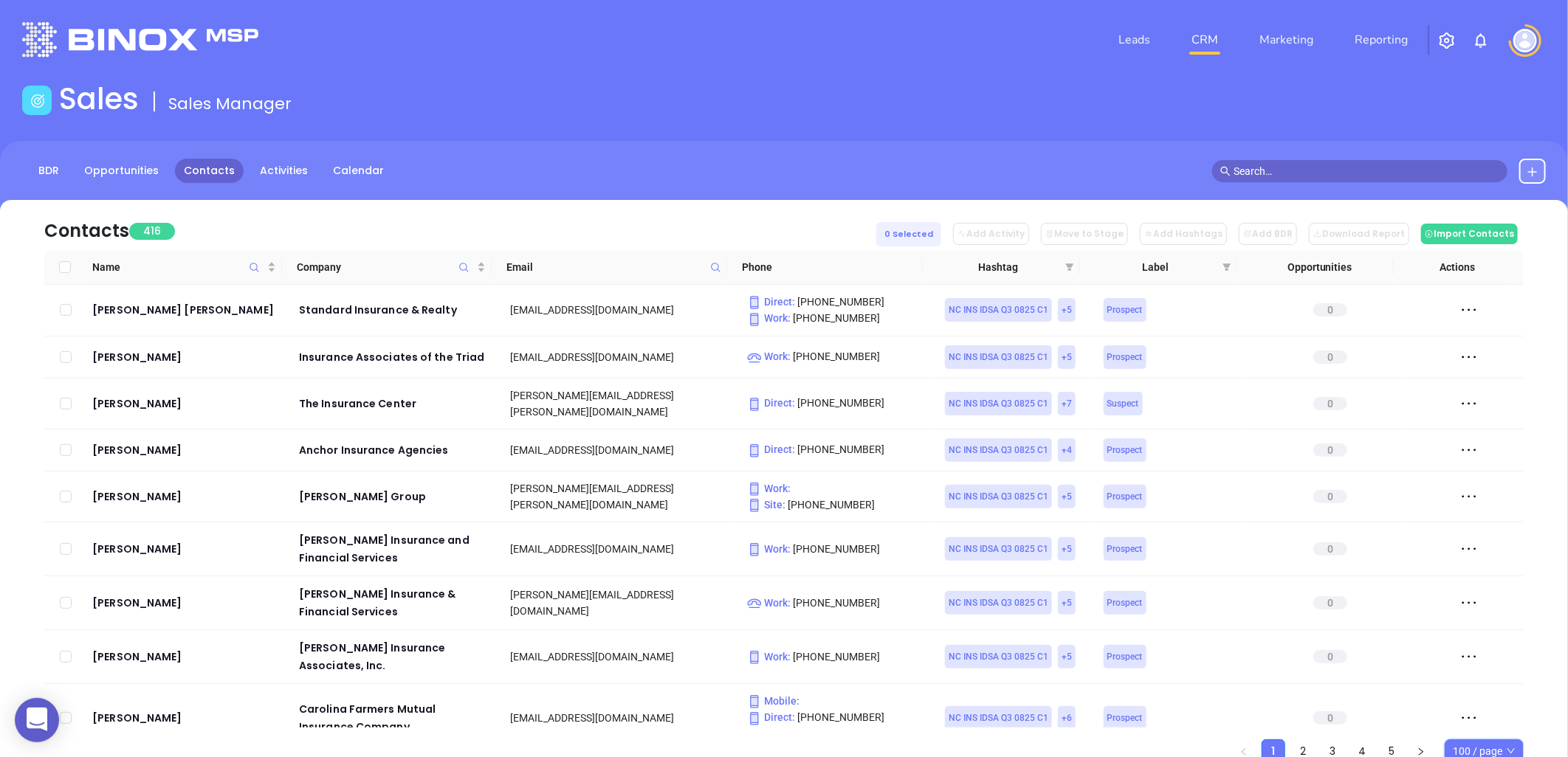
checkbox input "true"
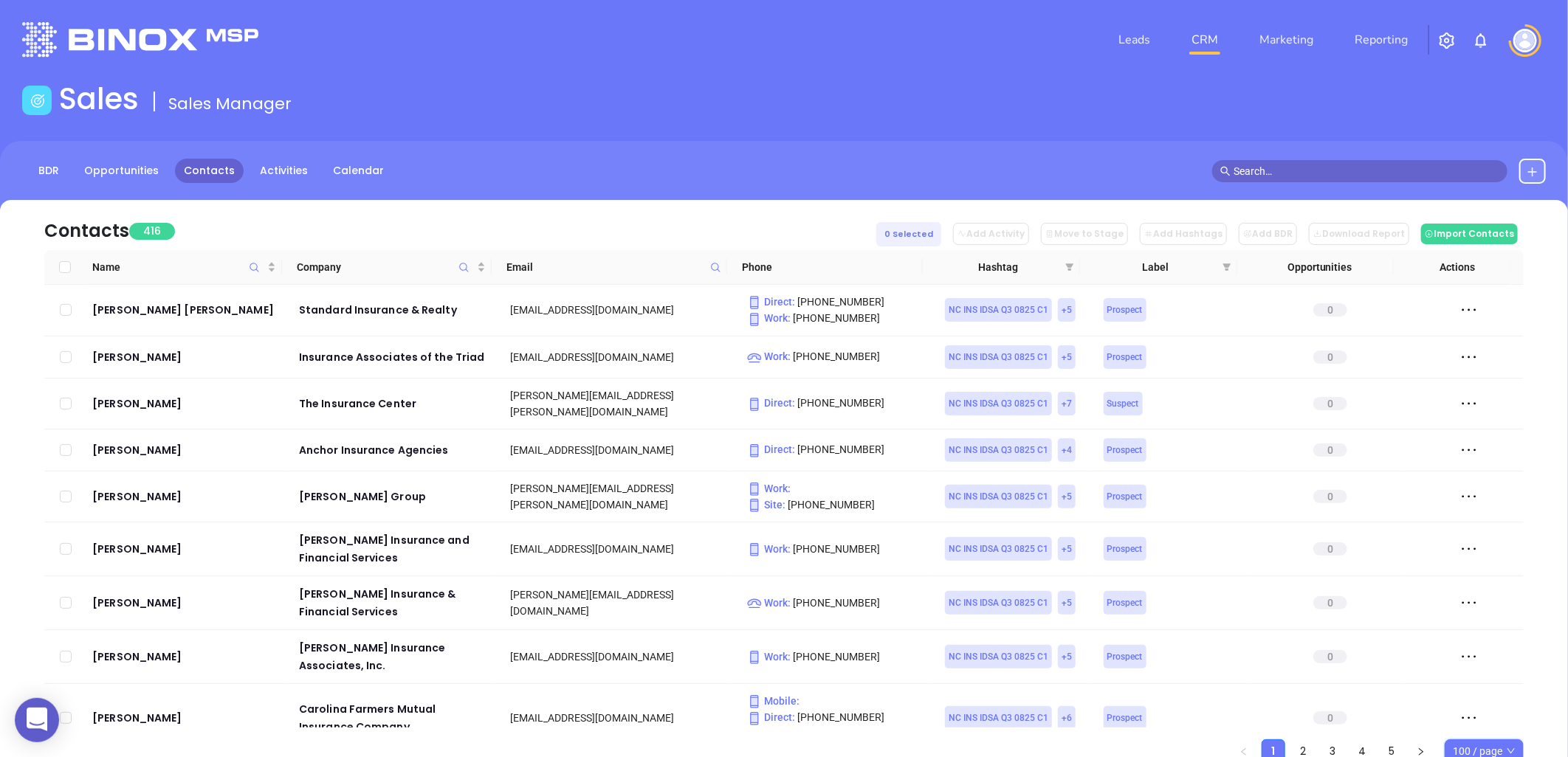
checkbox input "true"
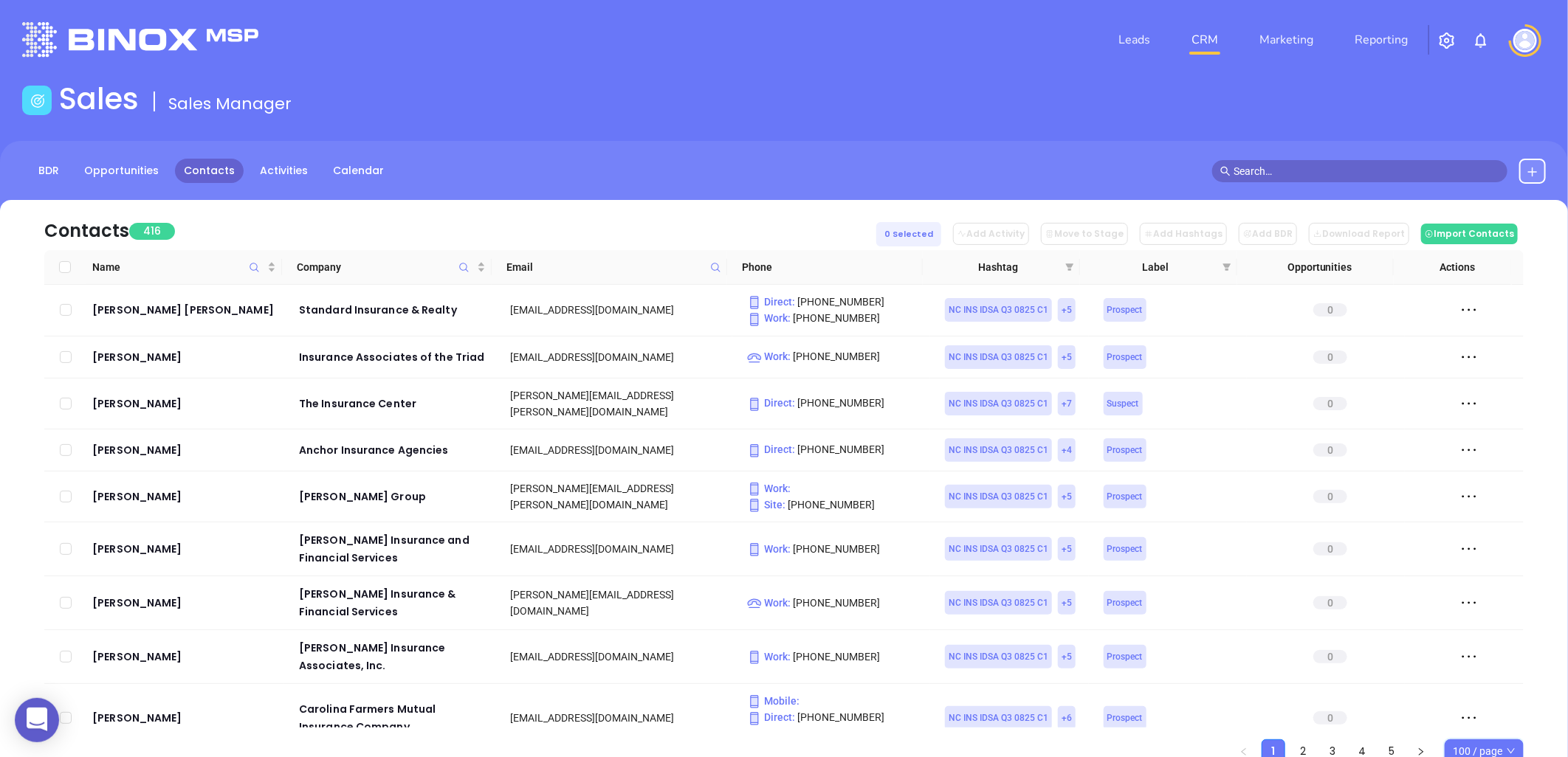
checkbox input "true"
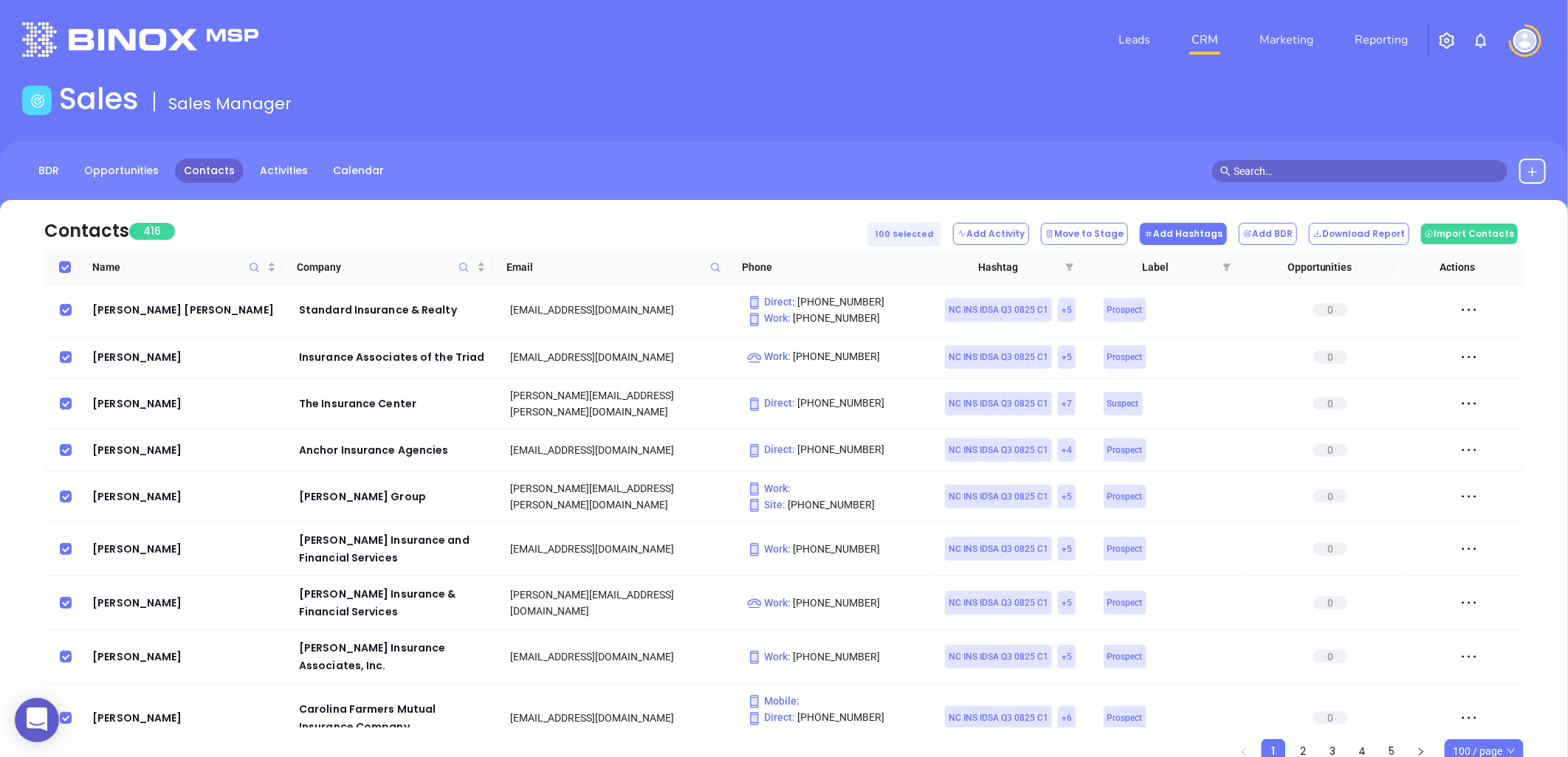
click at [1210, 233] on button "Add Hashtags" at bounding box center [1183, 233] width 87 height 22
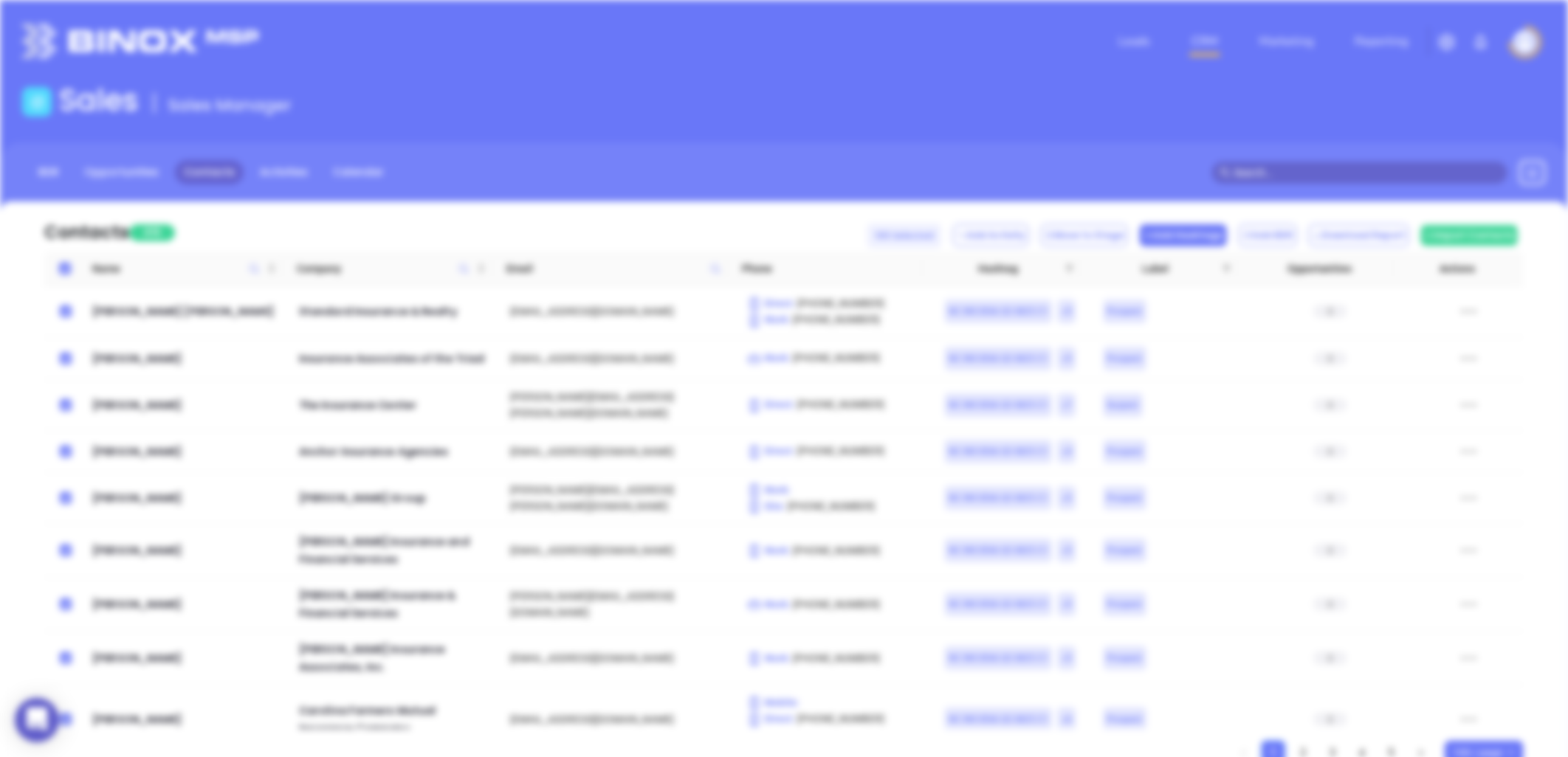
scroll to position [0, 0]
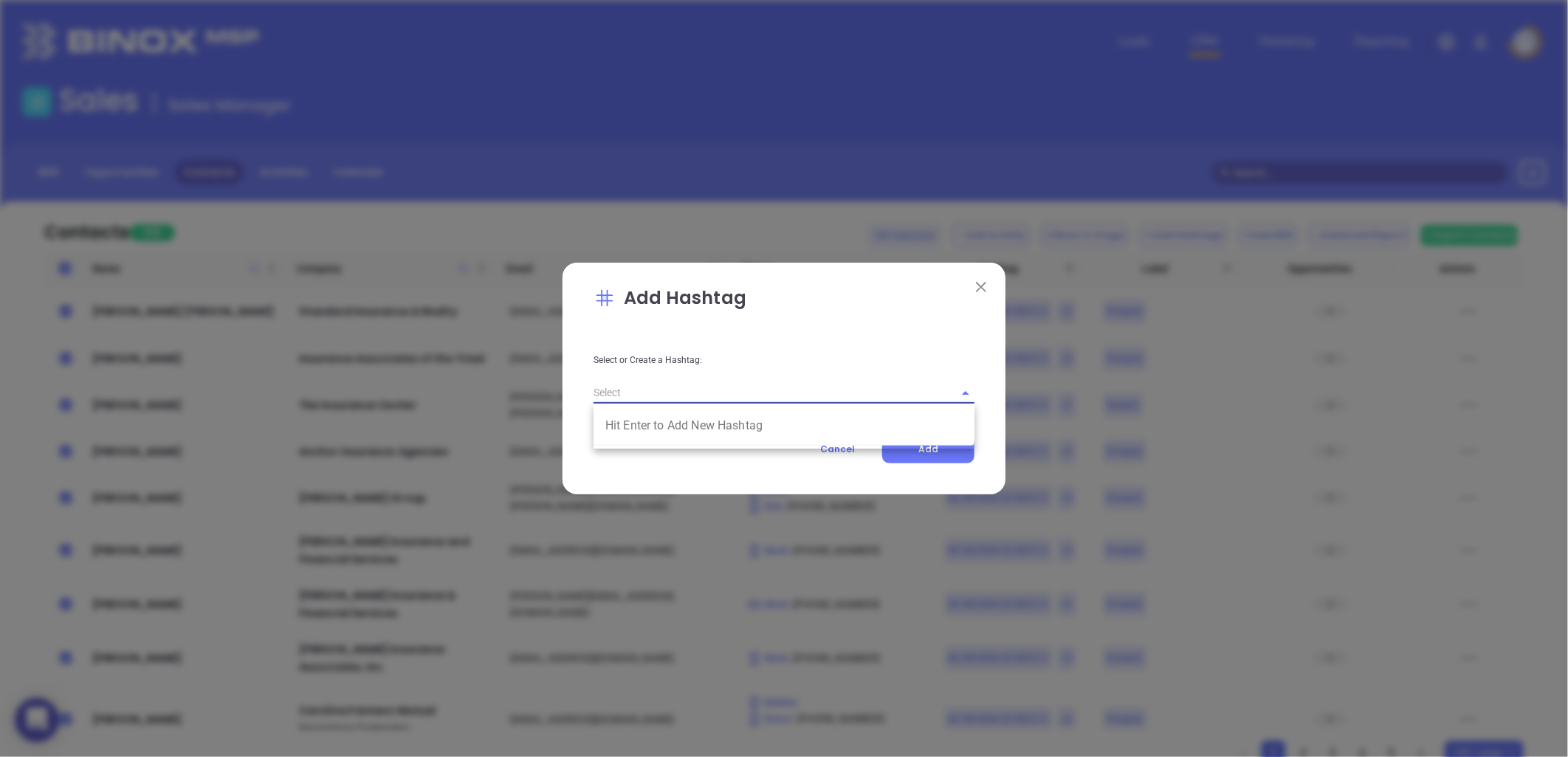
click at [640, 395] on input "text" at bounding box center [763, 393] width 340 height 22
paste input "1 LucyQ32025 NCIns"
type input "1 LucyQ32025 NCIns"
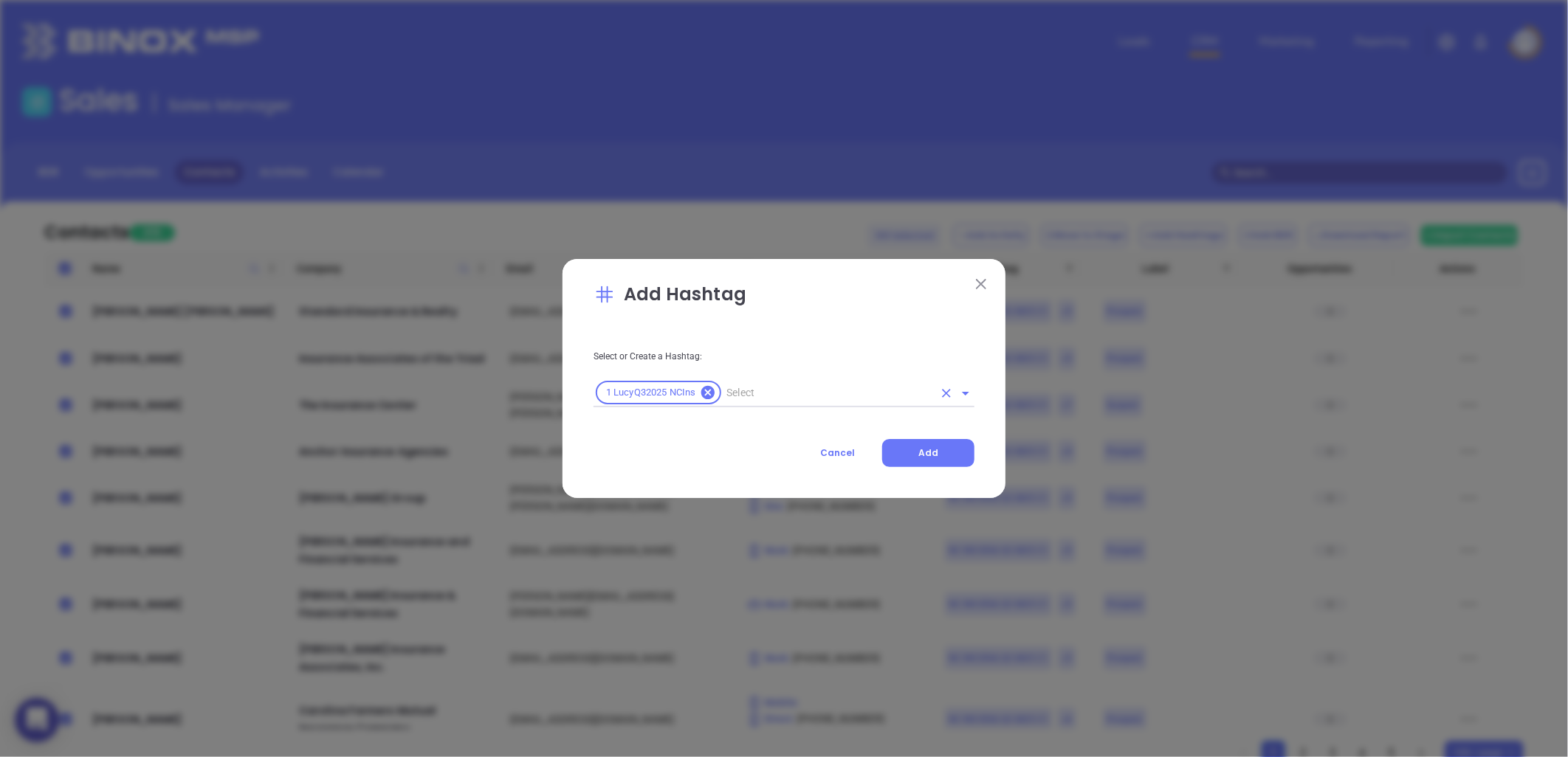
drag, startPoint x: 755, startPoint y: 387, endPoint x: 766, endPoint y: 379, distance: 13.6
click at [756, 386] on input "text" at bounding box center [828, 393] width 210 height 18
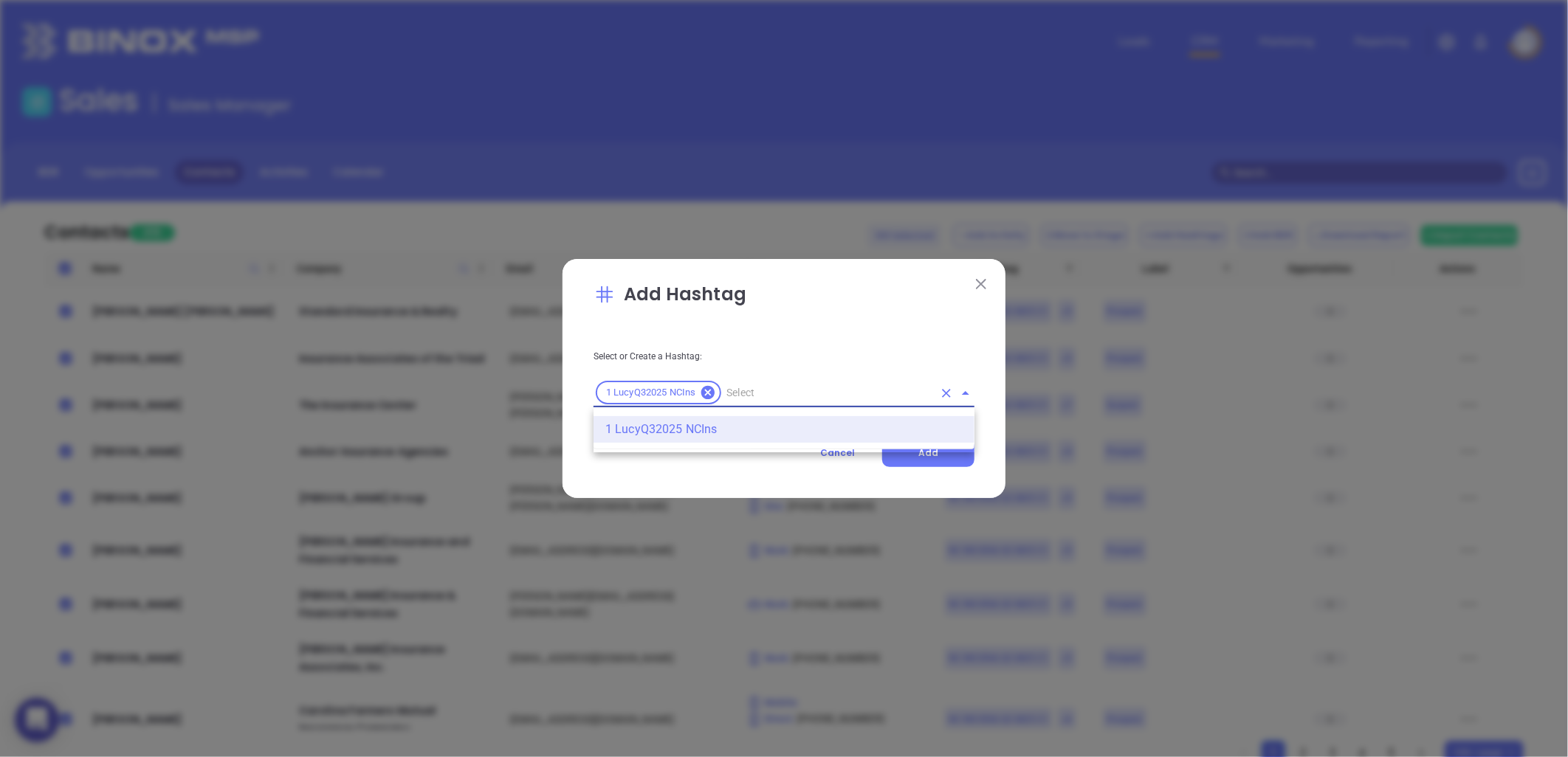
click at [684, 430] on li "1 LucyQ32025 NCIns" at bounding box center [784, 429] width 381 height 26
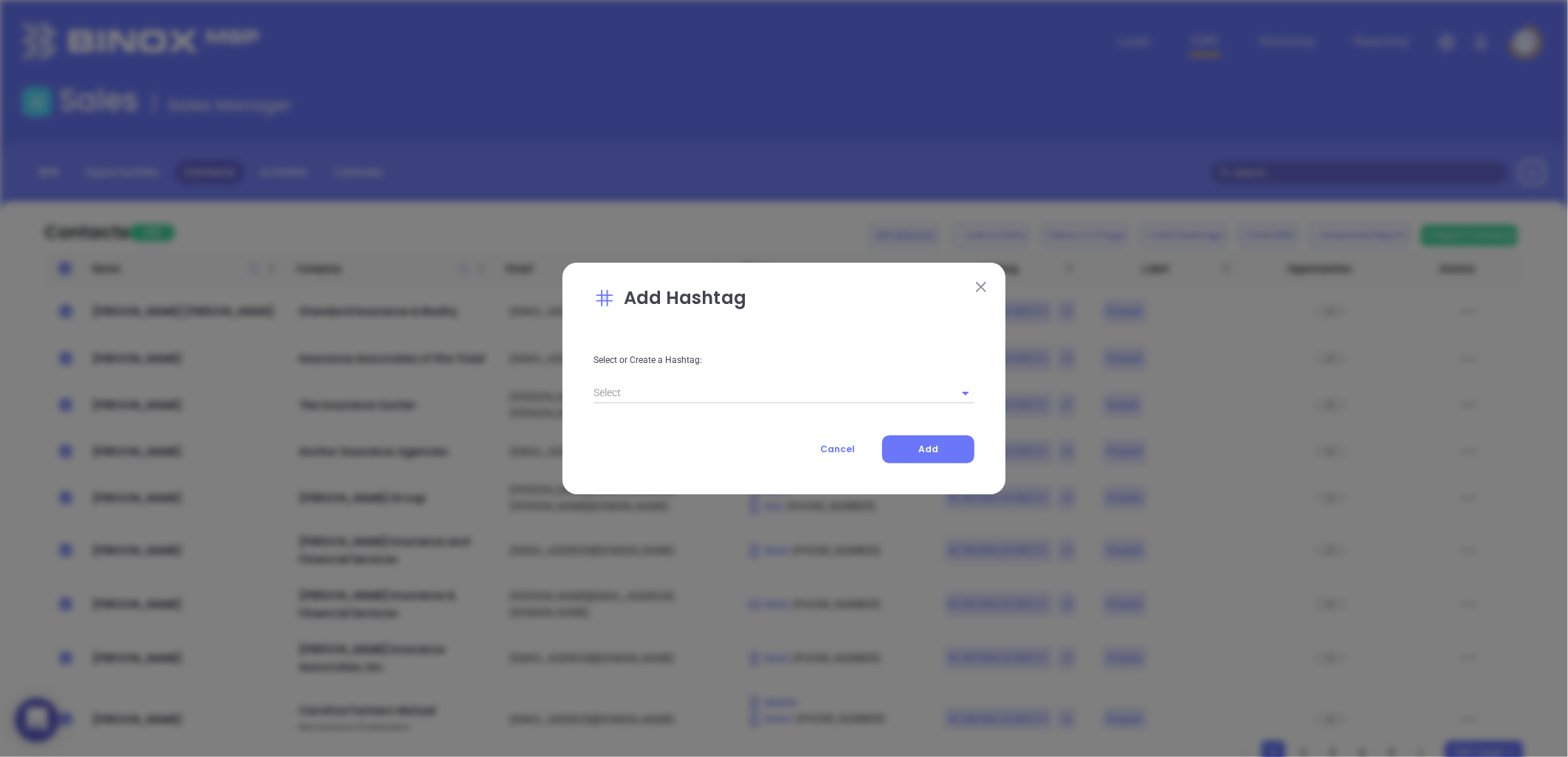
click at [669, 404] on div "Select or Create a Hashtag: Cancel Add" at bounding box center [784, 397] width 381 height 134
click at [666, 391] on input "text" at bounding box center [763, 393] width 340 height 22
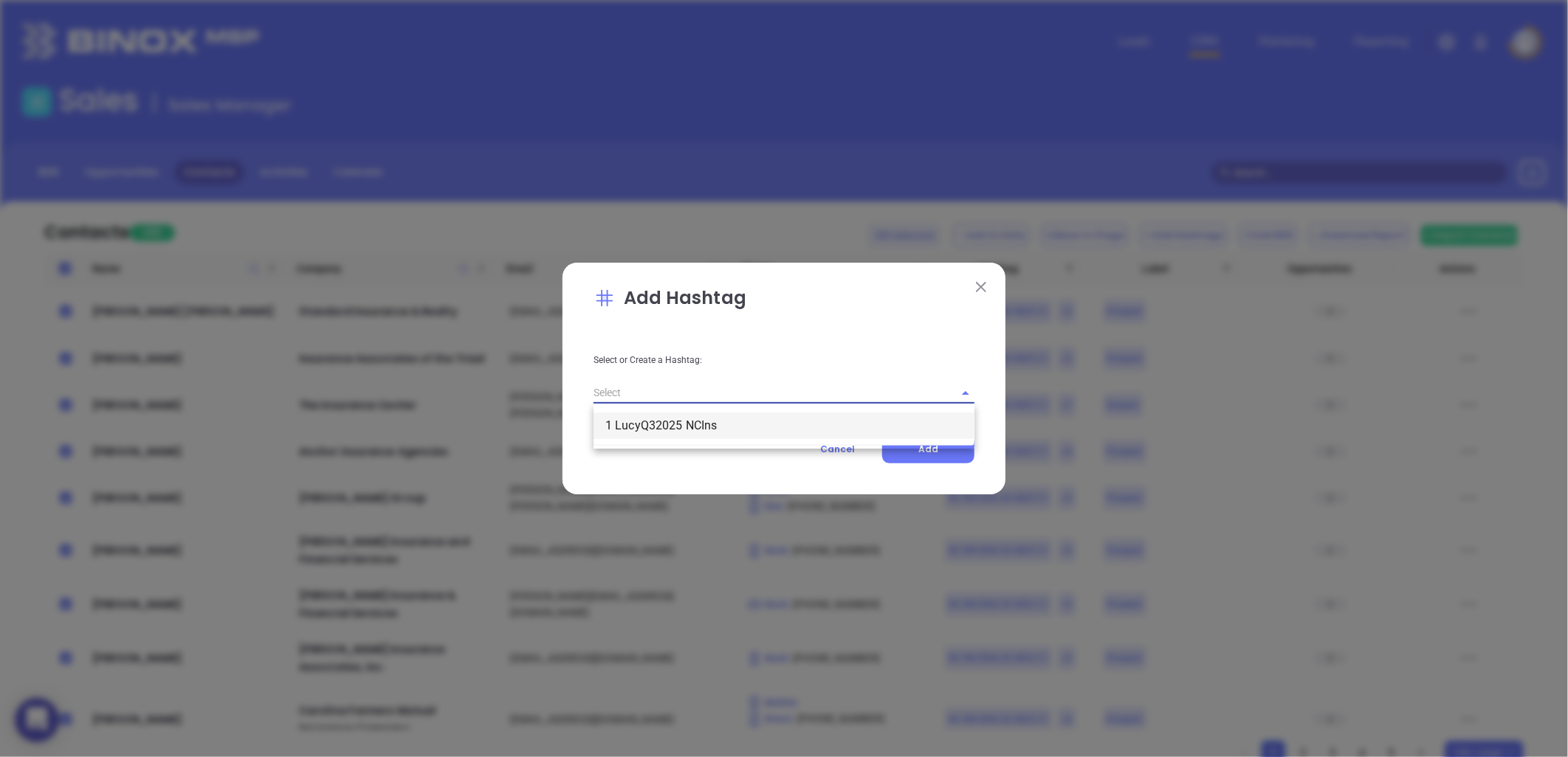
click at [658, 424] on li "1 LucyQ32025 NCIns" at bounding box center [784, 426] width 381 height 26
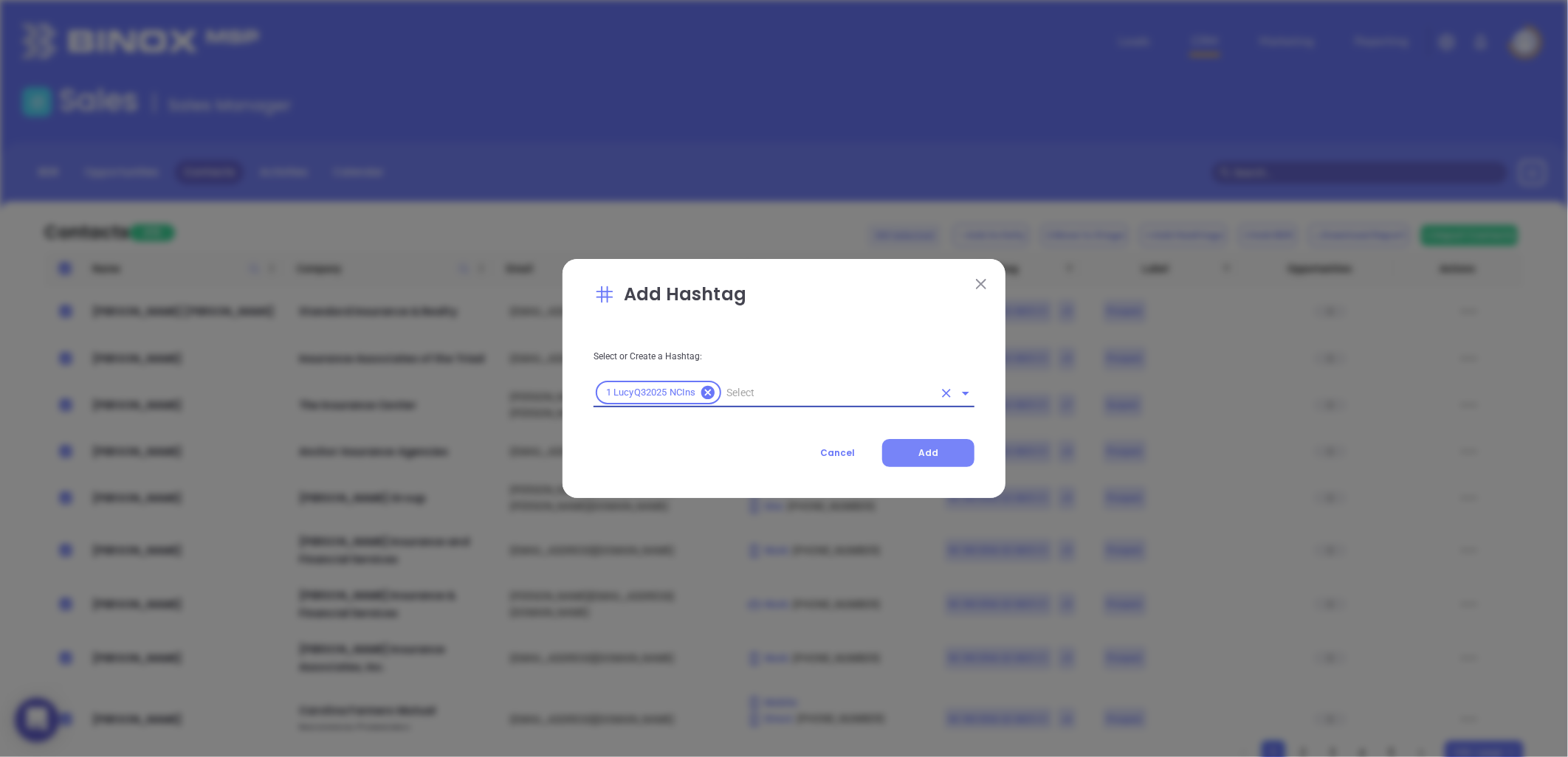
click at [917, 447] on button "Add" at bounding box center [928, 453] width 92 height 28
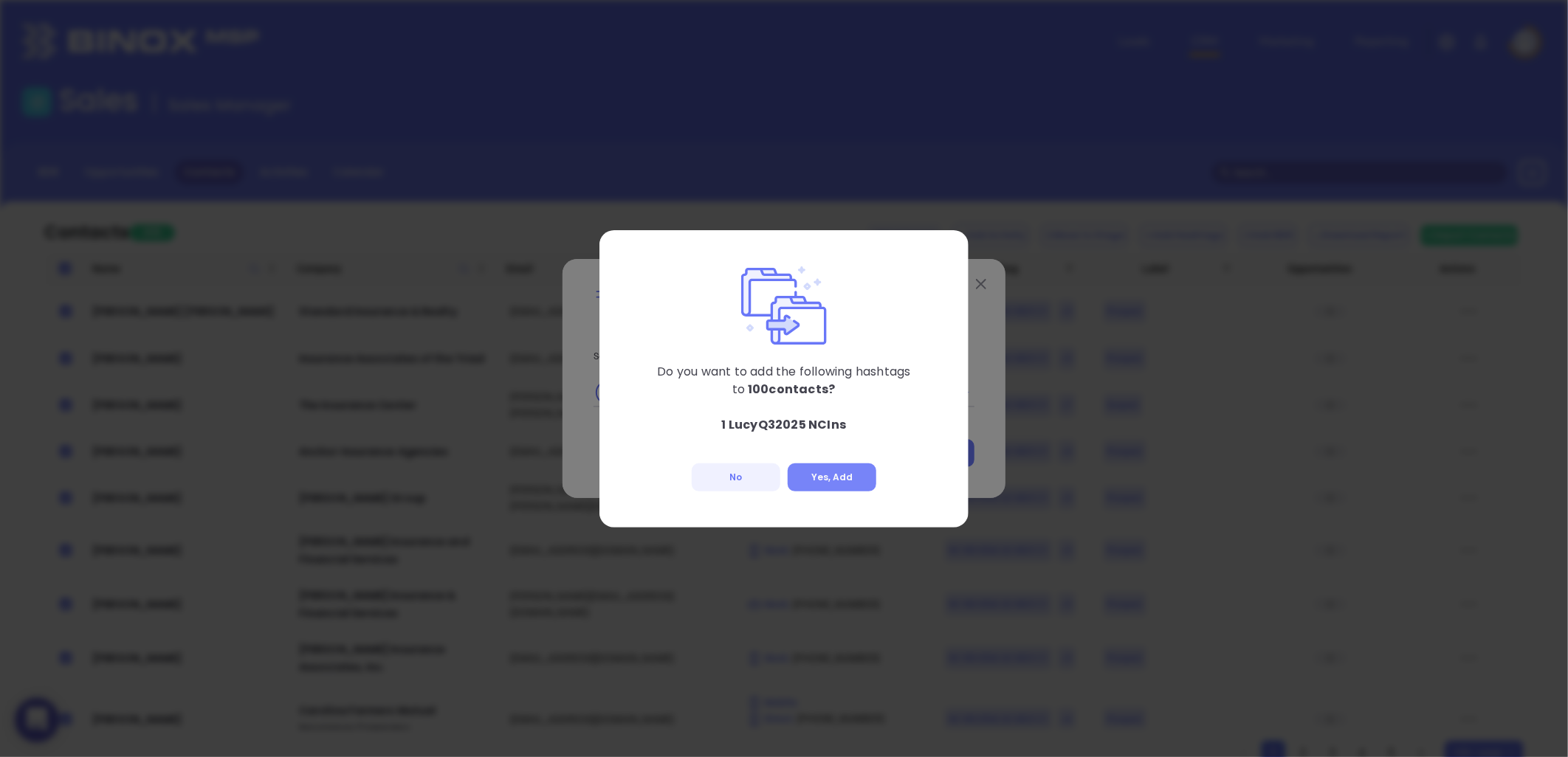
click at [846, 472] on button "Yes, Add" at bounding box center [831, 477] width 89 height 28
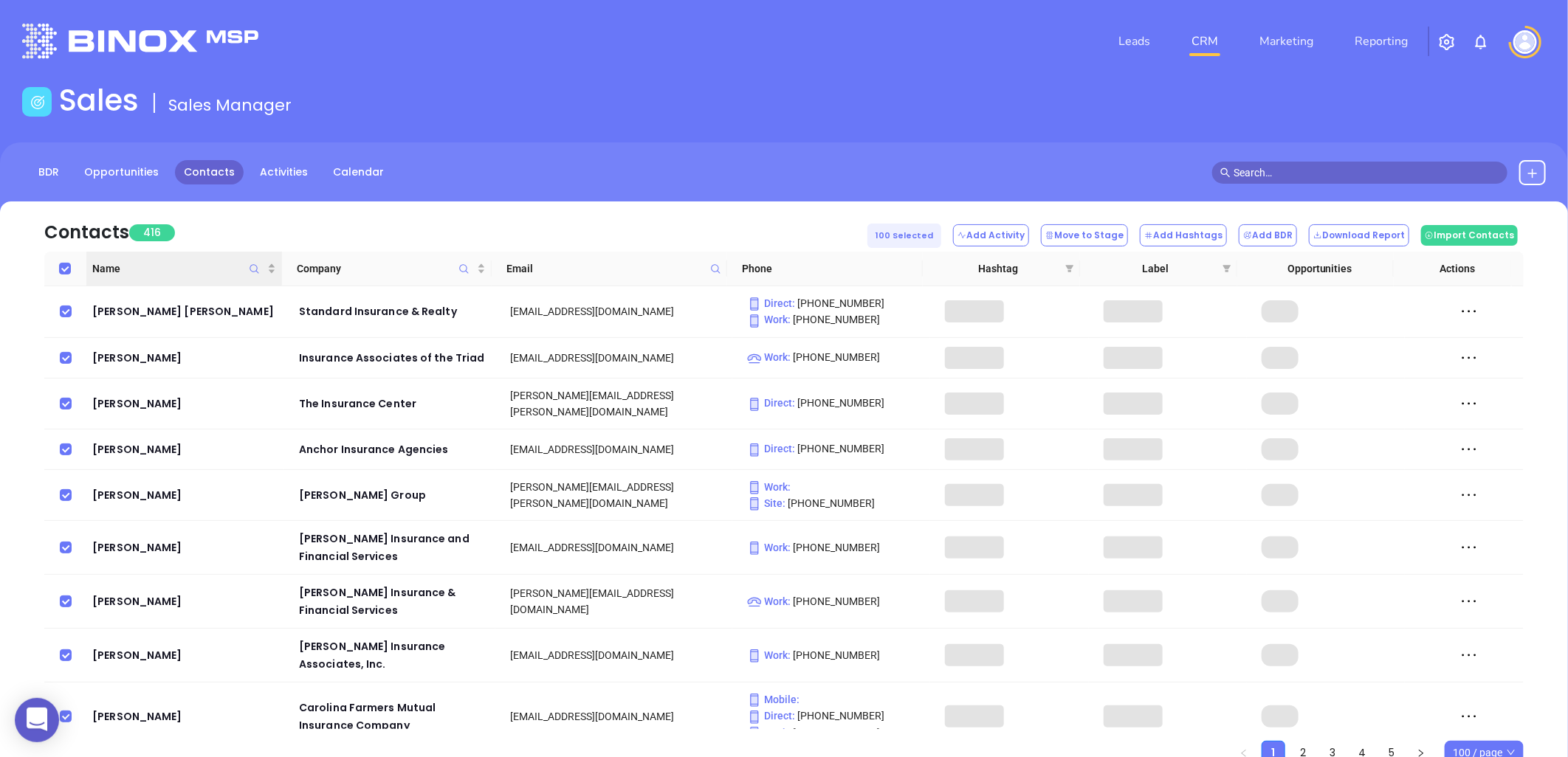
click at [67, 268] on input "Select all" at bounding box center [65, 268] width 12 height 12
checkbox input "false"
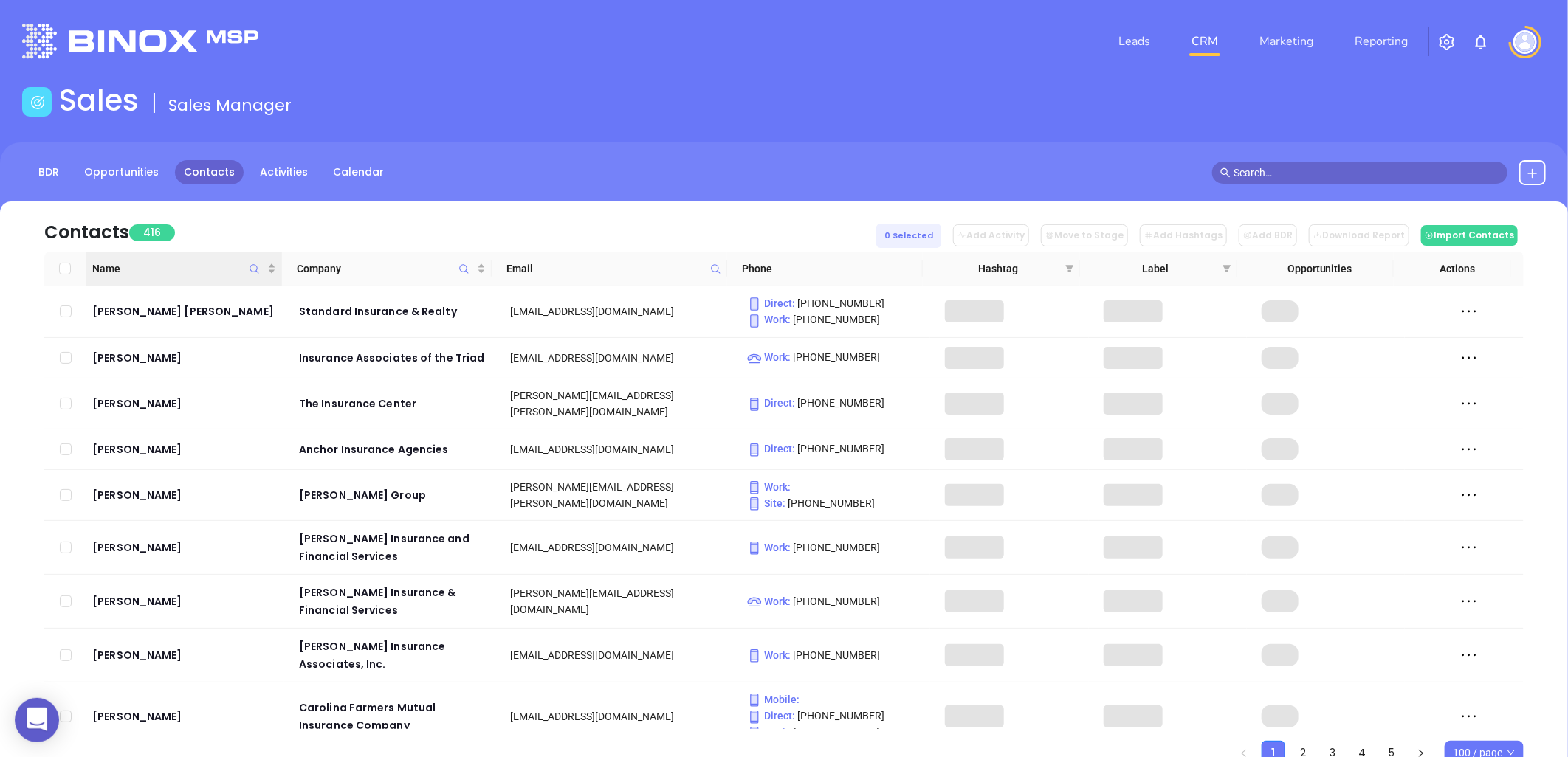
checkbox input "false"
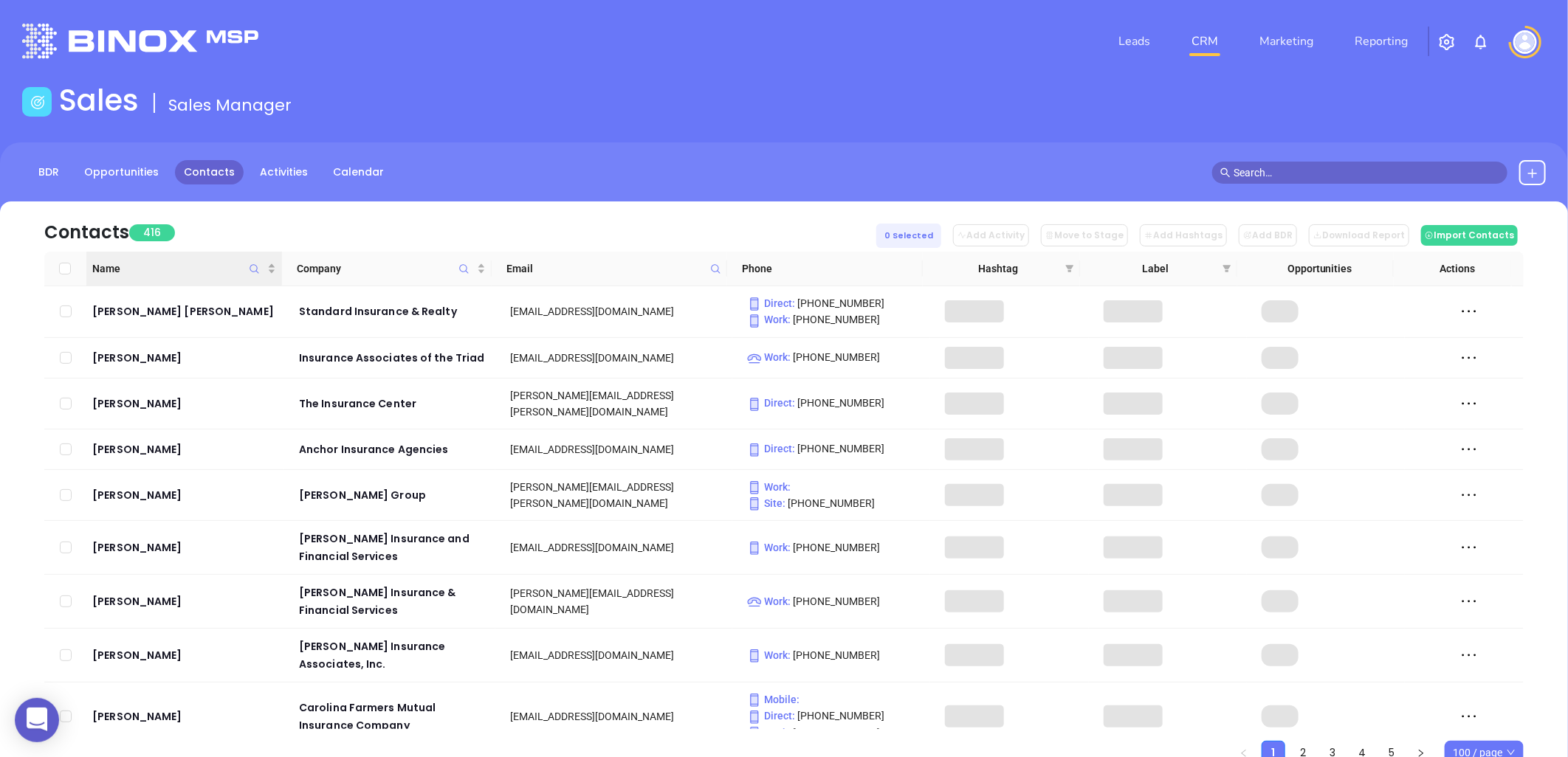
checkbox input "false"
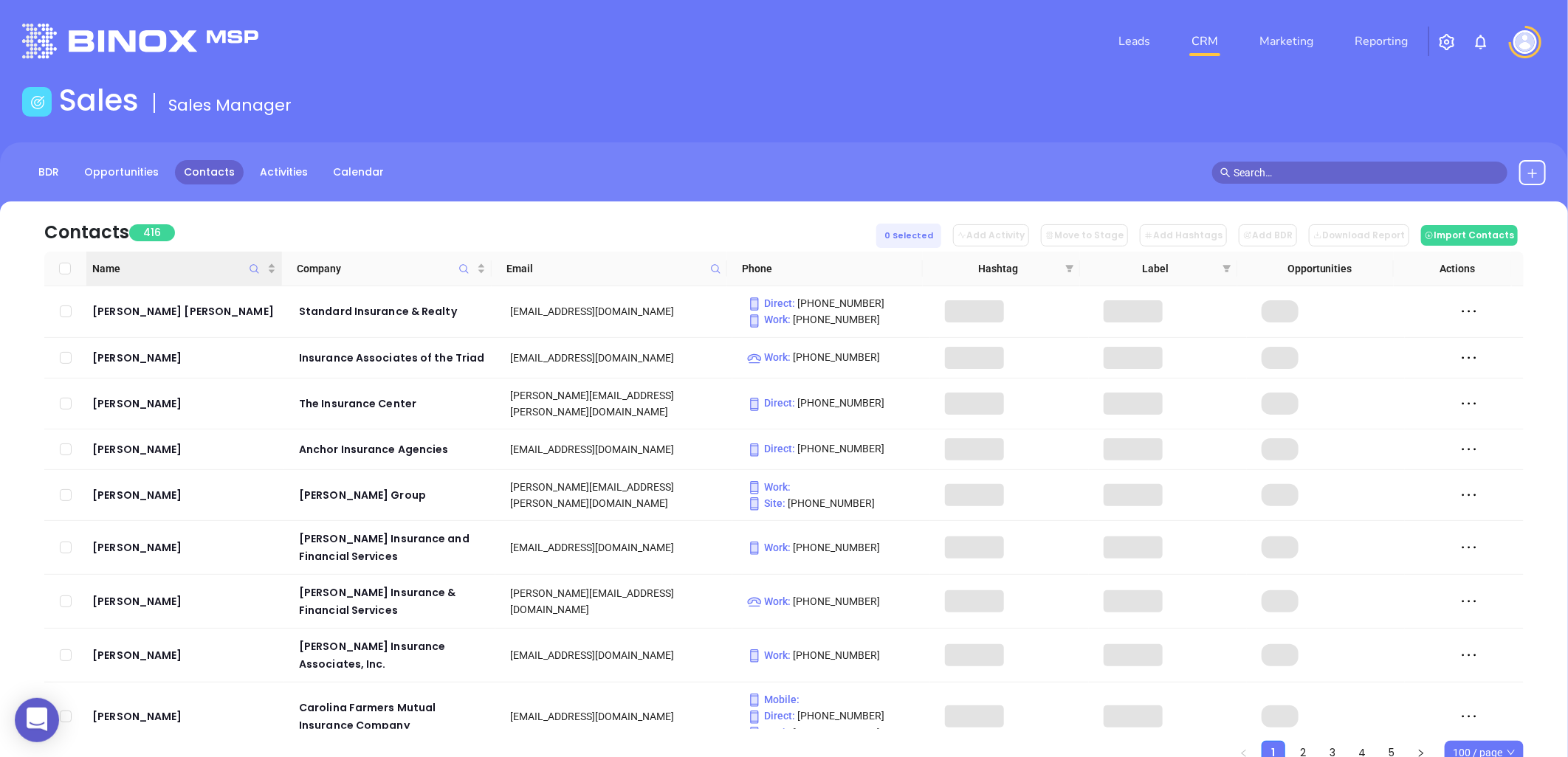
checkbox input "false"
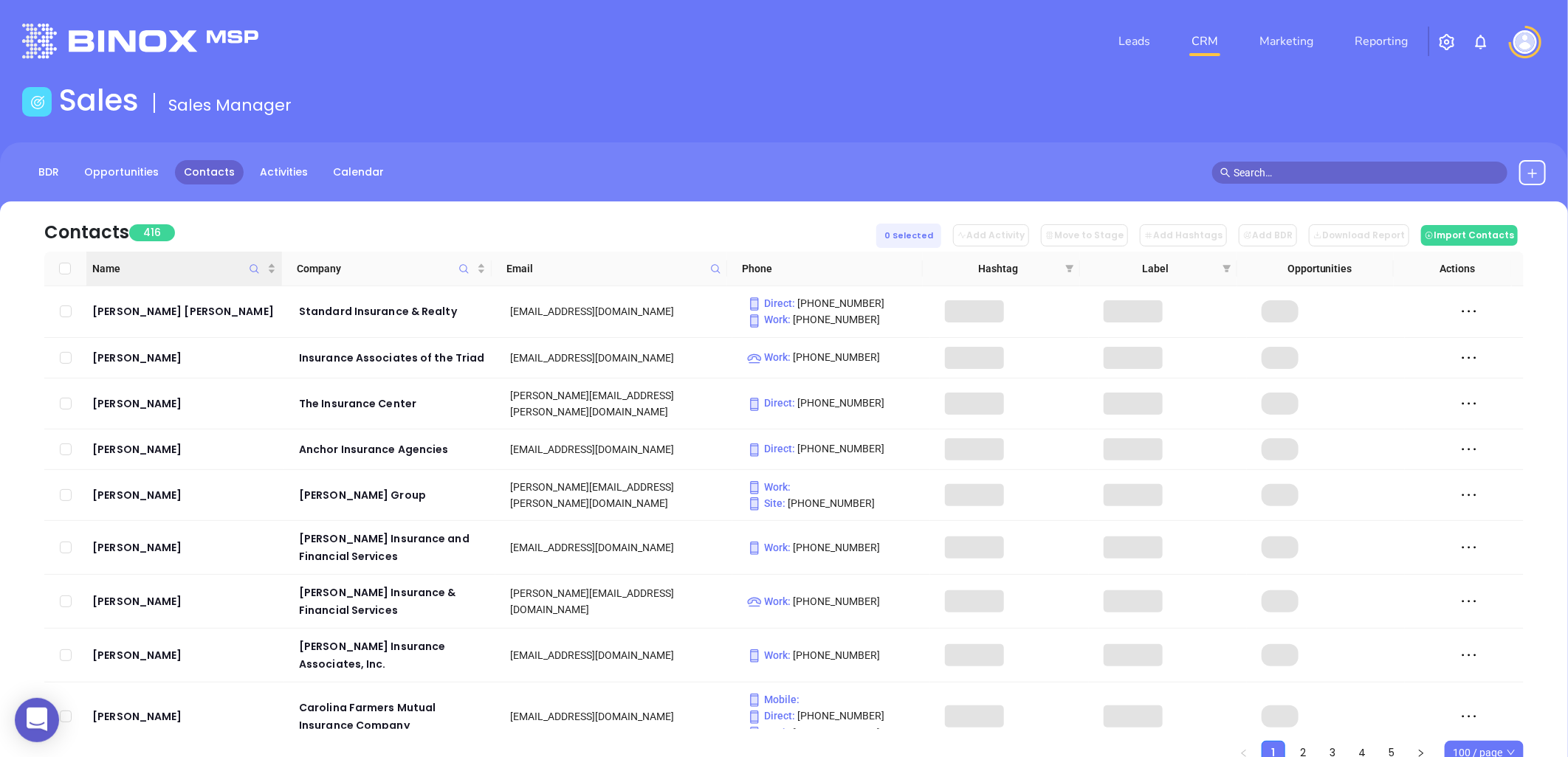
checkbox input "false"
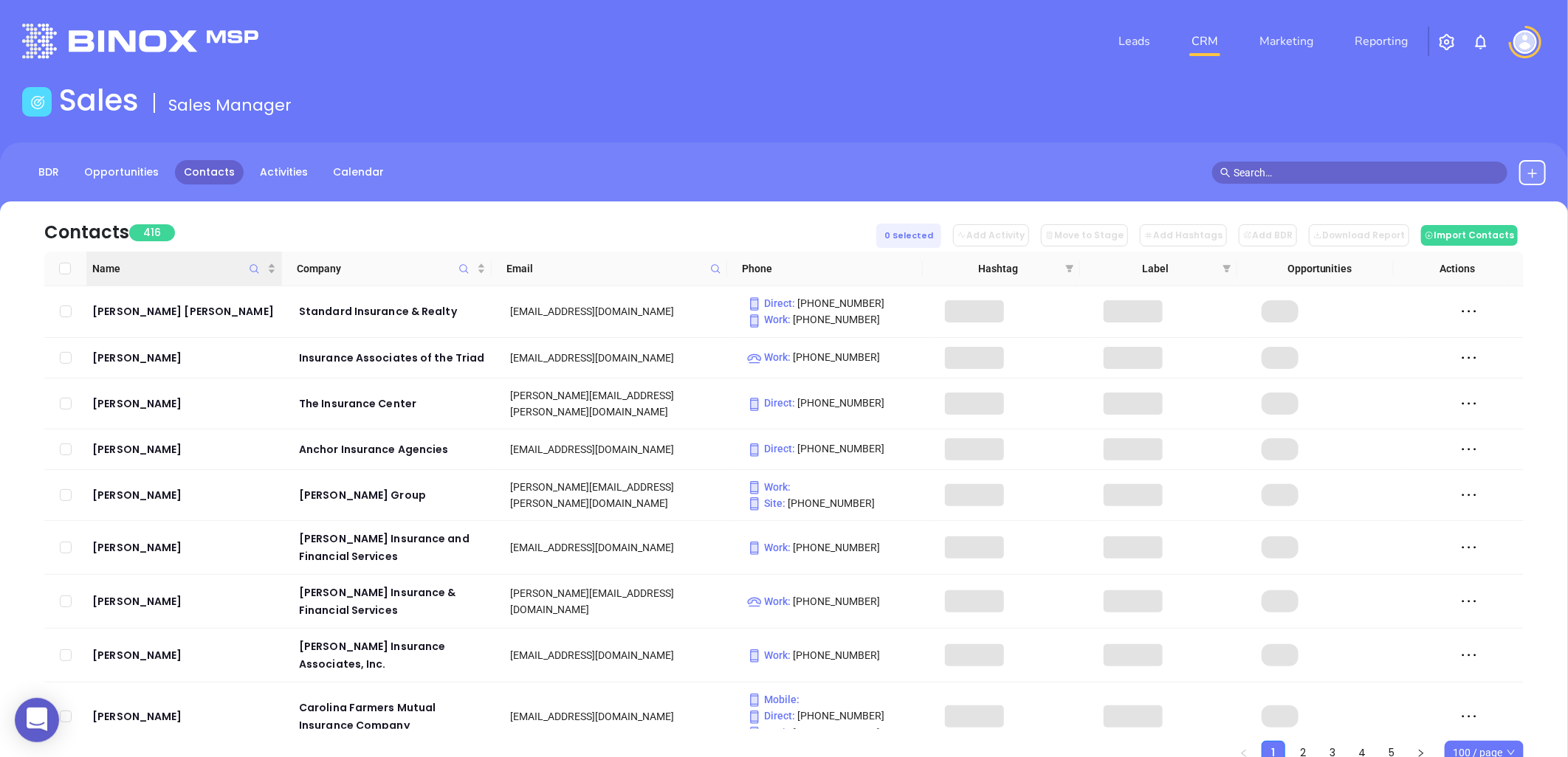
checkbox input "false"
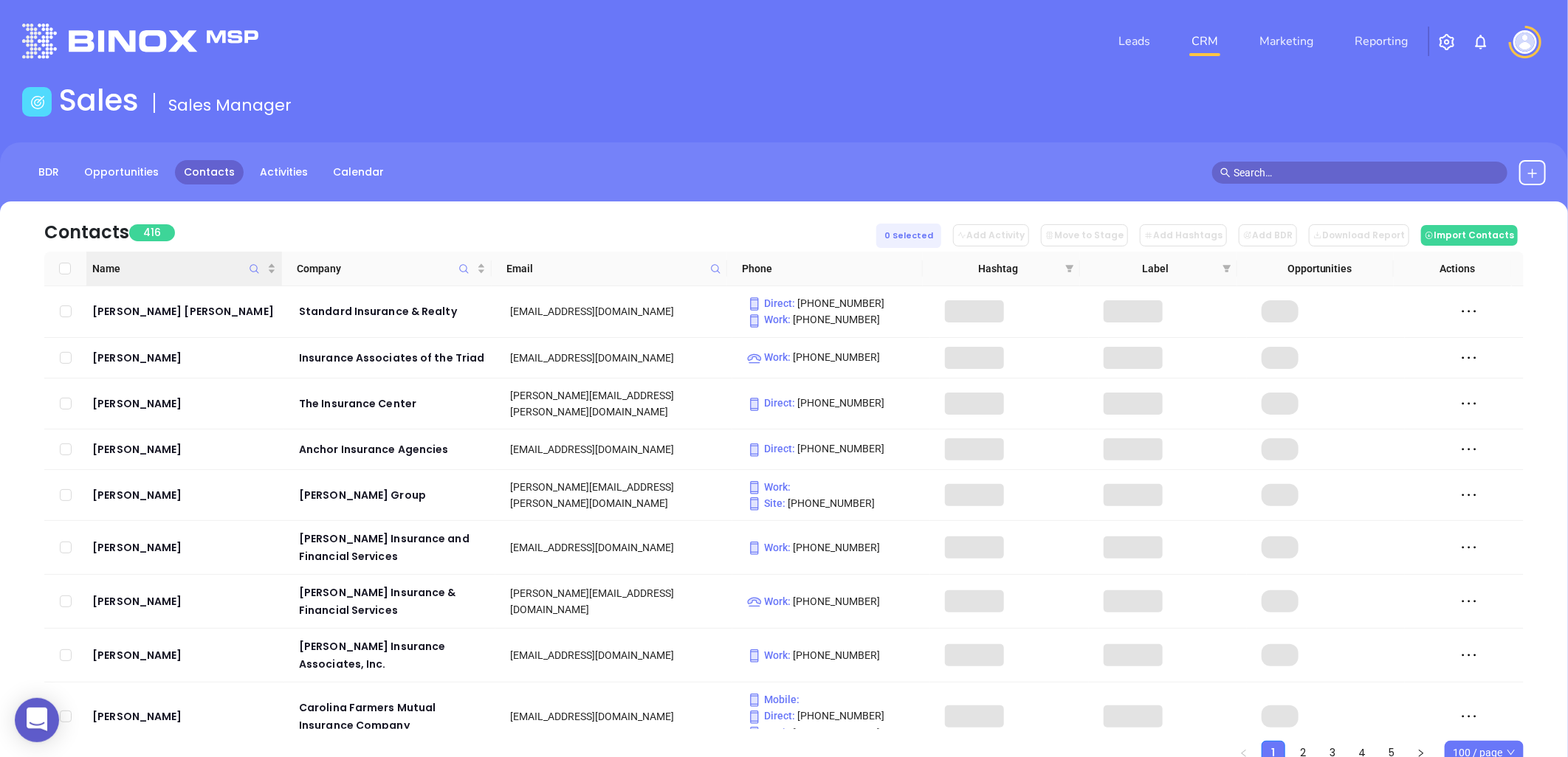
checkbox input "false"
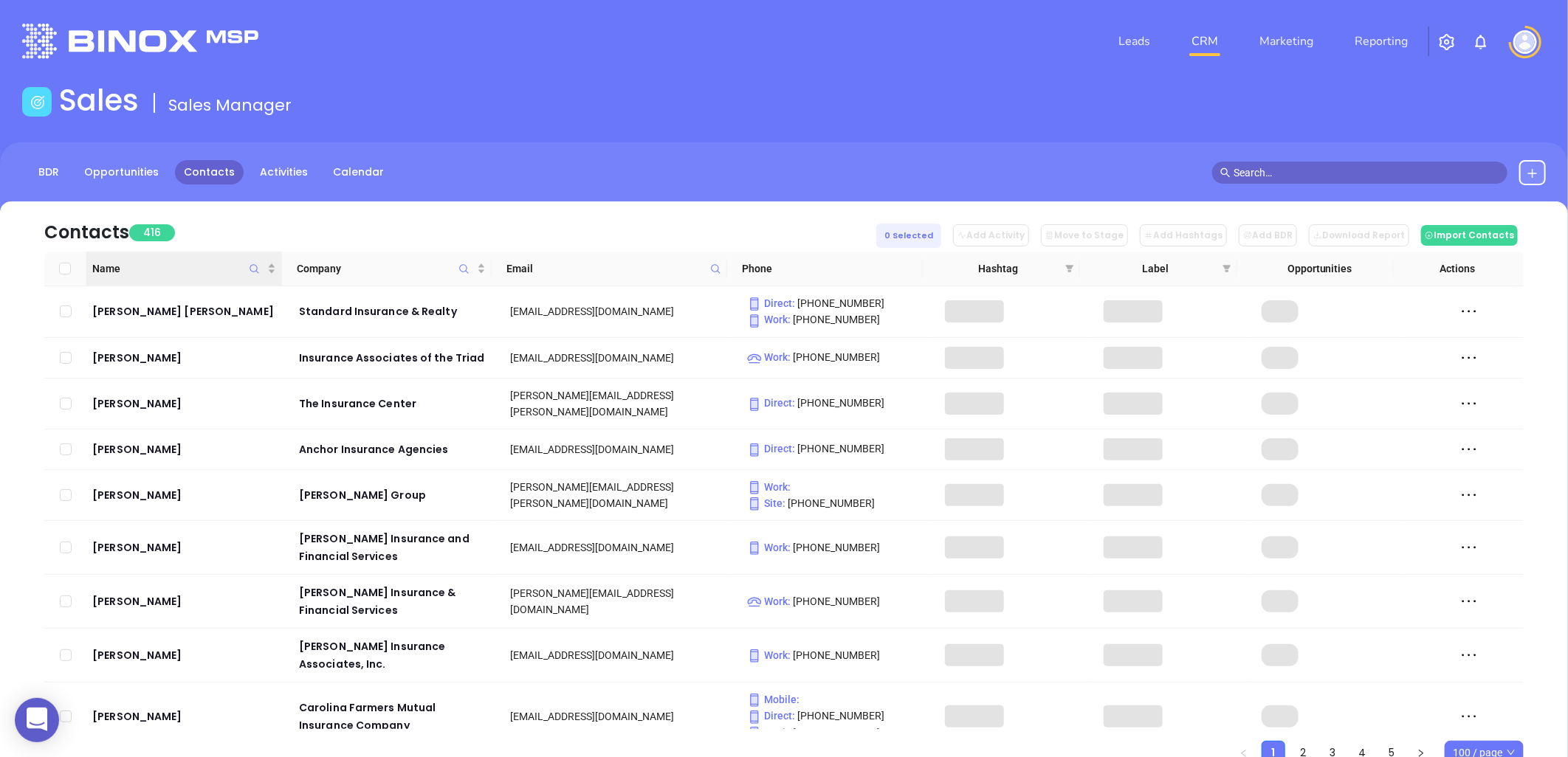
checkbox input "false"
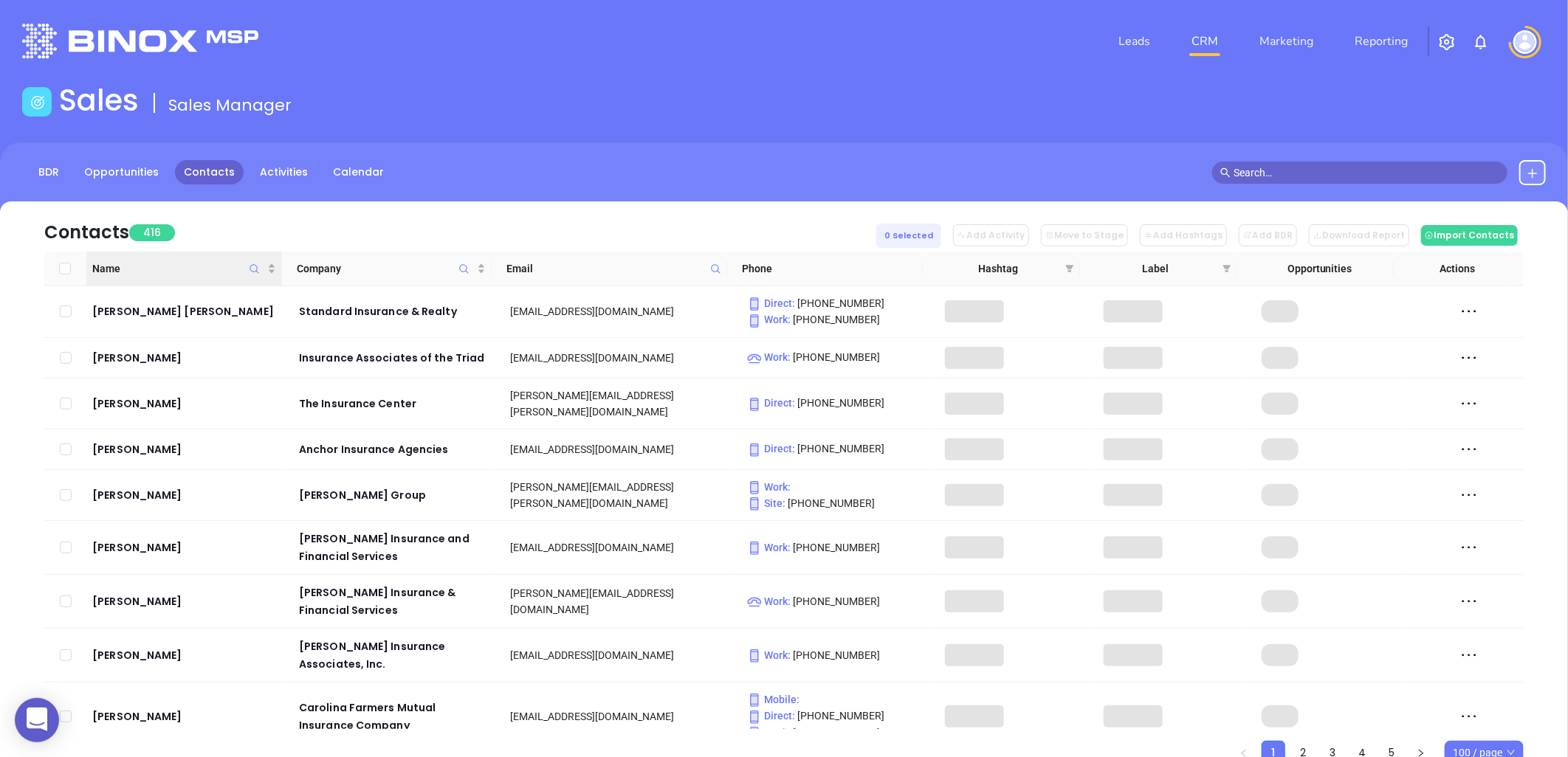
checkbox input "false"
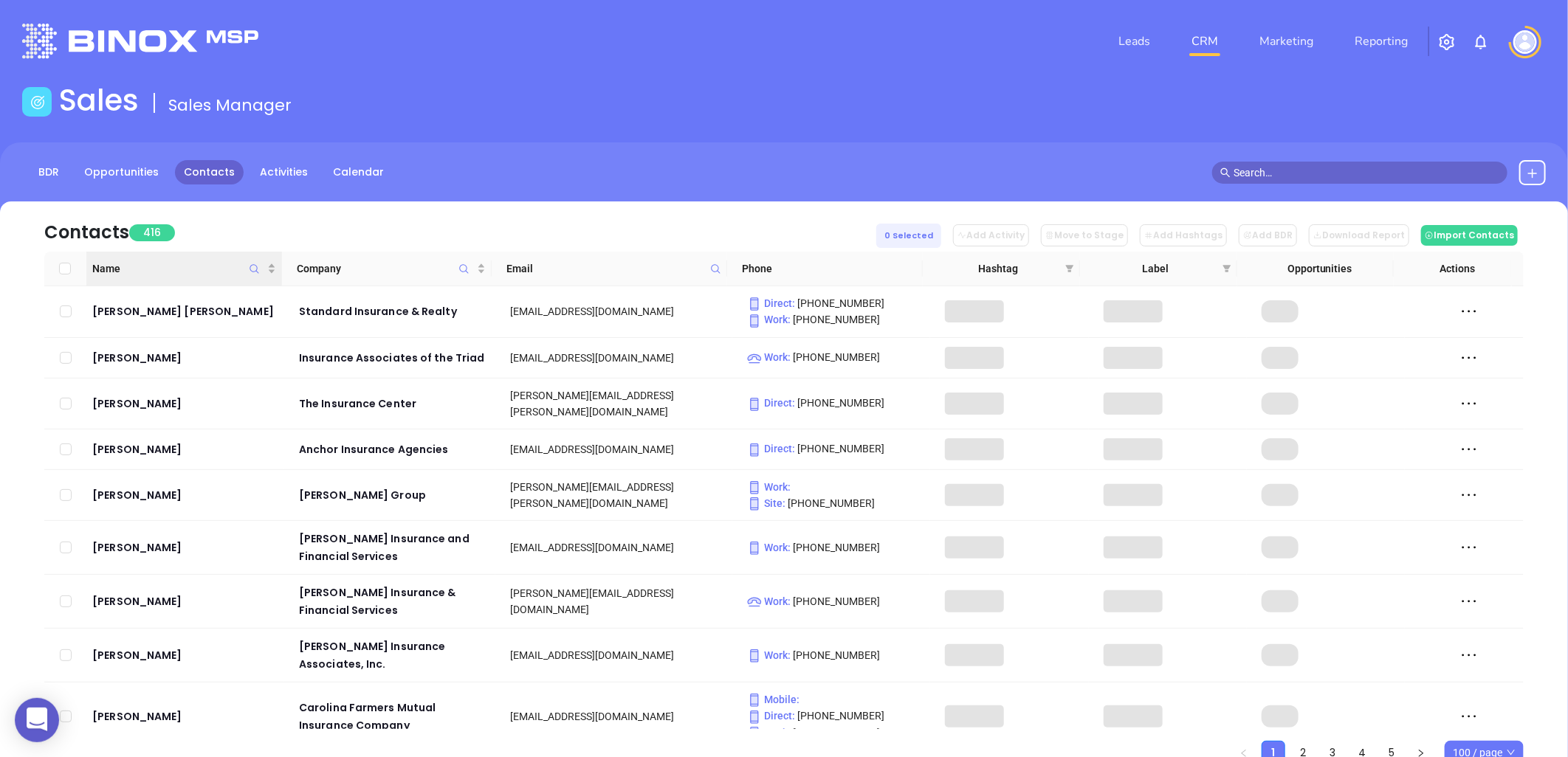
checkbox input "false"
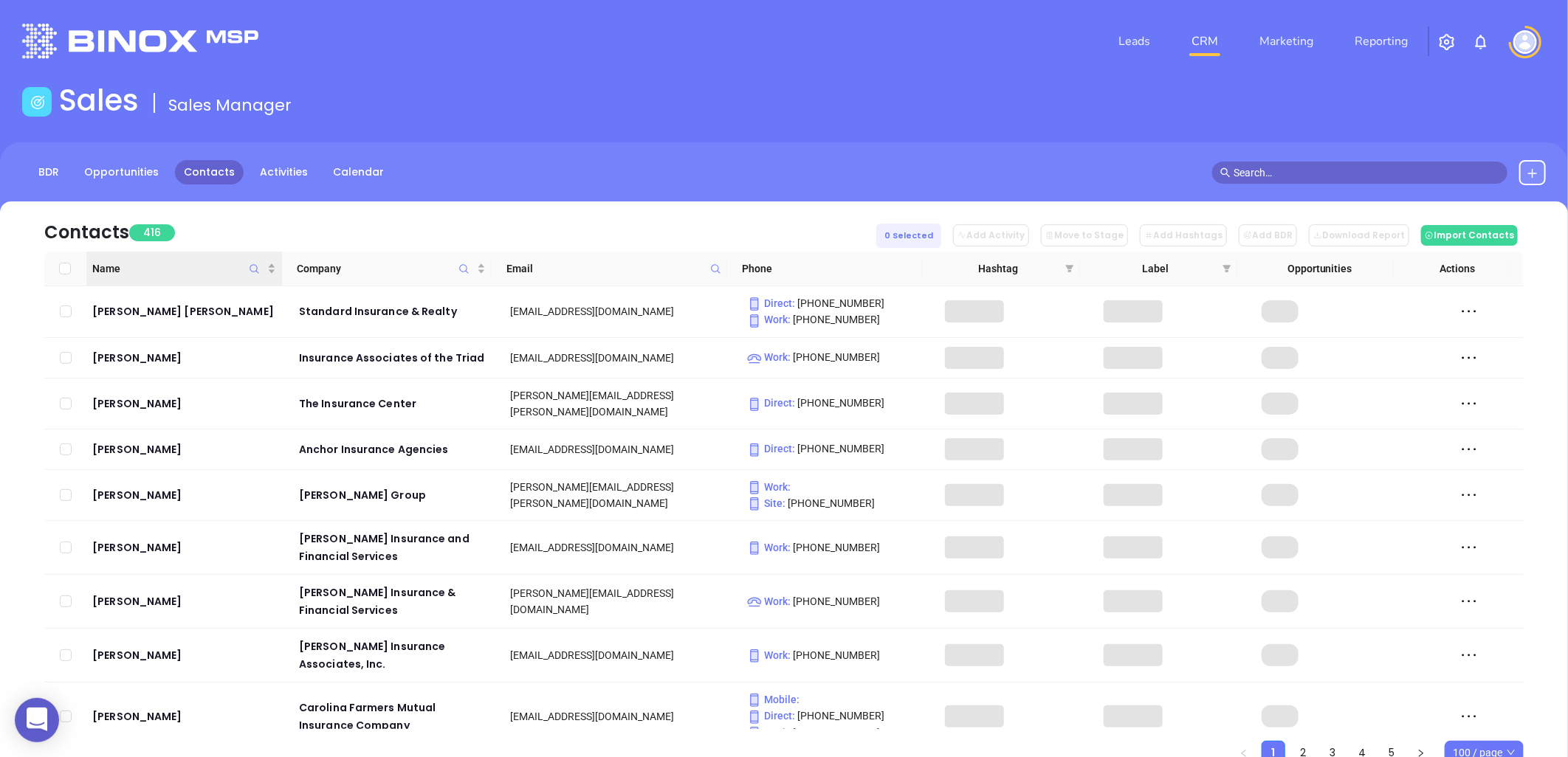
checkbox input "false"
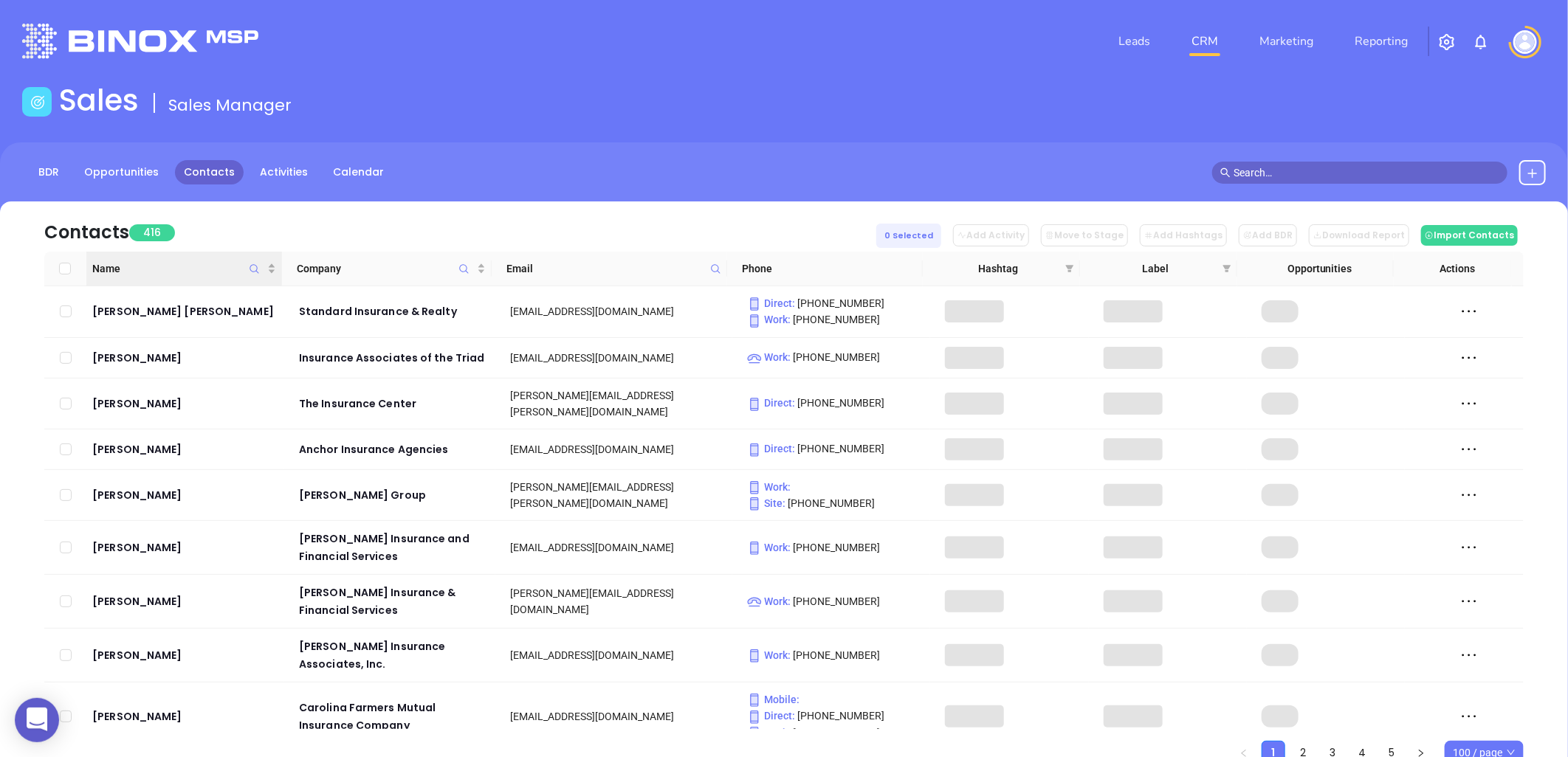
checkbox input "false"
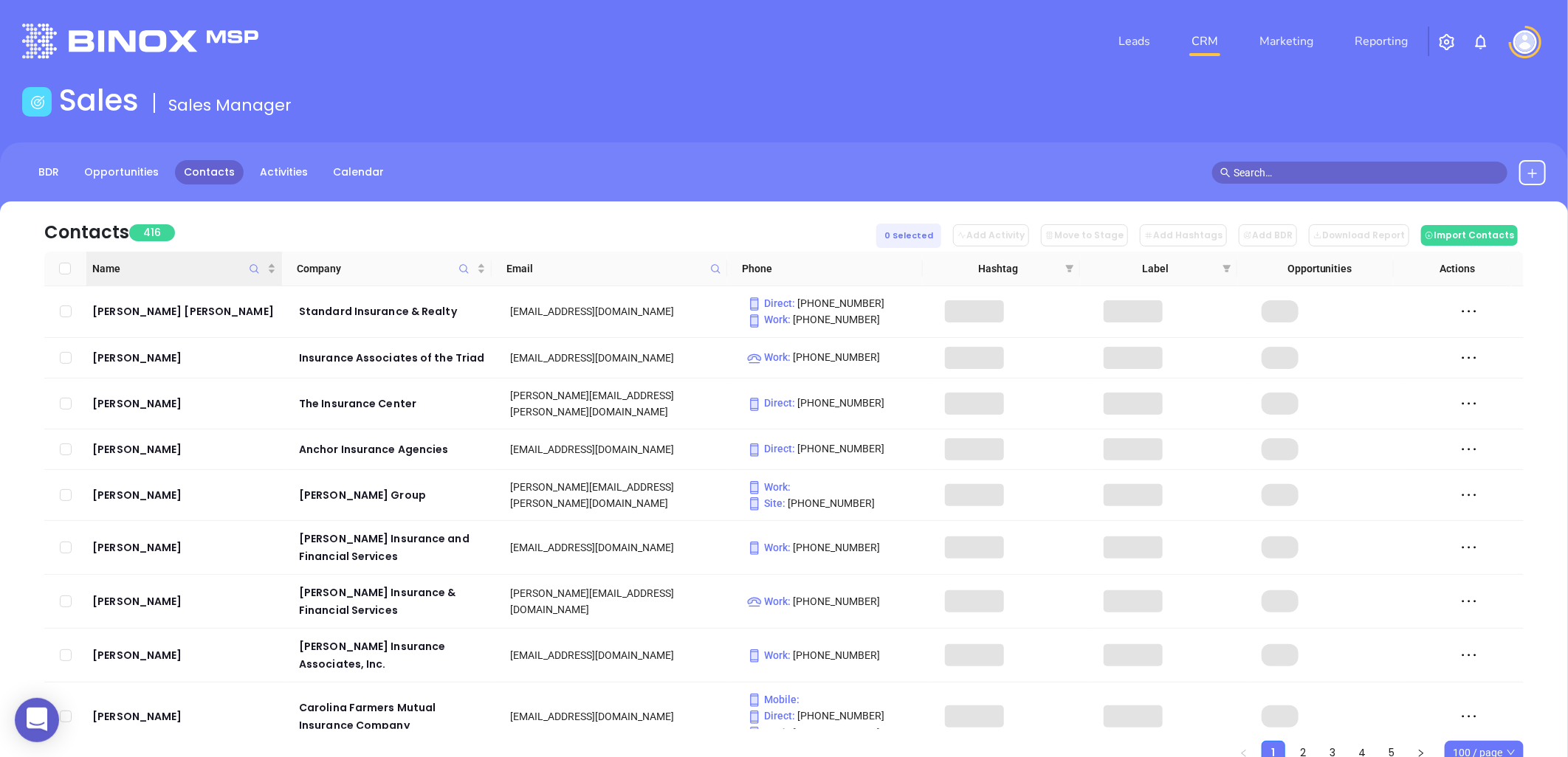
checkbox input "false"
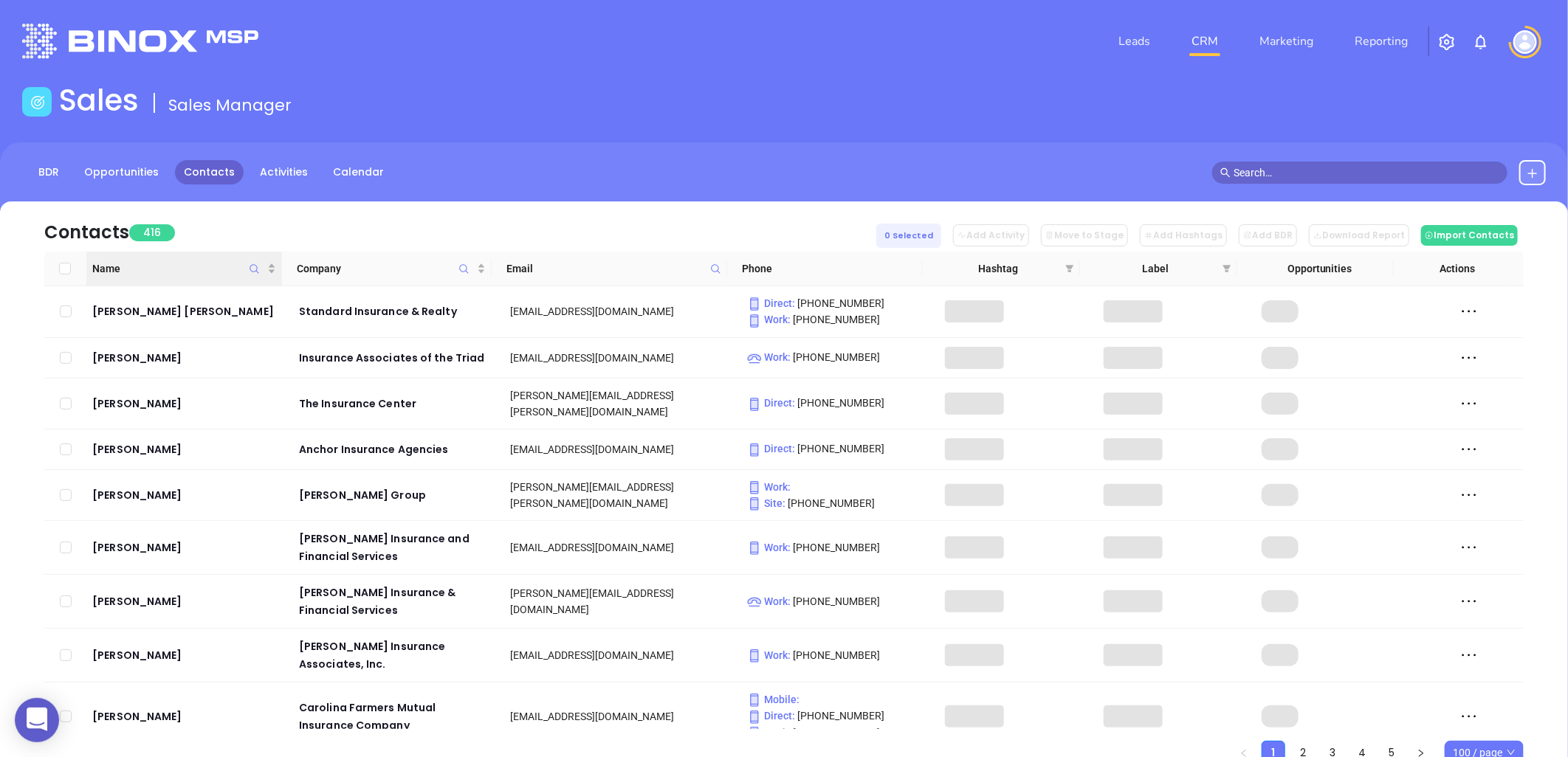
checkbox input "false"
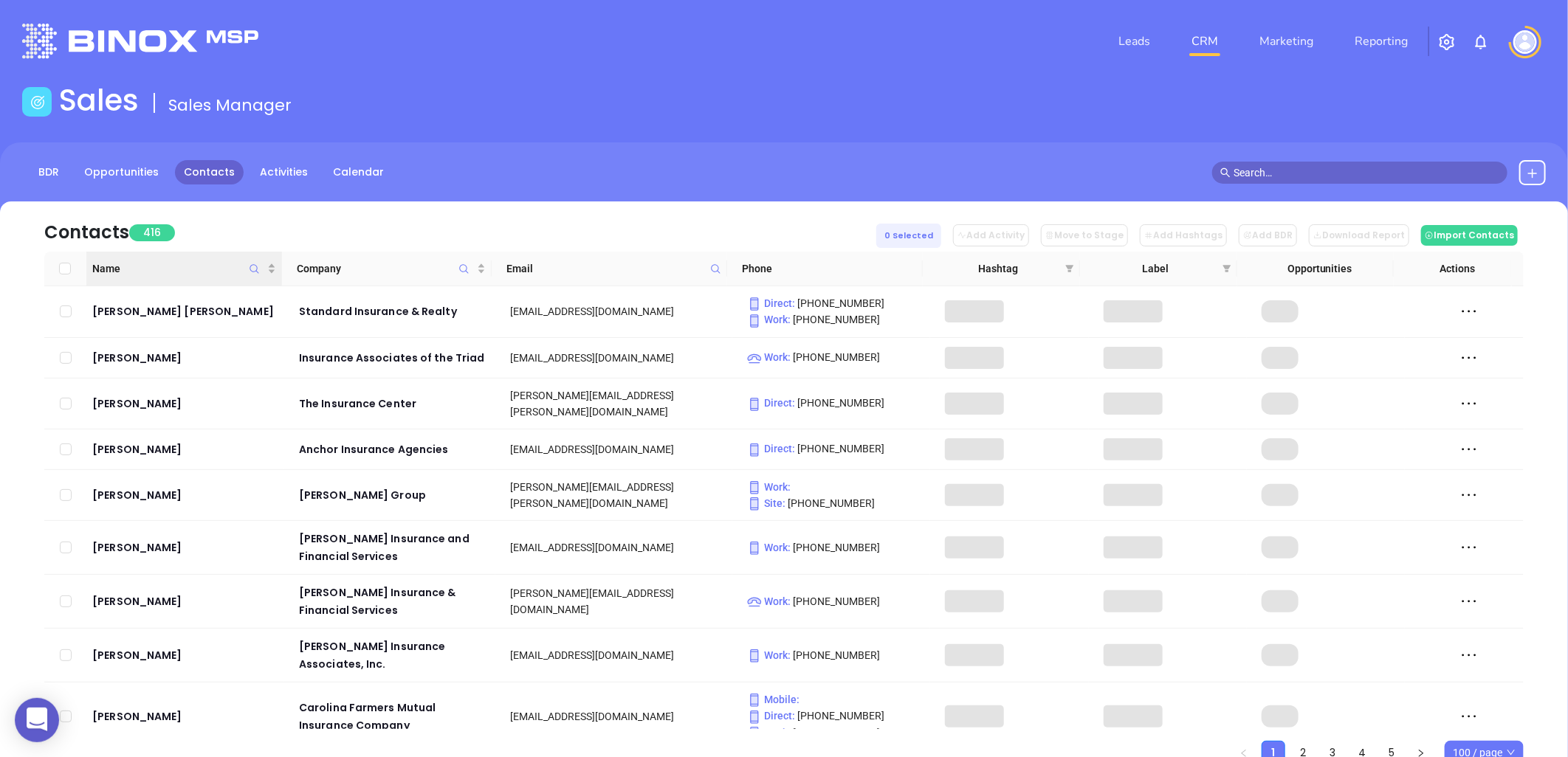
checkbox input "false"
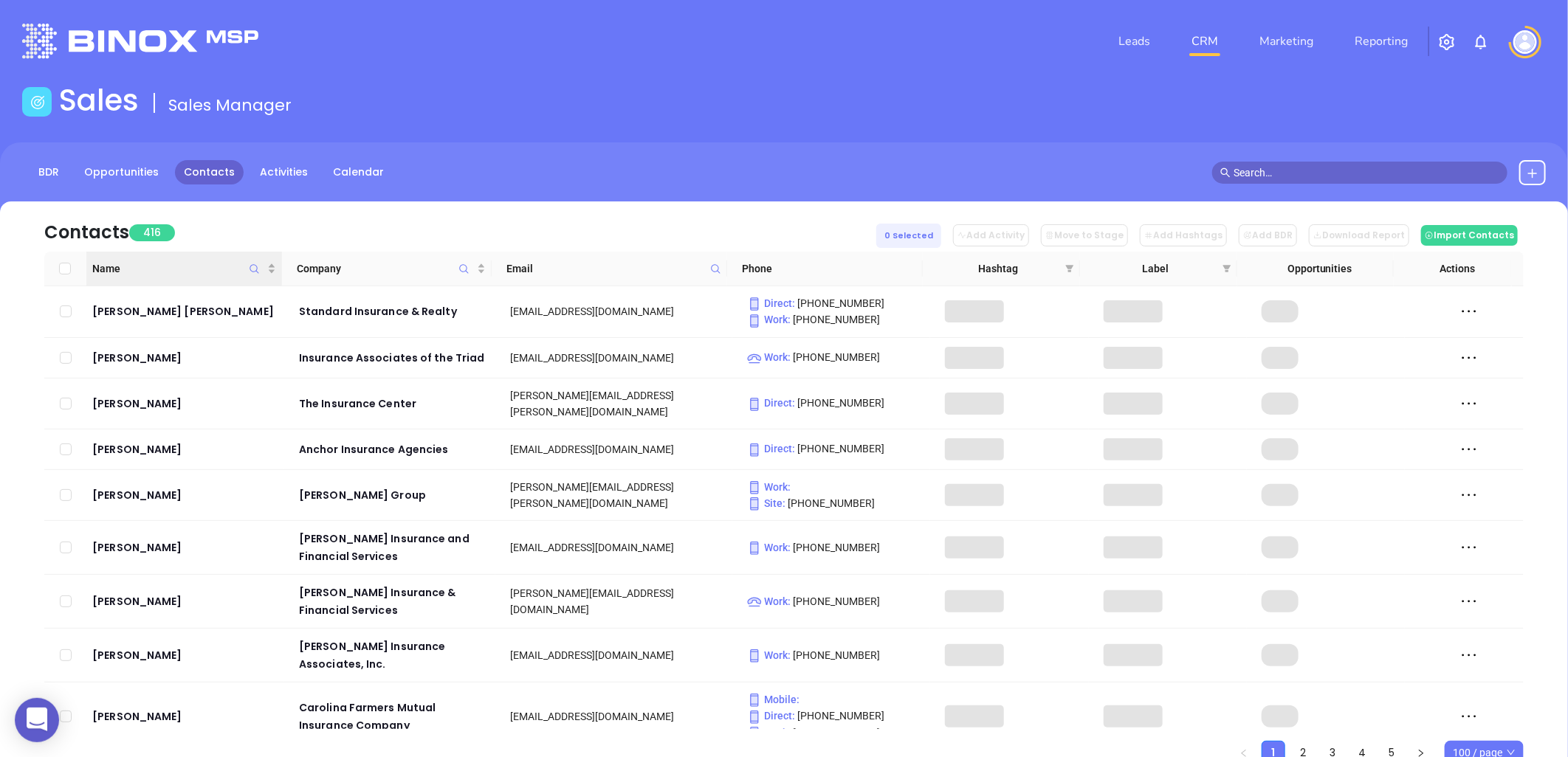
checkbox input "false"
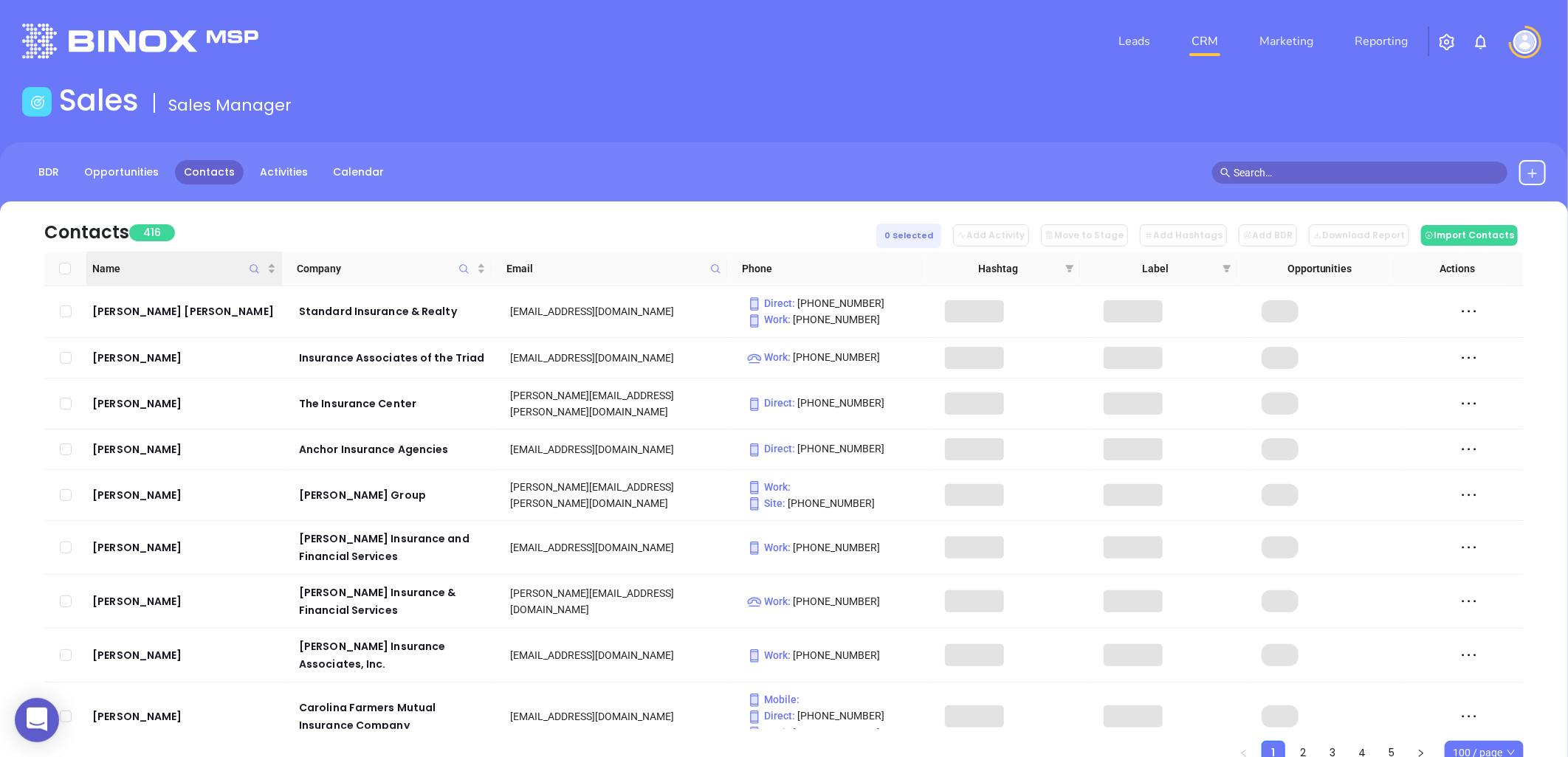
checkbox input "false"
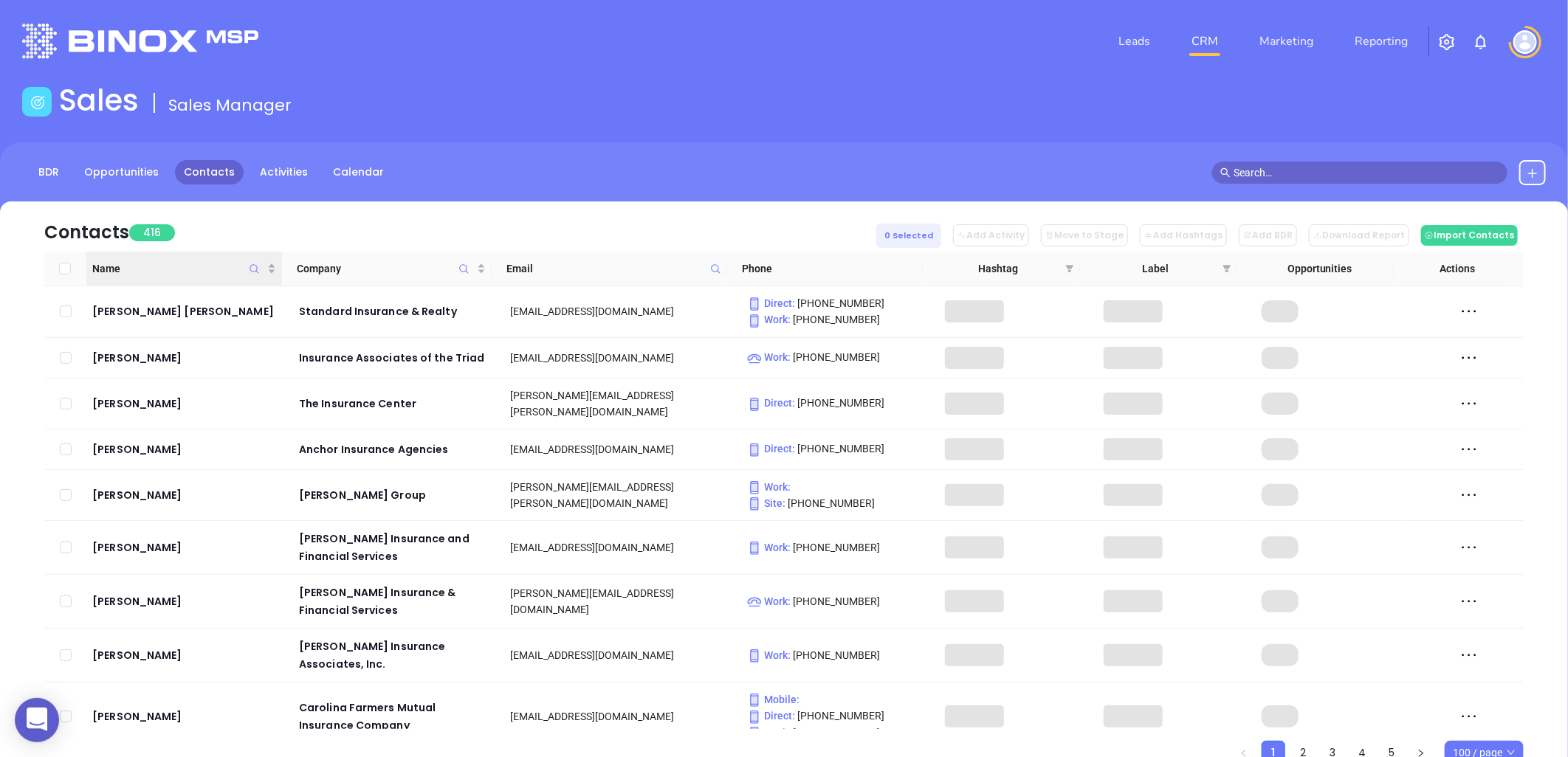
checkbox input "false"
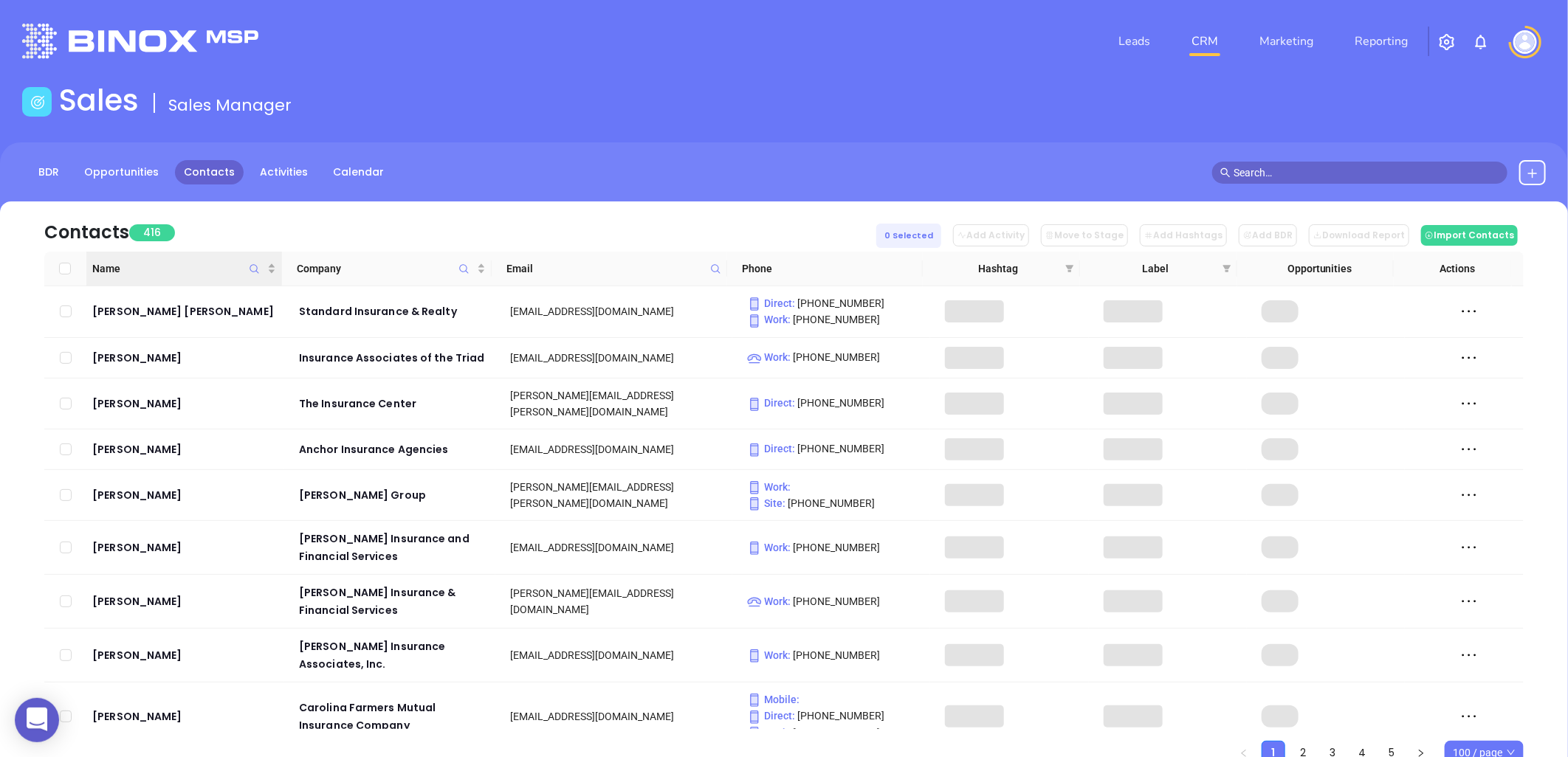
checkbox input "false"
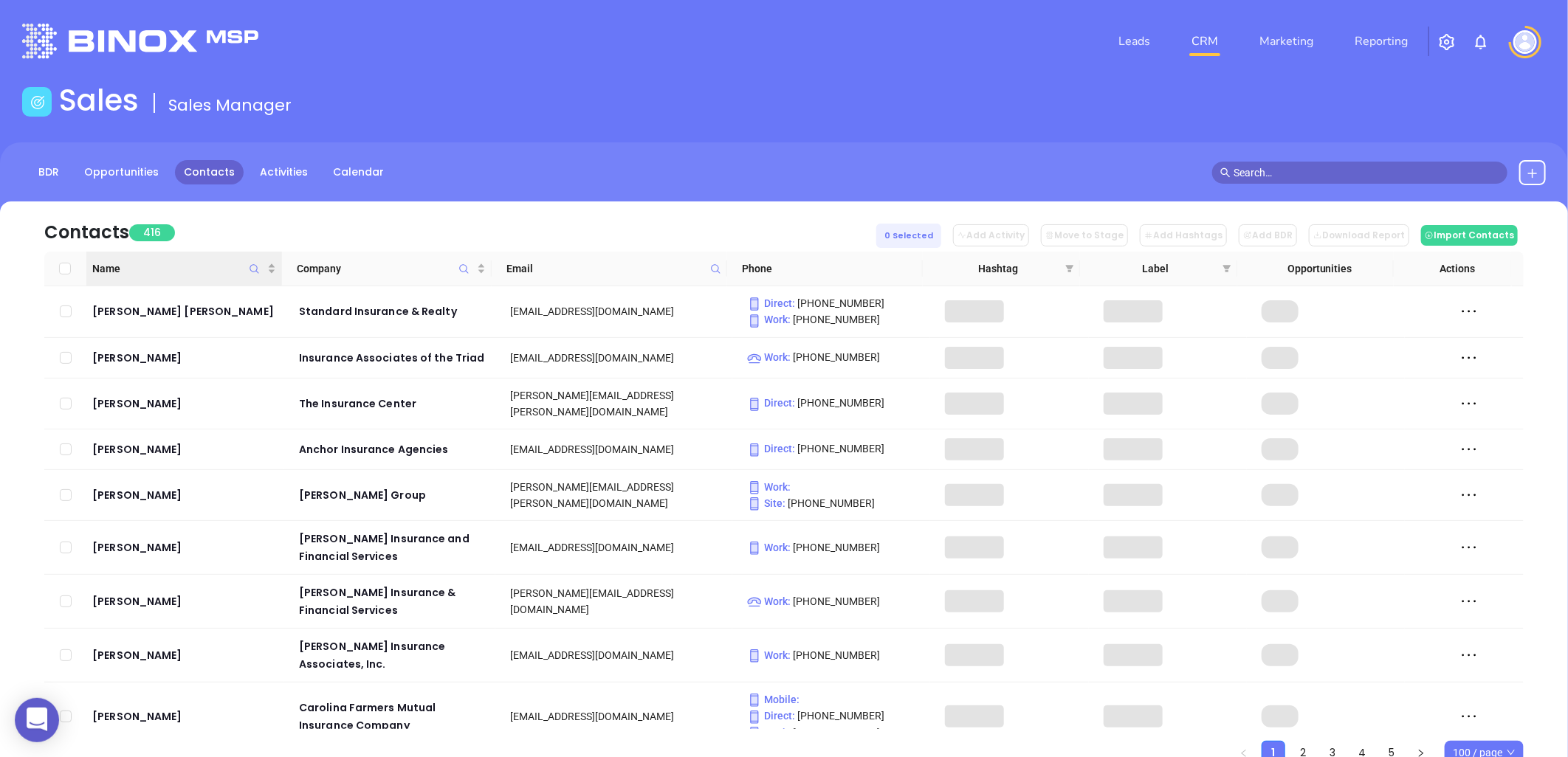
checkbox input "false"
click at [1303, 751] on link "2" at bounding box center [1303, 752] width 22 height 22
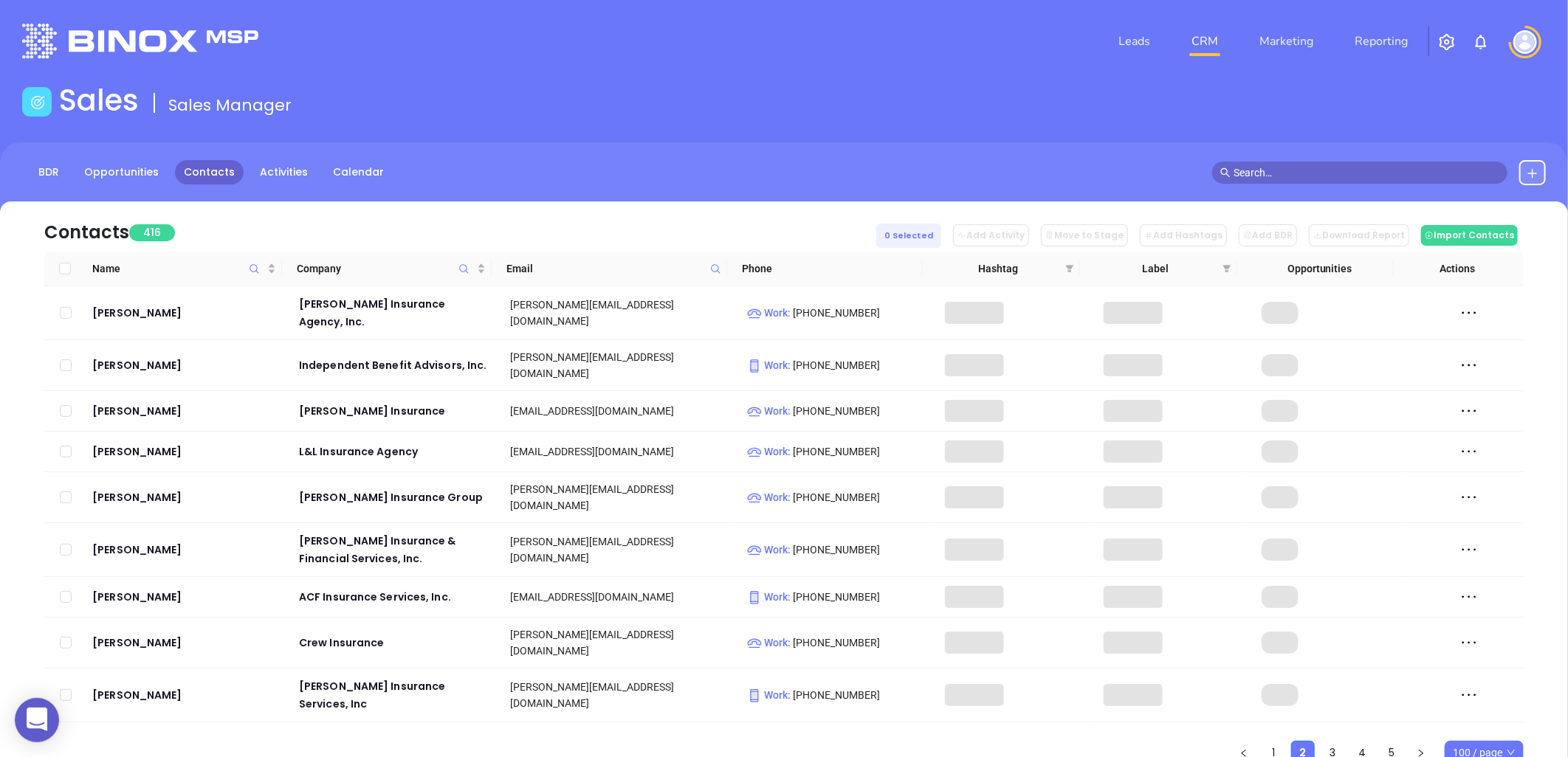
scroll to position [6, 0]
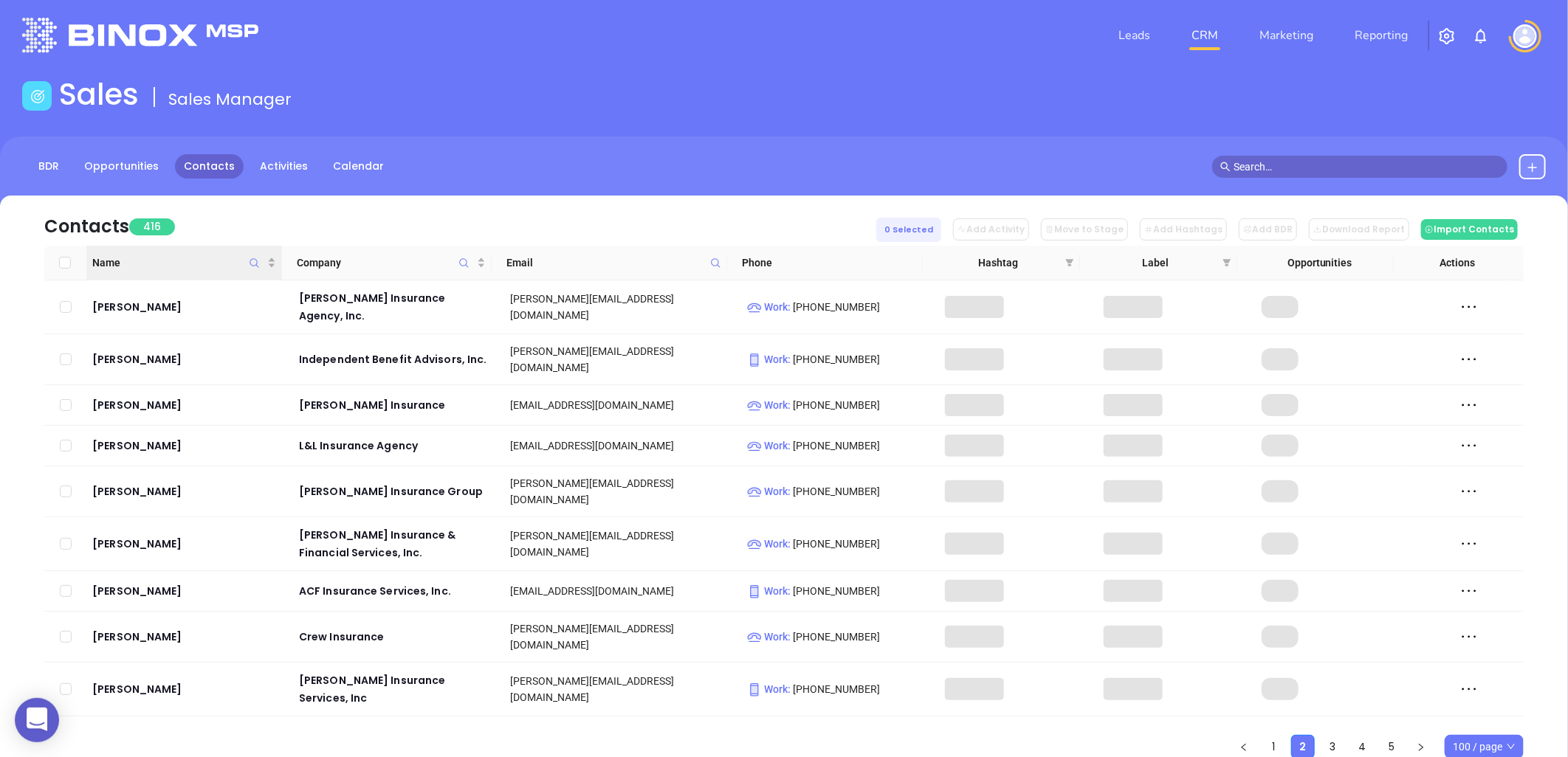
click at [65, 263] on input "Select all" at bounding box center [65, 262] width 12 height 12
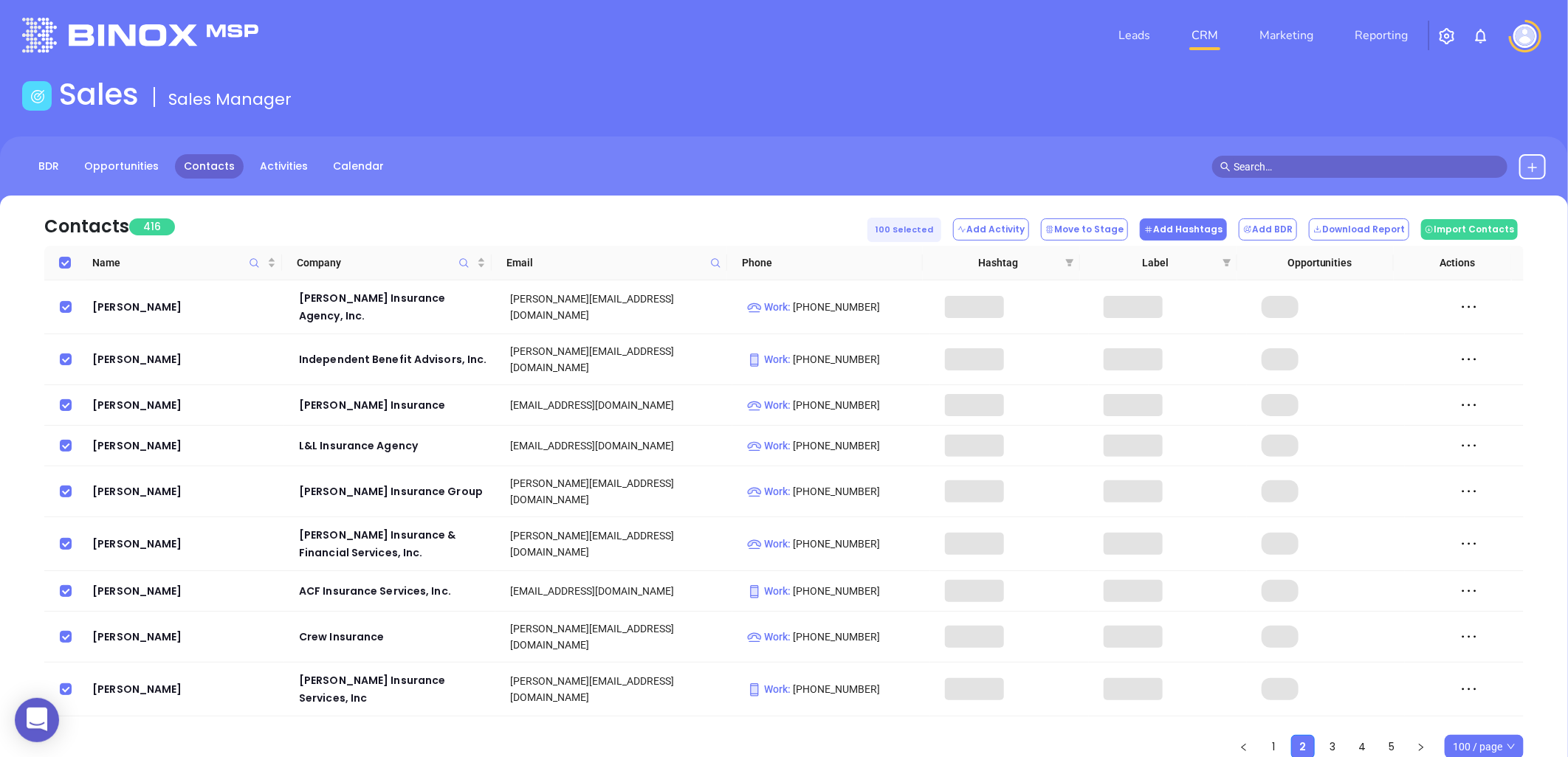
click at [1189, 231] on button "Add Hashtags" at bounding box center [1183, 229] width 87 height 22
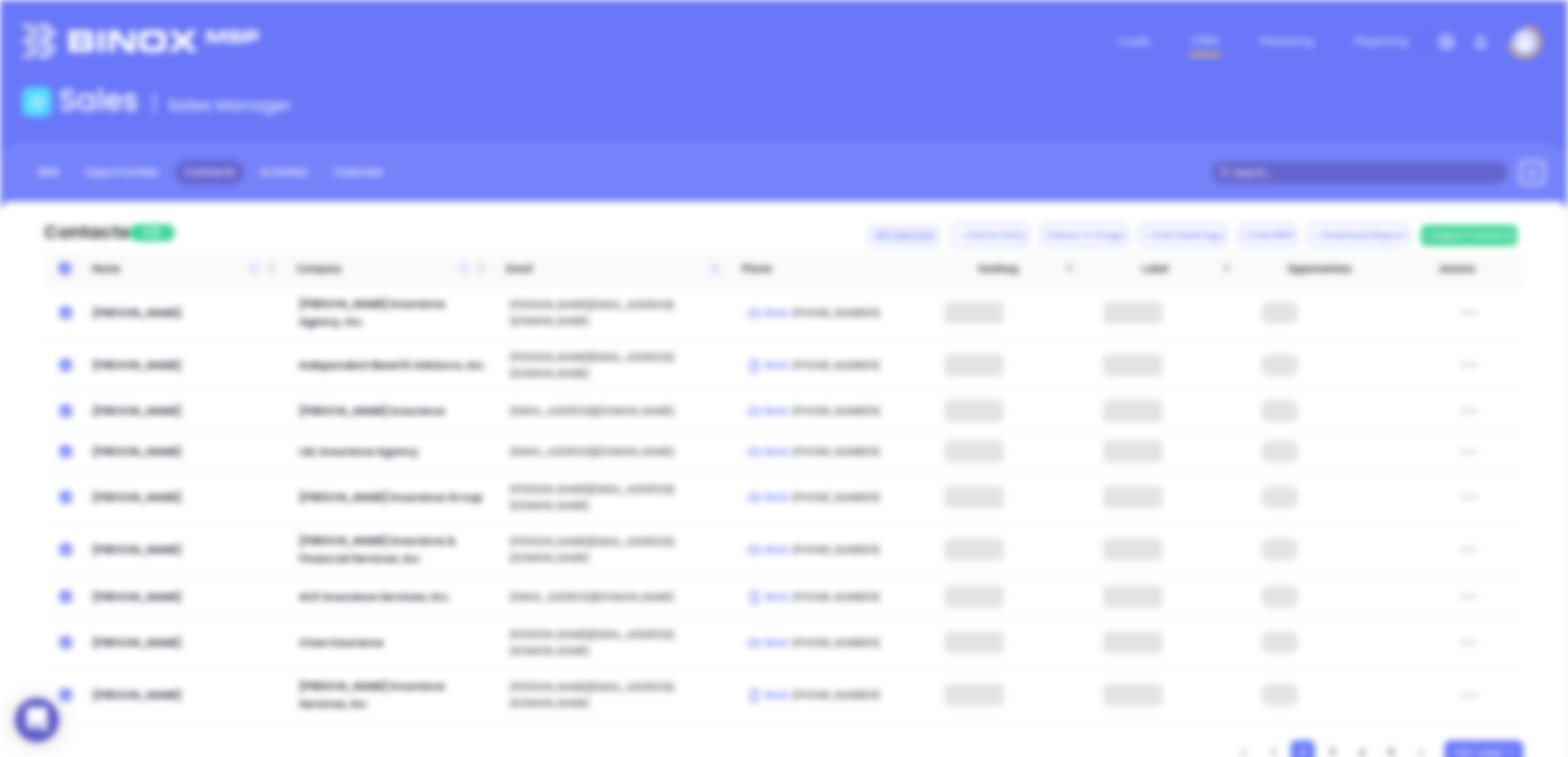
scroll to position [0, 0]
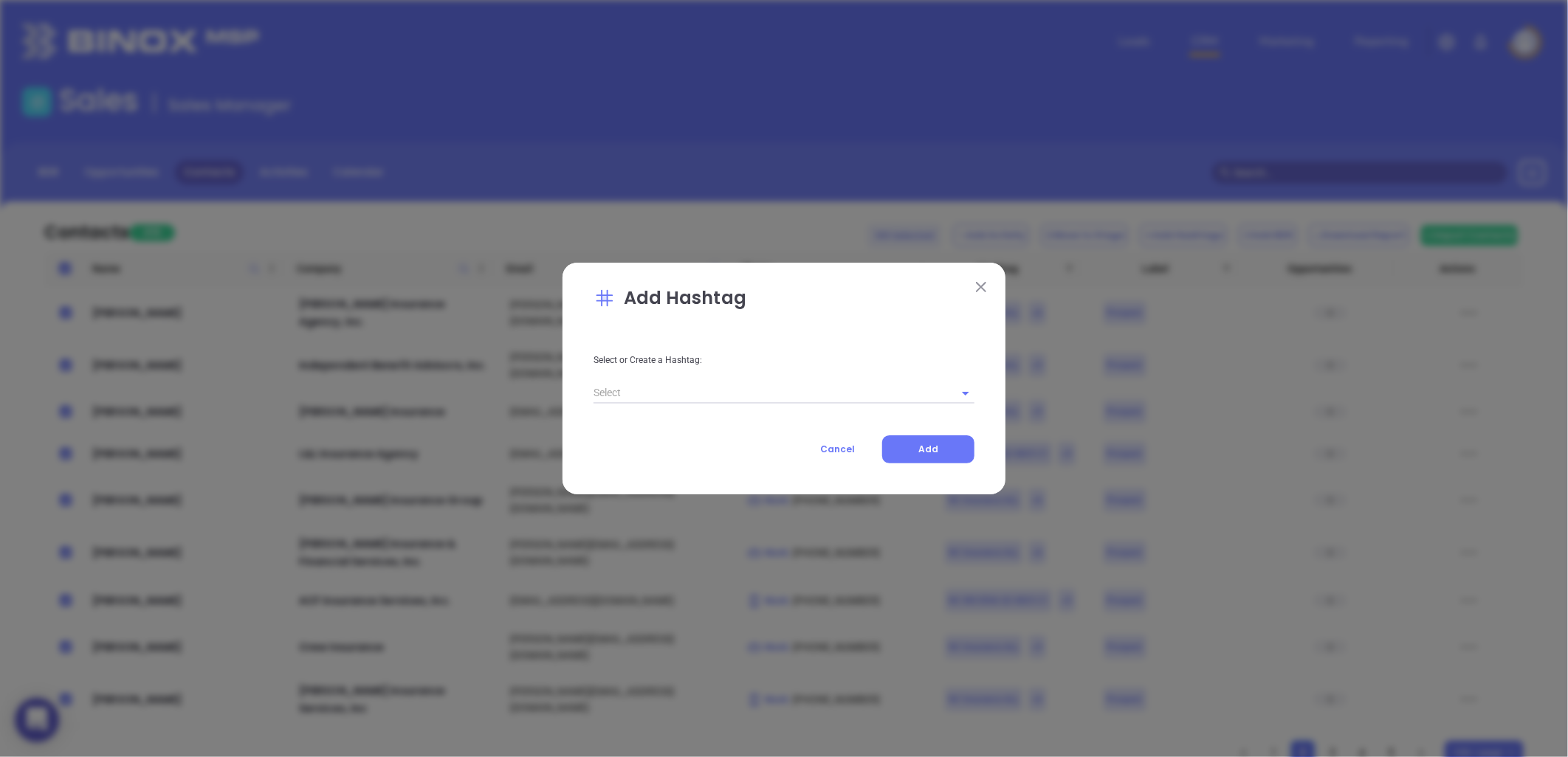
click at [640, 396] on input "text" at bounding box center [763, 393] width 340 height 22
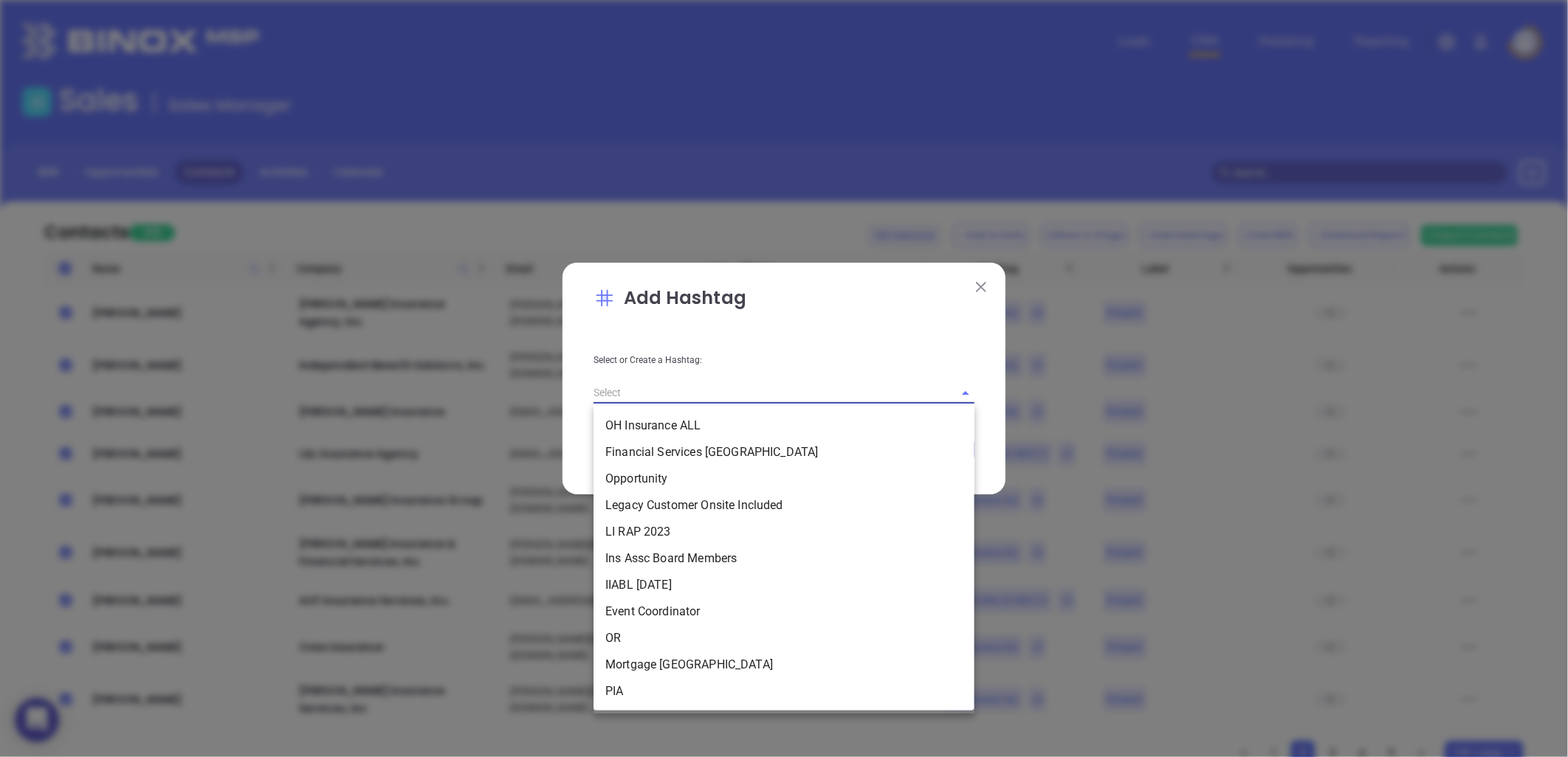
paste input "1 LucyQ32025 NCIns"
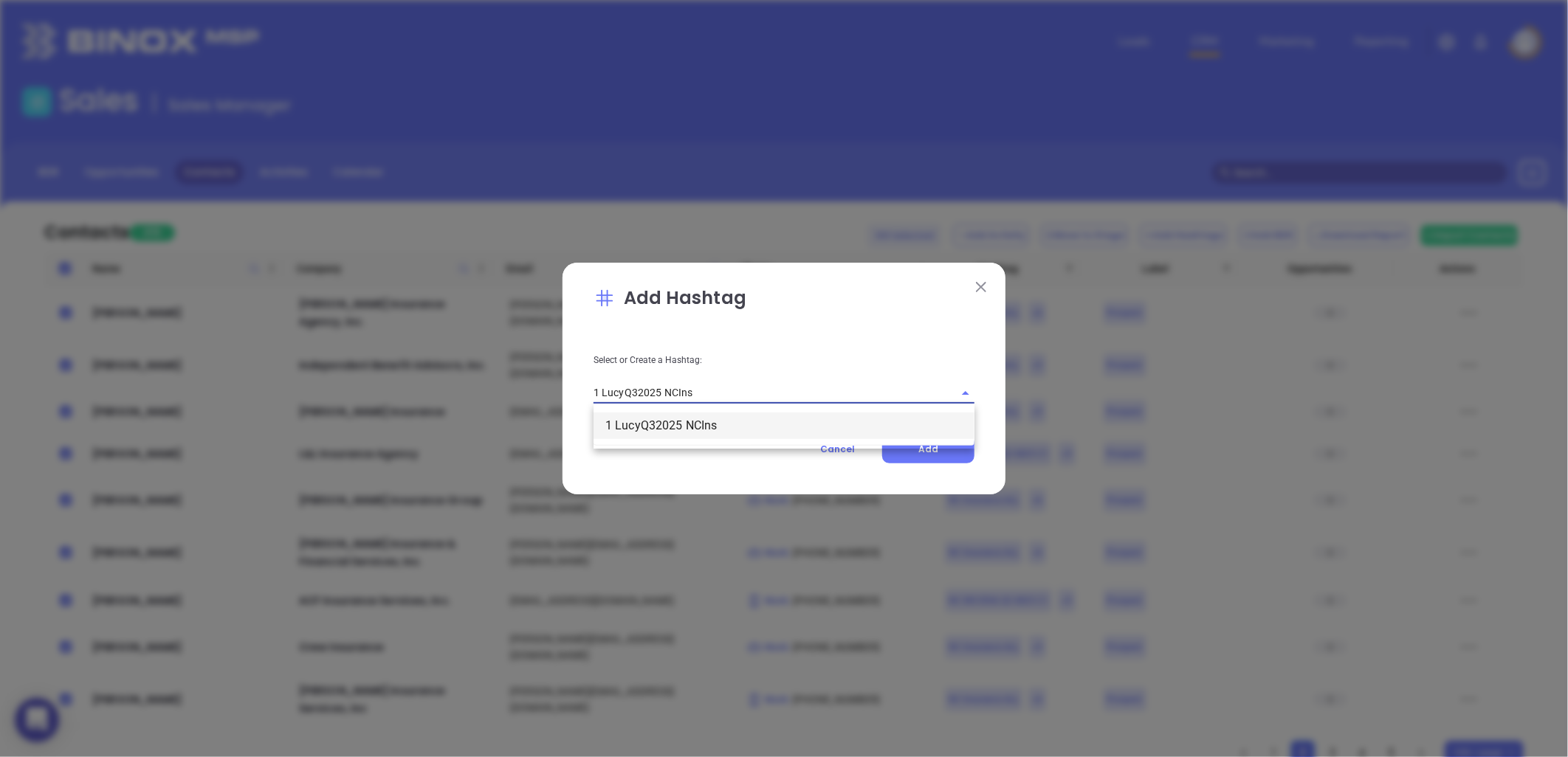
click at [670, 422] on li "1 LucyQ32025 NCIns" at bounding box center [784, 426] width 381 height 26
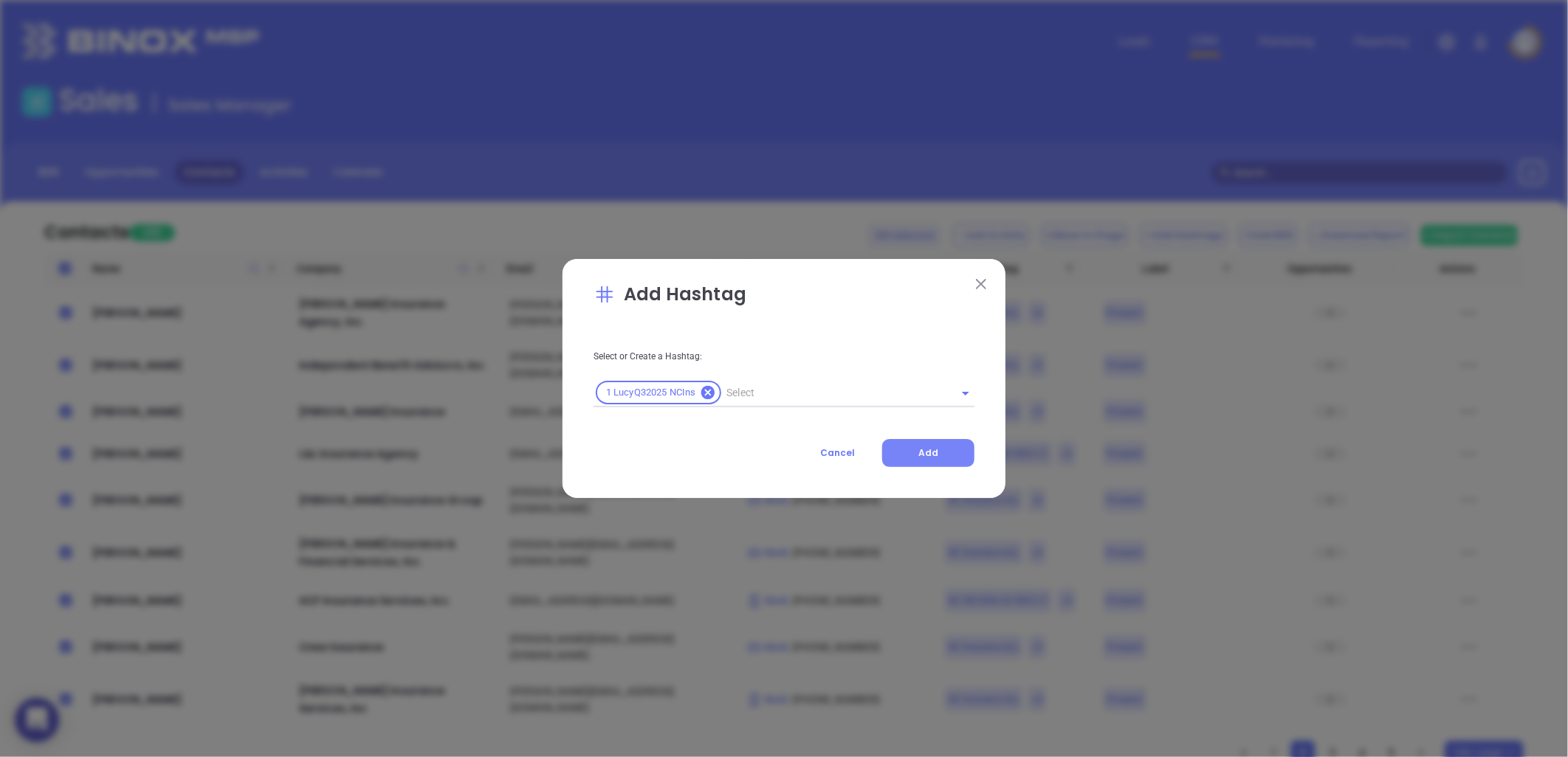
click at [936, 445] on button "Add" at bounding box center [928, 453] width 92 height 28
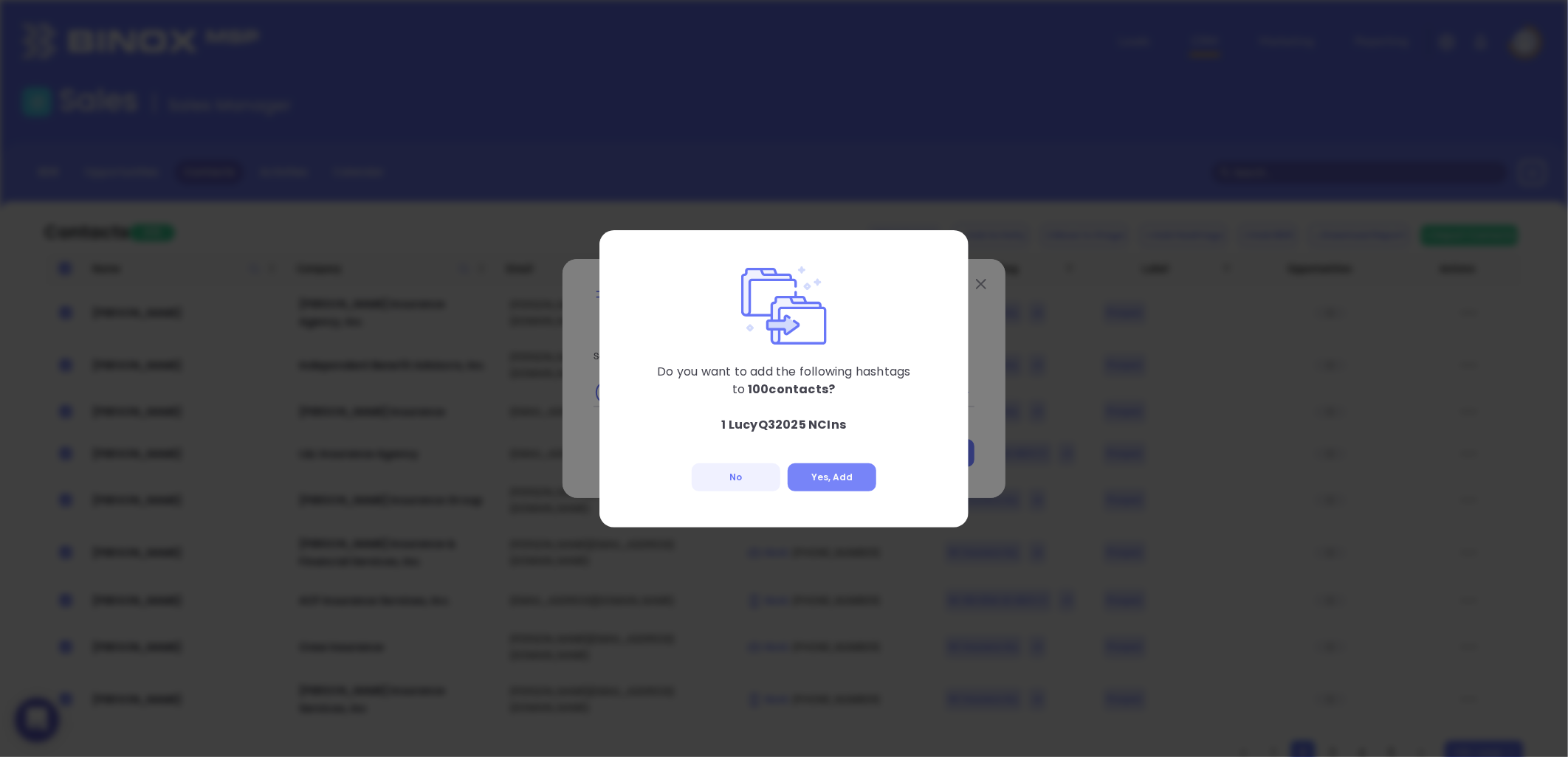
click at [836, 464] on button "Yes, Add" at bounding box center [831, 477] width 89 height 28
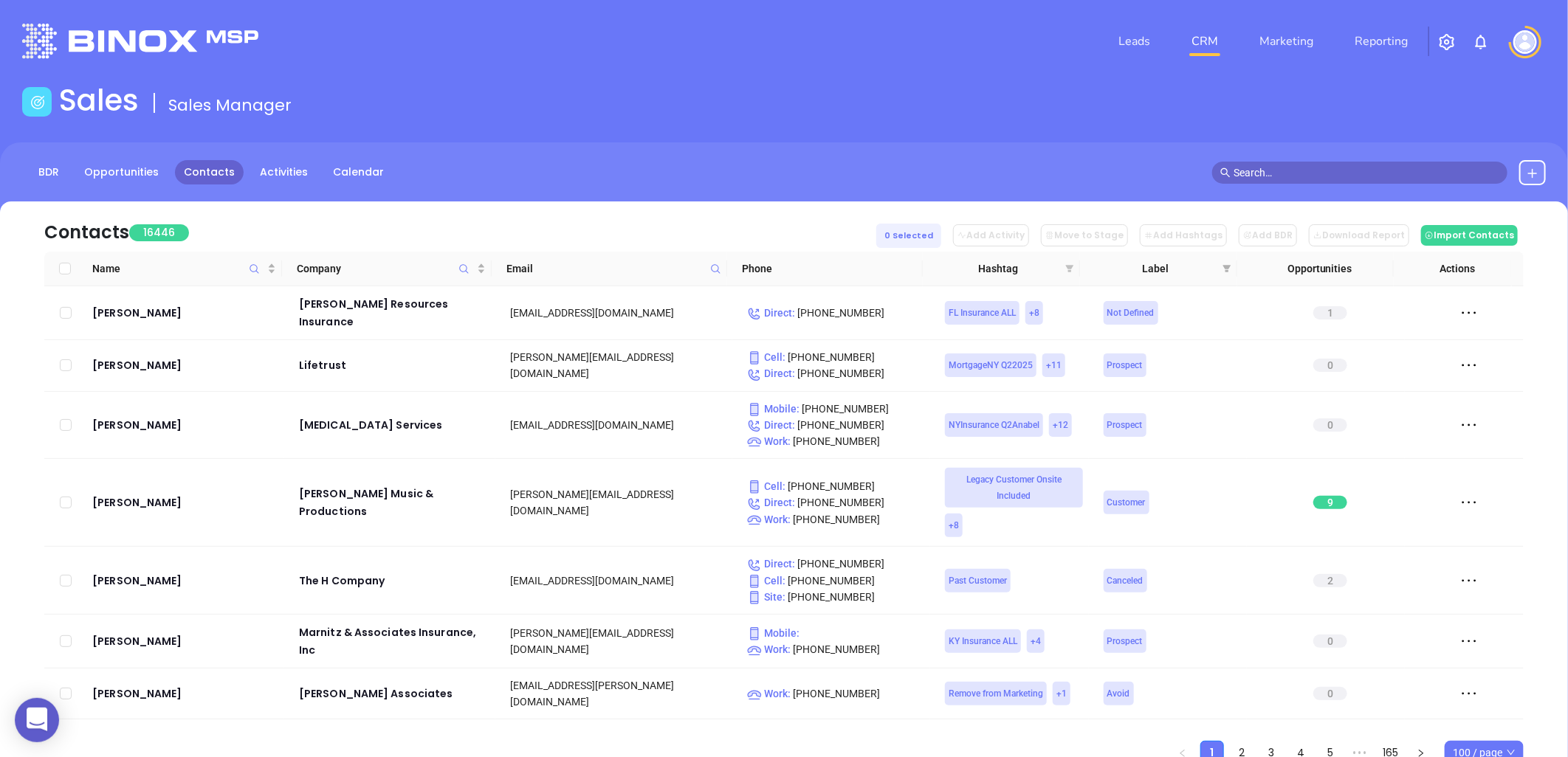
click at [1068, 266] on icon "filter" at bounding box center [1070, 269] width 8 height 8
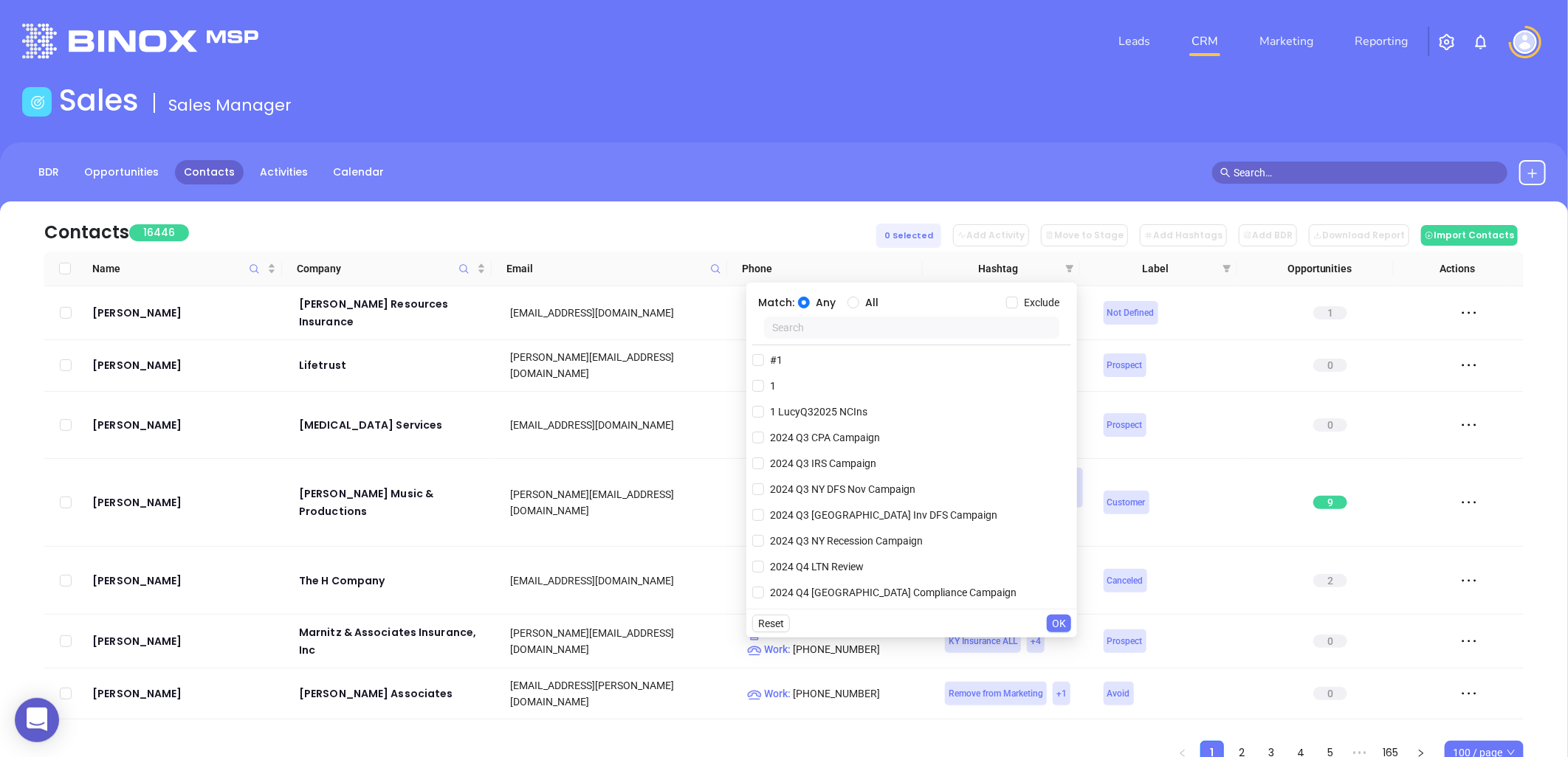
click at [908, 328] on input "text" at bounding box center [912, 327] width 295 height 22
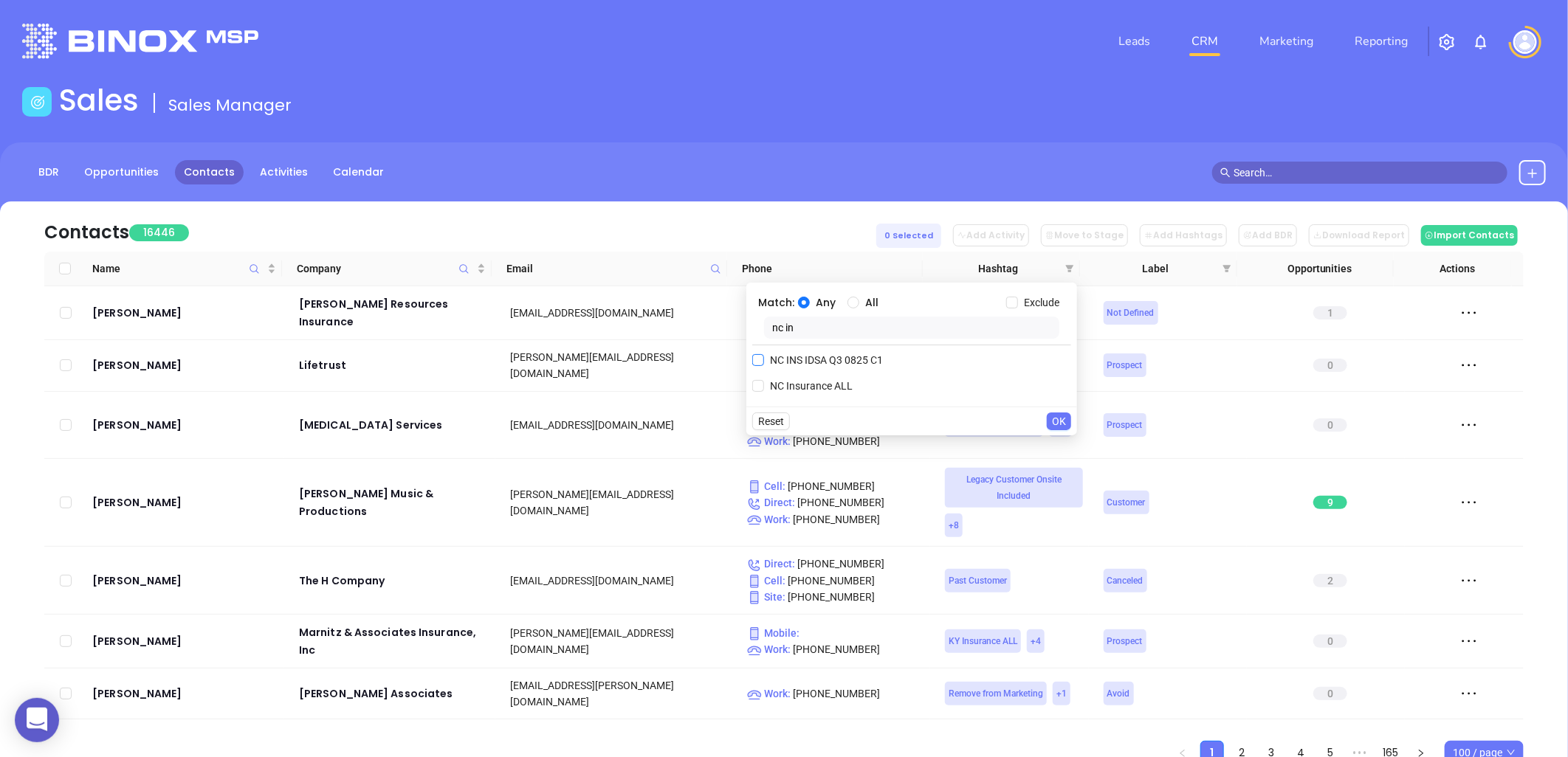
type input "nc in"
click at [808, 365] on span "NC INS IDSA Q3 0825 C1" at bounding box center [827, 360] width 125 height 16
click at [764, 365] on input "NC INS IDSA Q3 0825 C1" at bounding box center [757, 360] width 12 height 12
checkbox input "true"
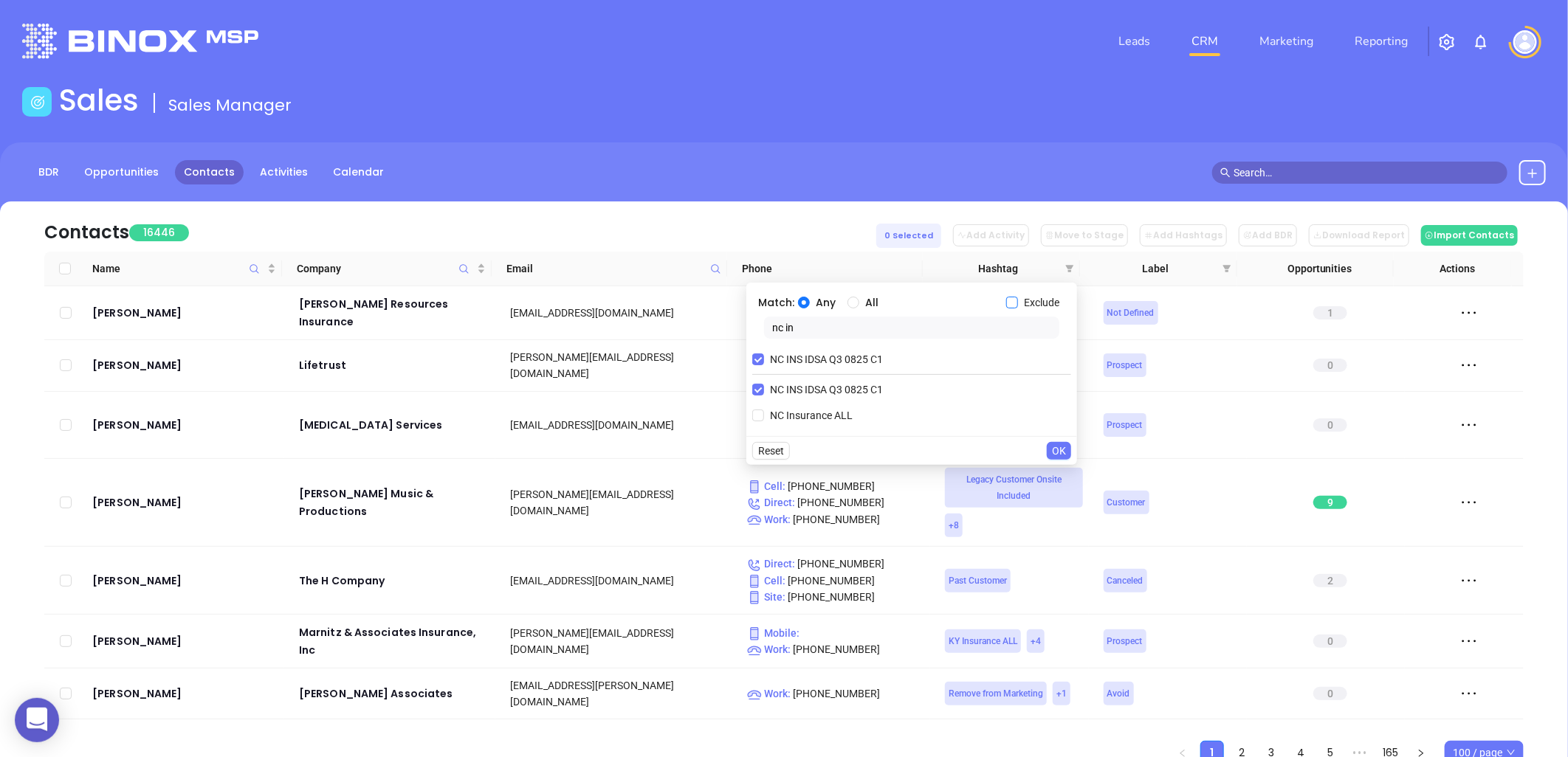
click at [1012, 303] on input "Exclude" at bounding box center [1012, 302] width 12 height 12
checkbox input "true"
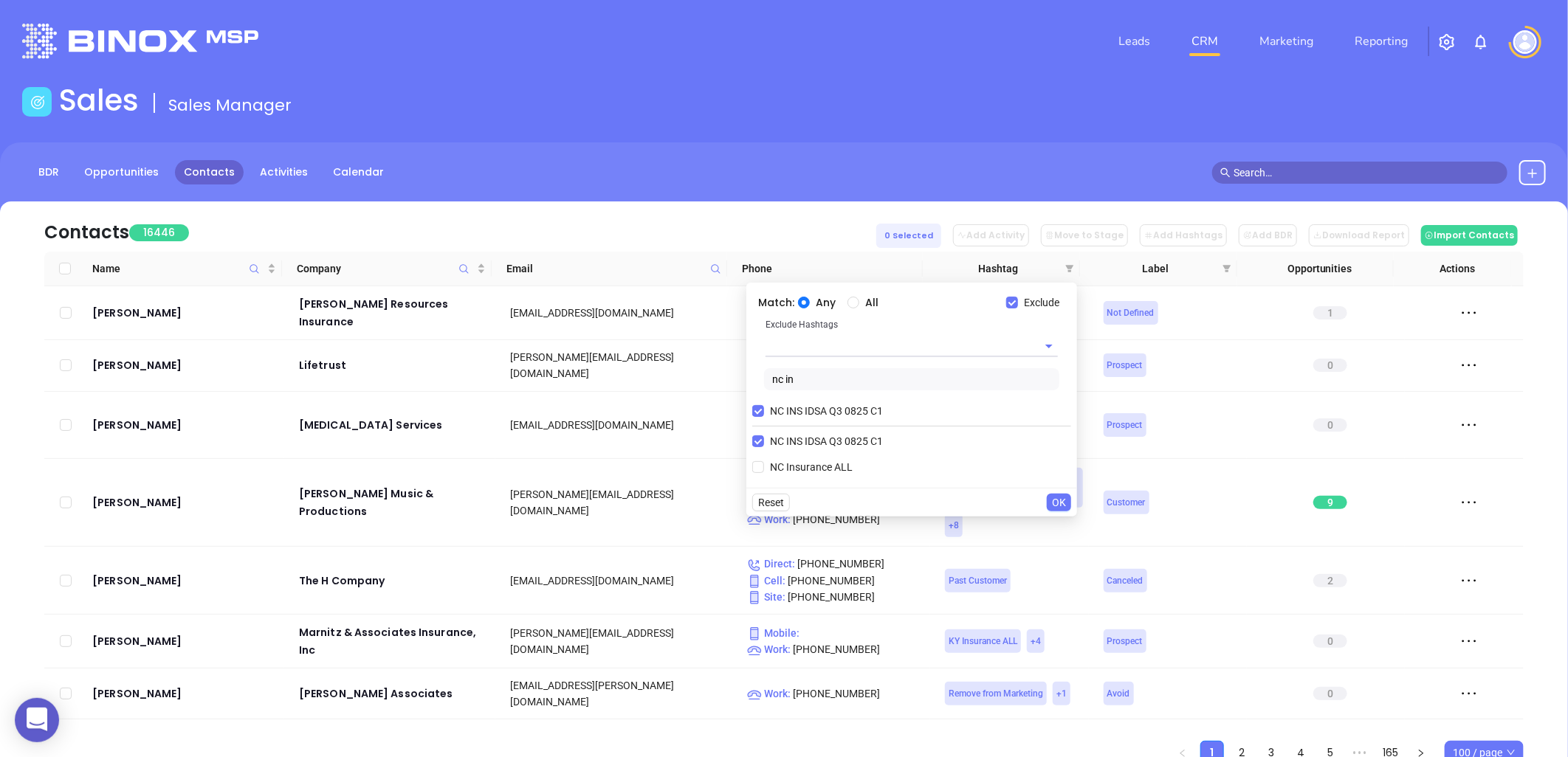
click at [861, 349] on input "text" at bounding box center [891, 346] width 251 height 22
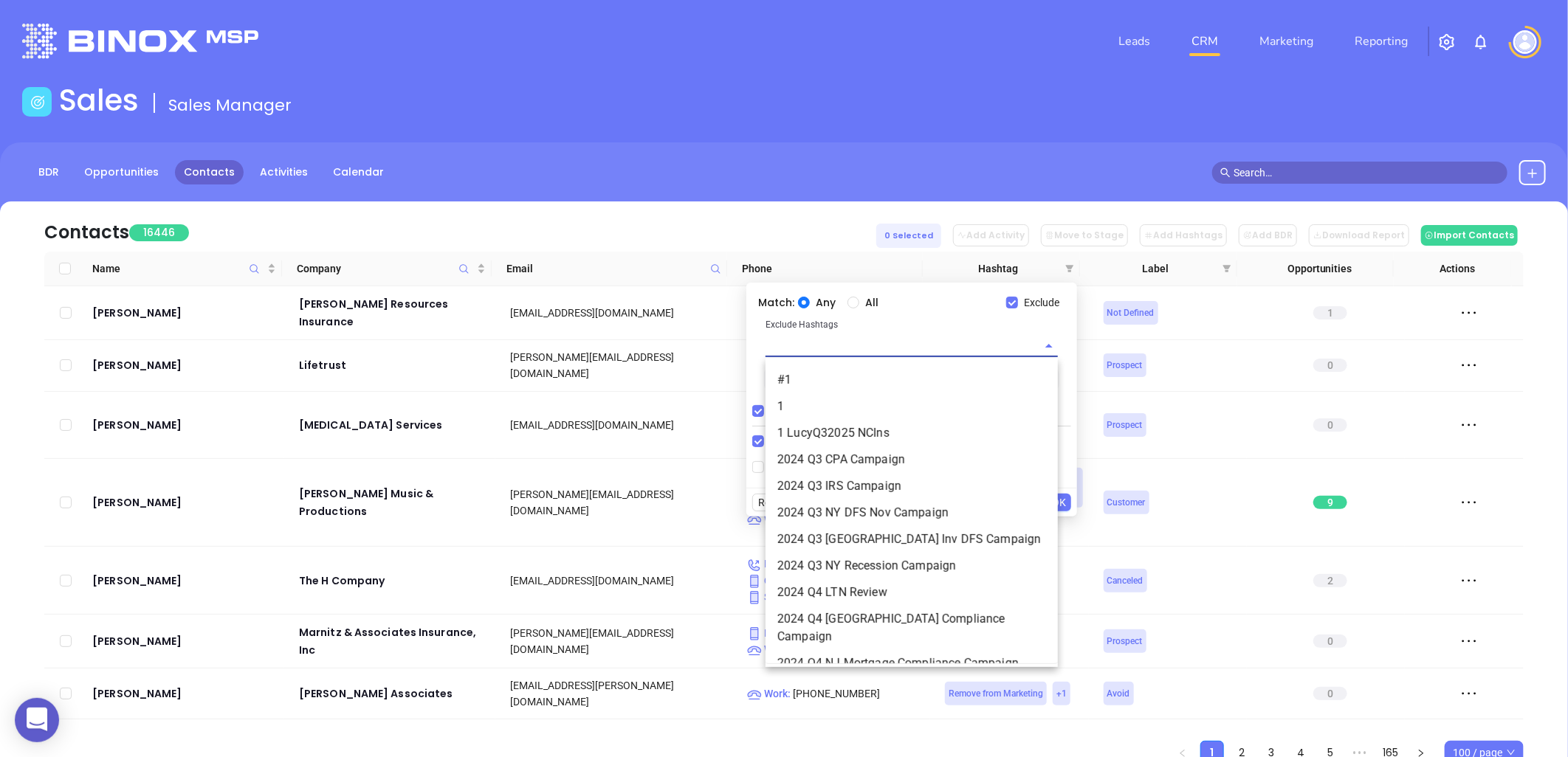
paste input "1 LucyQ32025 NCIns"
type input "1 LucyQ32025 NCIns"
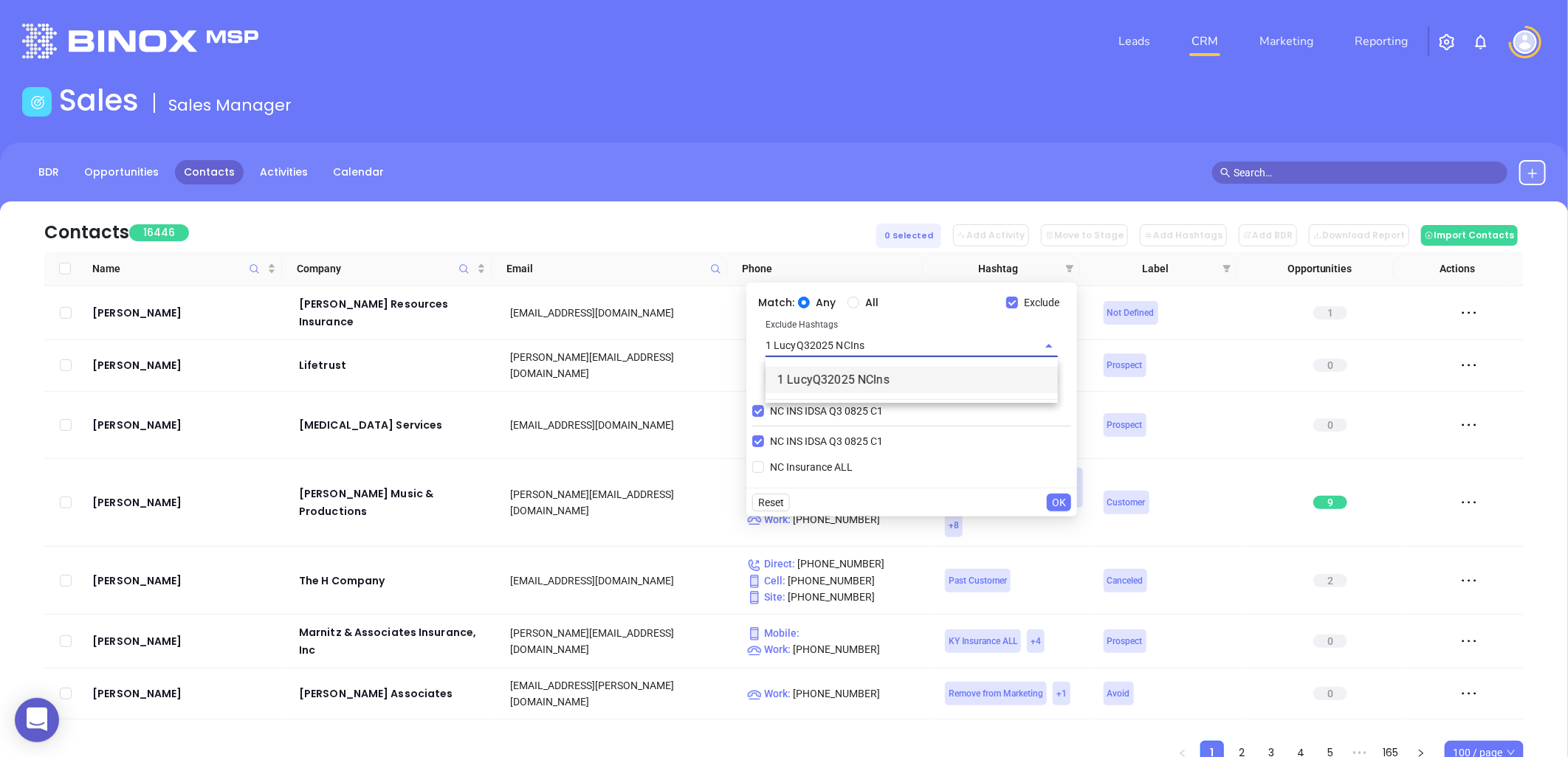
drag, startPoint x: 842, startPoint y: 375, endPoint x: 912, endPoint y: 394, distance: 72.5
click at [844, 375] on li "1 LucyQ32025 NCIns" at bounding box center [912, 380] width 292 height 26
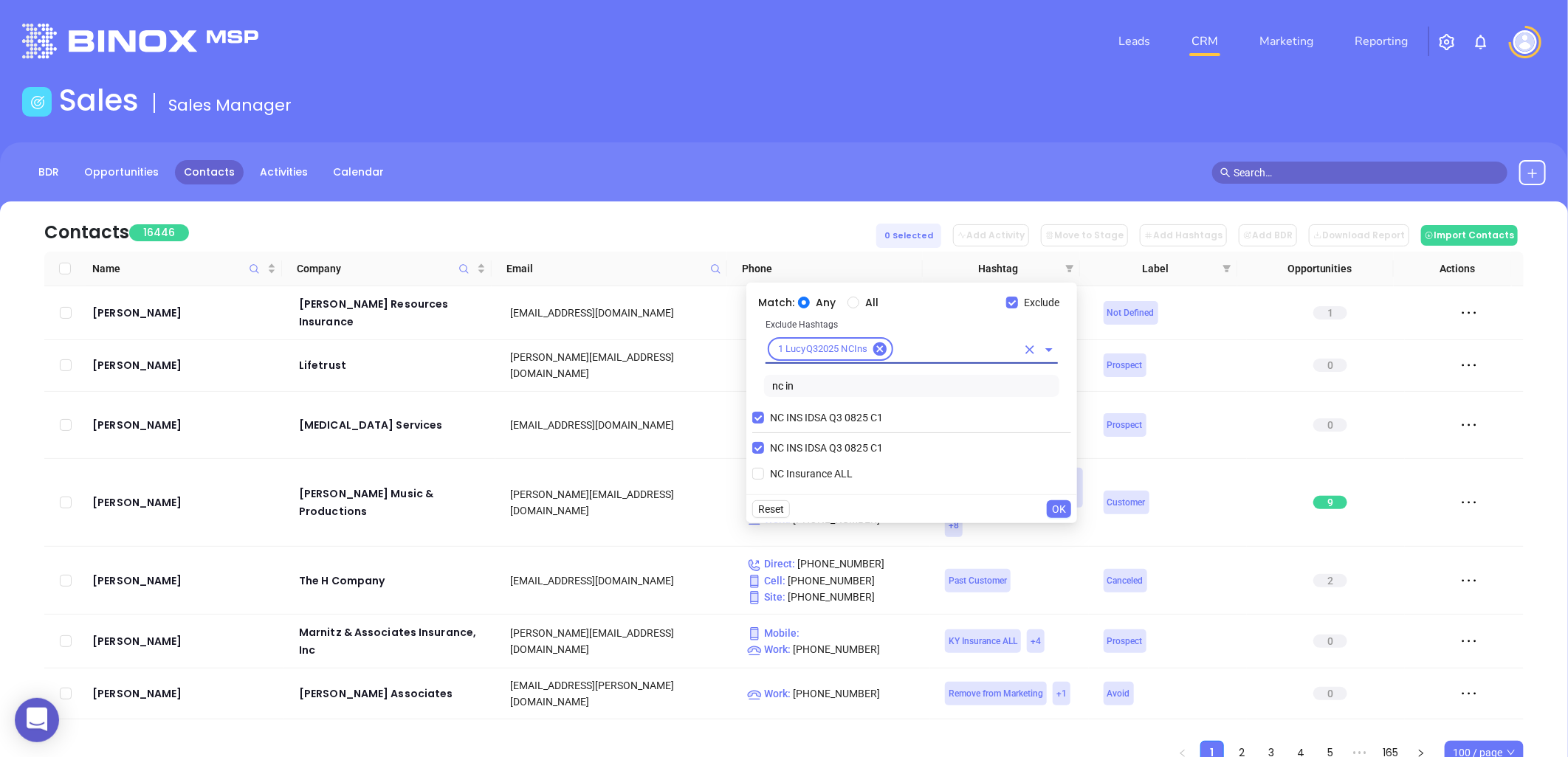
click at [1052, 507] on span "OK" at bounding box center [1059, 509] width 14 height 16
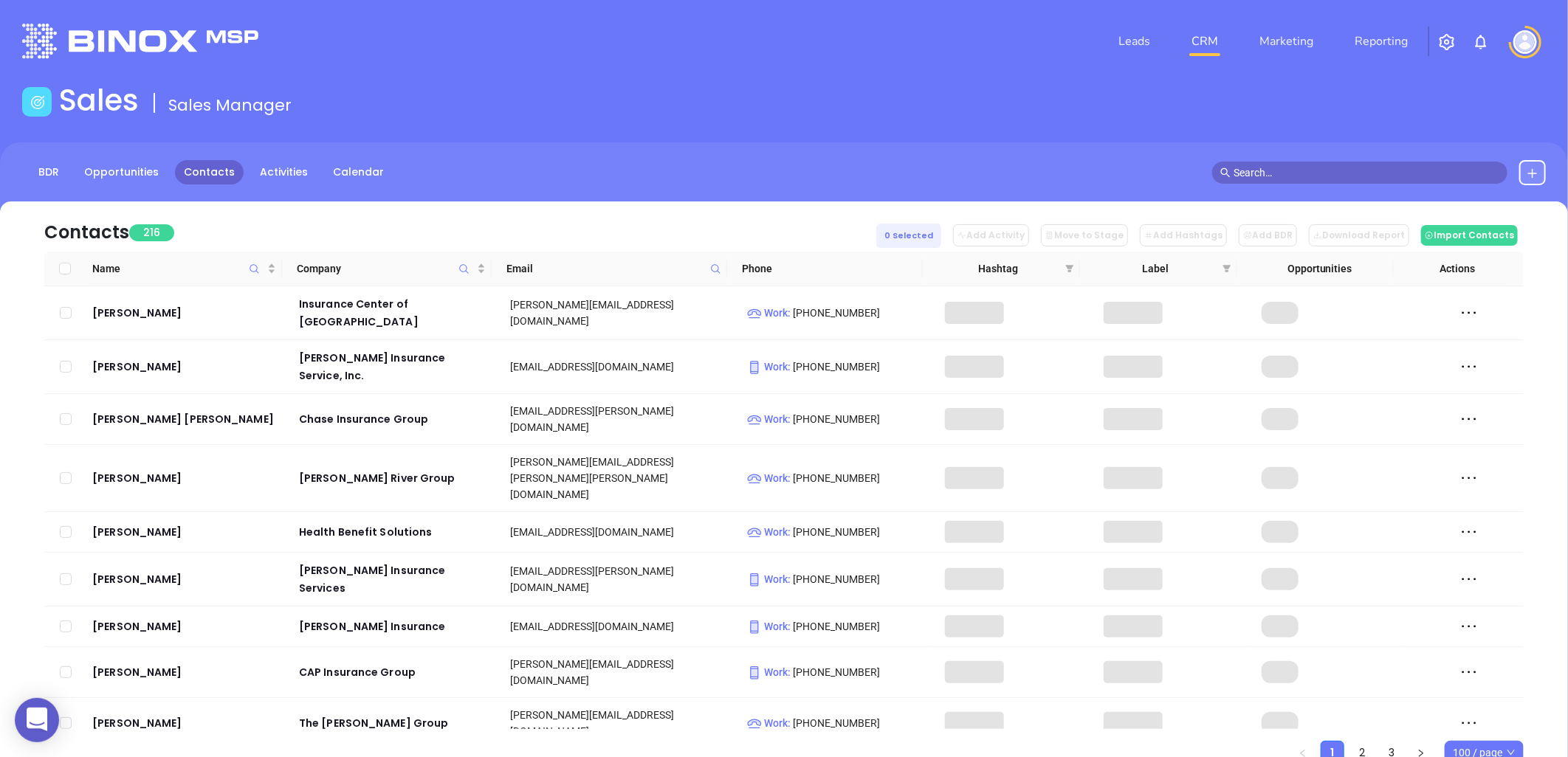
click at [1495, 747] on span "100 / page" at bounding box center [1484, 752] width 62 height 22
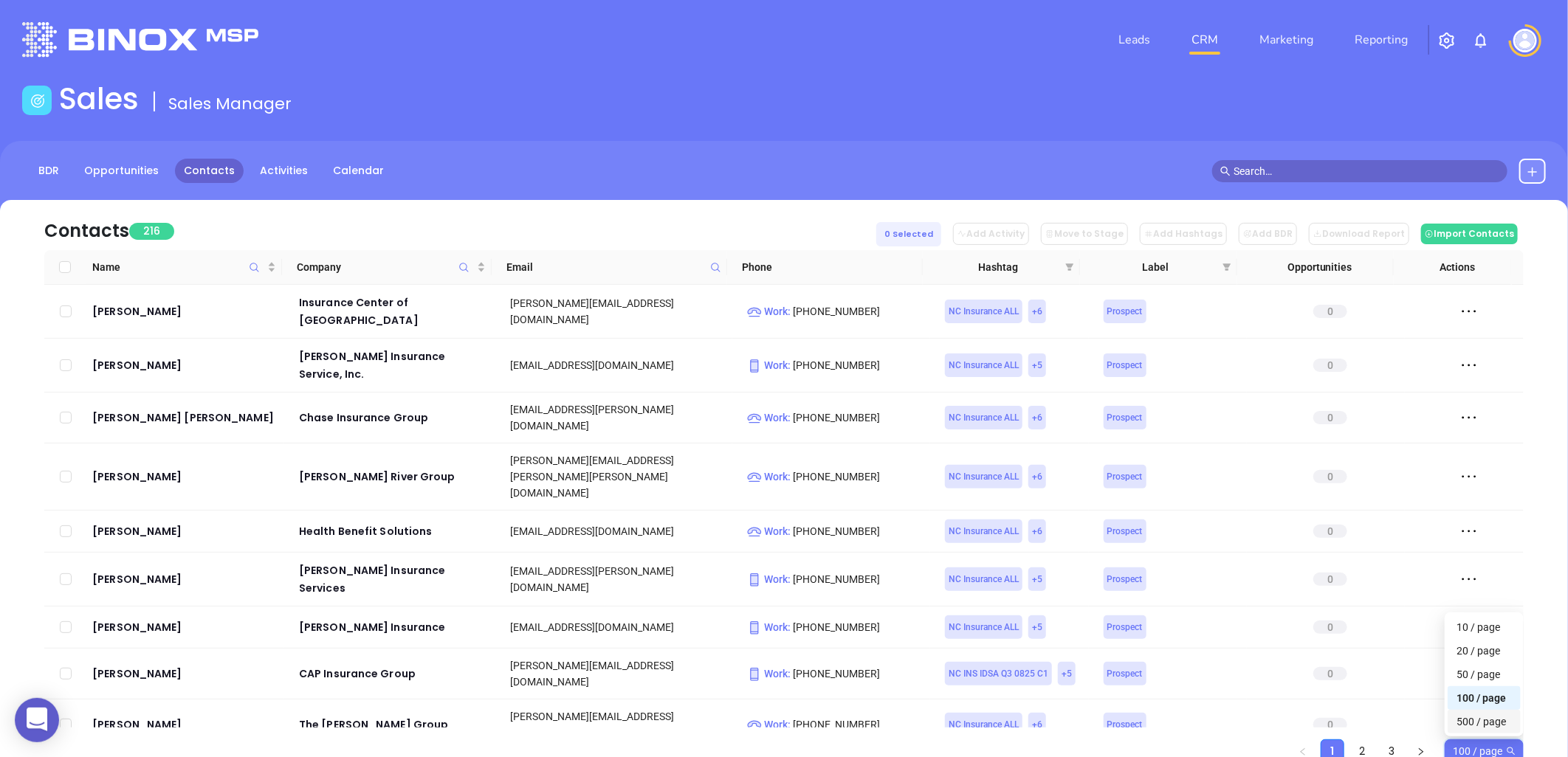
click at [1479, 725] on div "500 / page" at bounding box center [1484, 722] width 55 height 16
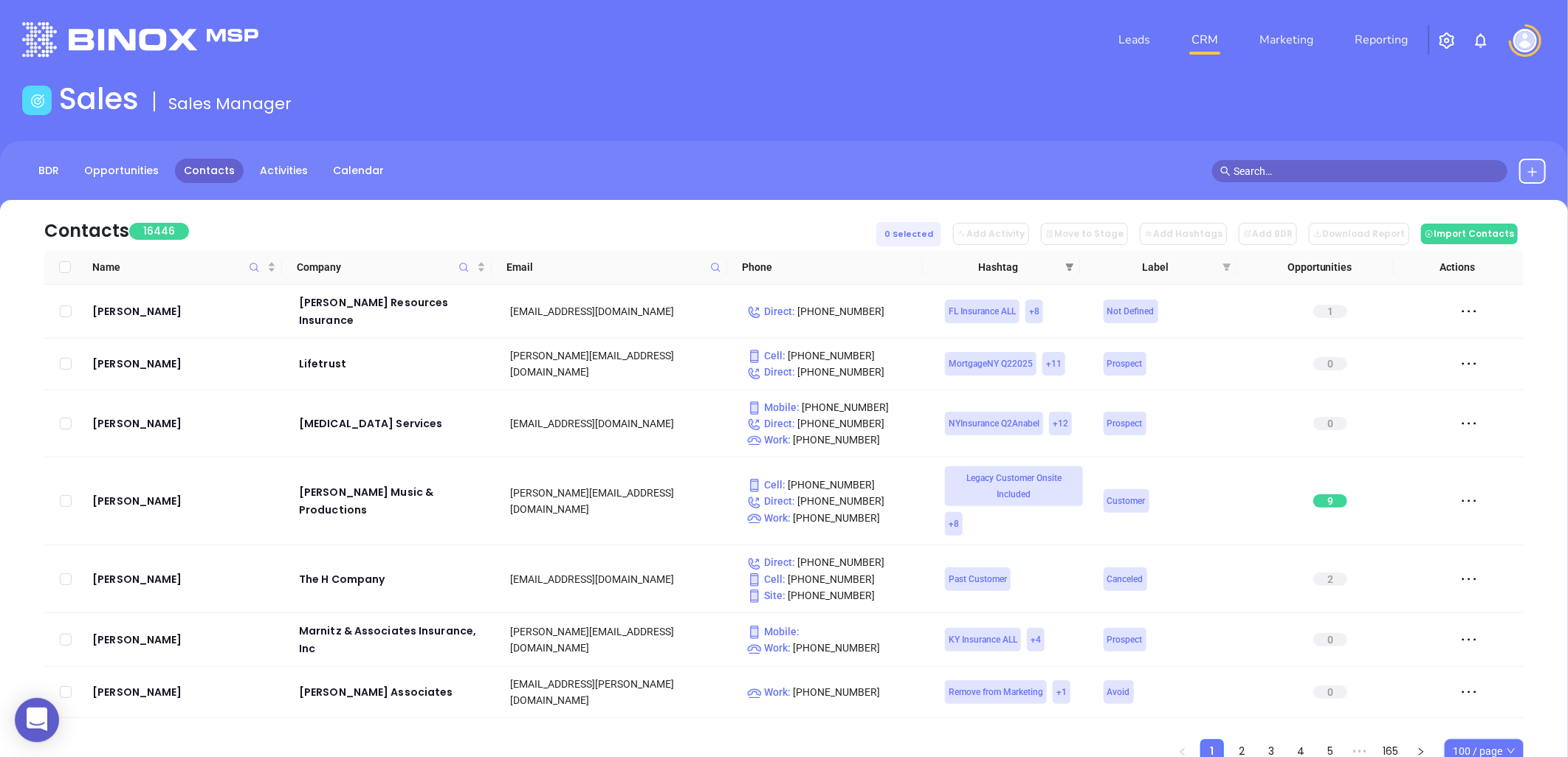
click at [1068, 264] on icon "filter" at bounding box center [1070, 267] width 8 height 8
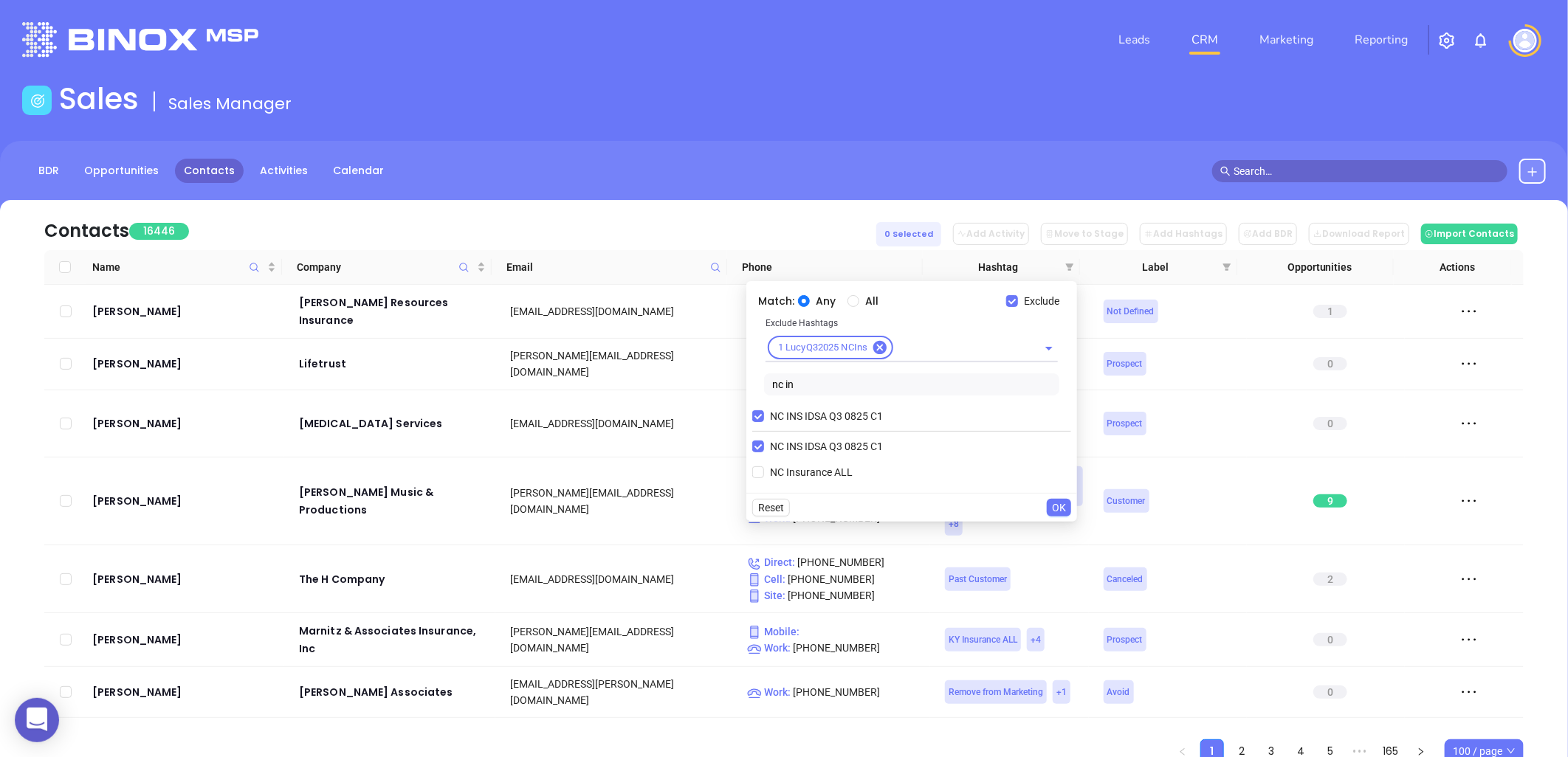
click at [1065, 506] on span "OK" at bounding box center [1059, 507] width 14 height 16
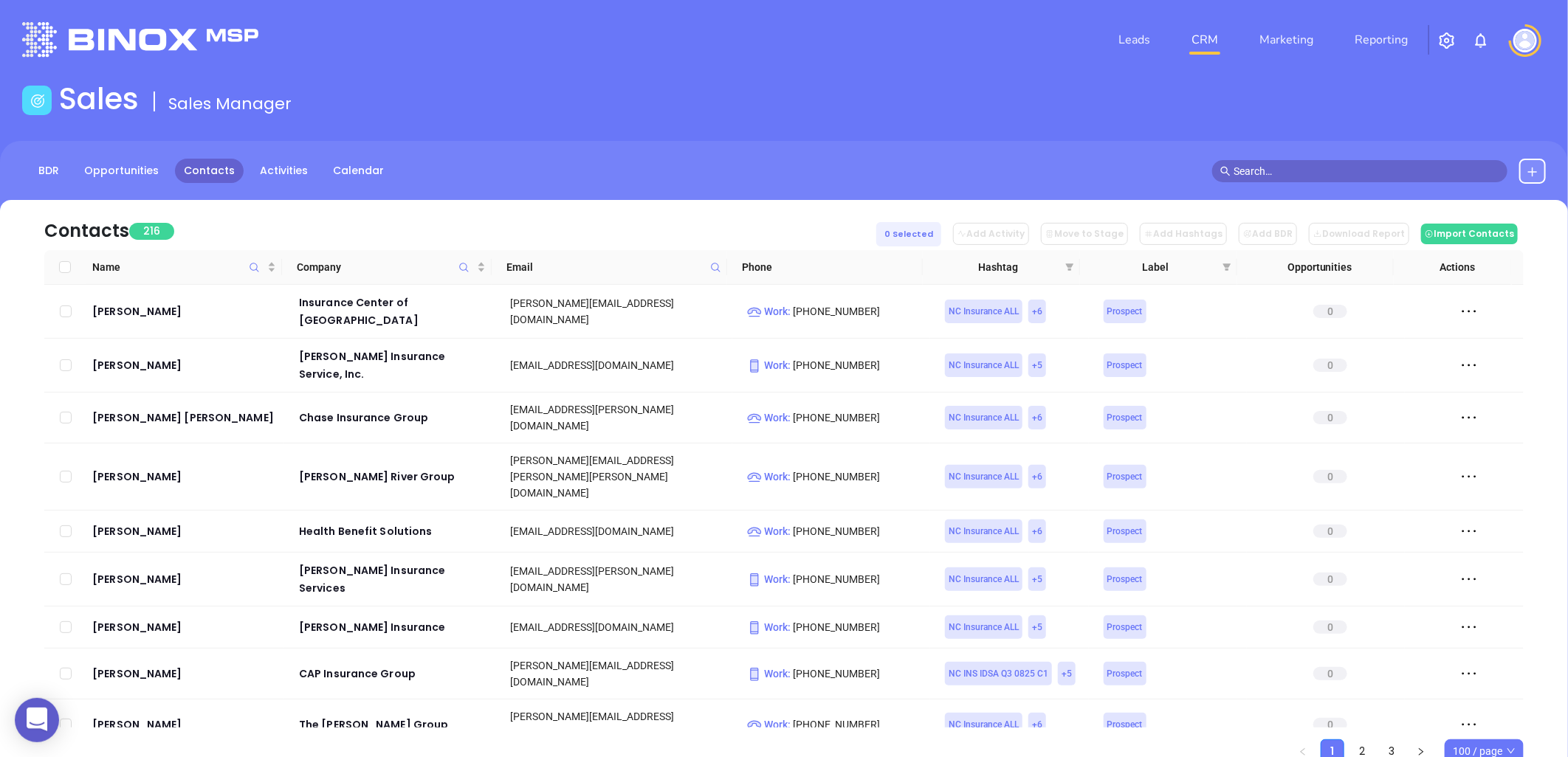
click at [1482, 755] on span "100 / page" at bounding box center [1484, 751] width 62 height 22
click at [1489, 724] on div "500 / page" at bounding box center [1484, 722] width 55 height 16
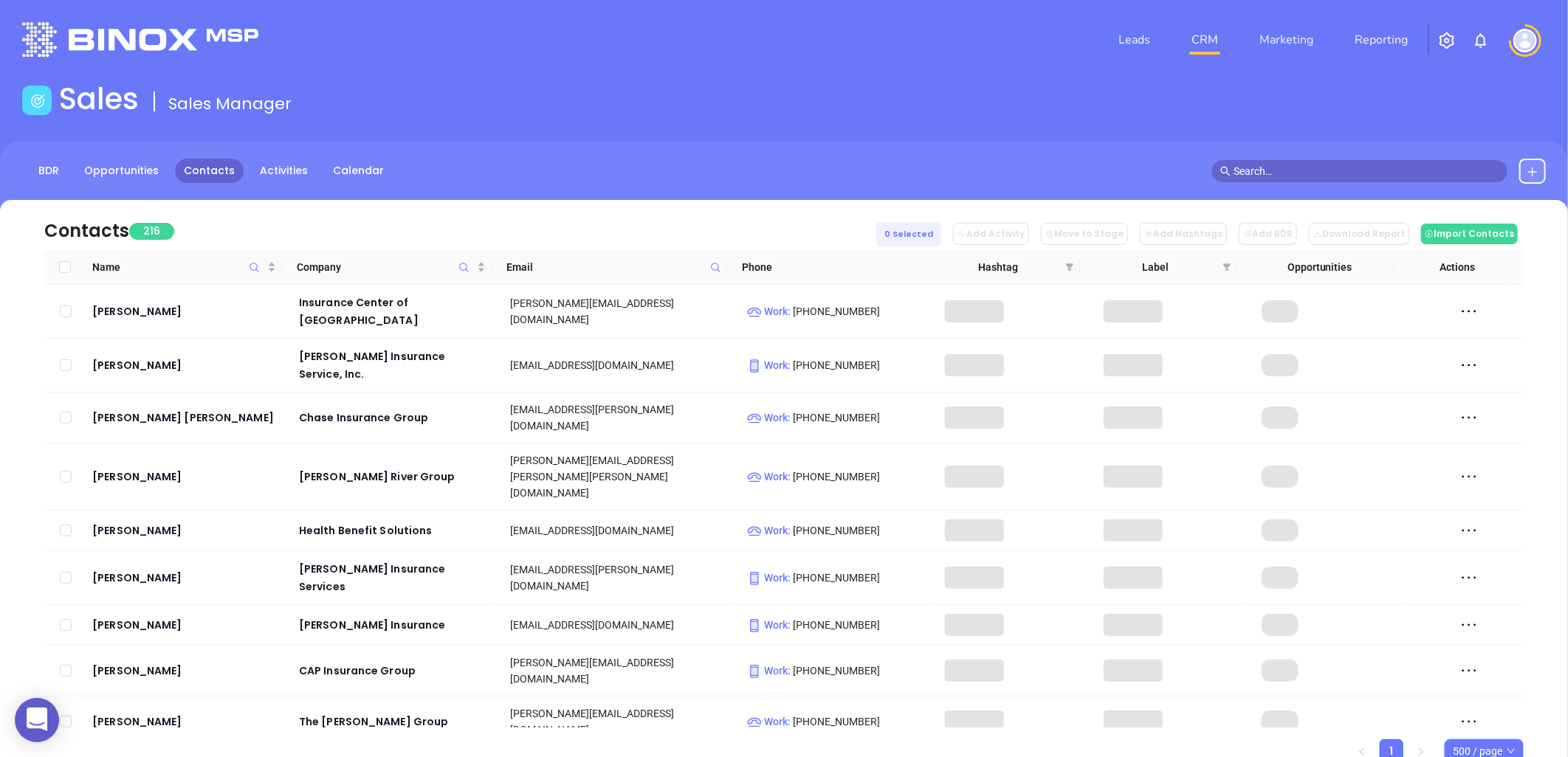
click at [62, 267] on input "Select all" at bounding box center [65, 266] width 12 height 12
checkbox input "true"
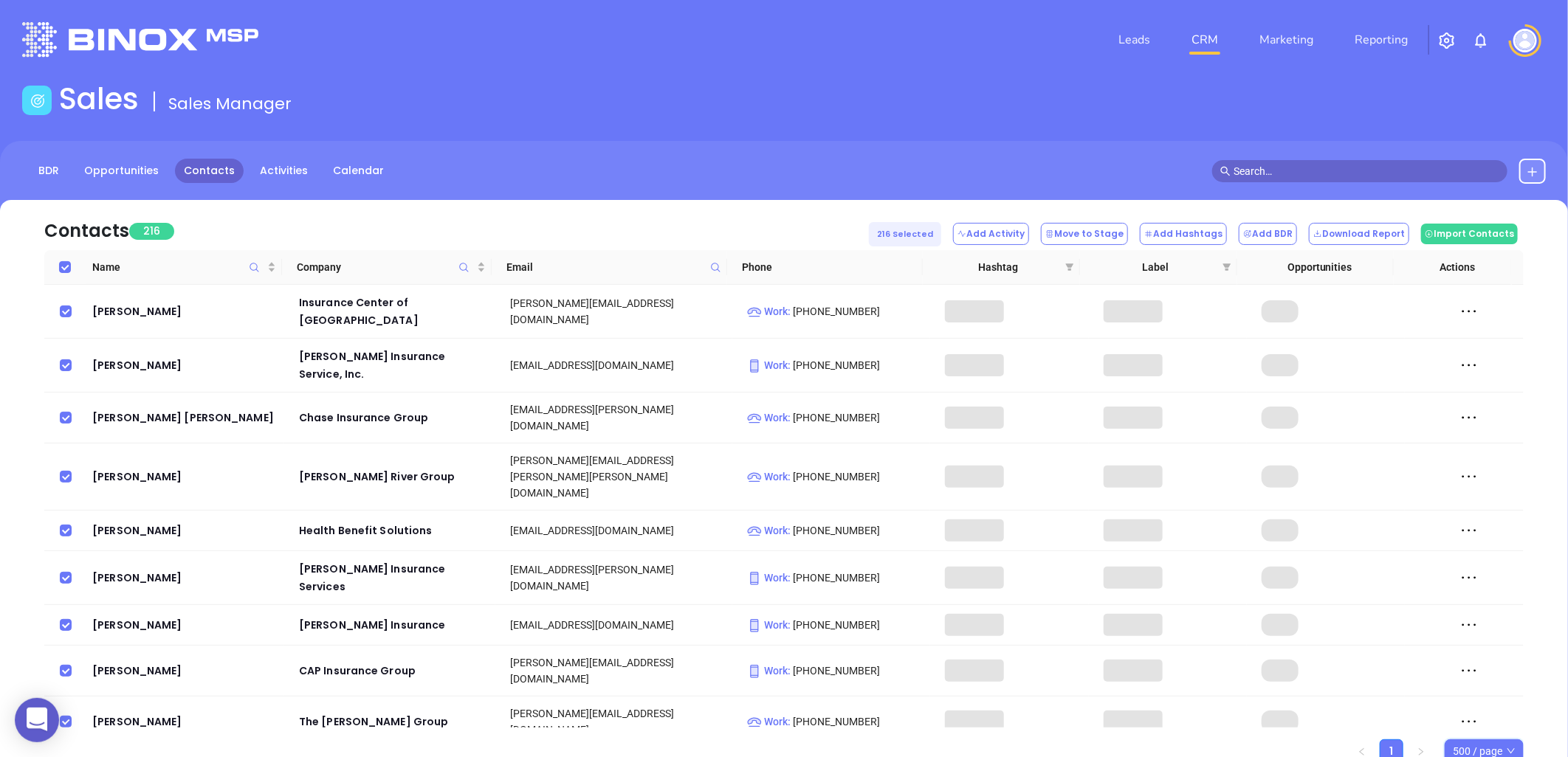
checkbox input "true"
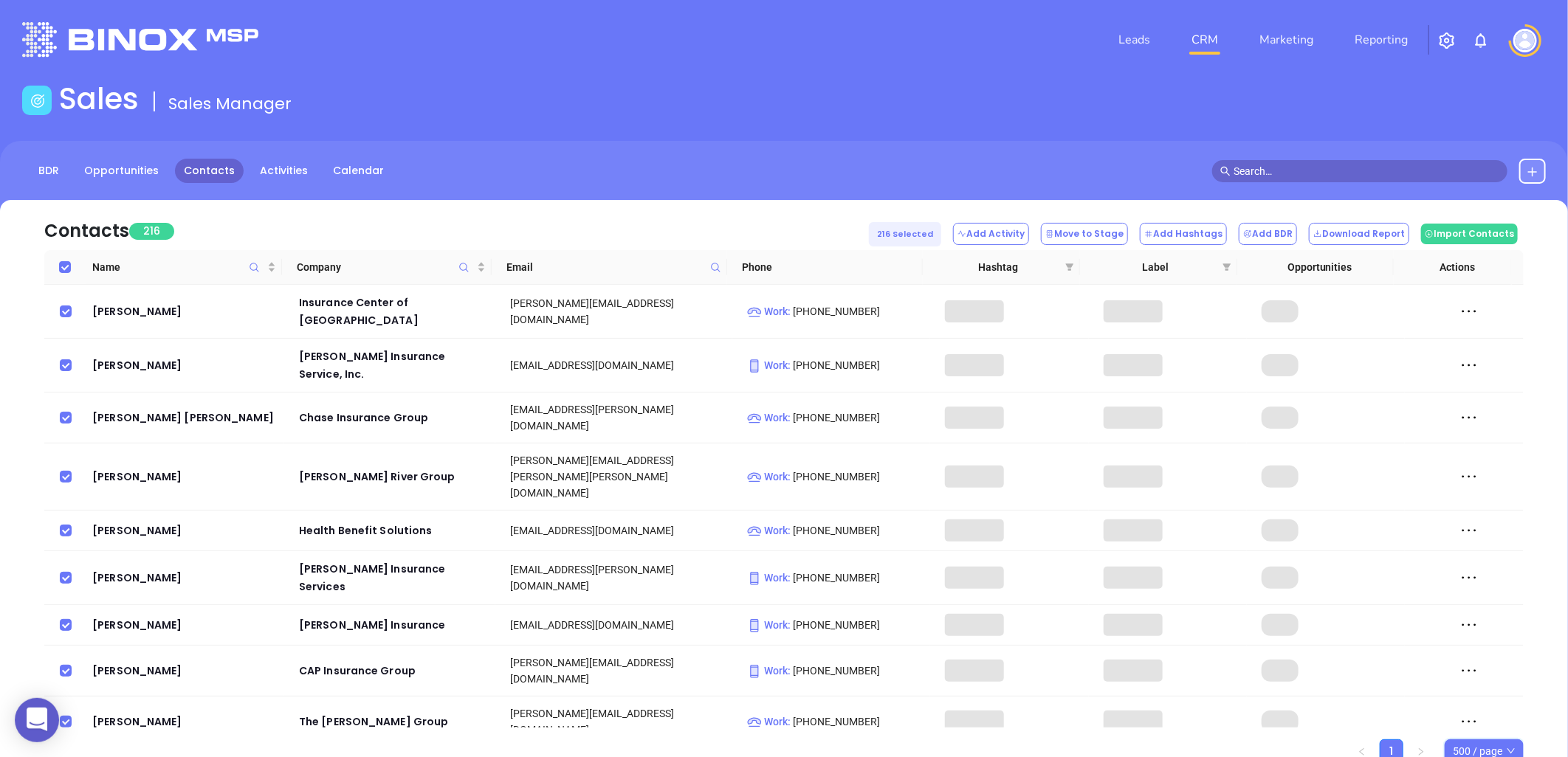
checkbox input "true"
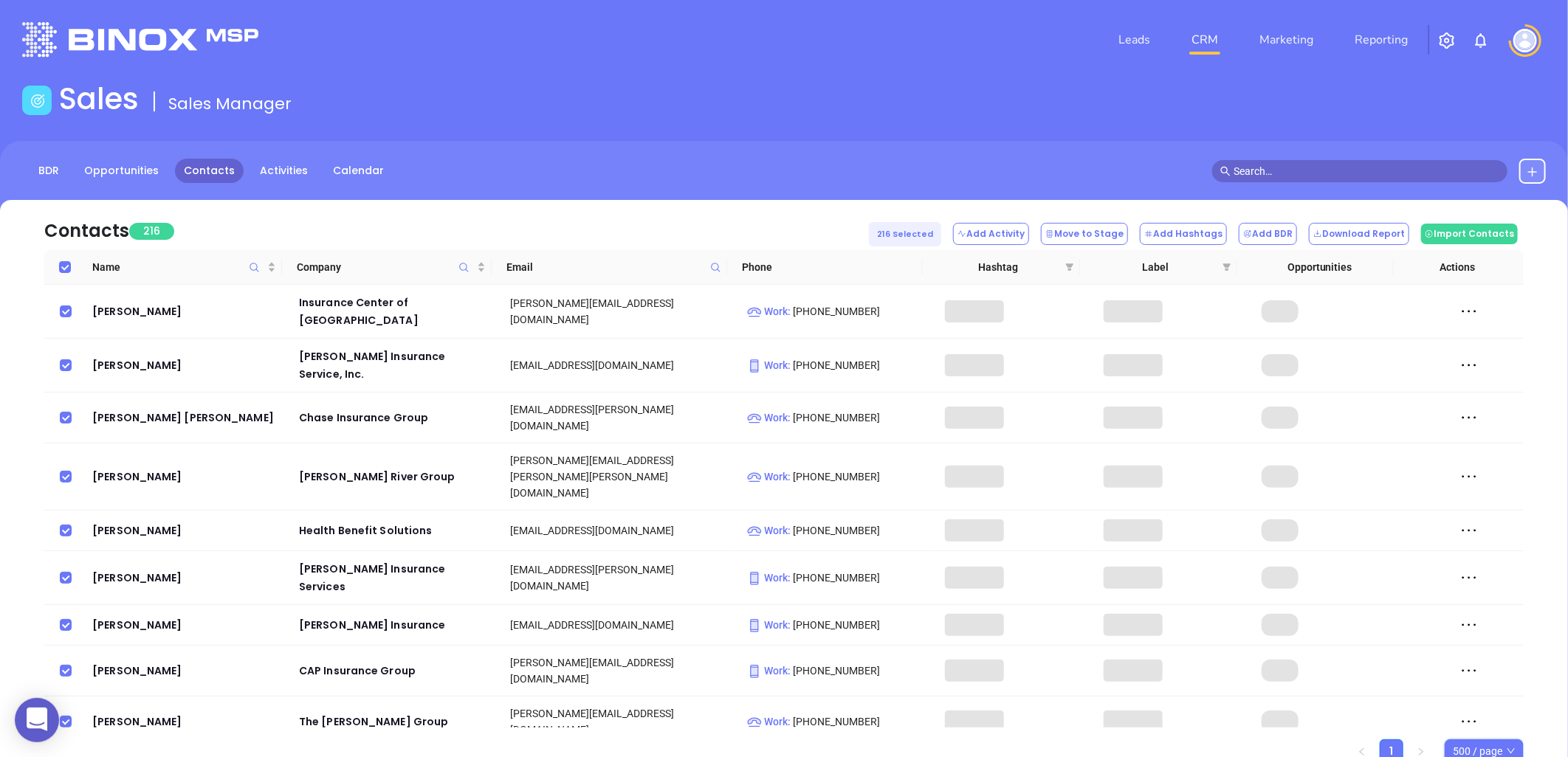
checkbox input "true"
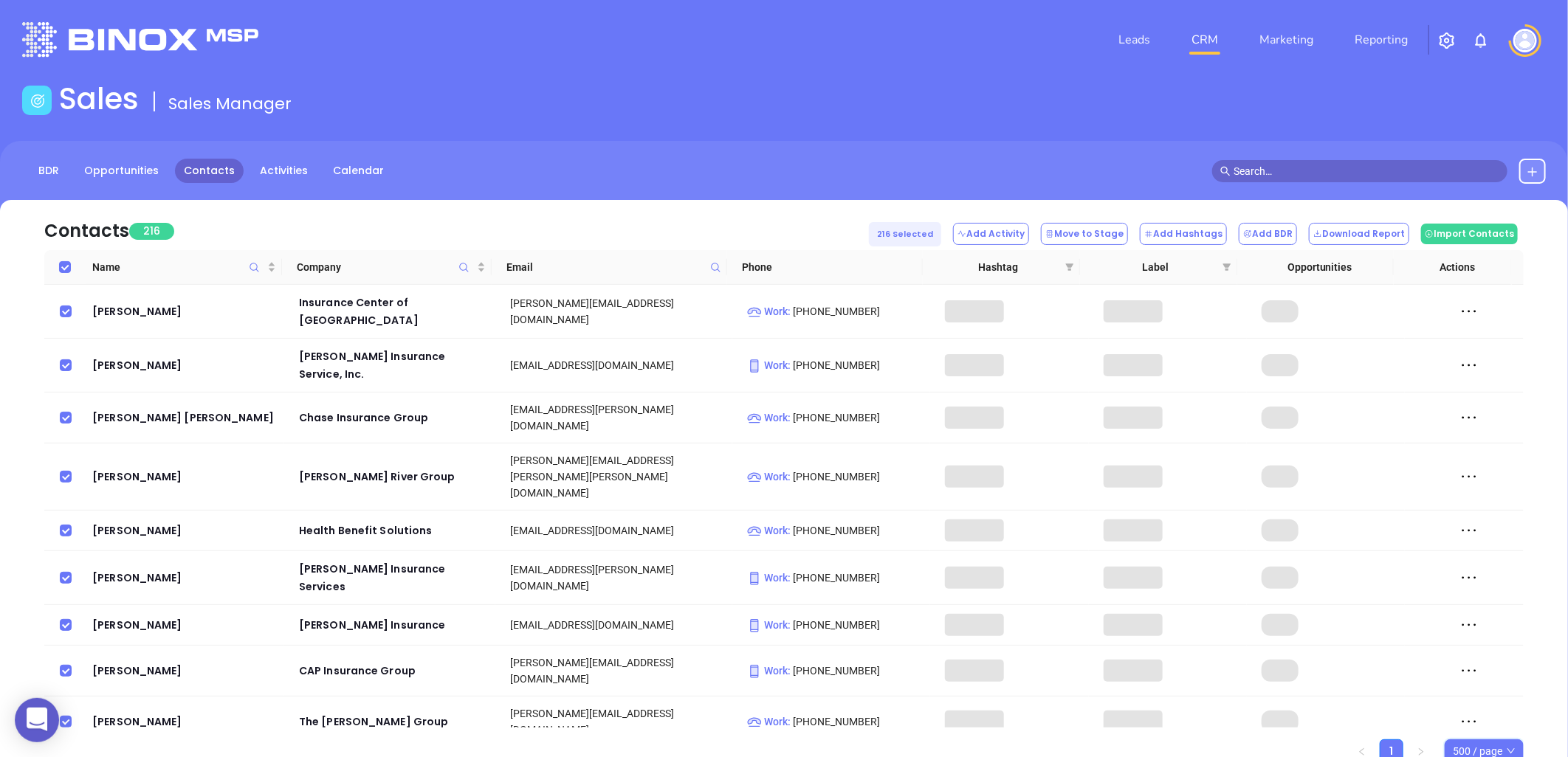
checkbox input "true"
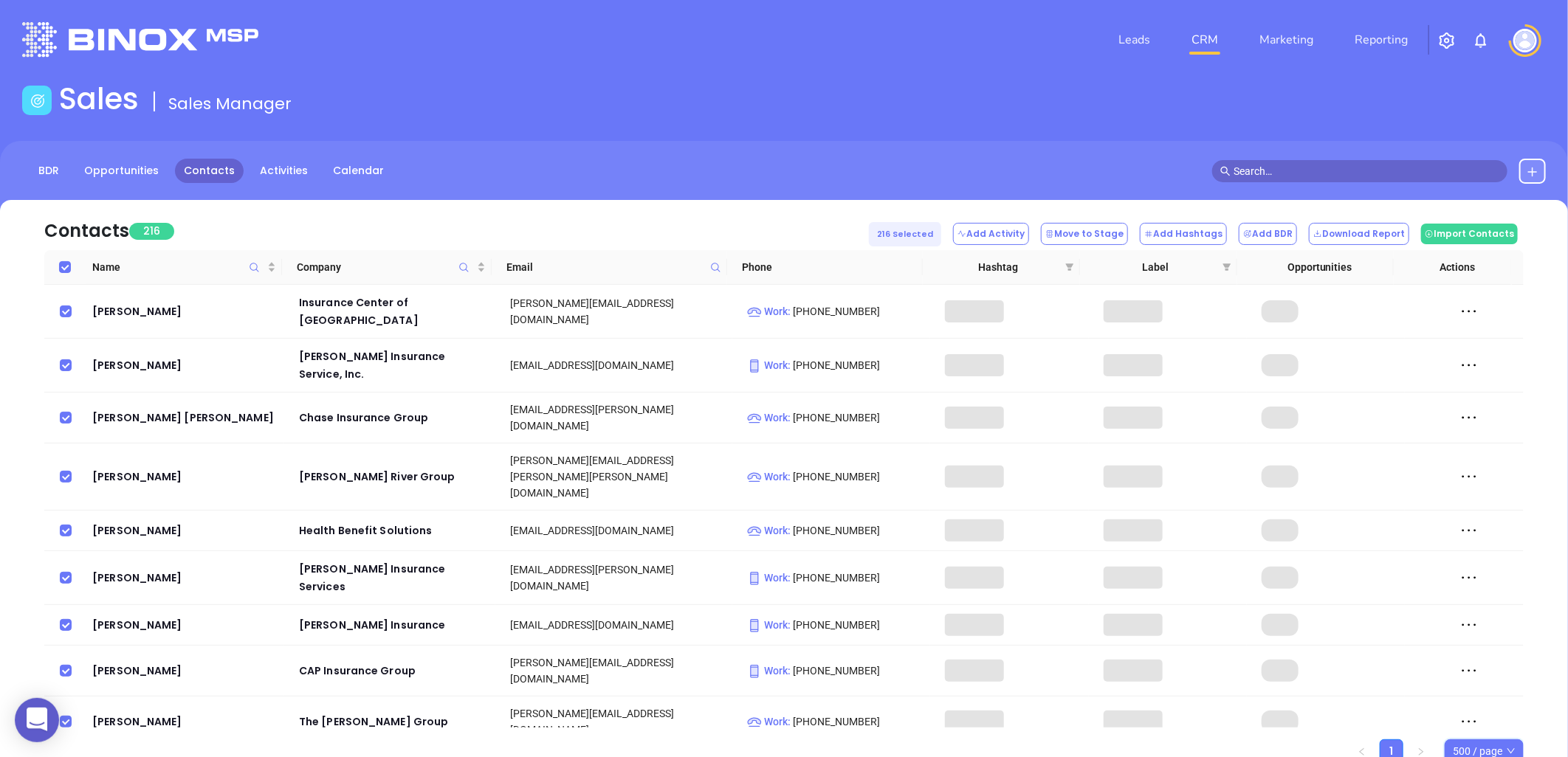
checkbox input "true"
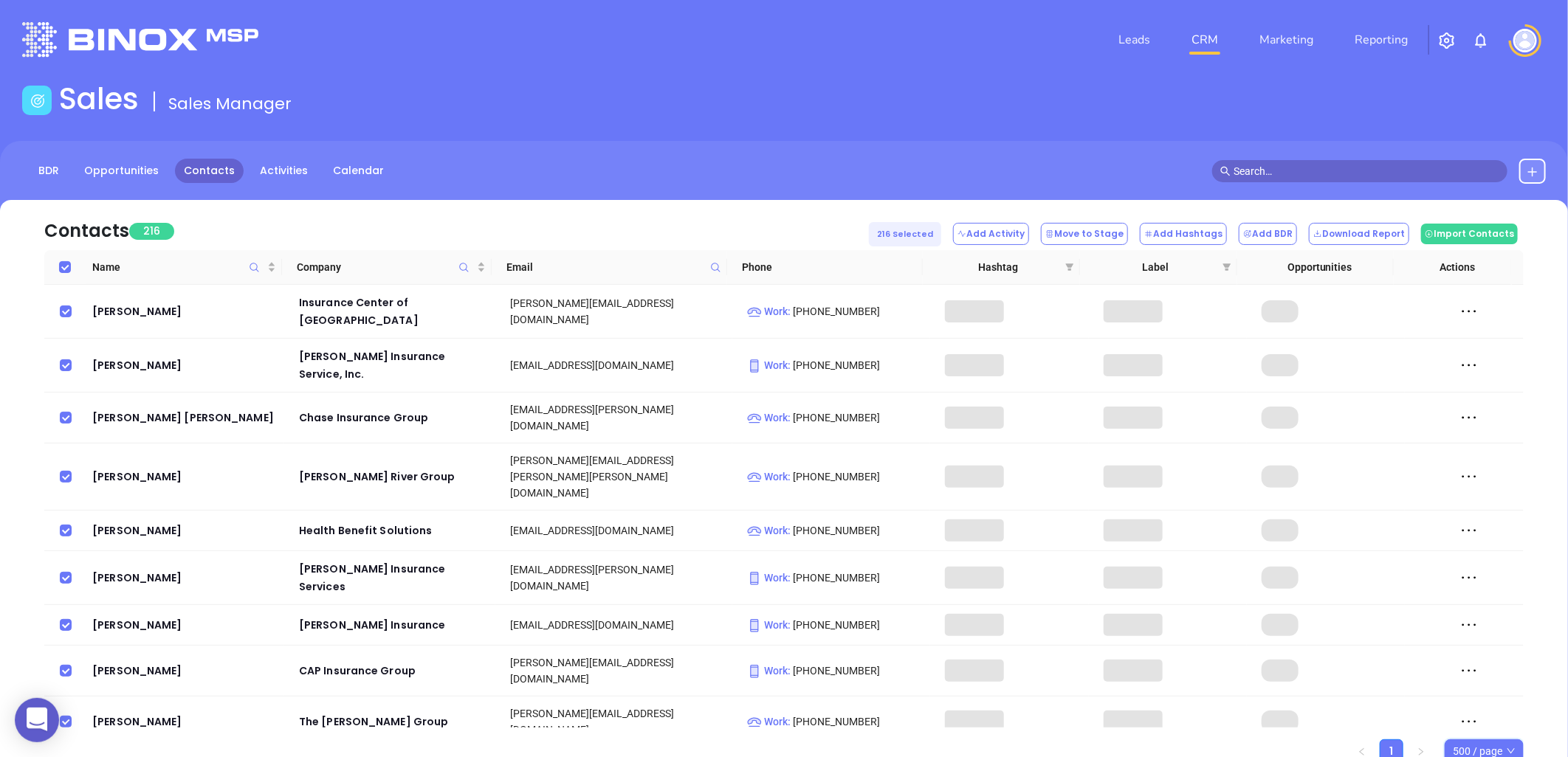
checkbox input "true"
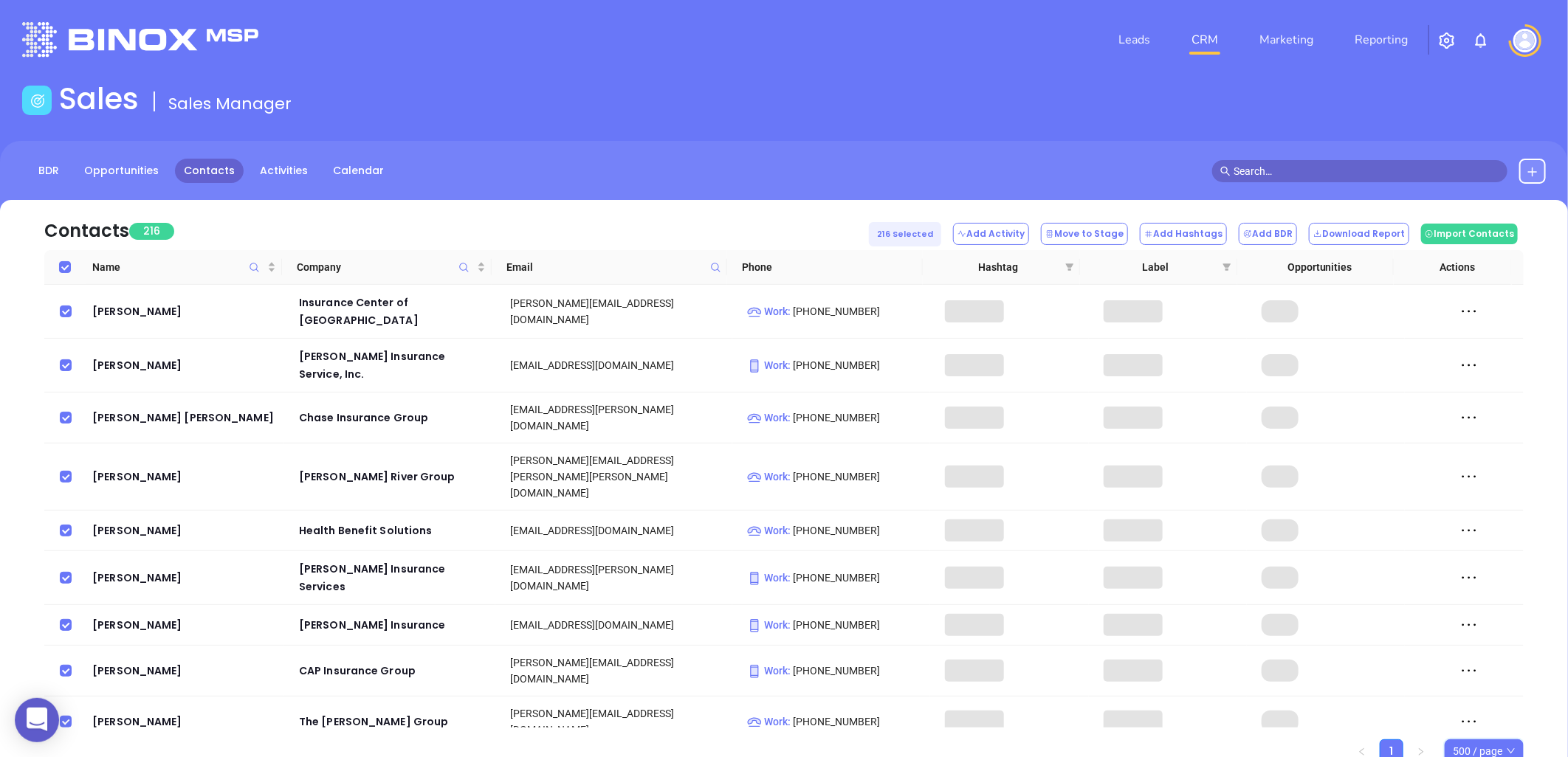
checkbox input "true"
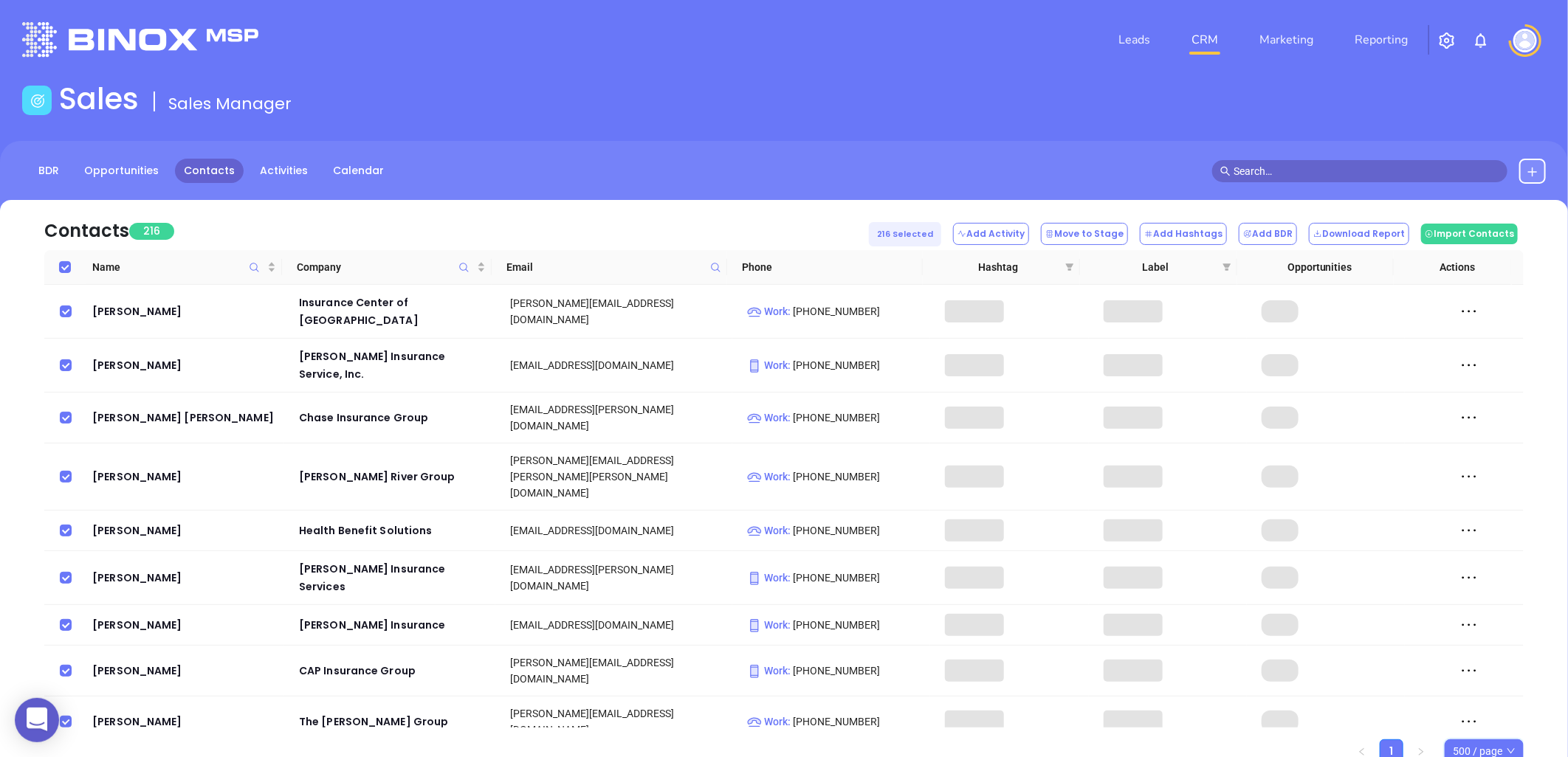
checkbox input "true"
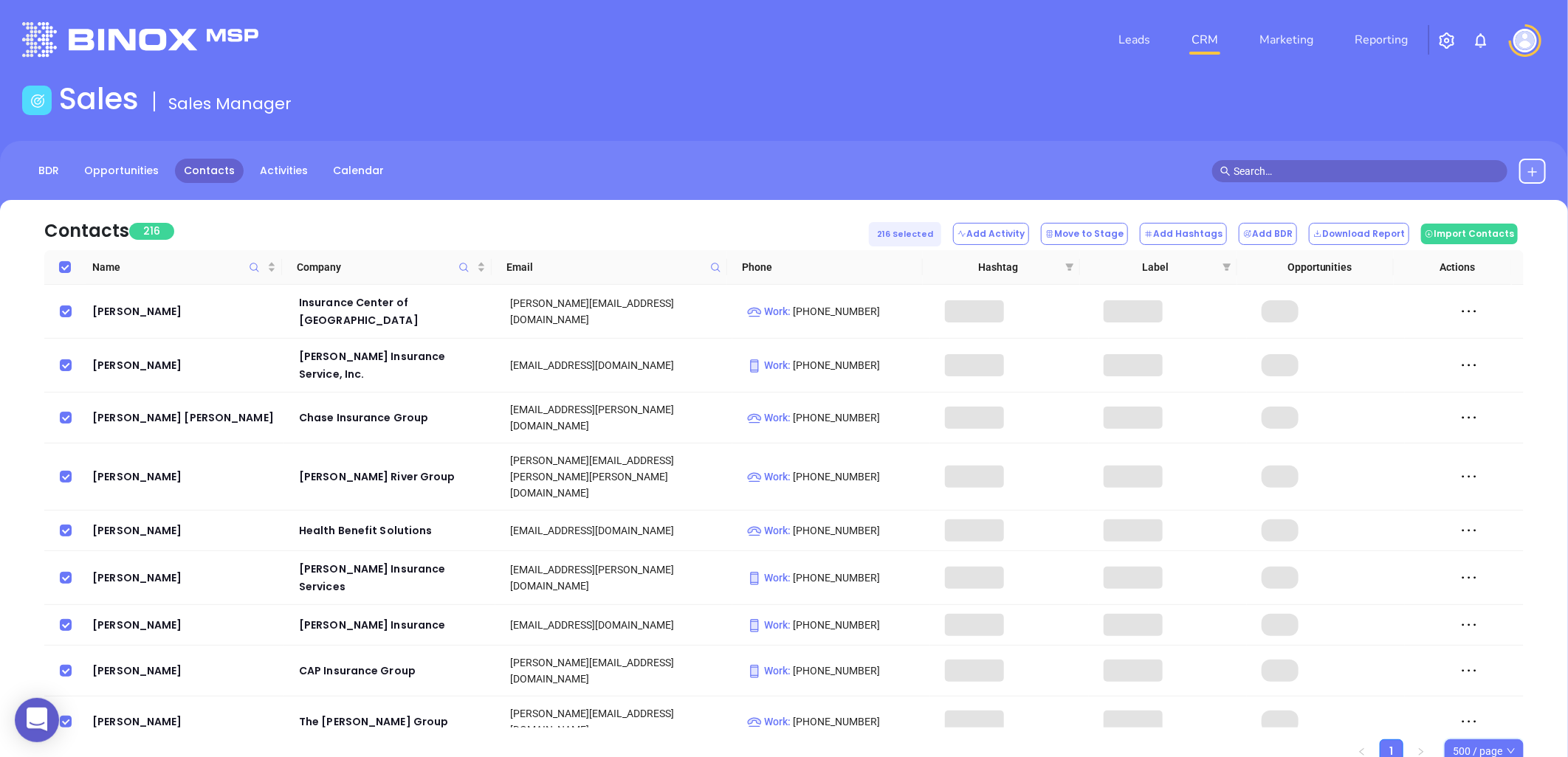
checkbox input "true"
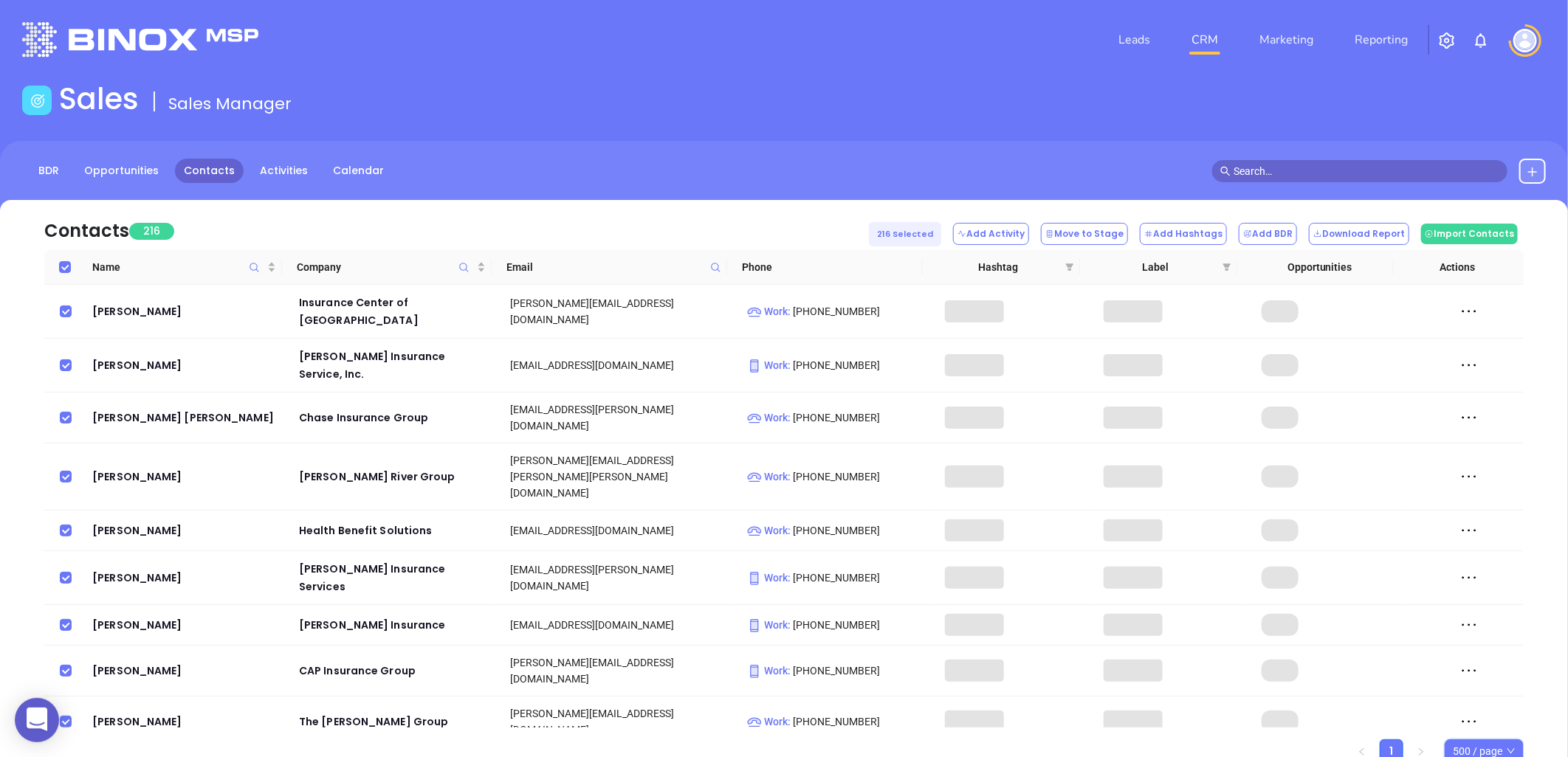
checkbox input "true"
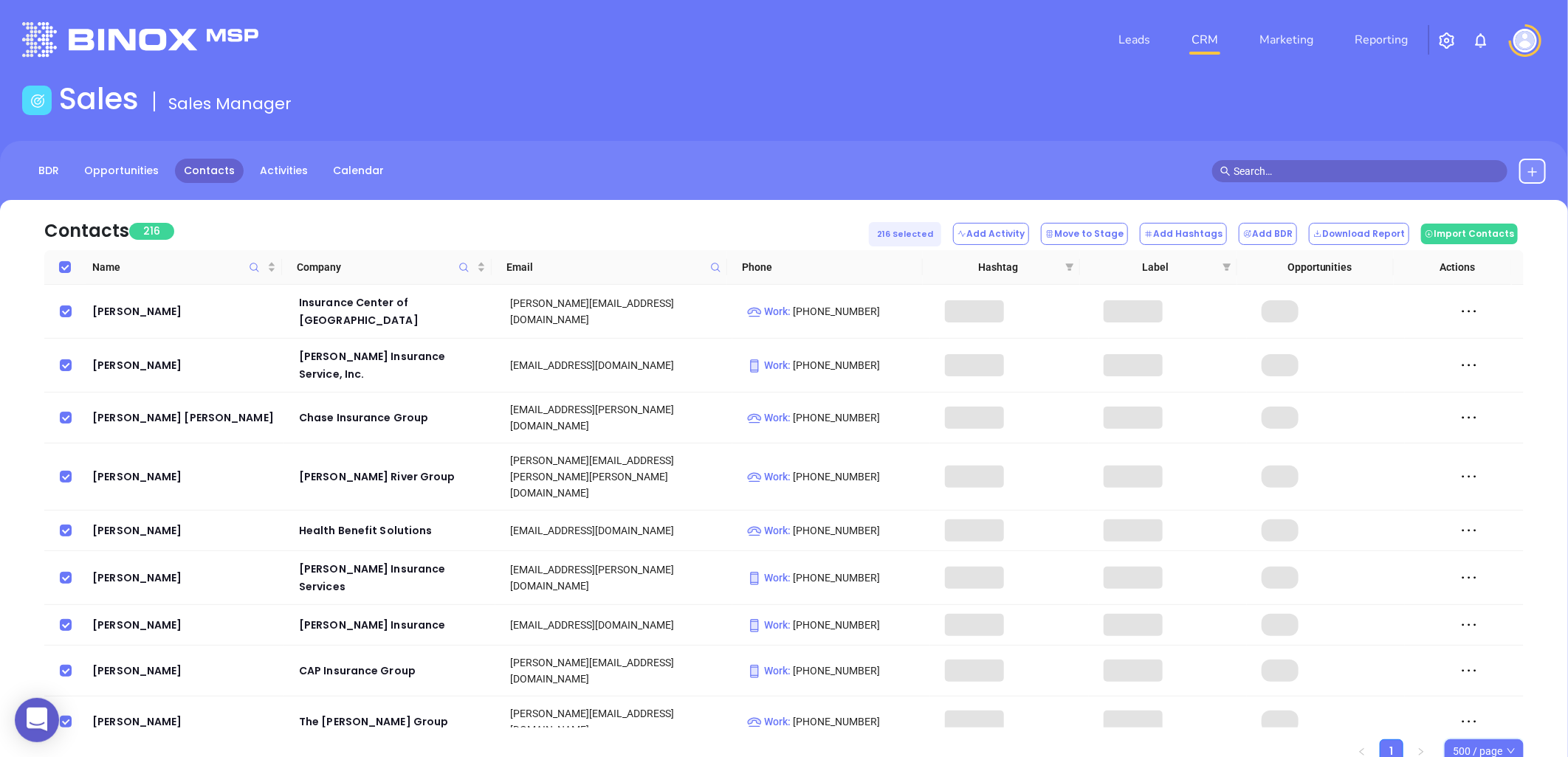
checkbox input "true"
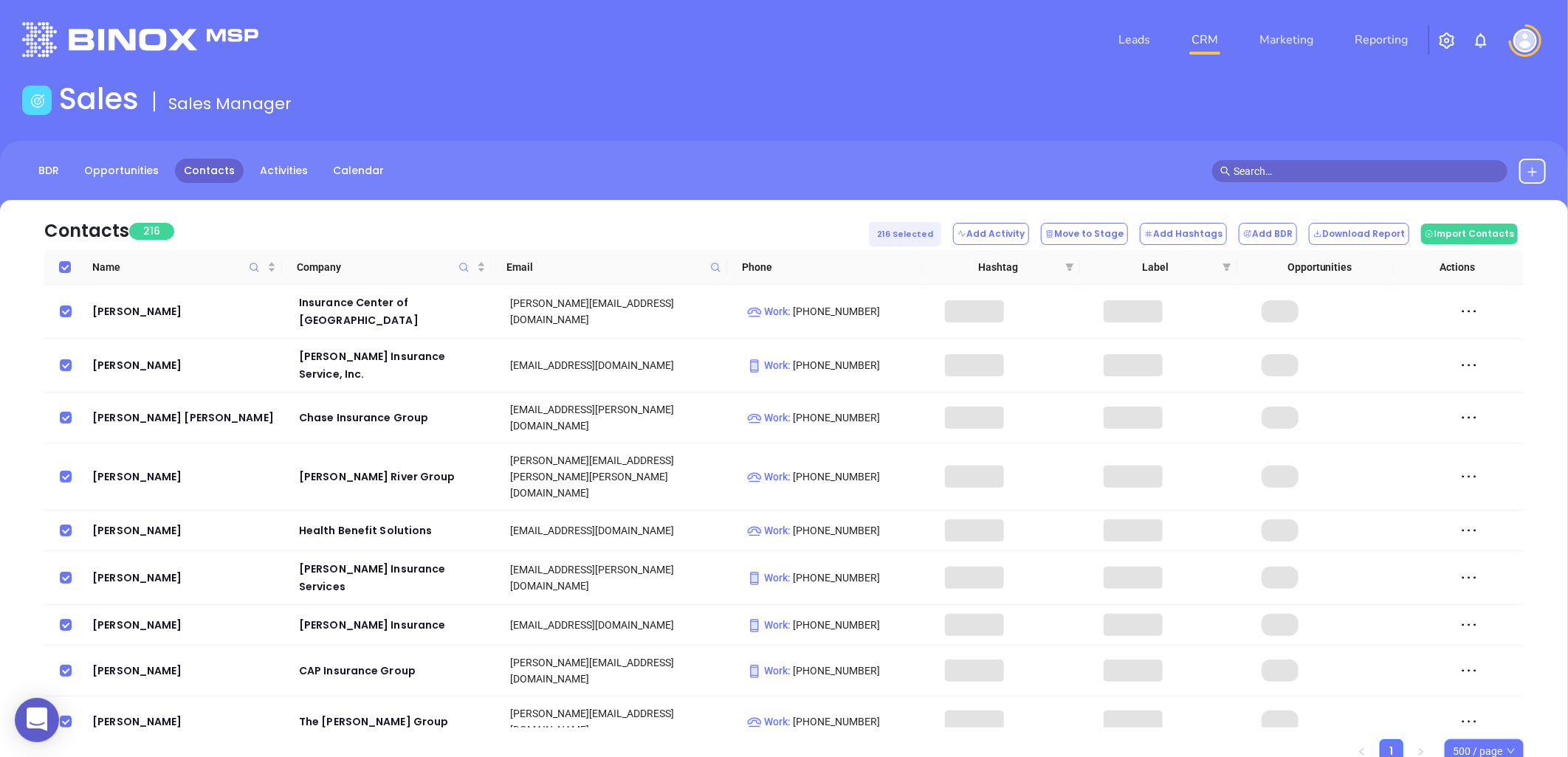
checkbox input "true"
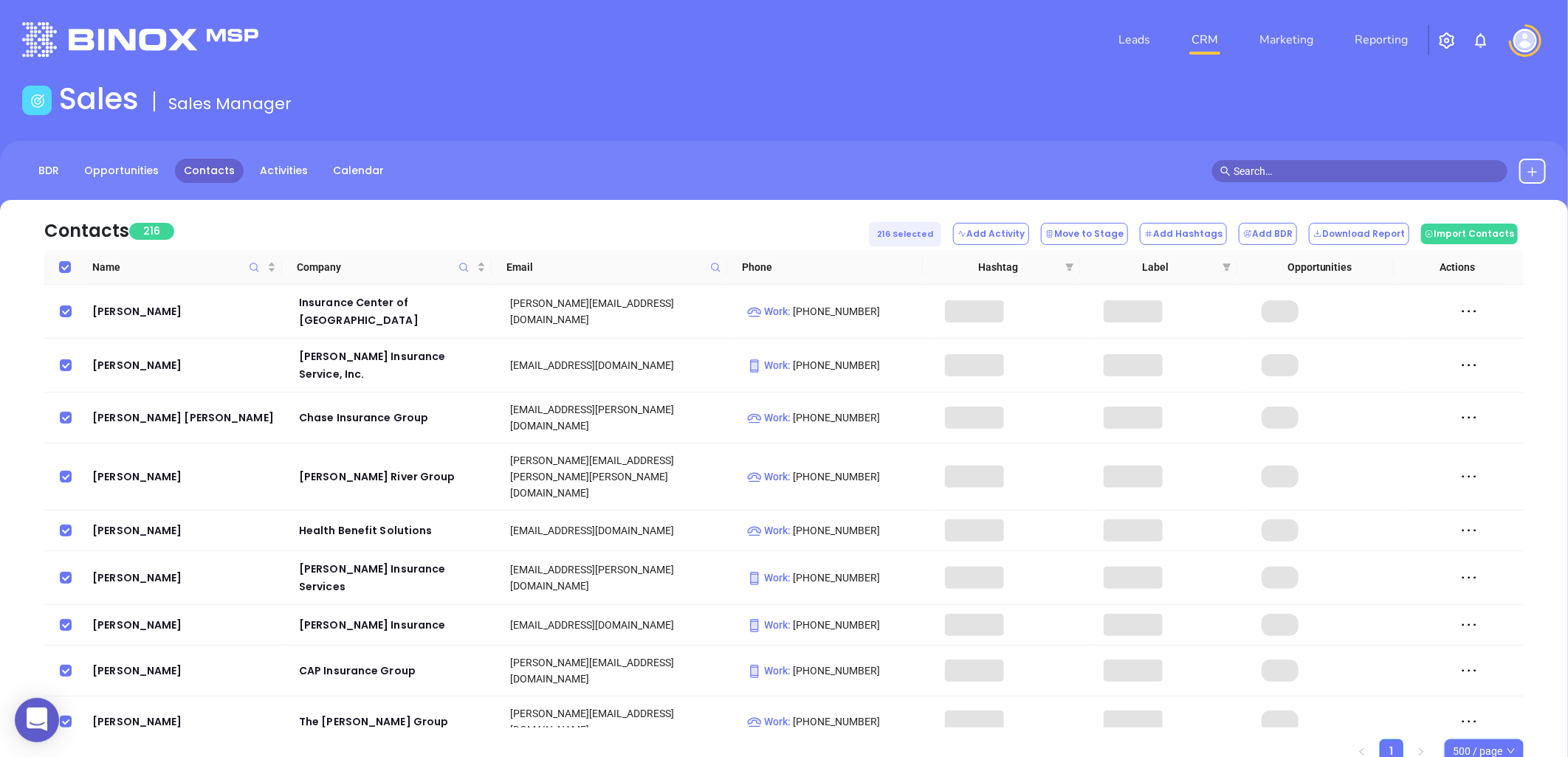
checkbox input "true"
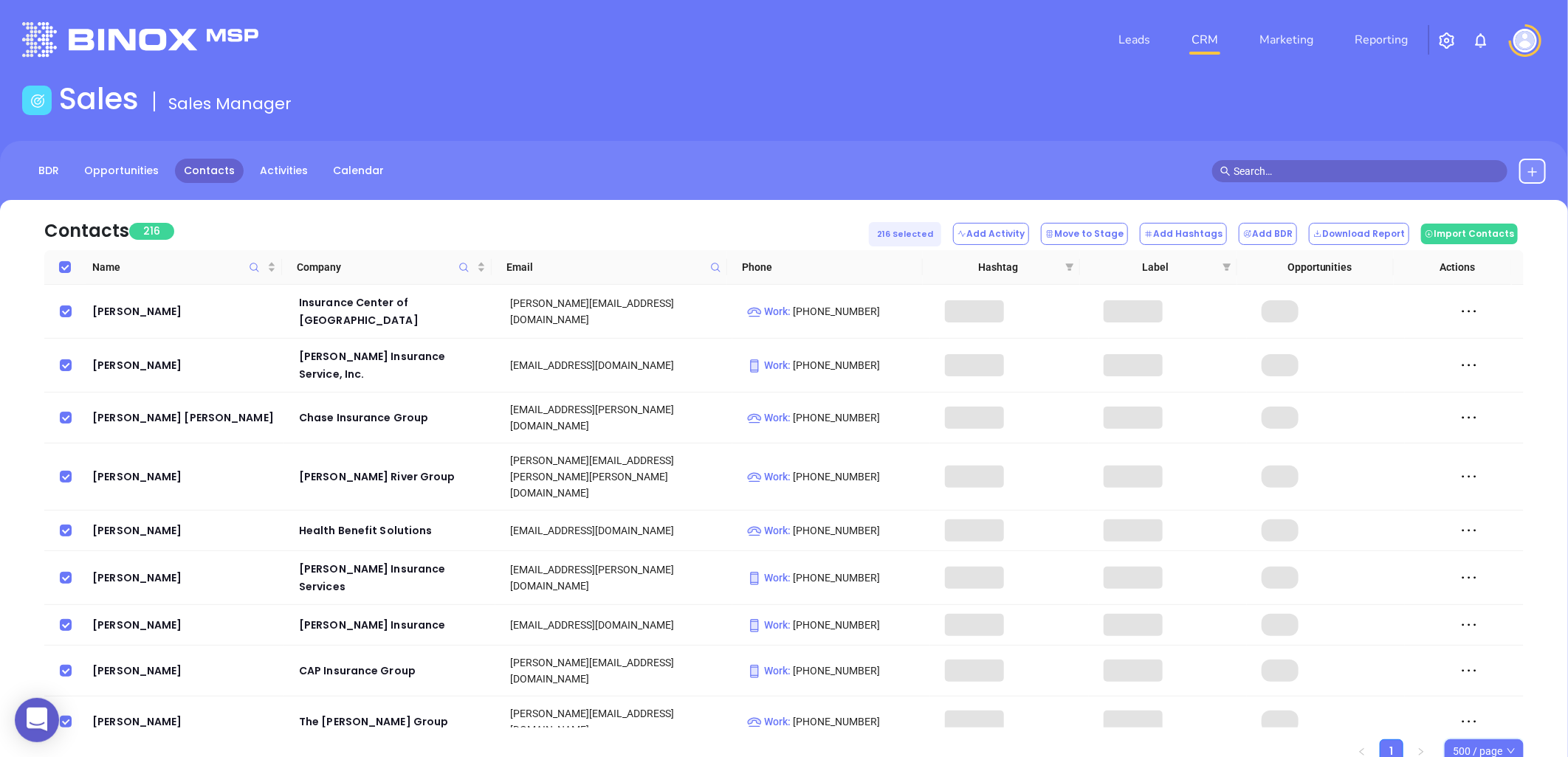
checkbox input "true"
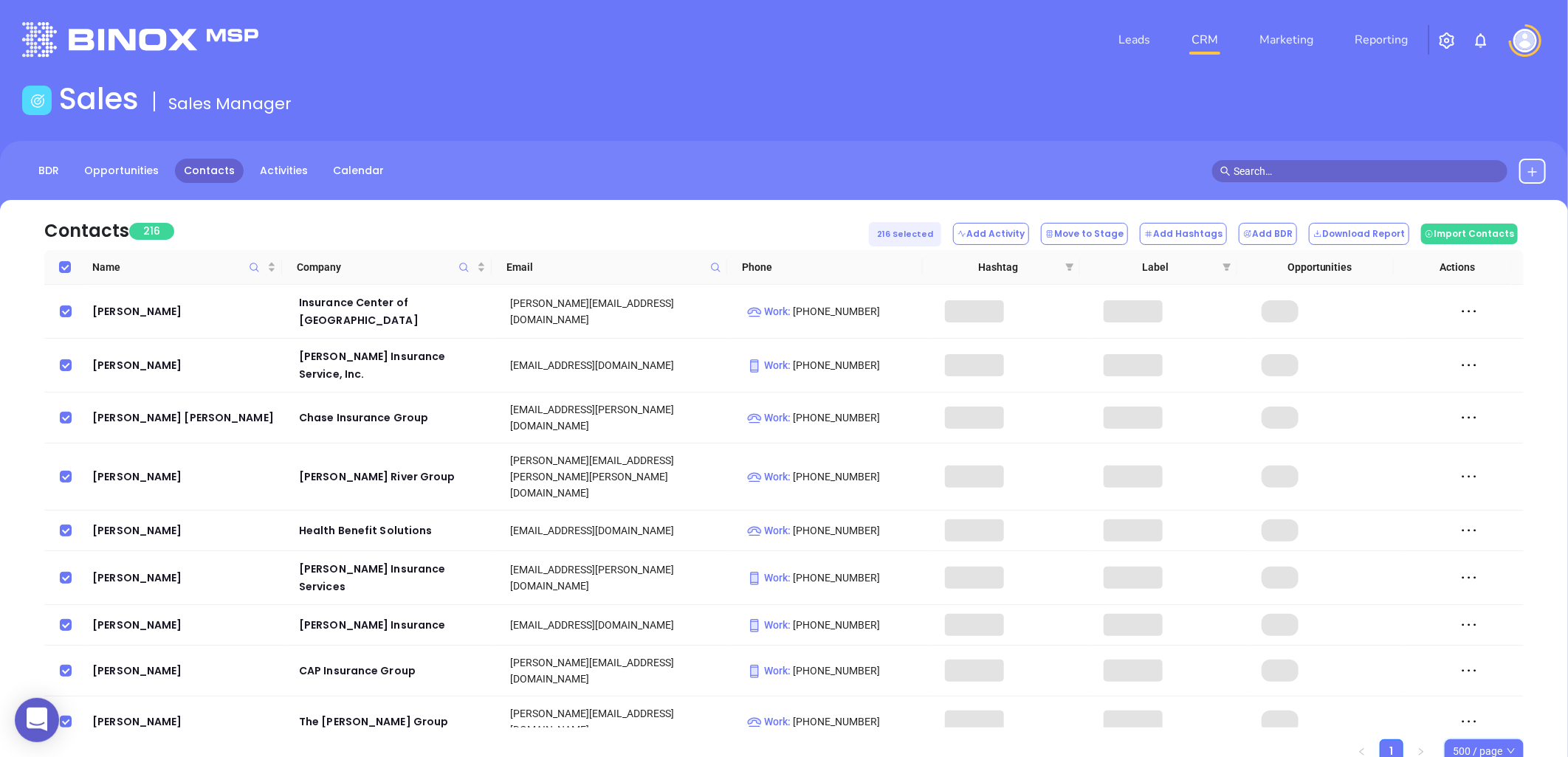
checkbox input "true"
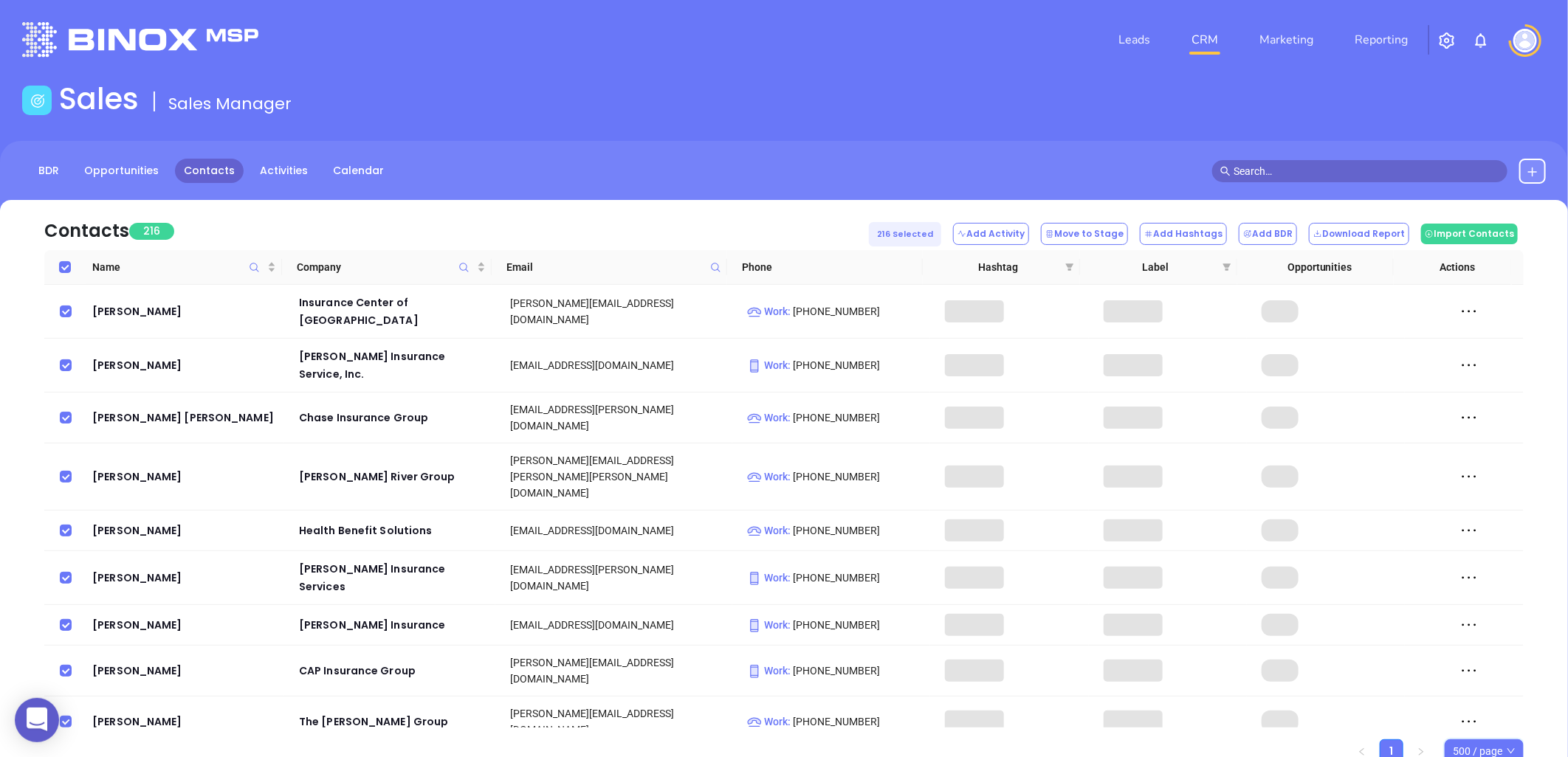
checkbox input "true"
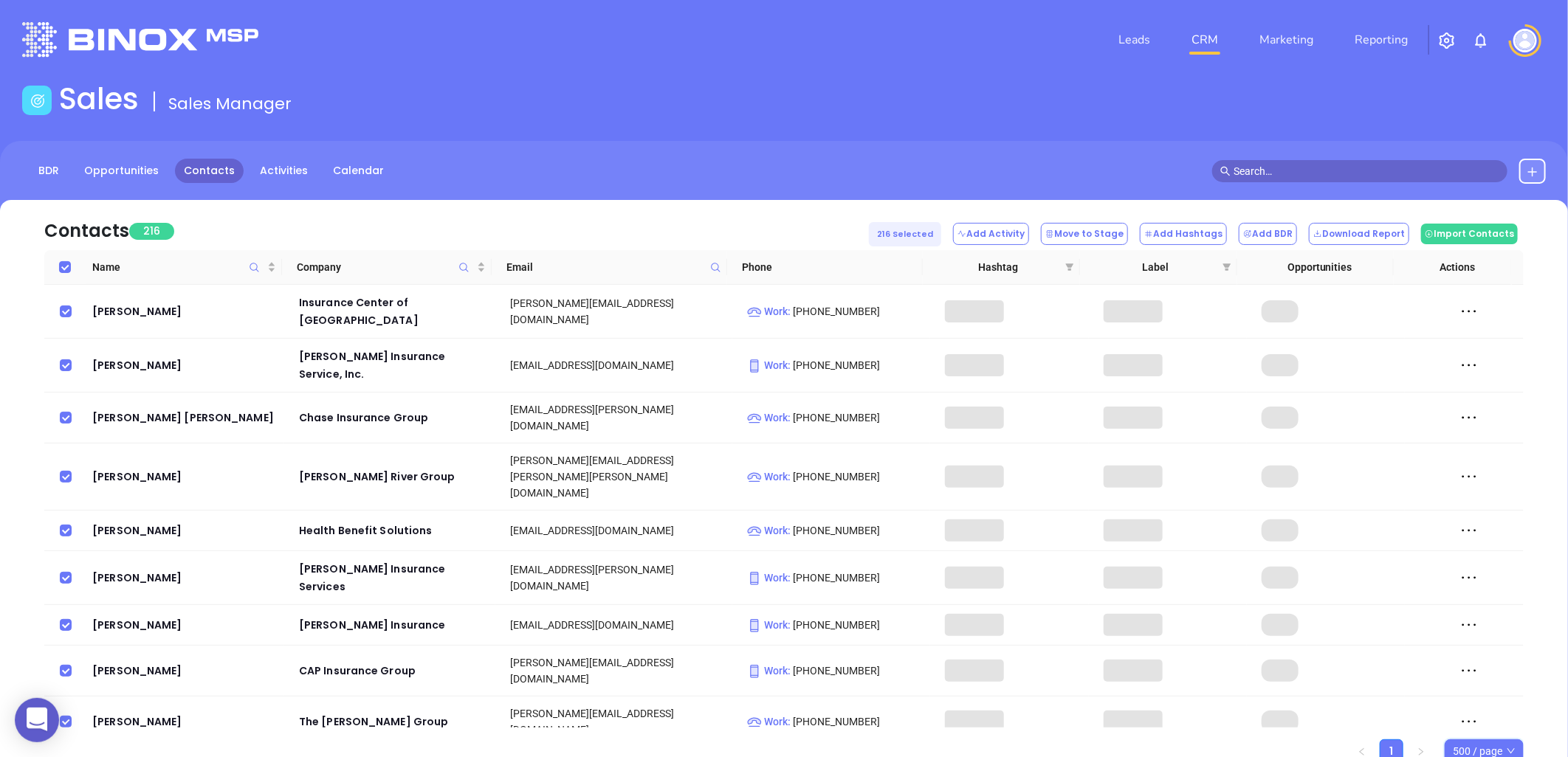
checkbox input "true"
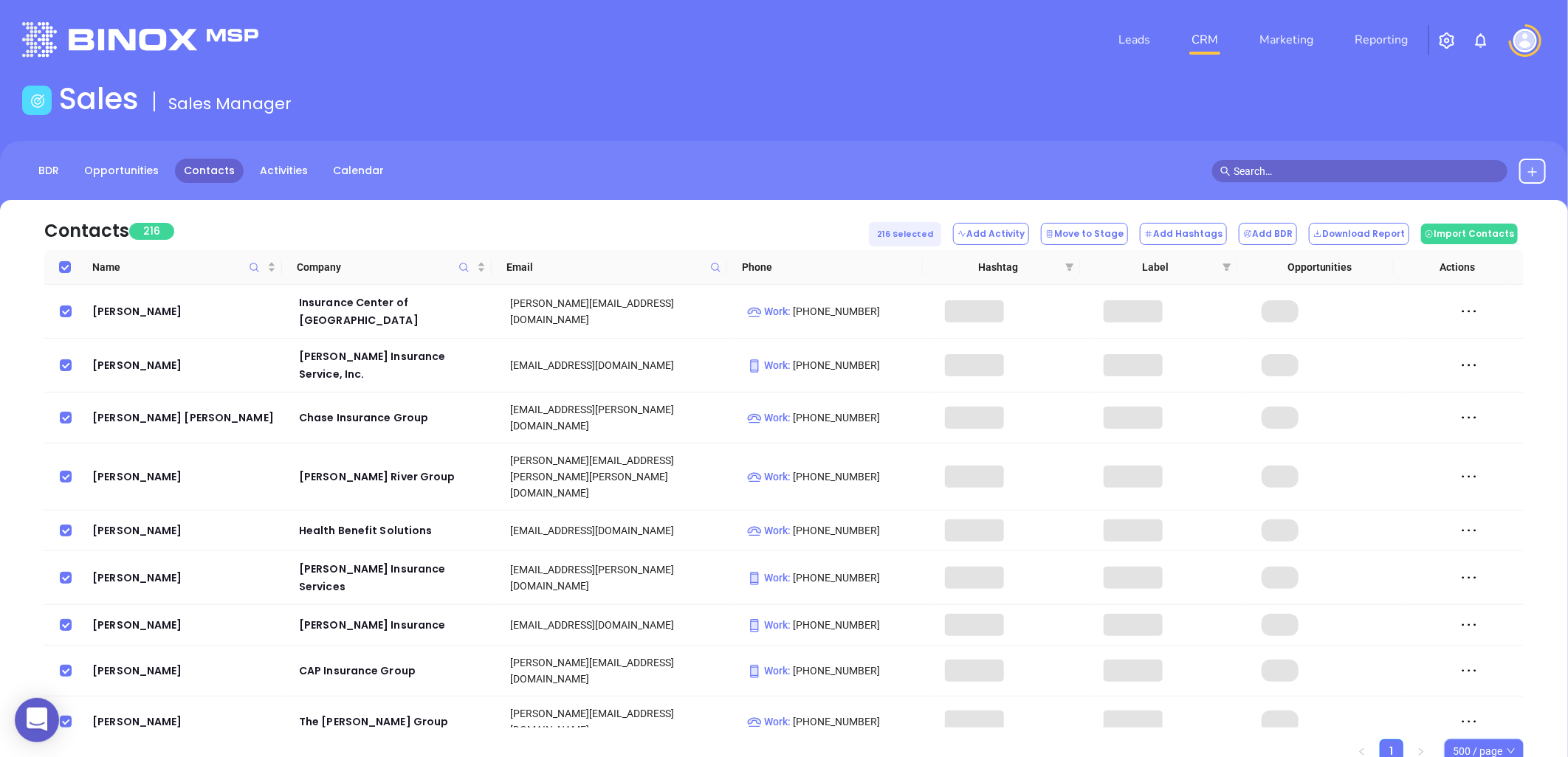
checkbox input "true"
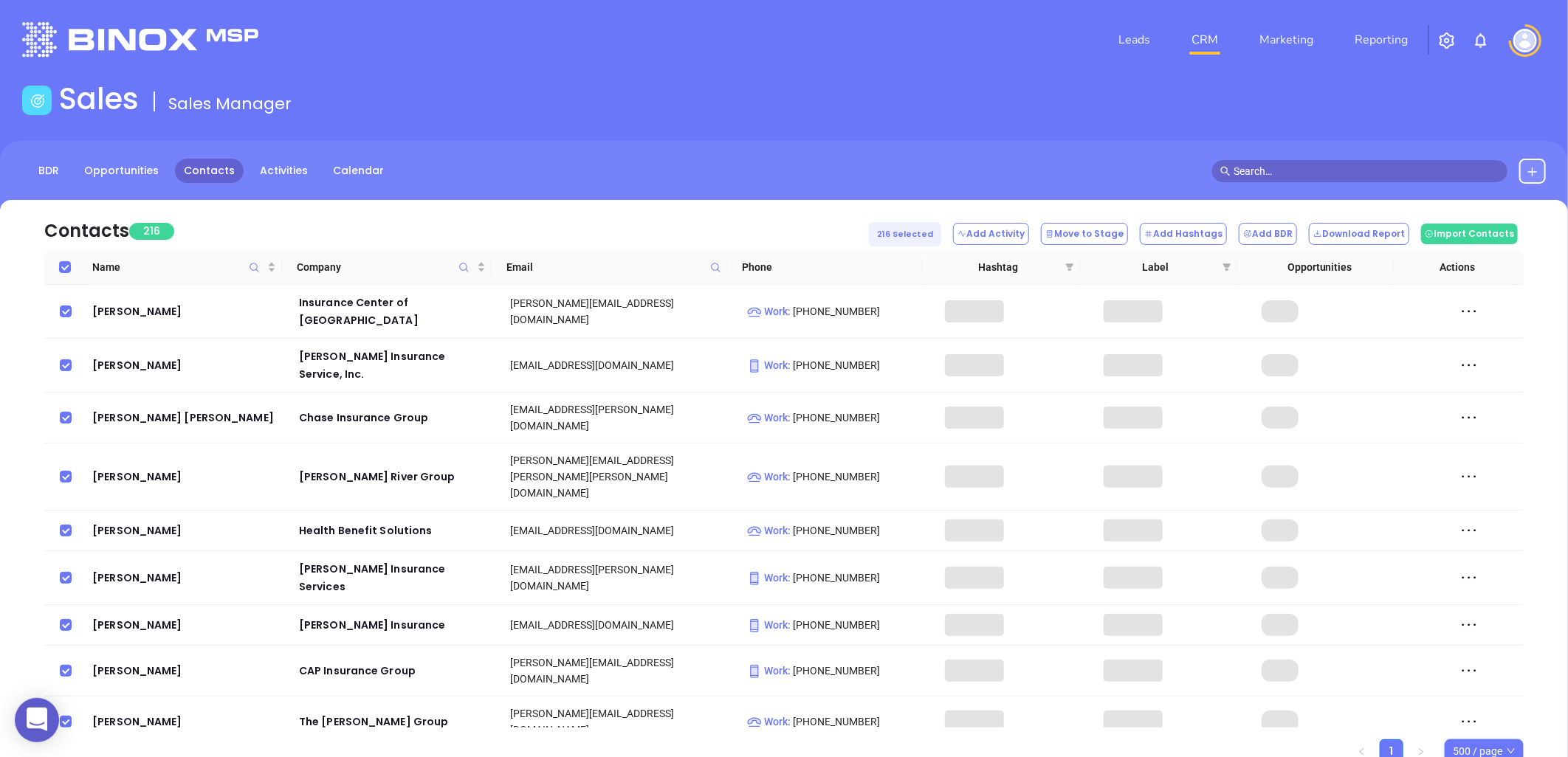
checkbox input "true"
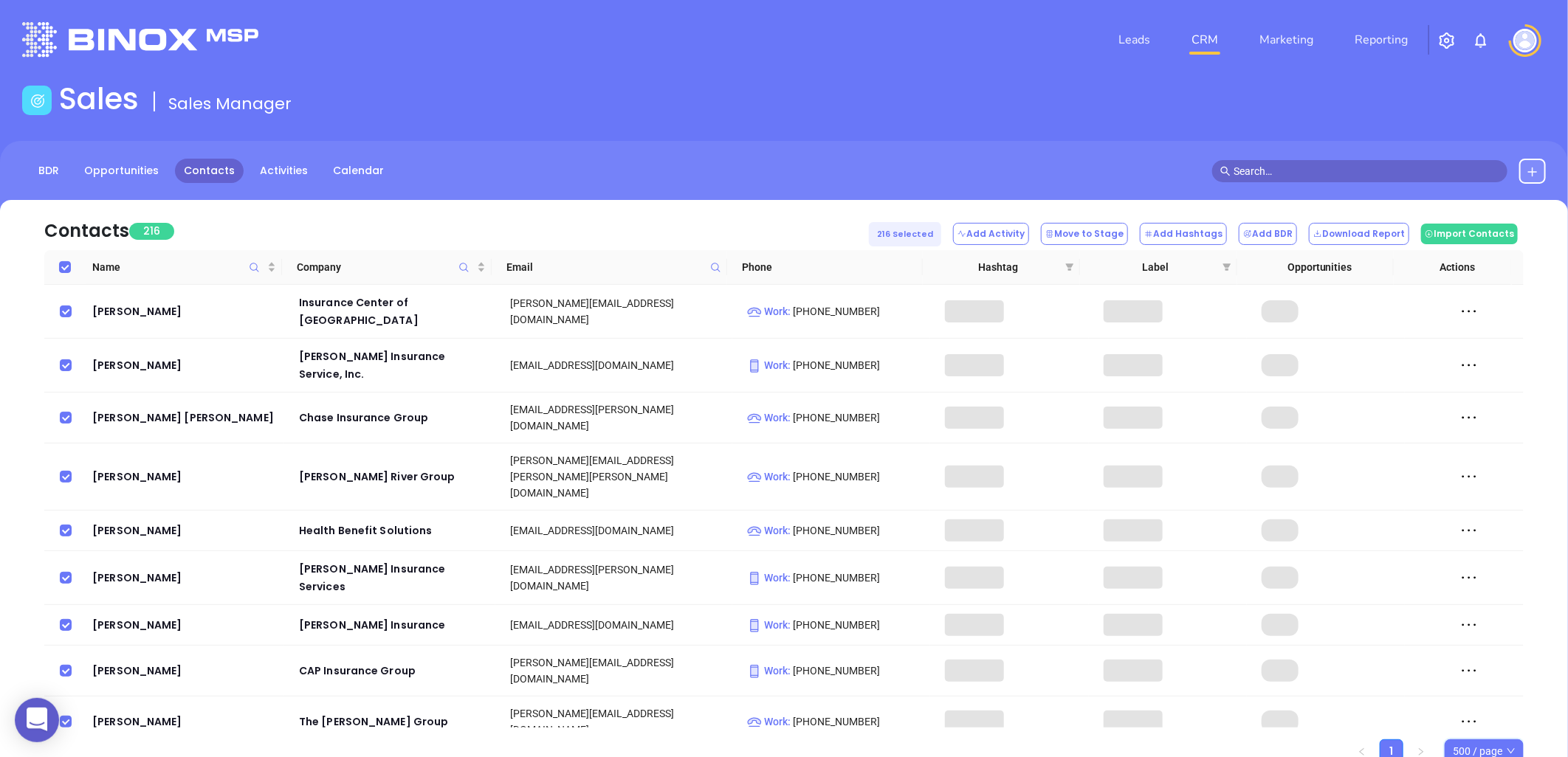
checkbox input "true"
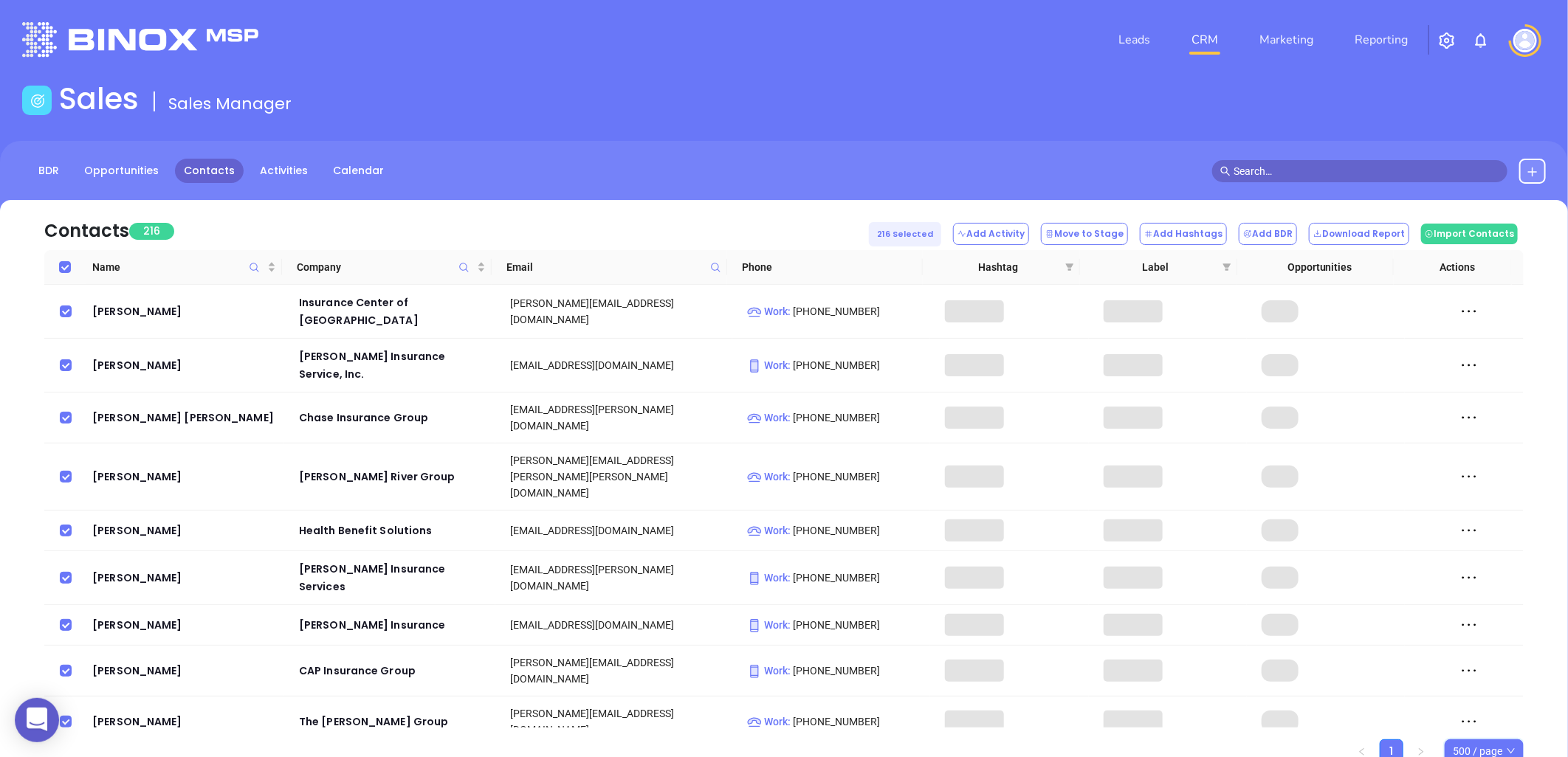
checkbox input "true"
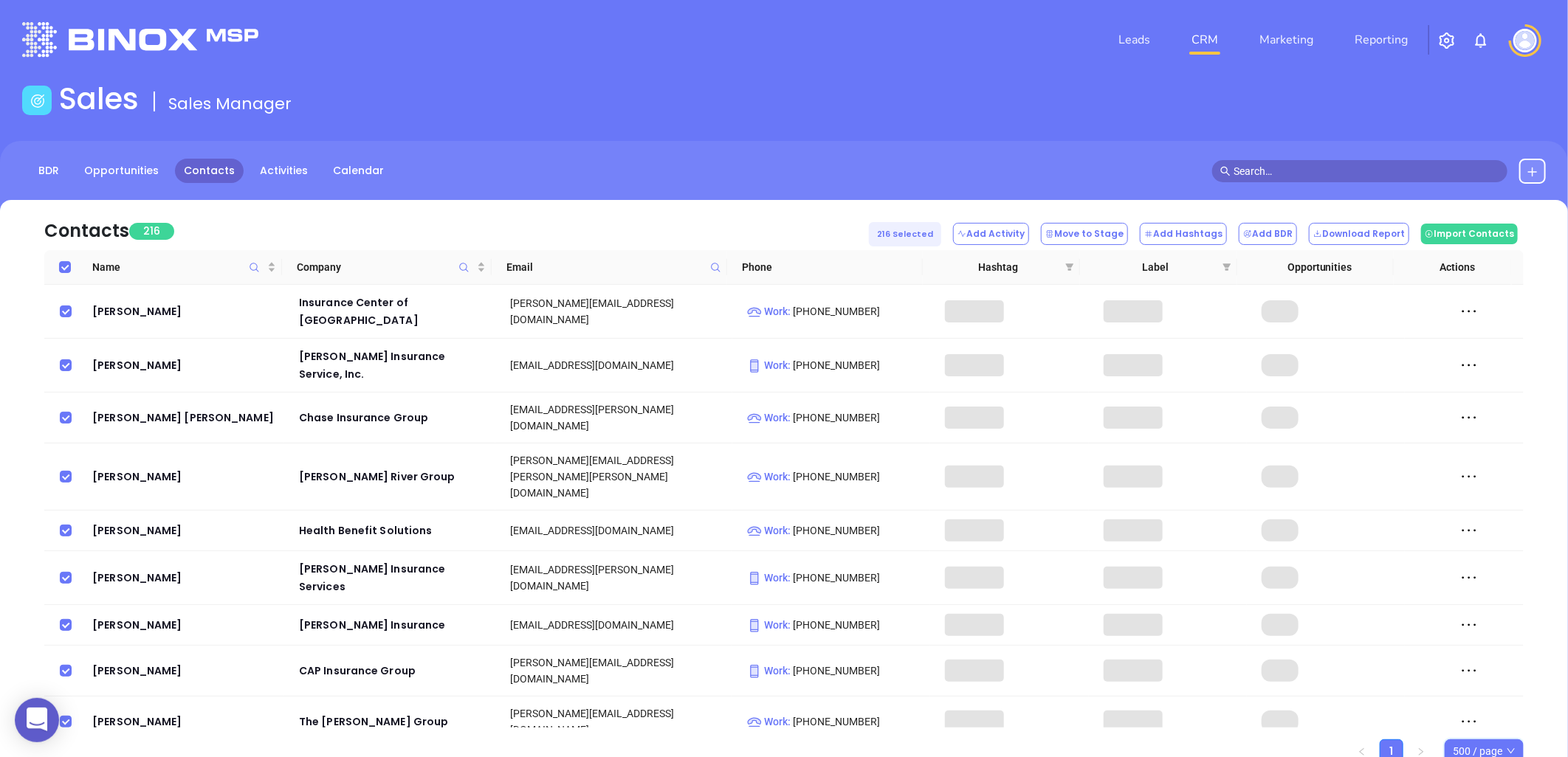
checkbox input "true"
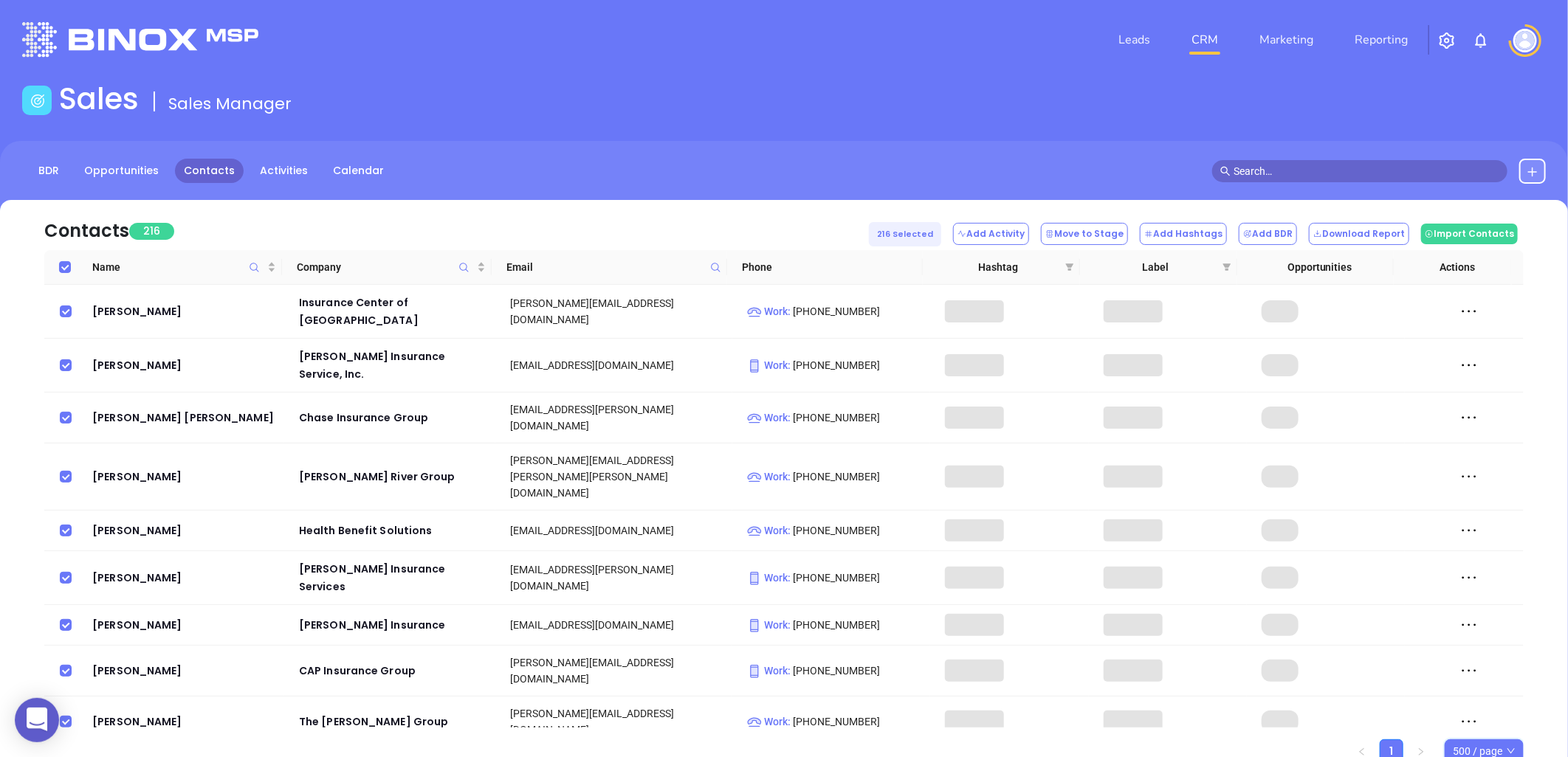
checkbox input "true"
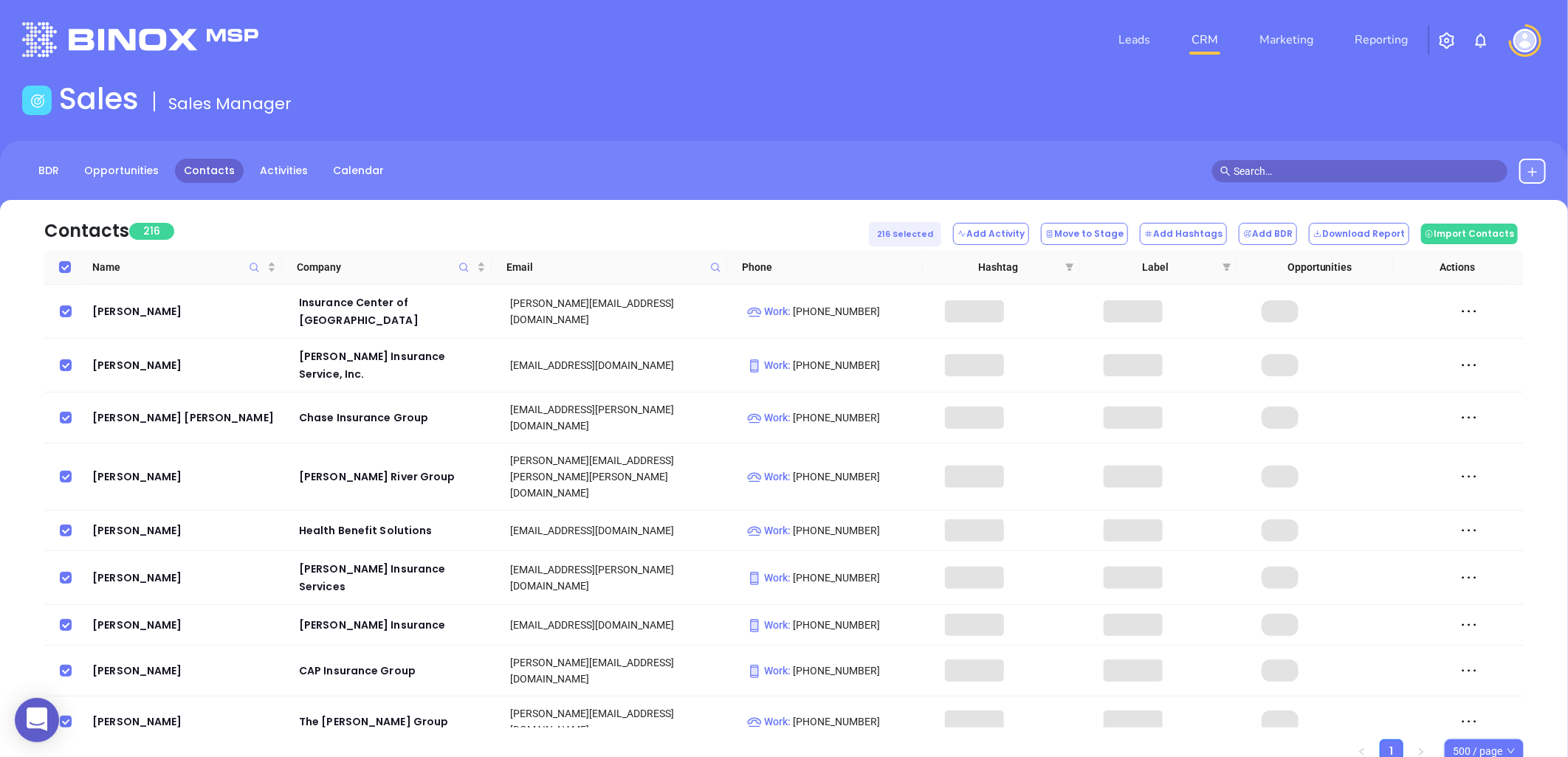
checkbox input "true"
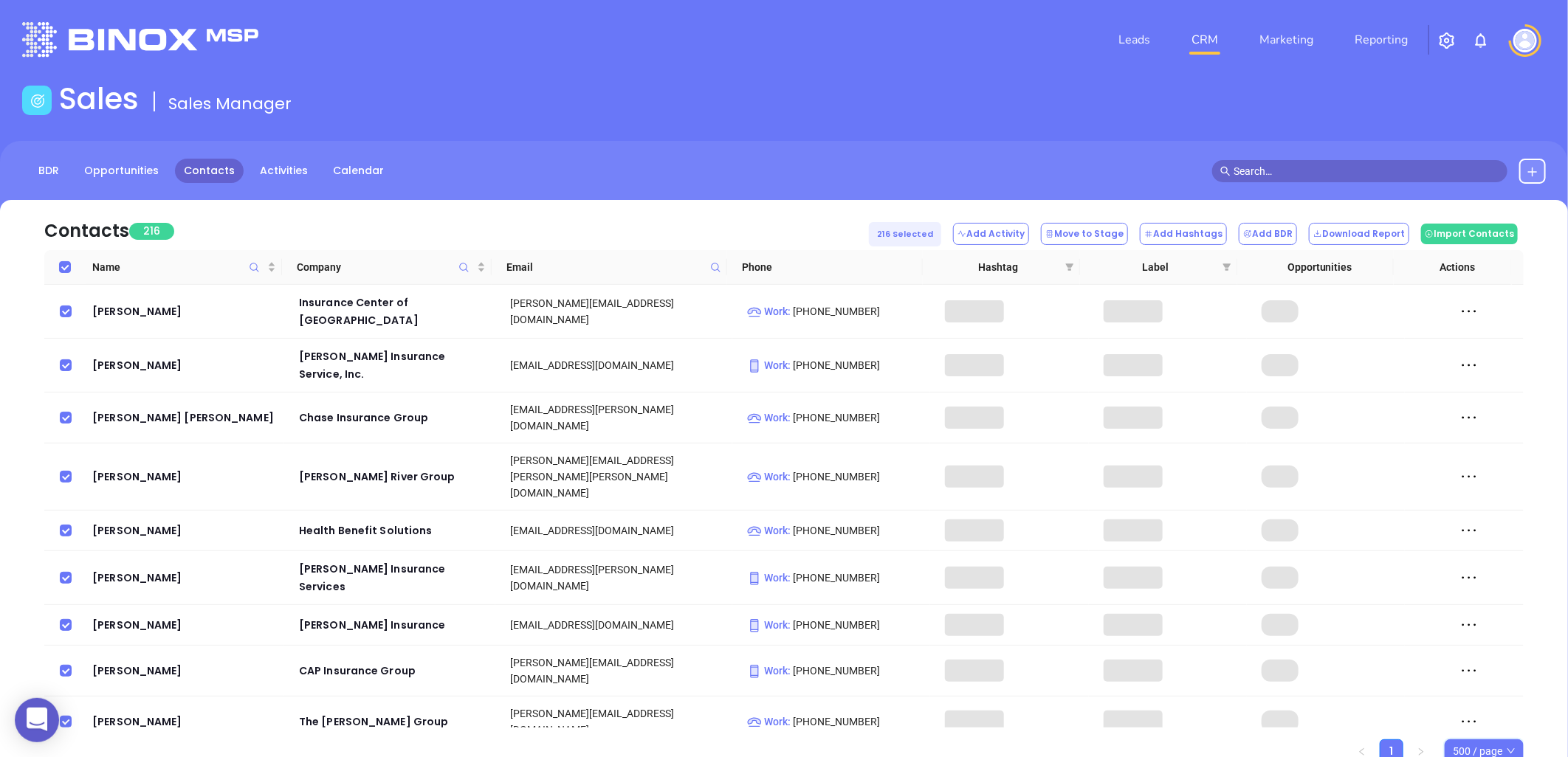
checkbox input "true"
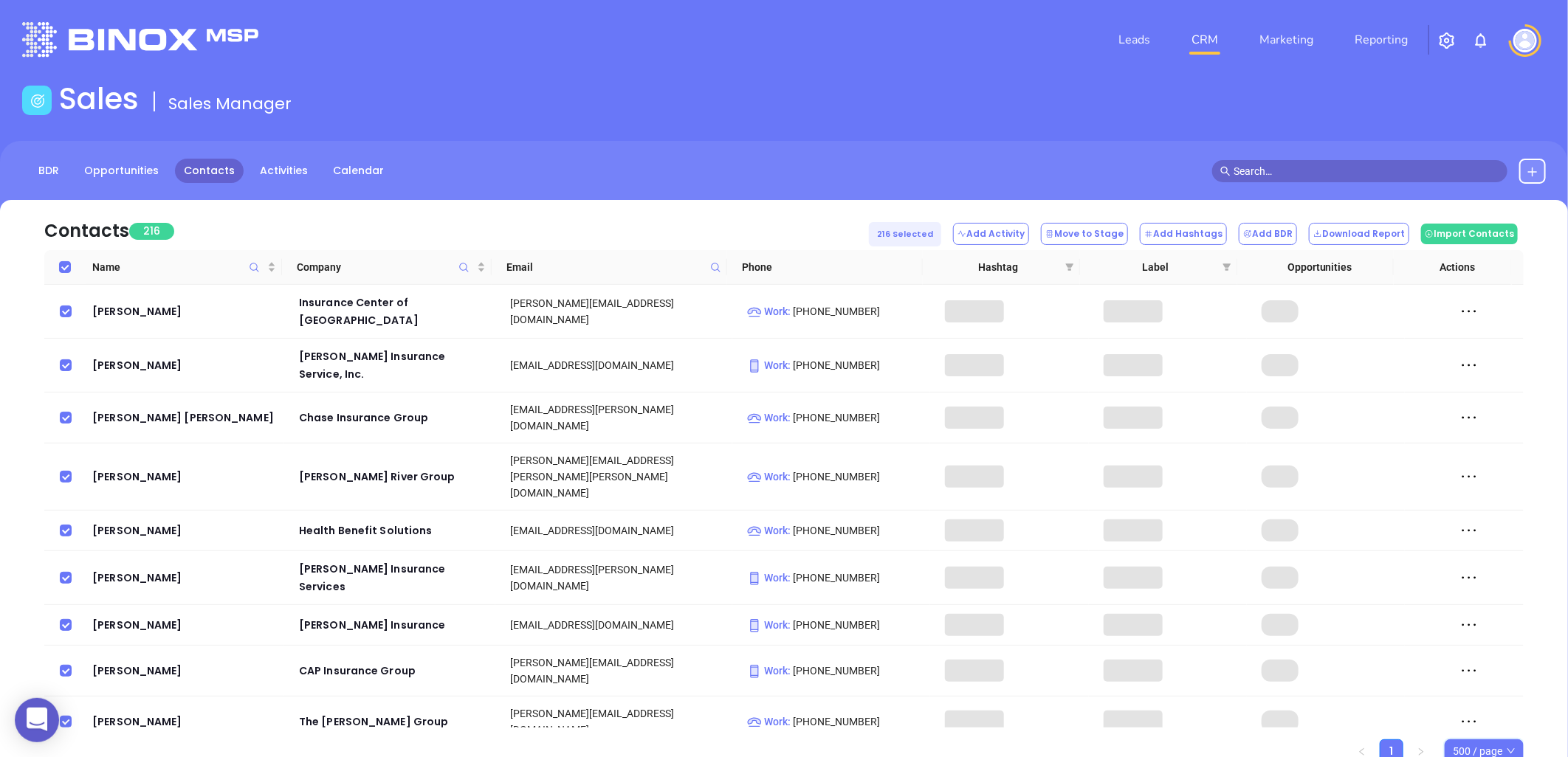
checkbox input "true"
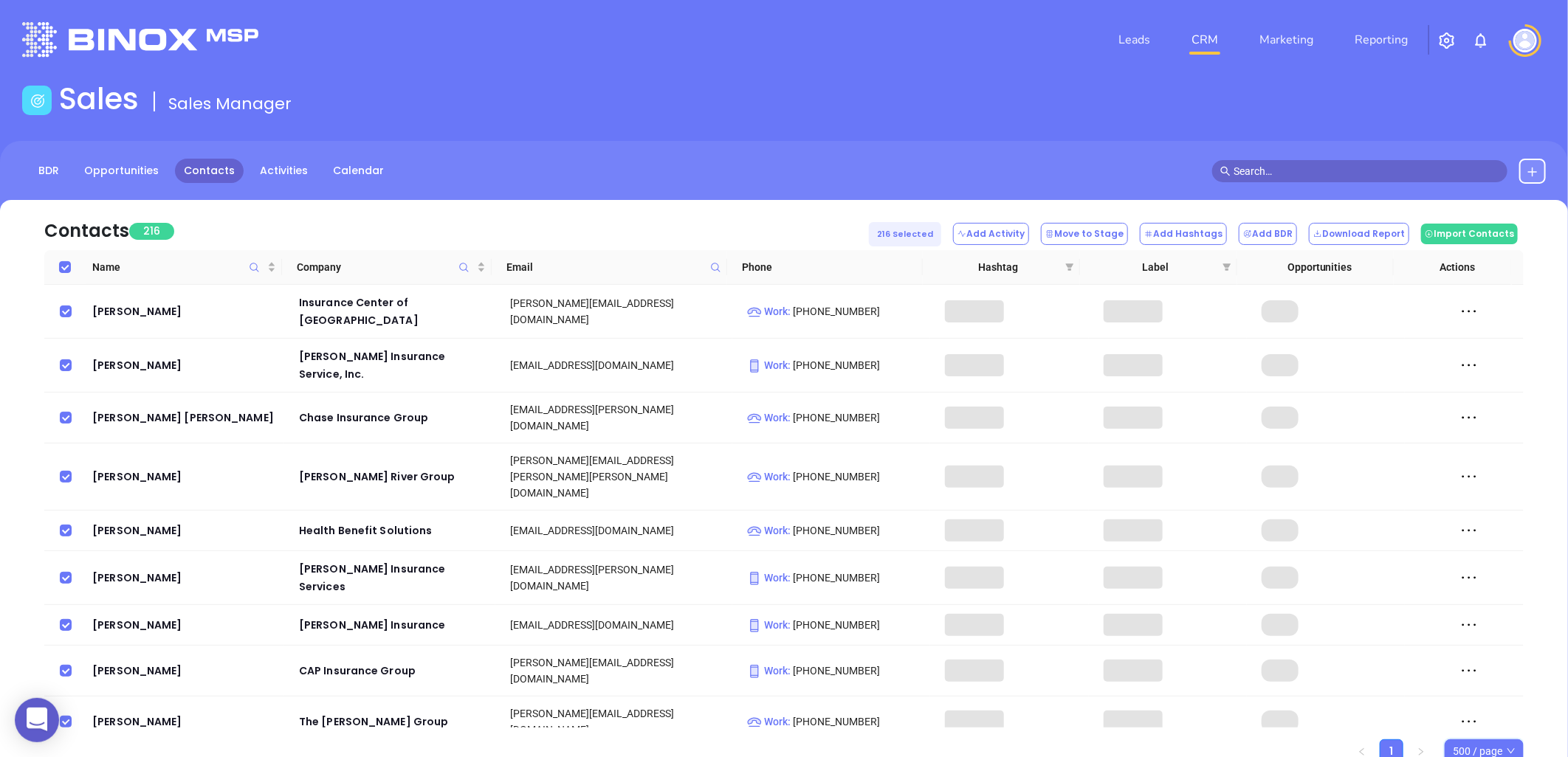
checkbox input "true"
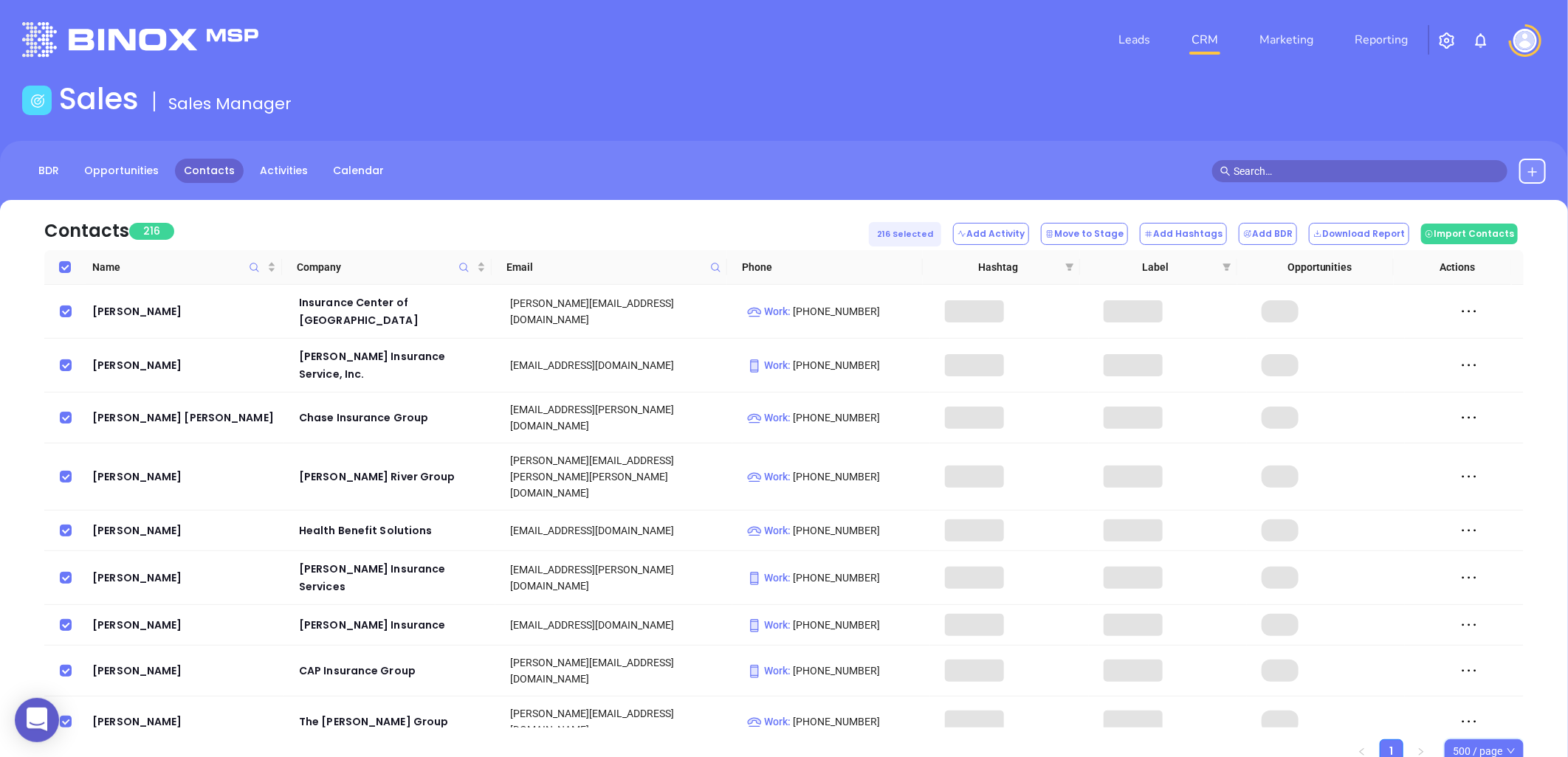
checkbox input "true"
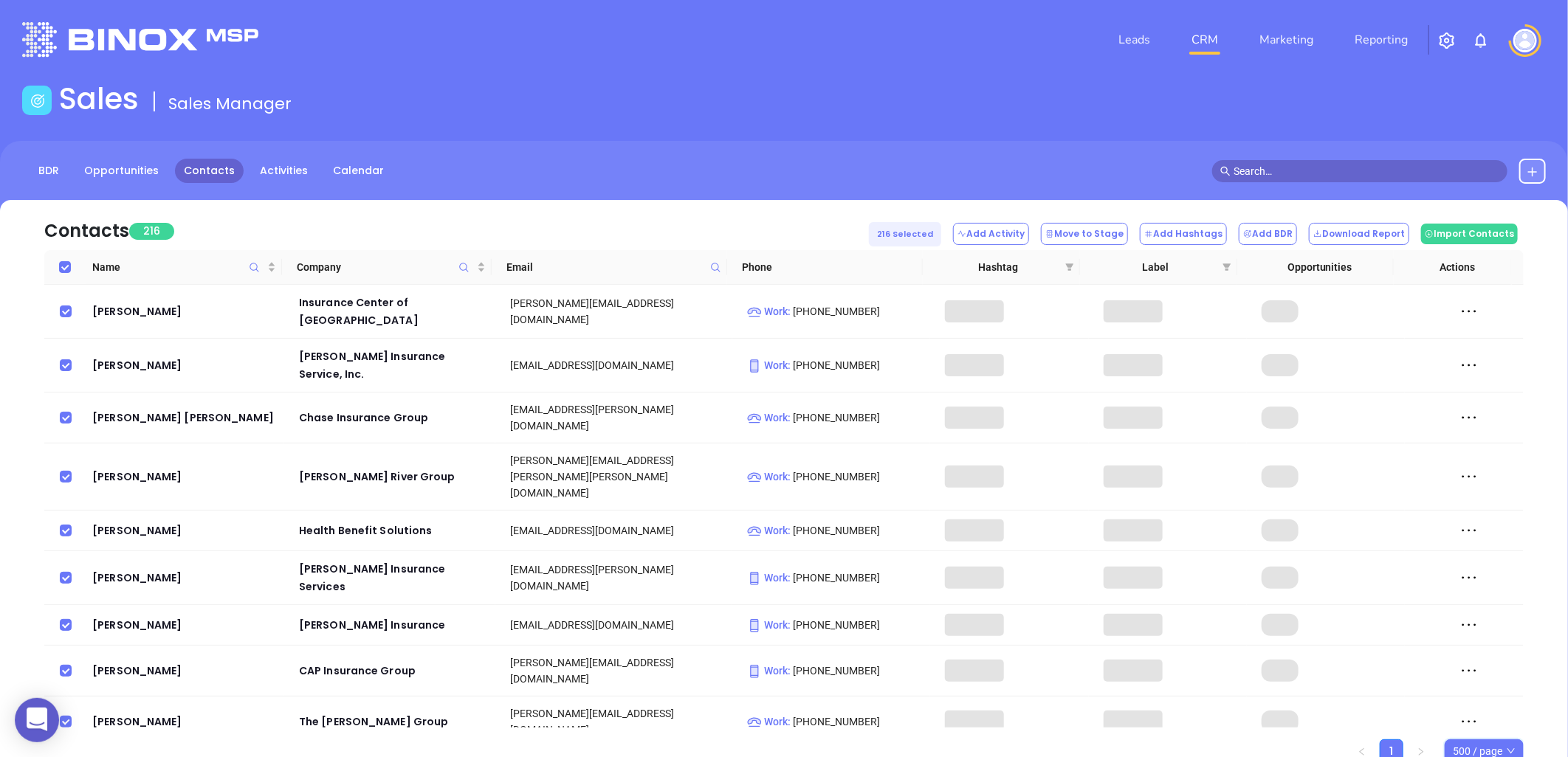
checkbox input "true"
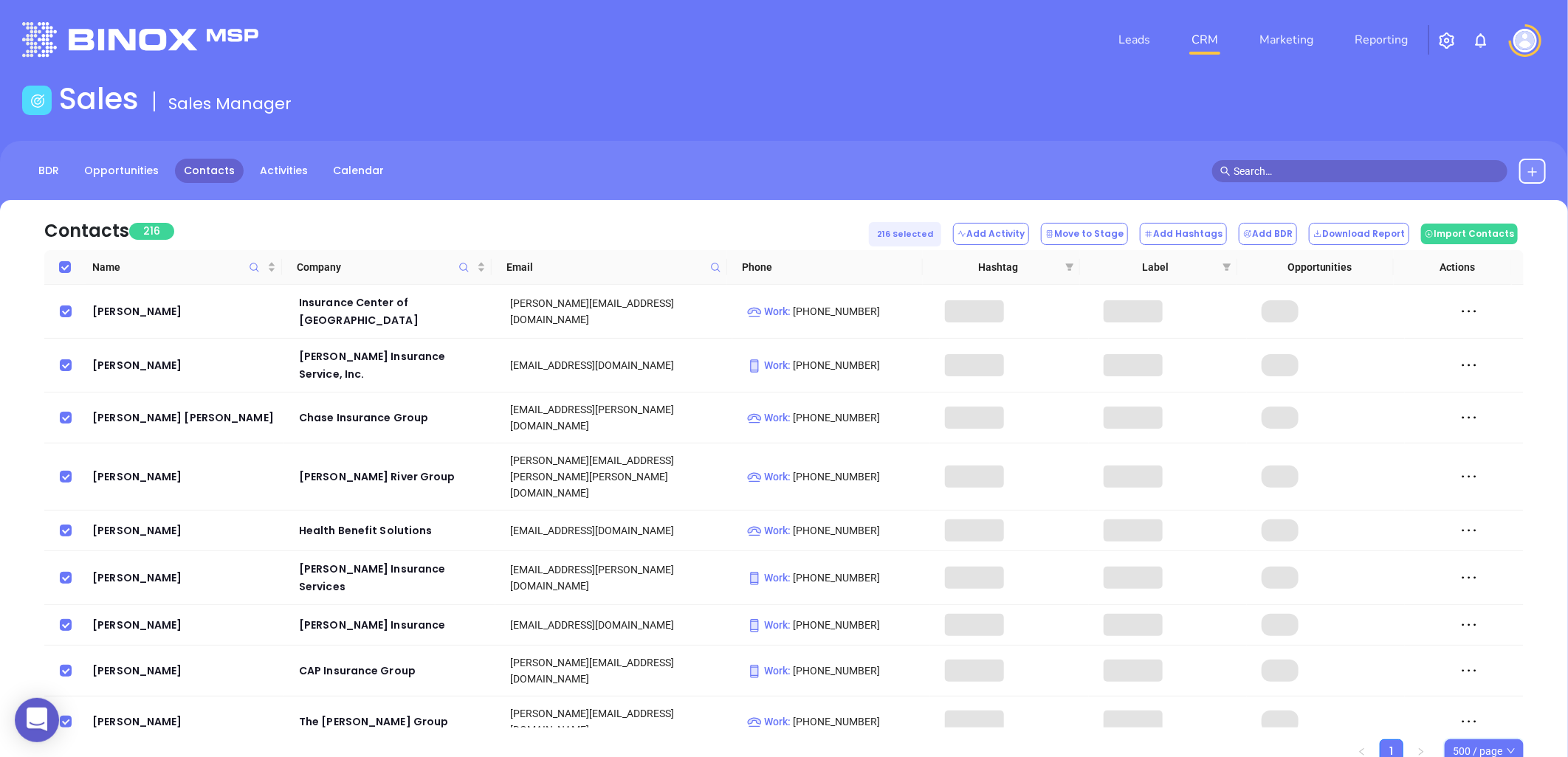
checkbox input "true"
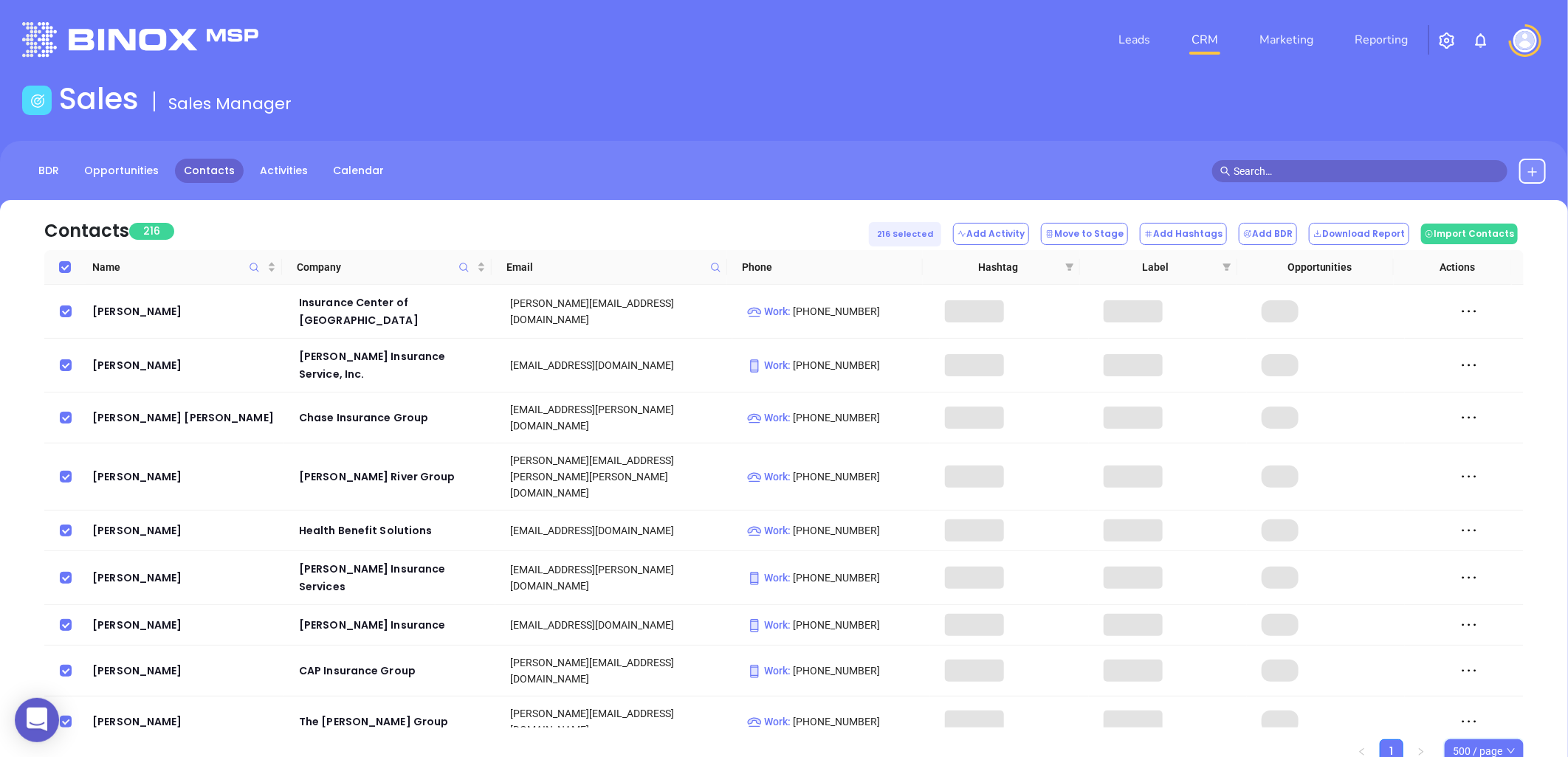
checkbox input "true"
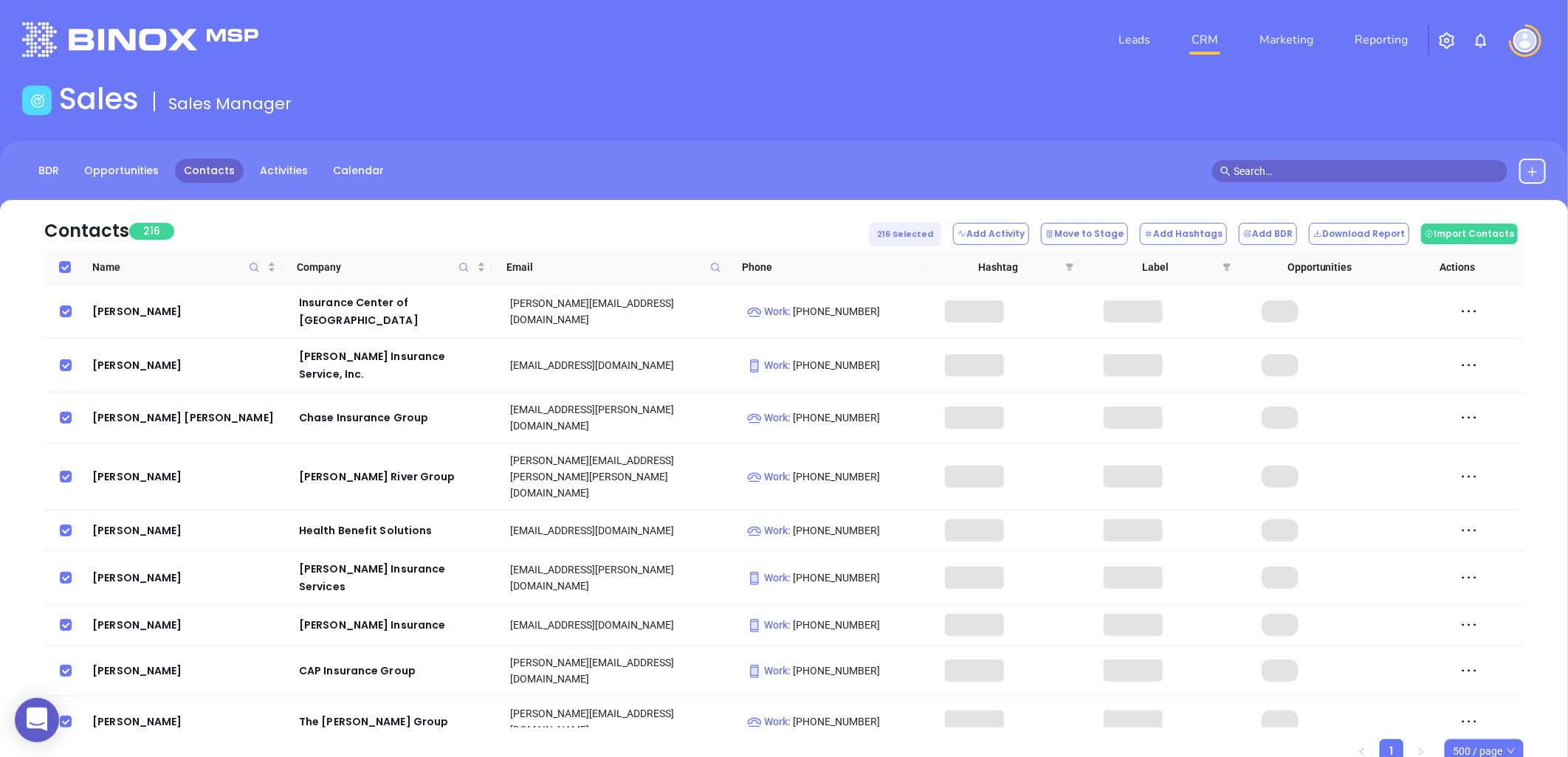
checkbox input "true"
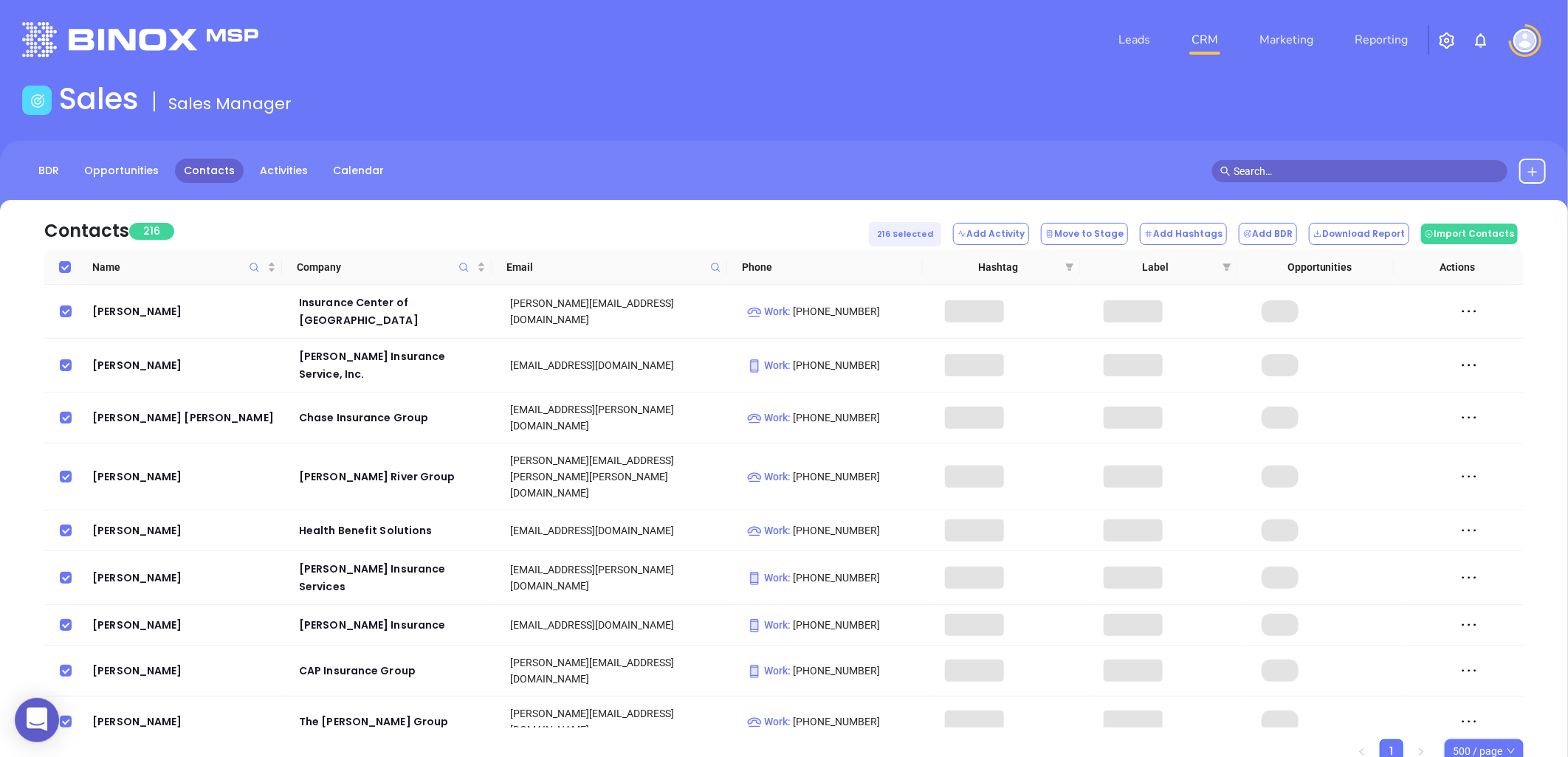
checkbox input "true"
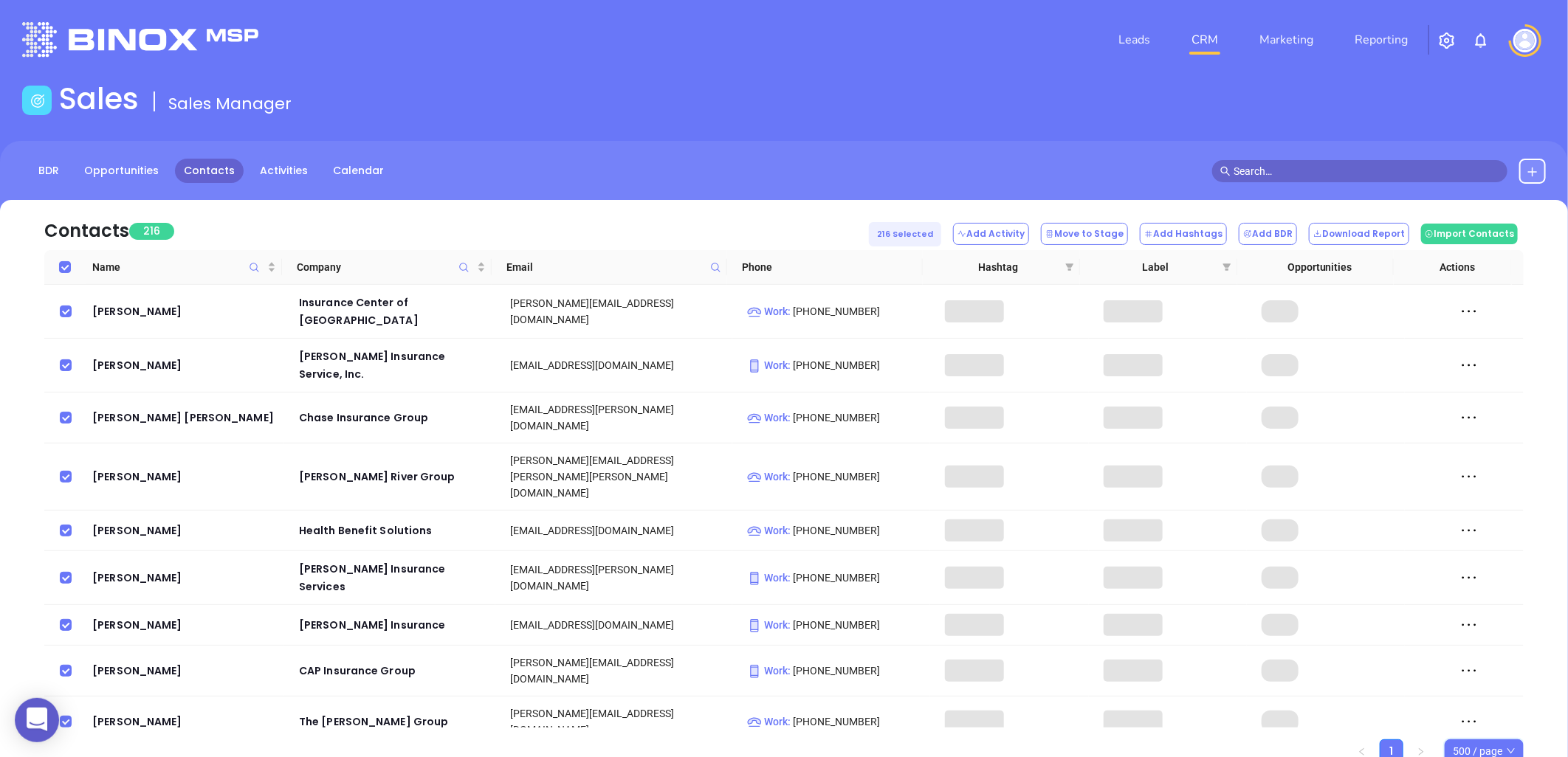
checkbox input "true"
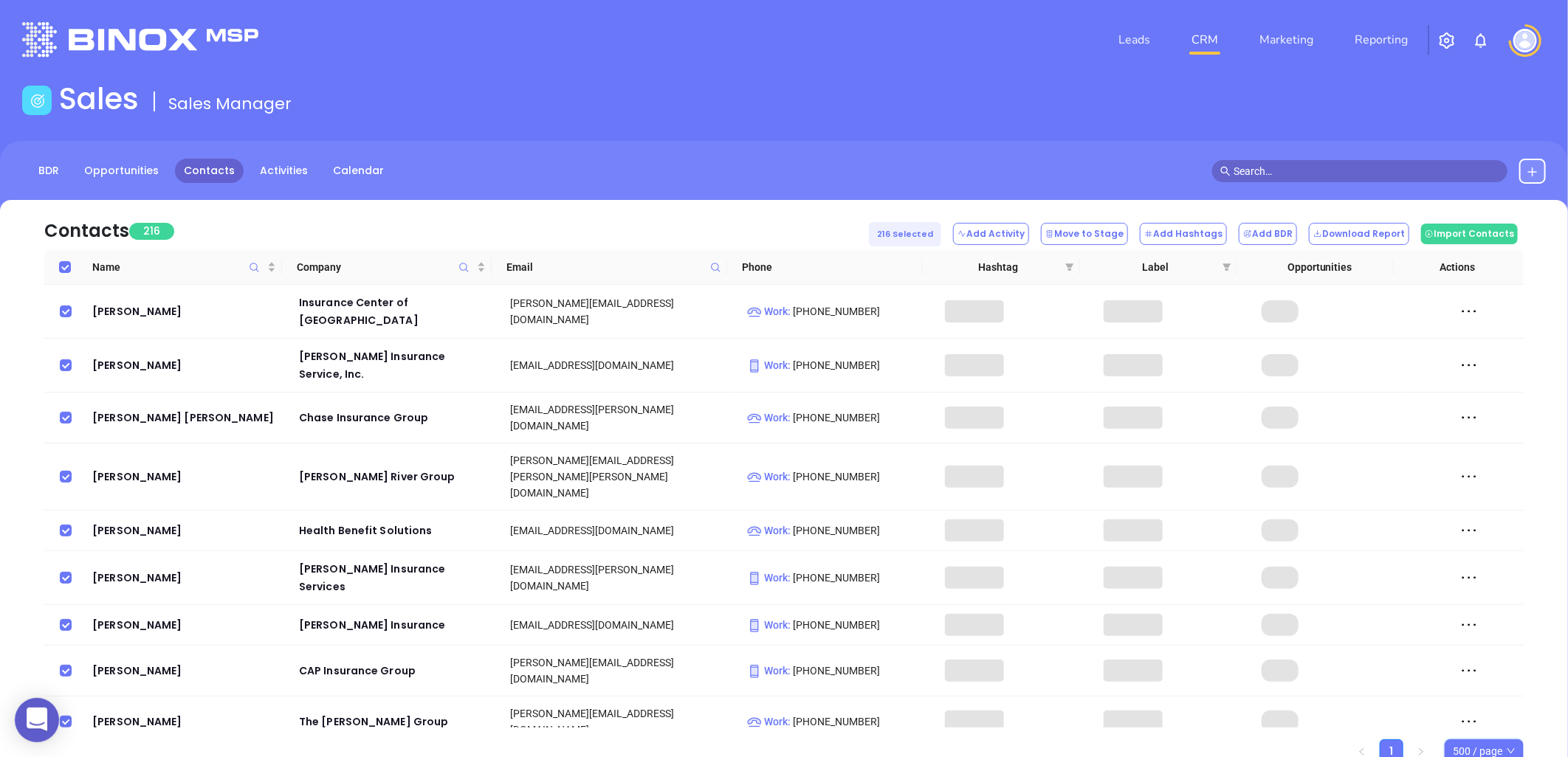
checkbox input "true"
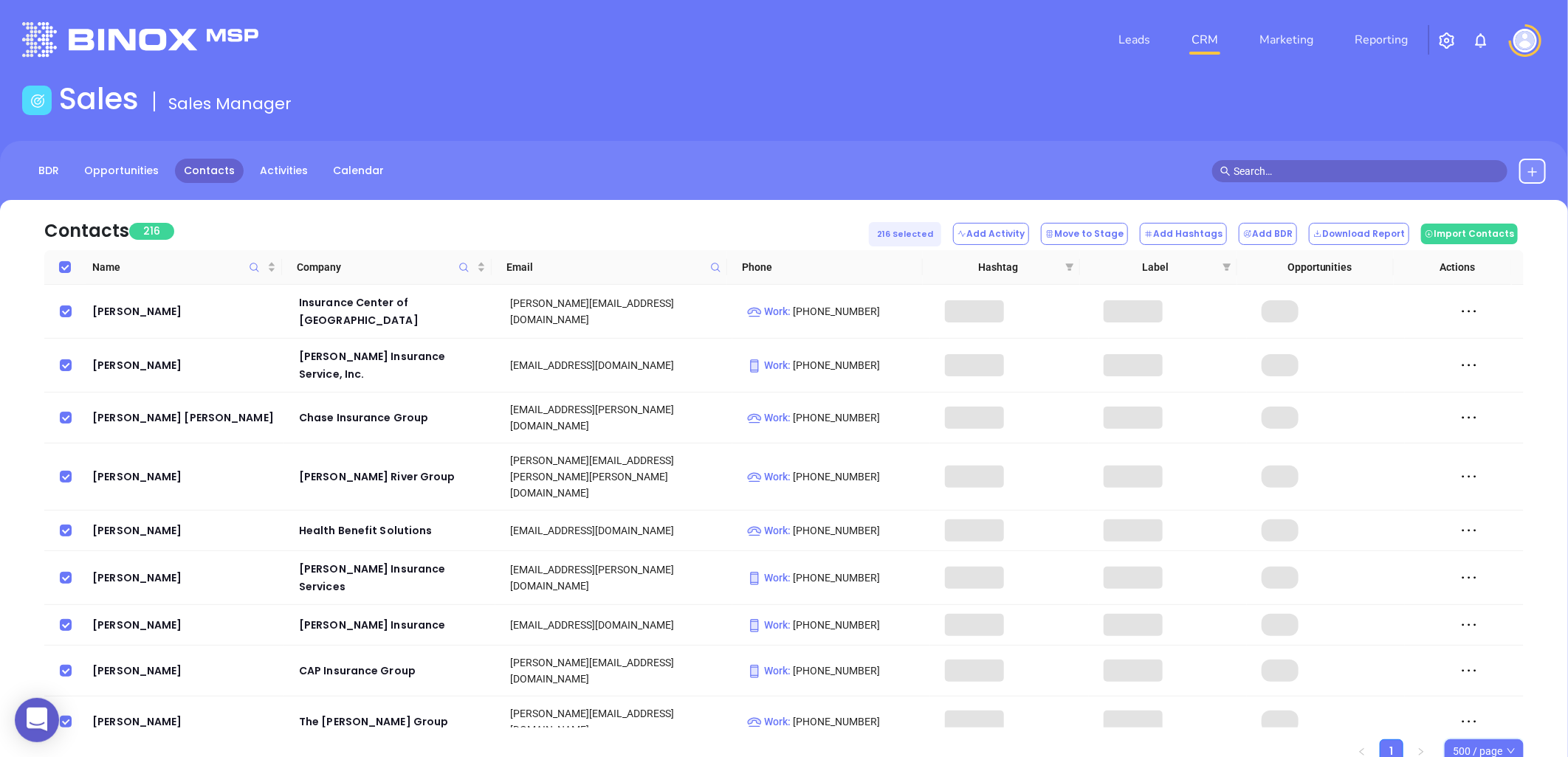
checkbox input "true"
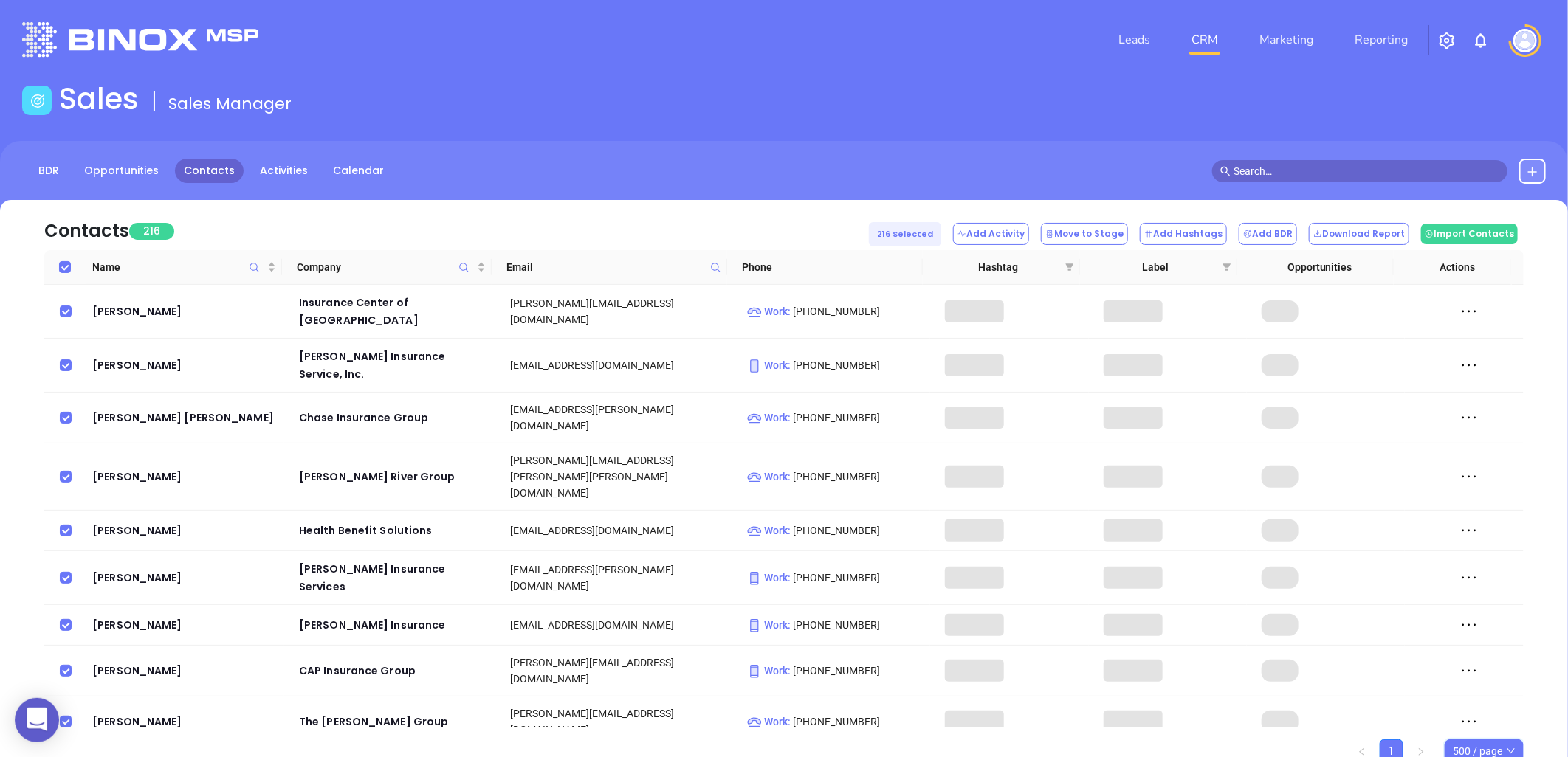
checkbox input "true"
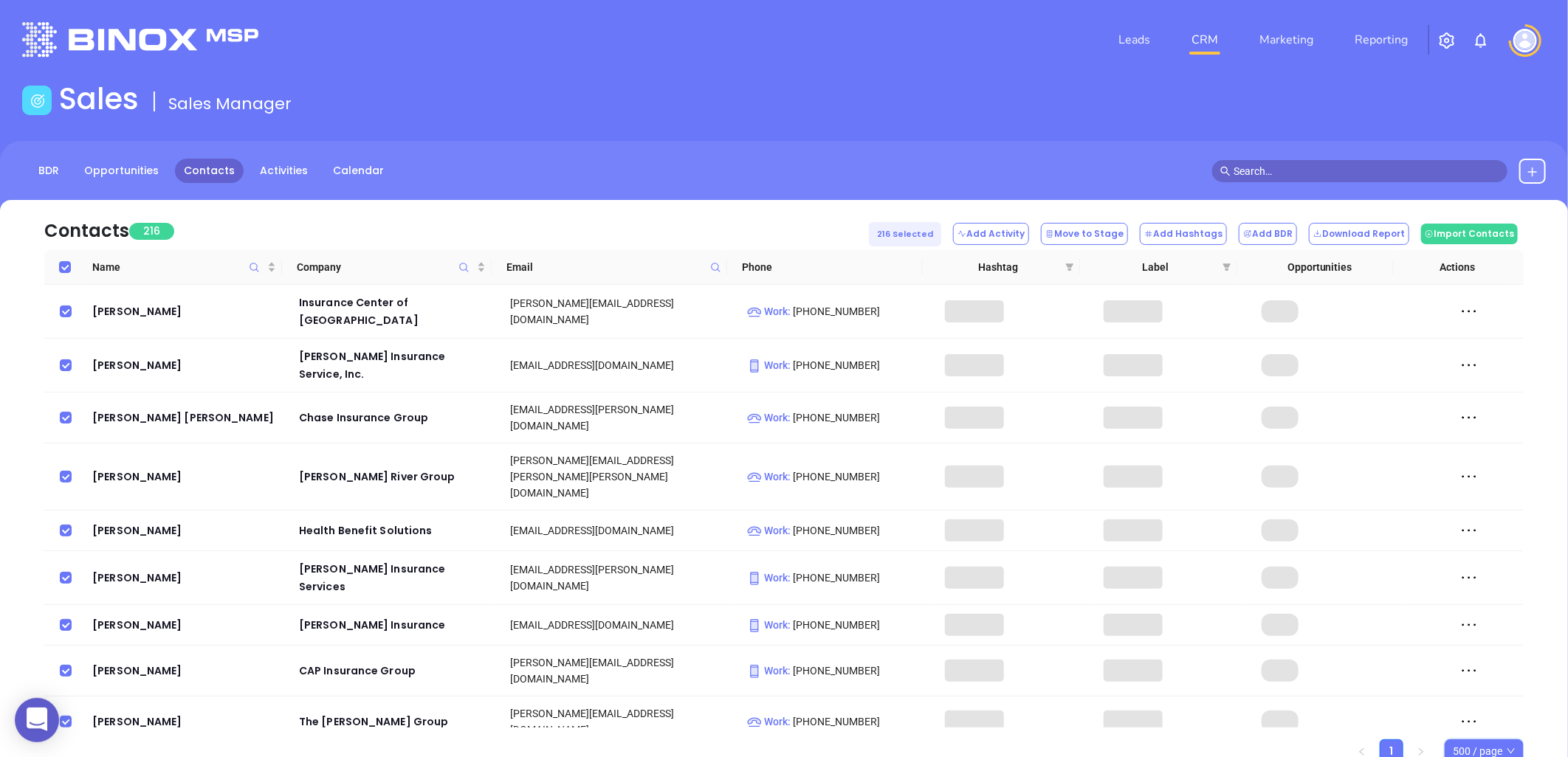
checkbox input "true"
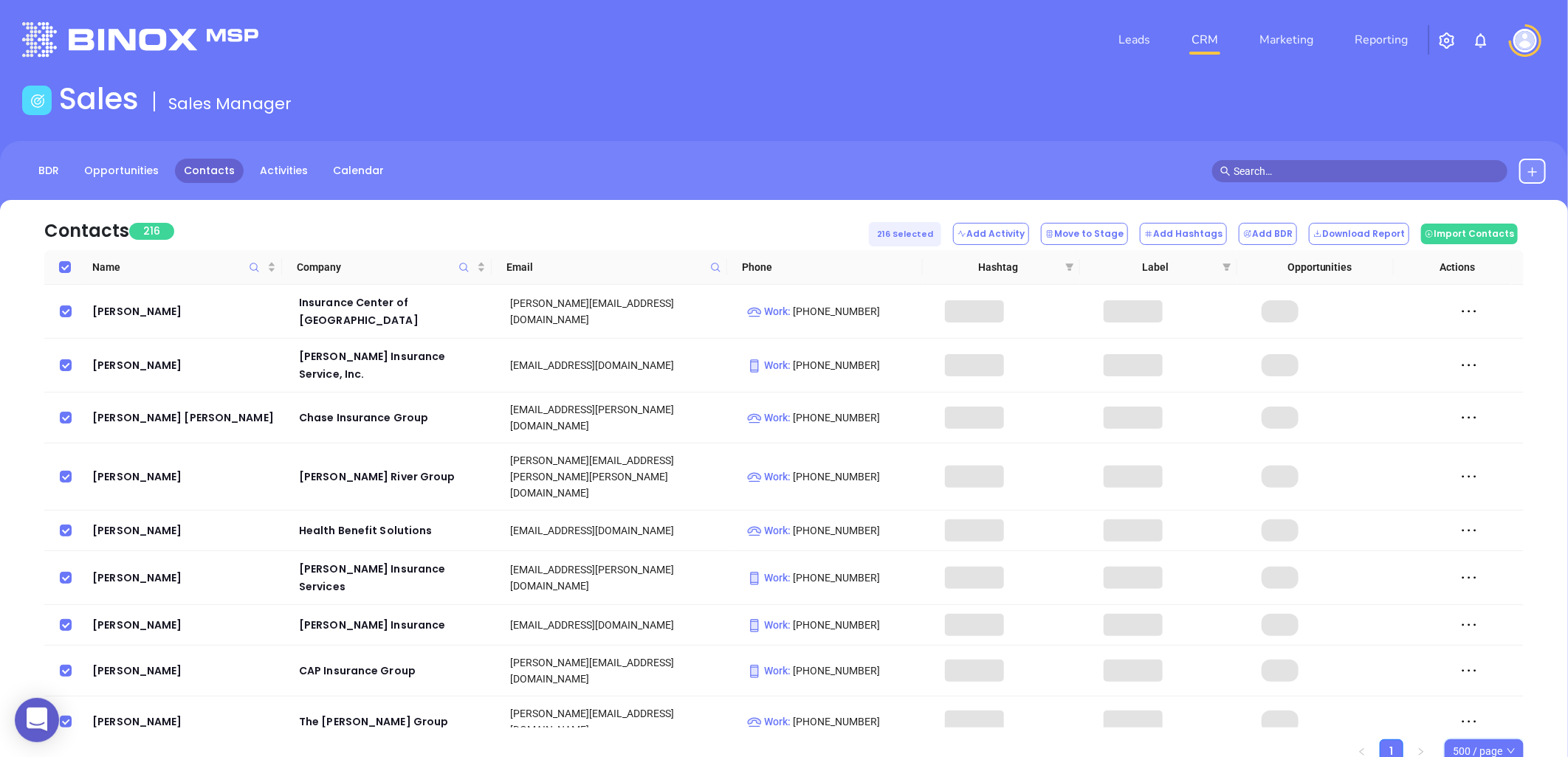
checkbox input "true"
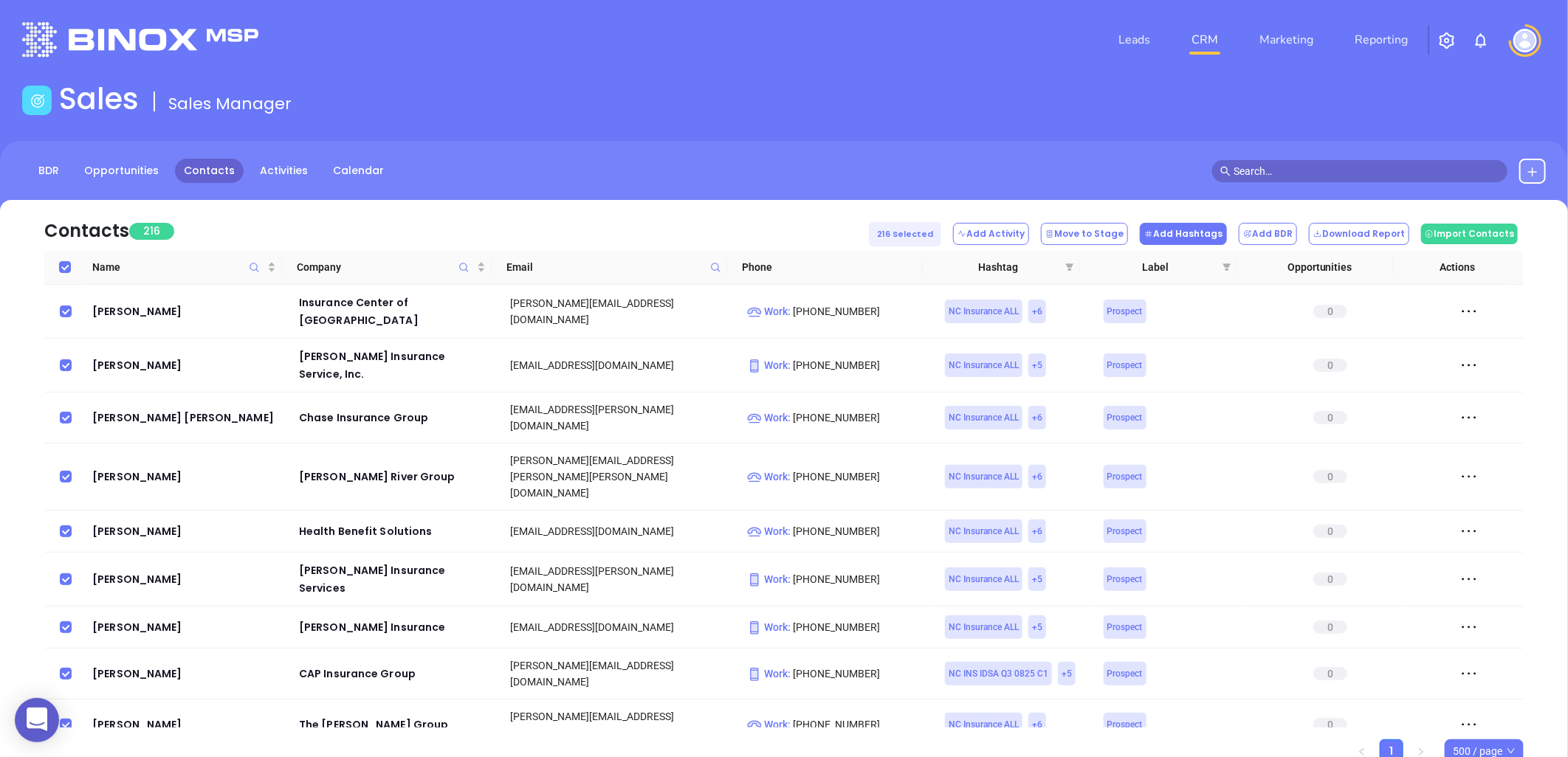
click at [1197, 229] on button "Add Hashtags" at bounding box center [1183, 233] width 87 height 22
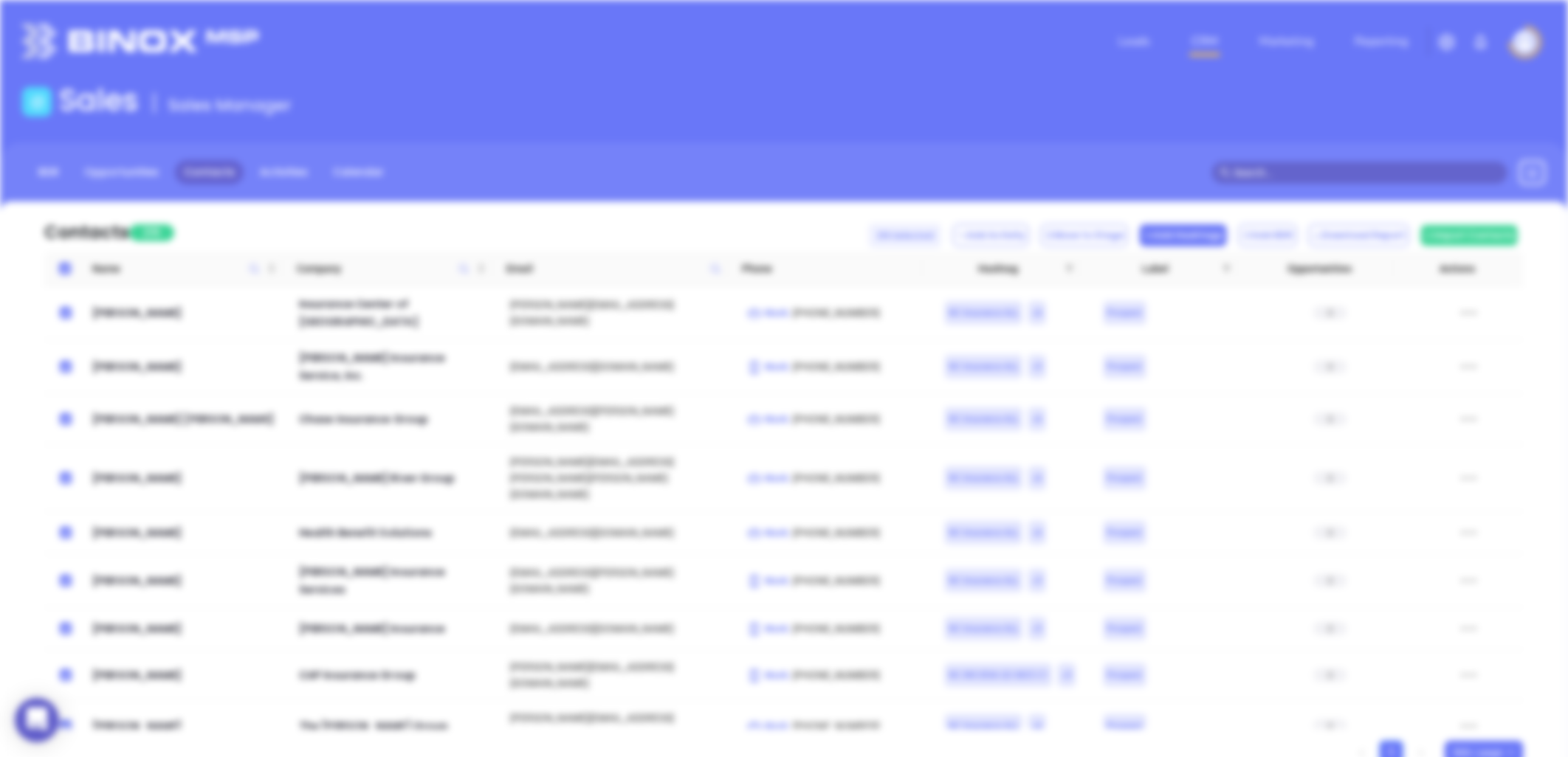
scroll to position [0, 0]
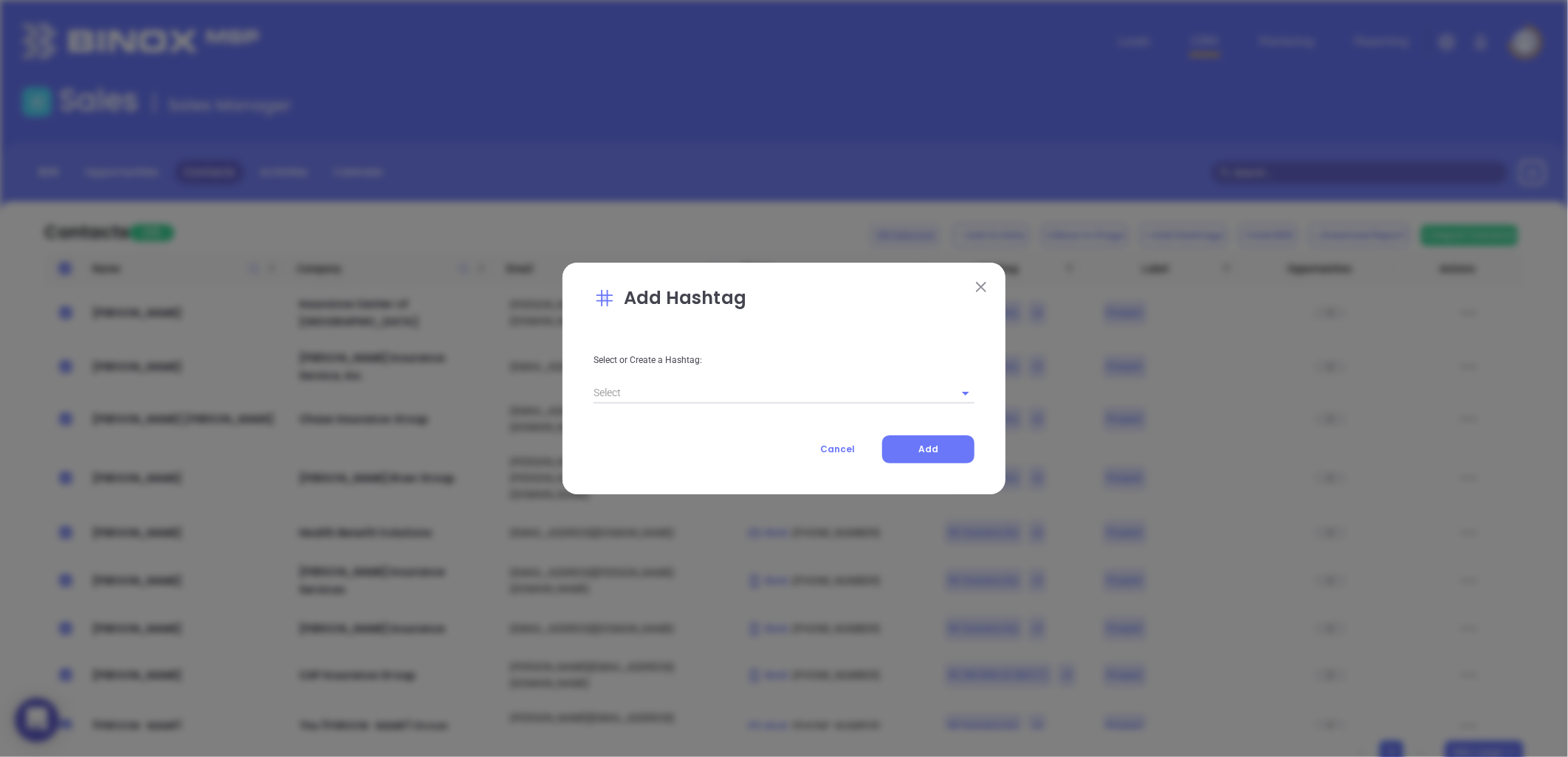
click at [713, 400] on input "text" at bounding box center [763, 393] width 340 height 22
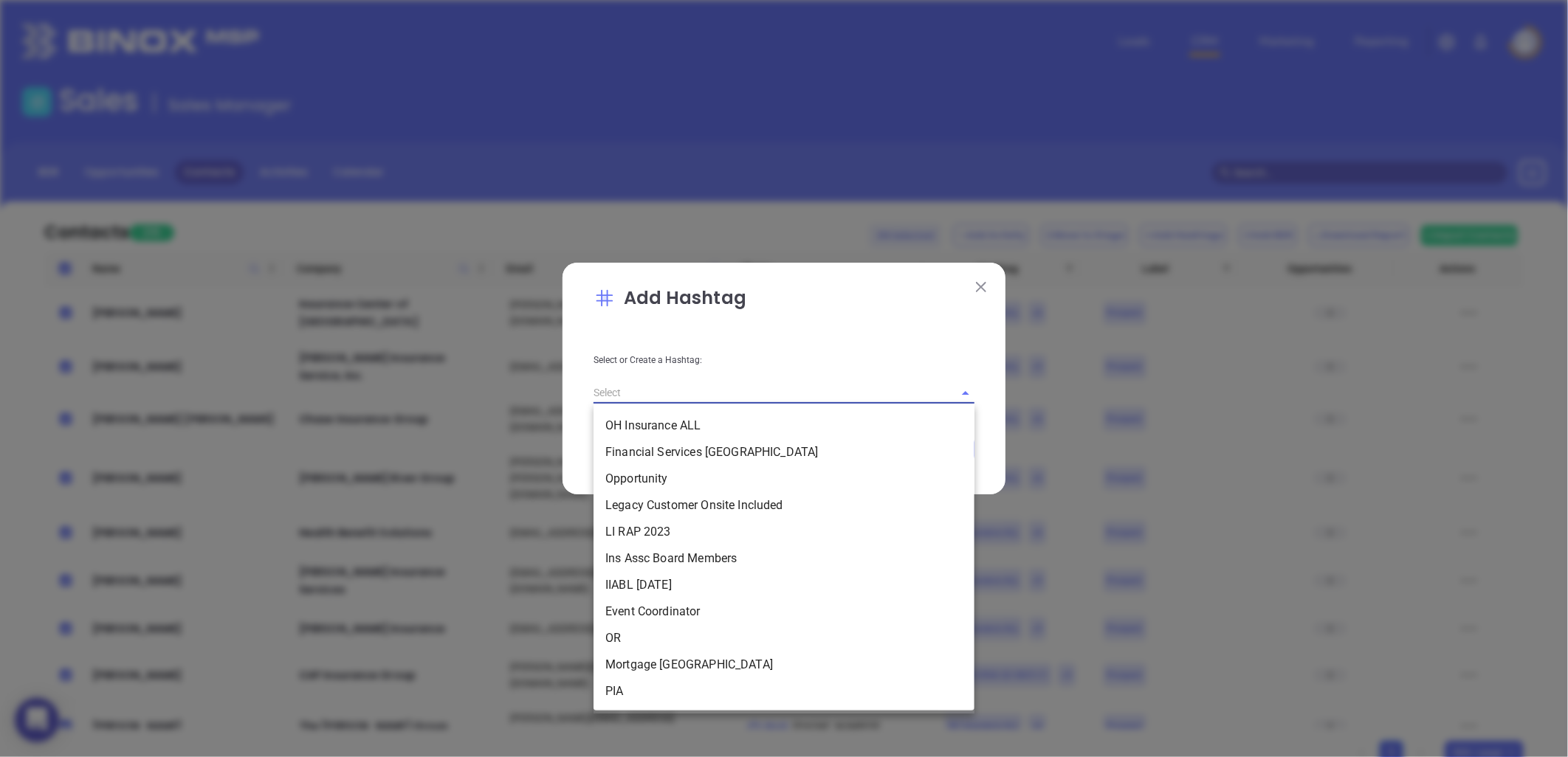
paste input "1 LucyQ32025 NCIns"
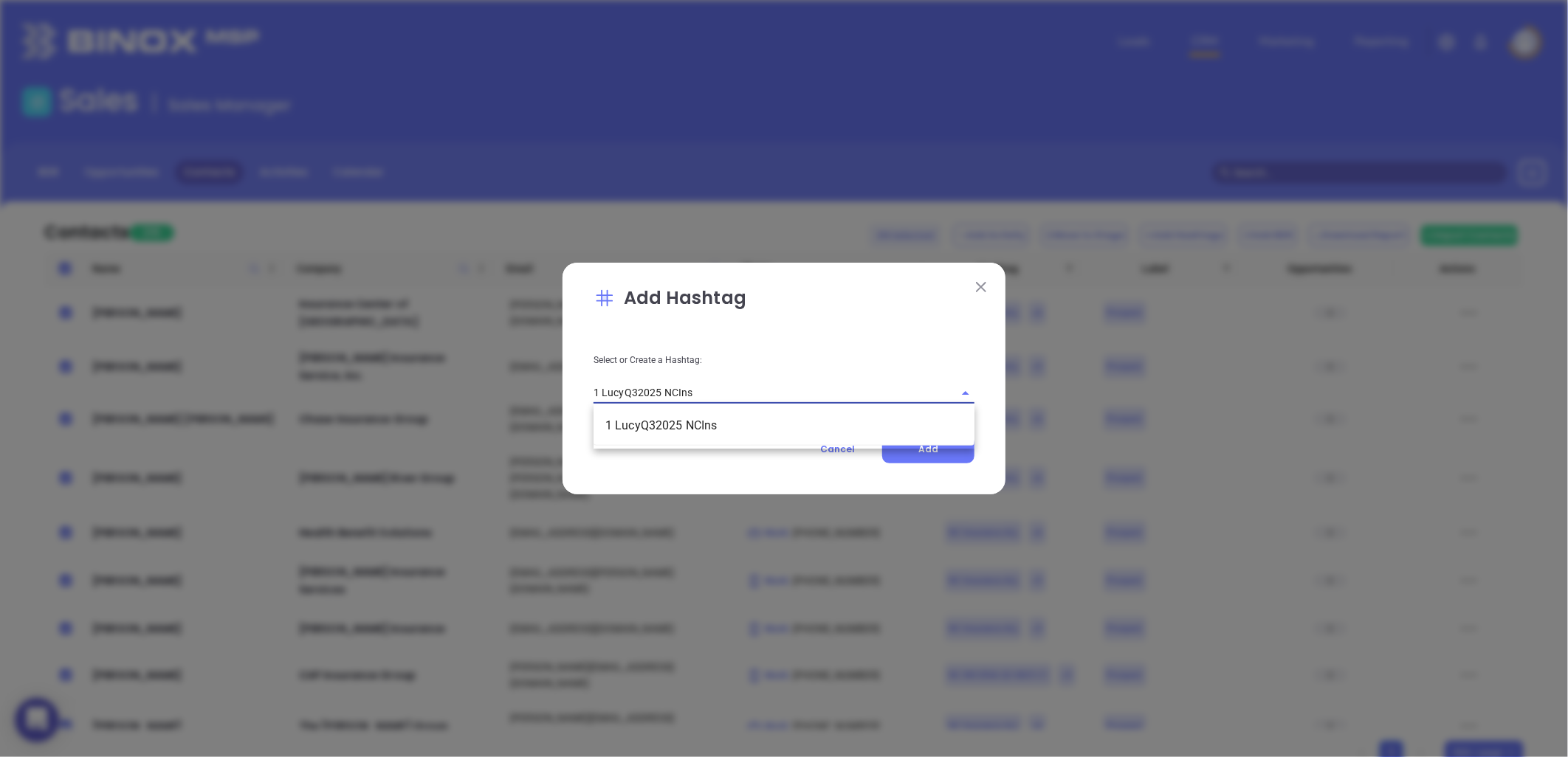
drag, startPoint x: 598, startPoint y: 392, endPoint x: 587, endPoint y: 395, distance: 11.4
click at [587, 395] on div "Select or Create a Hashtag: 1 LucyQ32025 NCIns 1 LucyQ32025 NCIns" at bounding box center [784, 367] width 398 height 75
click at [703, 384] on input "2 LucyQ32025 NCIns" at bounding box center [763, 393] width 340 height 22
drag, startPoint x: 703, startPoint y: 395, endPoint x: 556, endPoint y: 406, distance: 147.4
click at [515, 410] on div "Add Hashtag Select or Create a Hashtag: 2 LucyQ32025 NCIns Hit Enter to Add New…" at bounding box center [784, 378] width 1568 height 757
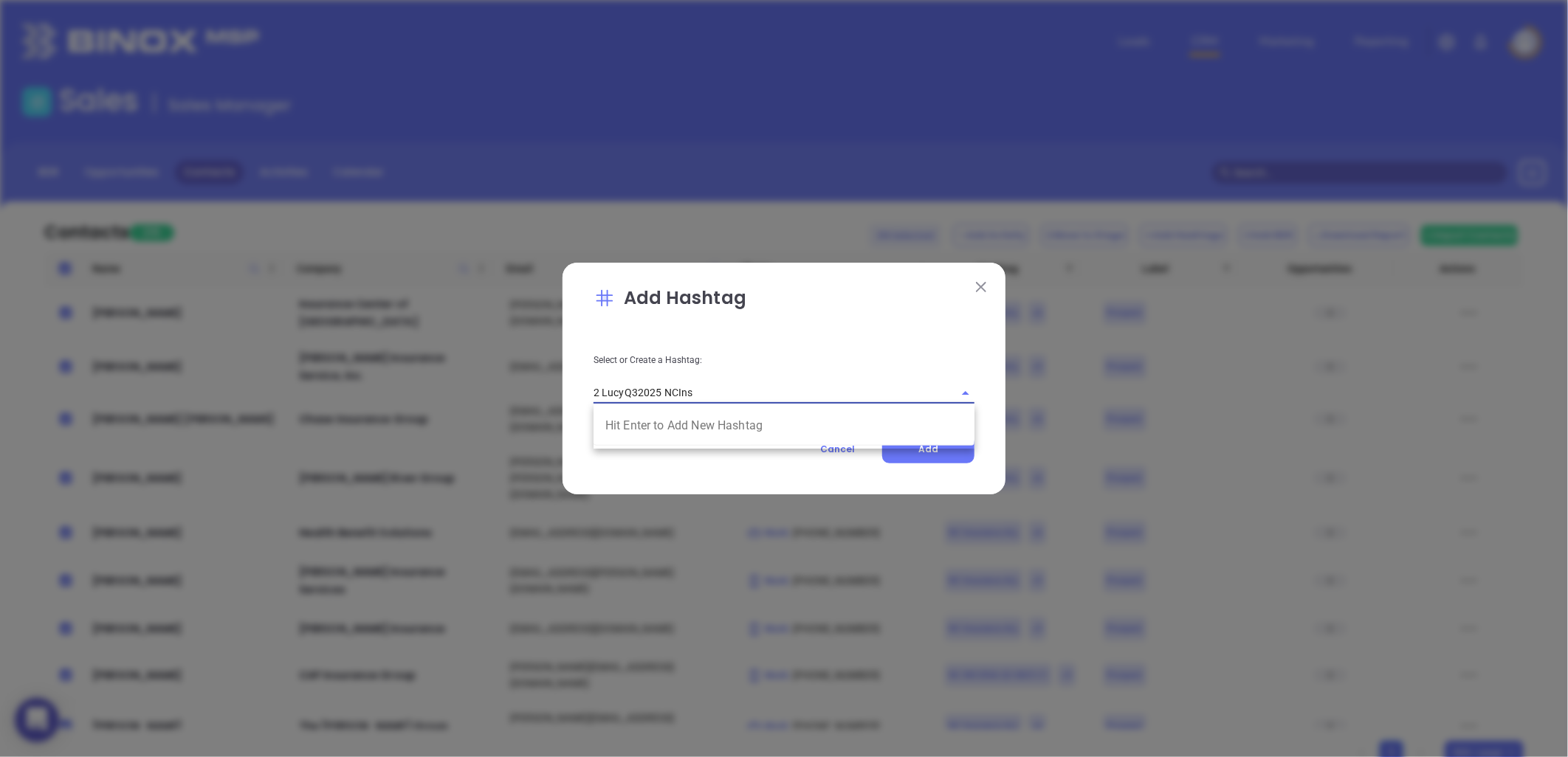
click at [697, 389] on input "2 LucyQ32025 NCIns" at bounding box center [763, 393] width 340 height 22
click at [701, 392] on input "2 LucyQ32025 NCIns" at bounding box center [763, 393] width 340 height 22
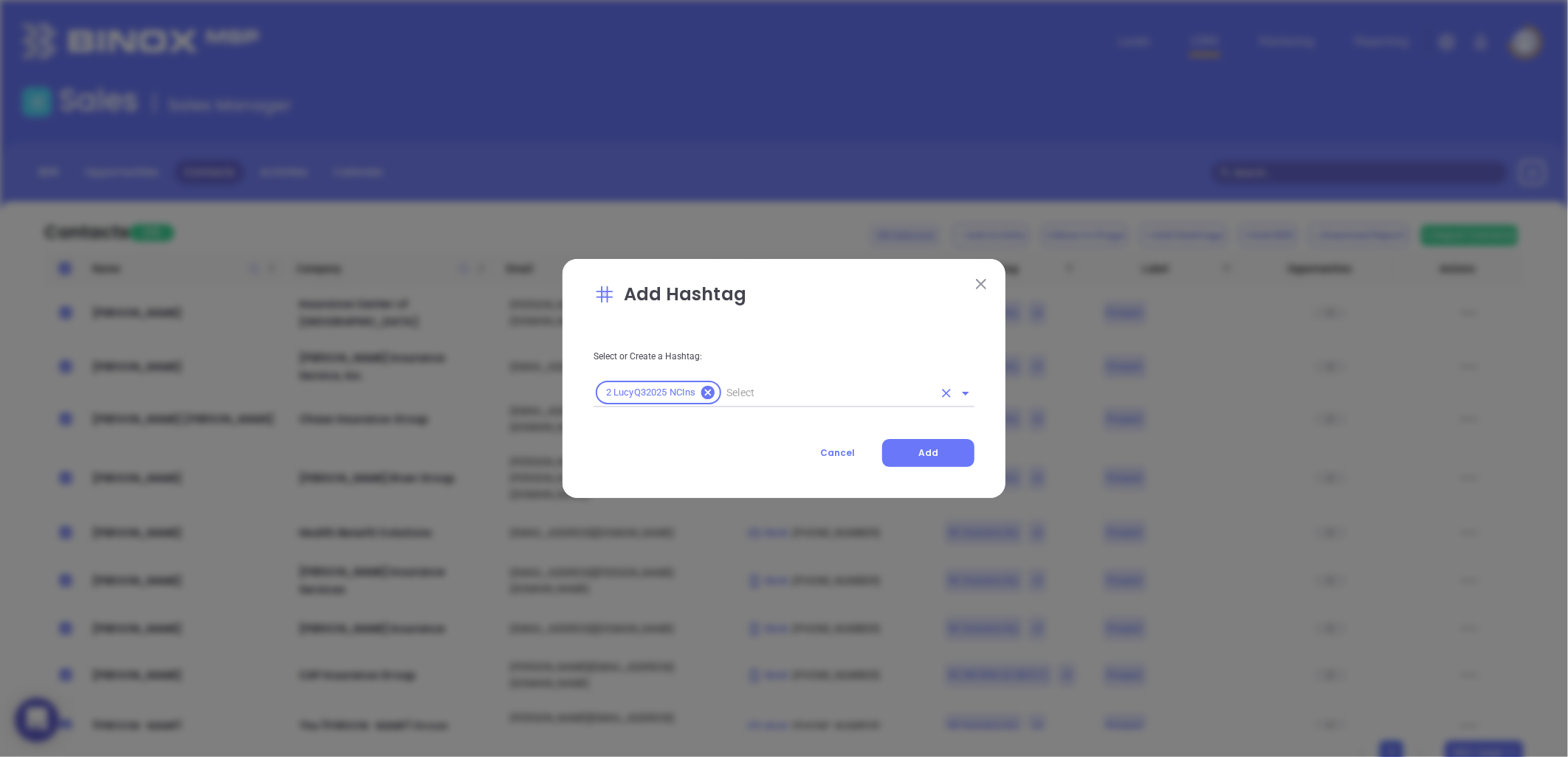
click at [641, 393] on span "2 LucyQ32025 NCIns" at bounding box center [650, 393] width 107 height 12
click at [774, 394] on input "text" at bounding box center [828, 393] width 210 height 18
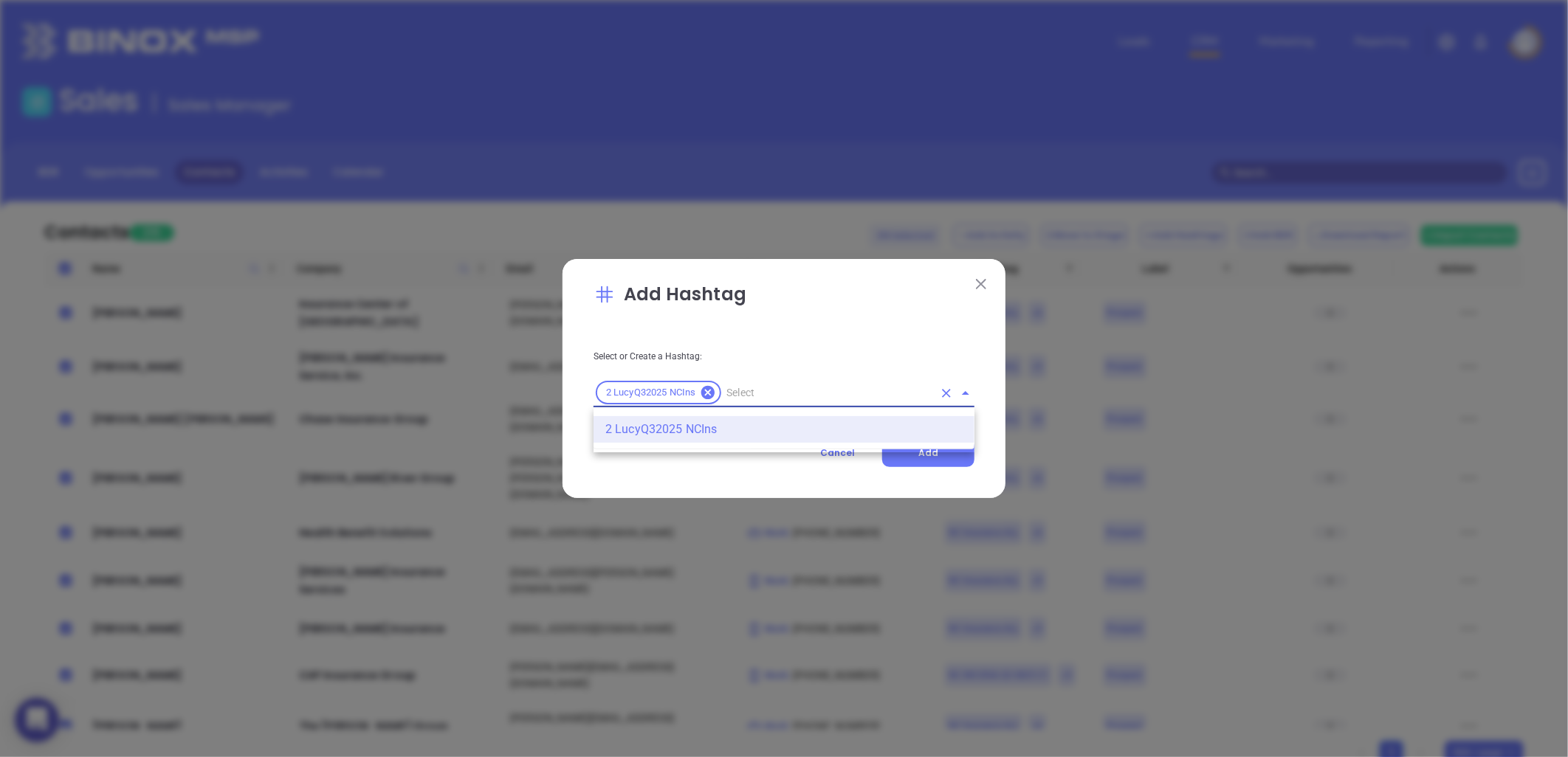
click at [673, 427] on li "2 LucyQ32025 NCIns" at bounding box center [784, 429] width 381 height 26
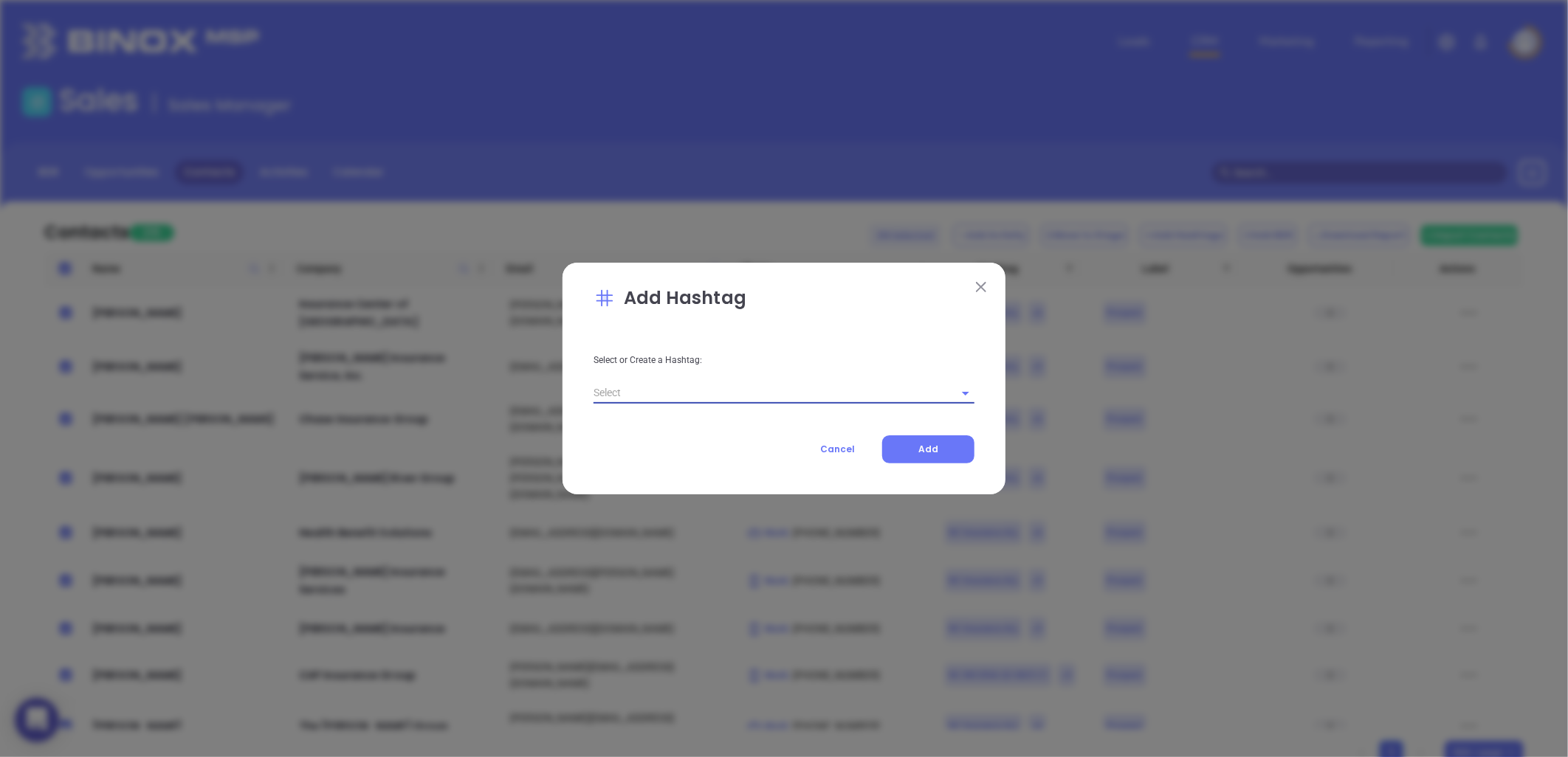
click at [666, 395] on input "text" at bounding box center [763, 393] width 340 height 22
click at [665, 422] on li "2 LucyQ32025 NCIns" at bounding box center [784, 426] width 381 height 26
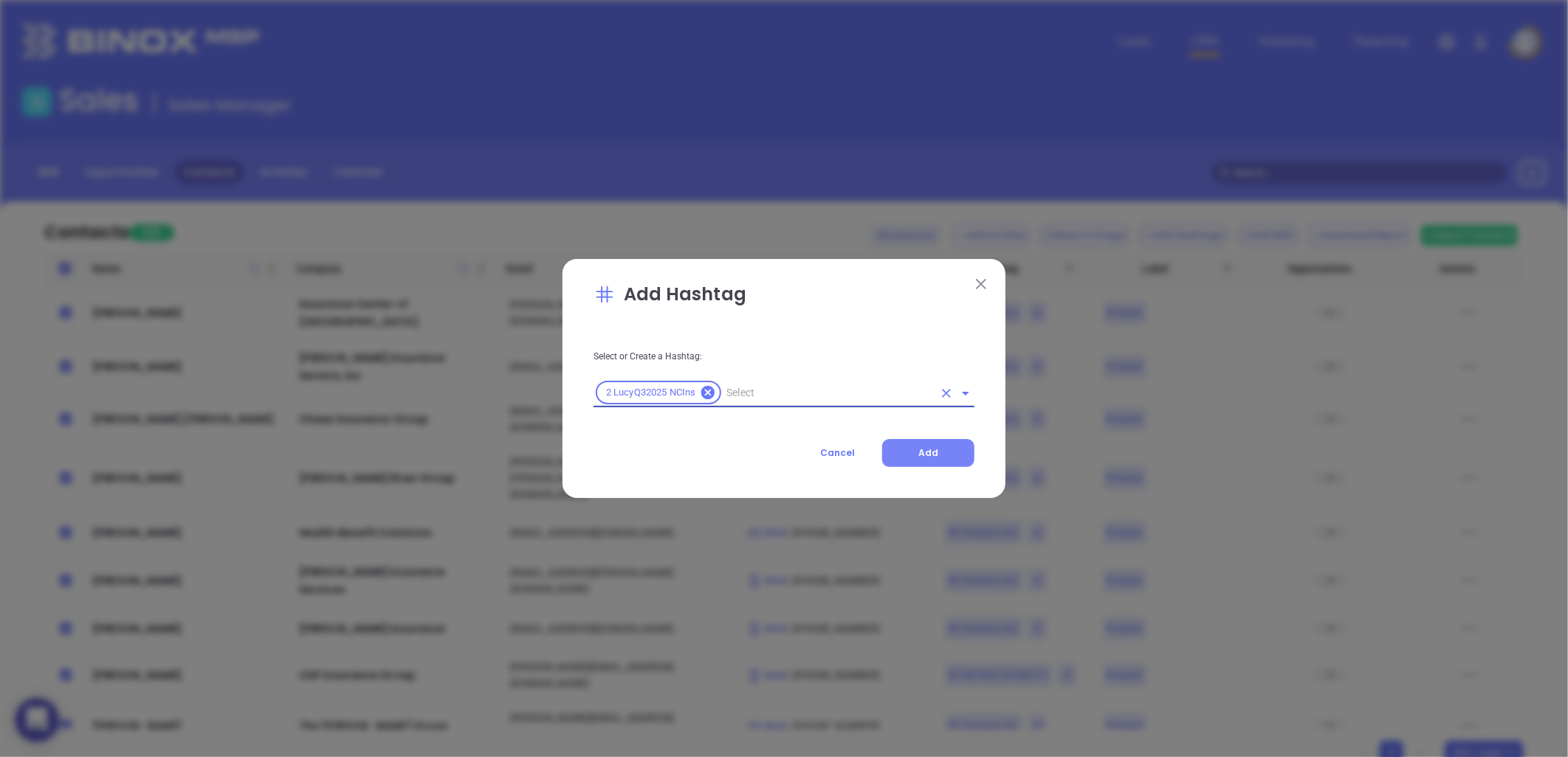
click at [925, 444] on button "Add" at bounding box center [928, 453] width 92 height 28
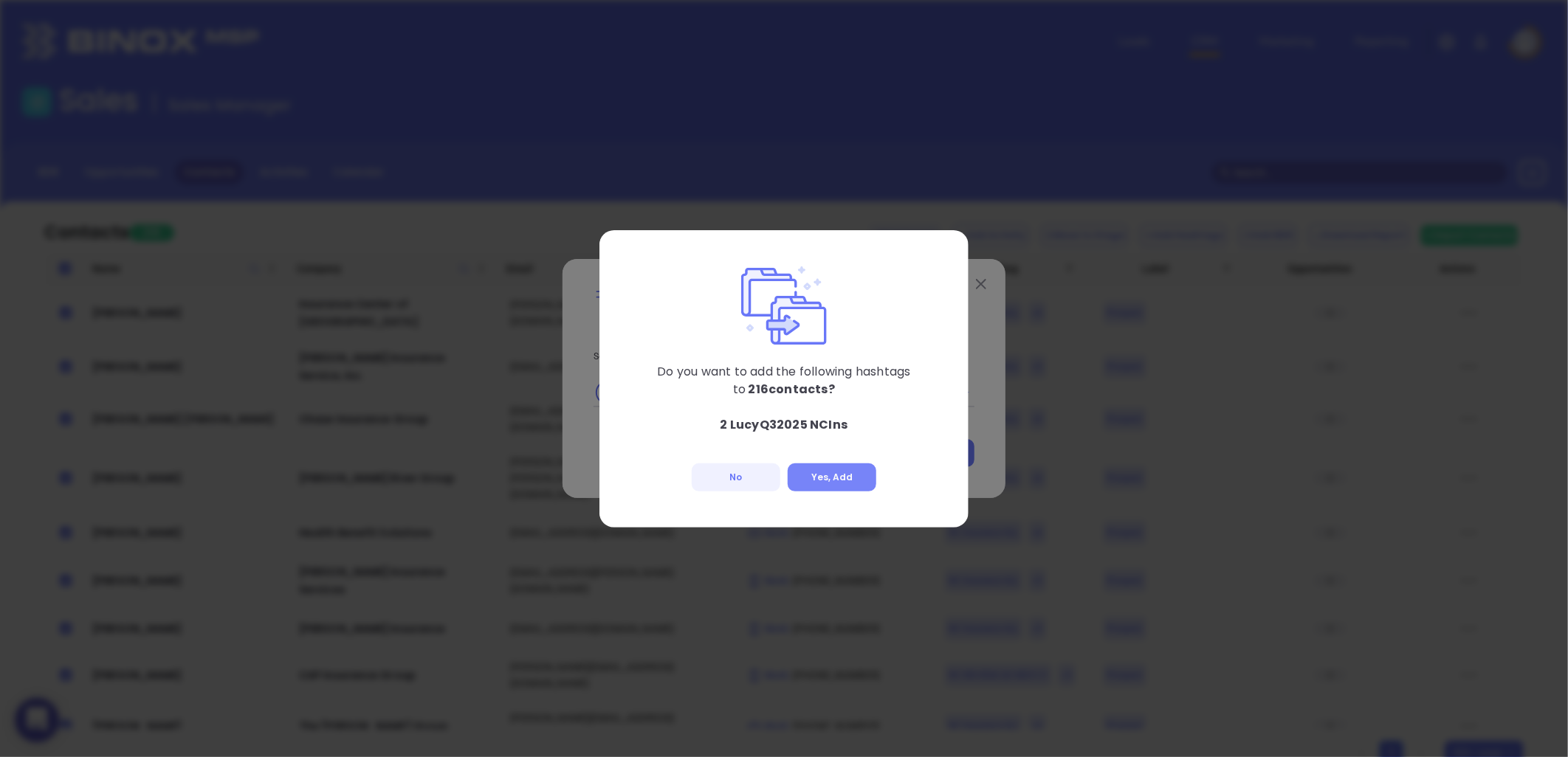
click at [844, 474] on button "Yes, Add" at bounding box center [831, 477] width 89 height 28
